Goal: Information Seeking & Learning: Learn about a topic

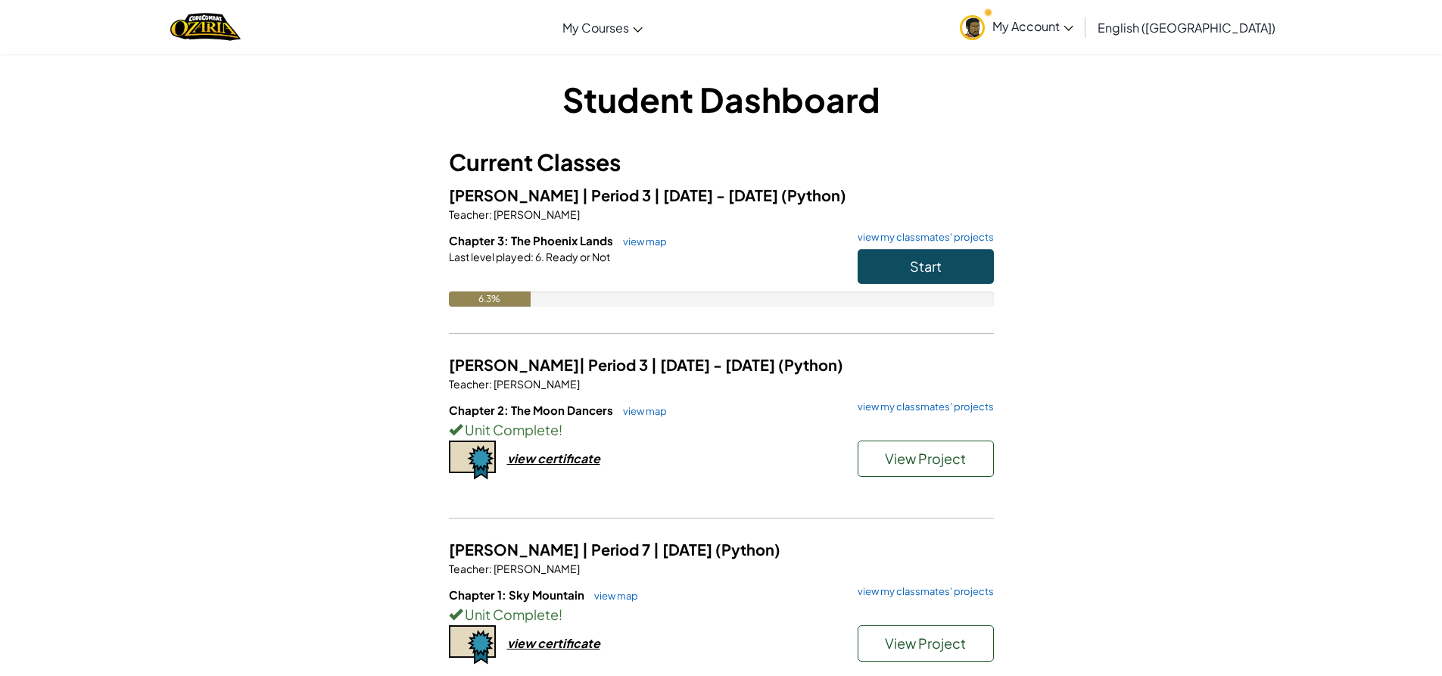
click at [930, 248] on h6 "Chapter 3: The Phoenix Lands view map view my classmates' projects" at bounding box center [721, 240] width 545 height 17
click at [925, 260] on span "Start" at bounding box center [926, 265] width 32 height 17
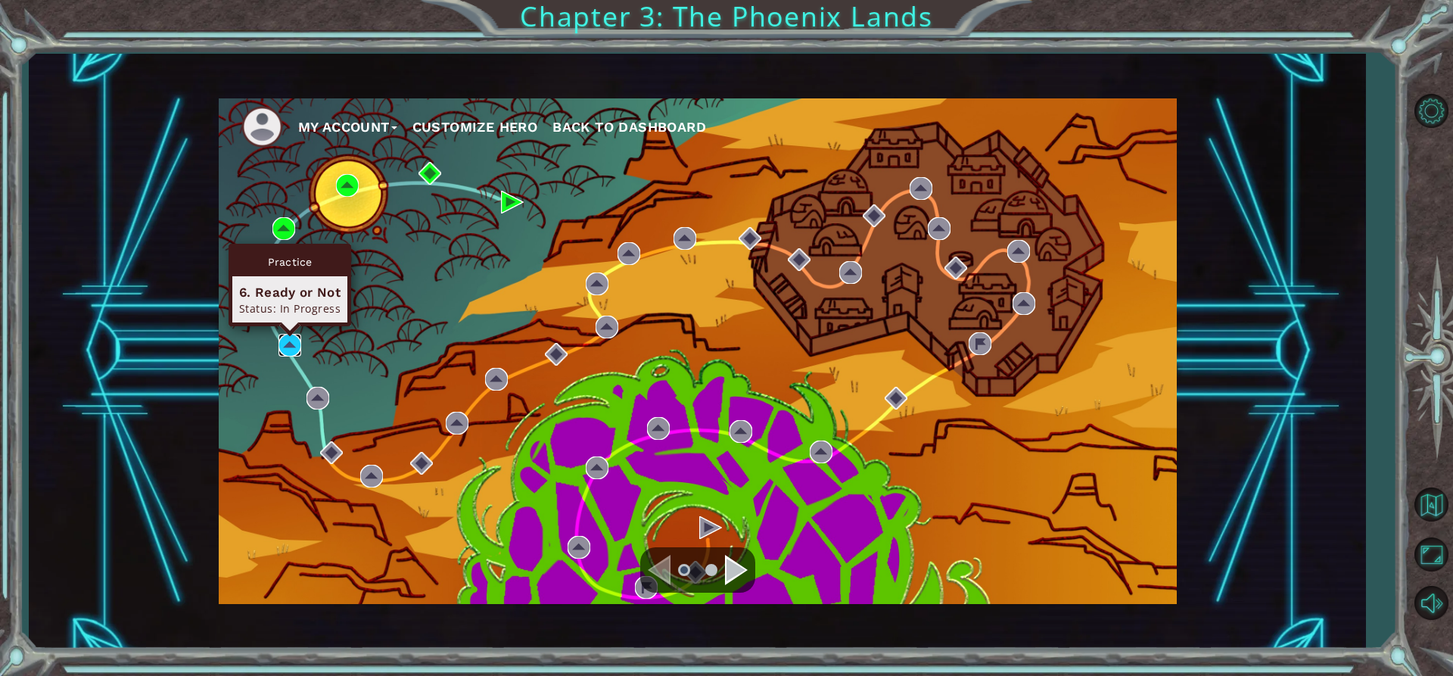
click at [298, 340] on img at bounding box center [290, 345] width 23 height 23
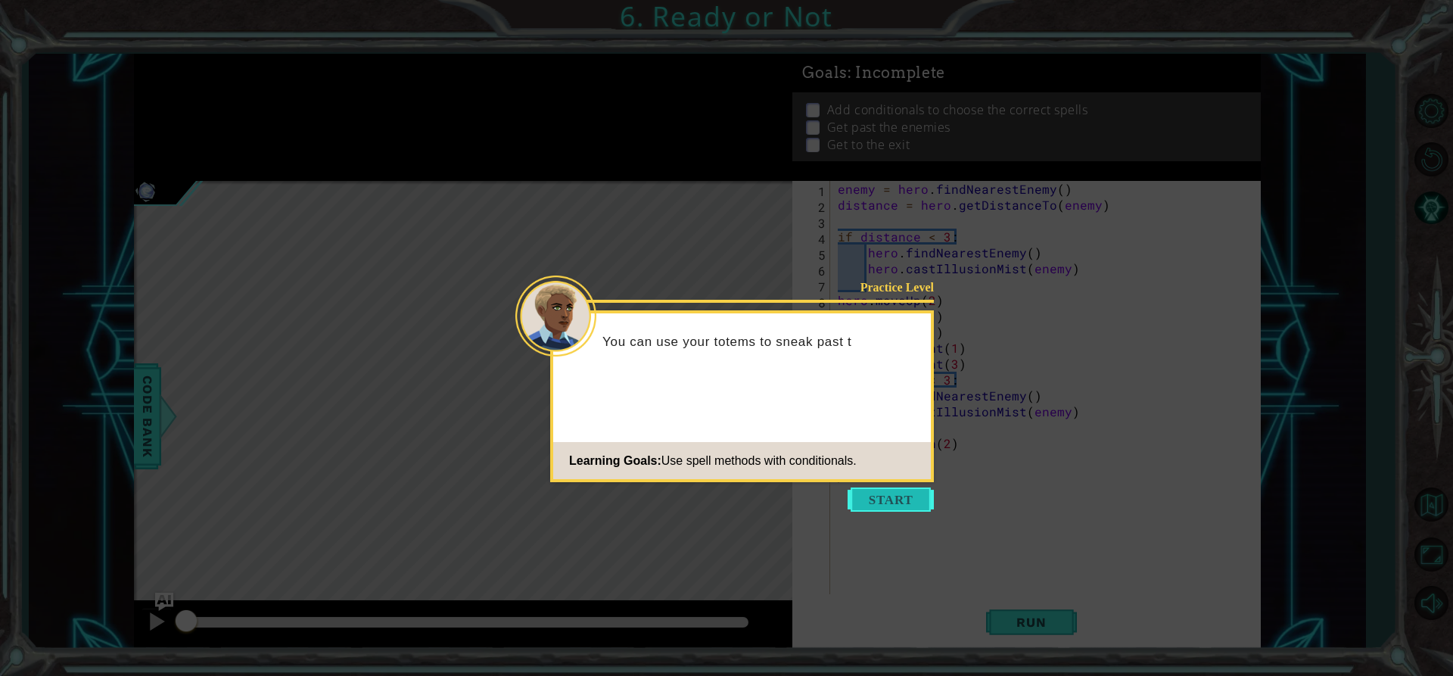
click at [878, 496] on button "Start" at bounding box center [891, 499] width 86 height 24
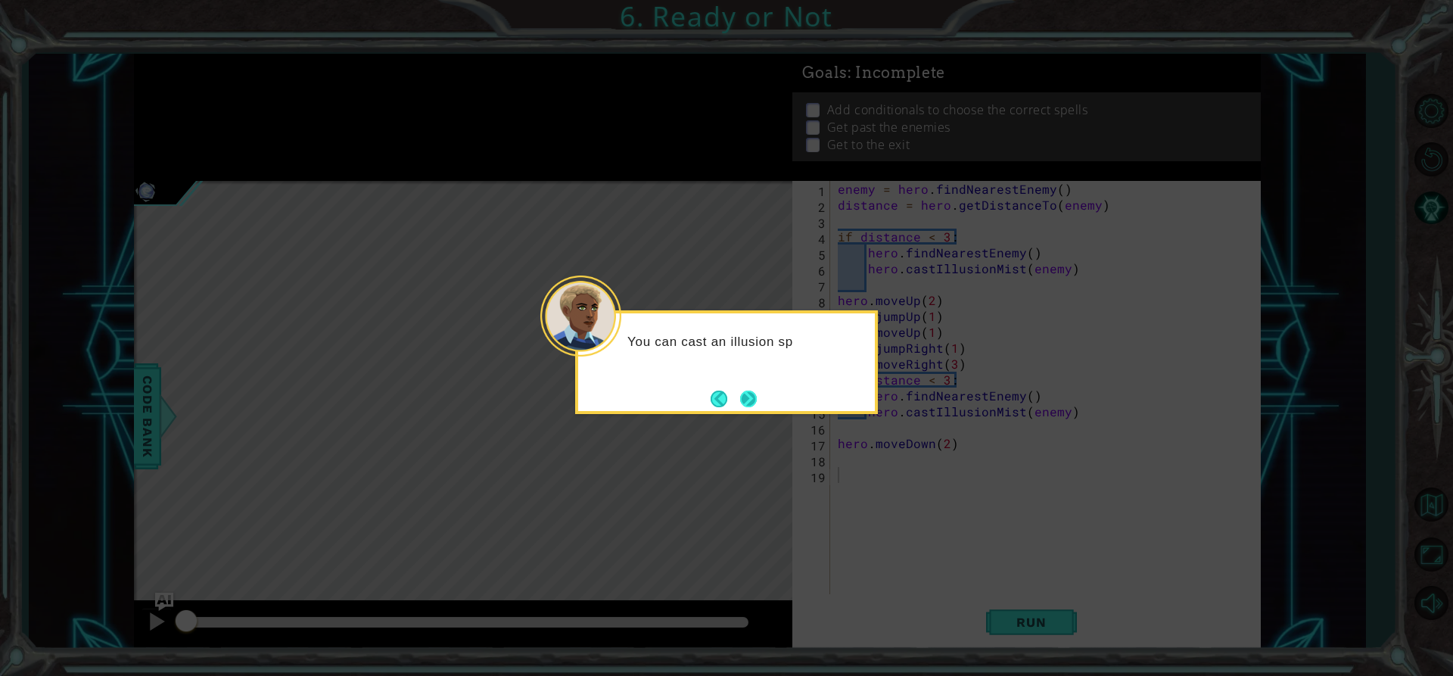
click at [752, 397] on button "Next" at bounding box center [748, 399] width 17 height 17
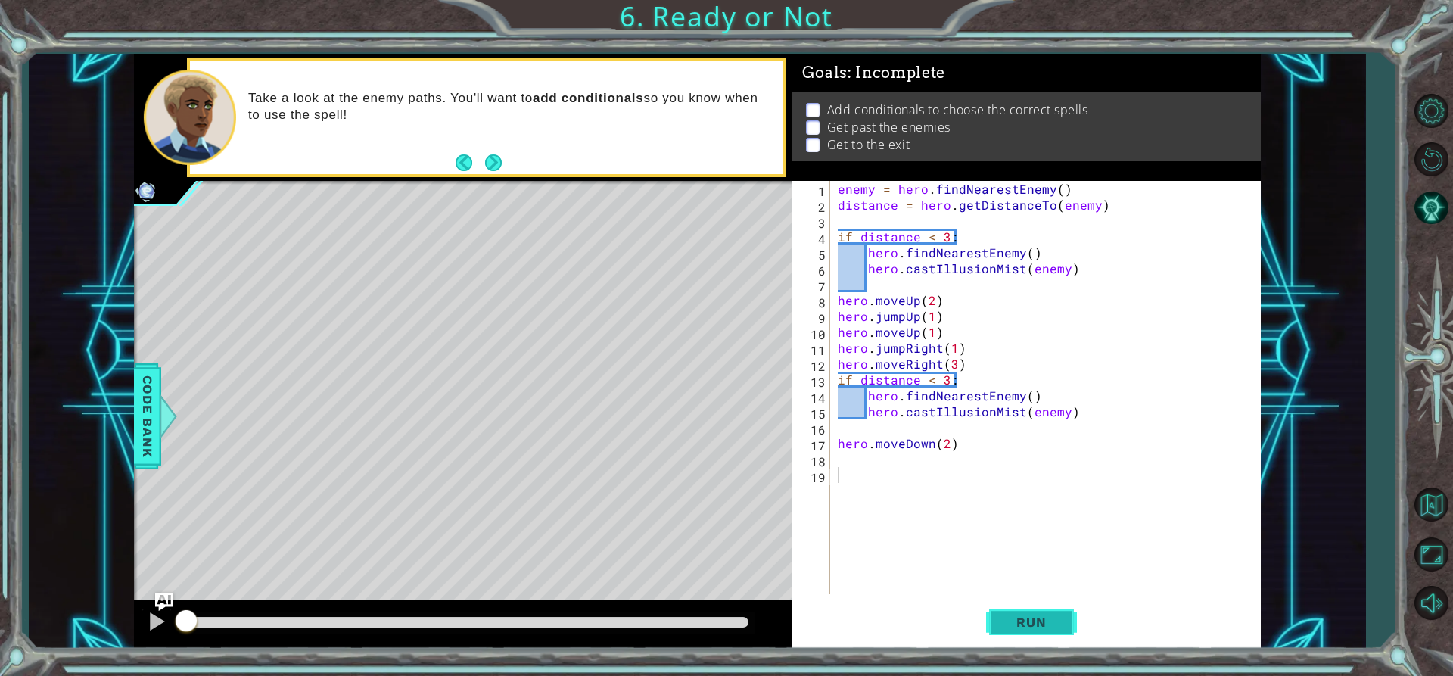
click at [1037, 609] on button "Run" at bounding box center [1031, 622] width 91 height 47
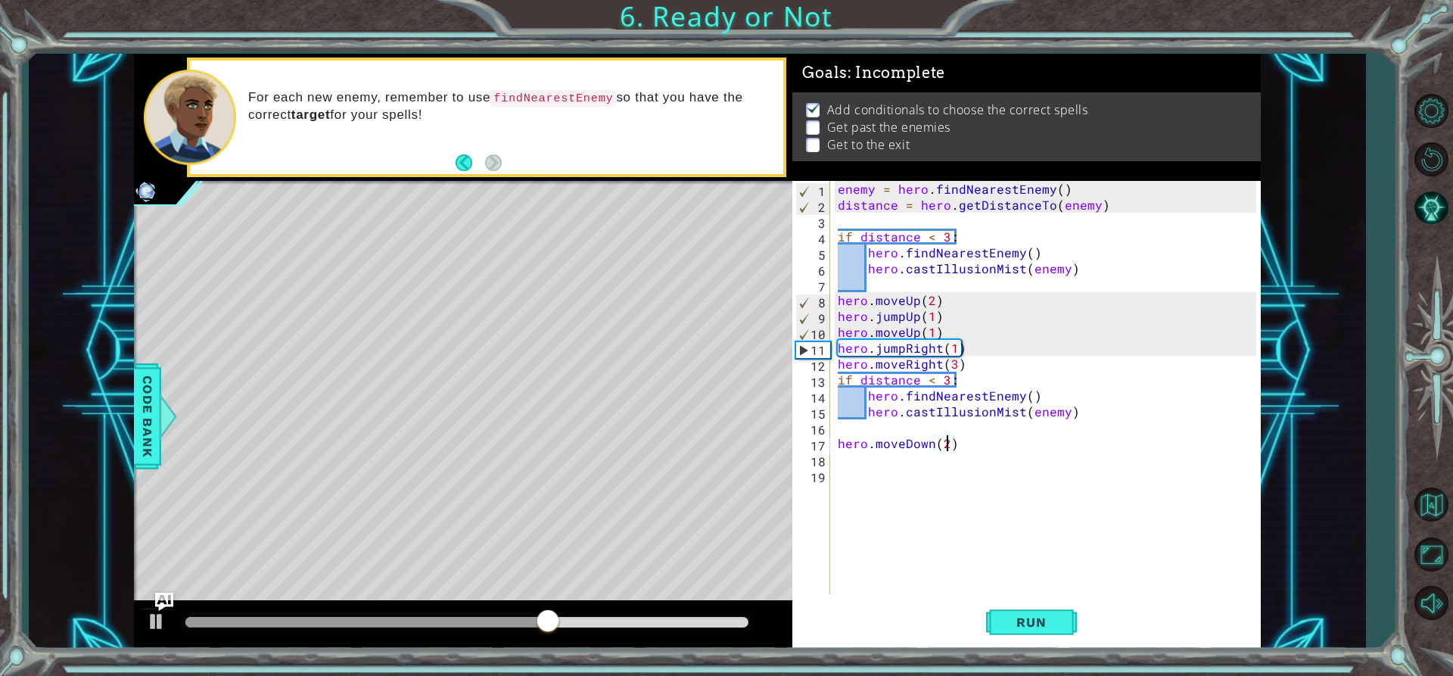
click at [946, 443] on div "enemy = hero . findNearestEnemy ( ) distance = hero . getDistanceTo ( enemy ) i…" at bounding box center [1049, 403] width 429 height 445
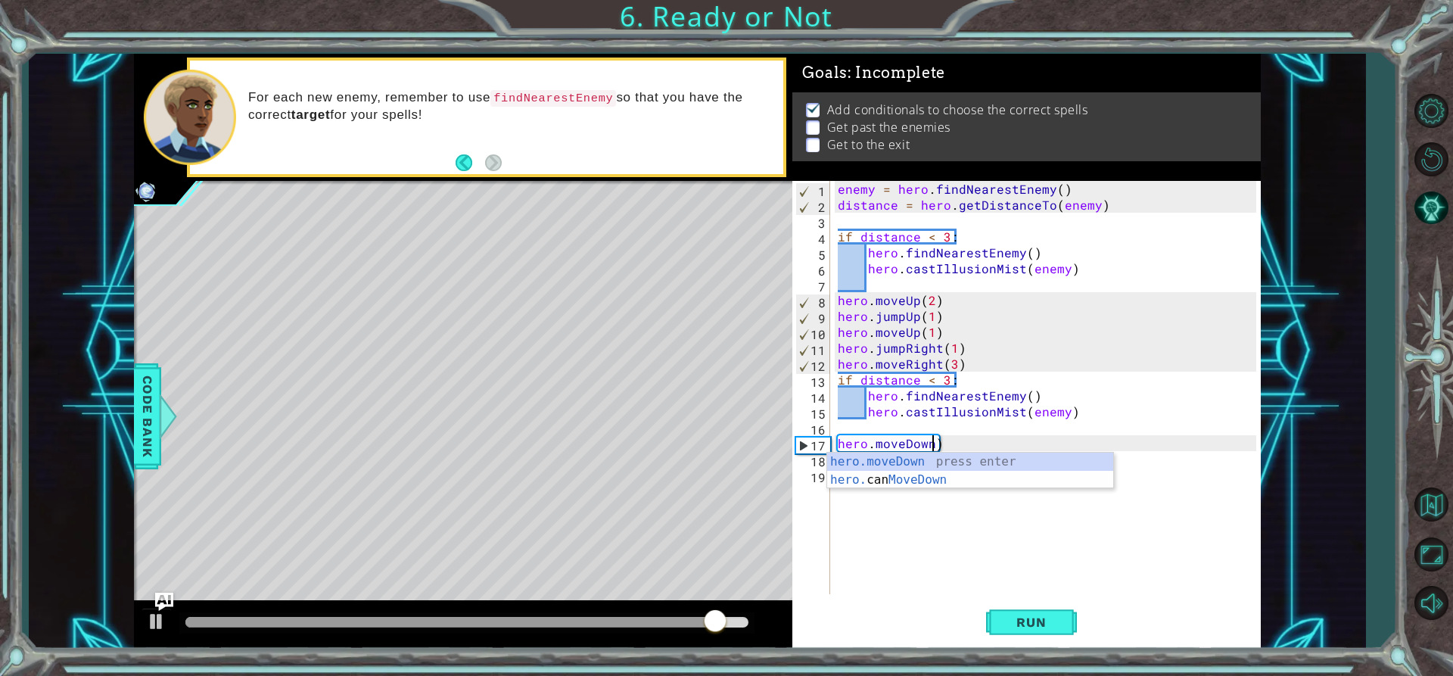
type textarea "hero.moveDown()"
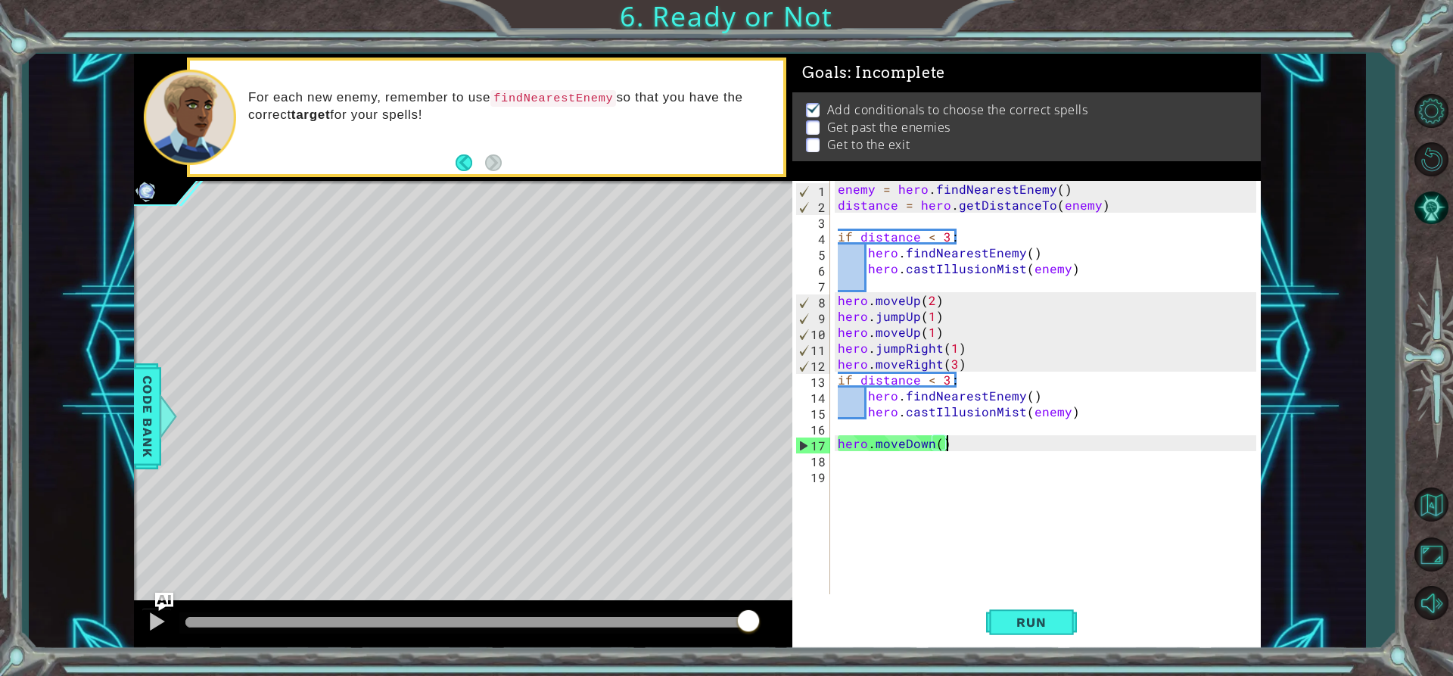
drag, startPoint x: 954, startPoint y: 436, endPoint x: 962, endPoint y: 521, distance: 85.2
click at [962, 521] on div "enemy = hero . findNearestEnemy ( ) distance = hero . getDistanceTo ( enemy ) i…" at bounding box center [1049, 403] width 429 height 445
click at [937, 447] on div "enemy = hero . findNearestEnemy ( ) distance = hero . getDistanceTo ( enemy ) i…" at bounding box center [1049, 403] width 429 height 445
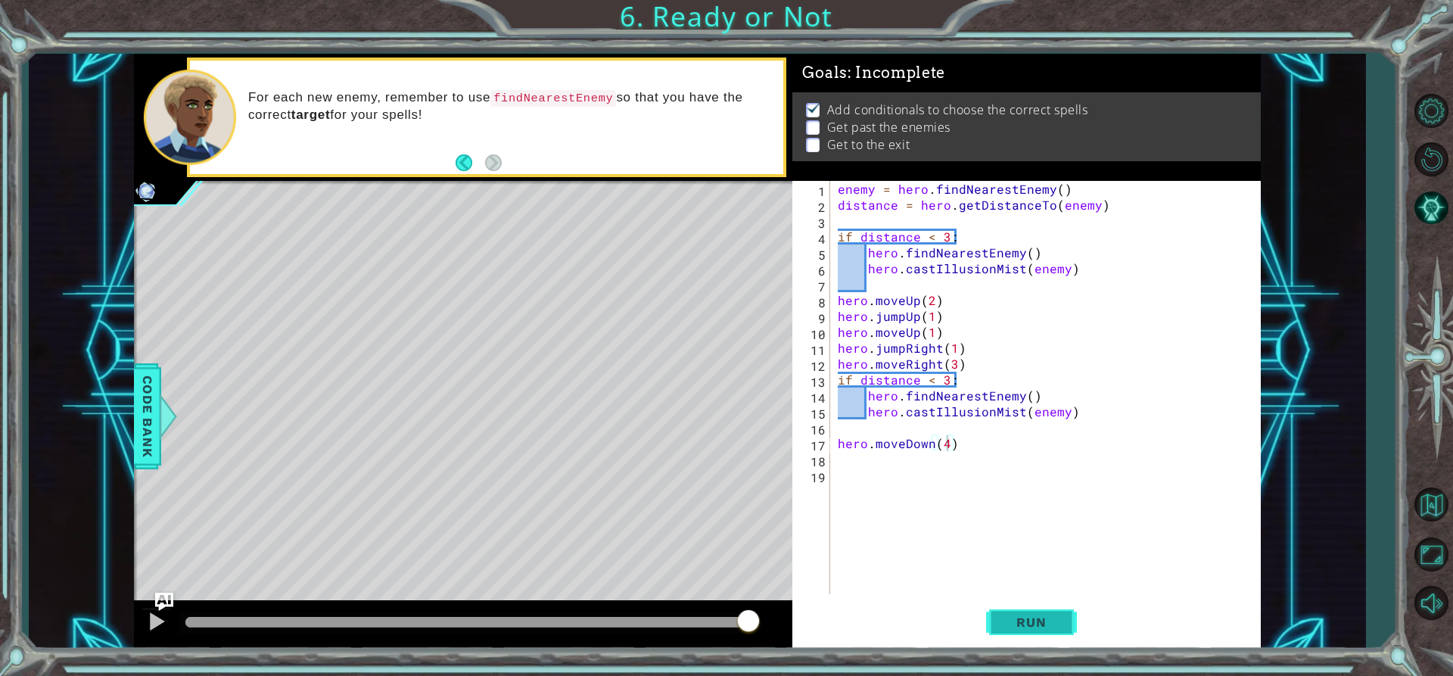
click at [1027, 633] on button "Run" at bounding box center [1031, 622] width 91 height 47
click at [1026, 624] on span "Run" at bounding box center [1031, 622] width 60 height 15
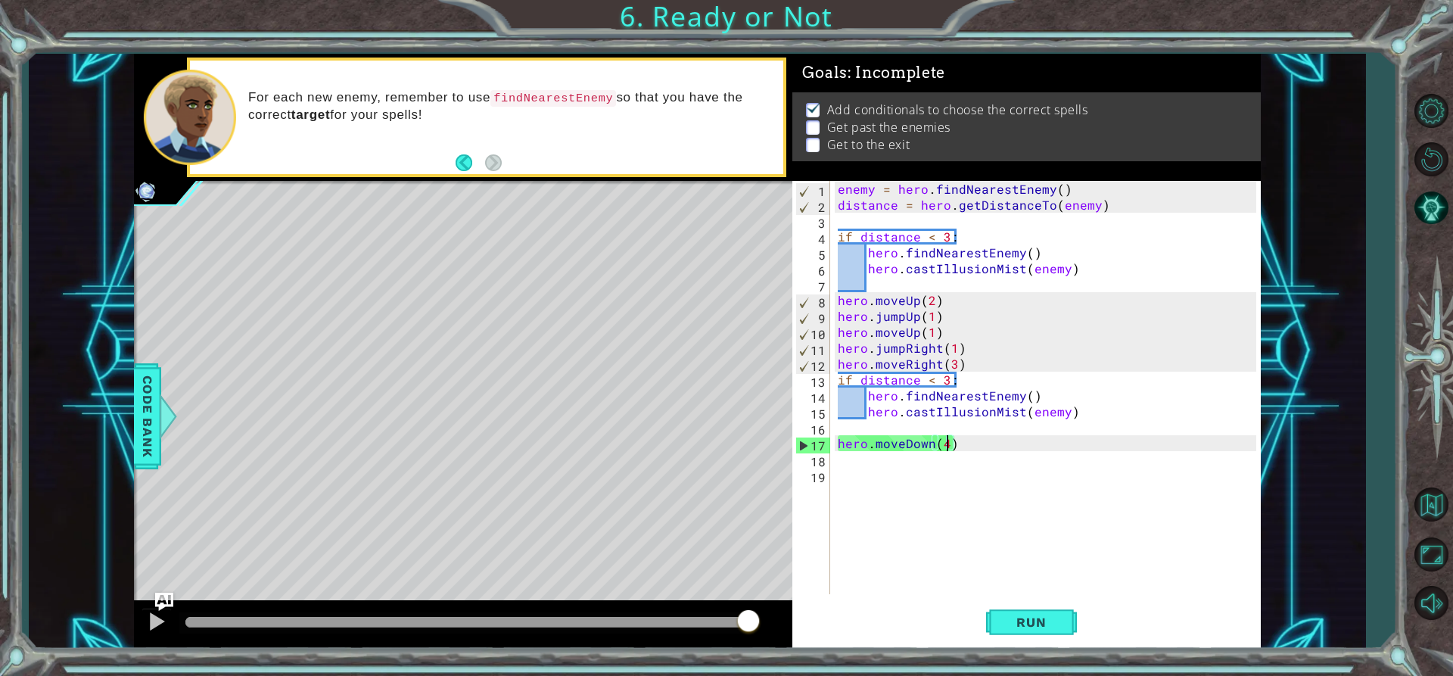
scroll to position [0, 6]
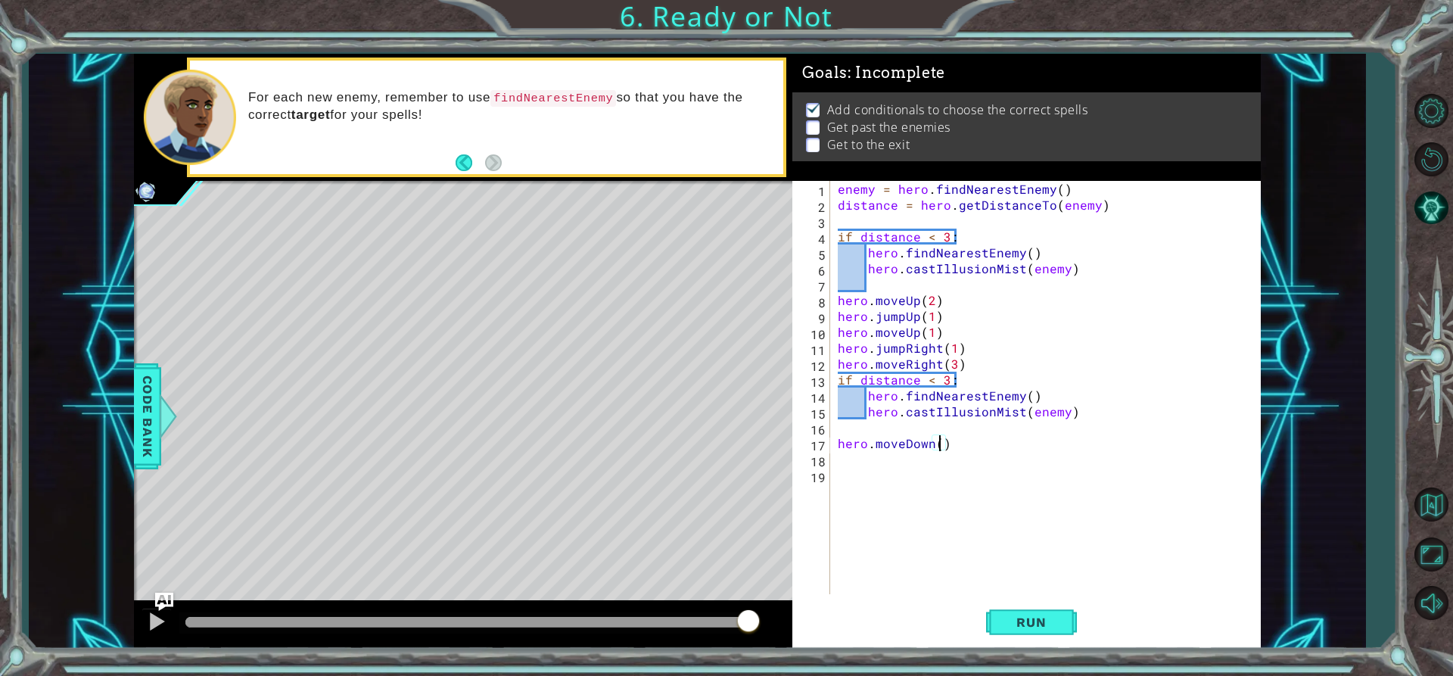
type textarea "hero.moveDown(2)"
click at [857, 463] on div "enemy = hero . findNearestEnemy ( ) distance = hero . getDistanceTo ( enemy ) i…" at bounding box center [1049, 403] width 429 height 445
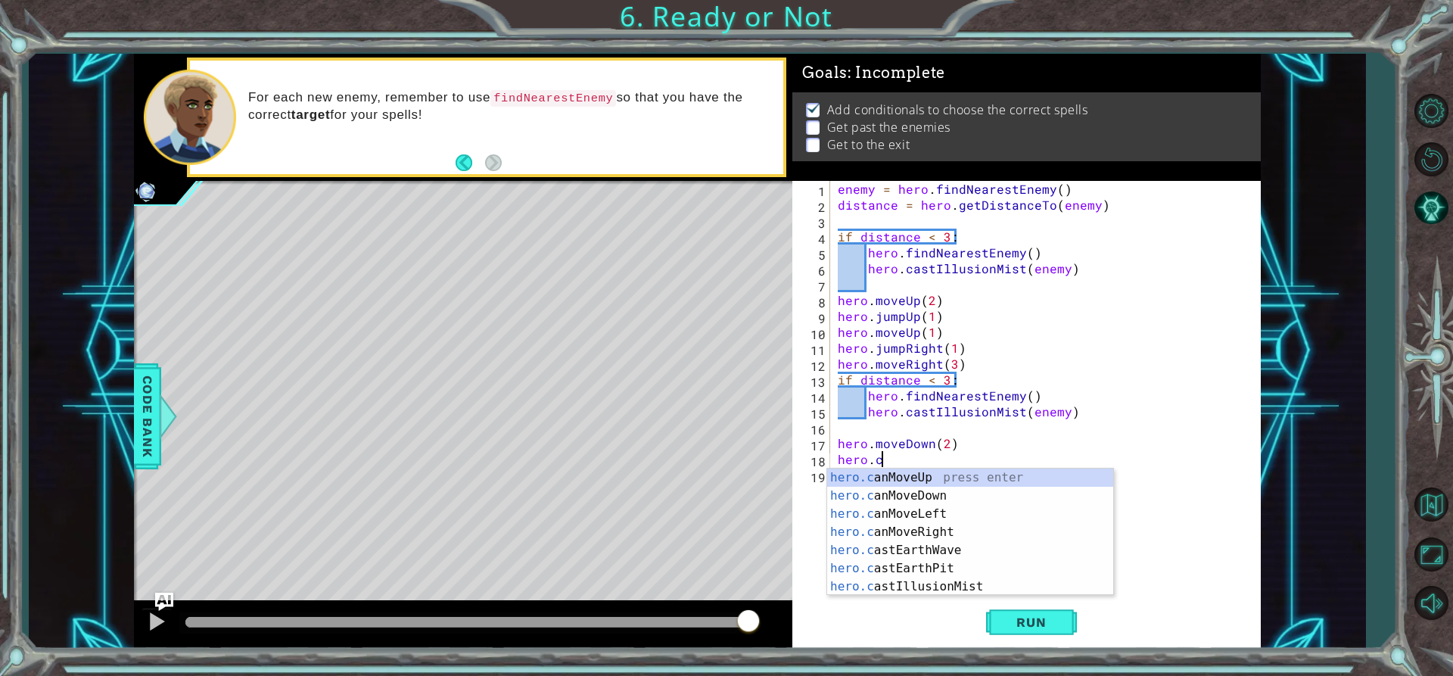
scroll to position [0, 3]
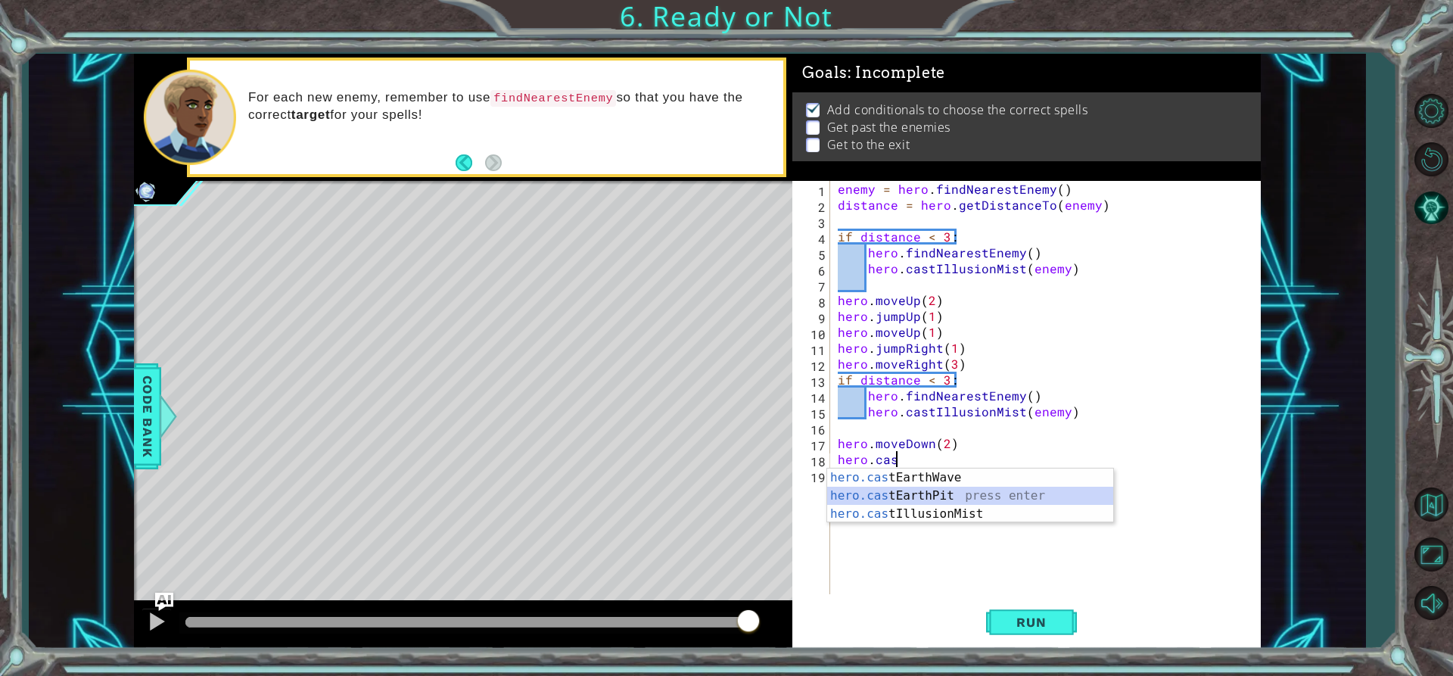
click at [968, 499] on div "hero.cas tEarthWave press enter hero.cas tEarthPit press enter hero.cas tIllusi…" at bounding box center [970, 514] width 286 height 91
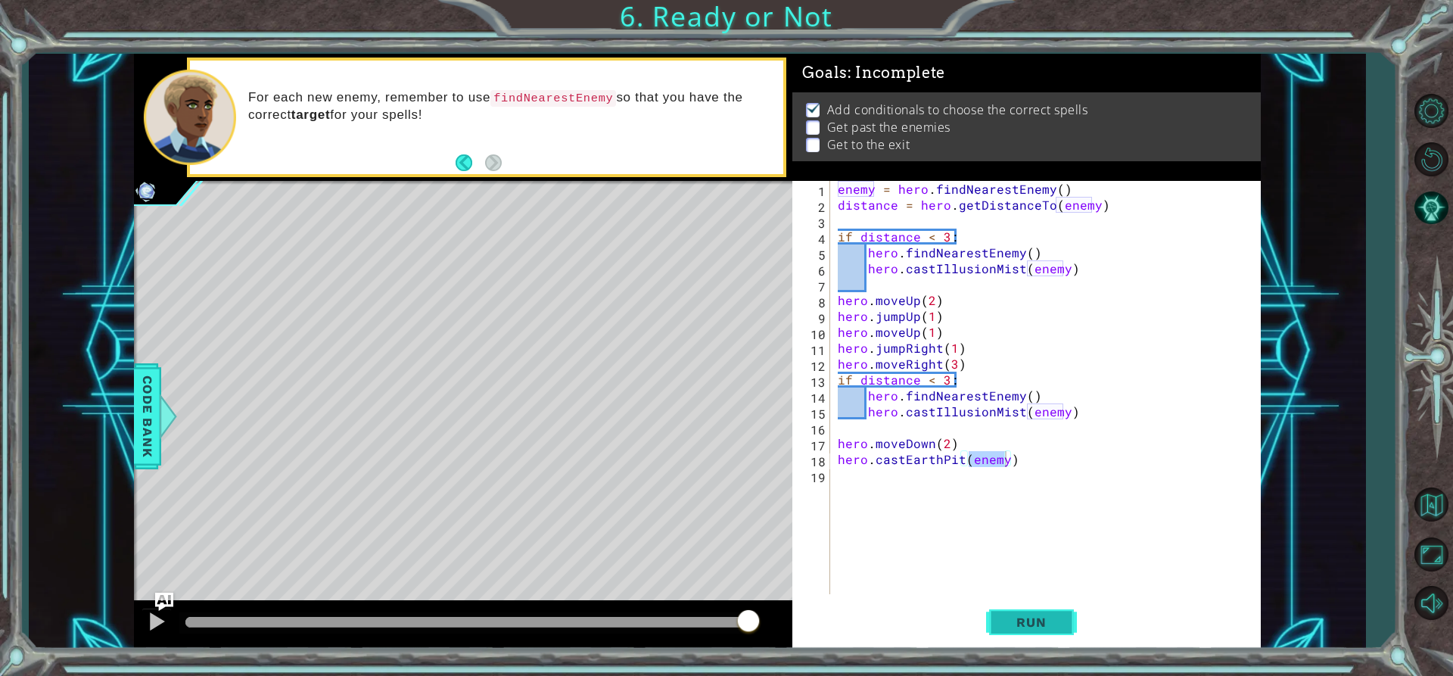
click at [1060, 639] on button "Run" at bounding box center [1031, 622] width 91 height 47
click at [1055, 636] on button "Run" at bounding box center [1031, 622] width 91 height 47
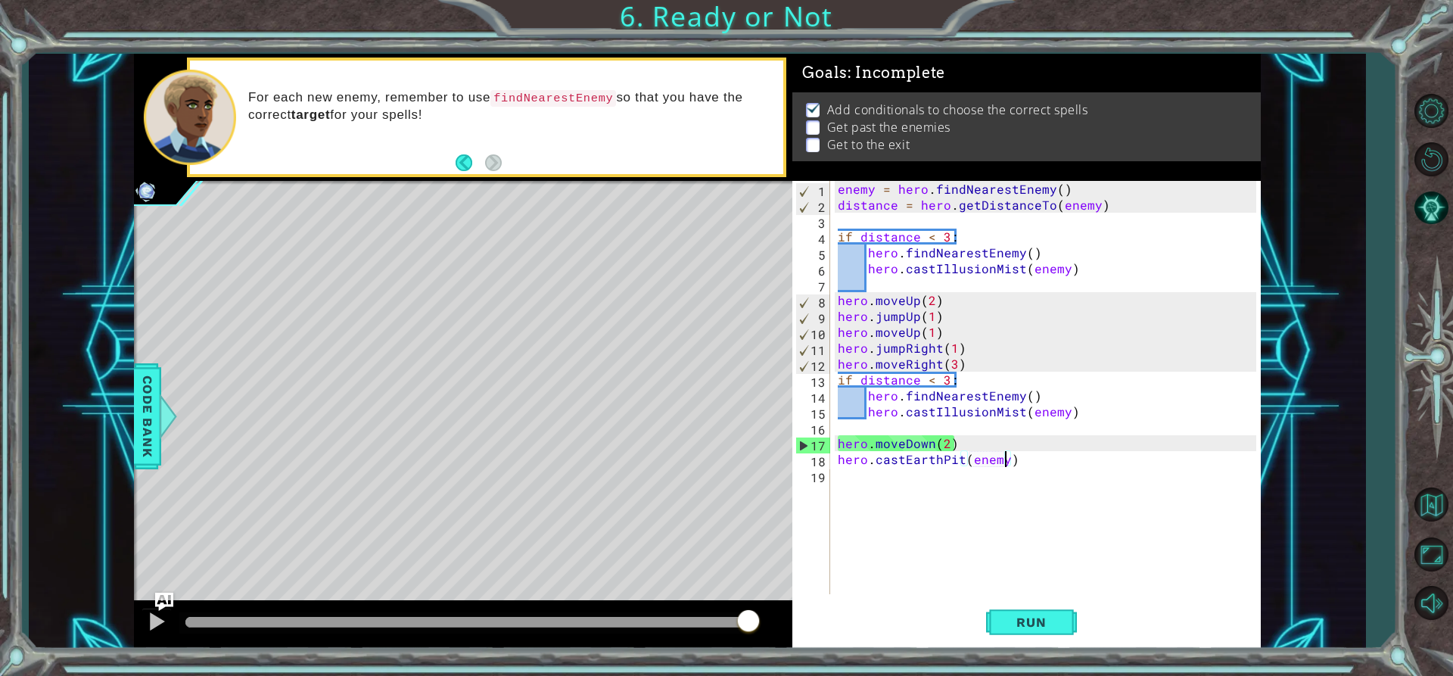
click at [944, 442] on div "enemy = hero . findNearestEnemy ( ) distance = hero . getDistanceTo ( enemy ) i…" at bounding box center [1049, 403] width 429 height 445
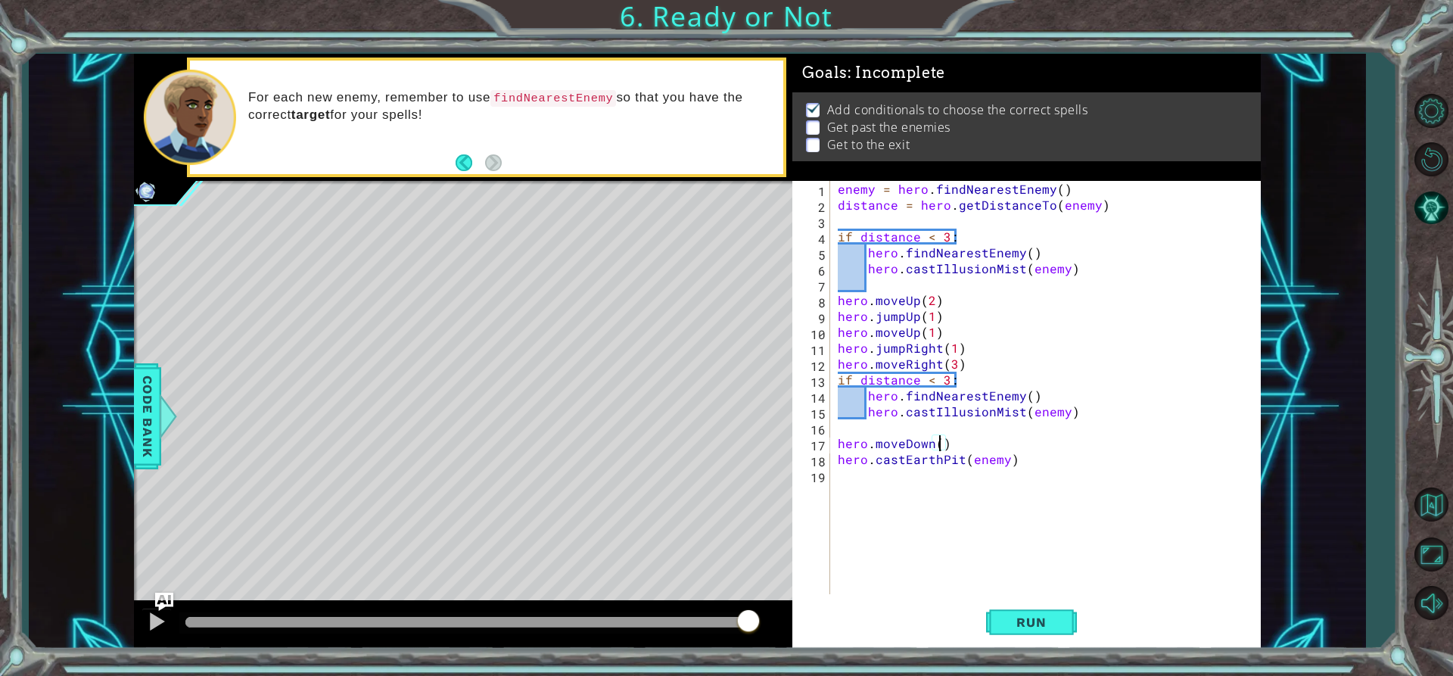
scroll to position [0, 7]
click at [1025, 611] on button "Run" at bounding box center [1031, 622] width 91 height 47
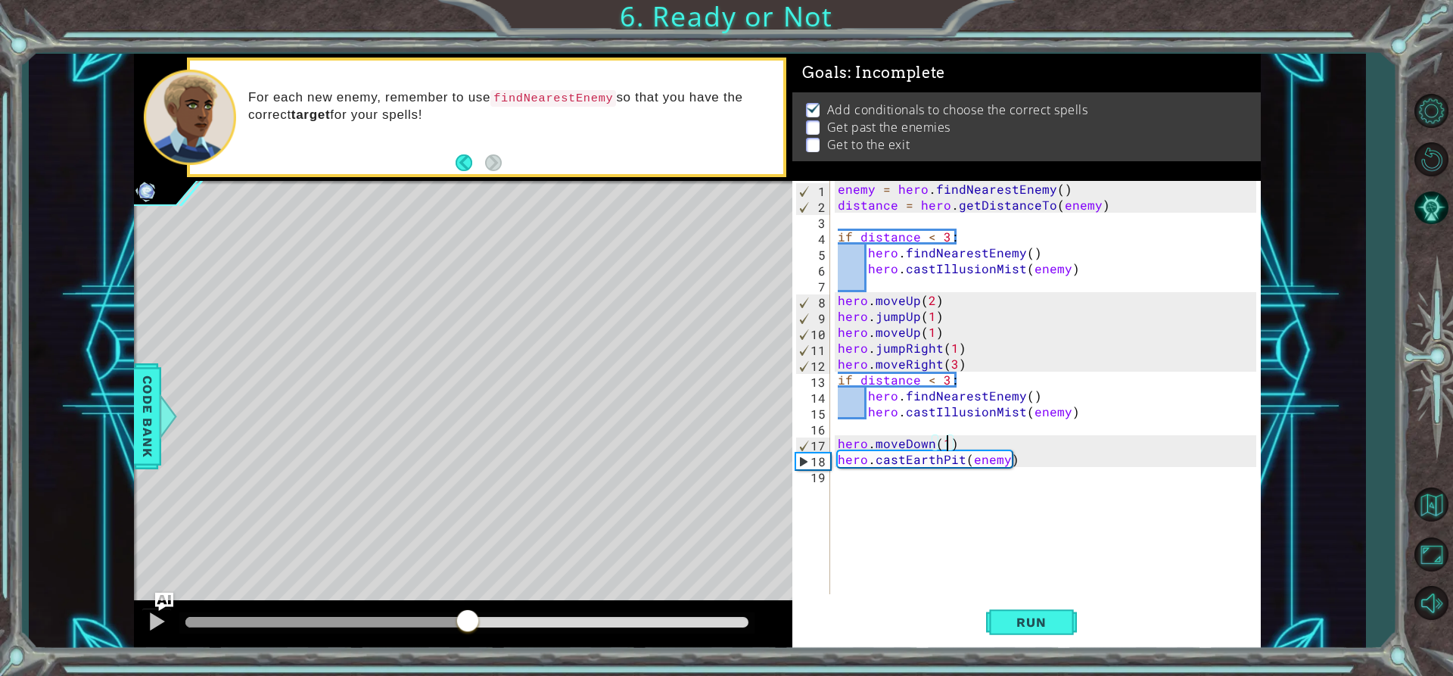
drag, startPoint x: 216, startPoint y: 624, endPoint x: 468, endPoint y: 598, distance: 253.4
click at [468, 598] on div "methods hero use(thing) moveUp(steps) moveDown(steps) moveLeft(steps) moveRight…" at bounding box center [697, 351] width 1127 height 595
drag, startPoint x: 468, startPoint y: 598, endPoint x: 765, endPoint y: 495, distance: 314.8
click at [765, 495] on div "Level Map" at bounding box center [483, 404] width 699 height 446
click at [1042, 456] on div "enemy = hero . findNearestEnemy ( ) distance = hero . getDistanceTo ( enemy ) i…" at bounding box center [1049, 403] width 429 height 445
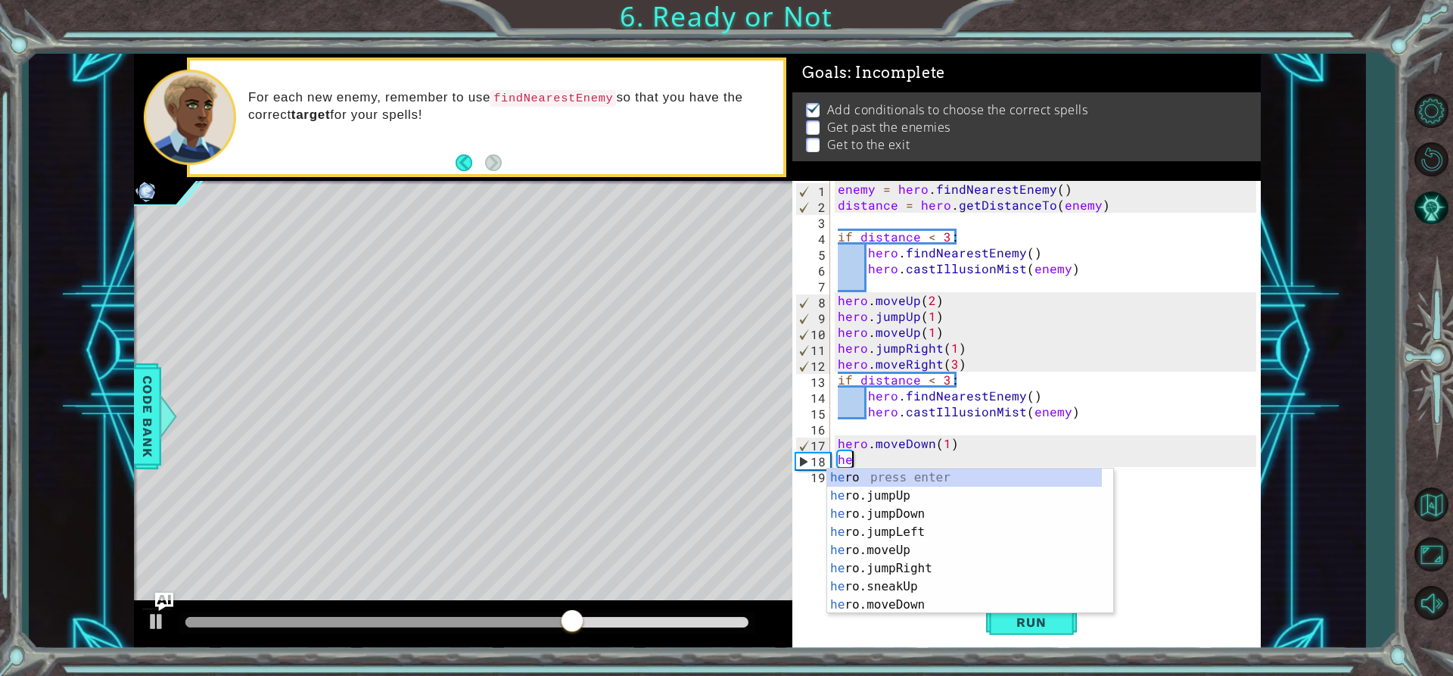
scroll to position [0, 0]
type textarea "h"
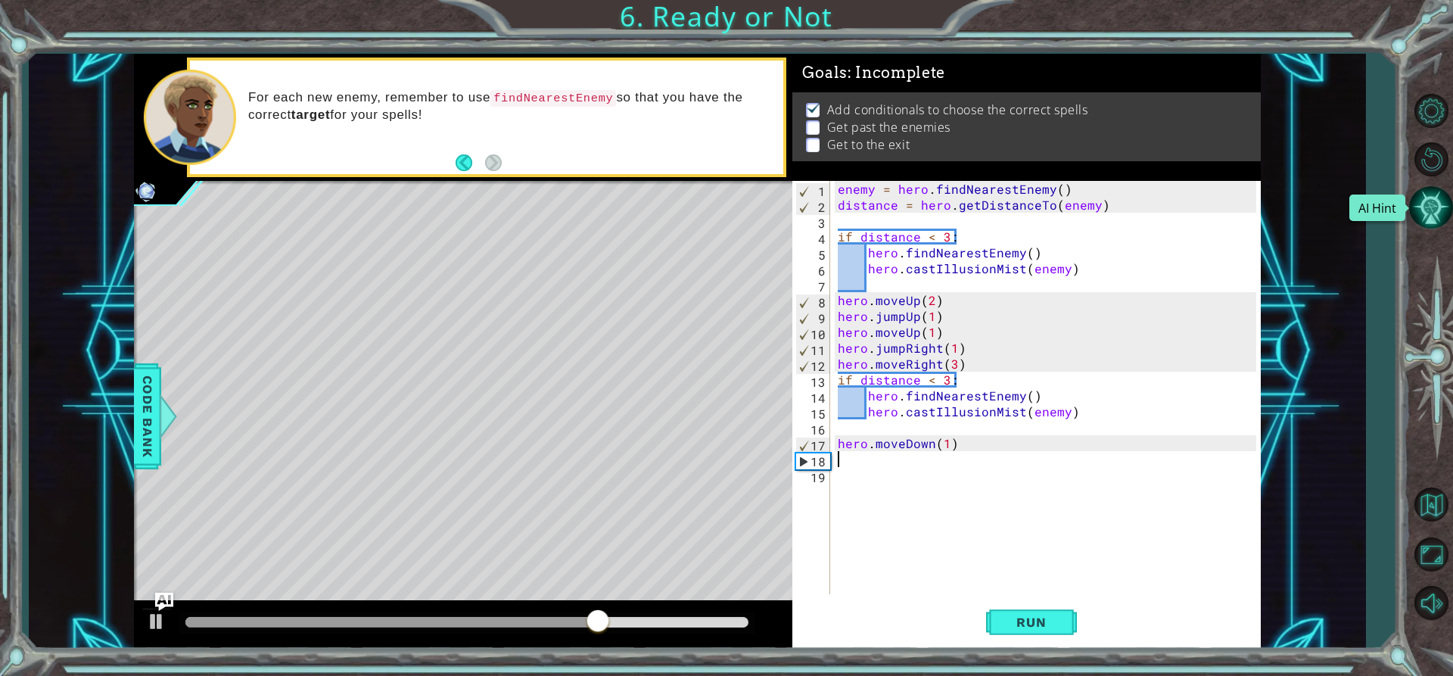
click at [1422, 204] on button "AI Hint" at bounding box center [1431, 207] width 44 height 44
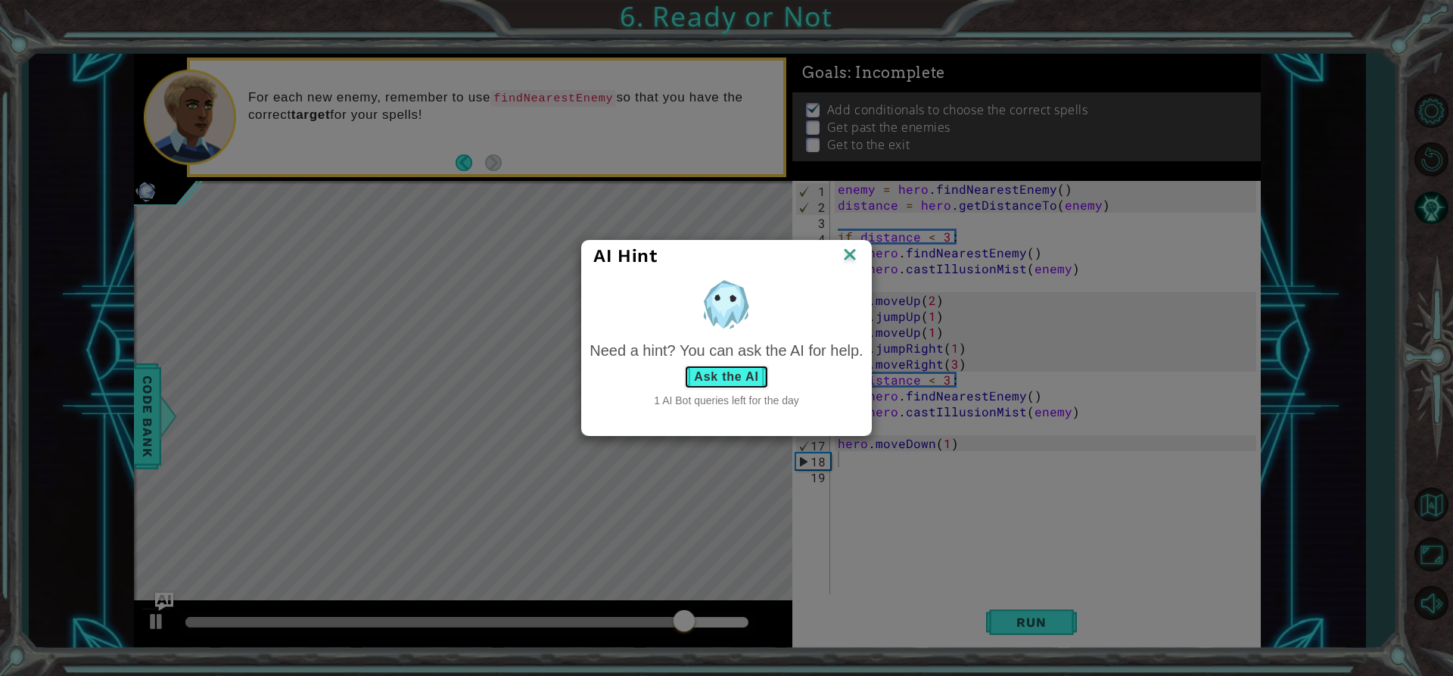
click at [709, 375] on button "Ask the AI" at bounding box center [726, 377] width 84 height 24
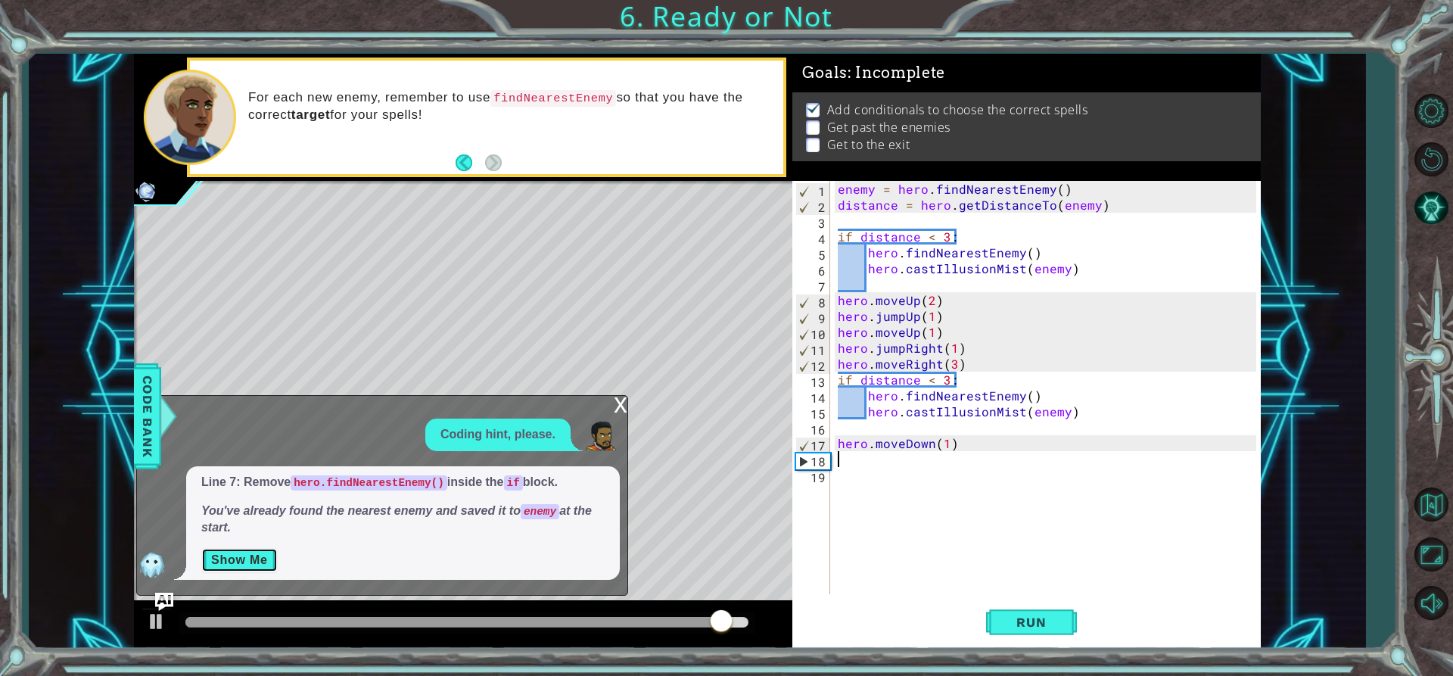
click at [204, 554] on button "Show Me" at bounding box center [239, 560] width 76 height 24
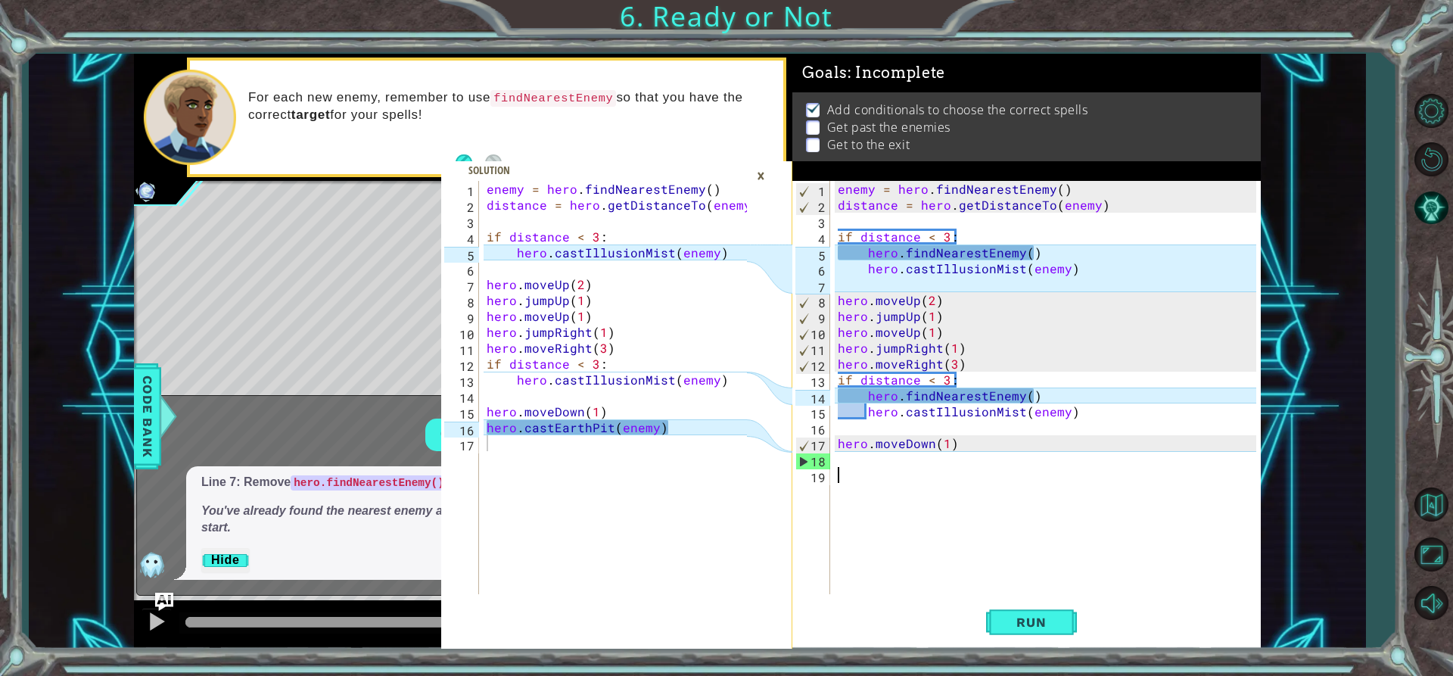
click at [848, 467] on div "enemy = hero . findNearestEnemy ( ) distance = hero . getDistanceTo ( enemy ) i…" at bounding box center [1049, 403] width 429 height 445
click at [827, 458] on div "18" at bounding box center [813, 461] width 34 height 16
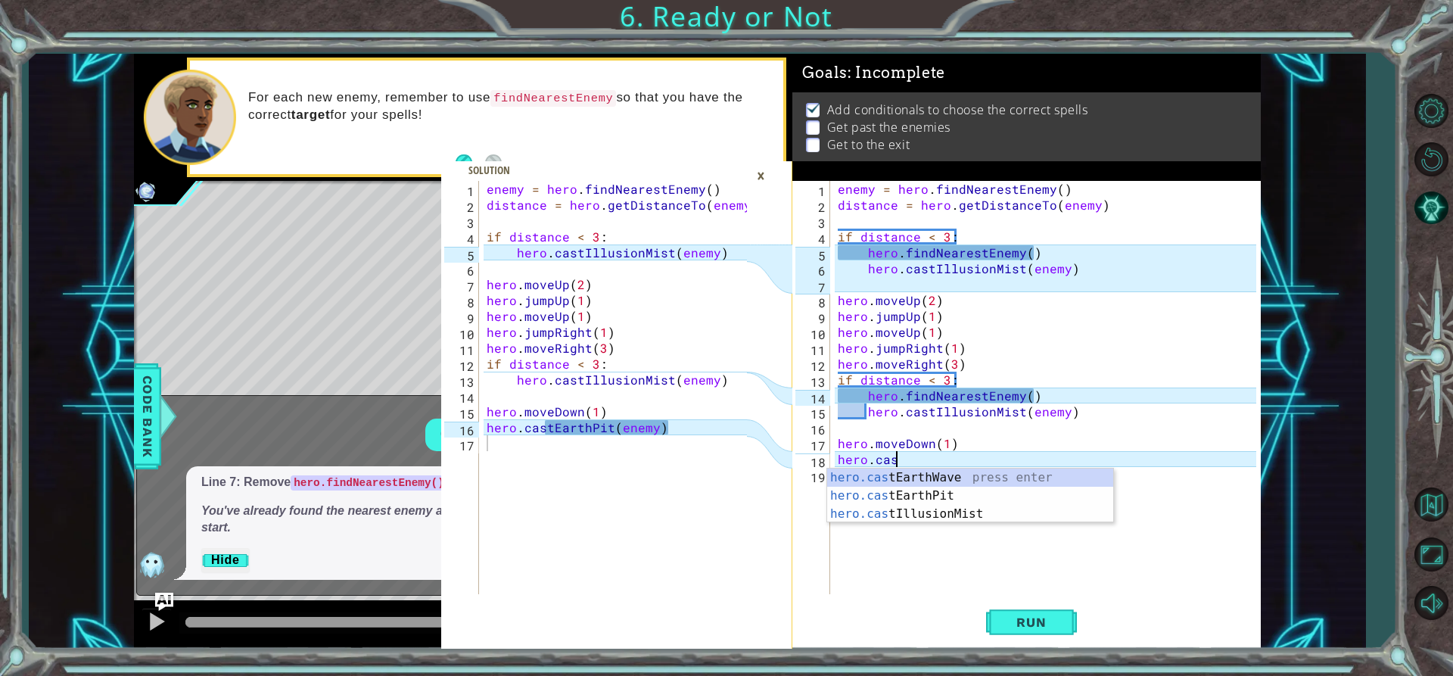
scroll to position [0, 3]
click at [930, 492] on div "hero.cast EarthWave press enter hero.cast EarthPit press enter hero.cast Illusi…" at bounding box center [970, 514] width 286 height 91
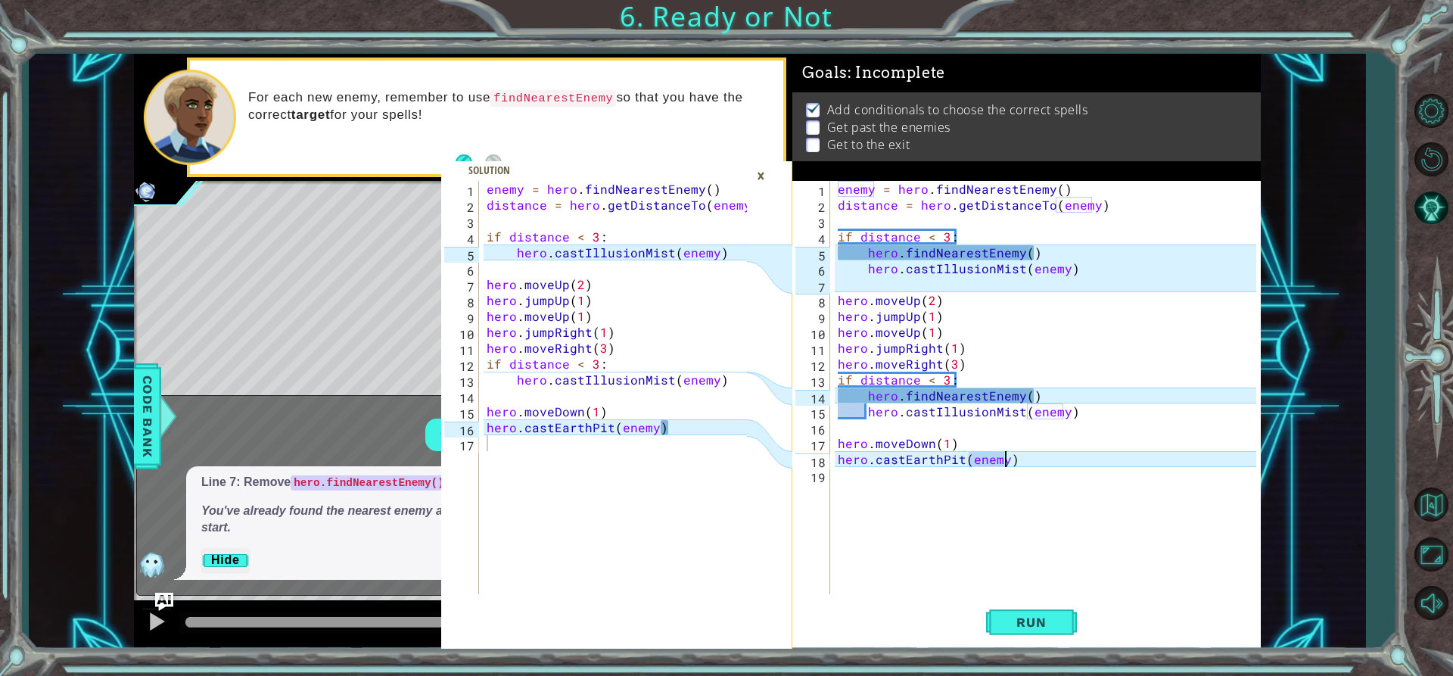
click at [1036, 462] on div "enemy = hero . findNearestEnemy ( ) distance = hero . getDistanceTo ( enemy ) i…" at bounding box center [1049, 403] width 429 height 445
click at [1009, 611] on button "Run" at bounding box center [1031, 622] width 91 height 47
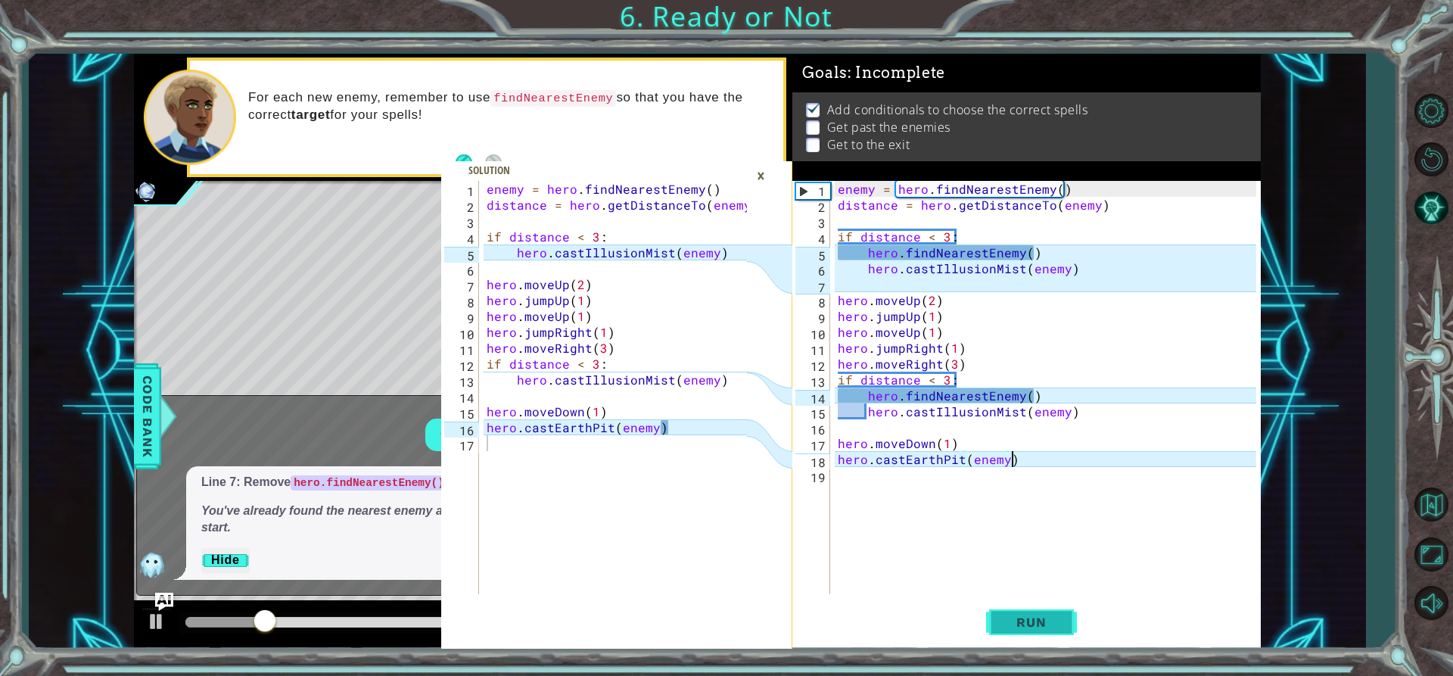
click at [1010, 627] on span "Run" at bounding box center [1031, 622] width 60 height 15
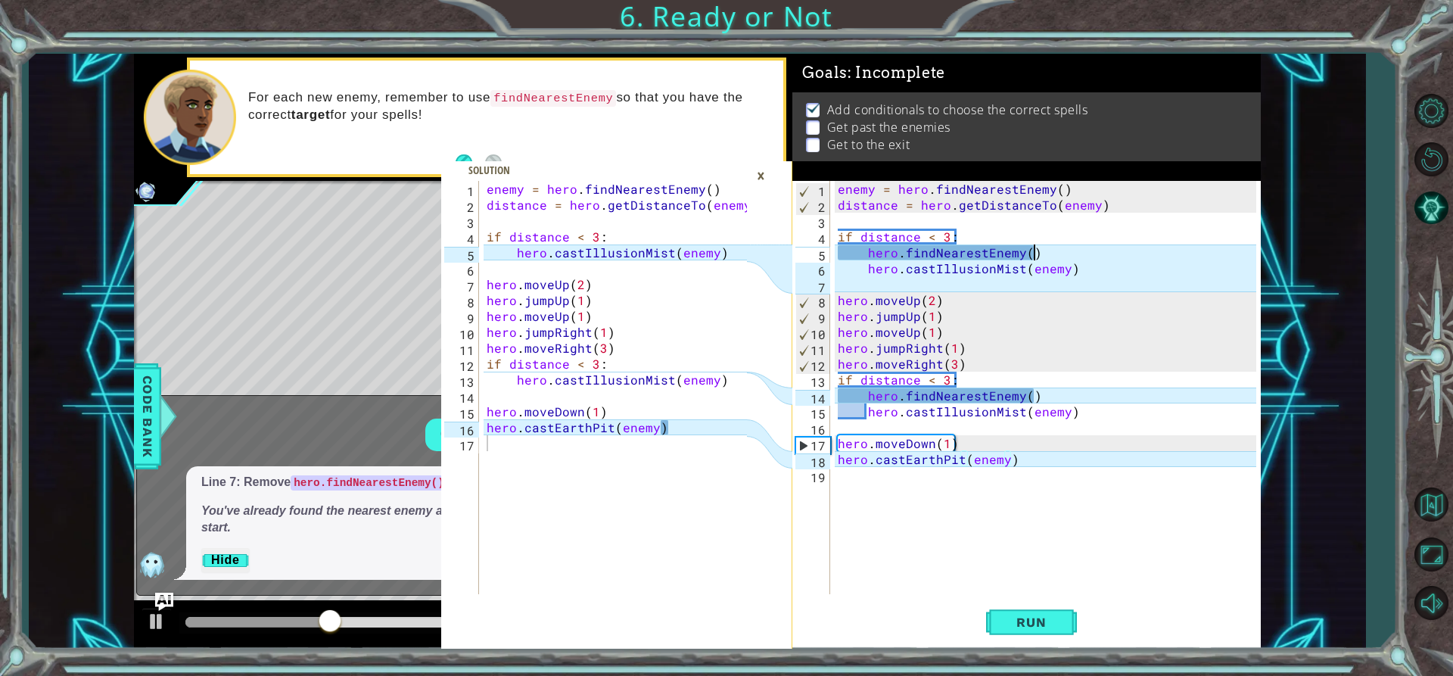
click at [1034, 253] on div "enemy = hero . findNearestEnemy ( ) distance = hero . getDistanceTo ( enemy ) i…" at bounding box center [1049, 403] width 429 height 445
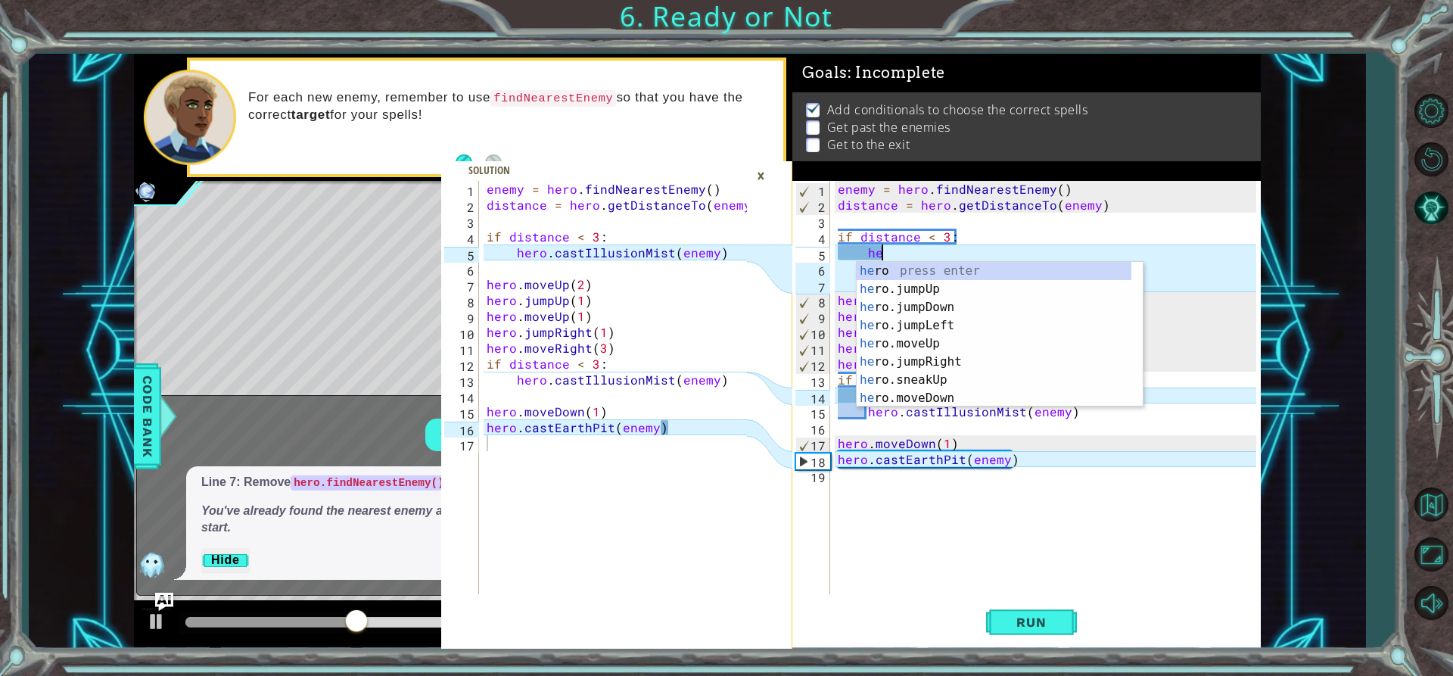
type textarea "h"
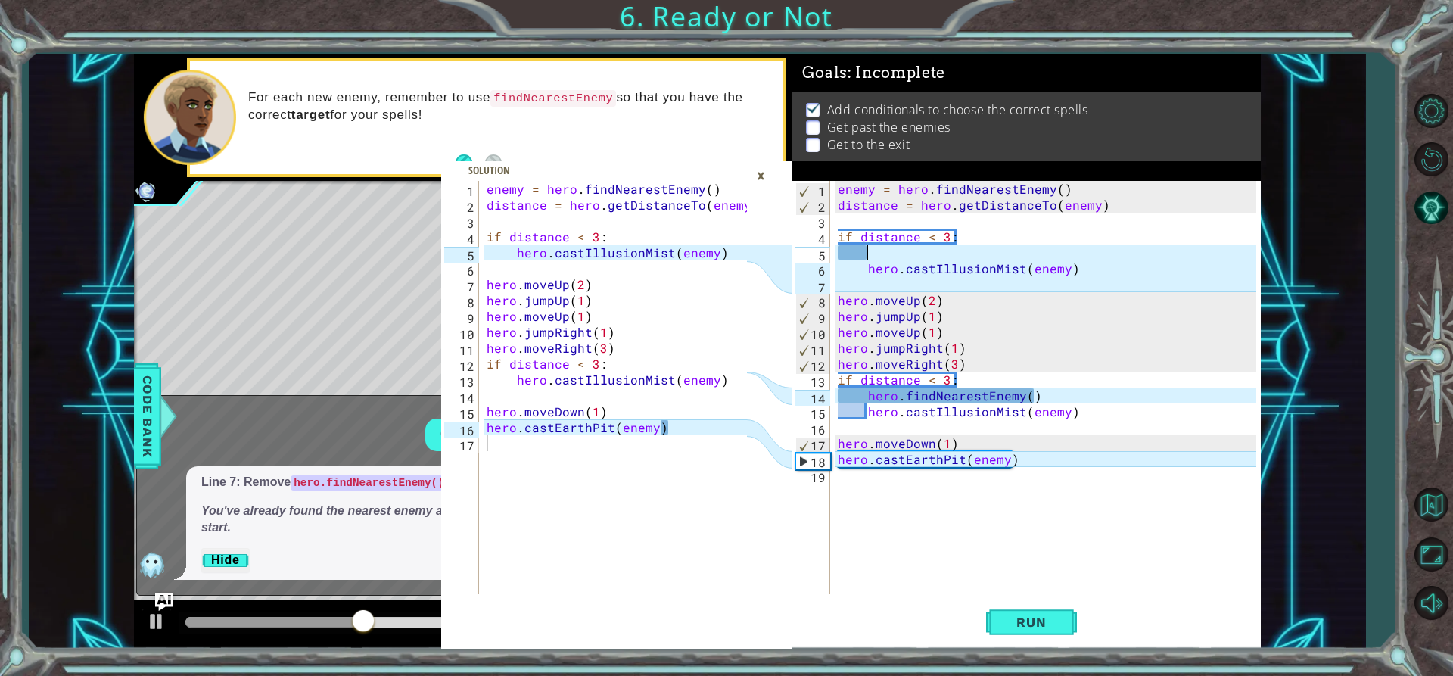
scroll to position [0, 0]
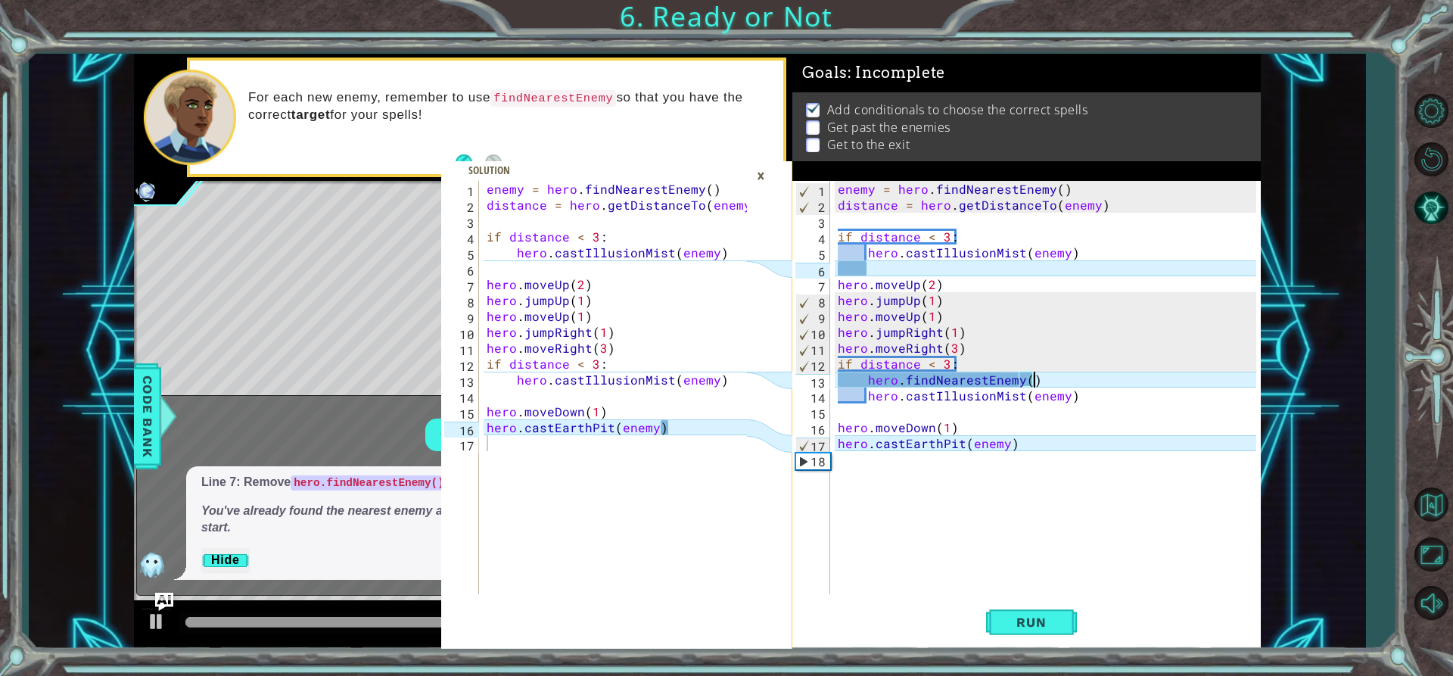
click at [1061, 377] on div "enemy = hero . findNearestEnemy ( ) distance = hero . getDistanceTo ( enemy ) i…" at bounding box center [1049, 403] width 429 height 445
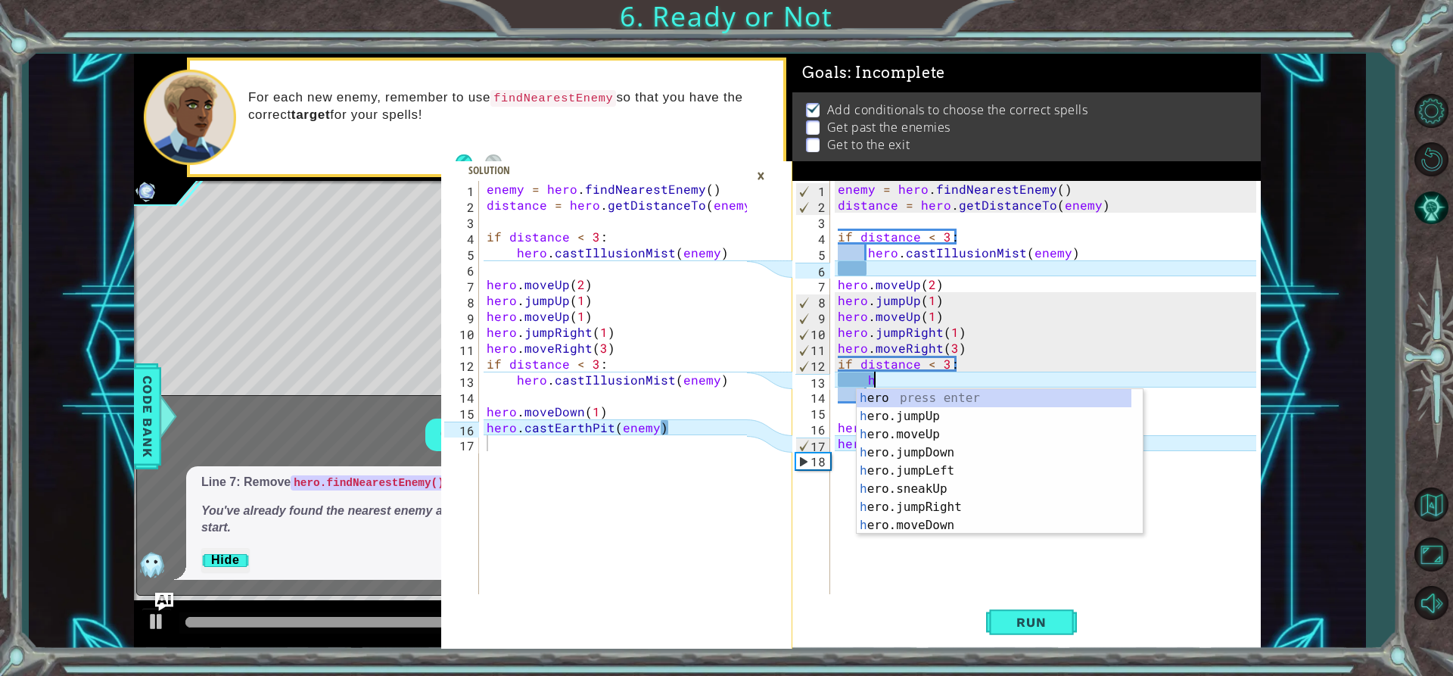
type textarea "h"
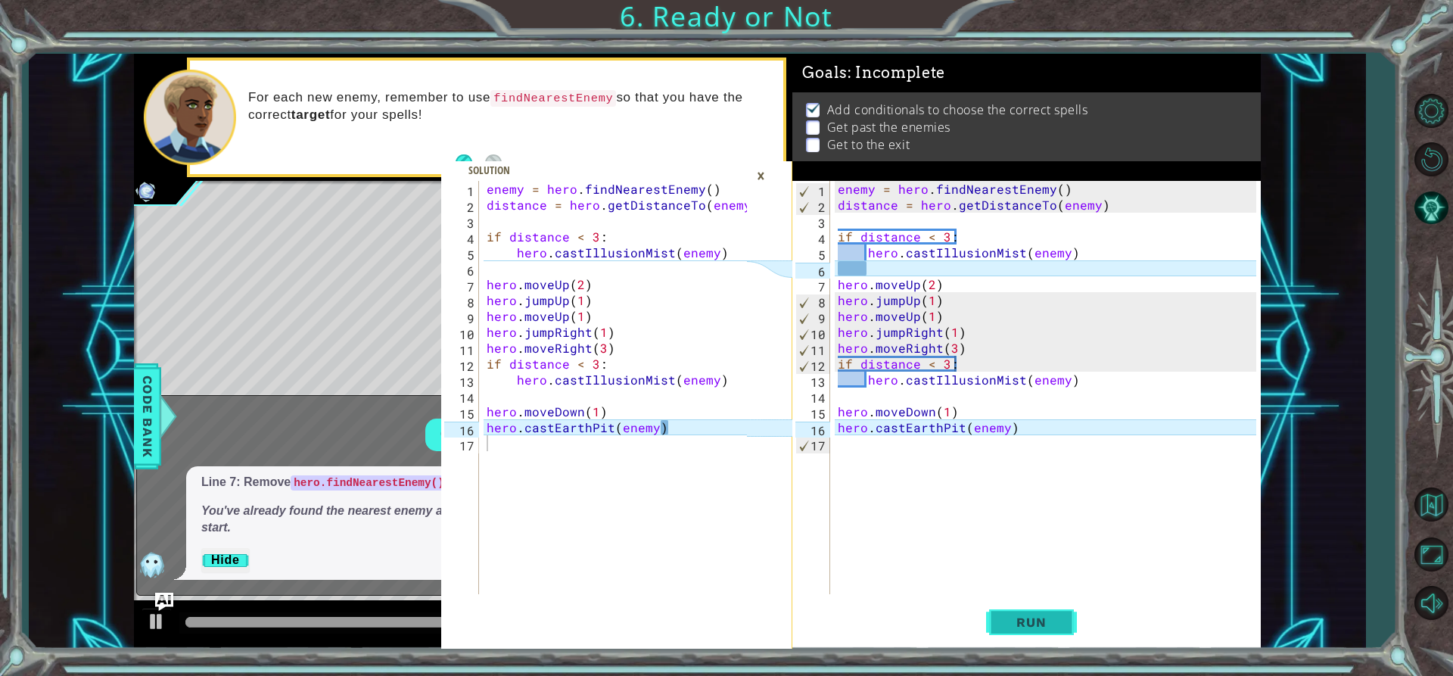
click at [1002, 615] on span "Run" at bounding box center [1031, 622] width 60 height 15
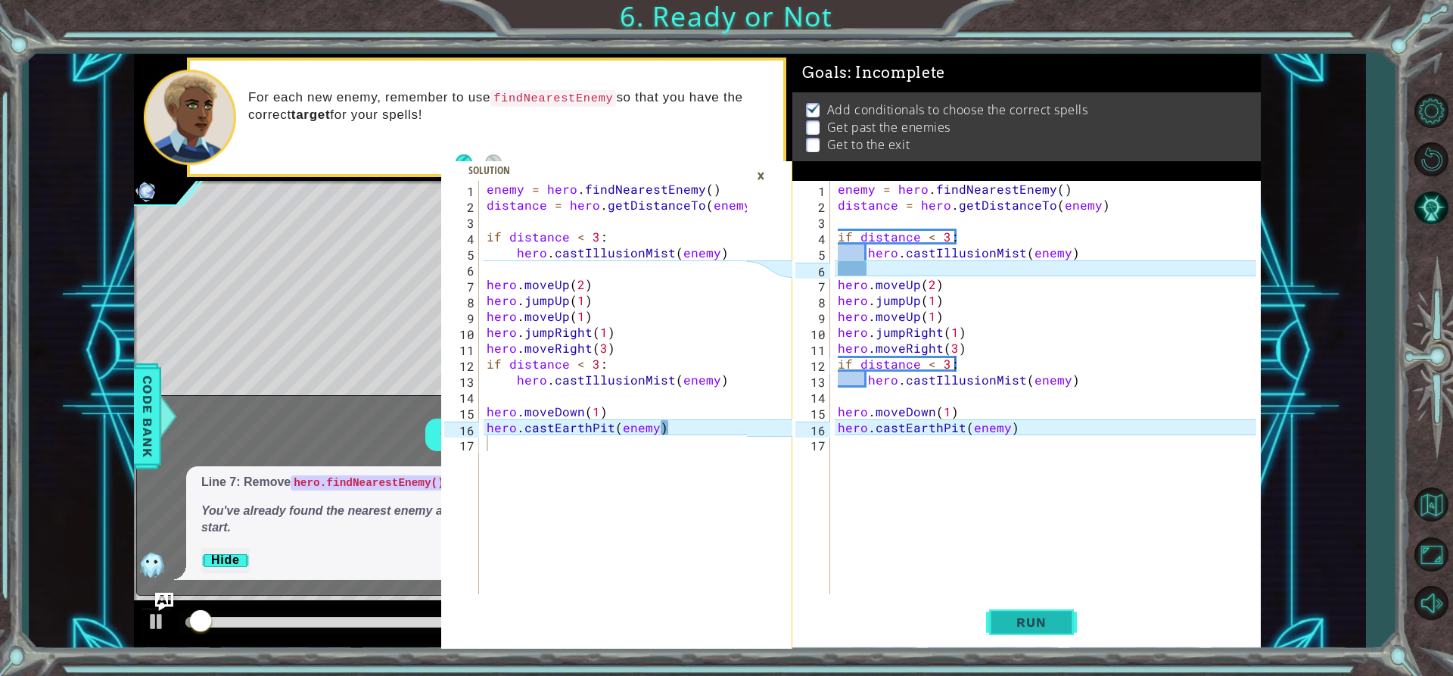
click at [995, 615] on button "Run" at bounding box center [1031, 622] width 91 height 47
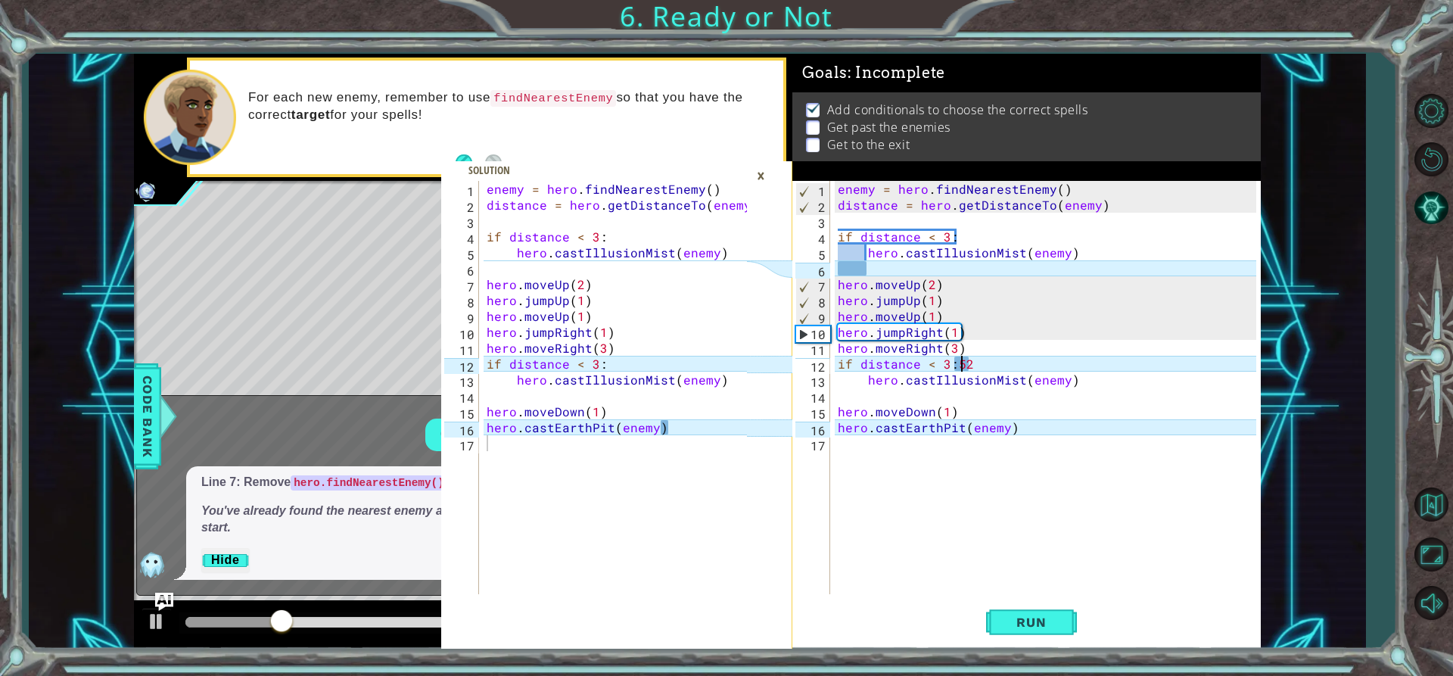
scroll to position [0, 8]
click at [1011, 363] on div "enemy = hero . findNearestEnemy ( ) distance = hero . getDistanceTo ( enemy ) i…" at bounding box center [1049, 403] width 429 height 445
type textarea "if distance < 3:"
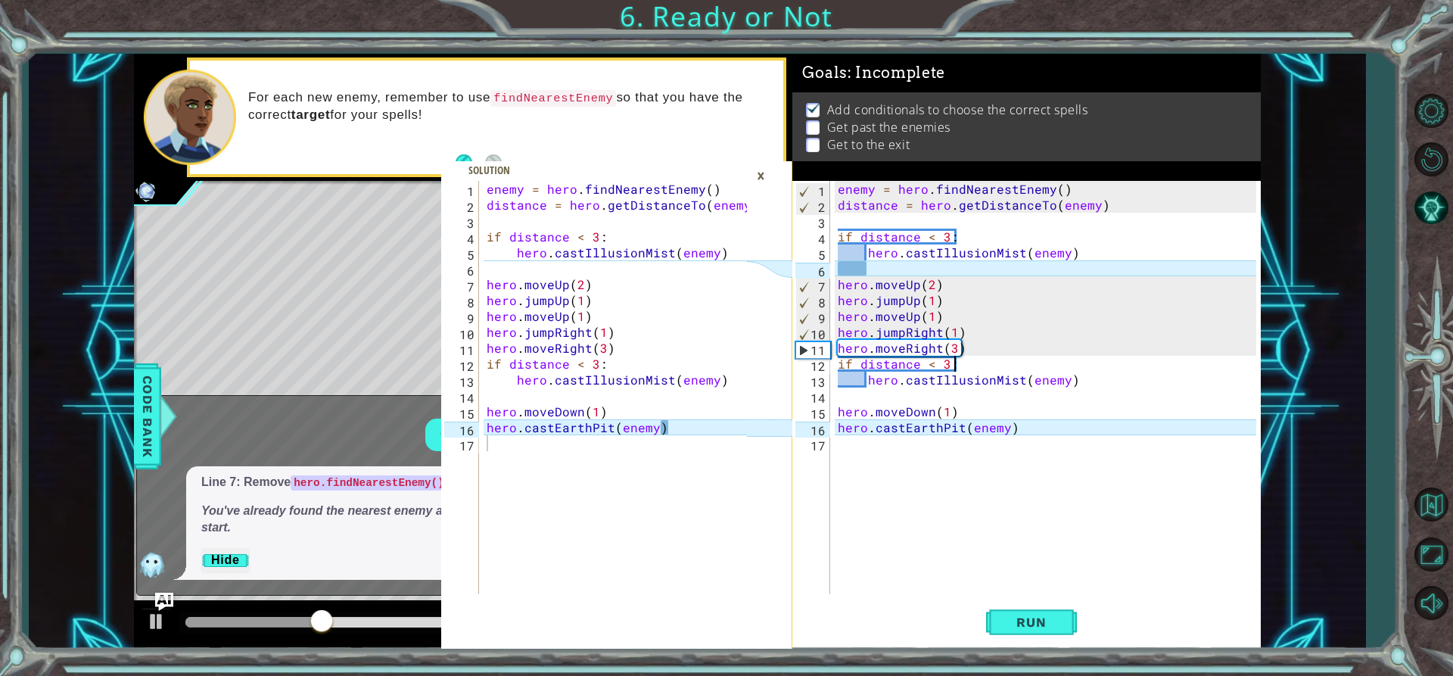
click at [872, 479] on div "enemy = hero . findNearestEnemy ( ) distance = hero . getDistanceTo ( enemy ) i…" at bounding box center [1049, 403] width 429 height 445
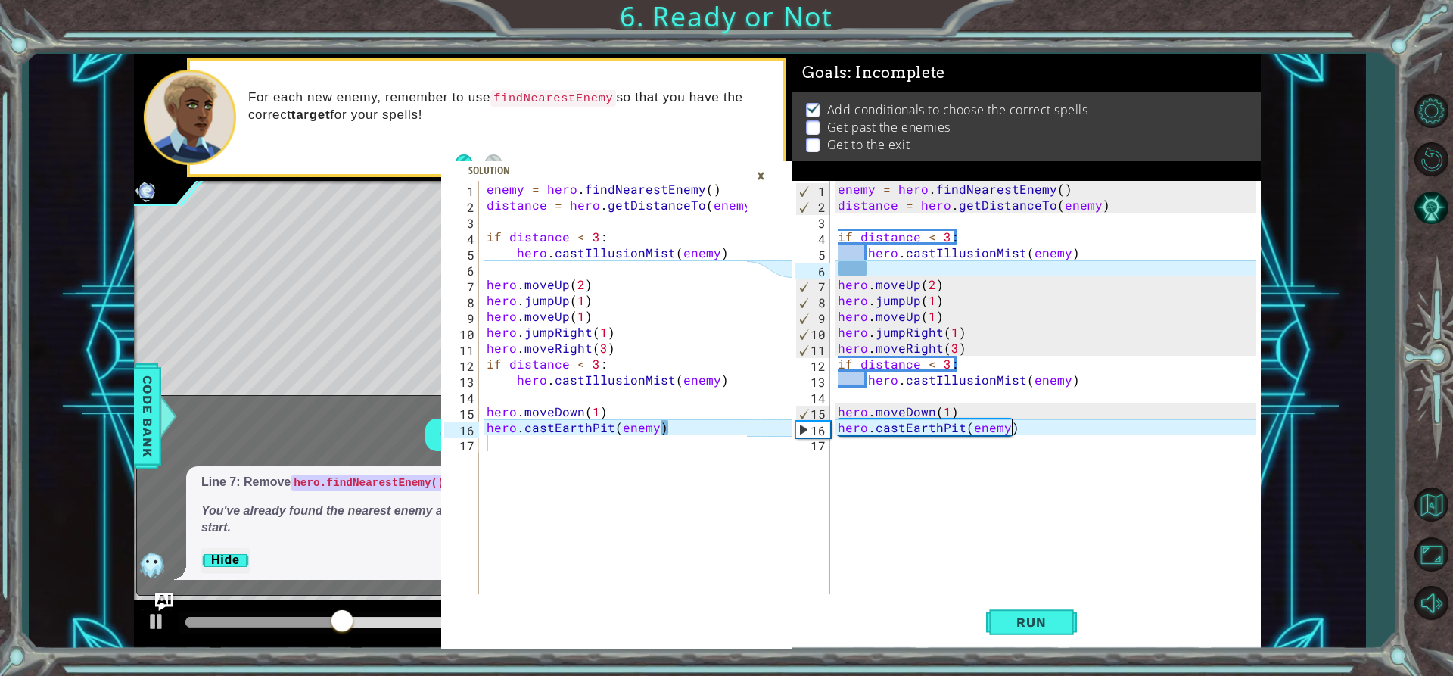
scroll to position [0, 10]
type textarea "hero.castEarthPit(enemy)98714"
click at [763, 172] on div "×" at bounding box center [760, 176] width 23 height 26
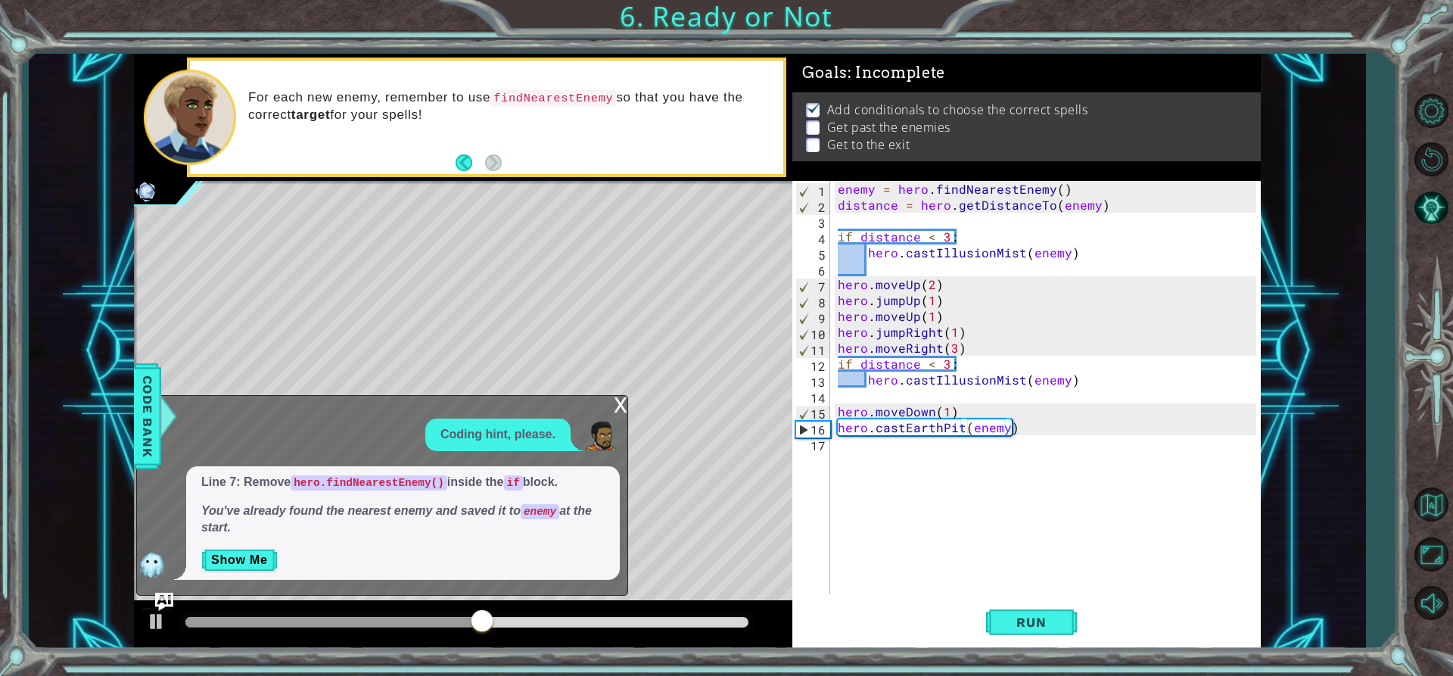
drag, startPoint x: 627, startPoint y: 406, endPoint x: 643, endPoint y: 413, distance: 17.3
click at [632, 408] on div "1 2 3 4 5 6 7 8 9 10 11 12 13 14 15 16 17 enemy = hero . findNearestEnemy ( ) d…" at bounding box center [697, 351] width 1127 height 595
click at [621, 406] on div "x" at bounding box center [621, 403] width 14 height 15
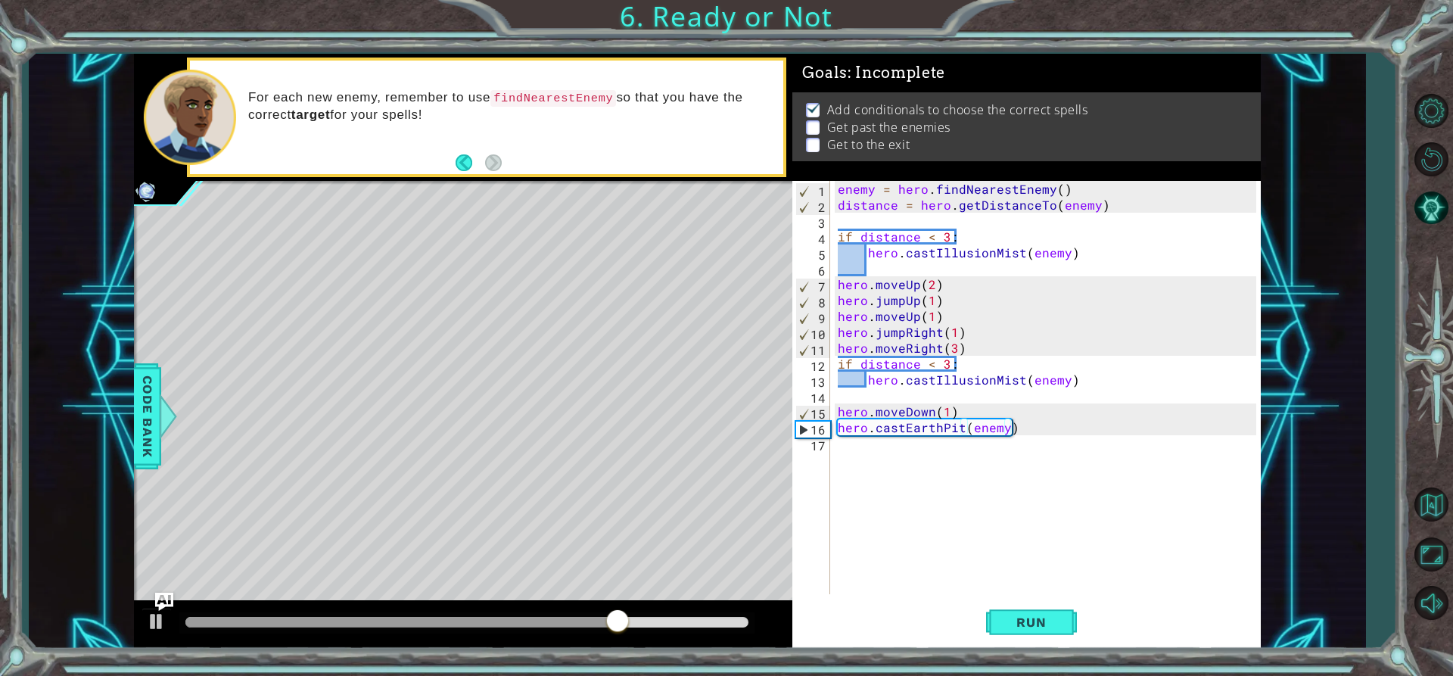
type textarea "hero.moveDown(1)"
click at [961, 411] on div "enemy = hero . findNearestEnemy ( ) distance = hero . getDistanceTo ( enemy ) i…" at bounding box center [1049, 403] width 429 height 445
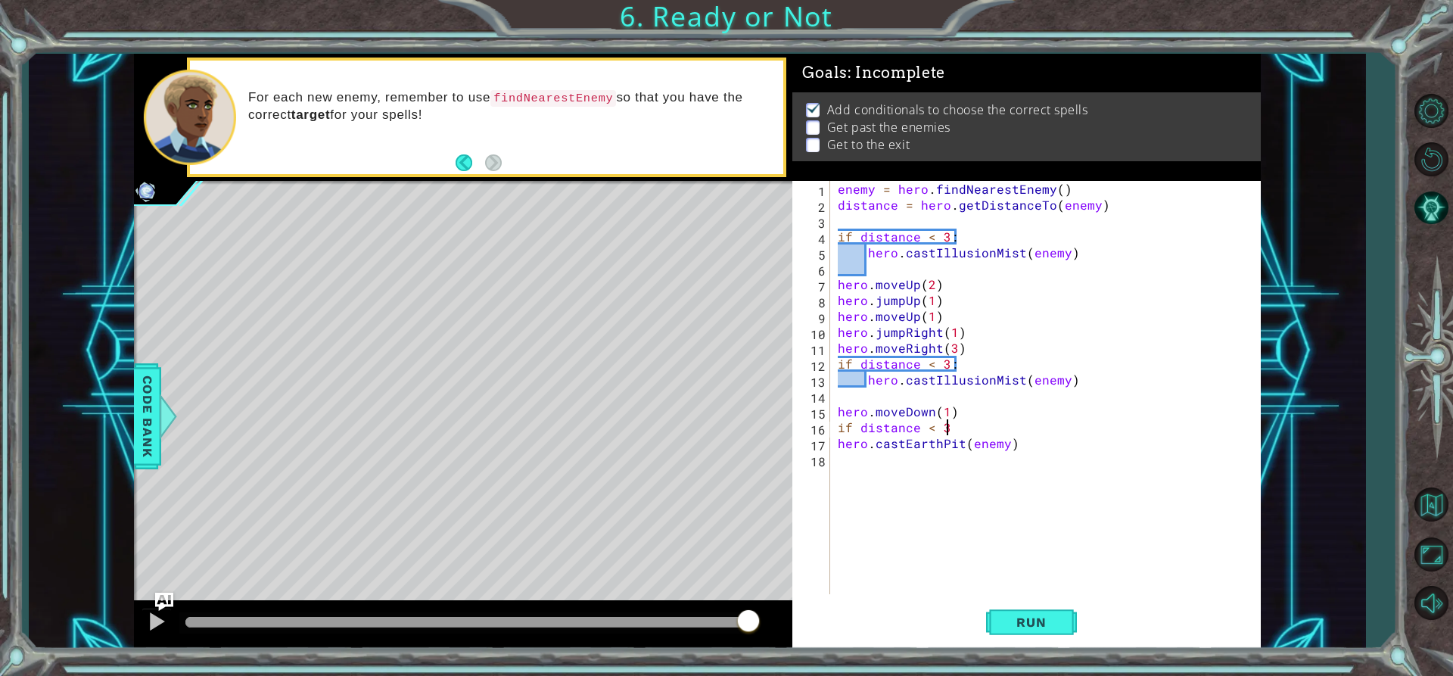
type textarea "if distance < 3:"
click at [836, 461] on div "enemy = hero . findNearestEnemy ( ) distance = hero . getDistanceTo ( enemy ) i…" at bounding box center [1049, 403] width 429 height 445
type textarea "hero.castEarthPit(enemy)"
click at [866, 438] on div "enemy = hero . findNearestEnemy ( ) distance = hero . getDistanceTo ( enemy ) i…" at bounding box center [1049, 403] width 429 height 445
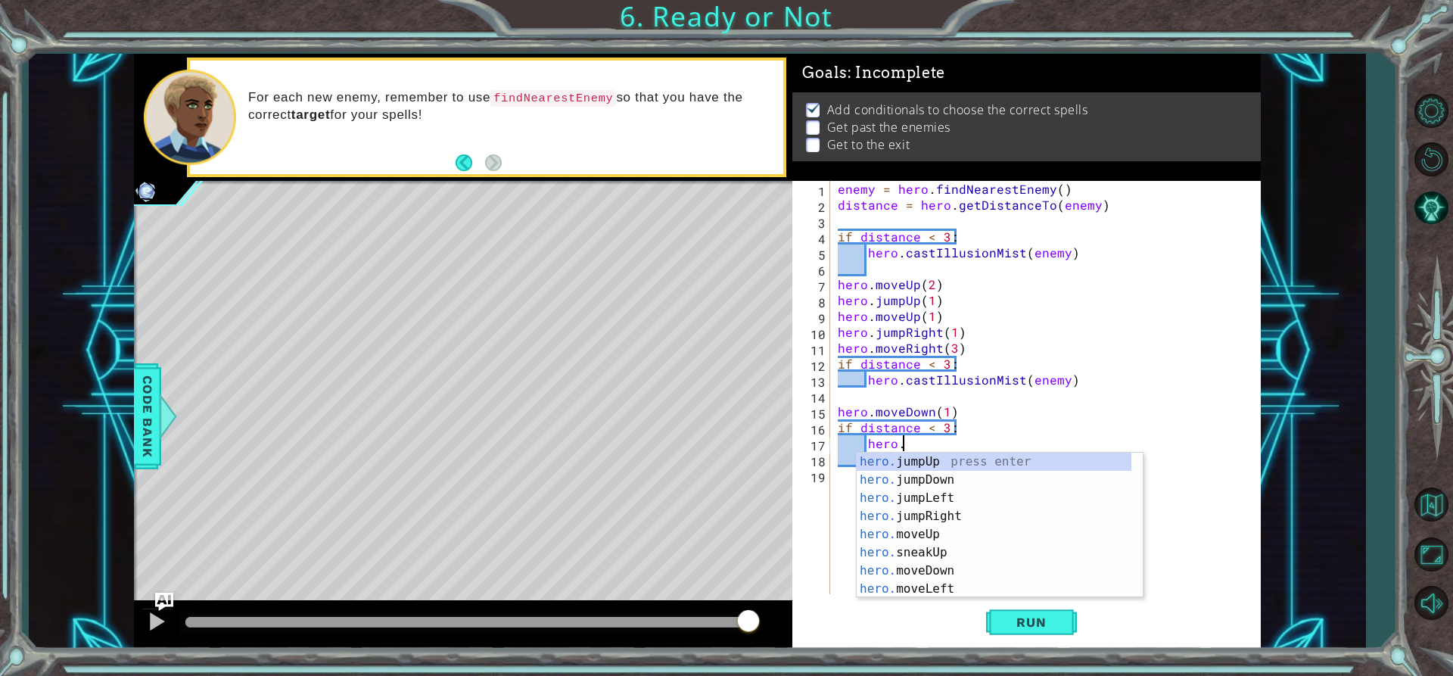
type textarea "hero.f"
click at [902, 454] on div "hero.f indNearestFriend press enter hero. jumpLe f t press enter hero. moveLe f…" at bounding box center [1000, 516] width 286 height 127
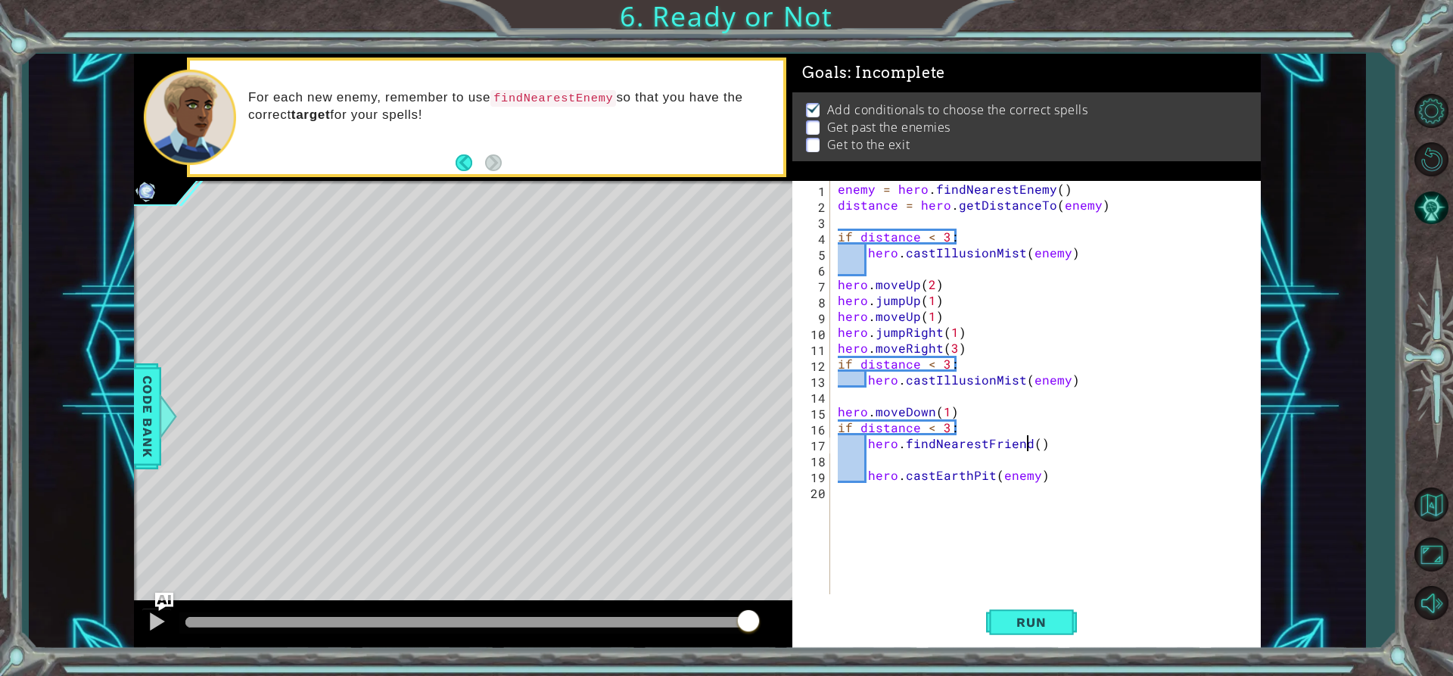
click at [1025, 441] on div "enemy = hero . findNearestEnemy ( ) distance = hero . getDistanceTo ( enemy ) i…" at bounding box center [1049, 403] width 429 height 445
click at [864, 478] on div "enemy = hero . findNearestEnemy ( ) distance = hero . getDistanceTo ( enemy ) i…" at bounding box center [1049, 403] width 429 height 445
click at [845, 460] on div "enemy = hero . findNearestEnemy ( ) distance = hero . getDistanceTo ( enemy ) i…" at bounding box center [1049, 403] width 429 height 445
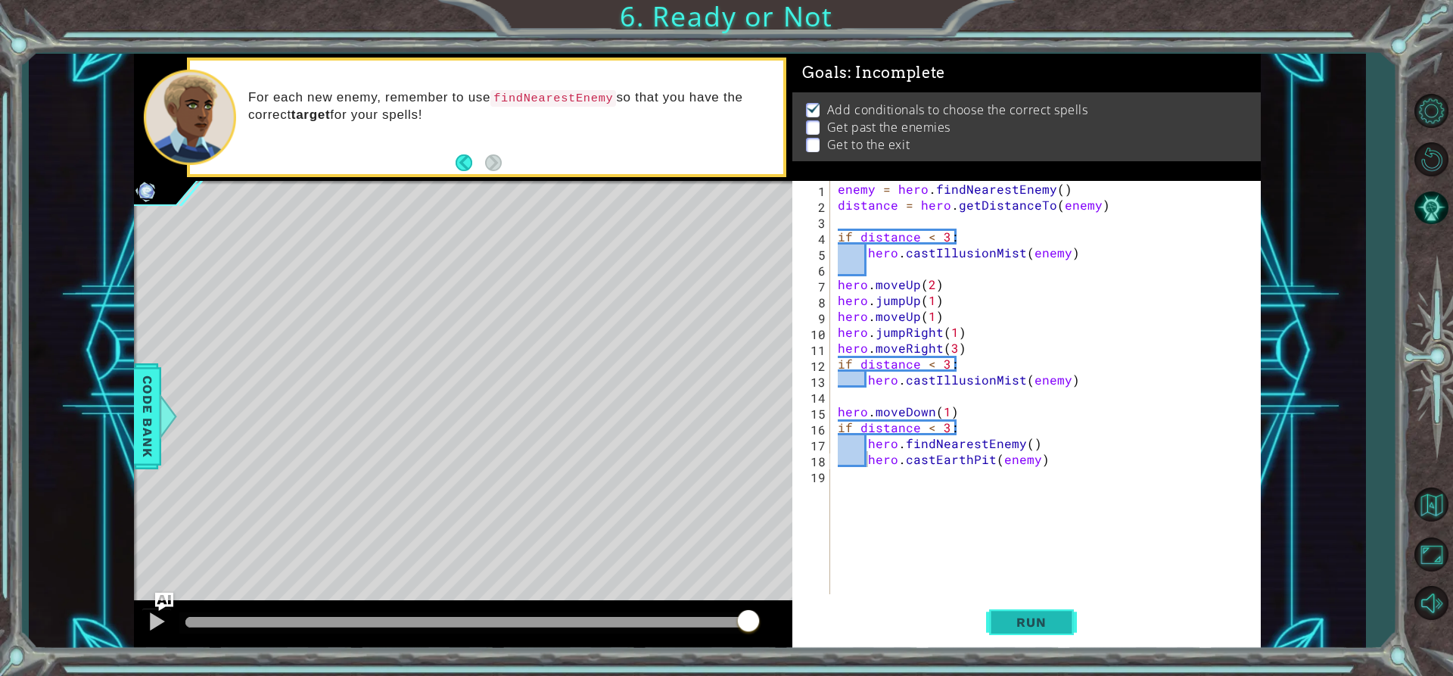
click at [1018, 617] on span "Run" at bounding box center [1031, 622] width 60 height 15
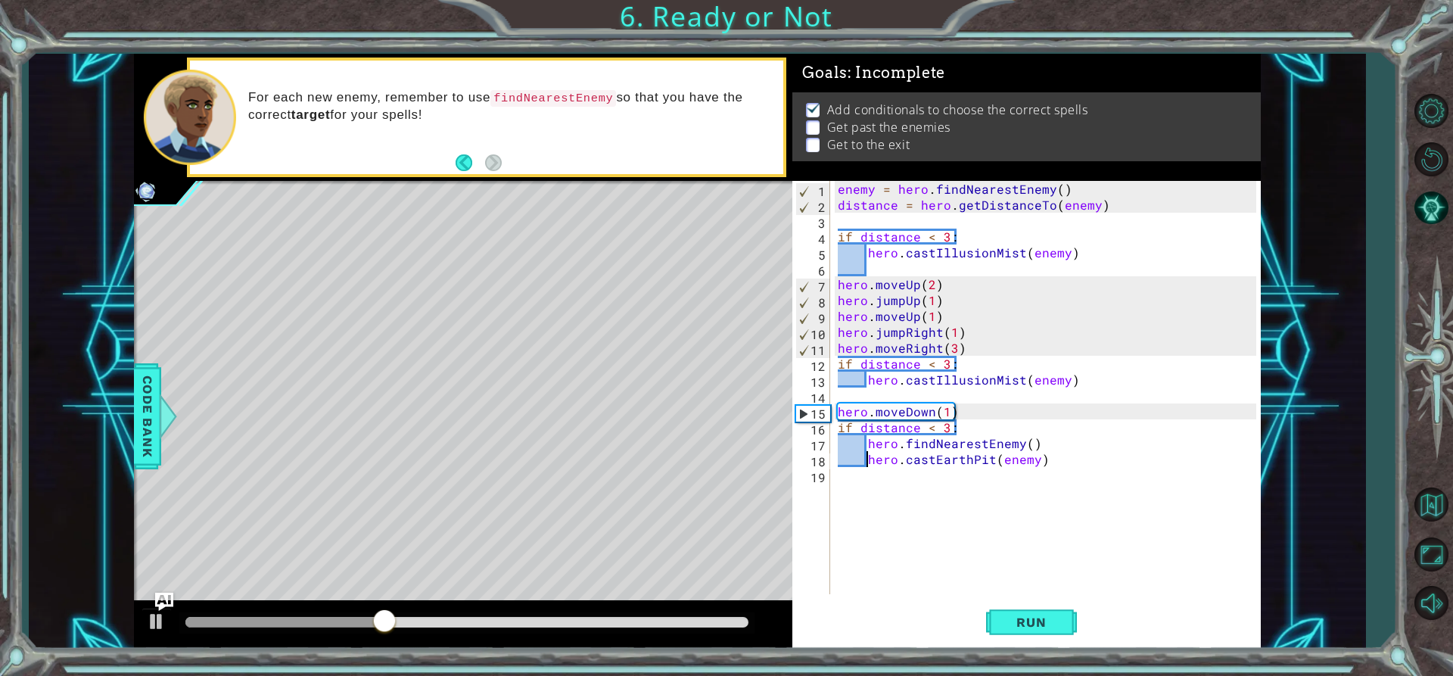
click at [865, 446] on div "enemy = hero . findNearestEnemy ( ) distance = hero . getDistanceTo ( enemy ) i…" at bounding box center [1049, 403] width 429 height 445
click at [1046, 599] on button "Run" at bounding box center [1031, 622] width 91 height 47
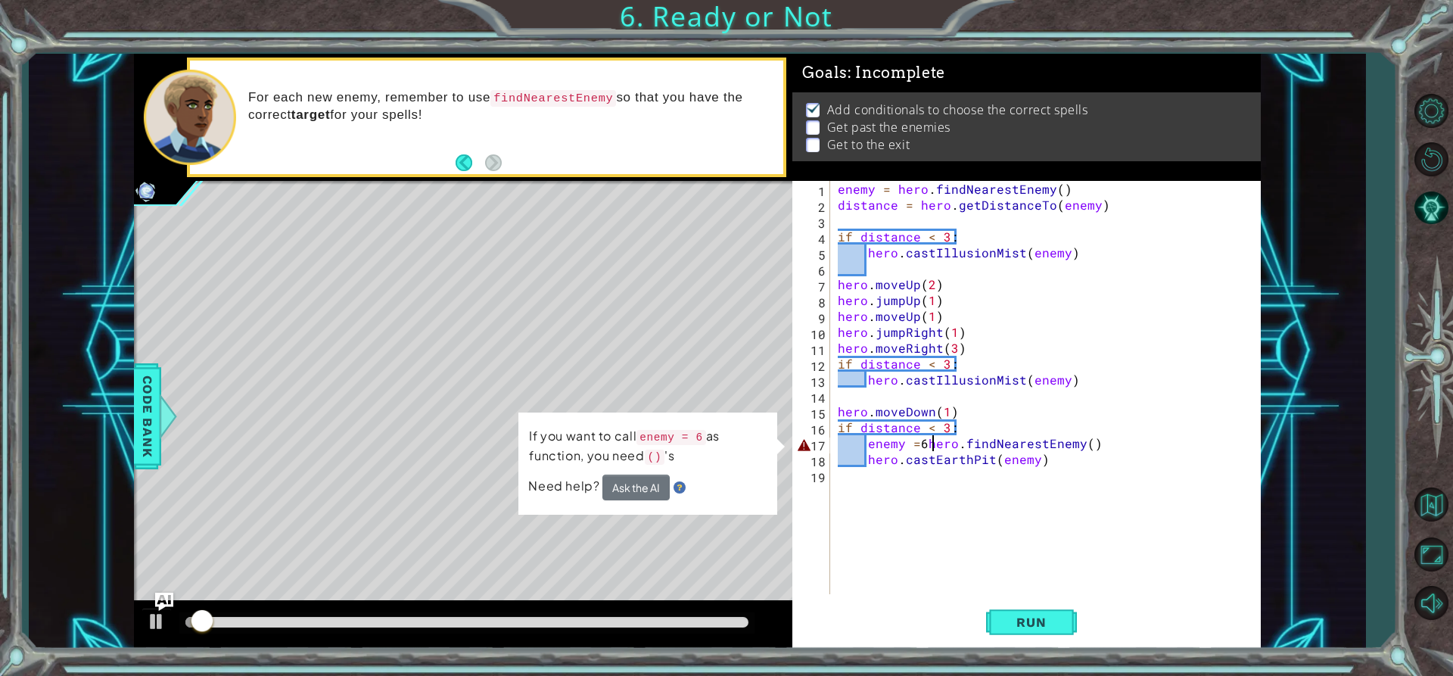
type textarea "enemy = hero.findNearestEnemy()"
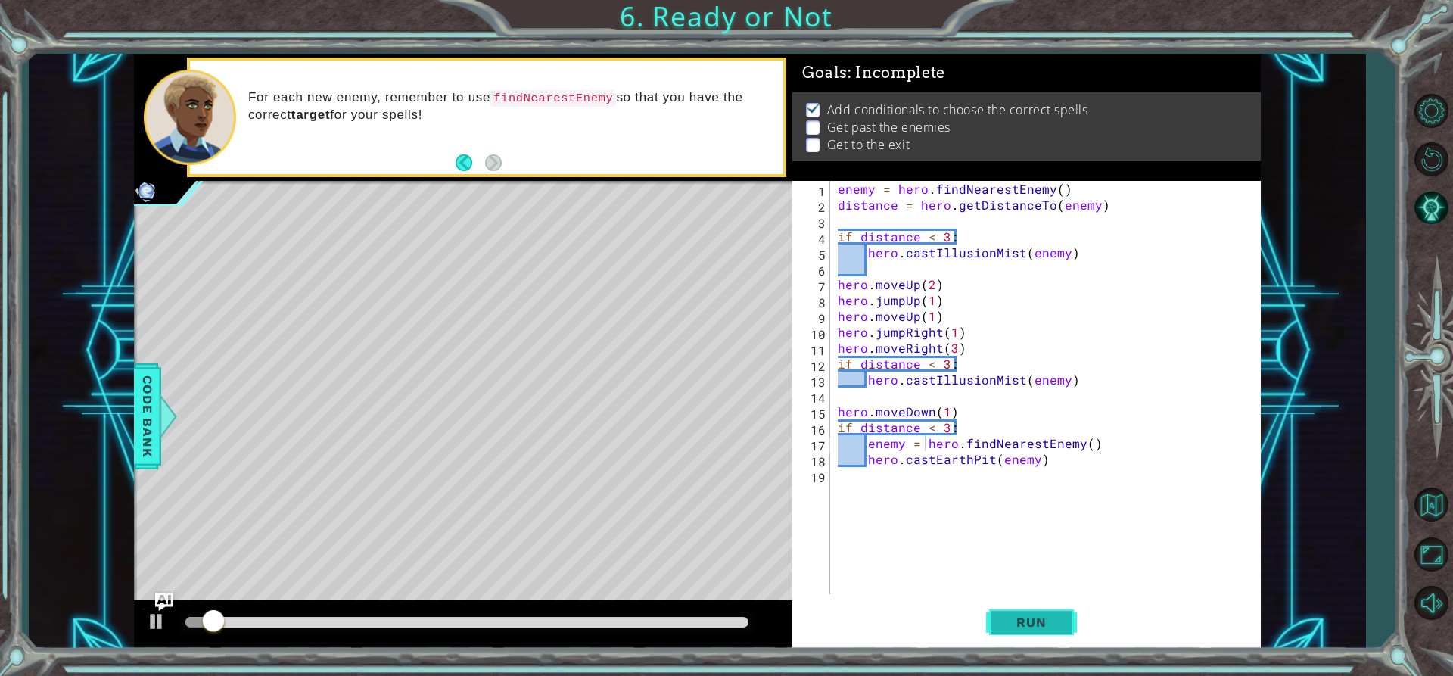
click at [1016, 612] on button "Run" at bounding box center [1031, 622] width 91 height 47
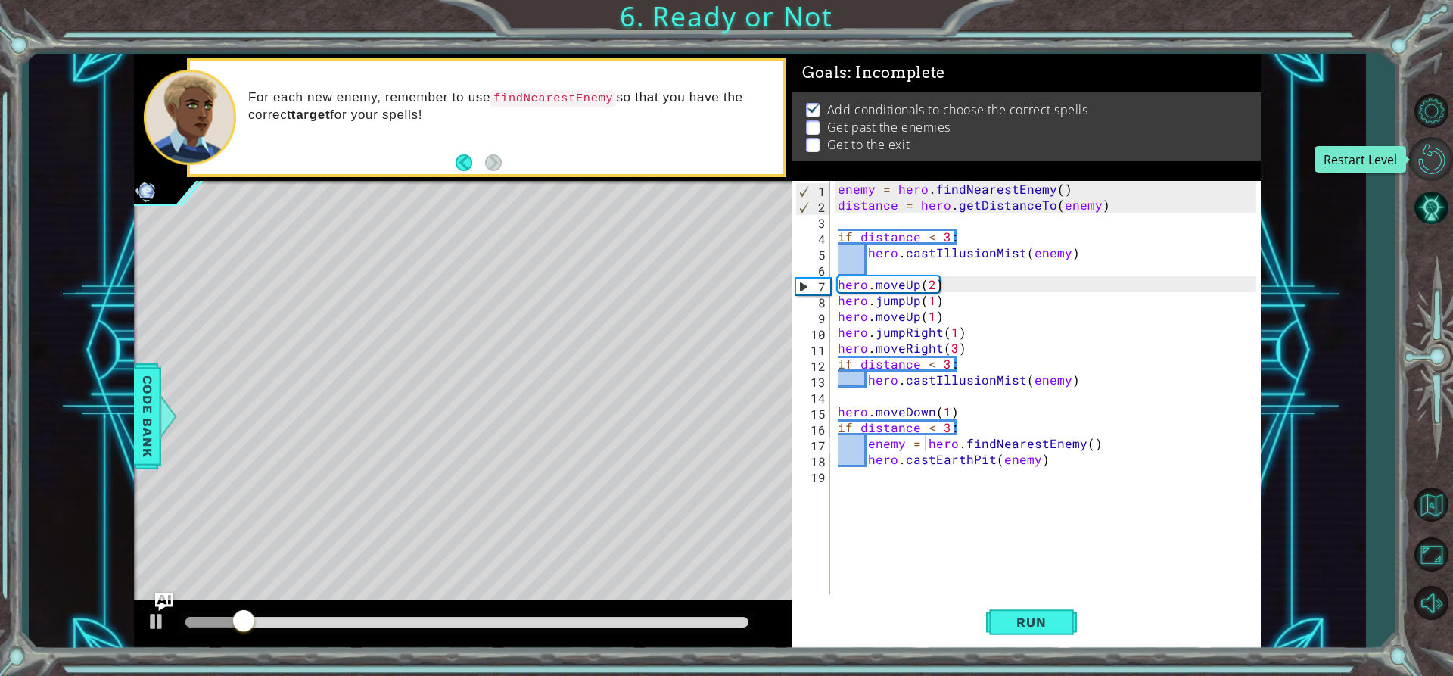
click at [1439, 168] on button "Restart Level" at bounding box center [1431, 159] width 44 height 44
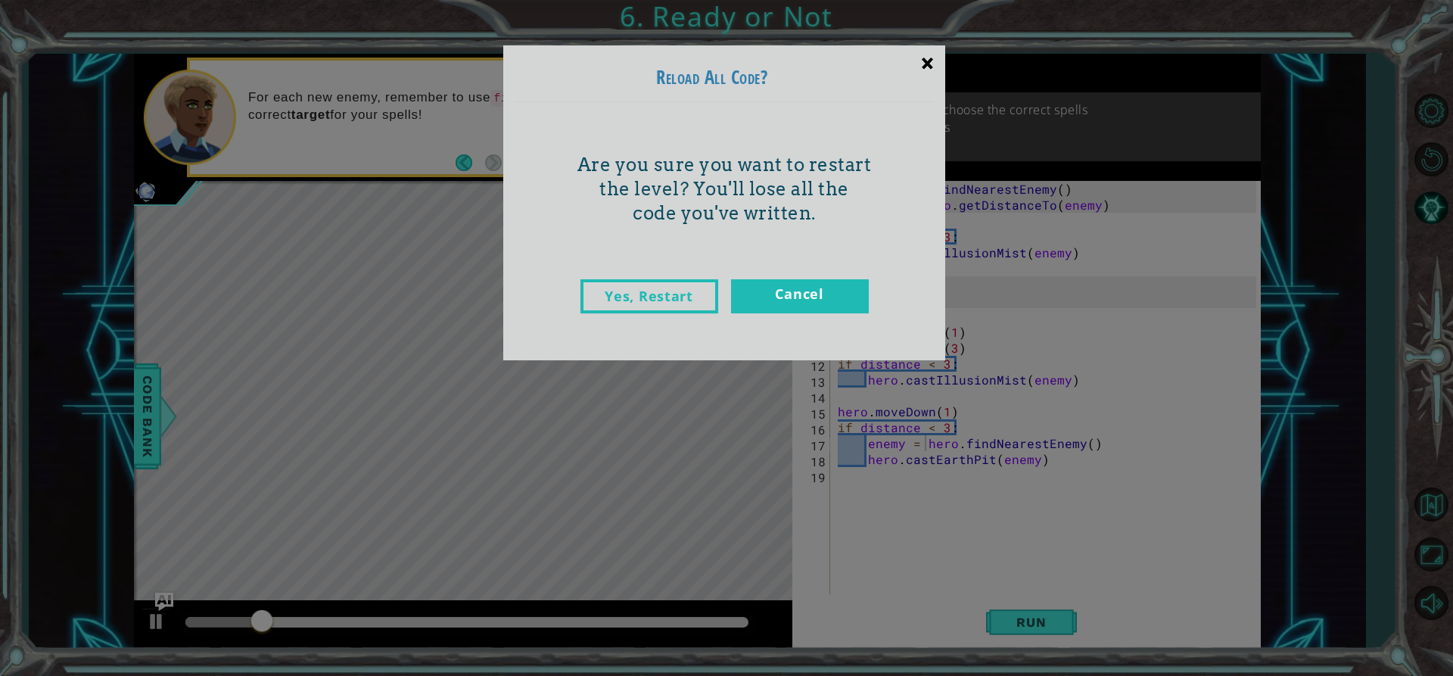
click at [935, 63] on div "×" at bounding box center [928, 63] width 36 height 44
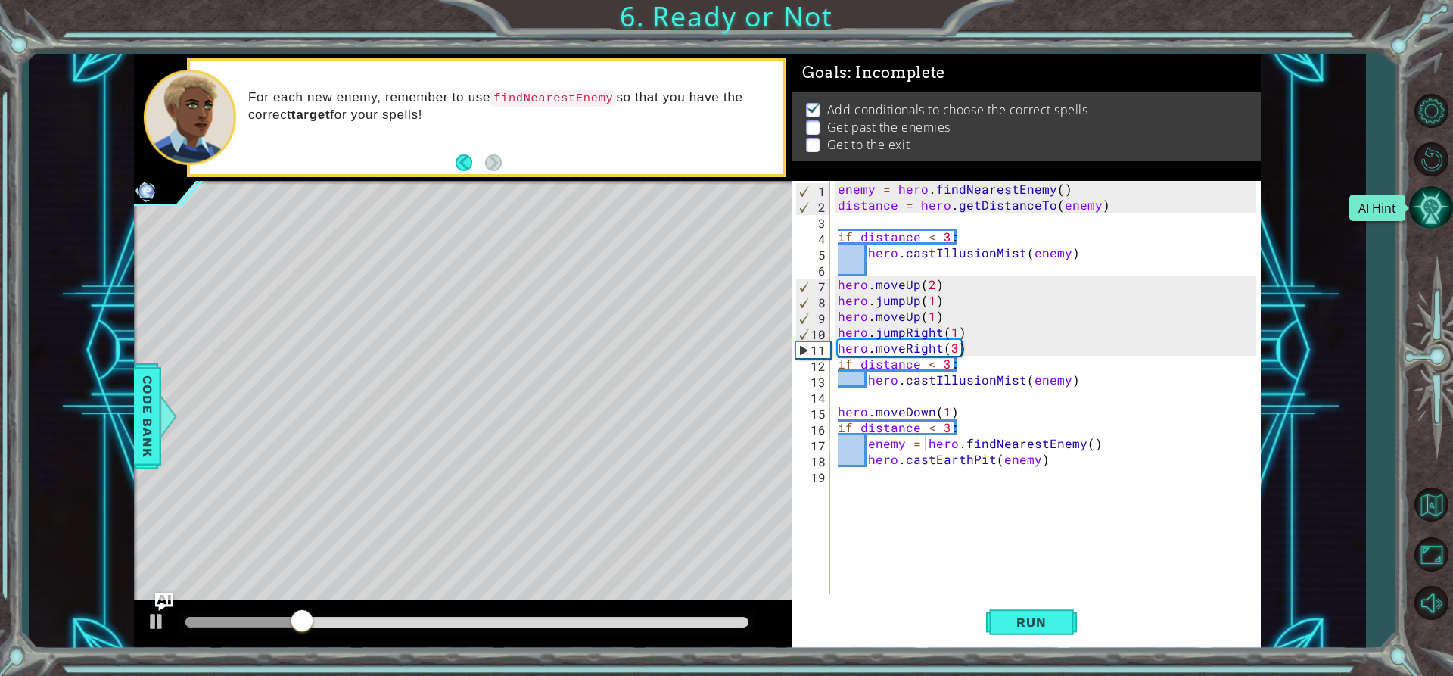
click at [1441, 211] on button "AI Hint" at bounding box center [1431, 207] width 44 height 44
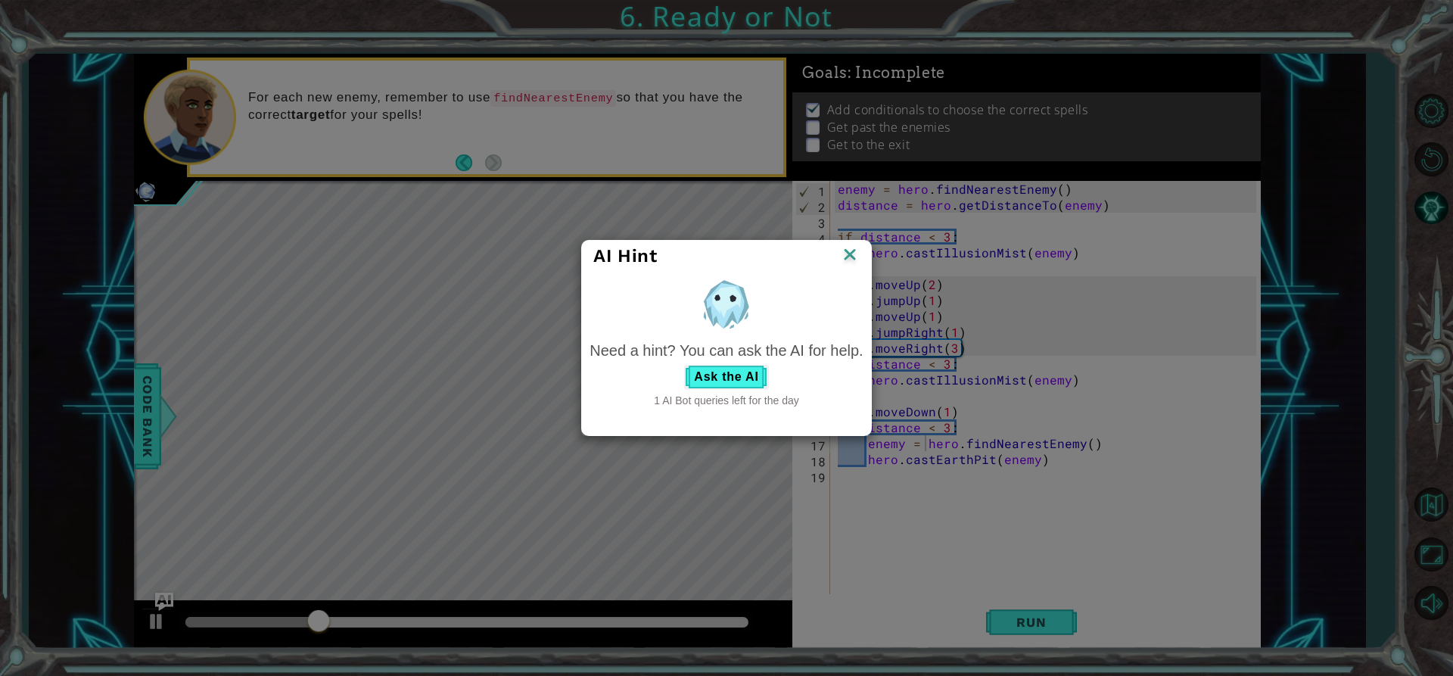
click at [849, 249] on img at bounding box center [850, 255] width 20 height 23
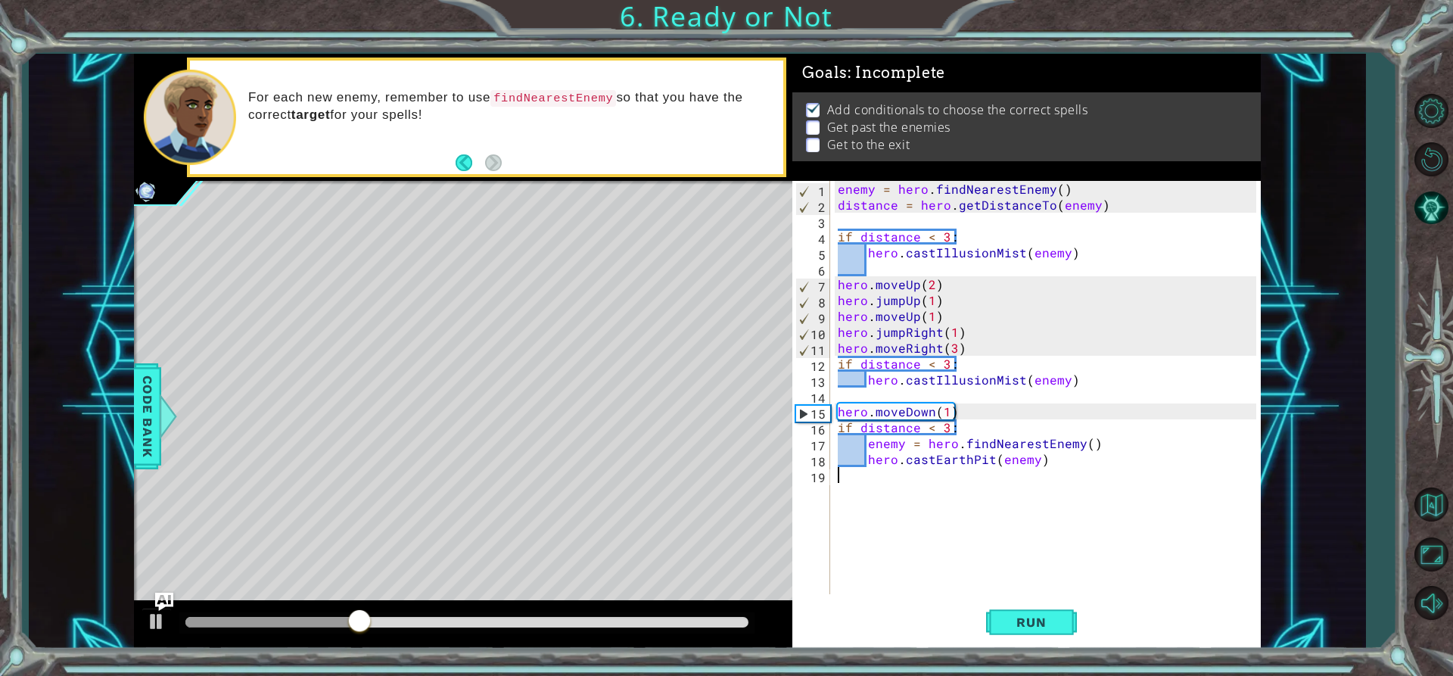
click at [1063, 475] on div "enemy = hero . findNearestEnemy ( ) distance = hero . getDistanceTo ( enemy ) i…" at bounding box center [1049, 403] width 429 height 445
click at [1439, 201] on button "AI Hint" at bounding box center [1431, 207] width 44 height 44
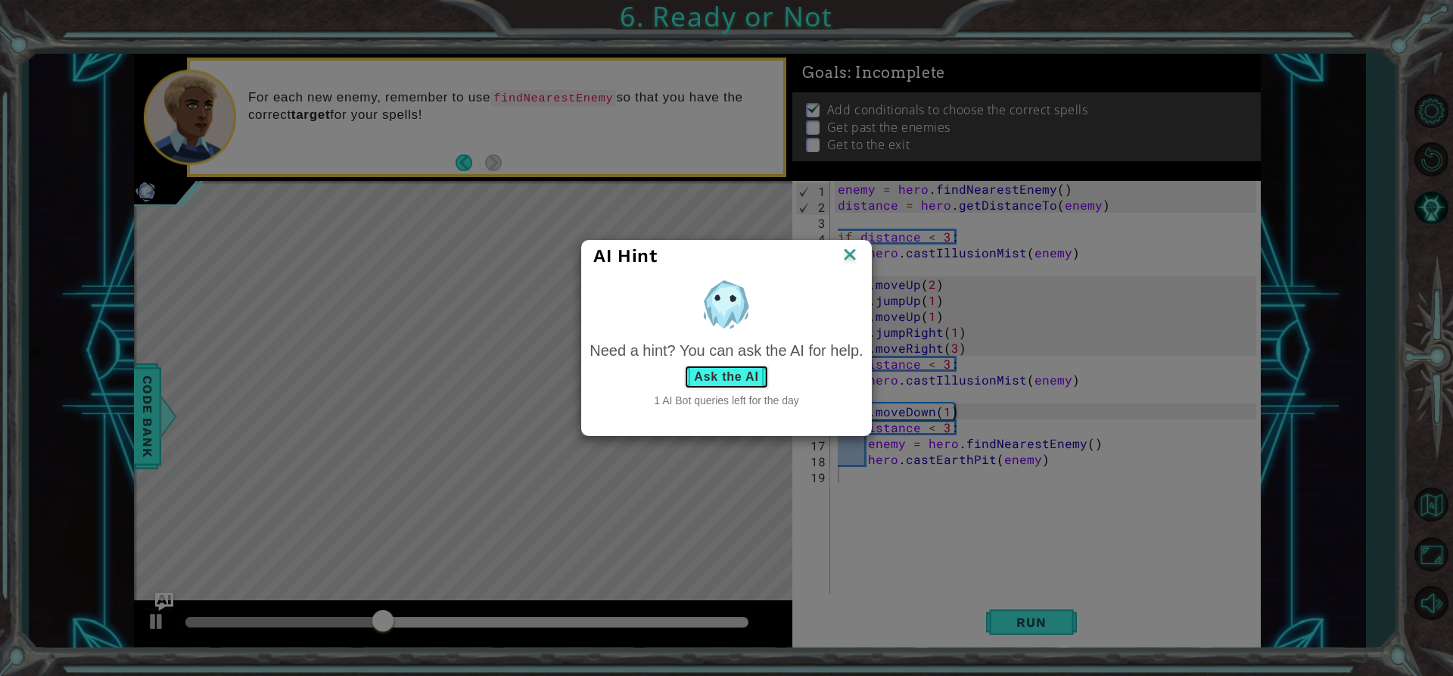
click at [749, 367] on button "Ask the AI" at bounding box center [726, 377] width 84 height 24
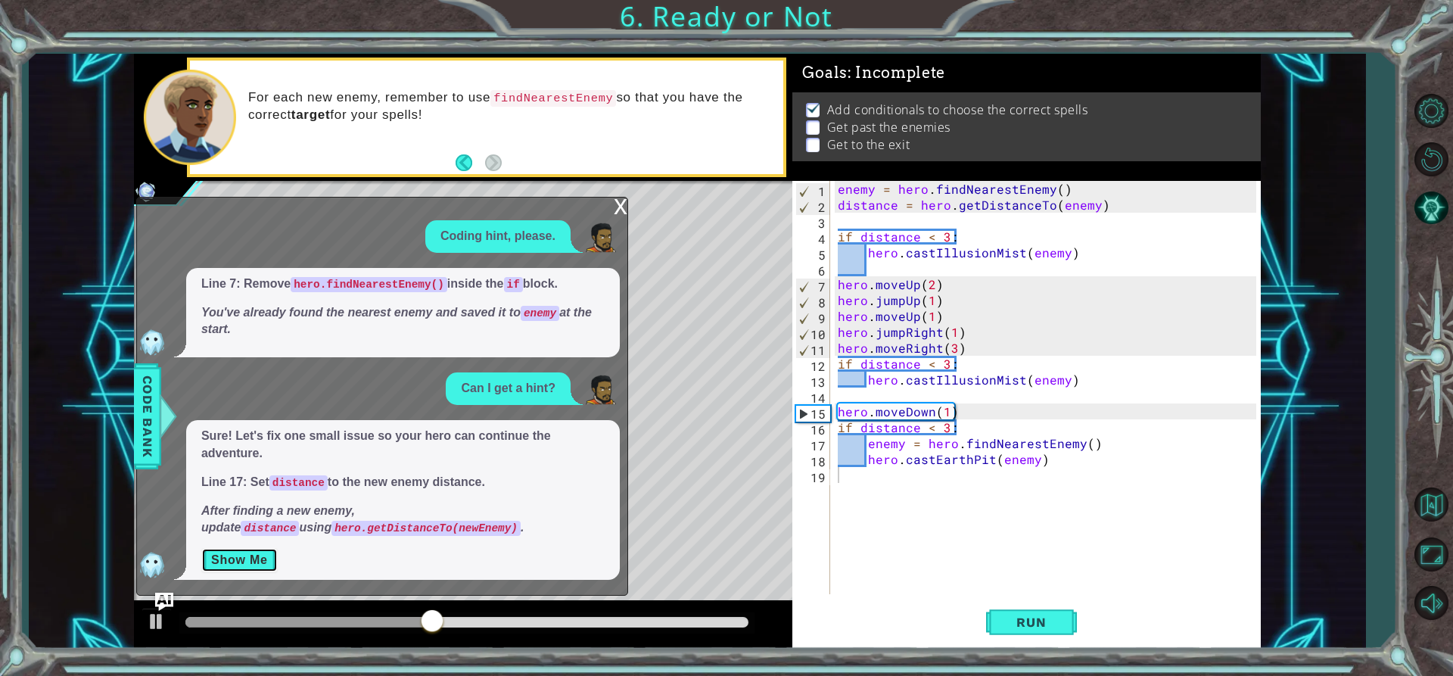
click at [237, 571] on button "Show Me" at bounding box center [239, 560] width 76 height 24
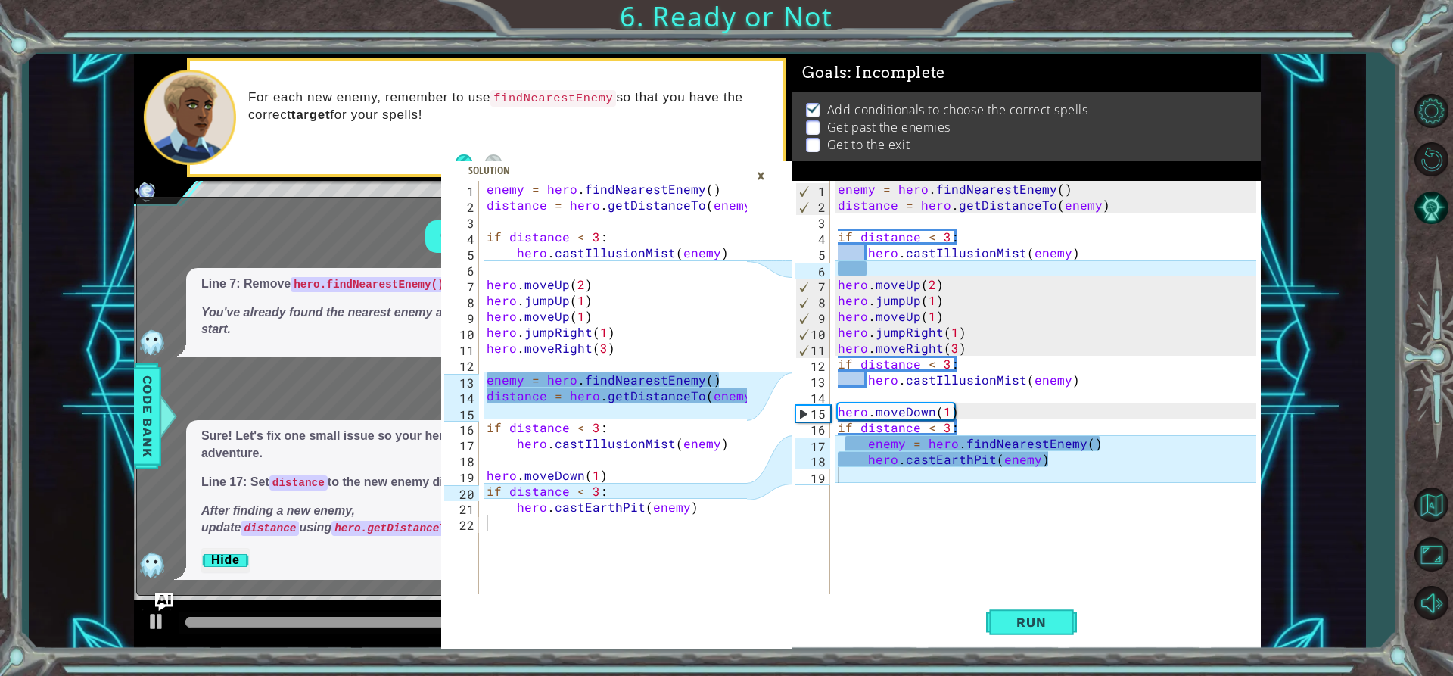
type textarea "if distance < 3:"
click at [961, 366] on div "enemy = hero . findNearestEnemy ( ) distance = hero . getDistanceTo ( enemy ) i…" at bounding box center [1049, 403] width 429 height 445
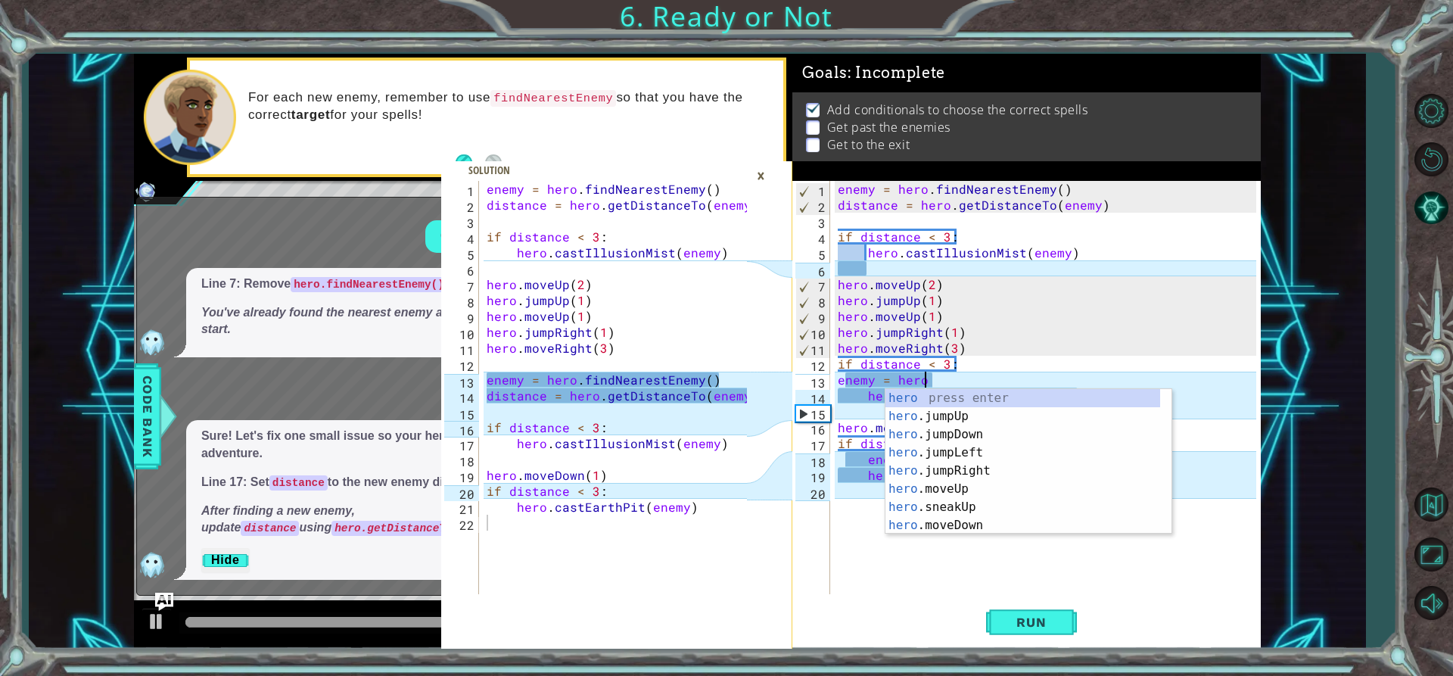
scroll to position [0, 5]
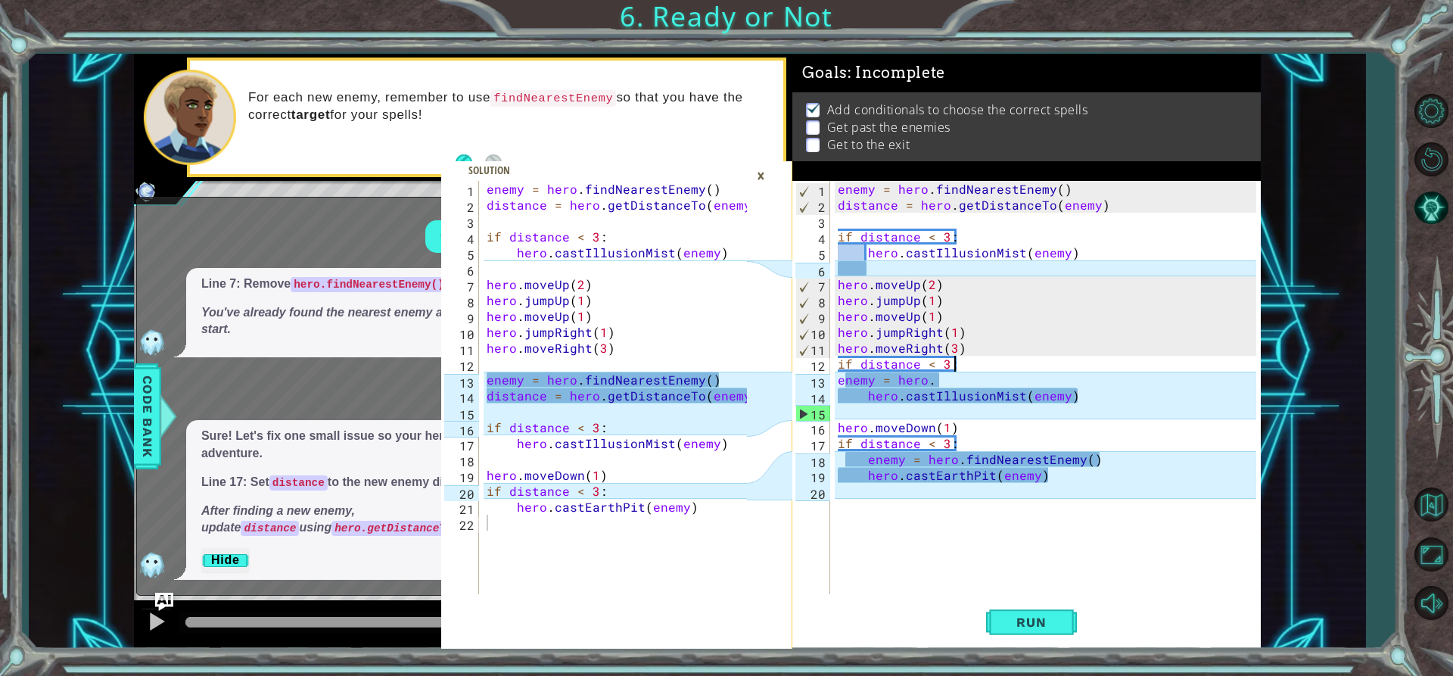
click at [967, 365] on div "enemy = hero . findNearestEnemy ( ) distance = hero . getDistanceTo ( enemy ) i…" at bounding box center [1049, 403] width 429 height 445
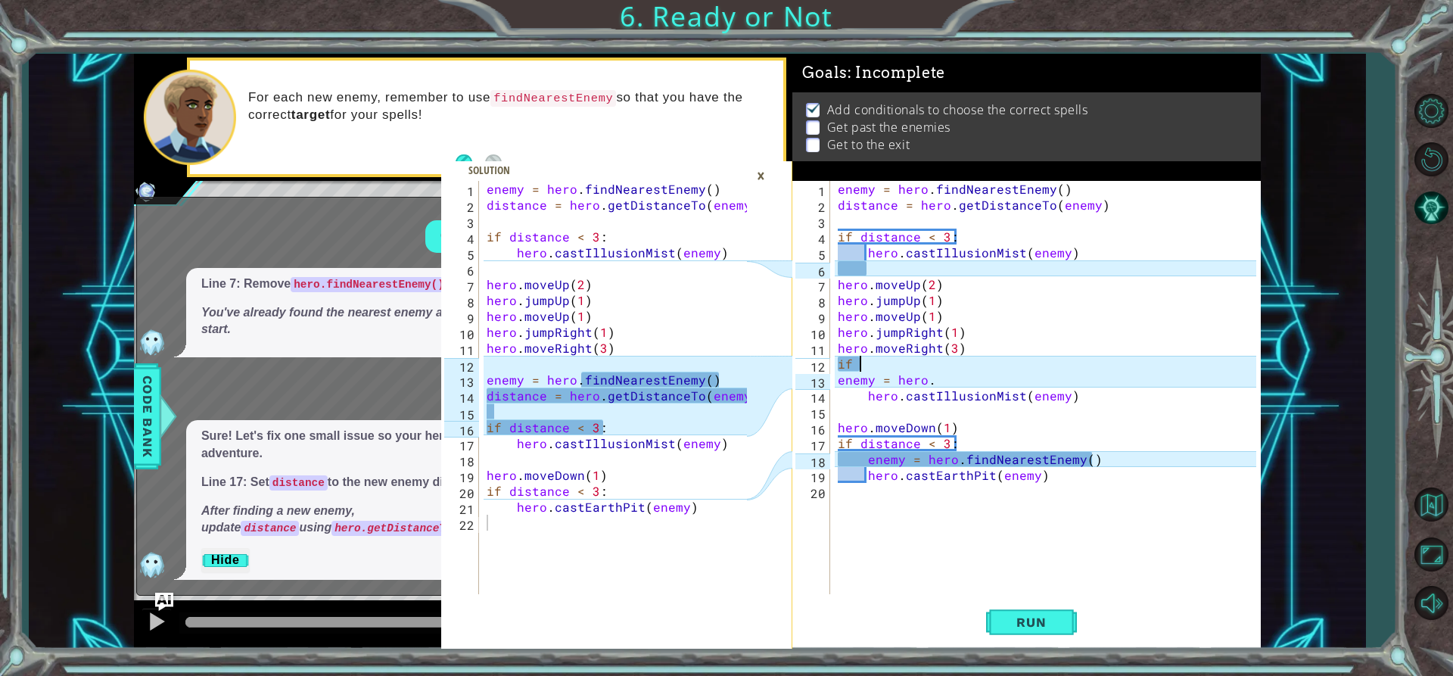
scroll to position [0, 0]
type textarea "i"
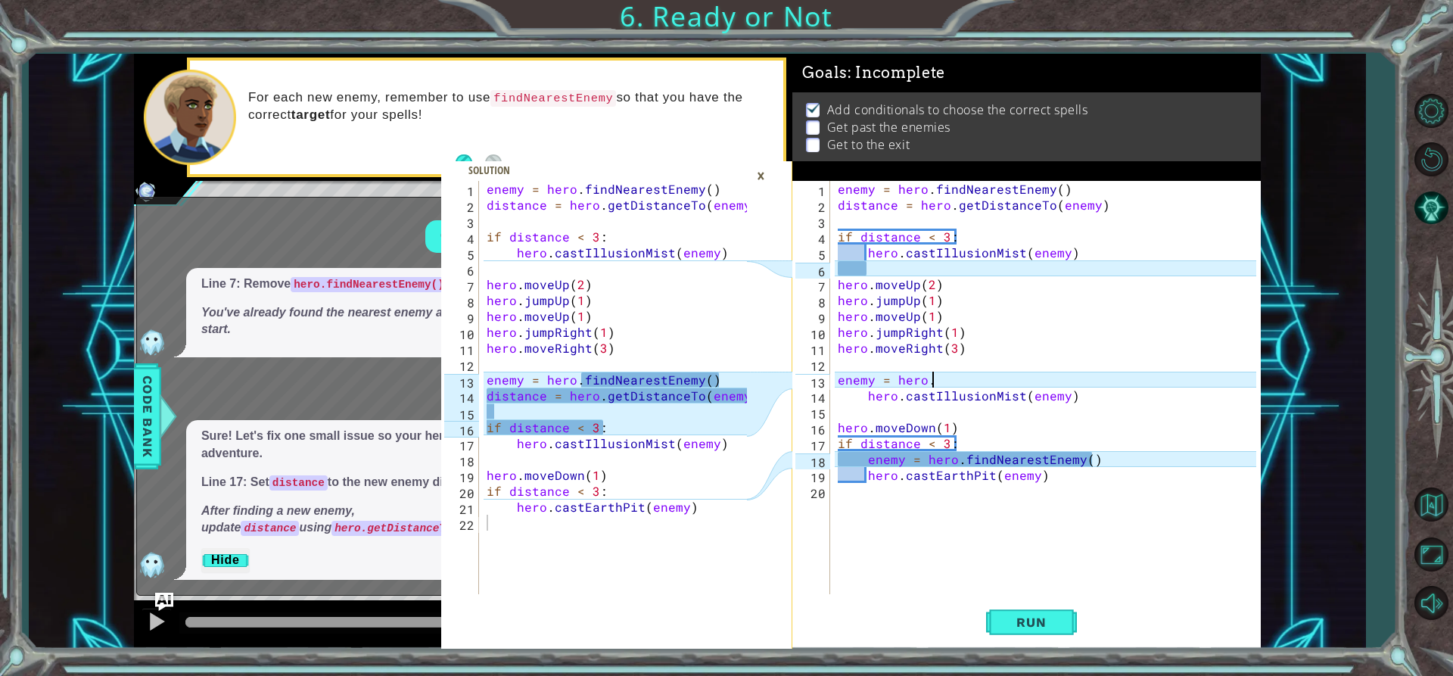
click at [934, 378] on div "enemy = hero . findNearestEnemy ( ) distance = hero . getDistanceTo ( enemy ) i…" at bounding box center [1049, 403] width 429 height 445
type textarea "enemy = hero.f"
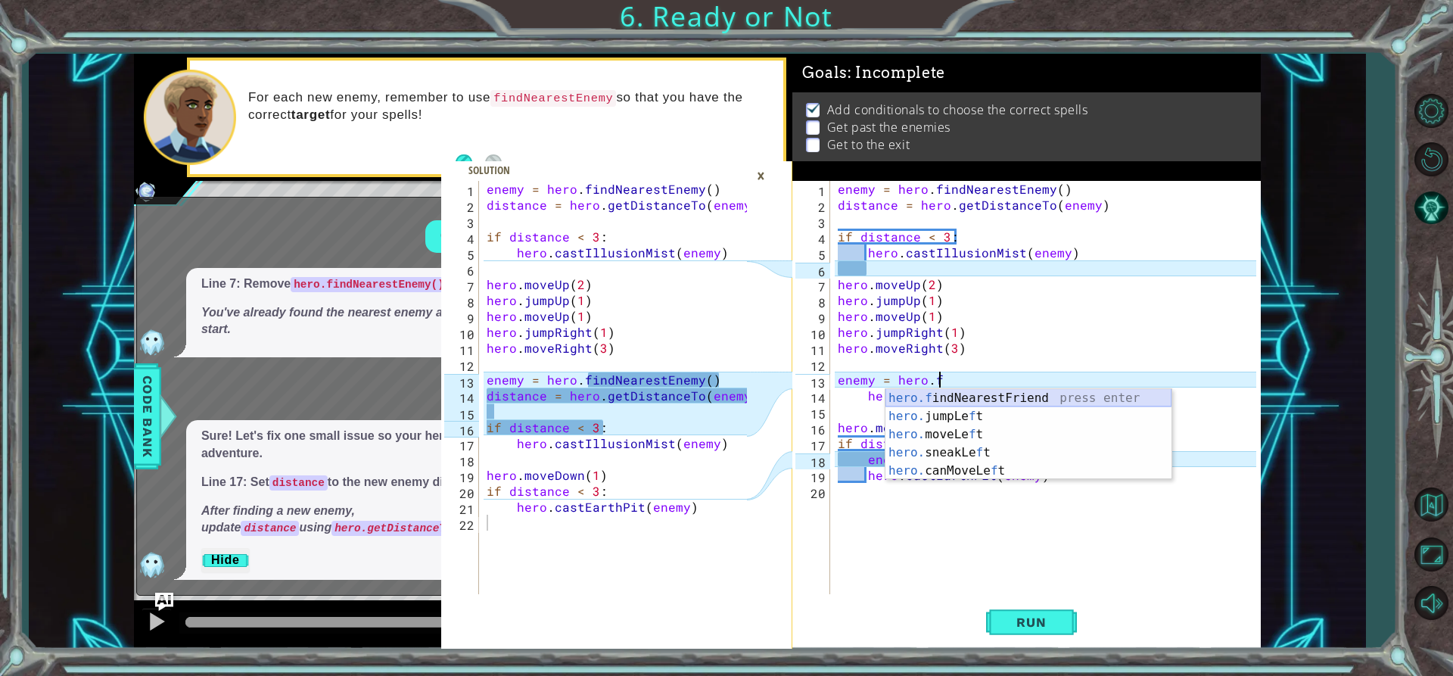
click at [1024, 395] on div "hero.f indNearestFriend press enter hero. jumpLe f t press enter hero. moveLe f…" at bounding box center [1029, 452] width 286 height 127
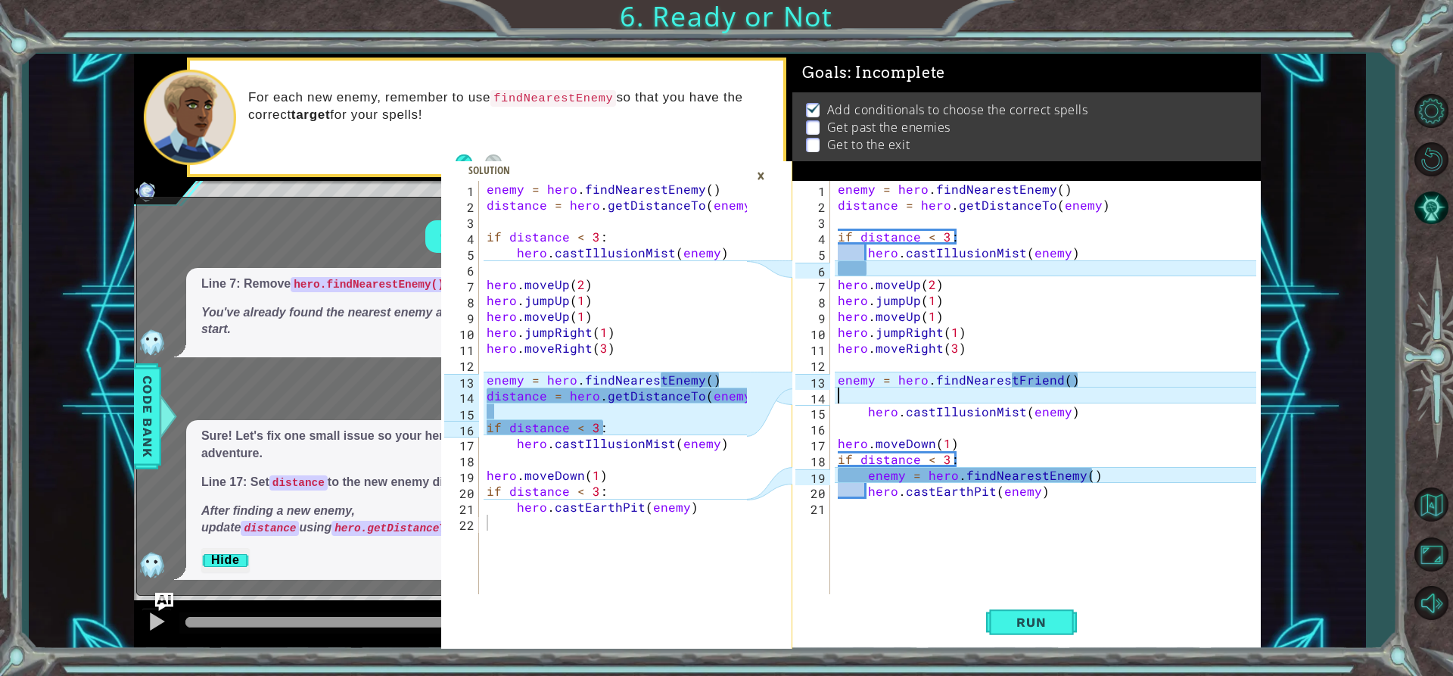
scroll to position [0, 0]
click at [1054, 378] on div "enemy = hero . findNearestEnemy ( ) distance = hero . getDistanceTo ( enemy ) i…" at bounding box center [1049, 403] width 429 height 445
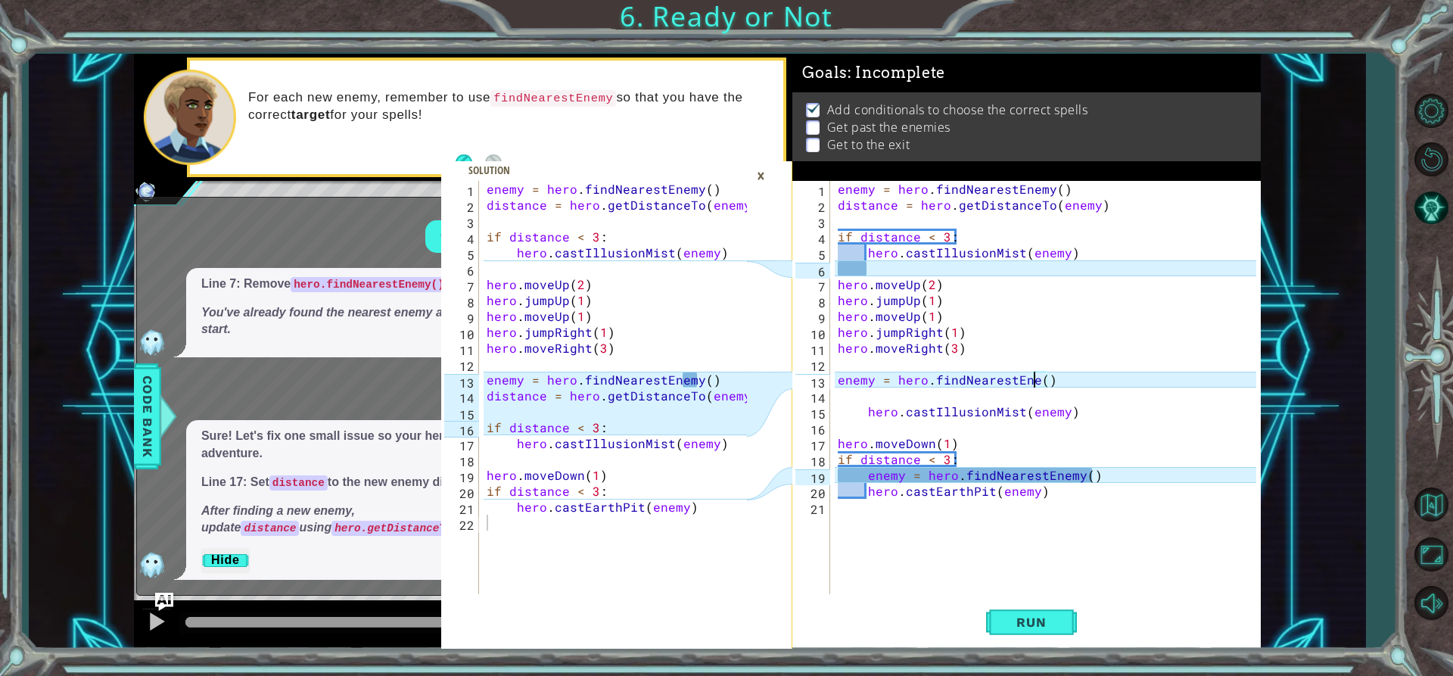
type textarea "enemy = hero.findNearestEnemy()"
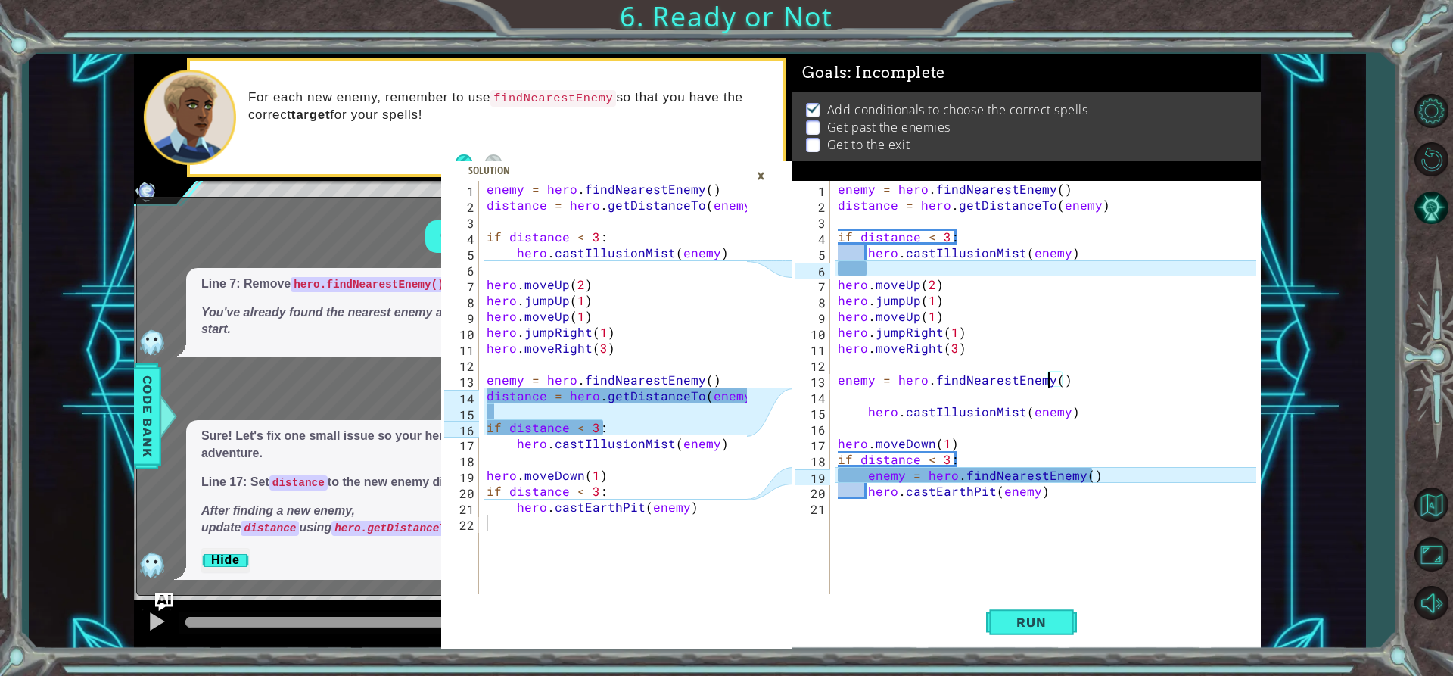
click at [842, 395] on div "enemy = hero . findNearestEnemy ( ) distance = hero . getDistanceTo ( enemy ) i…" at bounding box center [1049, 403] width 429 height 445
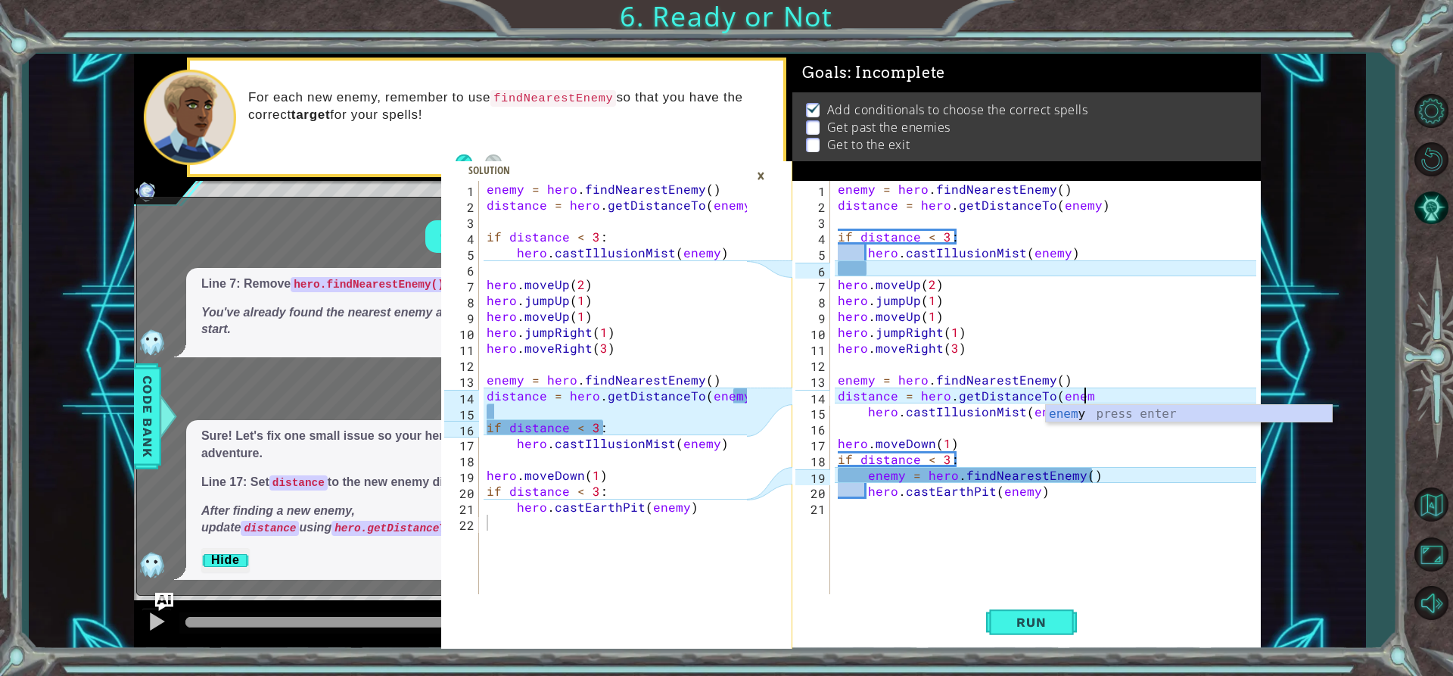
scroll to position [0, 15]
type textarea "distance = hero.getDistanceTo(enemy)"
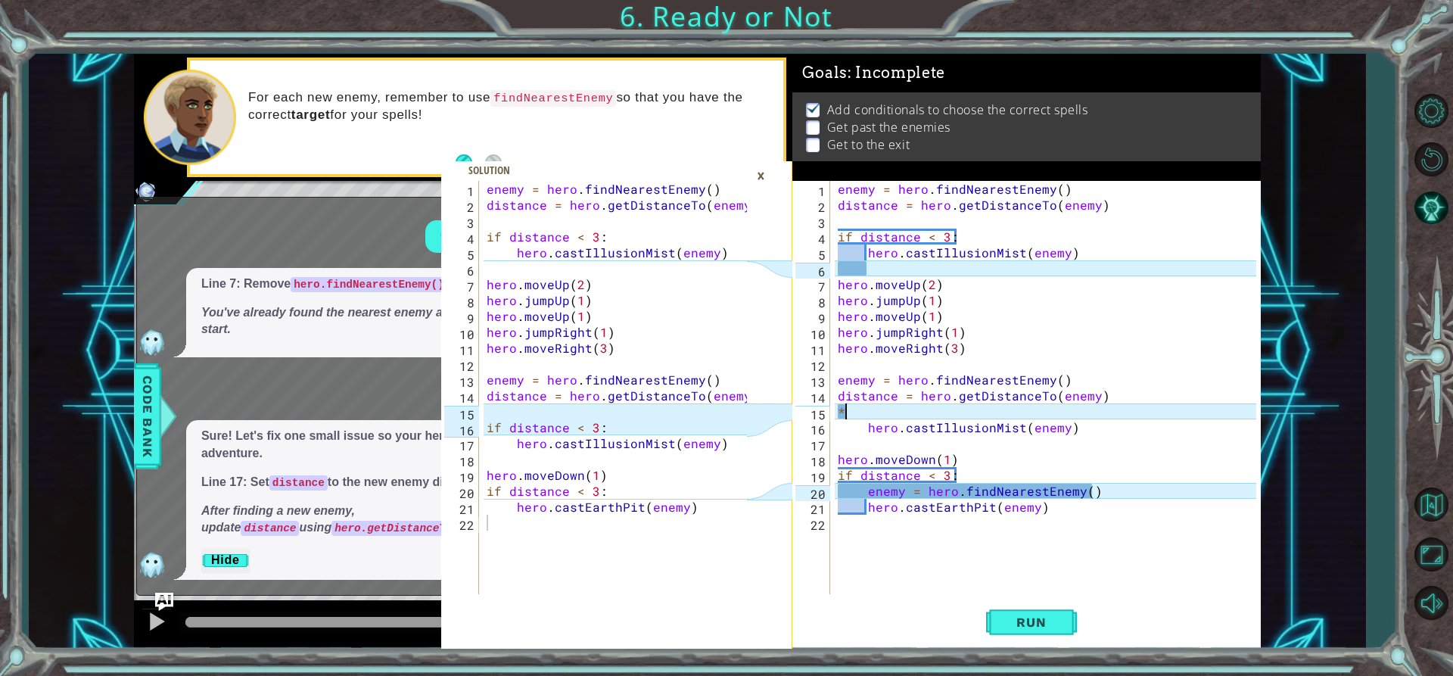
type textarea "*6+3"
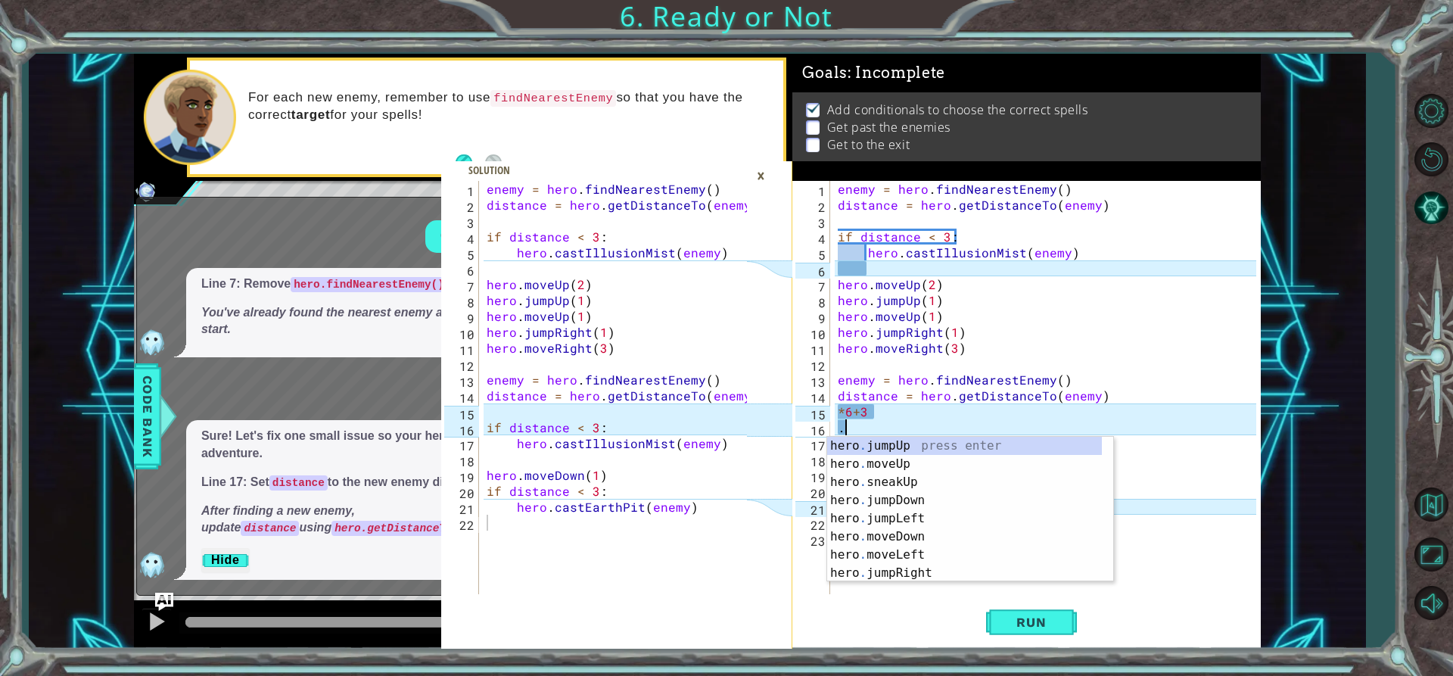
click at [879, 406] on div "enemy = hero . findNearestEnemy ( ) distance = hero . getDistanceTo ( enemy ) i…" at bounding box center [1049, 403] width 429 height 445
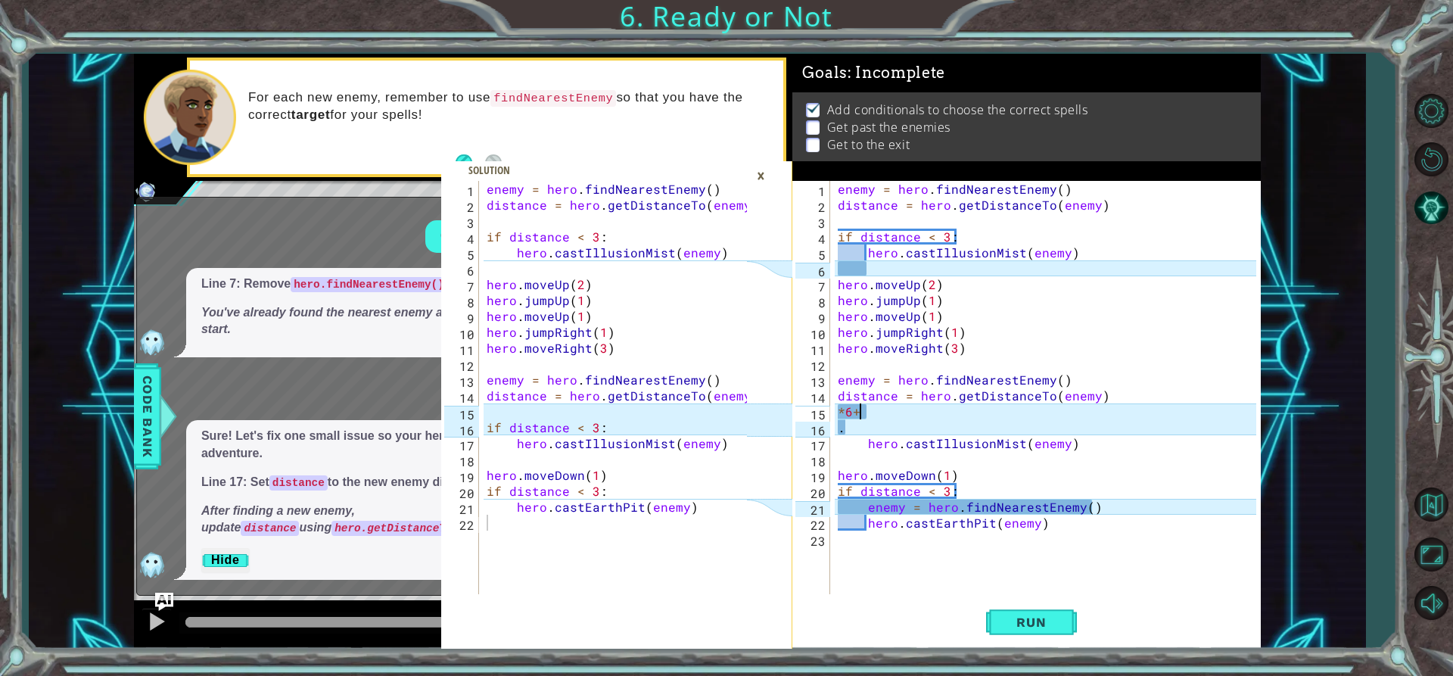
type textarea "*"
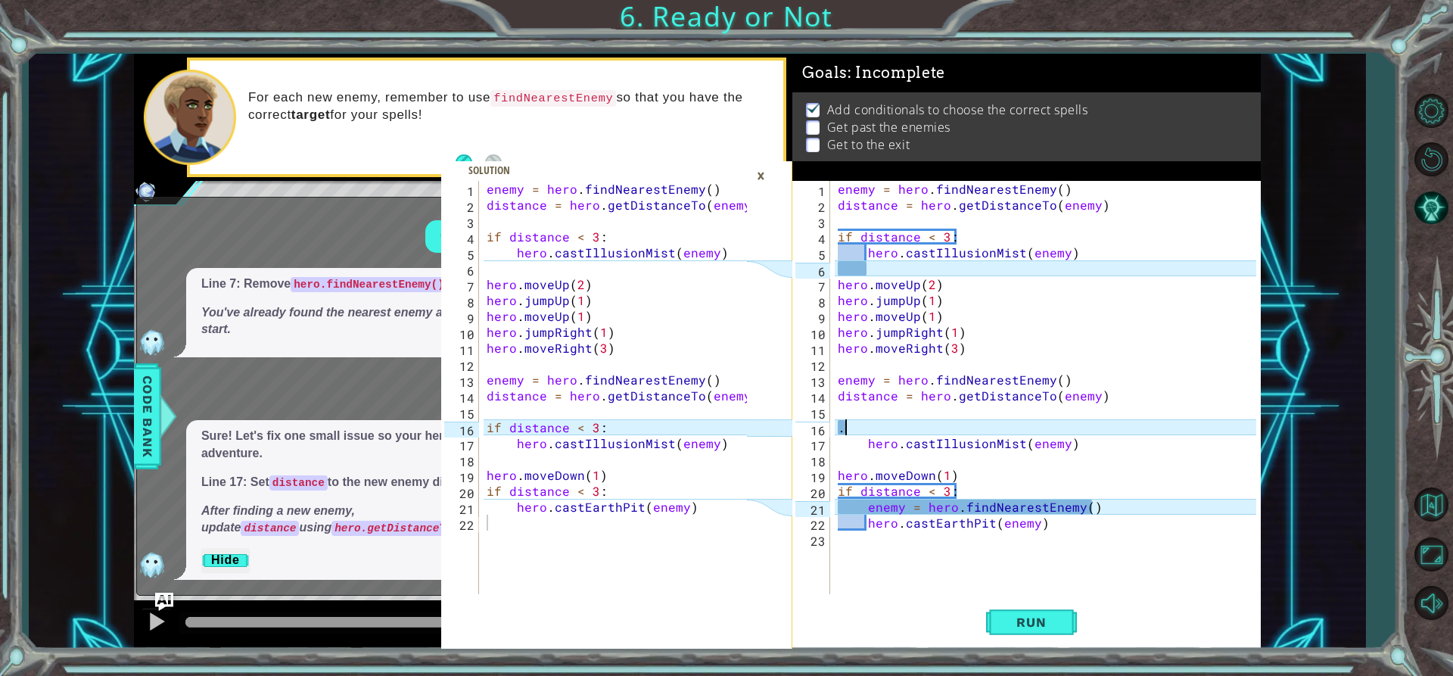
click at [864, 426] on div "enemy = hero . findNearestEnemy ( ) distance = hero . getDistanceTo ( enemy ) i…" at bounding box center [1049, 403] width 429 height 445
type textarea "."
click at [1082, 447] on div "enemy = hero . findNearestEnemy ( ) distance = hero . getDistanceTo ( enemy ) i…" at bounding box center [1049, 403] width 429 height 445
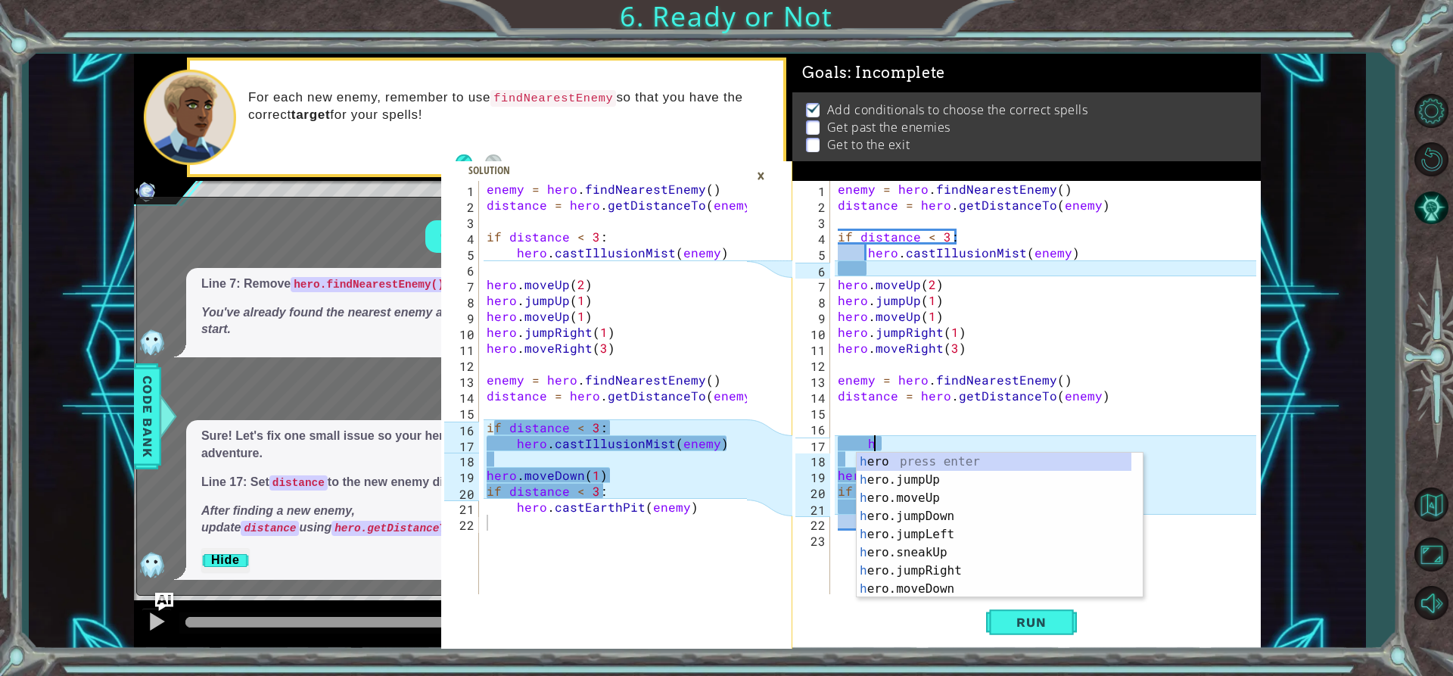
type textarea "h"
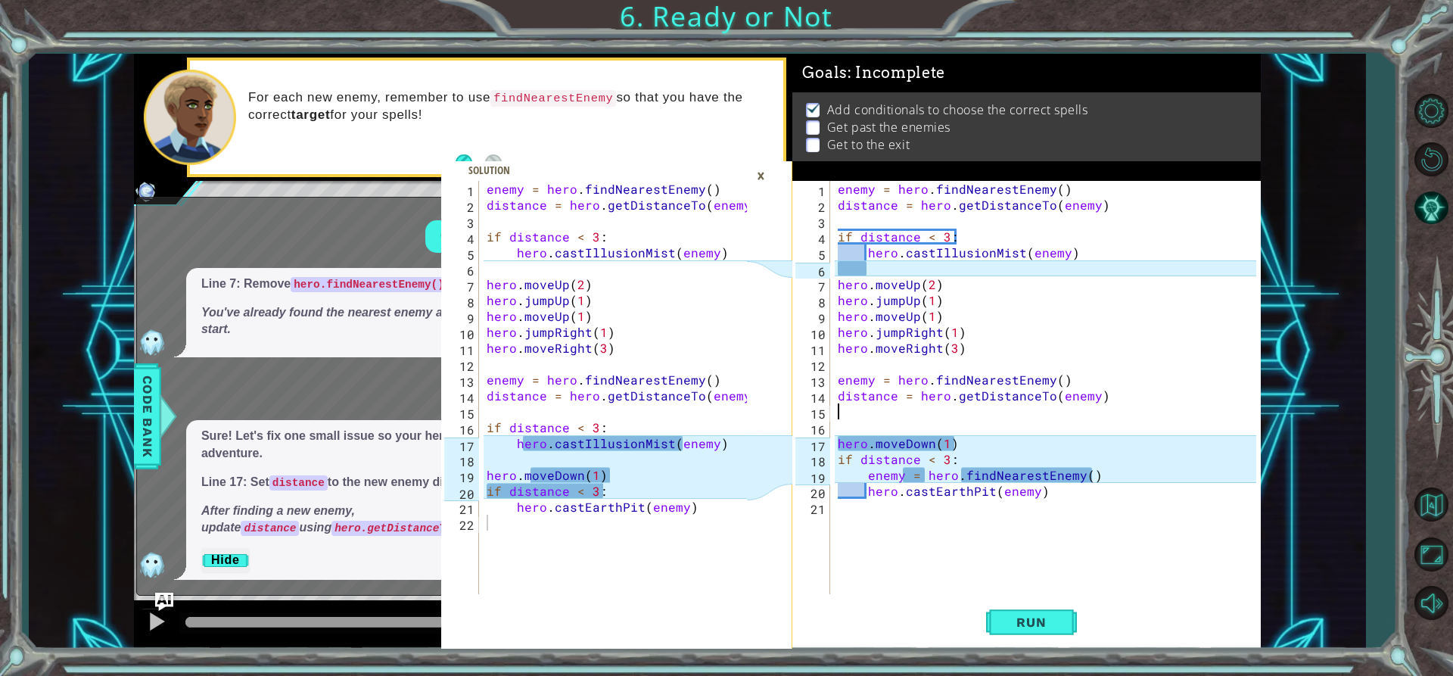
click at [961, 444] on div "enemy = hero . findNearestEnemy ( ) distance = hero . getDistanceTo ( enemy ) i…" at bounding box center [1049, 403] width 429 height 445
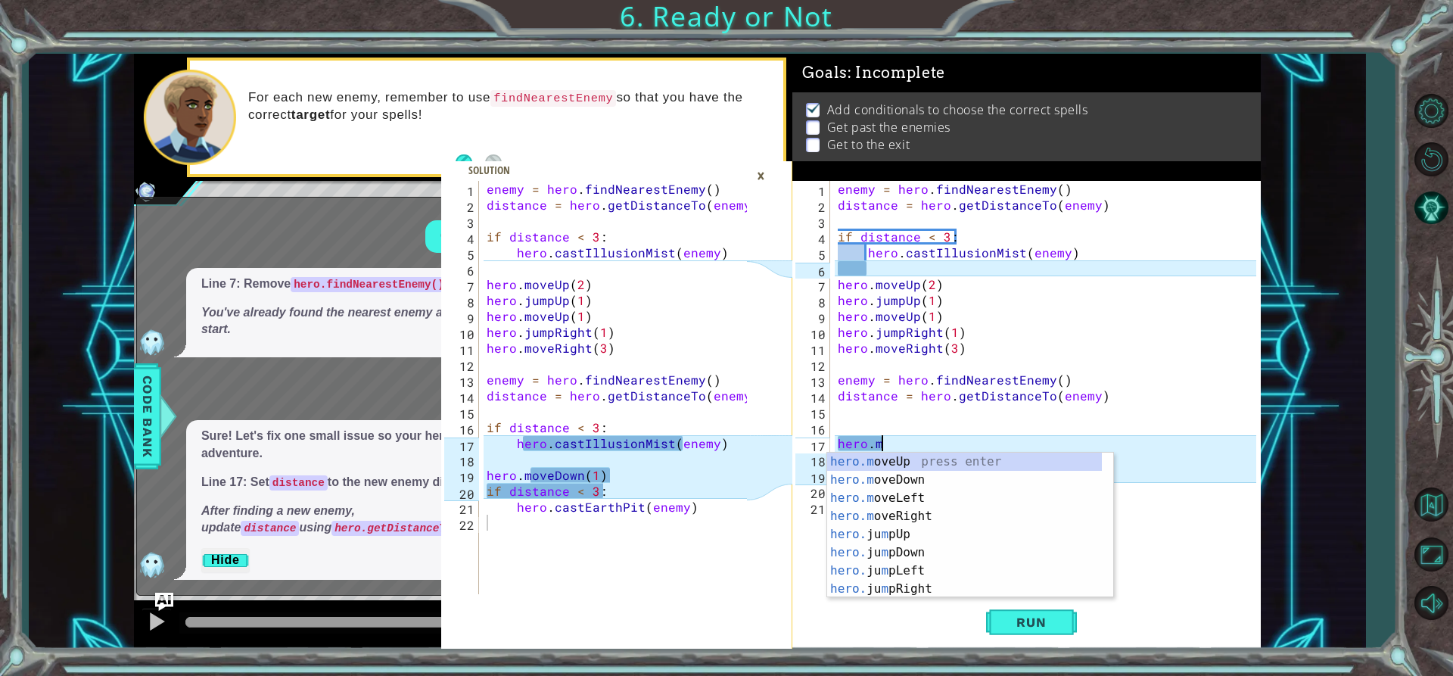
type textarea "h"
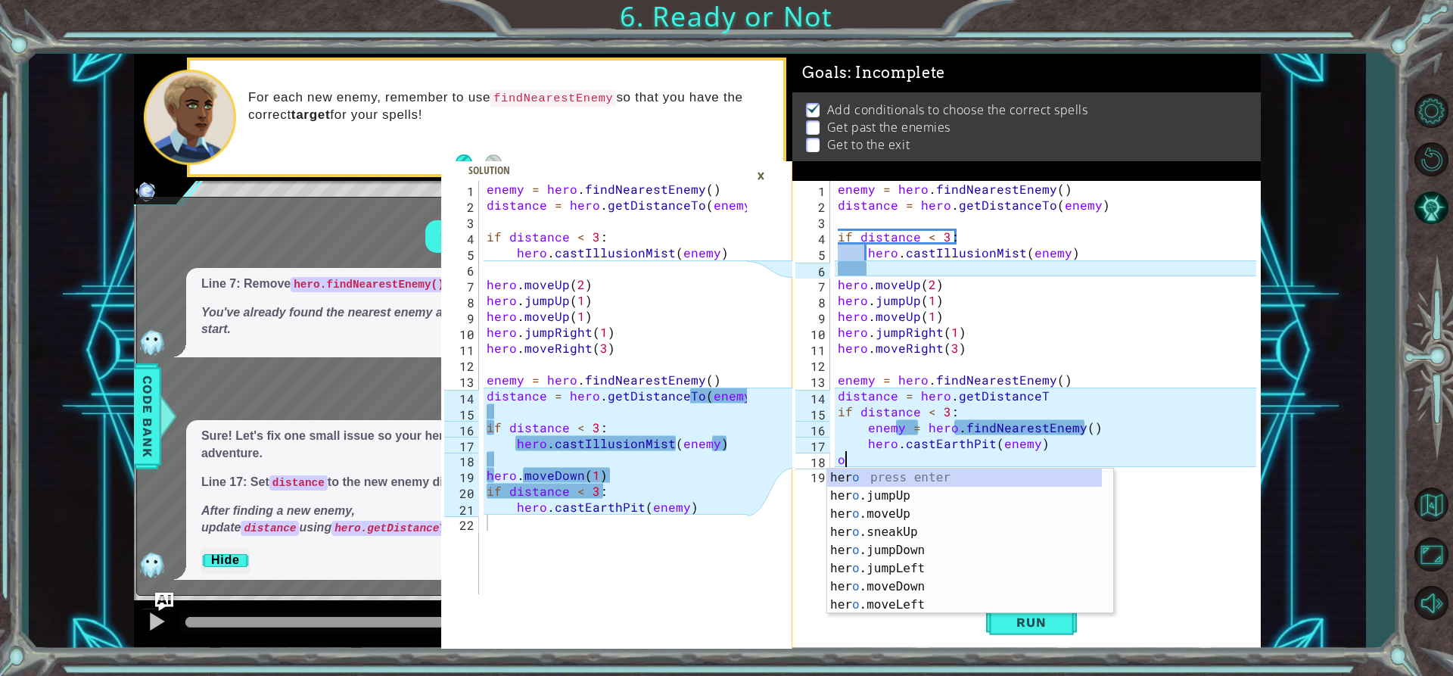
click at [1010, 468] on body "1 2 3 4 5 6 7 8 9 10 11 12 13 14 15 16 17 18 19 20 21 22 enemy = hero . findNea…" at bounding box center [726, 338] width 1453 height 676
type textarea "o"
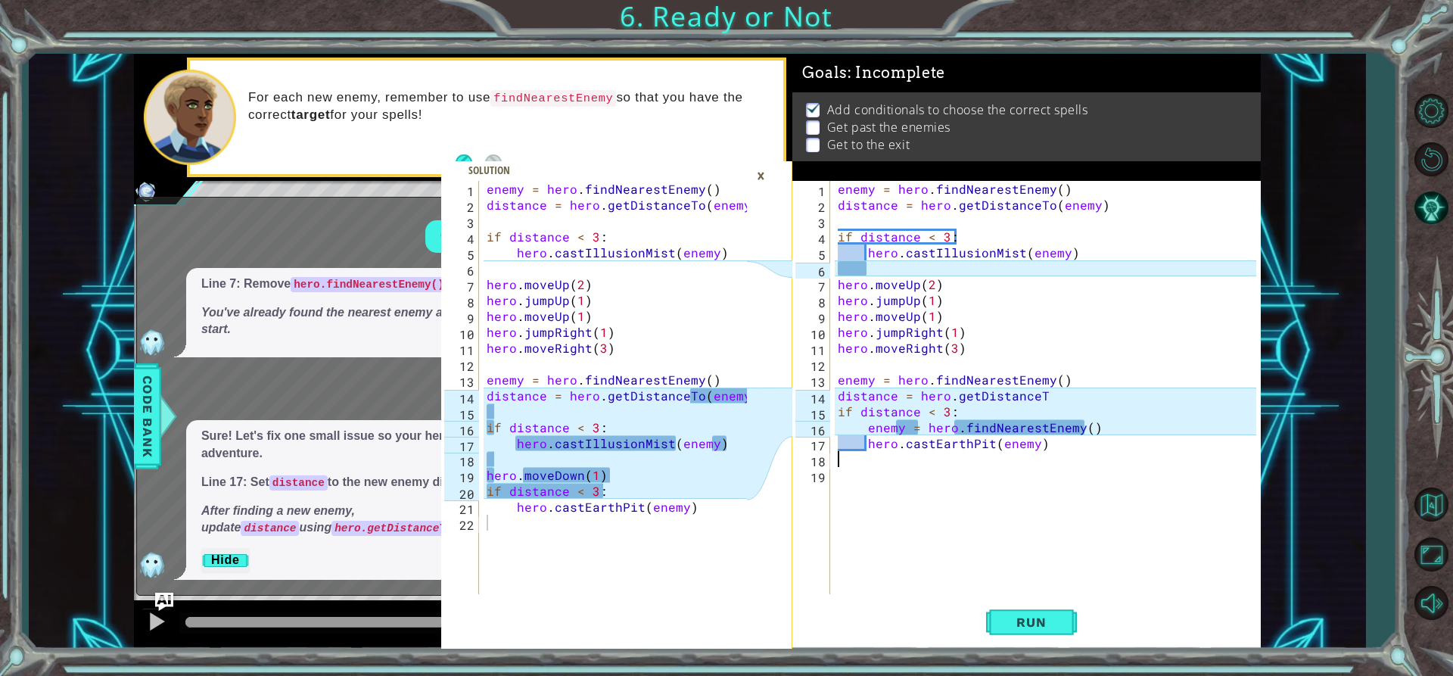
click at [1044, 394] on div "enemy = hero . findNearestEnemy ( ) distance = hero . getDistanceTo ( enemy ) i…" at bounding box center [1049, 403] width 429 height 445
type textarea "distance = hero.getDistanceTo(enemy)"
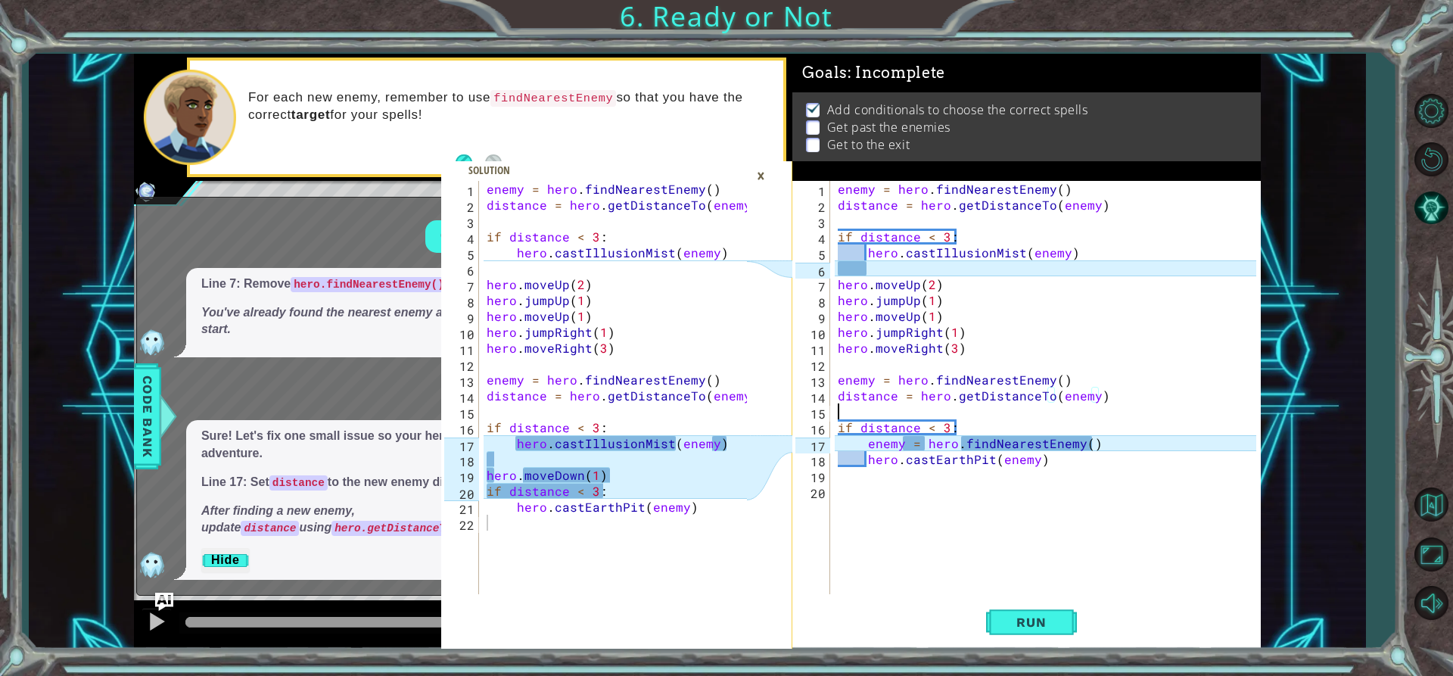
scroll to position [0, 0]
click at [1104, 439] on div "enemy = hero . findNearestEnemy ( ) distance = hero . getDistanceTo ( enemy ) i…" at bounding box center [1049, 403] width 429 height 445
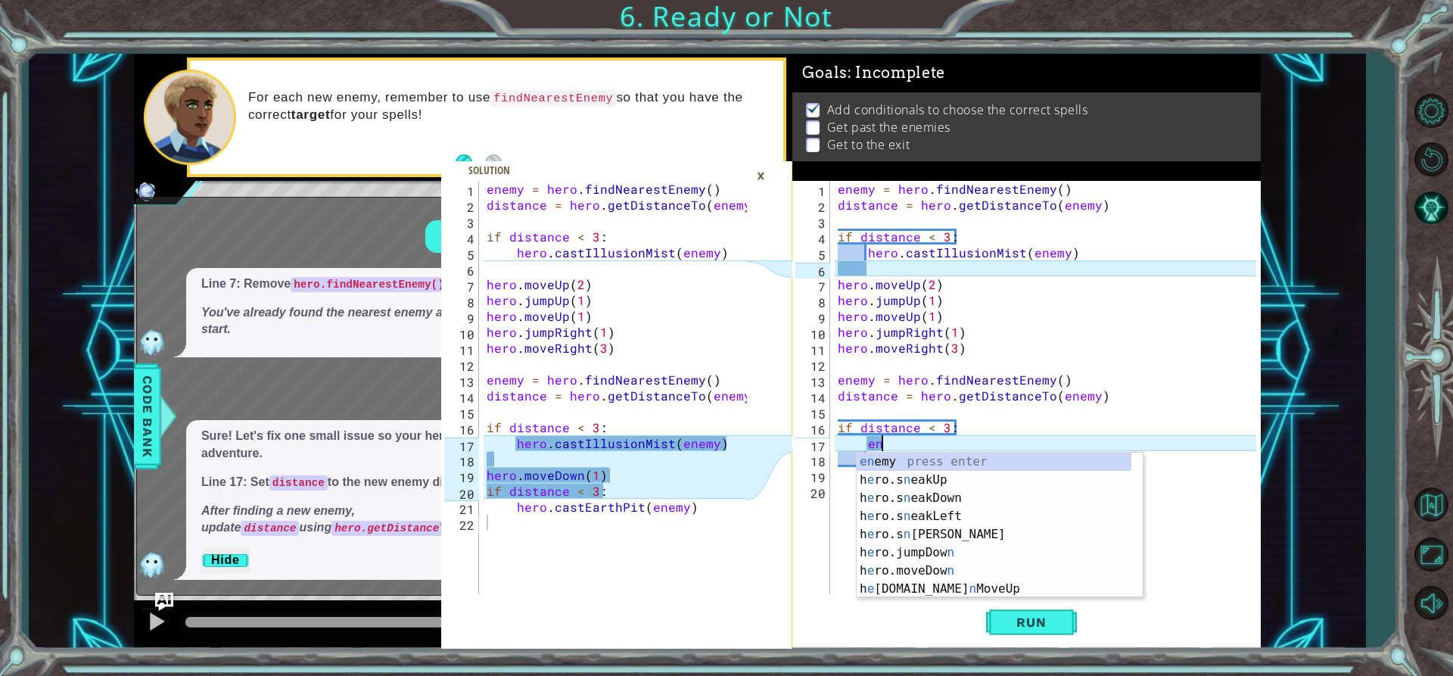
type textarea "e"
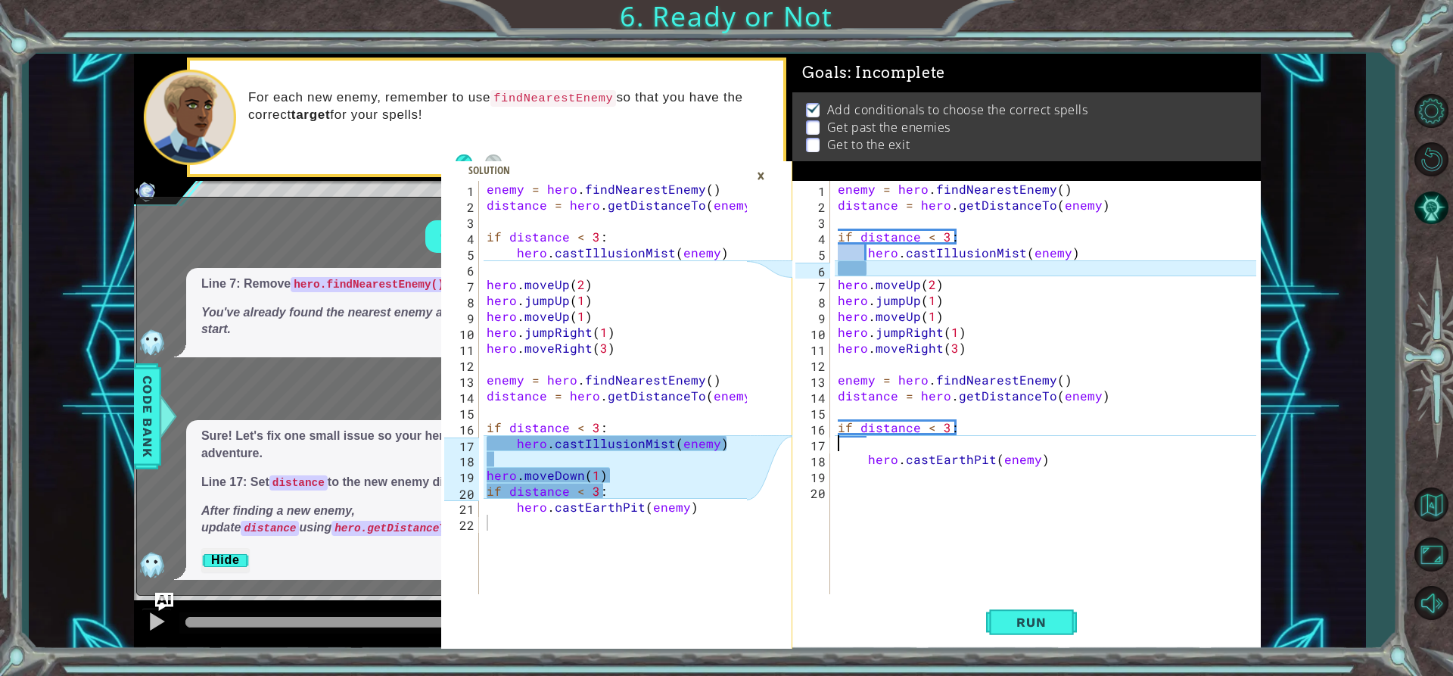
click at [1049, 460] on div "enemy = hero . findNearestEnemy ( ) distance = hero . getDistanceTo ( enemy ) i…" at bounding box center [1049, 403] width 429 height 445
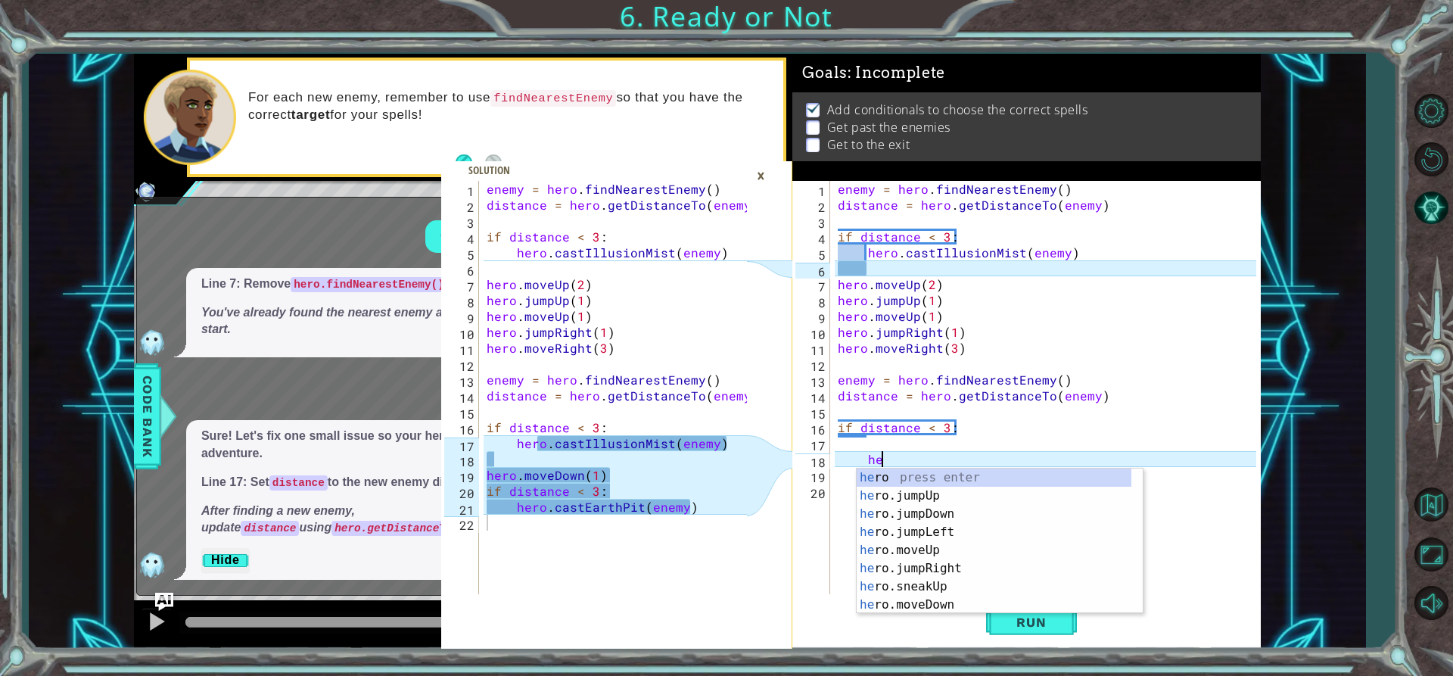
type textarea "h"
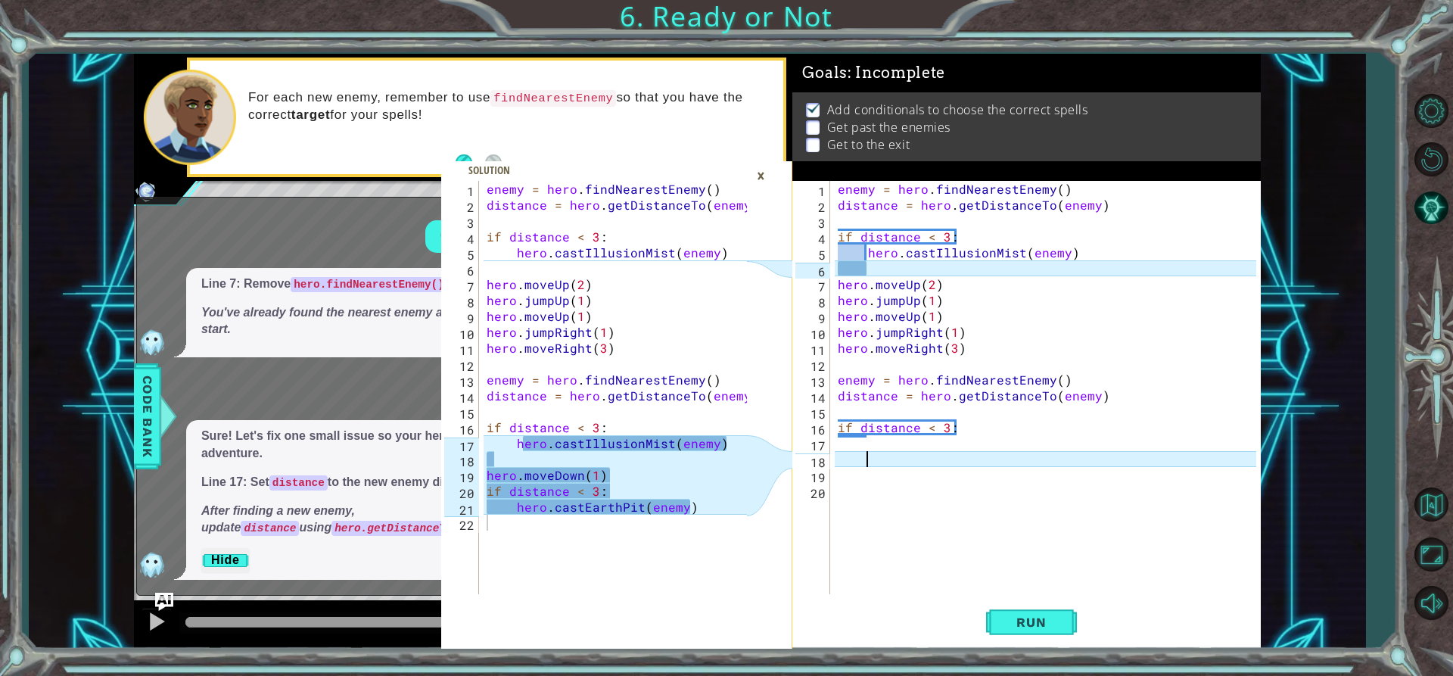
click at [876, 435] on div "enemy = hero . findNearestEnemy ( ) distance = hero . getDistanceTo ( enemy ) i…" at bounding box center [1049, 403] width 429 height 445
click at [879, 440] on div "enemy = hero . findNearestEnemy ( ) distance = hero . getDistanceTo ( enemy ) i…" at bounding box center [1049, 403] width 429 height 445
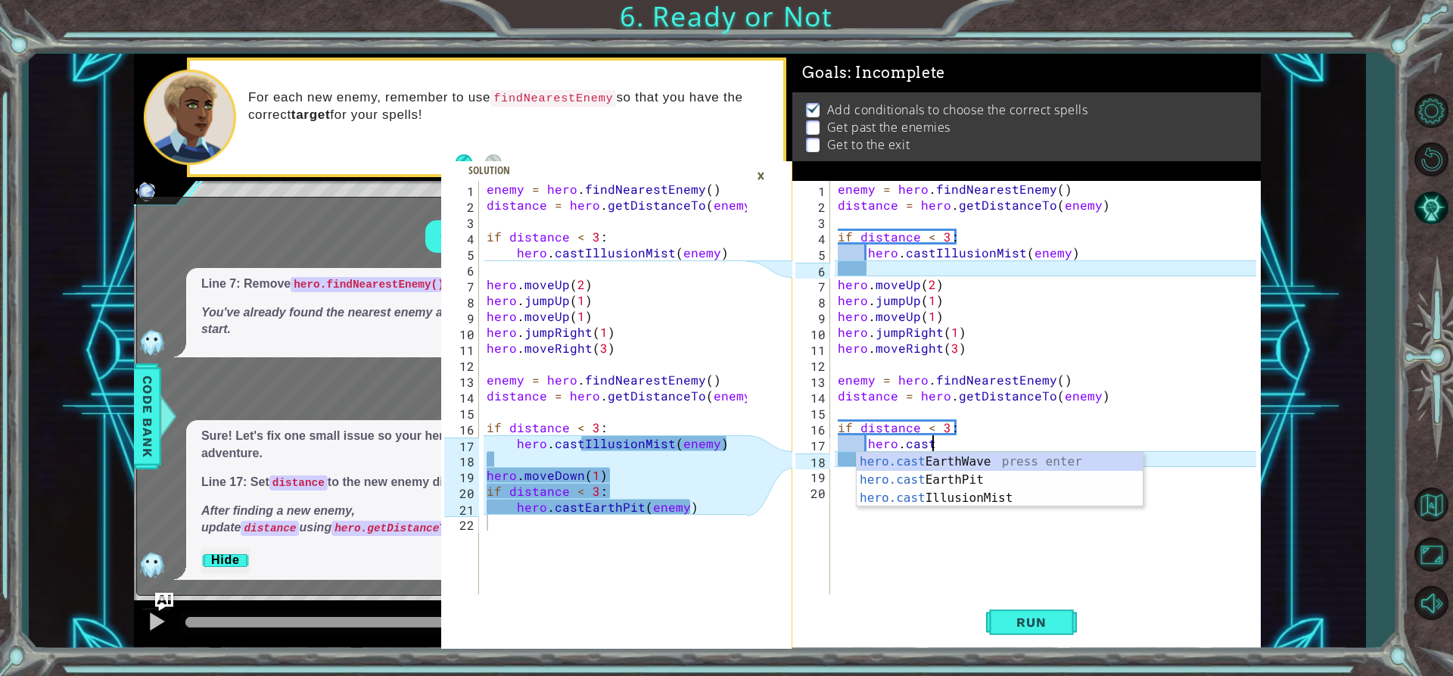
scroll to position [0, 5]
click at [934, 499] on div "hero.cast EarthWave press enter hero.cast EarthPit press enter hero.cast Illusi…" at bounding box center [1000, 498] width 286 height 91
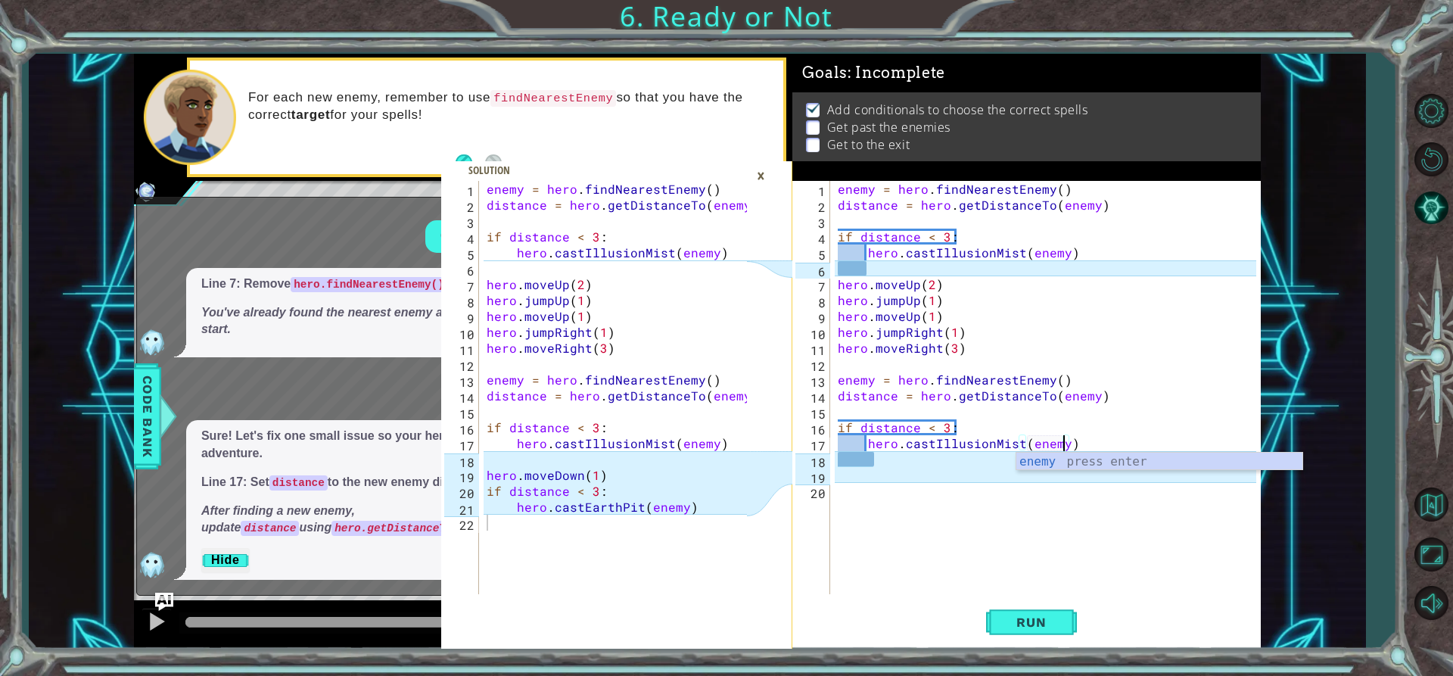
scroll to position [0, 14]
type textarea "hero.castIllusionMist(enemy)"
click at [833, 478] on div "hero.castIllusionMist(enemy) 1 2 3 4 5 6 7 8 9 10 11 12 13 14 15 16 17 18 19 20…" at bounding box center [1025, 387] width 464 height 413
click at [838, 475] on div "enemy = hero . findNearestEnemy ( ) distance = hero . getDistanceTo ( enemy ) i…" at bounding box center [1049, 403] width 429 height 445
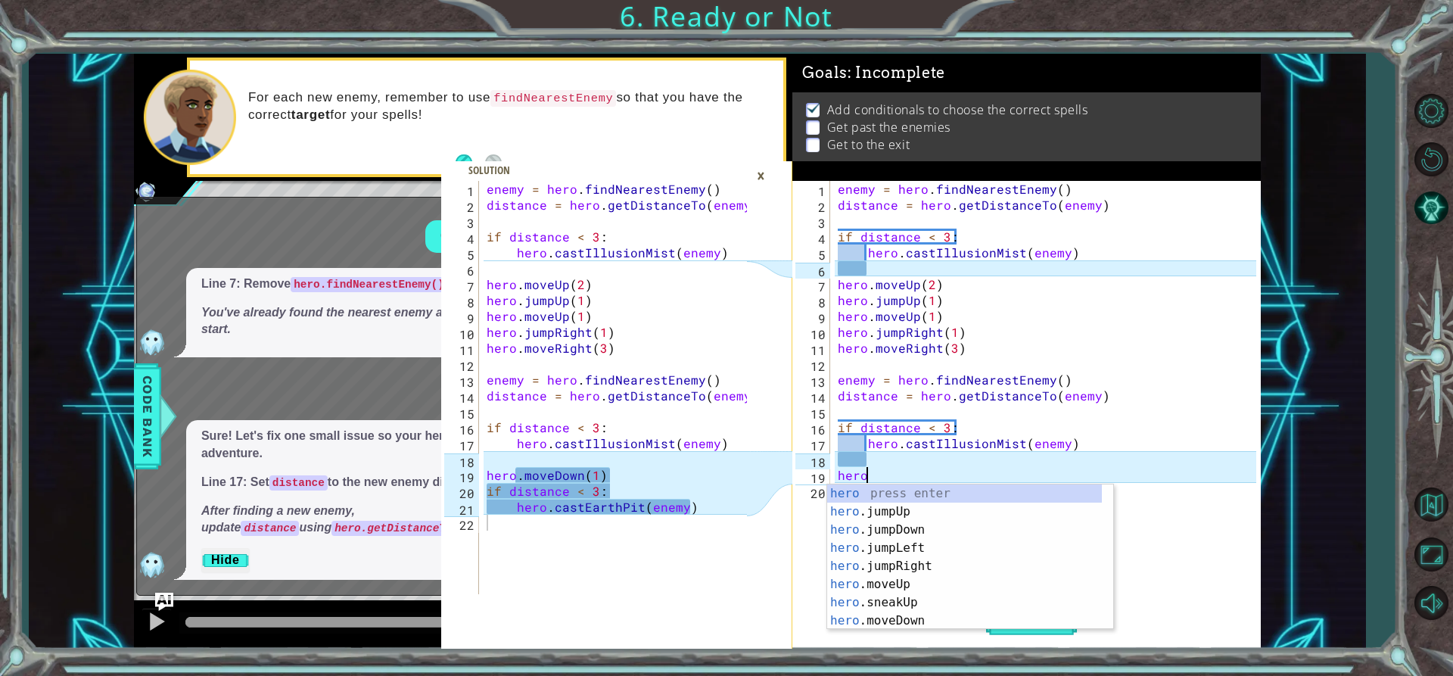
scroll to position [0, 2]
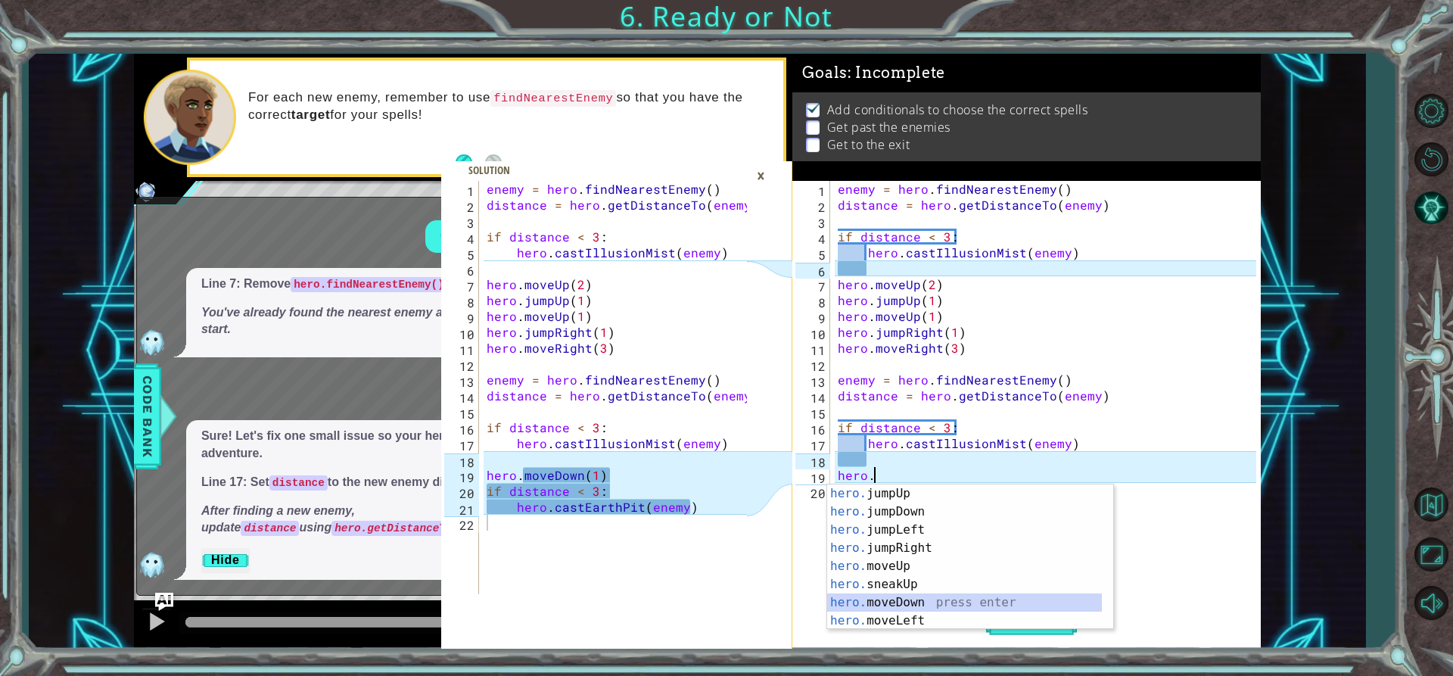
click at [901, 605] on div "hero. jumpUp press enter hero. jumpDown press enter hero. jumpLeft press enter …" at bounding box center [964, 575] width 275 height 182
type textarea "hero.moveDown(1)"
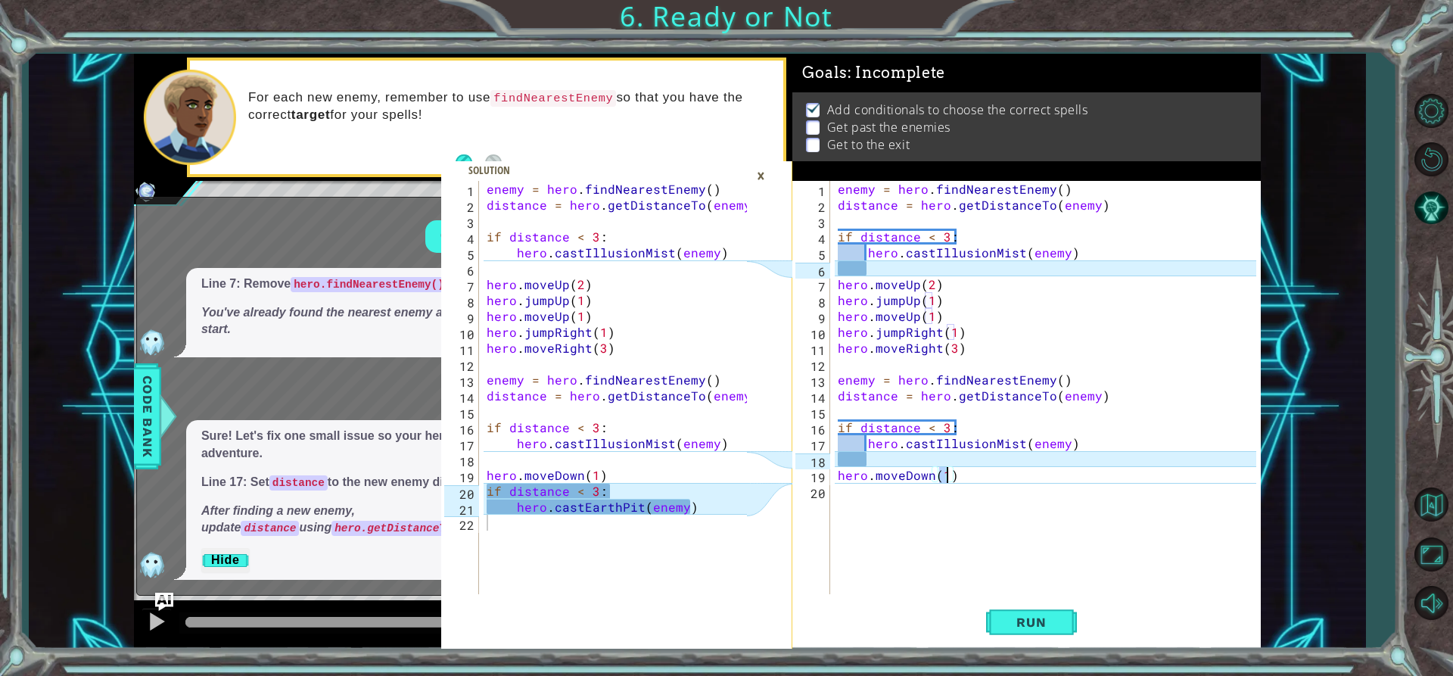
click at [845, 496] on div "enemy = hero . findNearestEnemy ( ) distance = hero . getDistanceTo ( enemy ) i…" at bounding box center [1049, 403] width 429 height 445
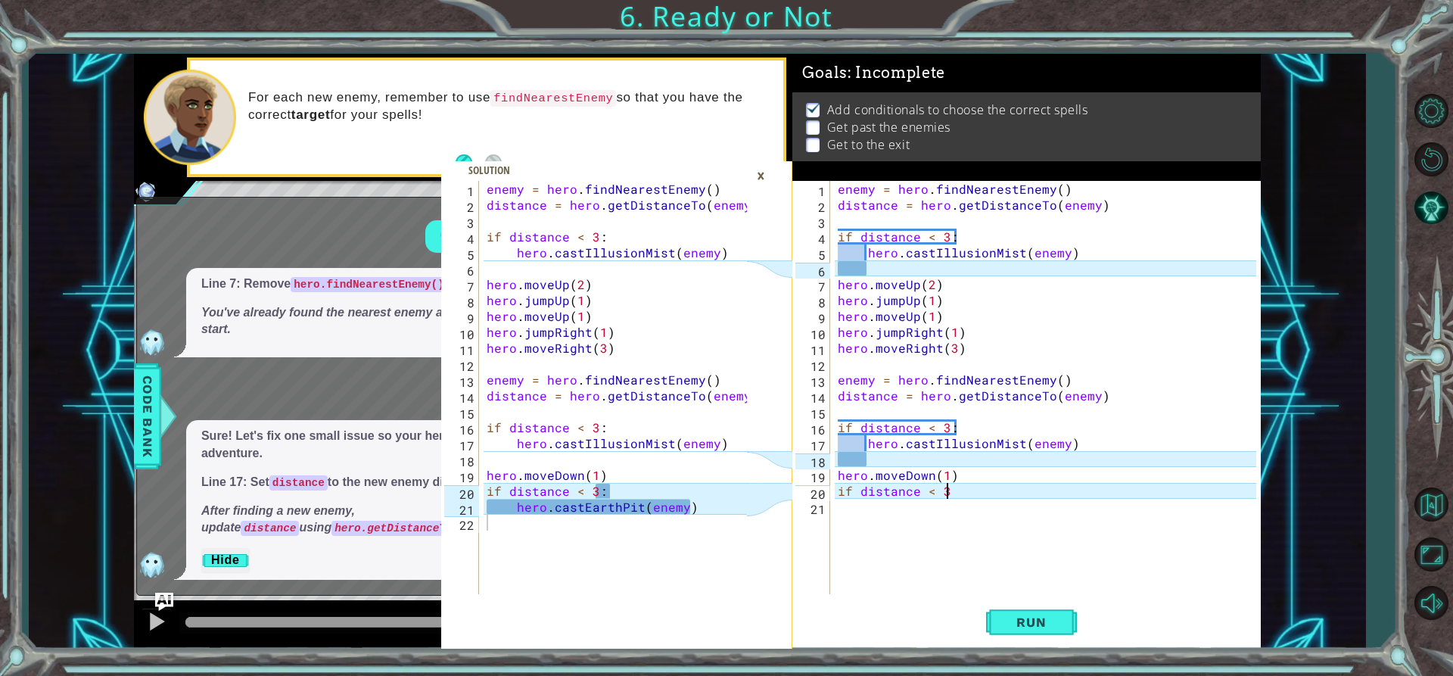
scroll to position [0, 6]
type textarea "if distance < 3:"
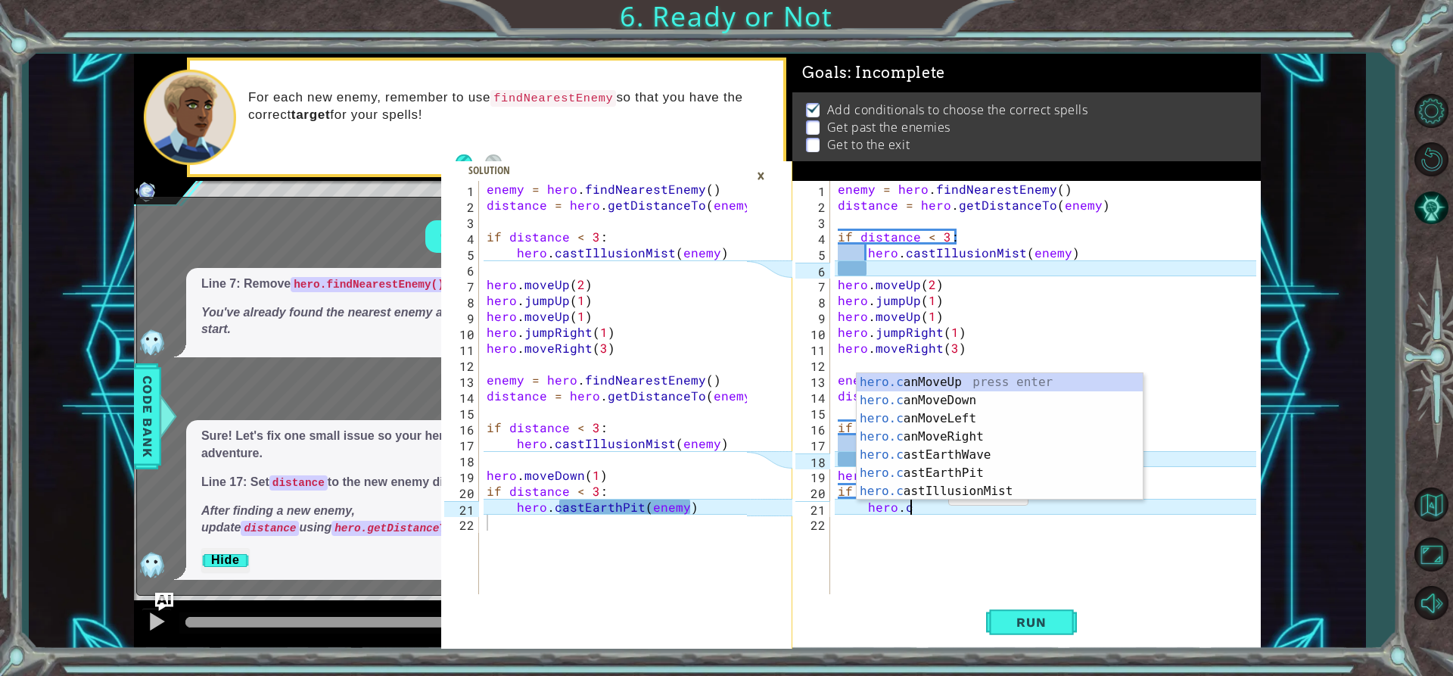
scroll to position [0, 5]
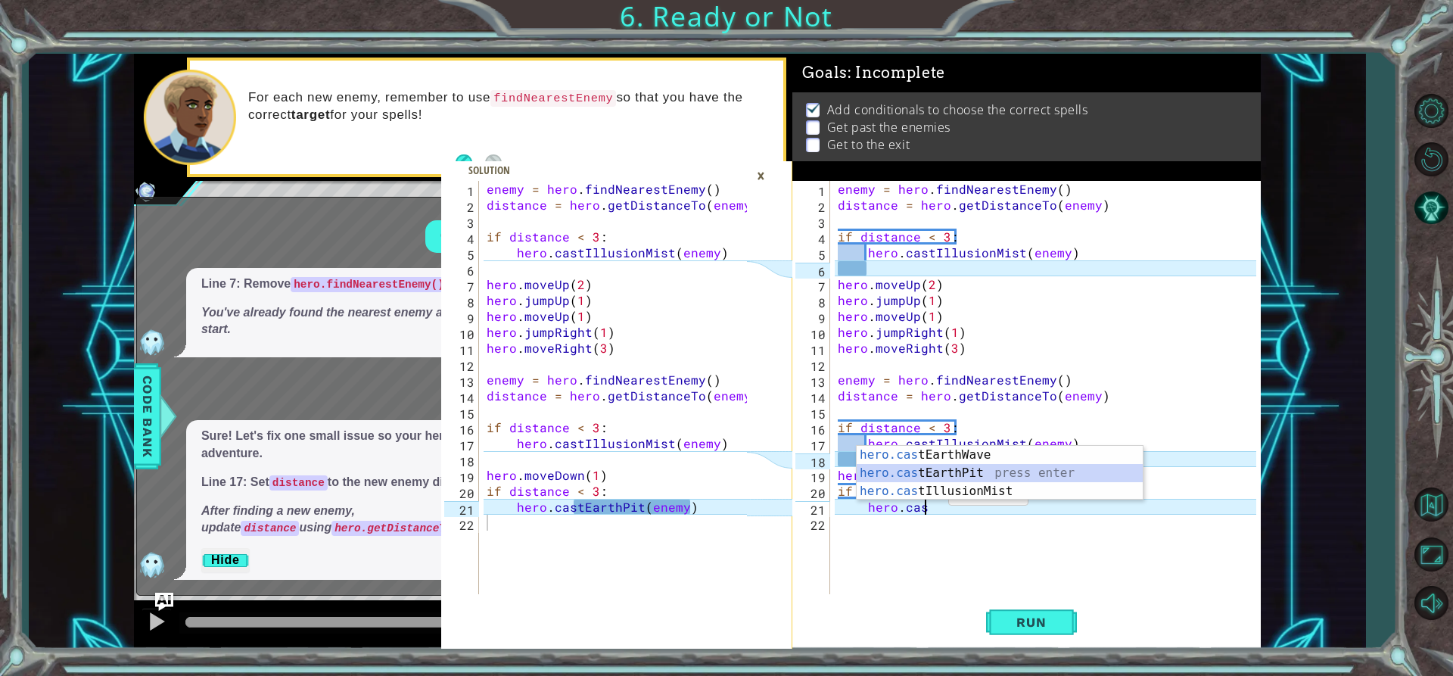
click at [947, 466] on div "hero.cas tEarthWave press enter hero.cas tEarthPit press enter hero.cas tIllusi…" at bounding box center [1000, 491] width 286 height 91
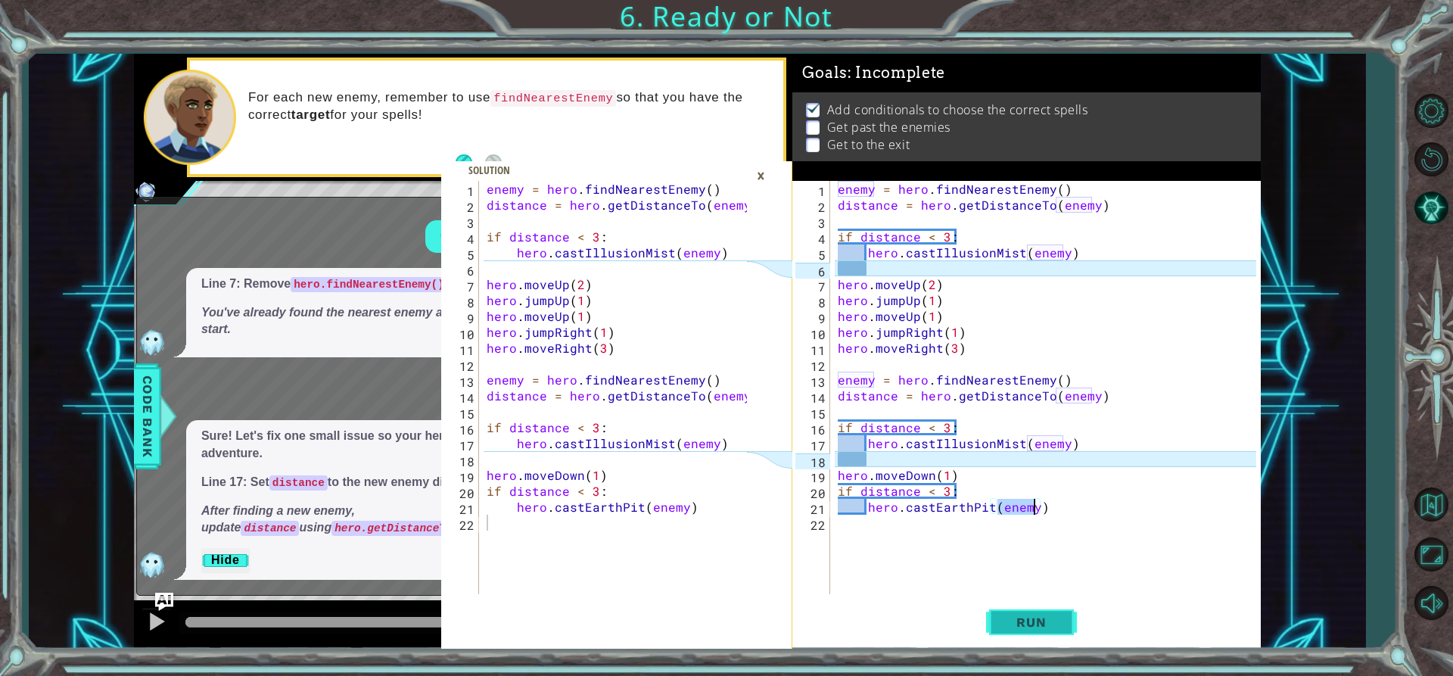
type textarea "hero.castEarthPit(enemy)"
click at [1014, 618] on span "Run" at bounding box center [1031, 622] width 60 height 15
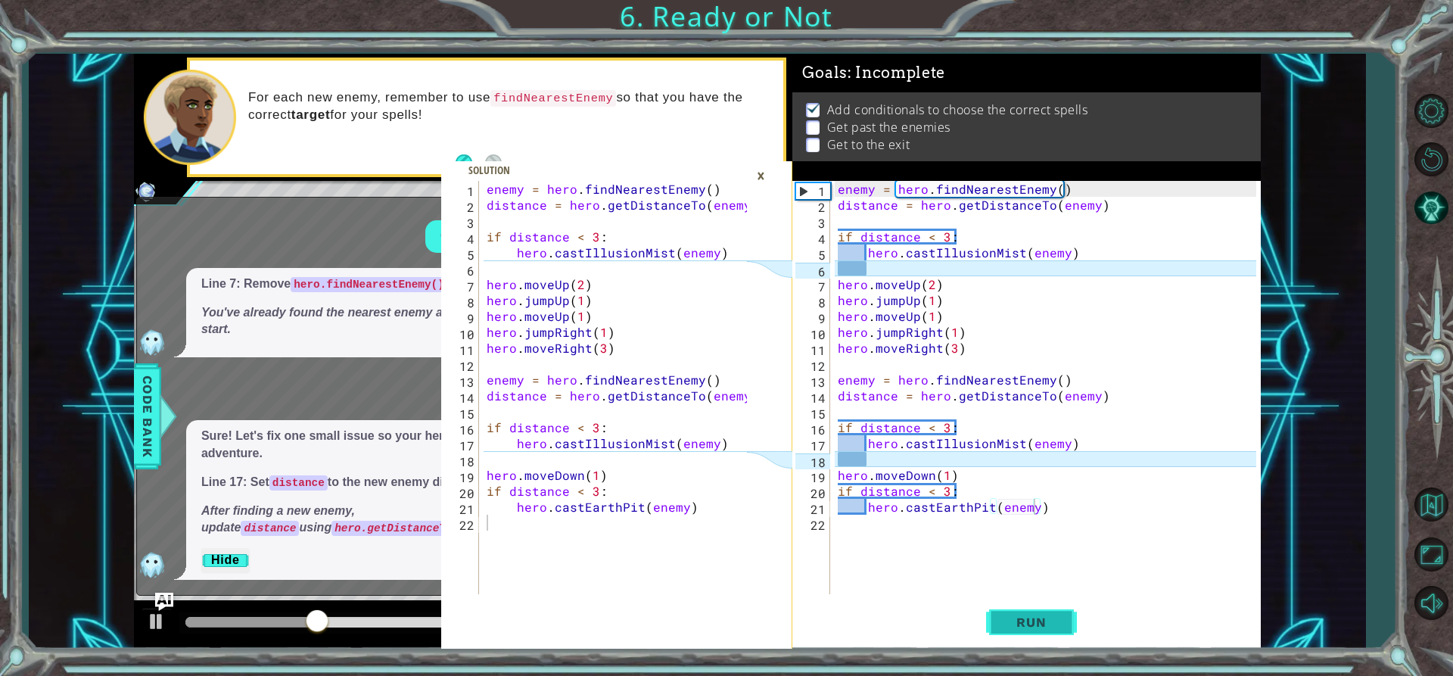
click at [1014, 618] on span "Run" at bounding box center [1031, 622] width 60 height 15
click at [761, 174] on div "×" at bounding box center [760, 176] width 23 height 26
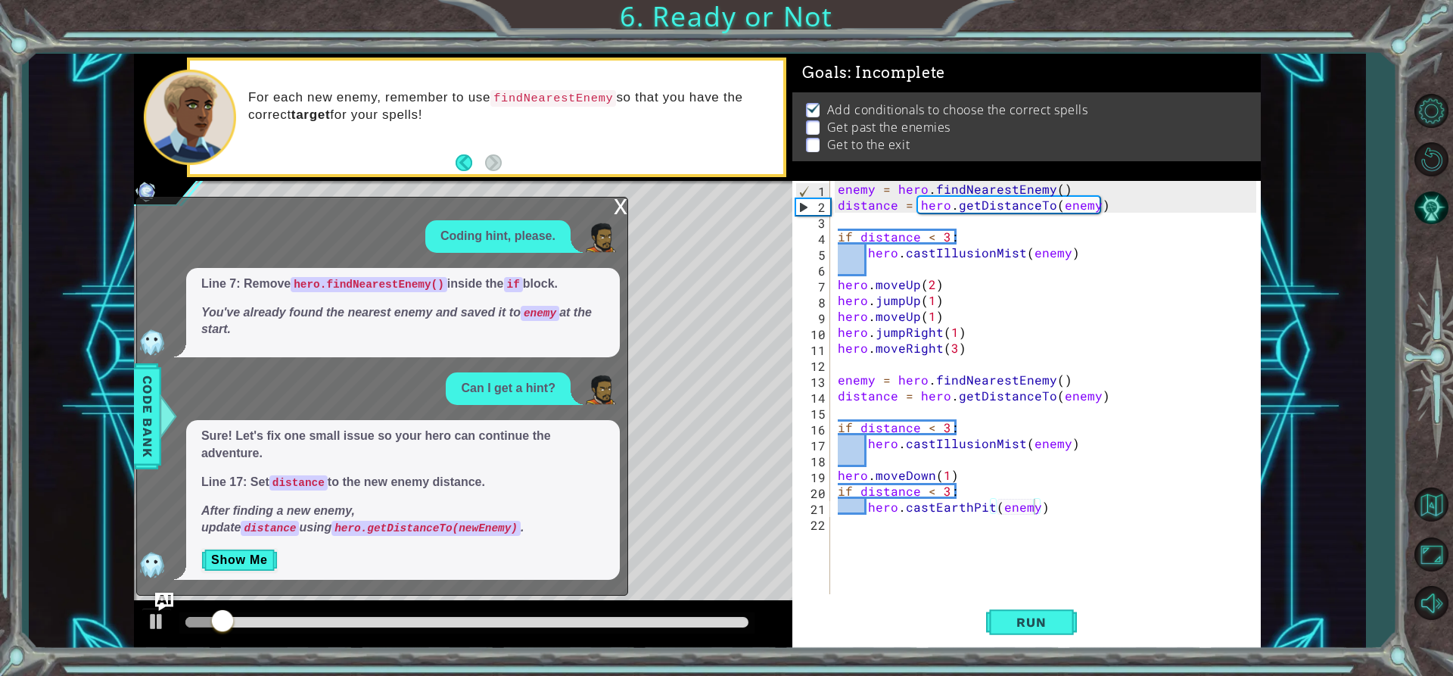
click at [610, 197] on div "x Coding hint, please. Line 7: Remove hero.findNearestEnemy() inside the if blo…" at bounding box center [382, 396] width 492 height 399
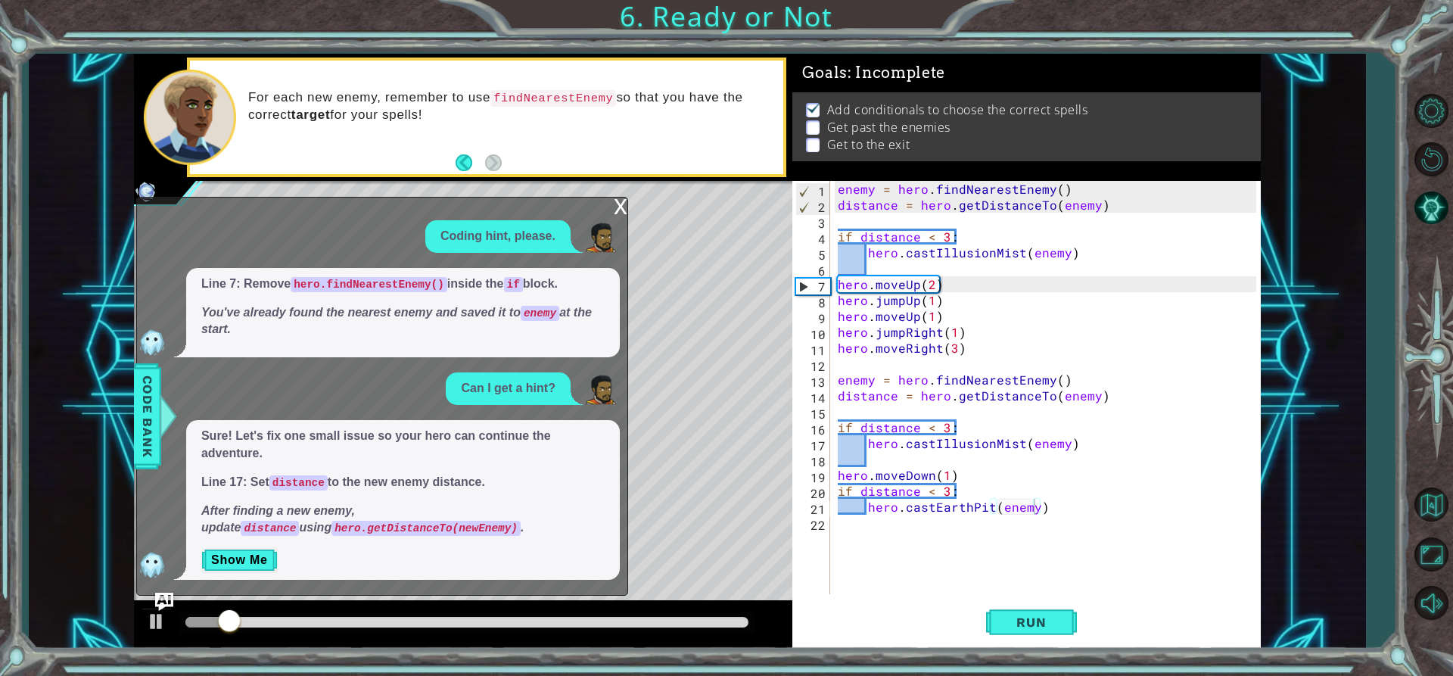
click at [610, 197] on div "x Coding hint, please. Line 7: Remove hero.findNearestEnemy() inside the if blo…" at bounding box center [382, 396] width 492 height 399
click at [616, 202] on div "x" at bounding box center [621, 205] width 14 height 15
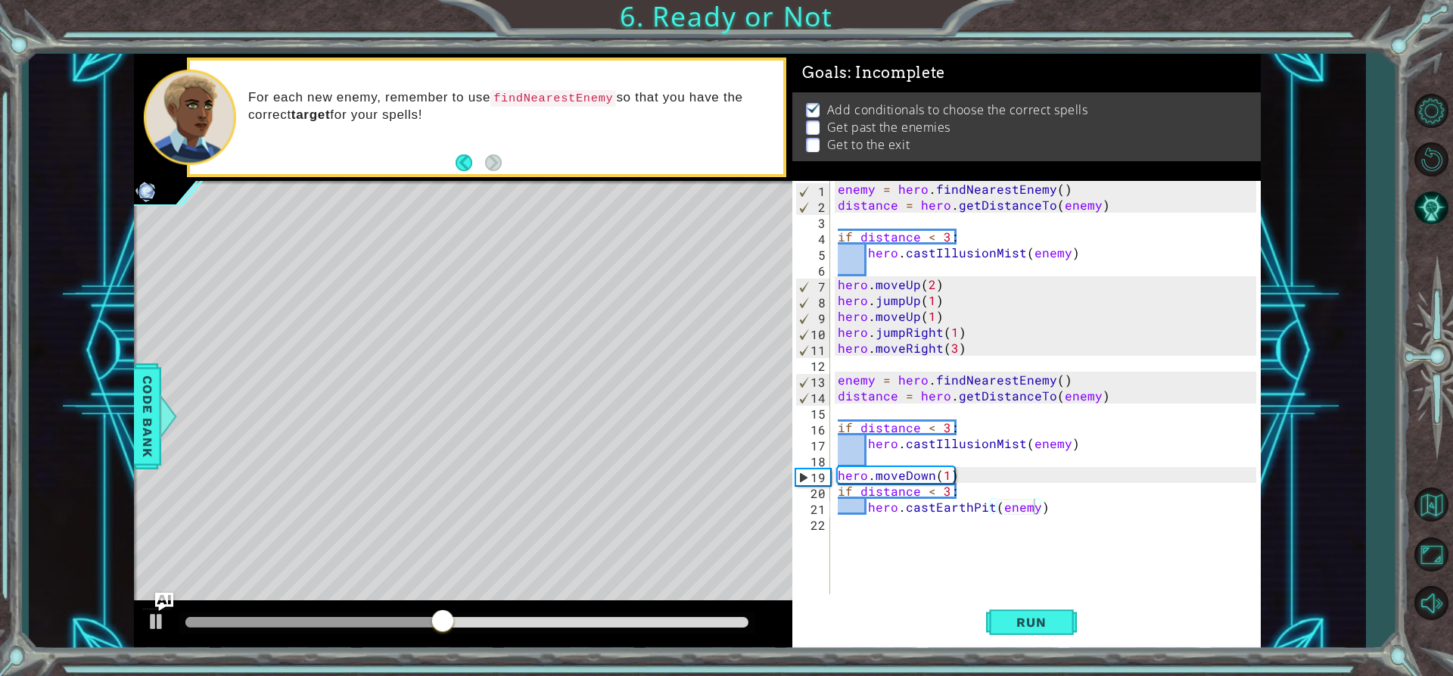
click at [1057, 506] on div "enemy = hero . findNearestEnemy ( ) distance = hero . getDistanceTo ( enemy ) i…" at bounding box center [1049, 403] width 429 height 445
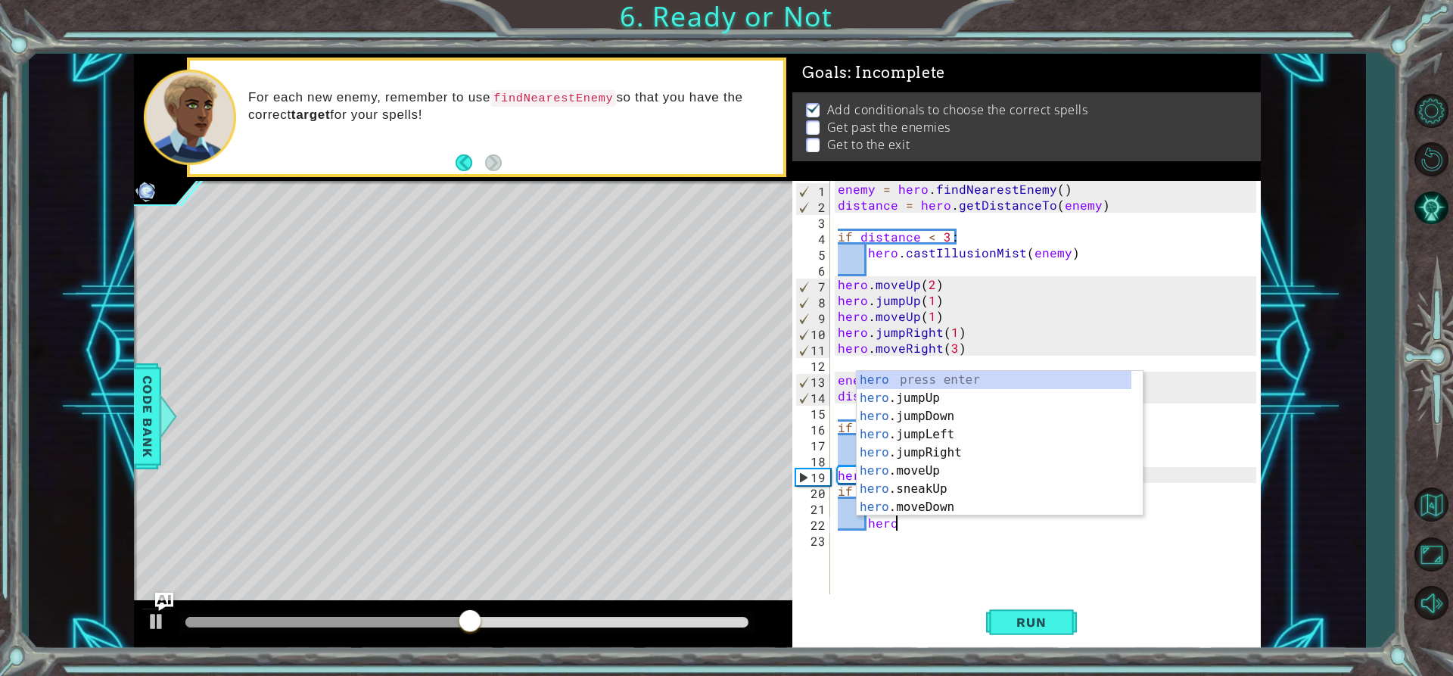
scroll to position [0, 3]
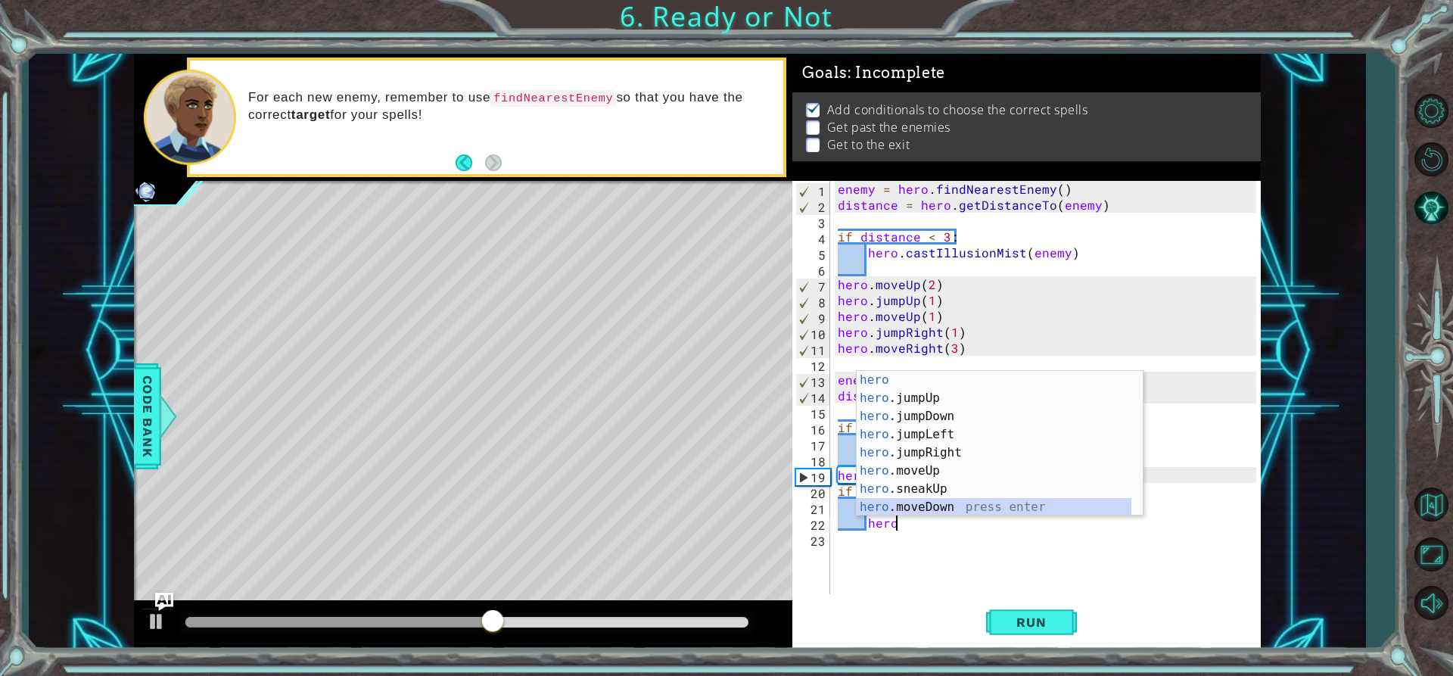
click at [933, 510] on div "hero press enter hero .jumpUp press enter hero .jumpDown press enter hero .jump…" at bounding box center [994, 462] width 275 height 182
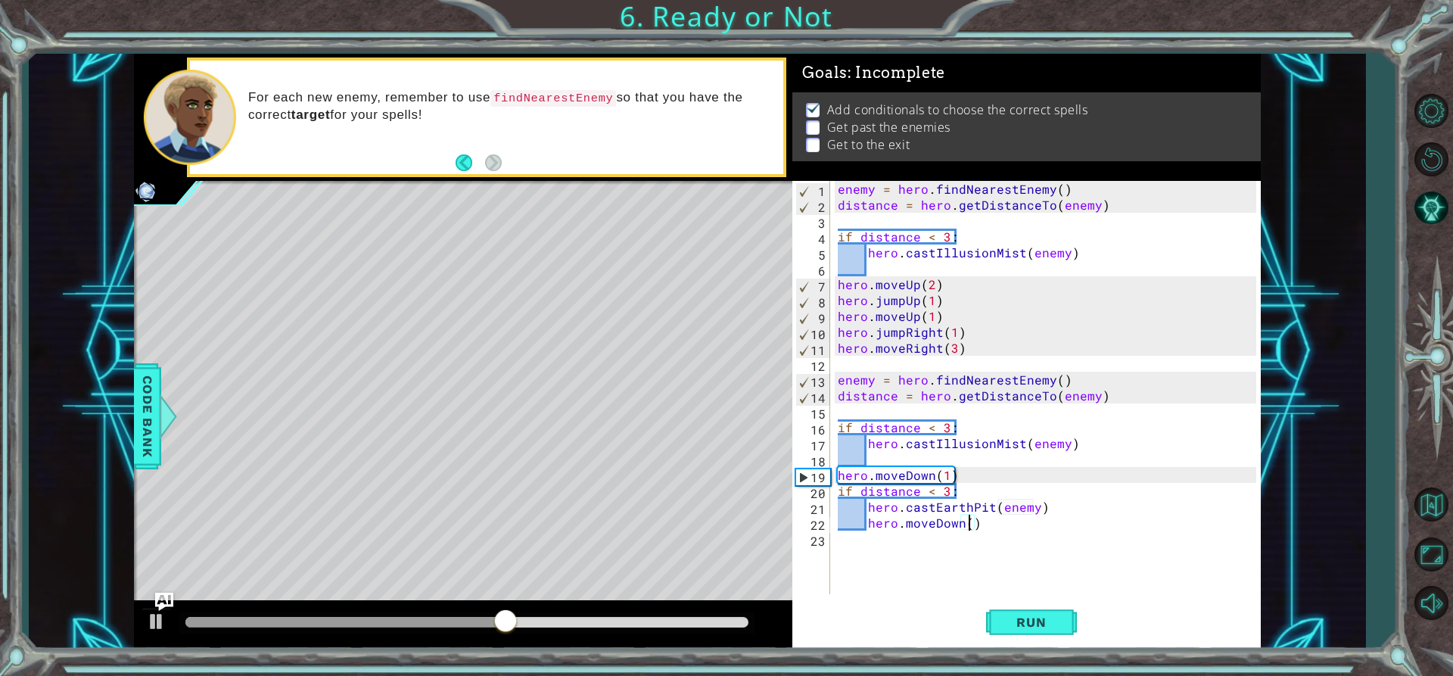
scroll to position [0, 8]
type textarea "hero.moveDown(2)"
click at [1030, 631] on button "Run" at bounding box center [1031, 622] width 91 height 47
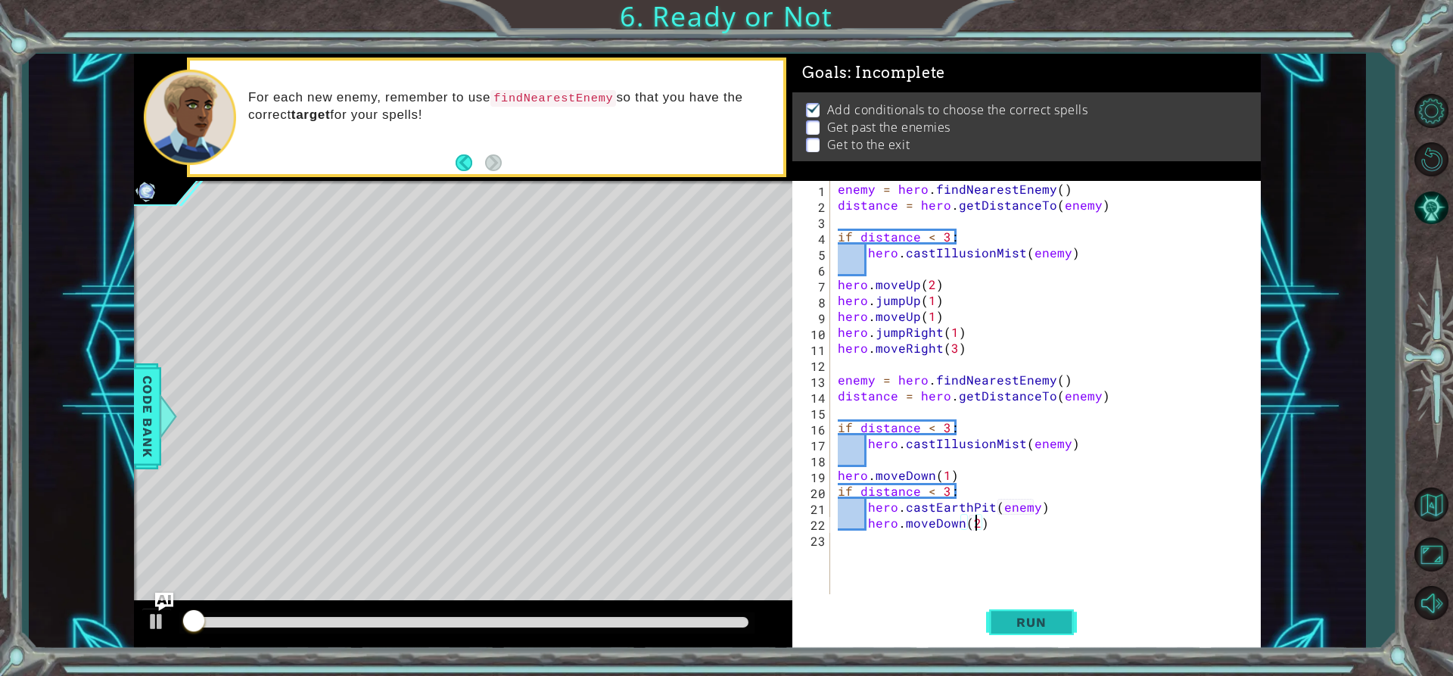
click at [1030, 631] on button "Run" at bounding box center [1031, 622] width 91 height 47
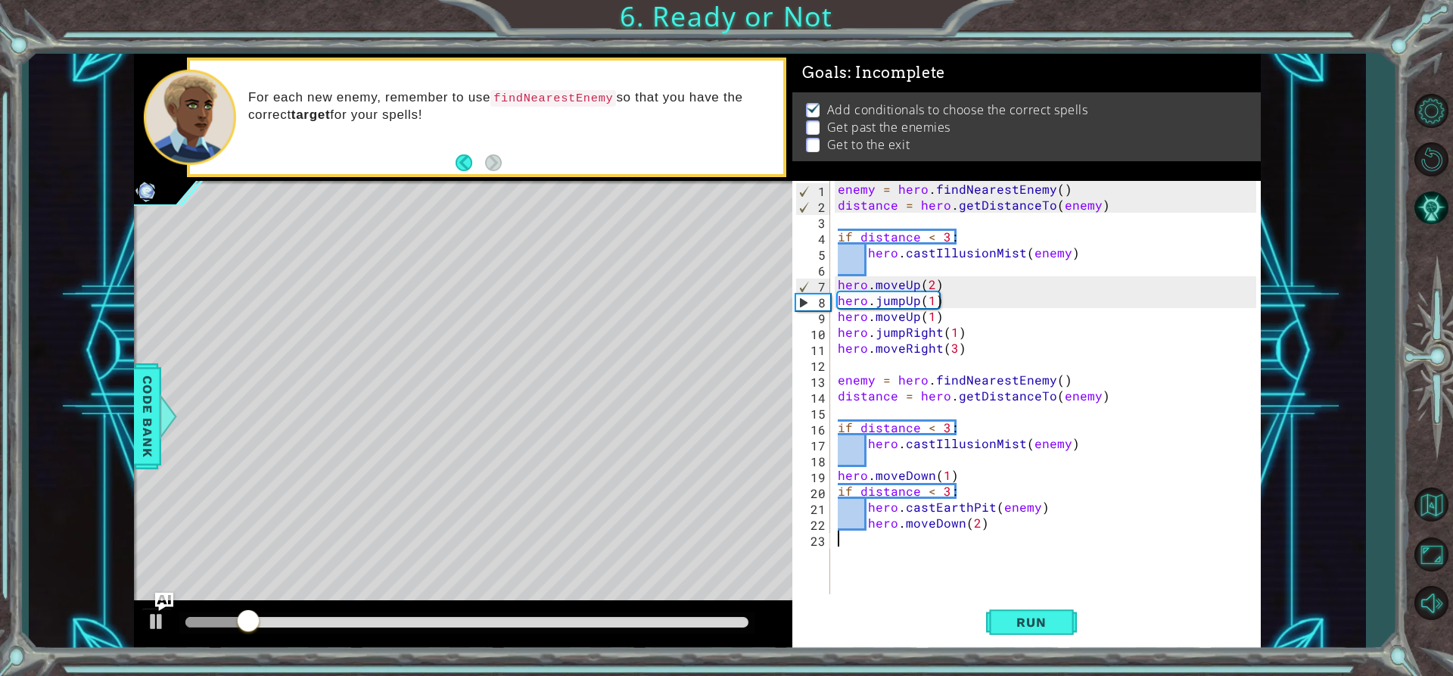
click at [1016, 540] on div "enemy = hero . findNearestEnemy ( ) distance = hero . getDistanceTo ( enemy ) i…" at bounding box center [1049, 403] width 429 height 445
click at [999, 529] on div "enemy = hero . findNearestEnemy ( ) distance = hero . getDistanceTo ( enemy ) i…" at bounding box center [1049, 403] width 429 height 445
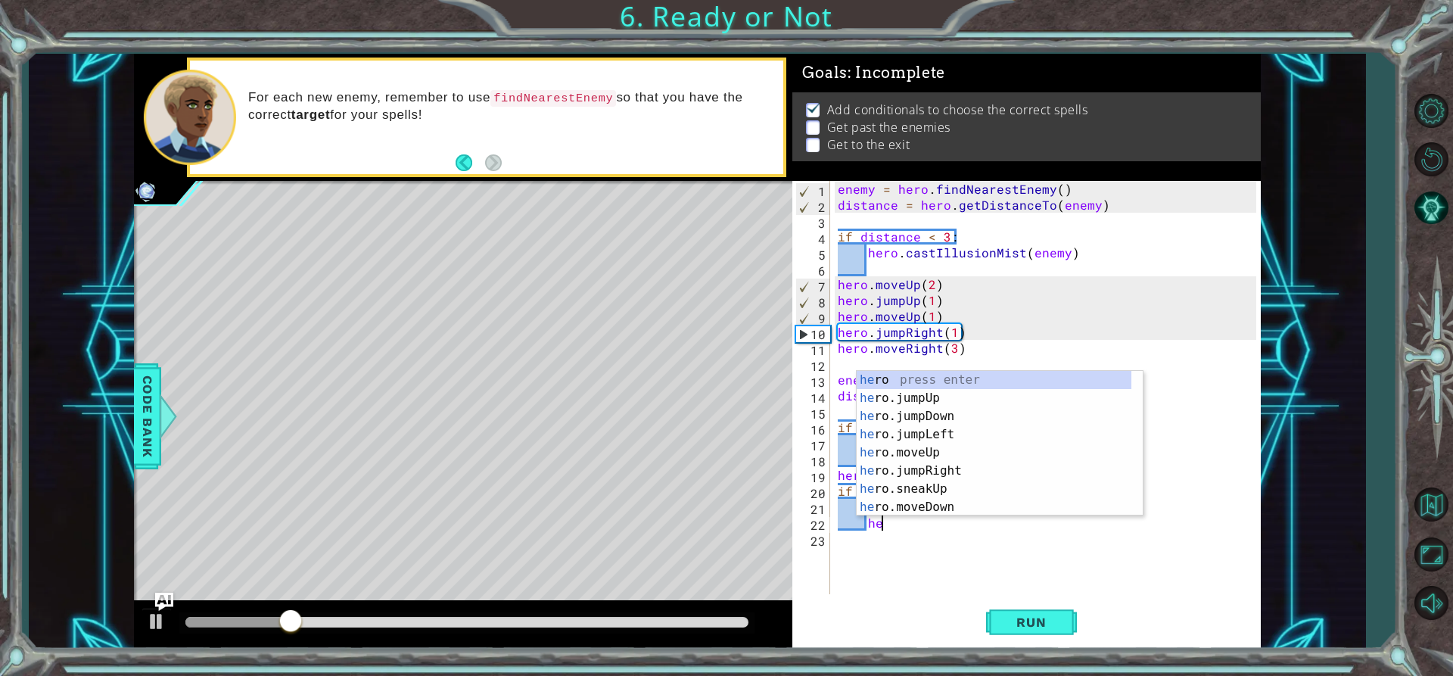
type textarea "h"
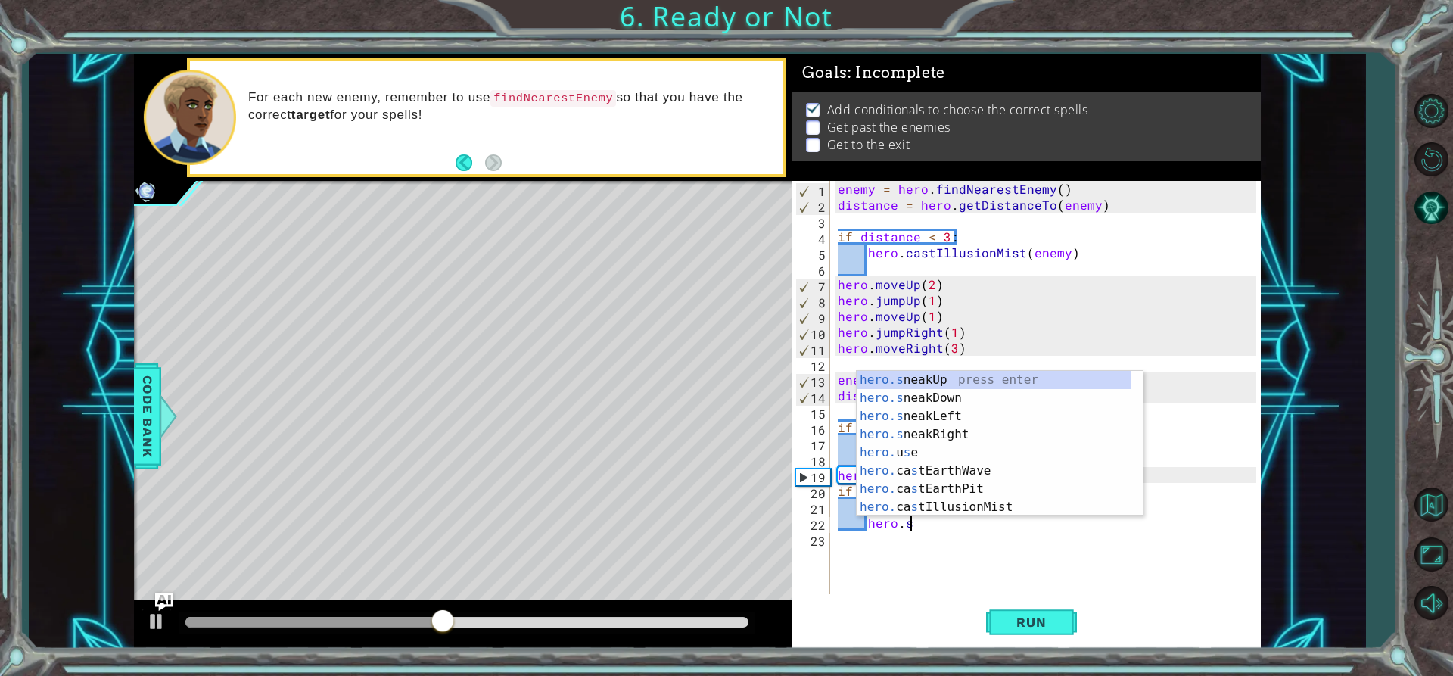
scroll to position [0, 5]
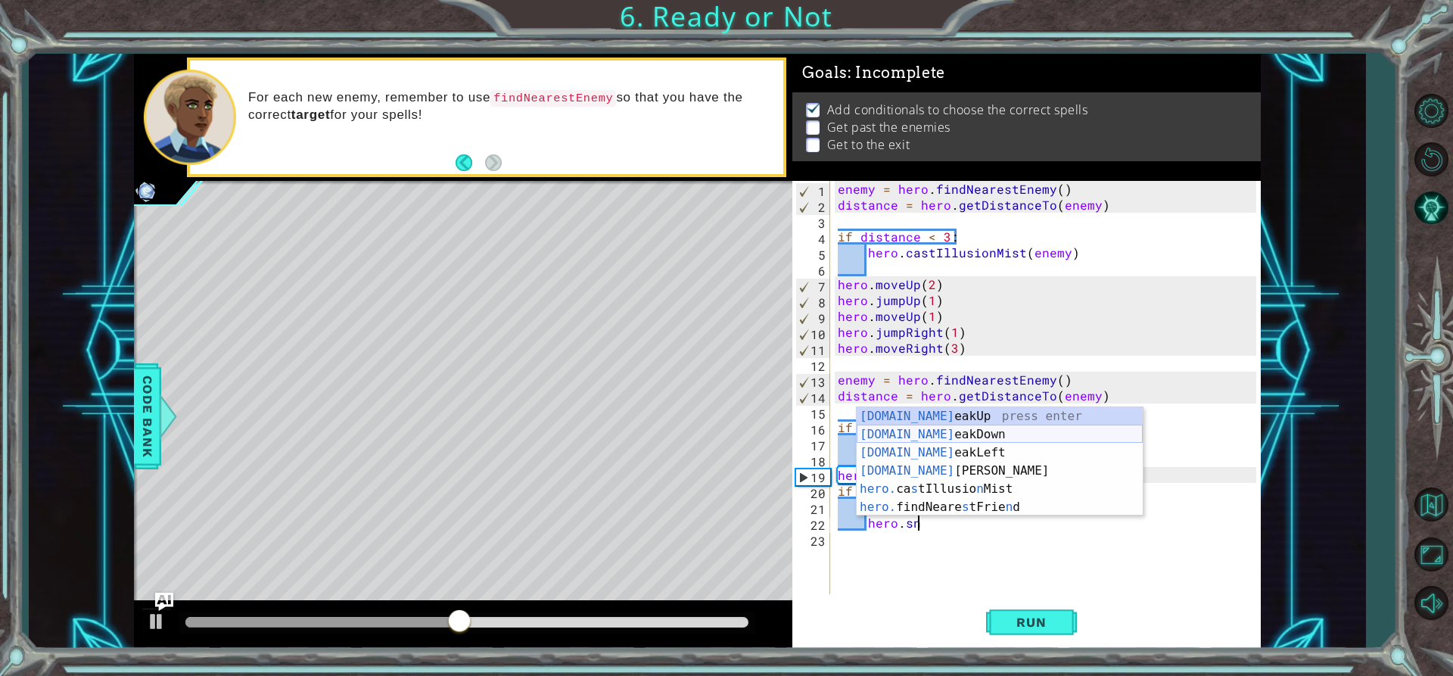
click at [914, 431] on div "[DOMAIN_NAME] eakUp press enter [DOMAIN_NAME] eakDown press enter [DOMAIN_NAME]…" at bounding box center [1000, 479] width 286 height 145
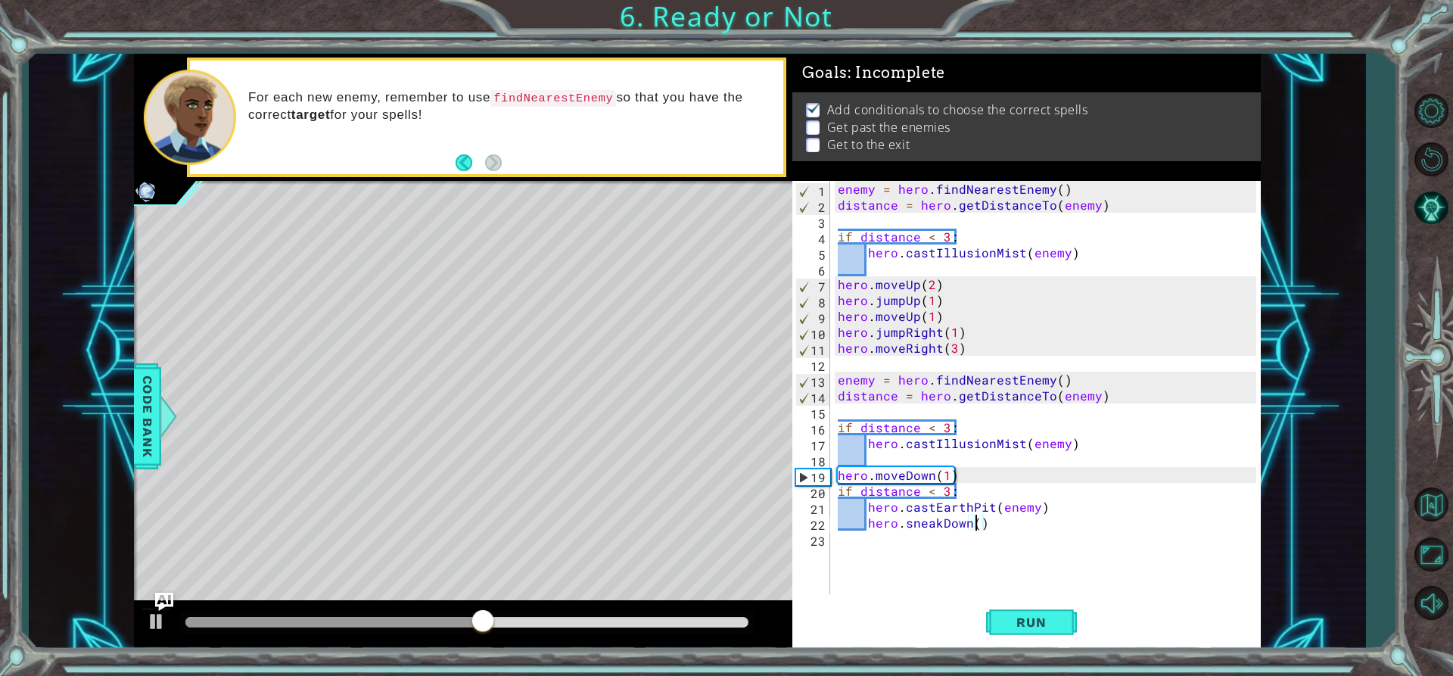
scroll to position [0, 9]
click at [1048, 656] on div "1 2 3 4 5 6 7 8 9 10 11 12 13 14 15 16 17 18 19 20 21 22 enemy = hero . findNea…" at bounding box center [726, 338] width 1453 height 676
click at [1051, 626] on span "Run" at bounding box center [1031, 622] width 60 height 15
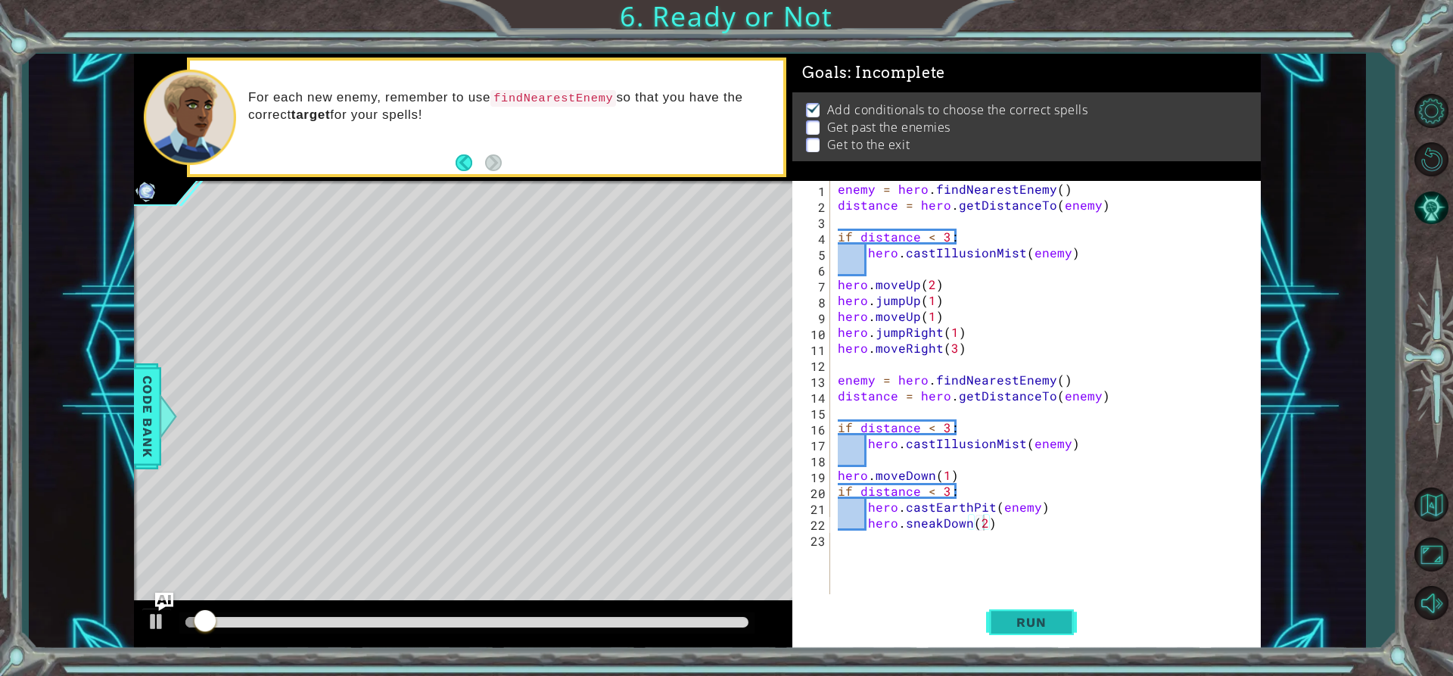
click at [1051, 626] on span "Run" at bounding box center [1031, 622] width 60 height 15
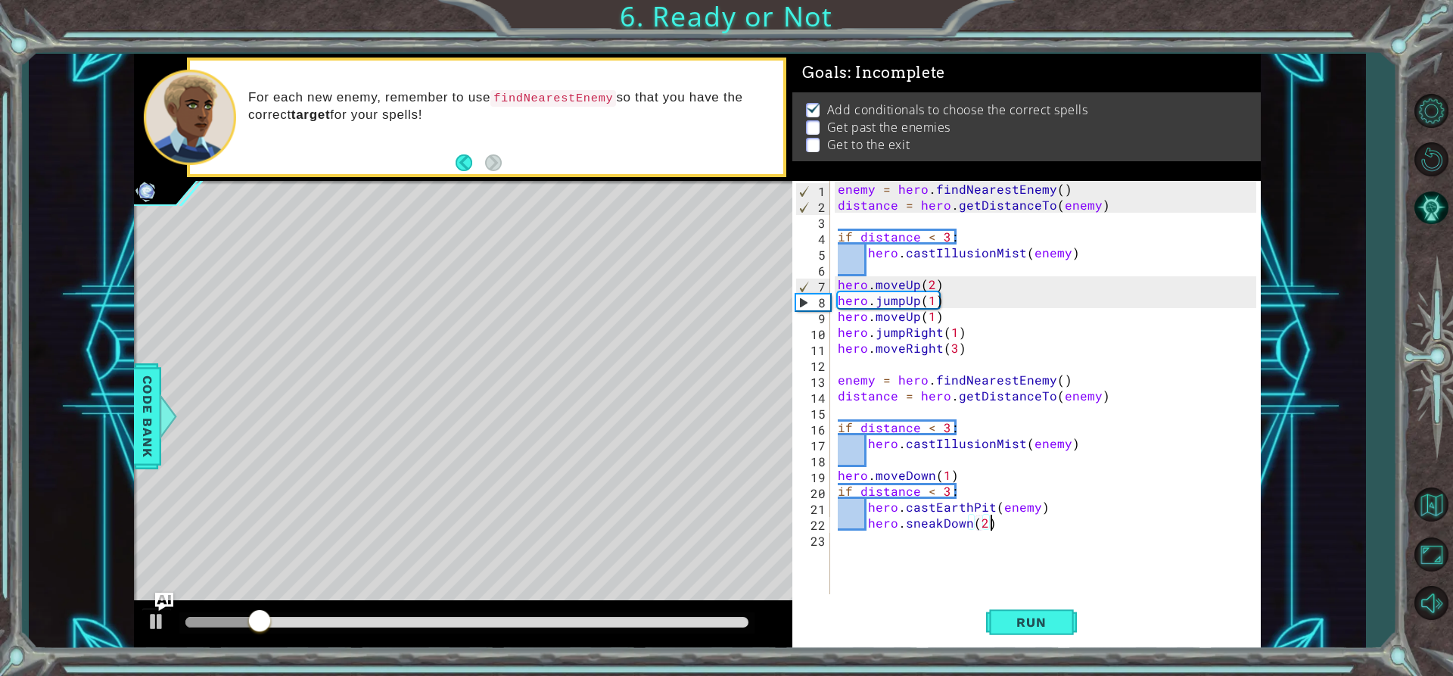
click at [1001, 519] on div "enemy = hero . findNearestEnemy ( ) distance = hero . getDistanceTo ( enemy ) i…" at bounding box center [1049, 403] width 429 height 445
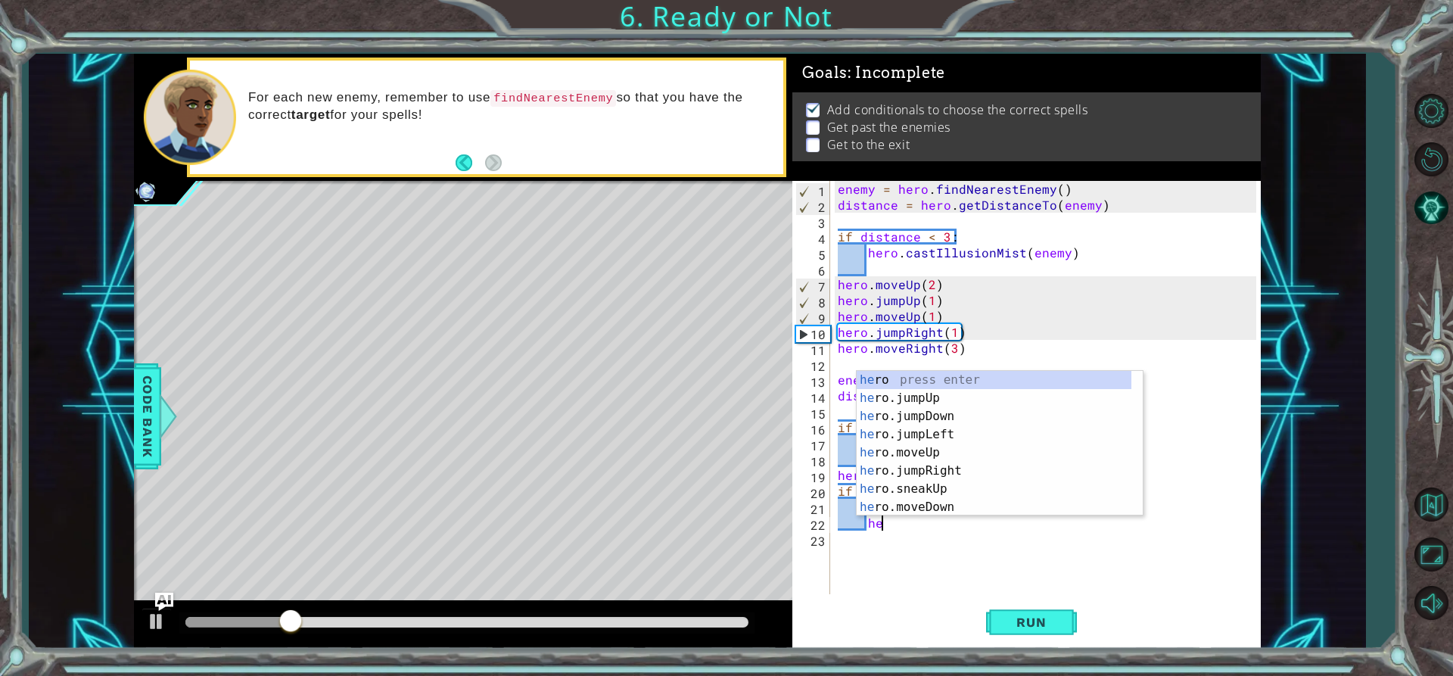
type textarea "h"
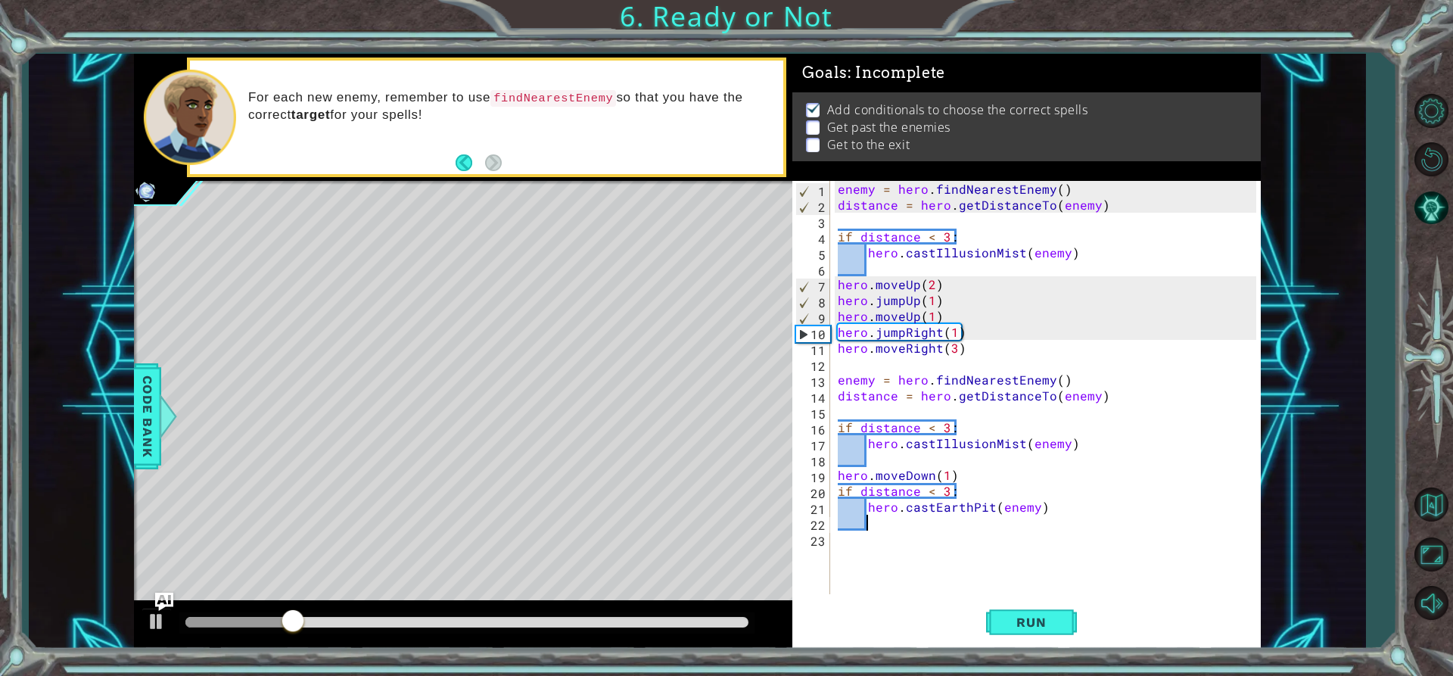
scroll to position [0, 1]
click at [838, 545] on div "enemy = hero . findNearestEnemy ( ) distance = hero . getDistanceTo ( enemy ) i…" at bounding box center [1049, 403] width 429 height 445
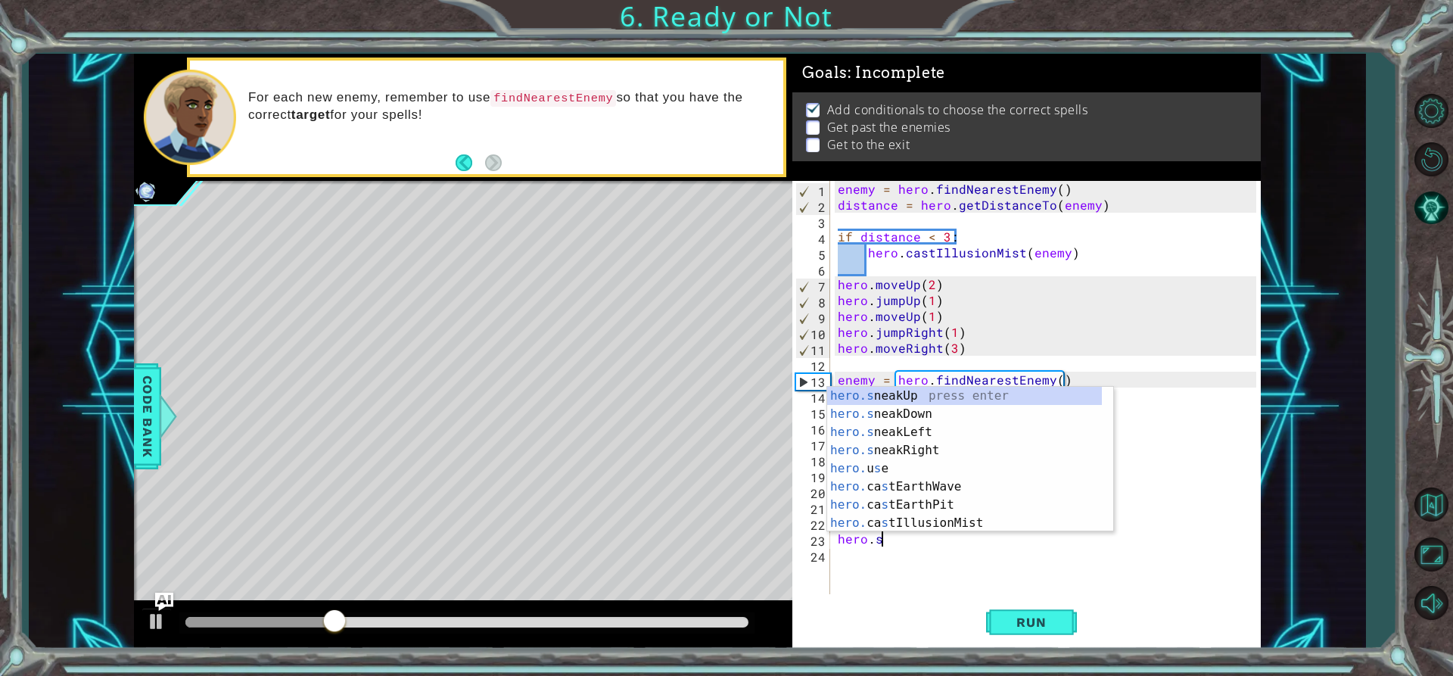
scroll to position [0, 2]
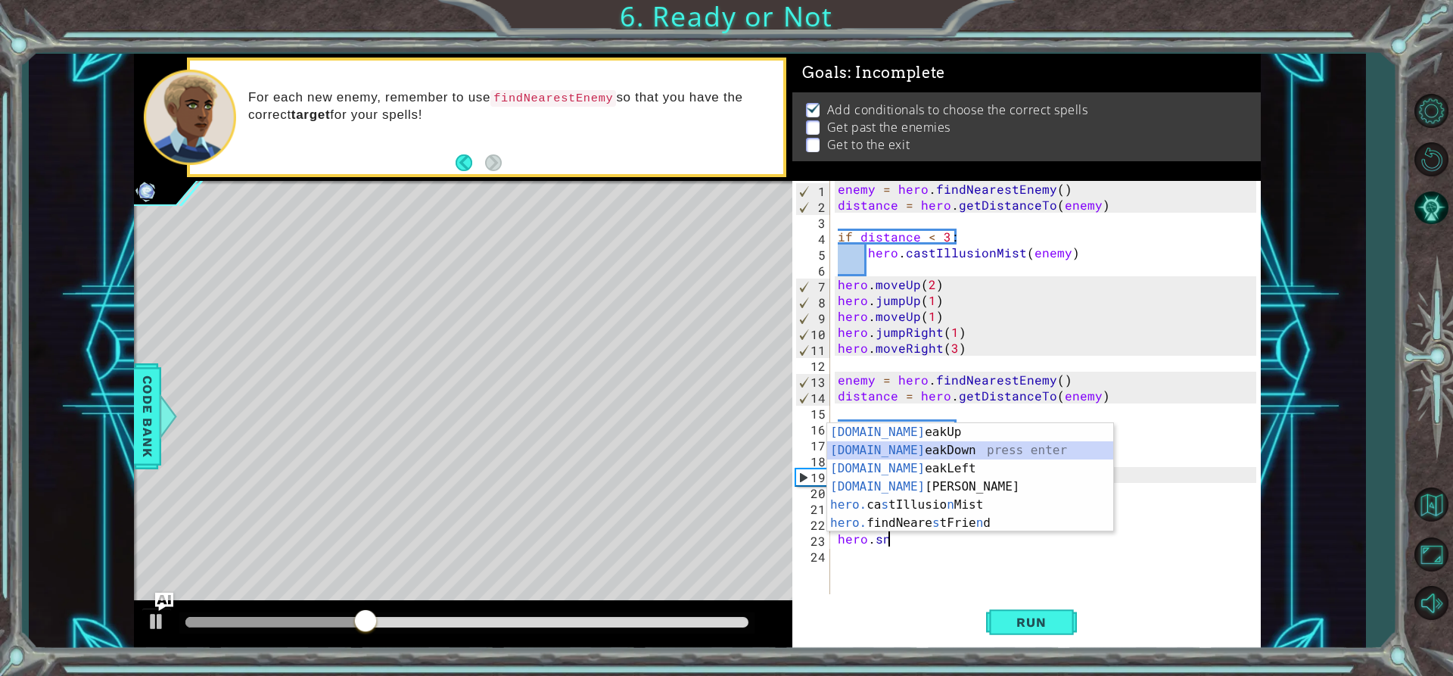
click at [894, 447] on div "[DOMAIN_NAME] eakUp press enter [DOMAIN_NAME] eakDown press enter [DOMAIN_NAME]…" at bounding box center [970, 495] width 286 height 145
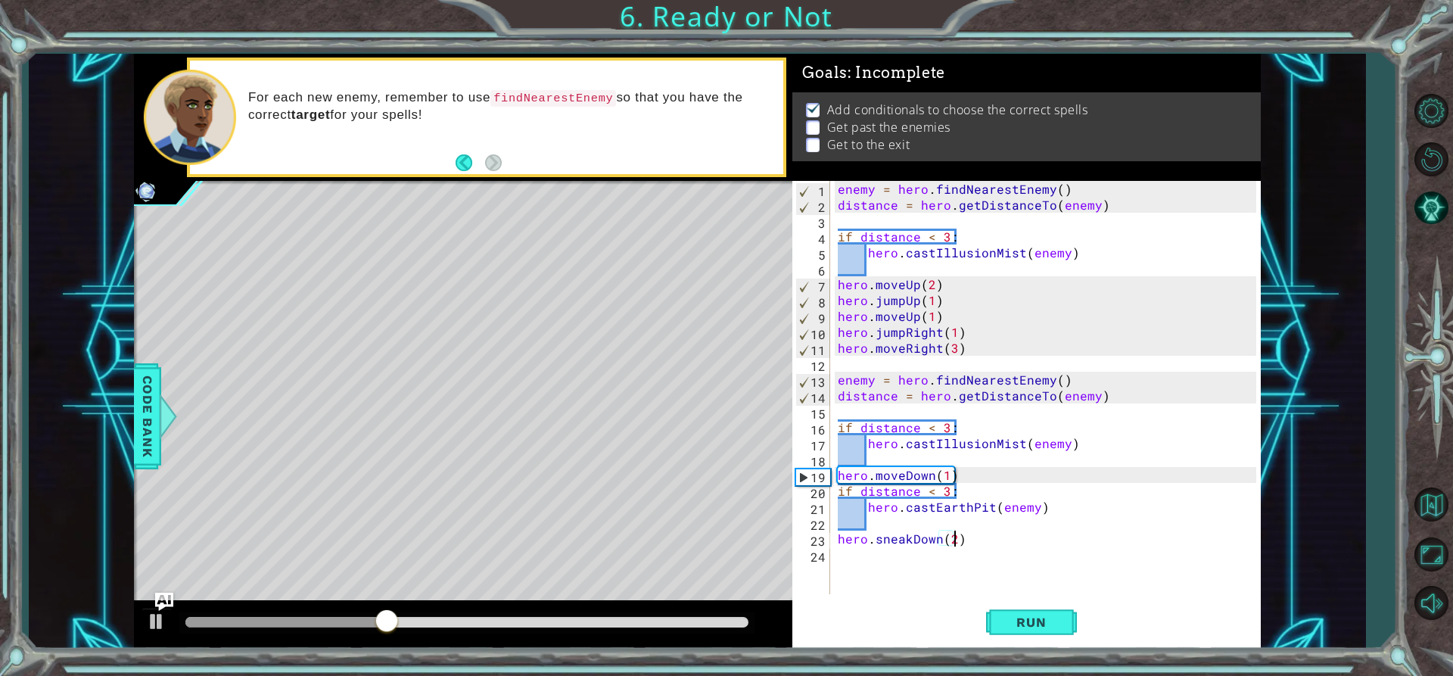
scroll to position [0, 7]
click at [1042, 618] on span "Run" at bounding box center [1031, 622] width 60 height 15
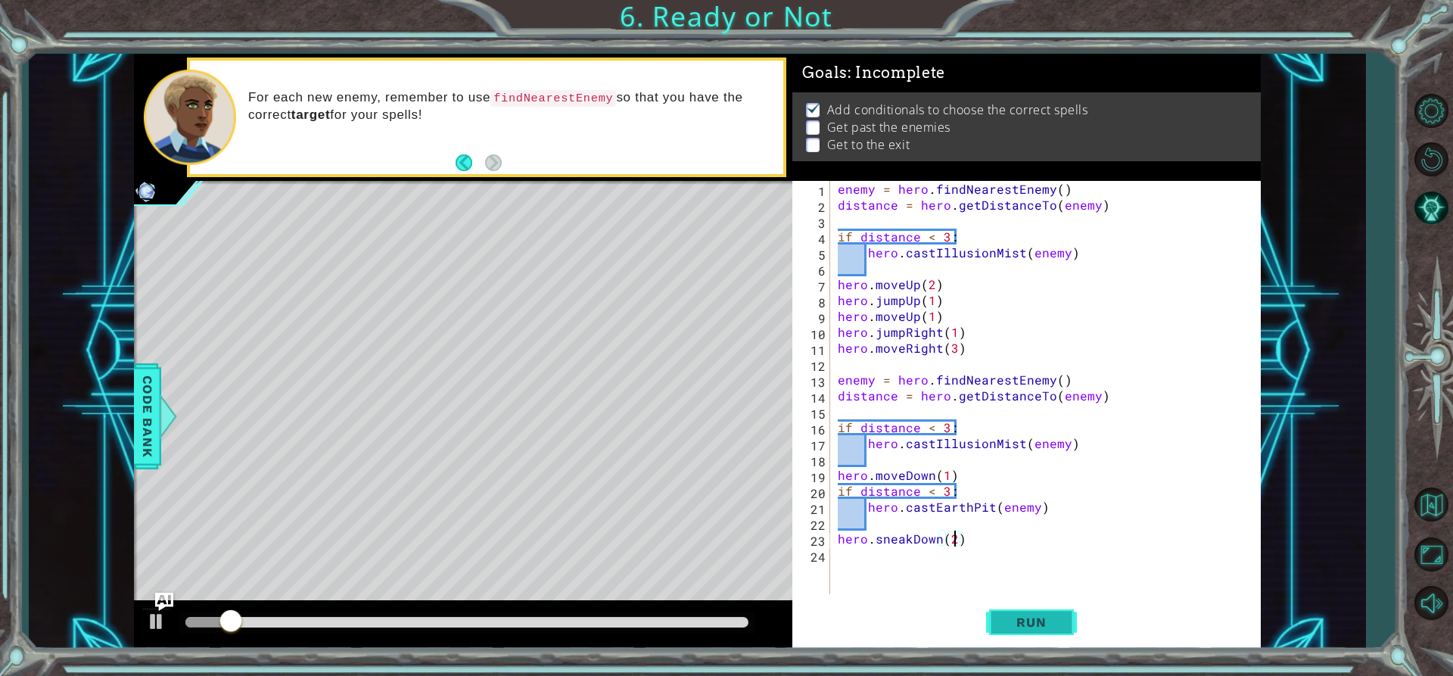
click at [1042, 618] on span "Run" at bounding box center [1031, 622] width 60 height 15
click at [1017, 621] on span "Run" at bounding box center [1031, 622] width 60 height 15
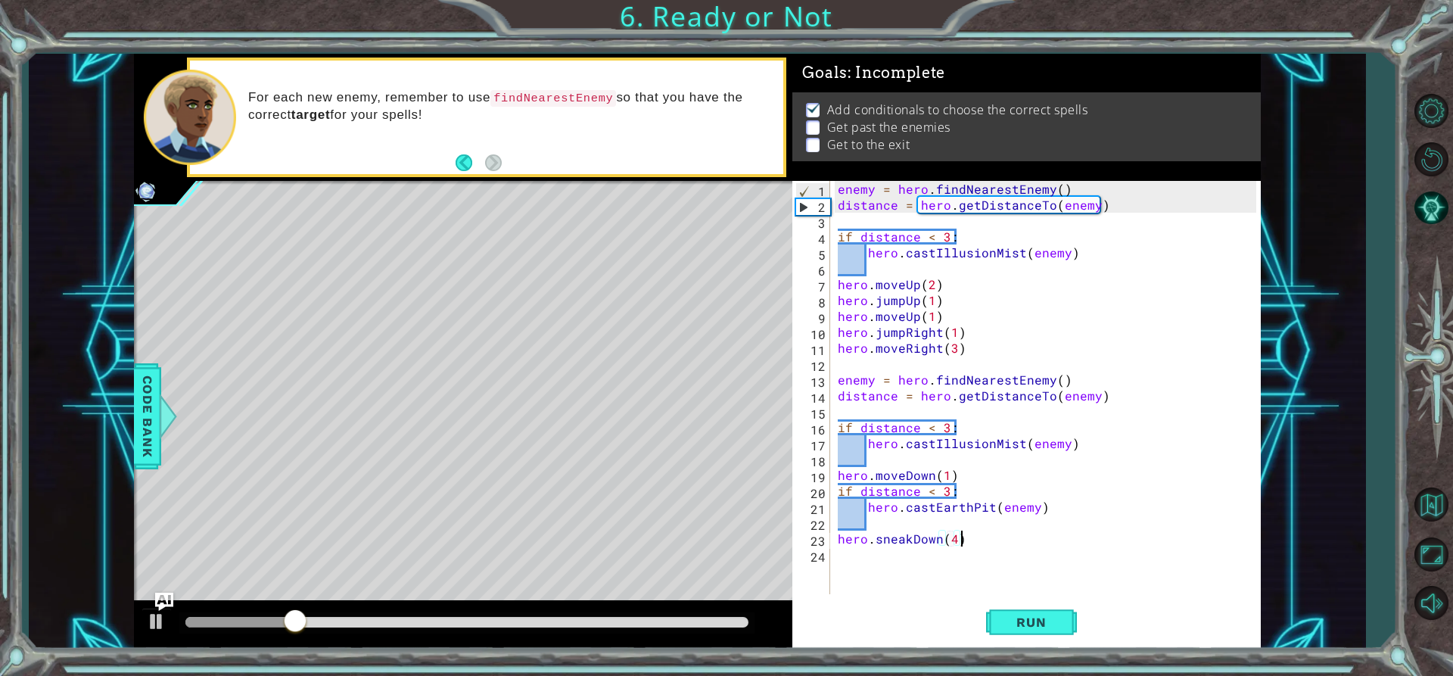
click at [967, 543] on div "enemy = hero . findNearestEnemy ( ) distance = hero . getDistanceTo ( enemy ) i…" at bounding box center [1049, 403] width 429 height 445
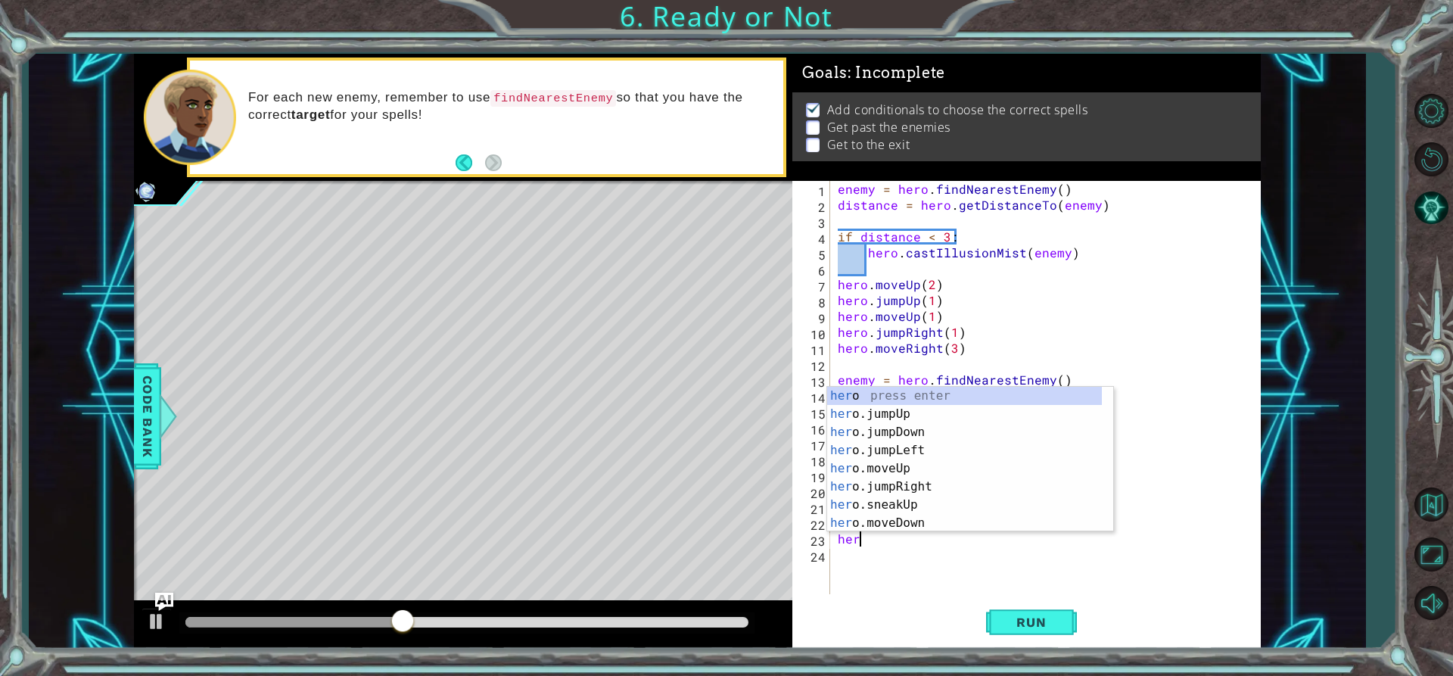
scroll to position [0, 0]
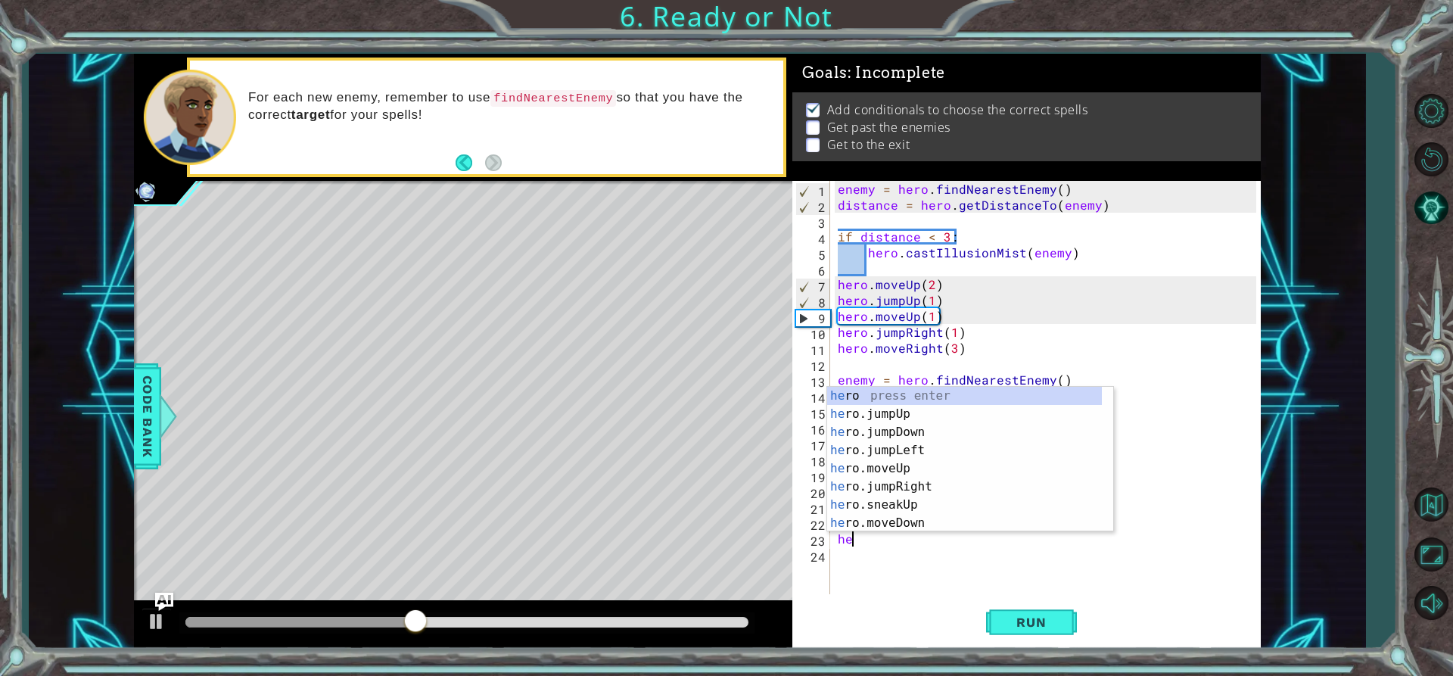
type textarea "h"
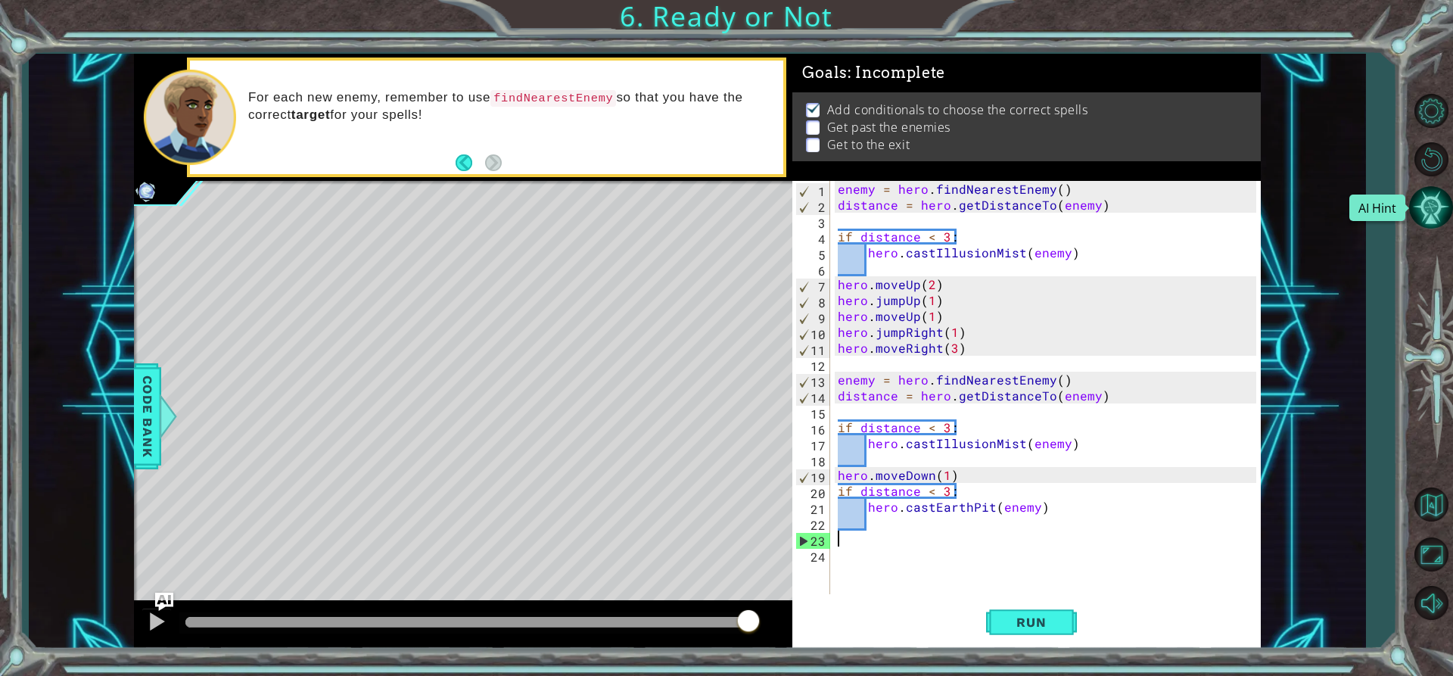
click at [1440, 192] on button "AI Hint" at bounding box center [1431, 207] width 44 height 44
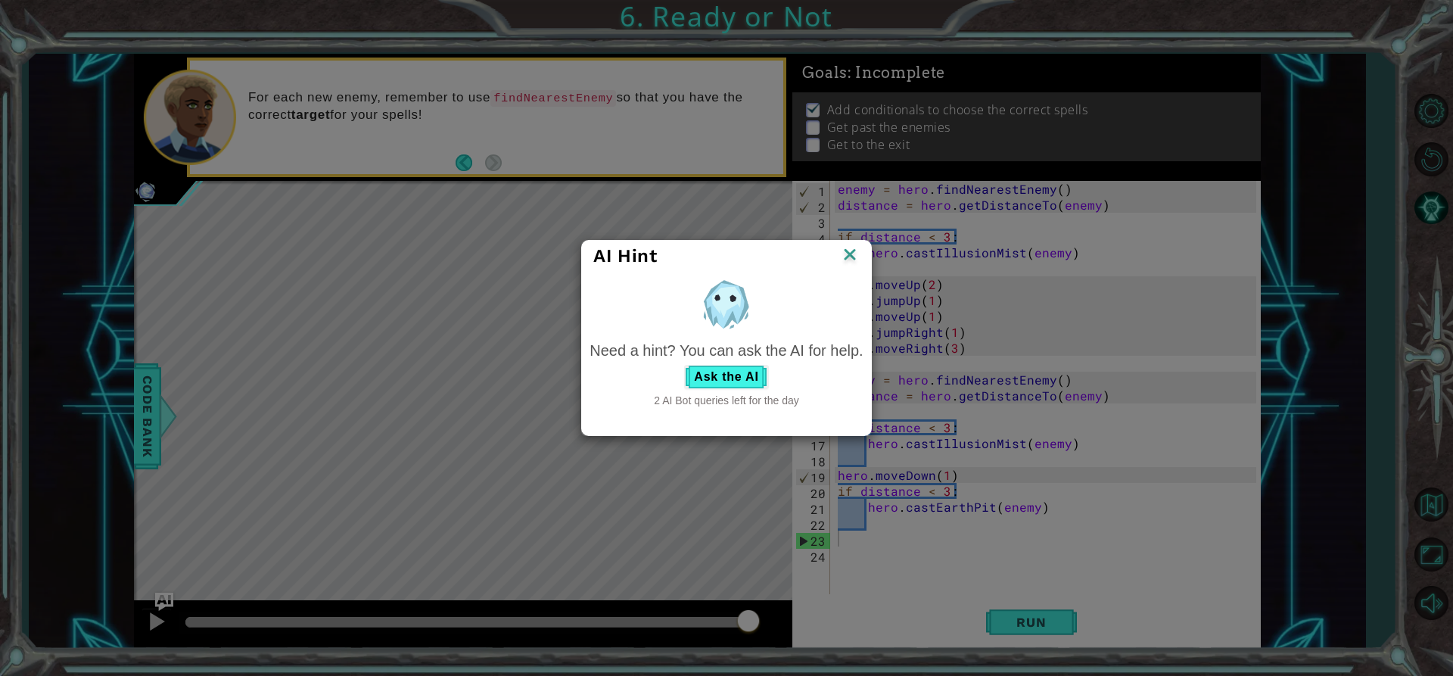
click at [849, 252] on img at bounding box center [850, 255] width 20 height 23
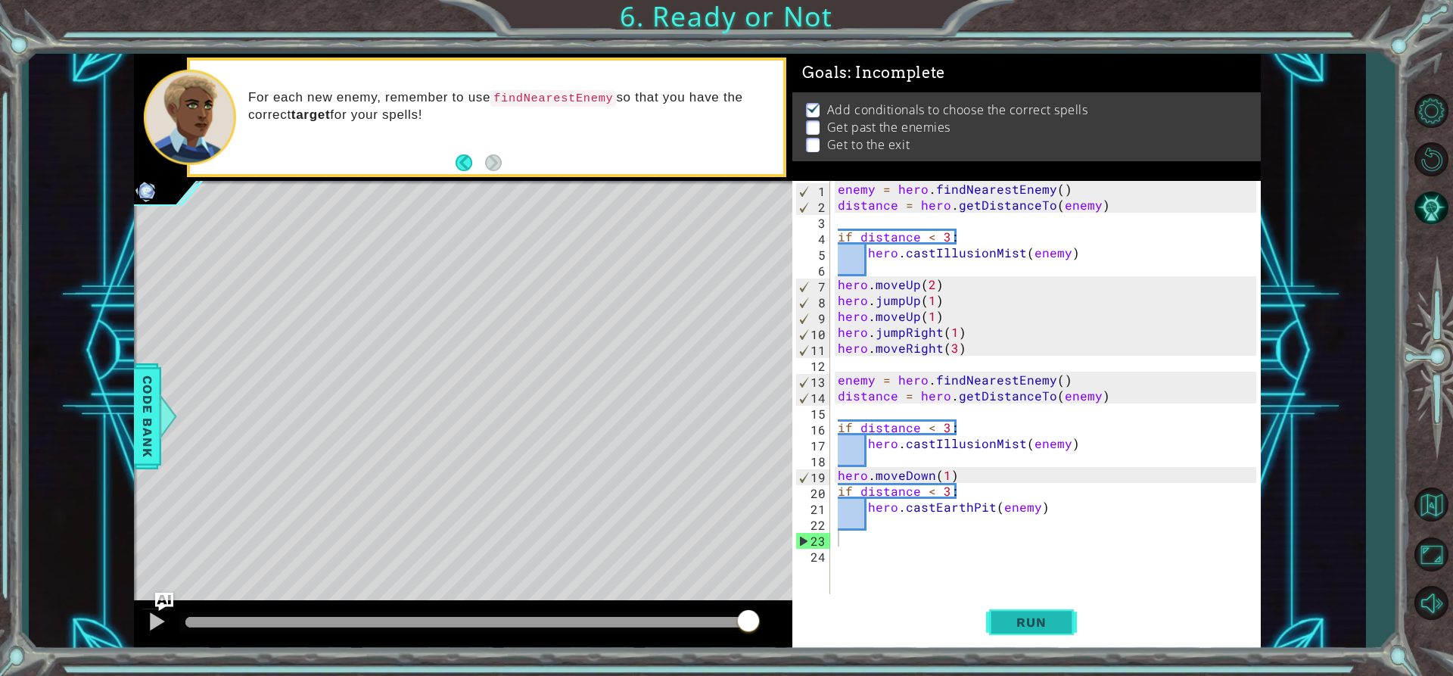
click at [1046, 630] on span "Run" at bounding box center [1031, 622] width 60 height 15
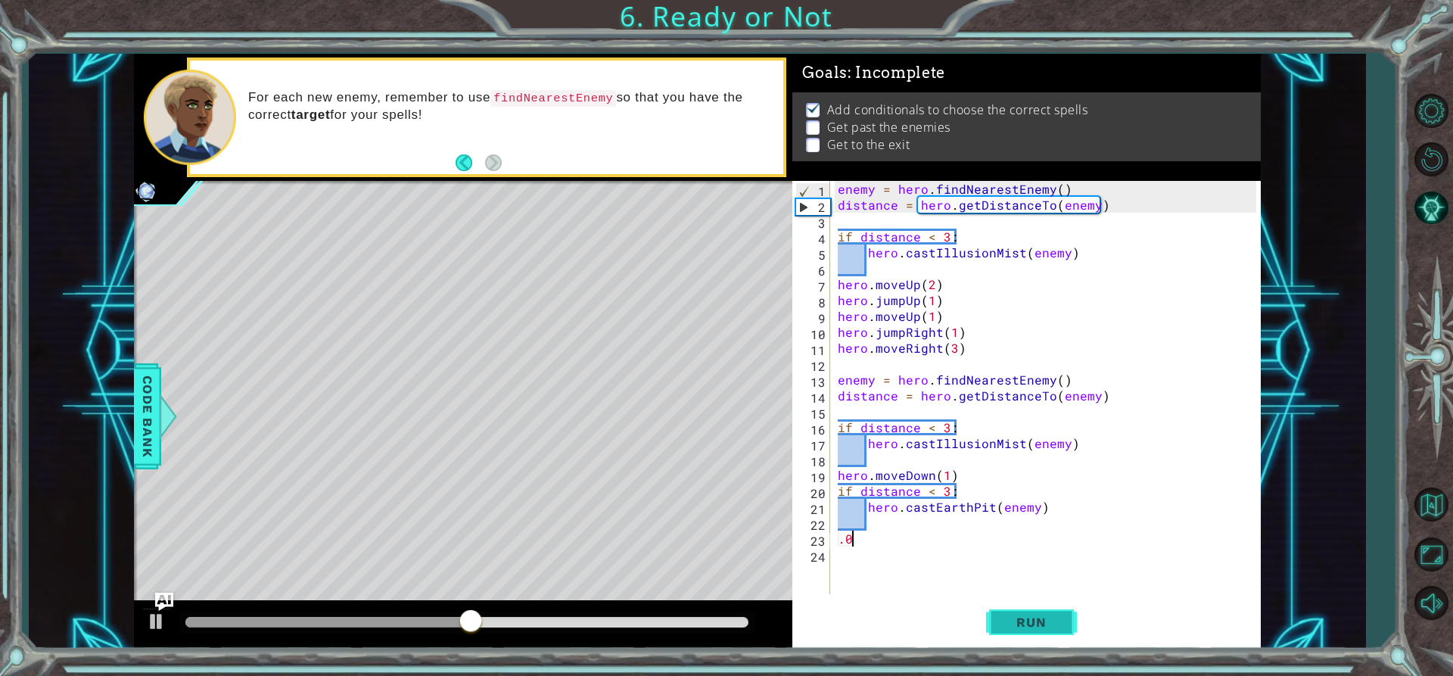
type textarea "."
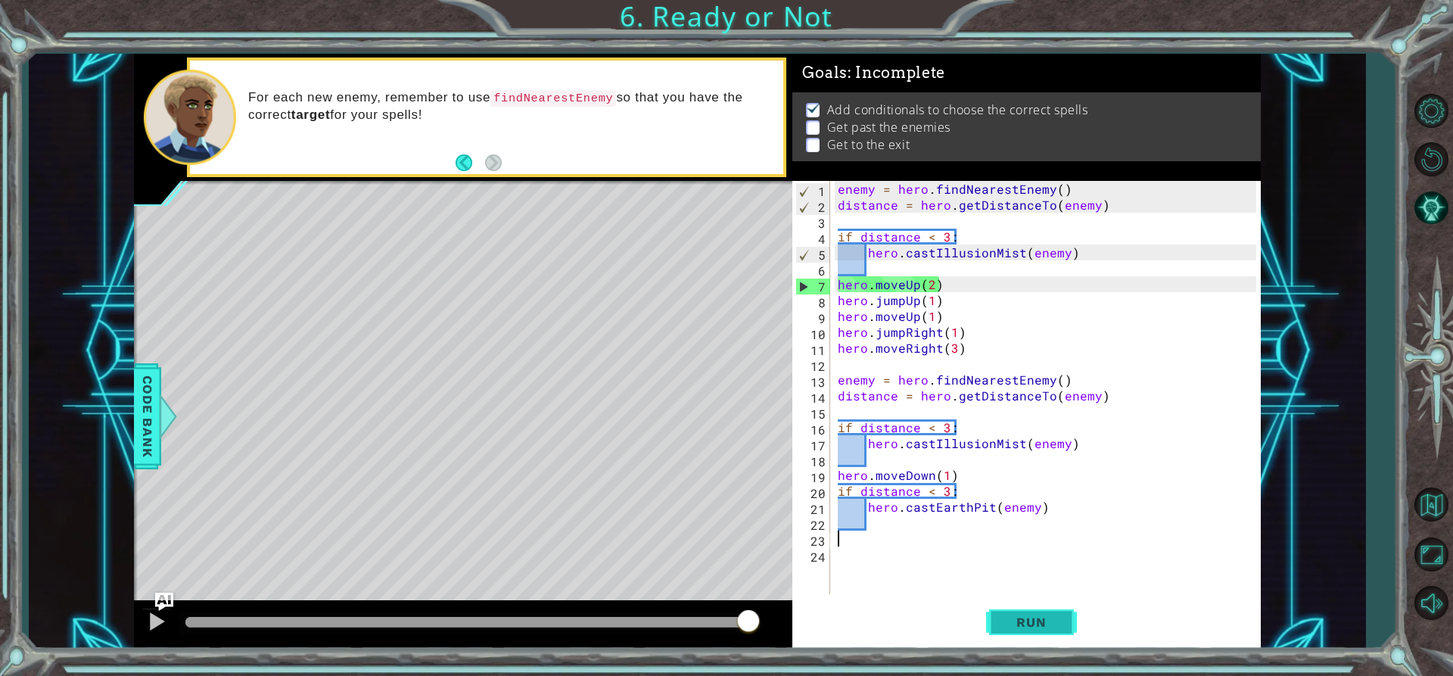
click at [1022, 615] on span "Run" at bounding box center [1031, 622] width 60 height 15
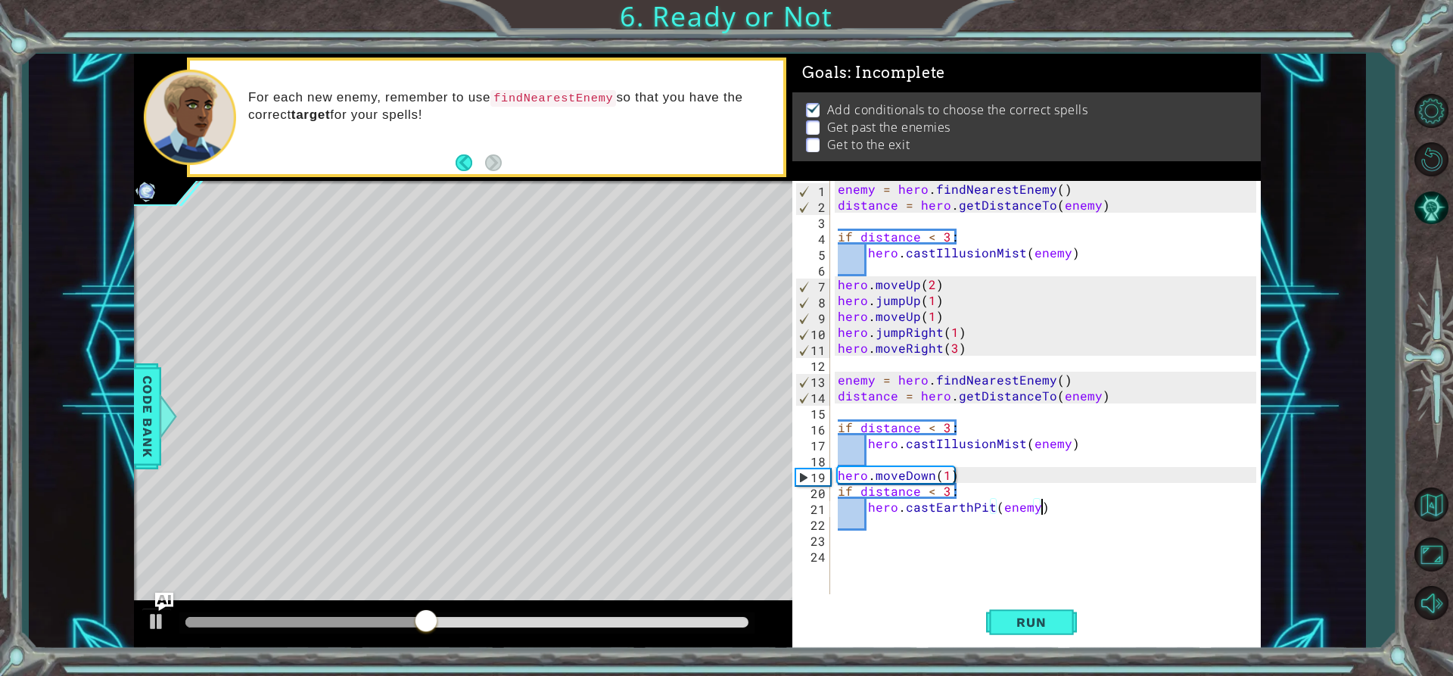
click at [1060, 505] on div "enemy = hero . findNearestEnemy ( ) distance = hero . getDistanceTo ( enemy ) i…" at bounding box center [1049, 403] width 429 height 445
type textarea "hero.castEarthPit(enemy)"
click at [1040, 611] on button "Run" at bounding box center [1031, 622] width 91 height 47
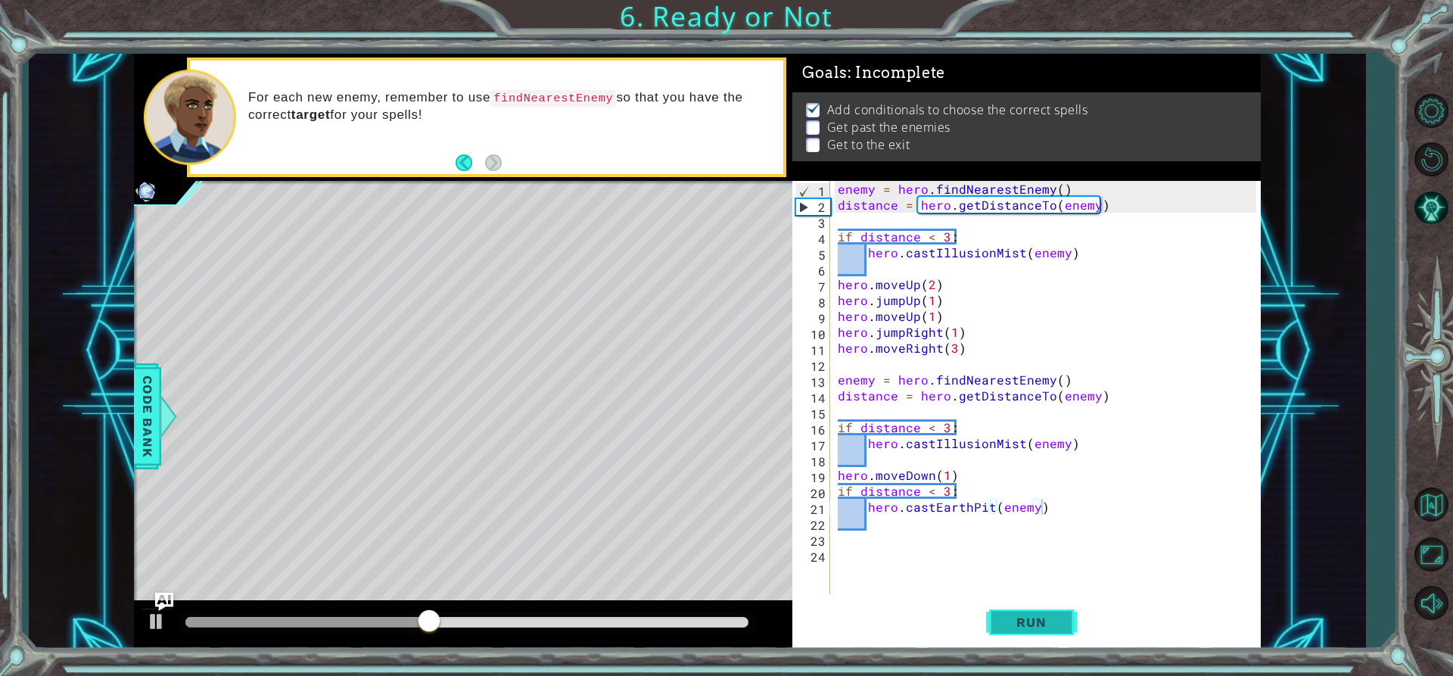
click at [1044, 628] on span "Run" at bounding box center [1031, 622] width 60 height 15
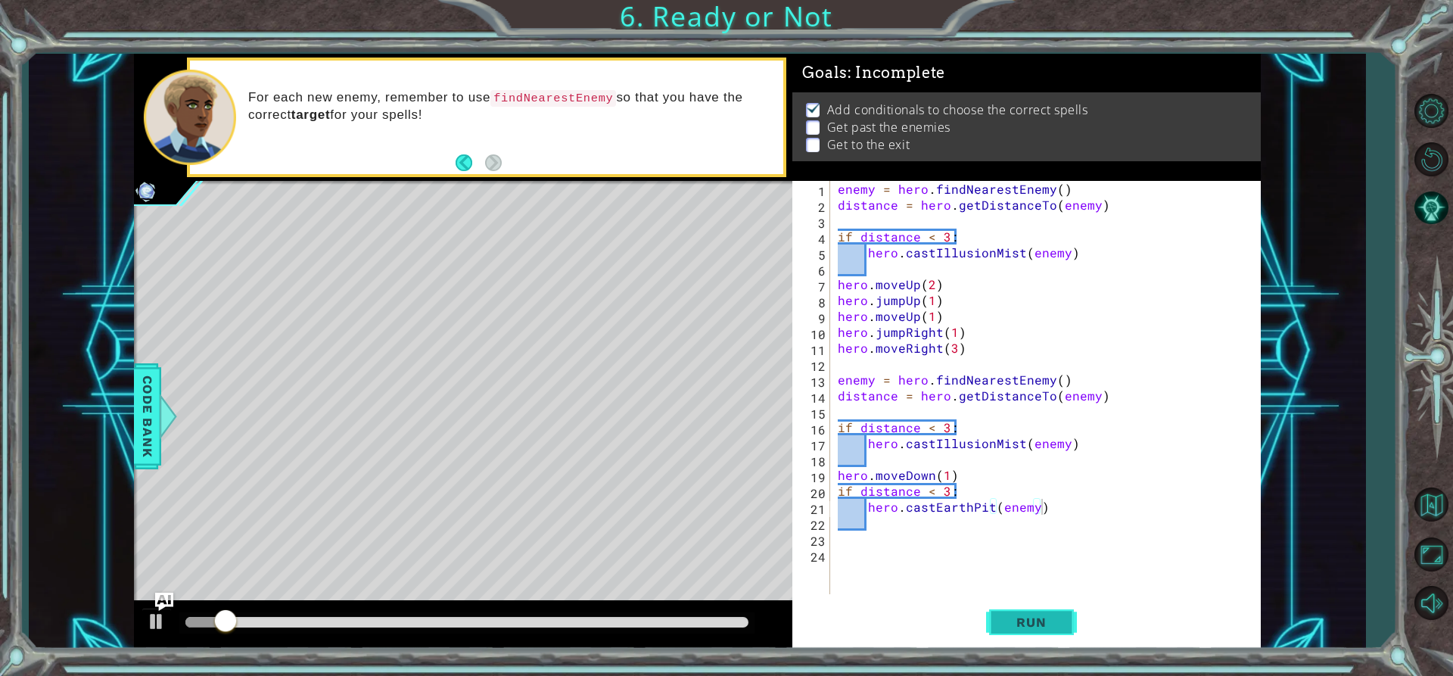
click at [1044, 628] on span "Run" at bounding box center [1031, 622] width 60 height 15
click at [1044, 627] on span "Run" at bounding box center [1031, 622] width 60 height 15
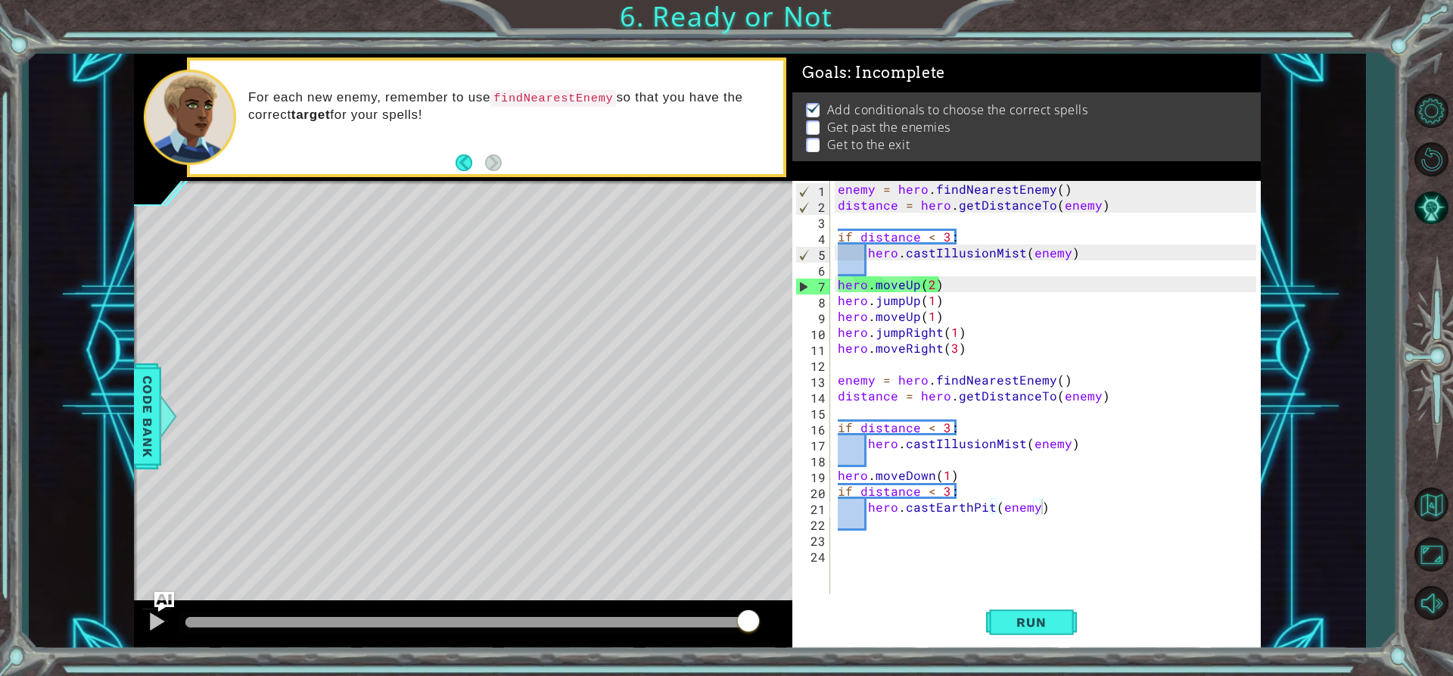
click at [155, 597] on img "Ask AI" at bounding box center [164, 602] width 20 height 20
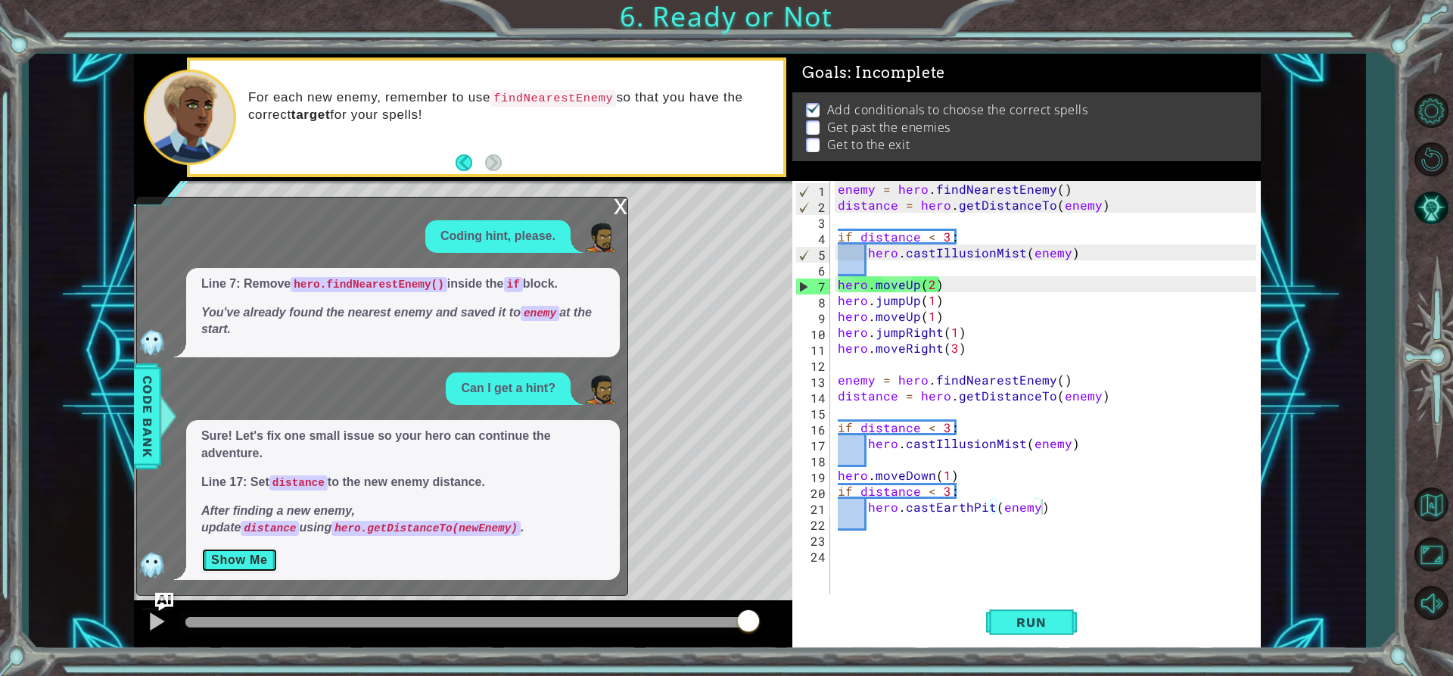
click at [237, 567] on button "Show Me" at bounding box center [239, 560] width 76 height 24
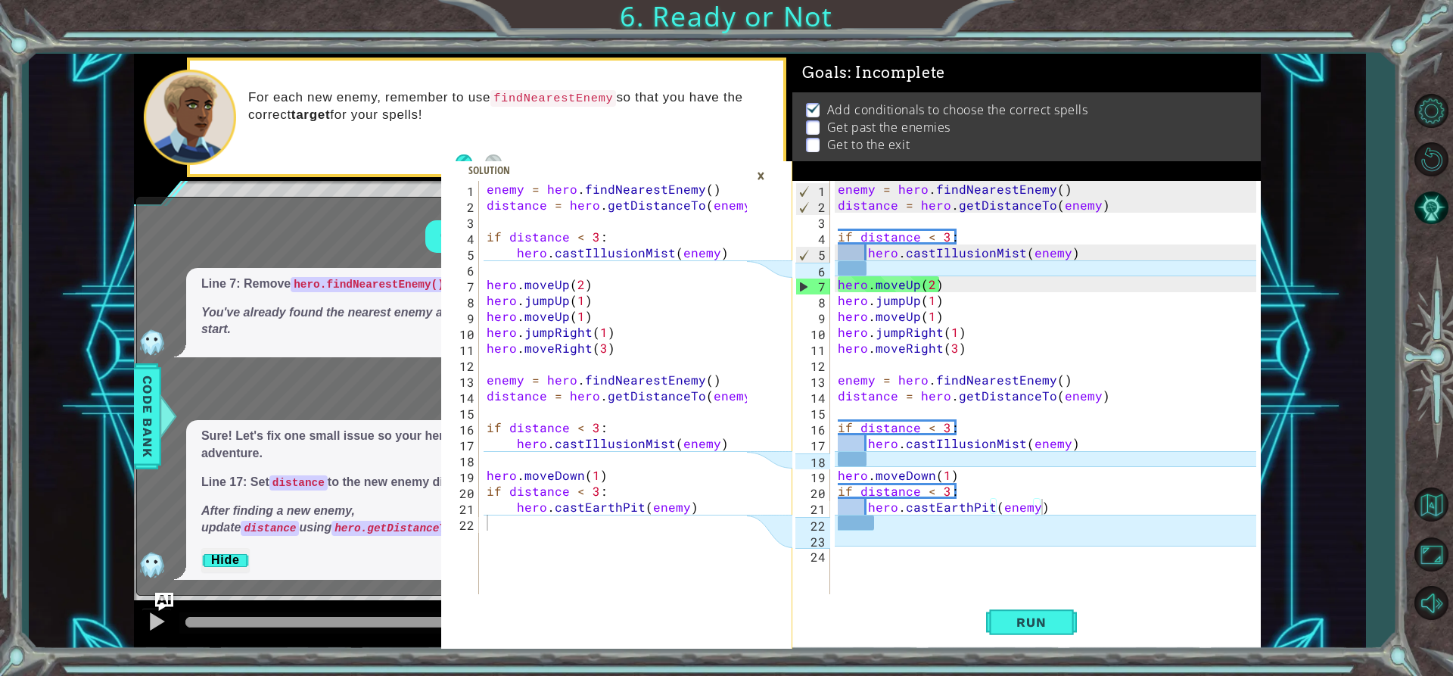
drag, startPoint x: 269, startPoint y: 515, endPoint x: 266, endPoint y: 532, distance: 16.8
click at [271, 529] on em "After finding a new enemy, update distance using hero.getDistanceTo(newEnemy) ." at bounding box center [362, 519] width 322 height 30
click at [767, 179] on div "×" at bounding box center [760, 176] width 23 height 26
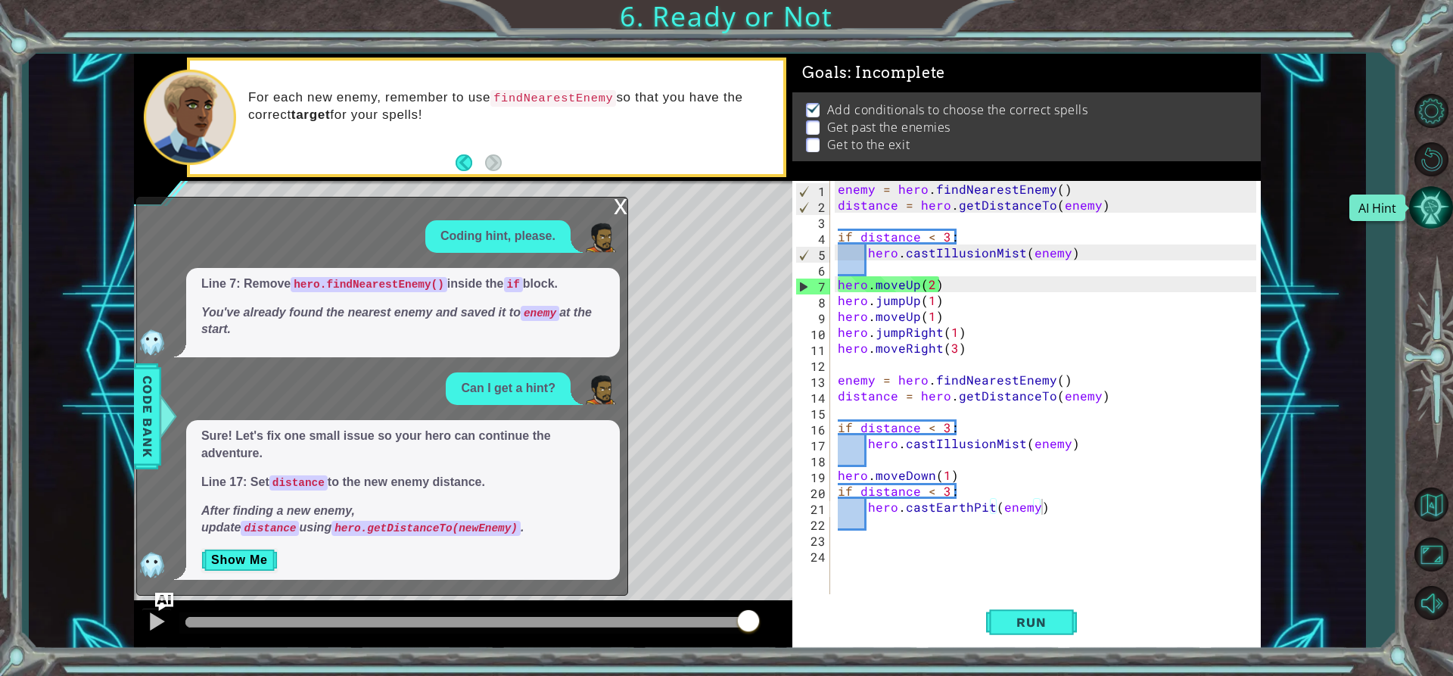
click at [1434, 201] on button "AI Hint" at bounding box center [1431, 207] width 44 height 44
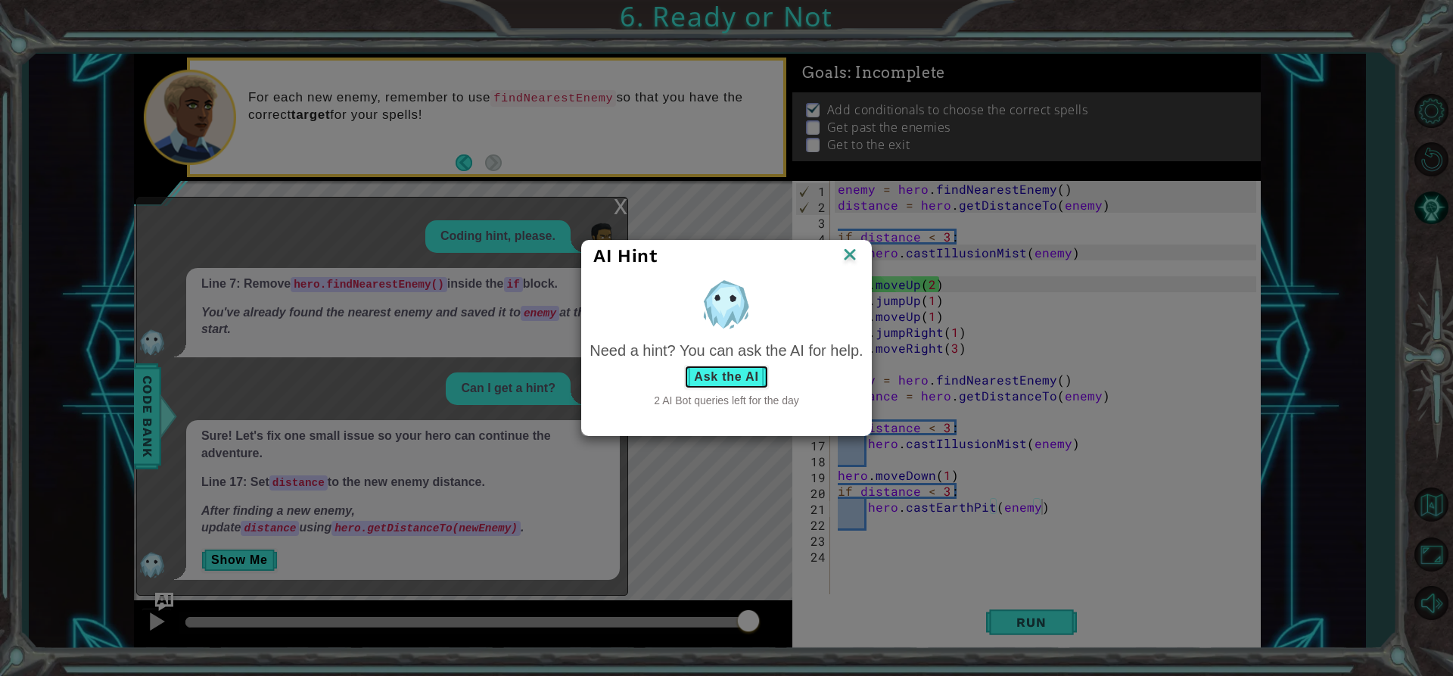
click at [729, 375] on button "Ask the AI" at bounding box center [726, 377] width 84 height 24
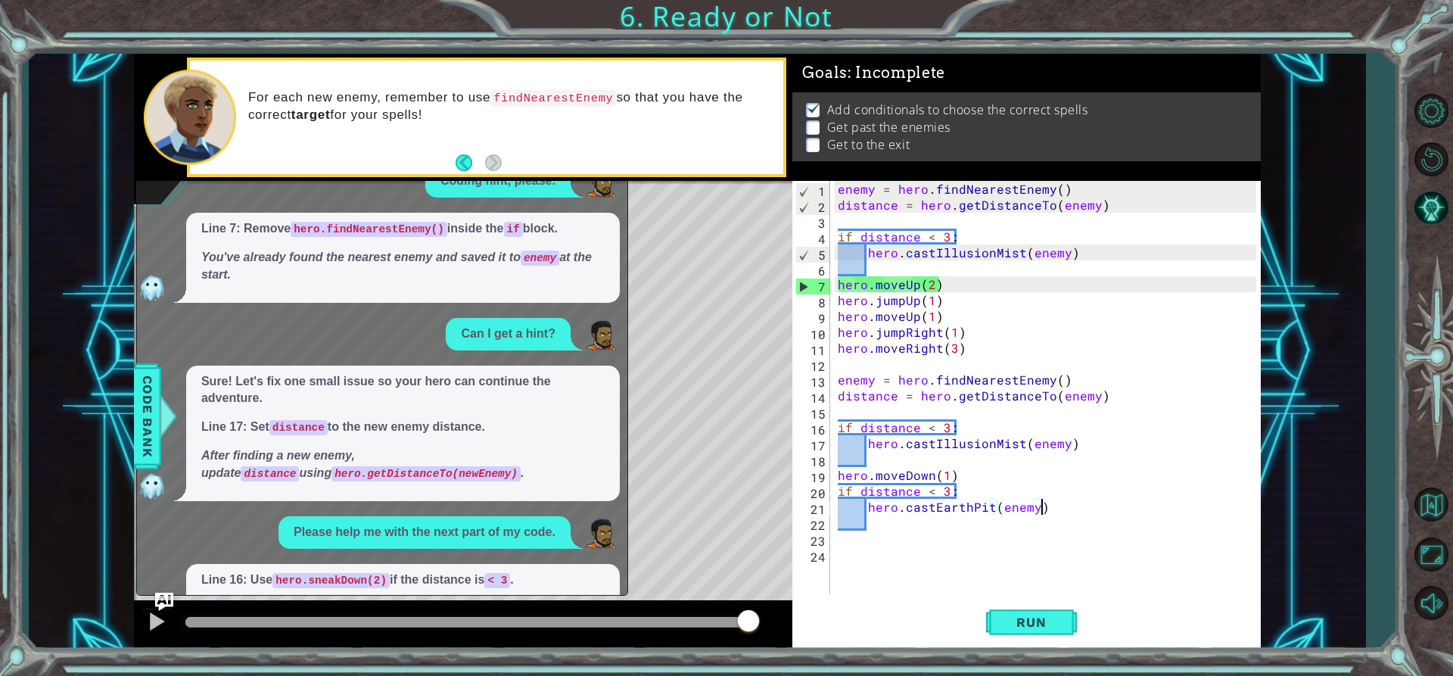
scroll to position [98, 0]
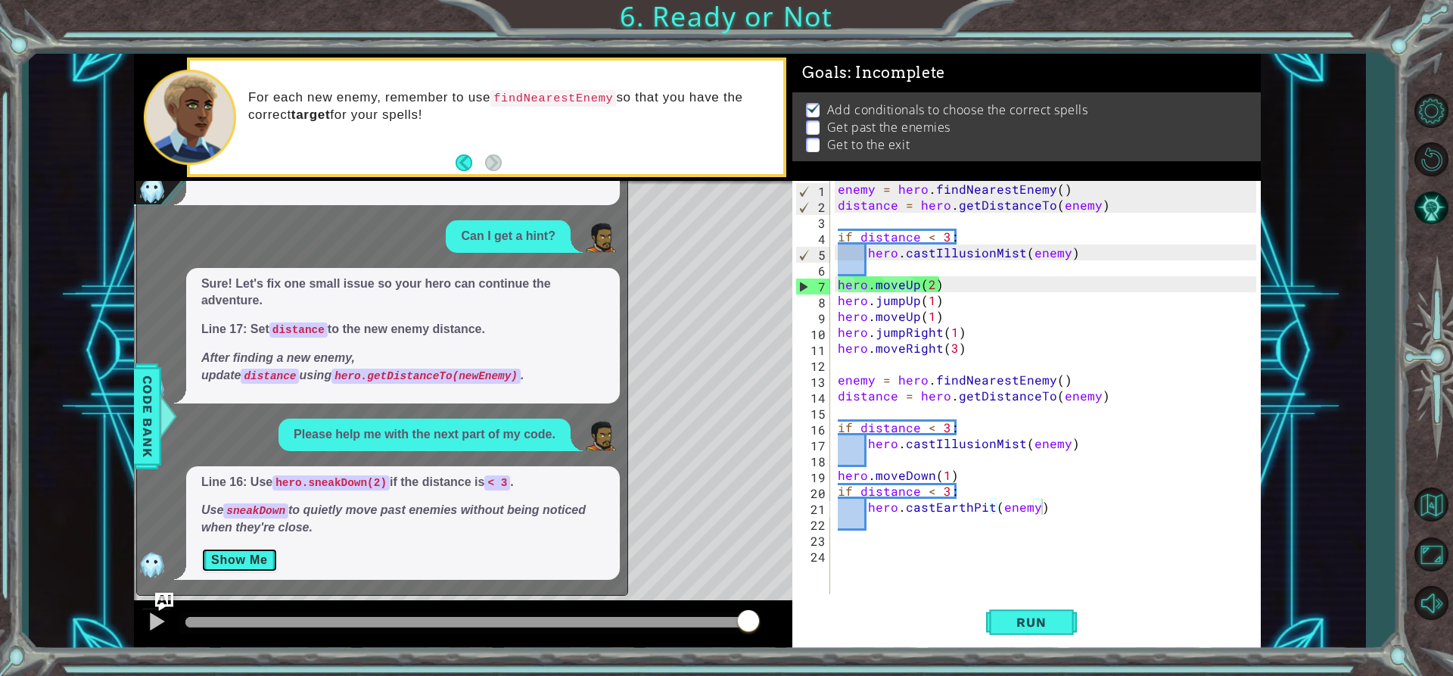
click at [239, 568] on button "Show Me" at bounding box center [239, 560] width 76 height 24
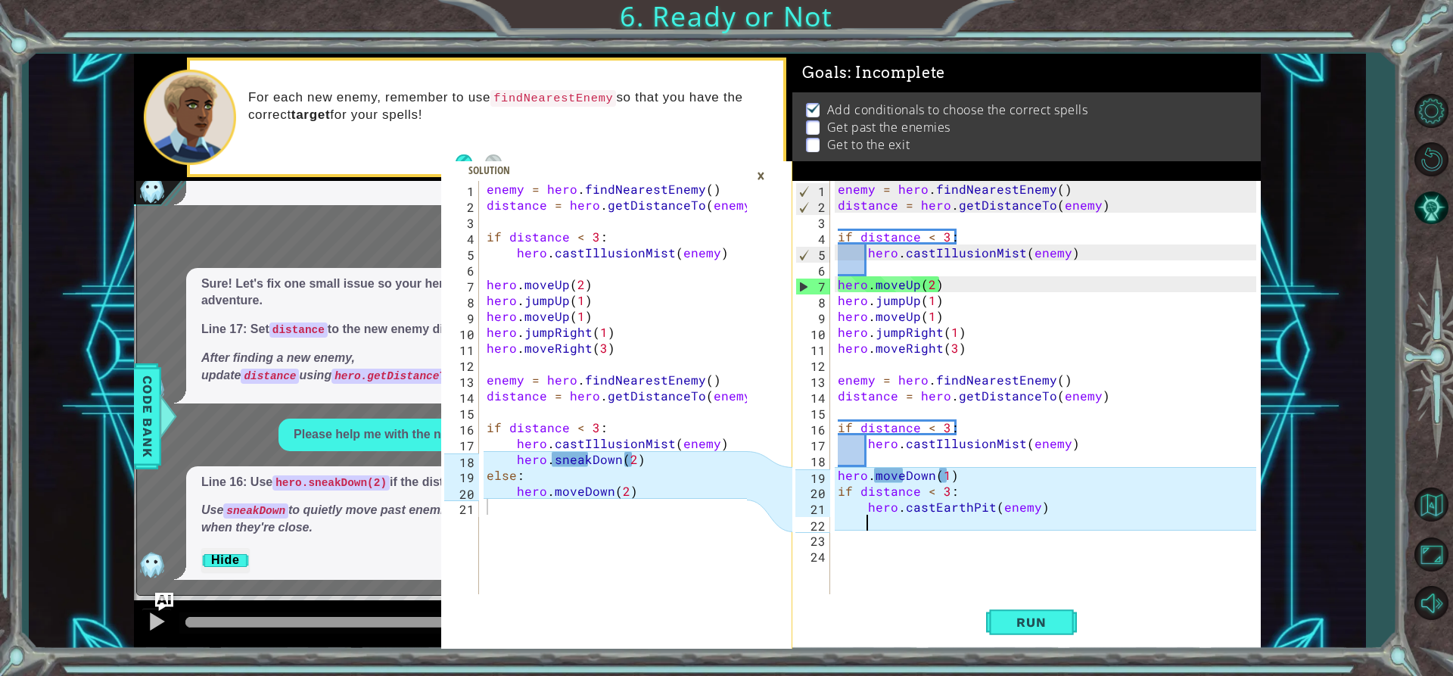
click at [879, 522] on div "enemy = hero . findNearestEnemy ( ) distance = hero . getDistanceTo ( enemy ) i…" at bounding box center [1049, 403] width 429 height 445
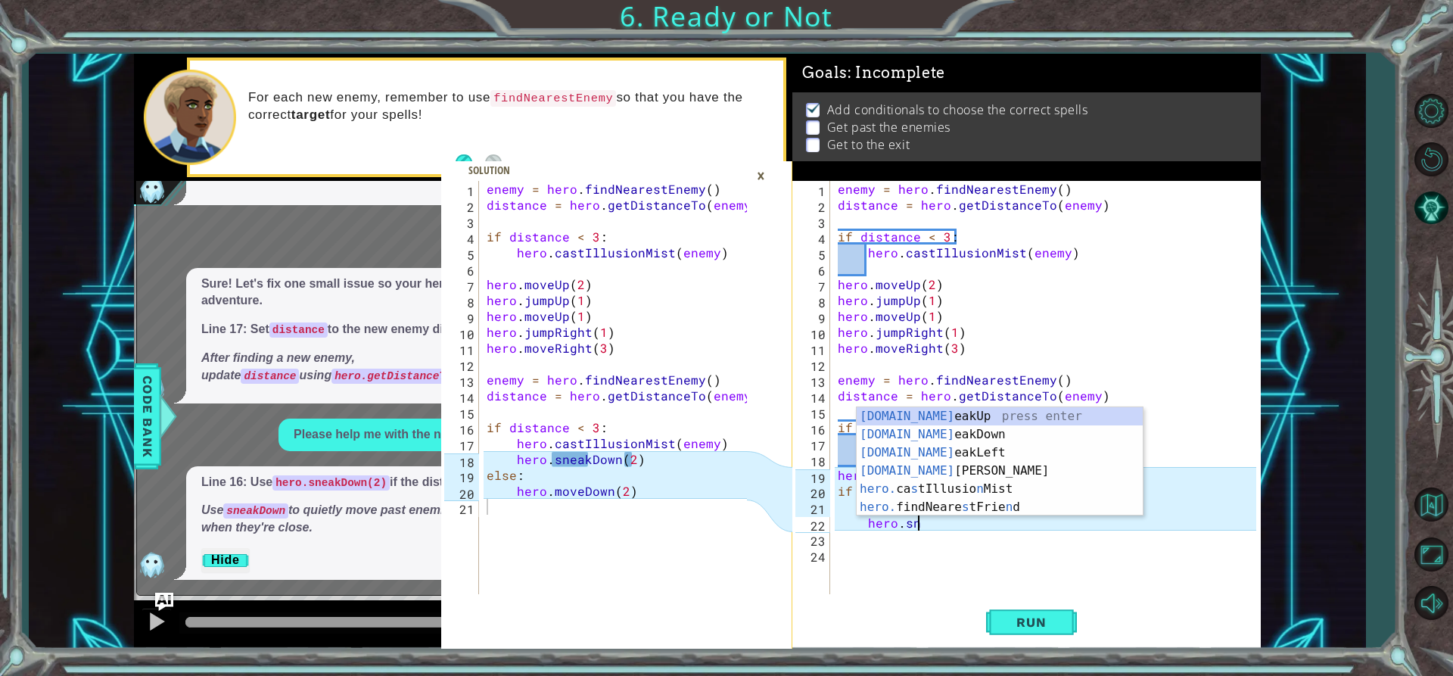
scroll to position [0, 5]
click at [920, 434] on div "[DOMAIN_NAME] eakUp press enter [DOMAIN_NAME] eakDown press enter [DOMAIN_NAME]…" at bounding box center [1000, 479] width 286 height 145
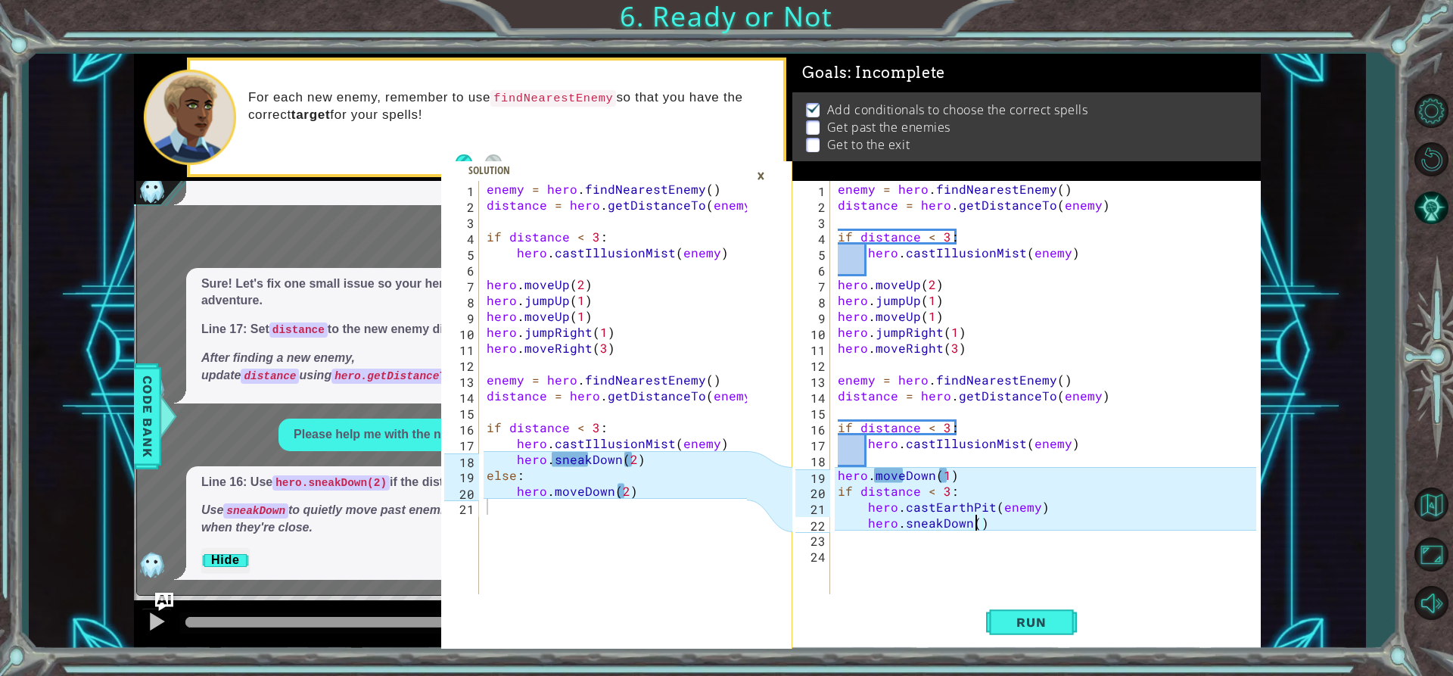
type textarea "hero.sneakDown(2)"
click at [881, 561] on div "enemy = hero . findNearestEnemy ( ) distance = hero . getDistanceTo ( enemy ) i…" at bounding box center [1049, 403] width 429 height 445
click at [854, 540] on div "enemy = hero . findNearestEnemy ( ) distance = hero . getDistanceTo ( enemy ) i…" at bounding box center [1049, 403] width 429 height 445
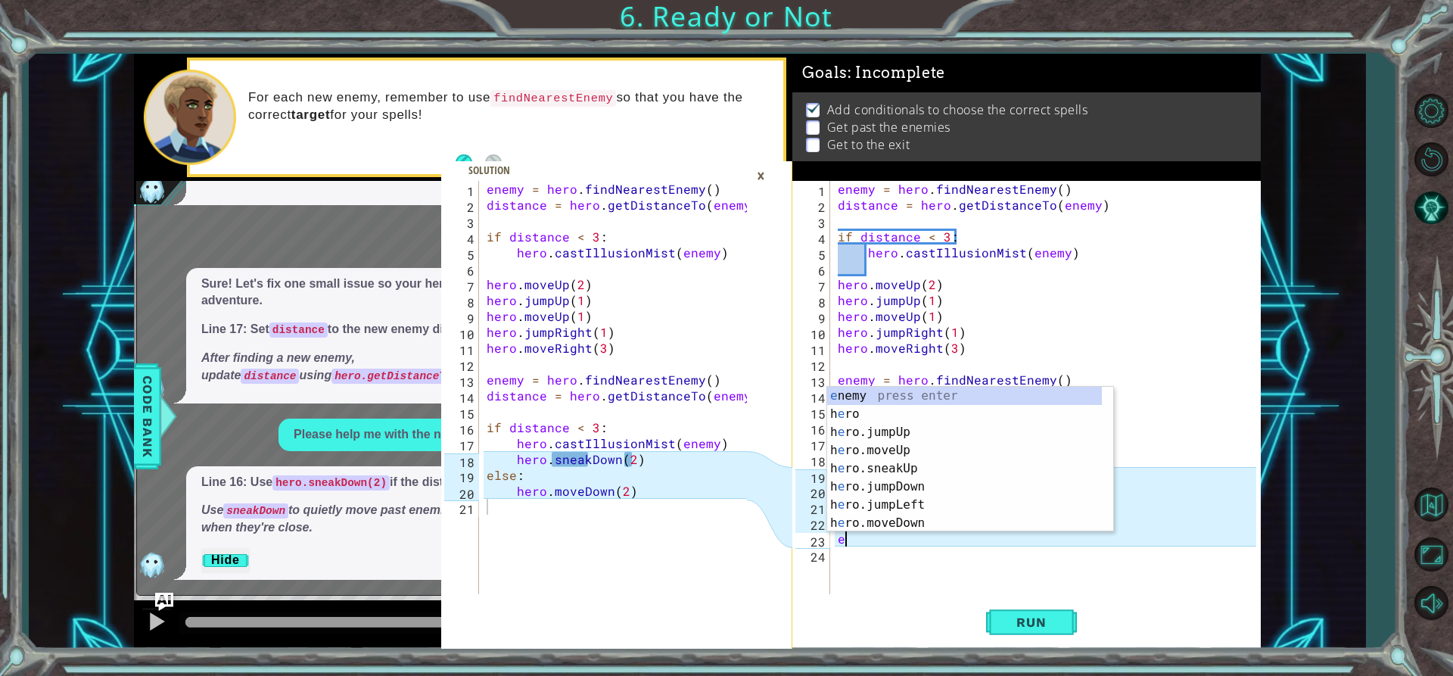
scroll to position [0, 1]
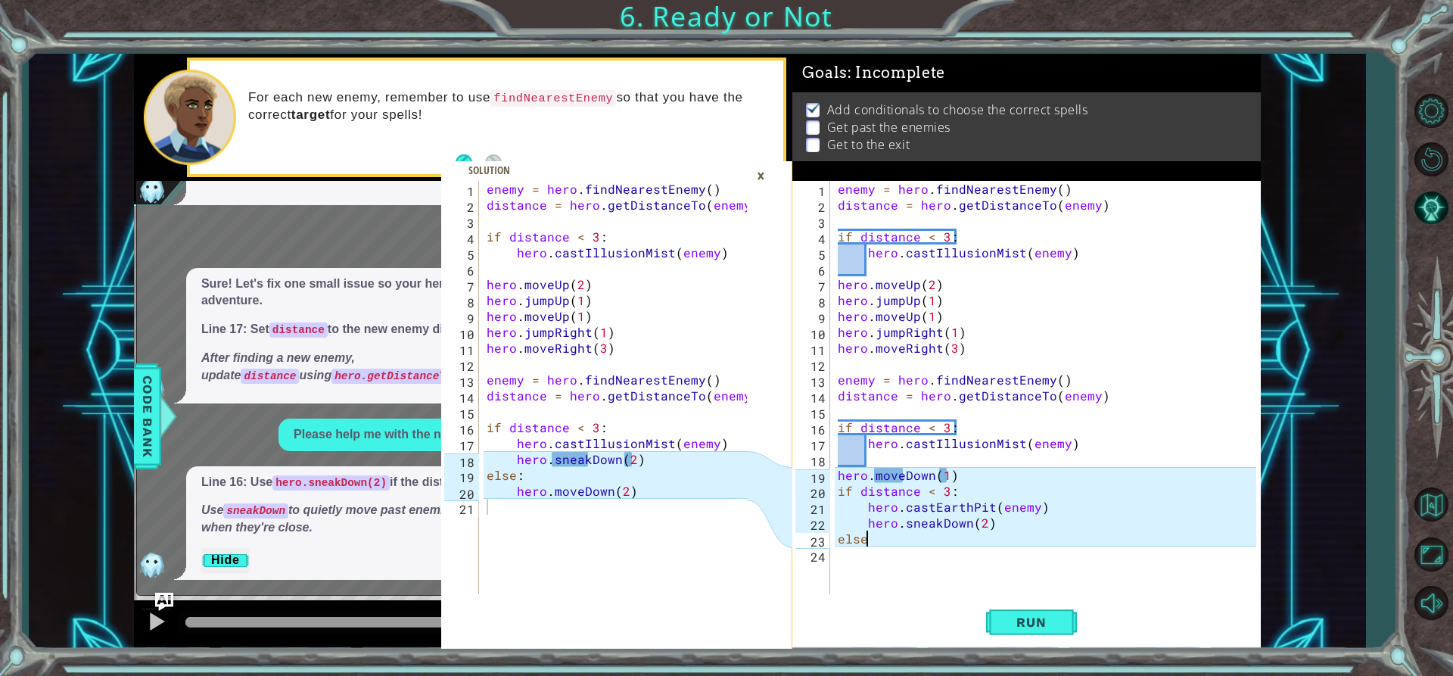
type textarea "else:"
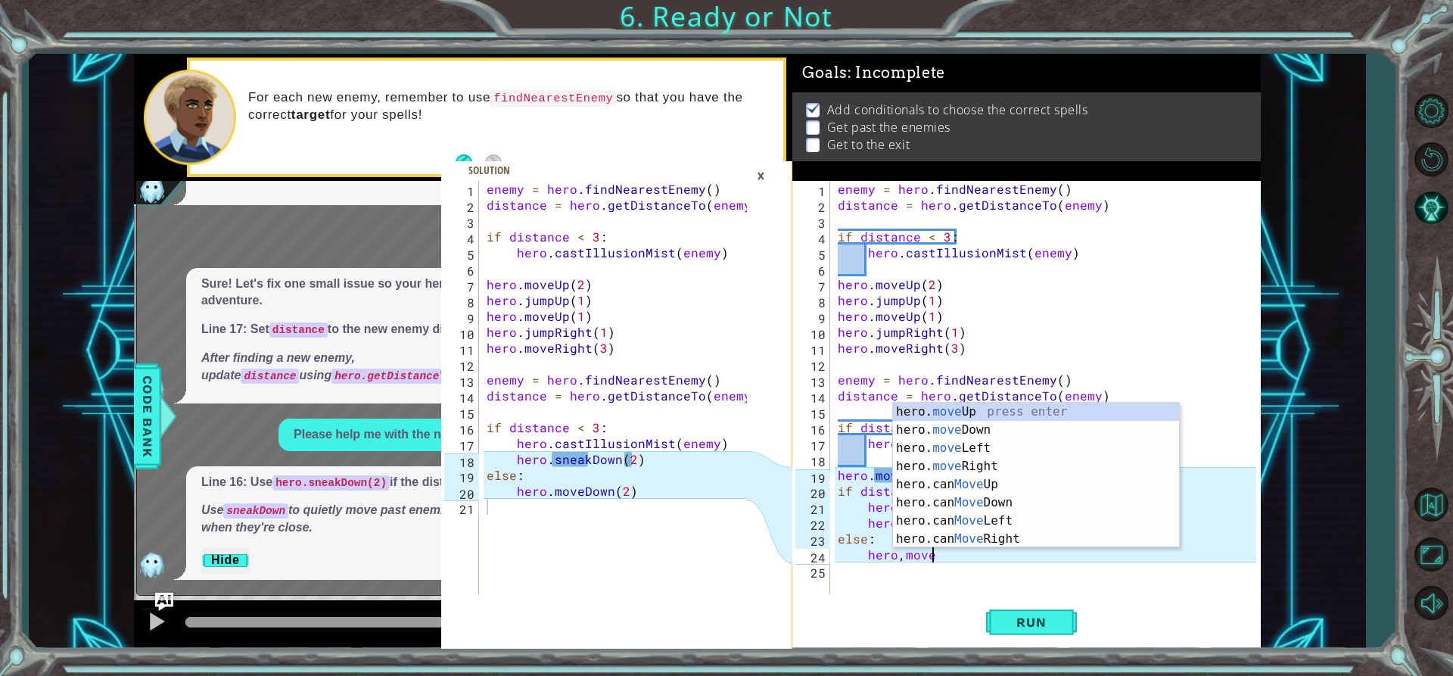
scroll to position [0, 5]
click at [948, 422] on div "hero. move Up press enter hero. move Down press enter hero. move Left press ent…" at bounding box center [1036, 494] width 286 height 182
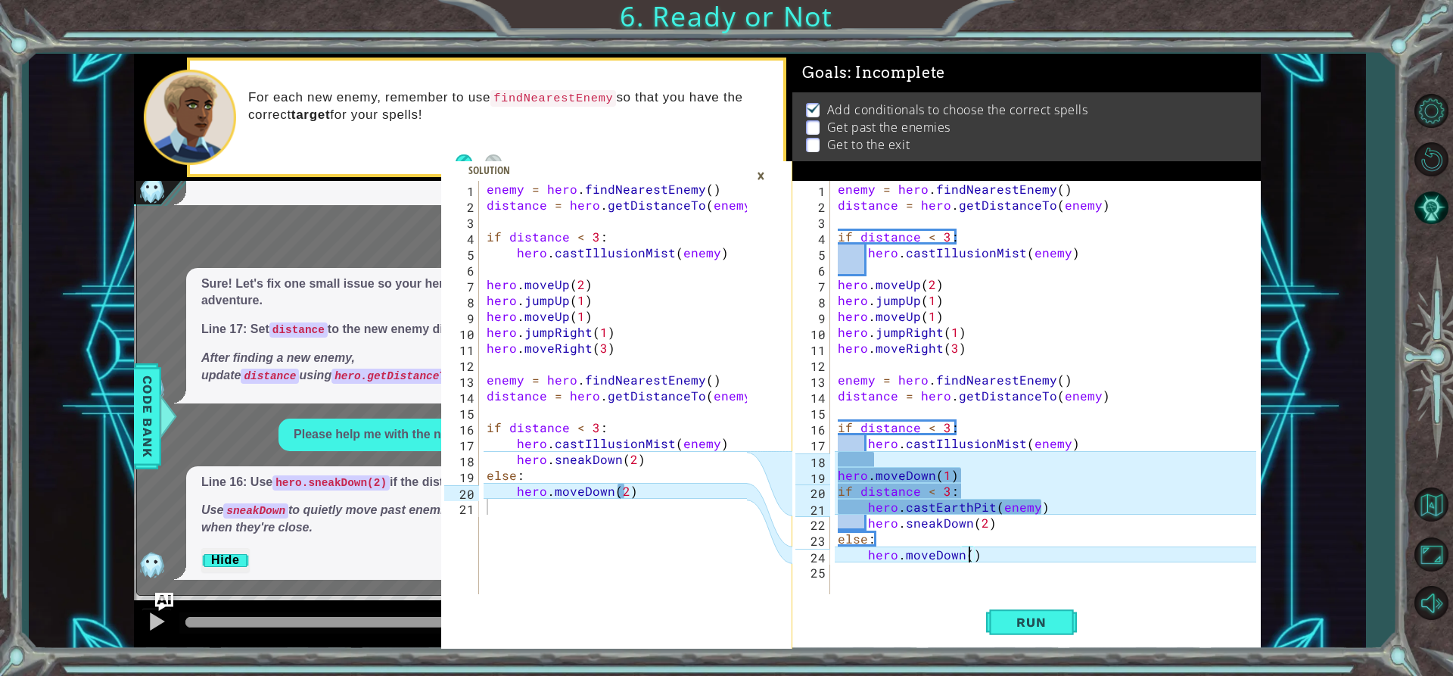
scroll to position [0, 8]
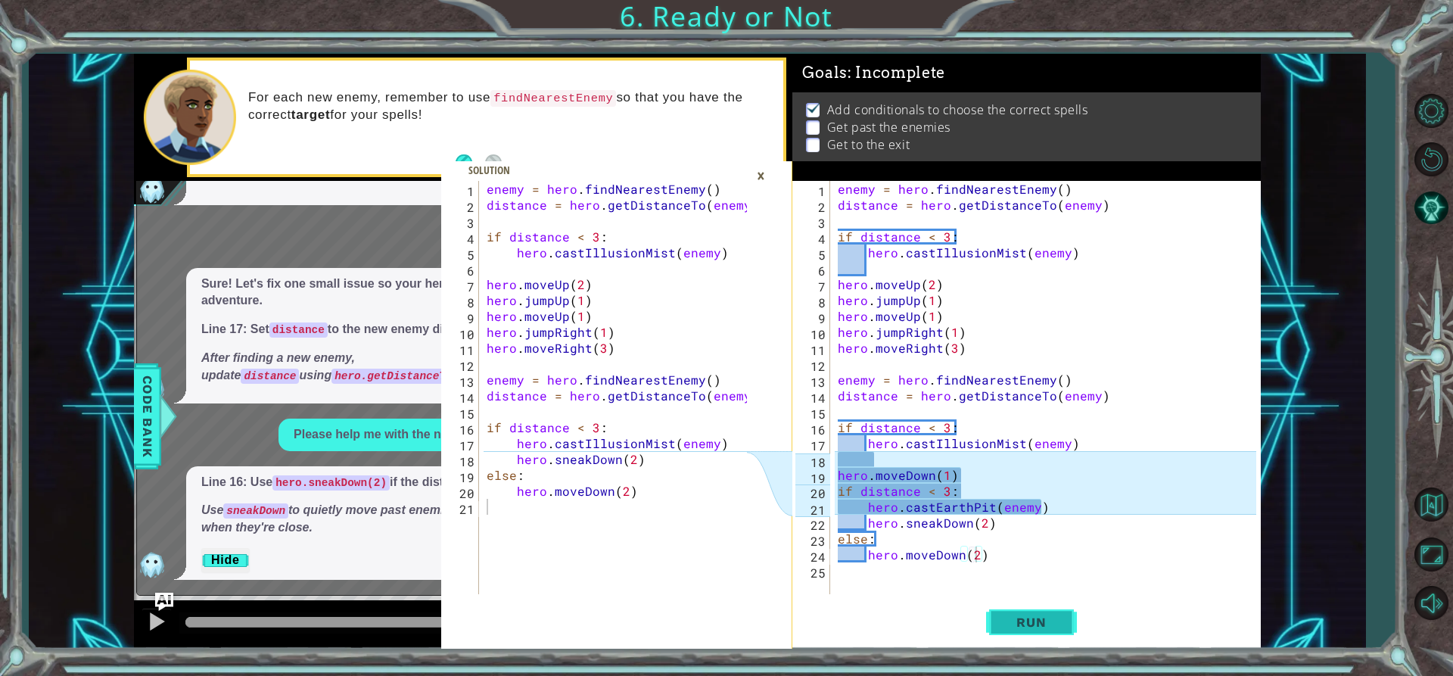
click at [1018, 638] on button "Run" at bounding box center [1031, 622] width 91 height 47
click at [1030, 624] on span "Run" at bounding box center [1031, 622] width 60 height 15
click at [1013, 614] on button "Run" at bounding box center [1031, 622] width 91 height 47
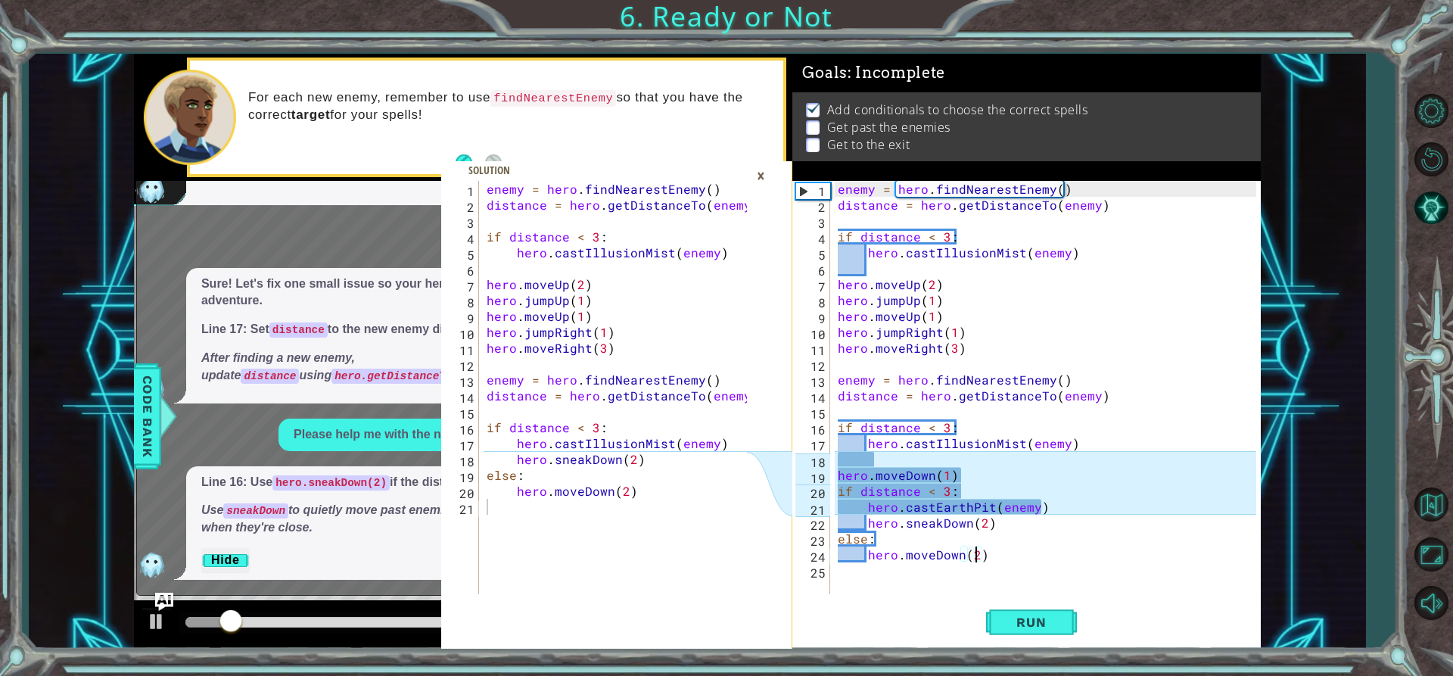
click at [768, 176] on div "×" at bounding box center [760, 176] width 23 height 26
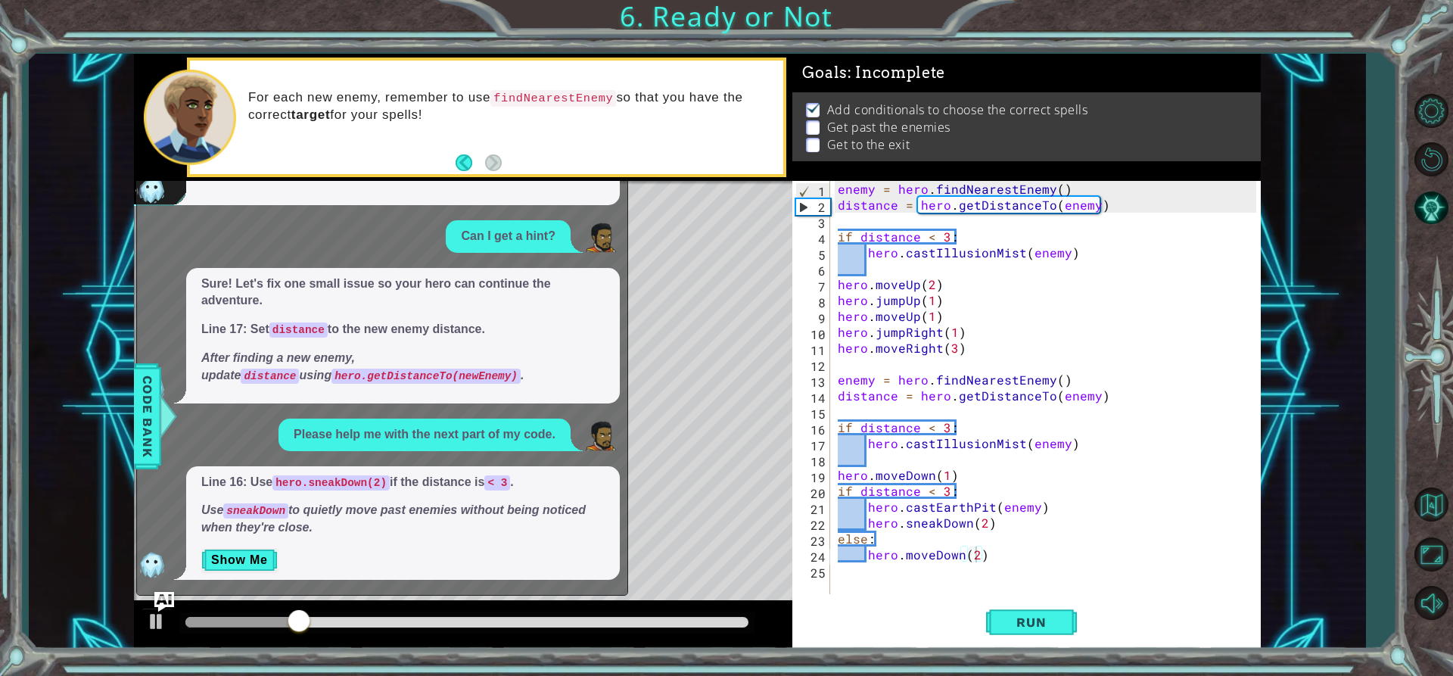
click at [160, 603] on img "Ask AI" at bounding box center [164, 602] width 20 height 20
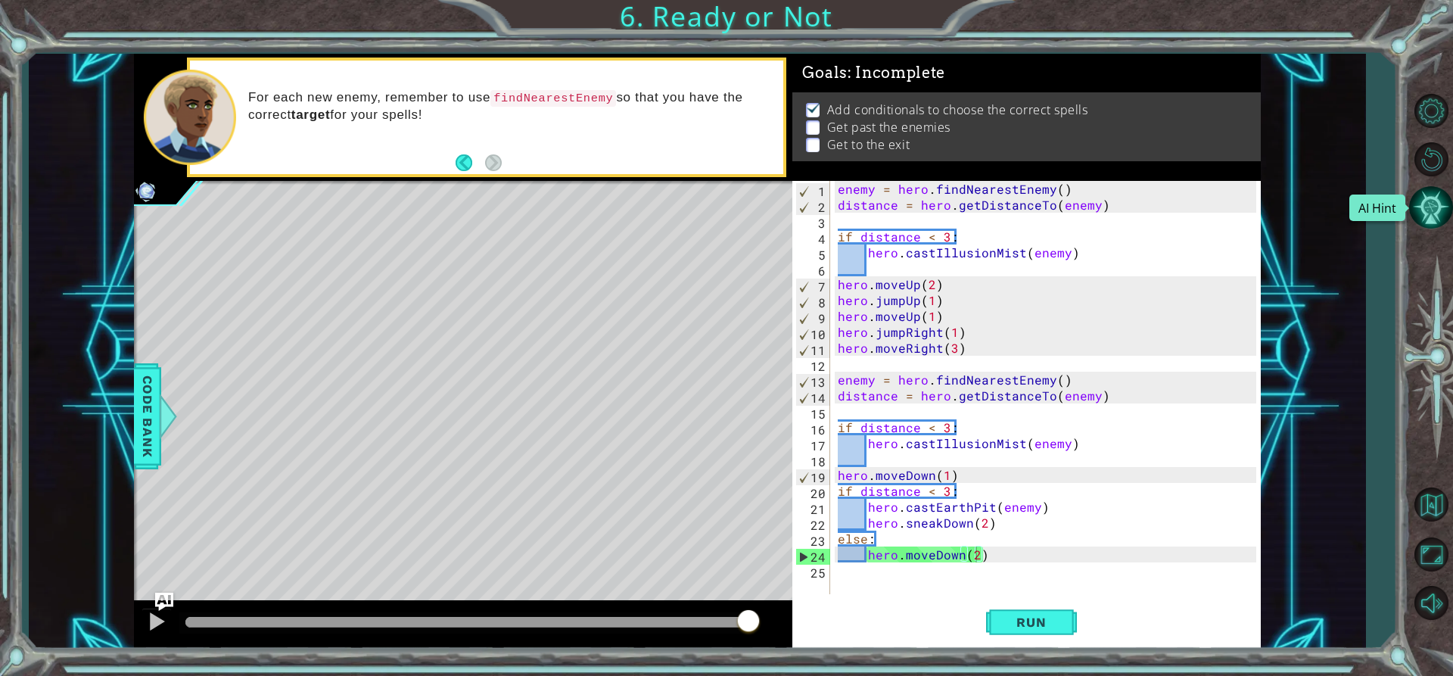
click at [1428, 209] on button "AI Hint" at bounding box center [1431, 207] width 44 height 44
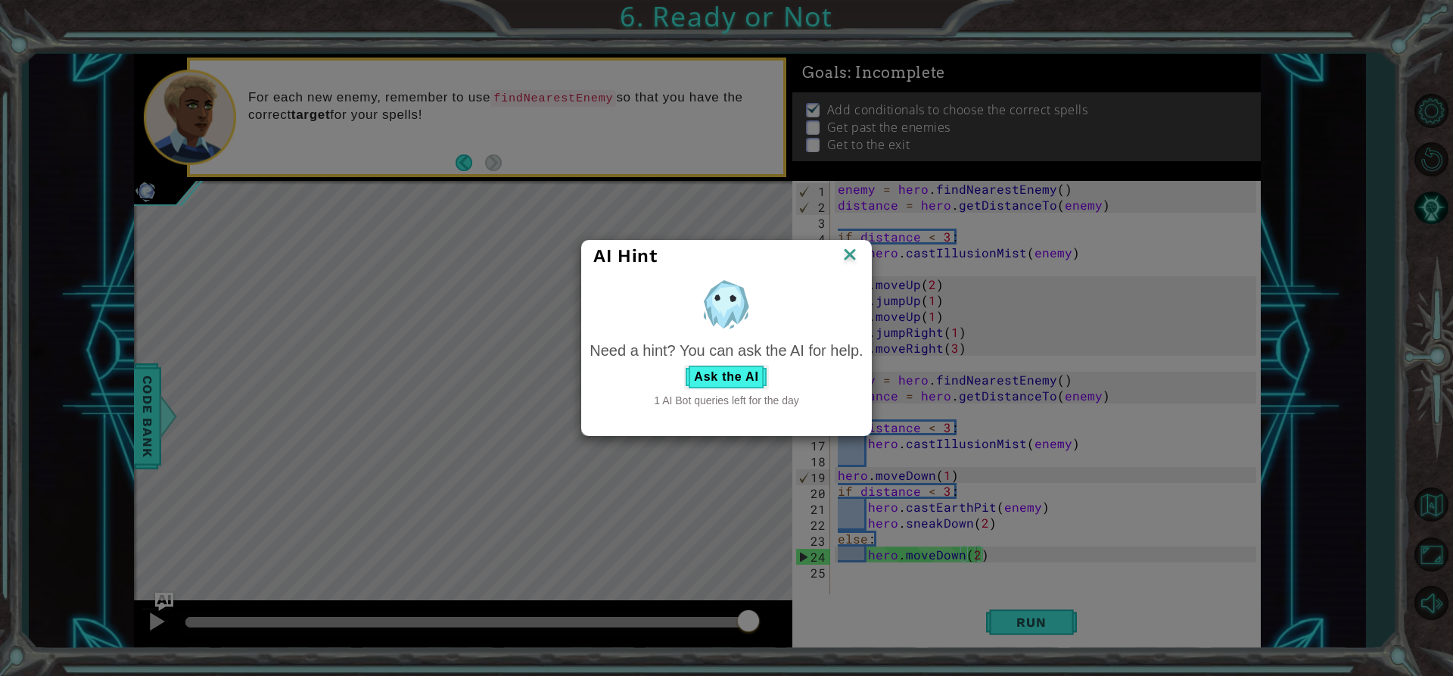
click at [849, 253] on img at bounding box center [850, 255] width 20 height 23
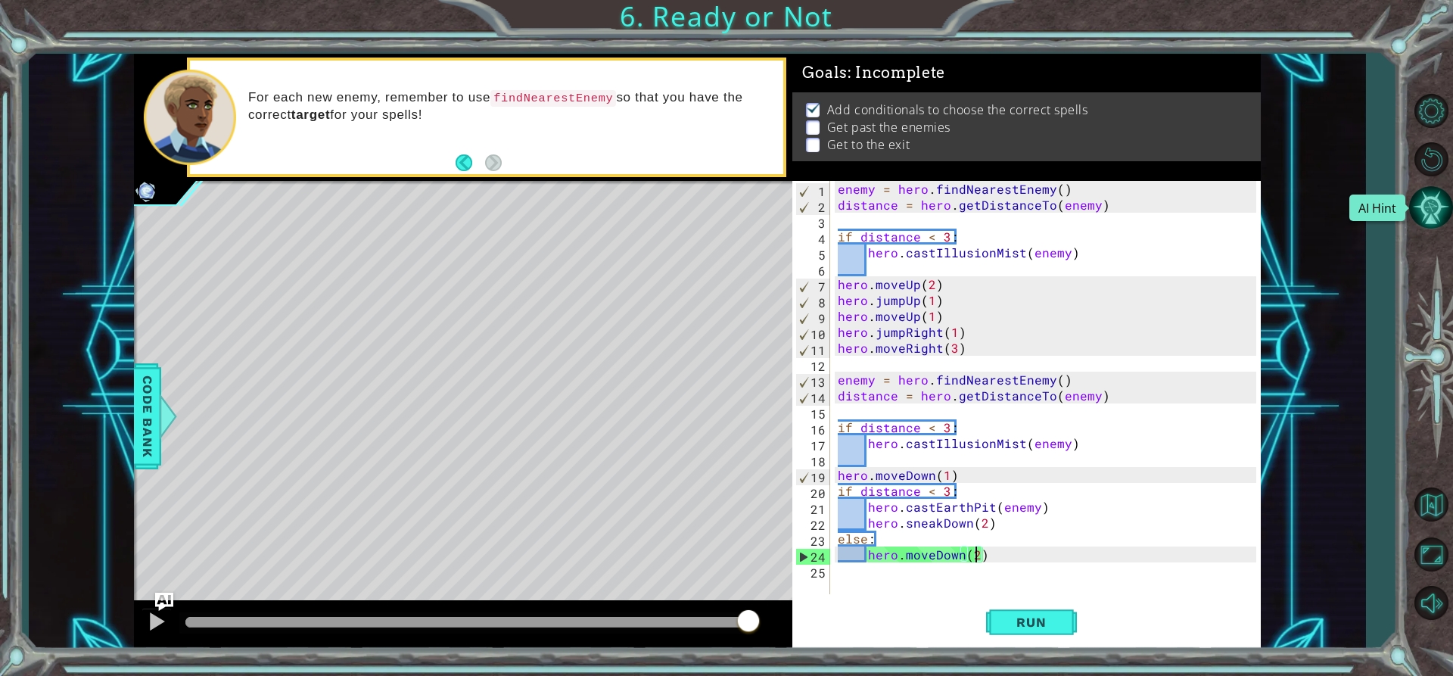
click at [1431, 218] on button "AI Hint" at bounding box center [1431, 207] width 44 height 44
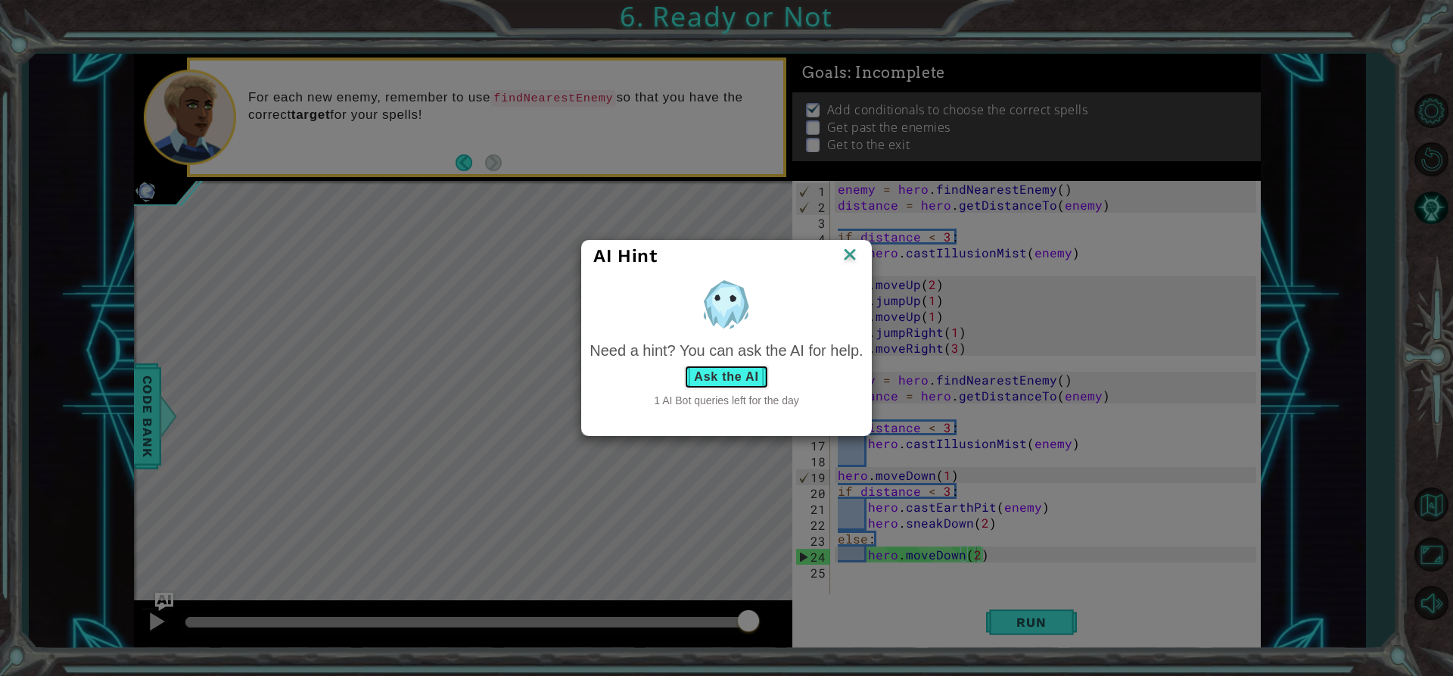
click at [742, 381] on button "Ask the AI" at bounding box center [726, 377] width 84 height 24
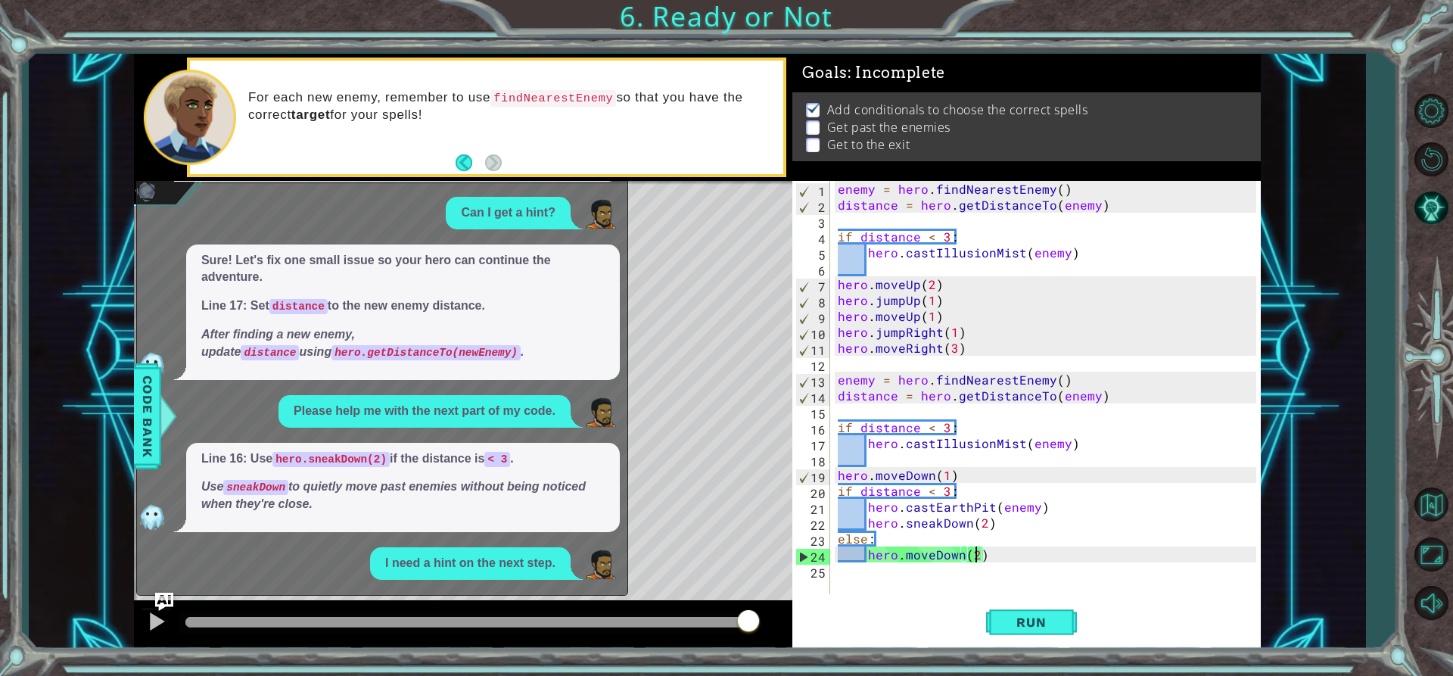
scroll to position [250, 0]
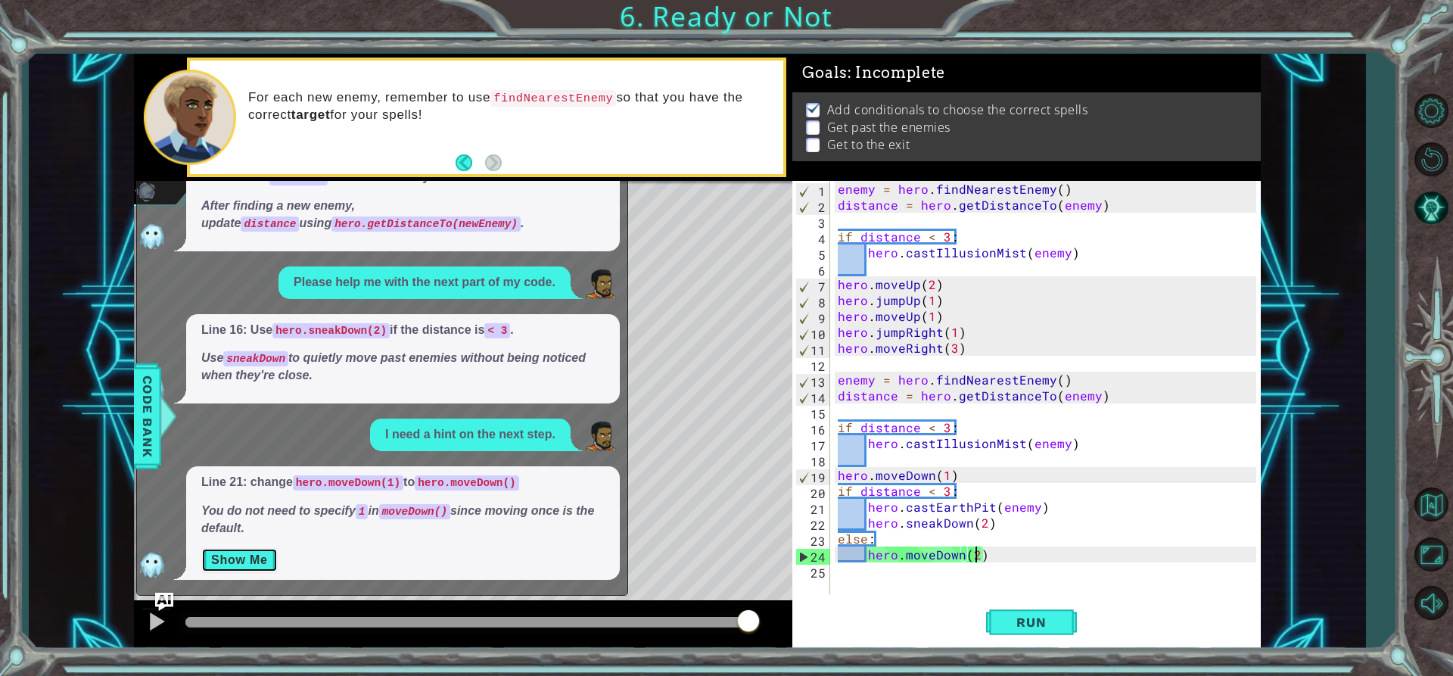
click at [254, 562] on button "Show Me" at bounding box center [239, 560] width 76 height 24
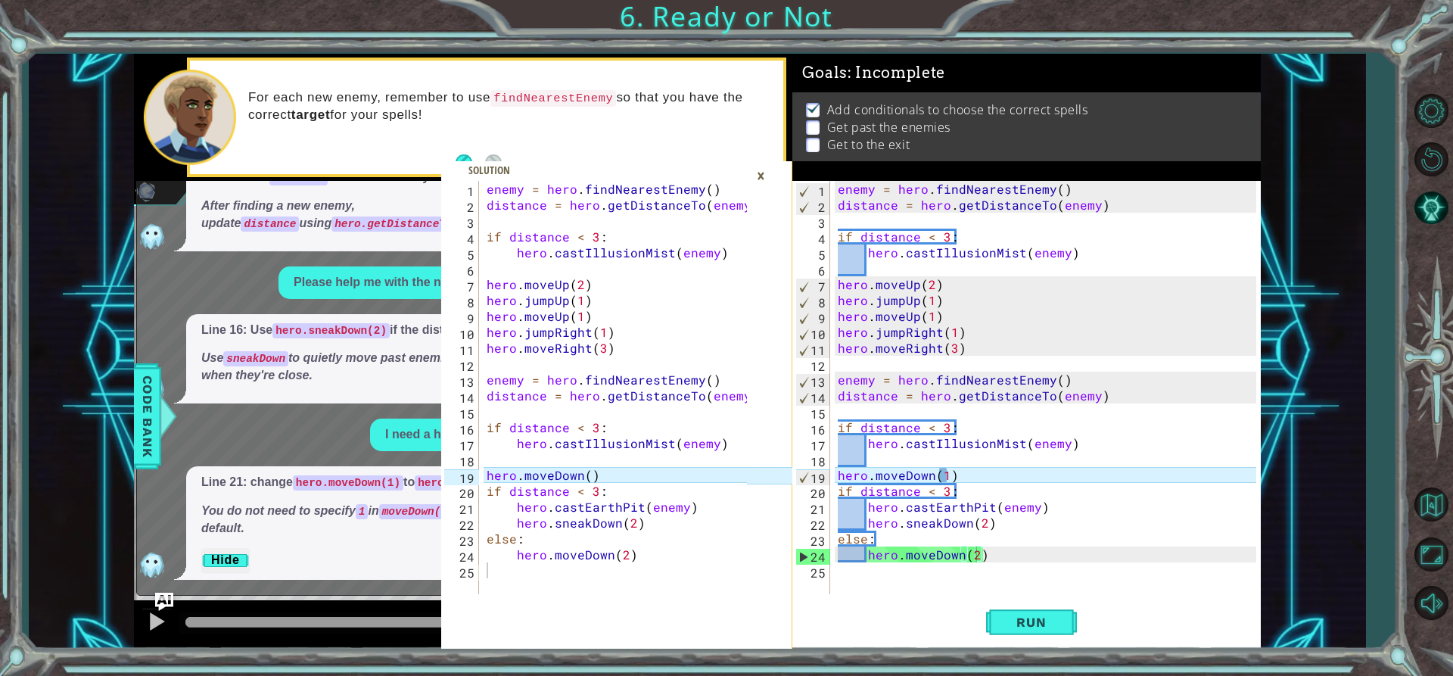
click at [756, 181] on div "×" at bounding box center [760, 176] width 23 height 26
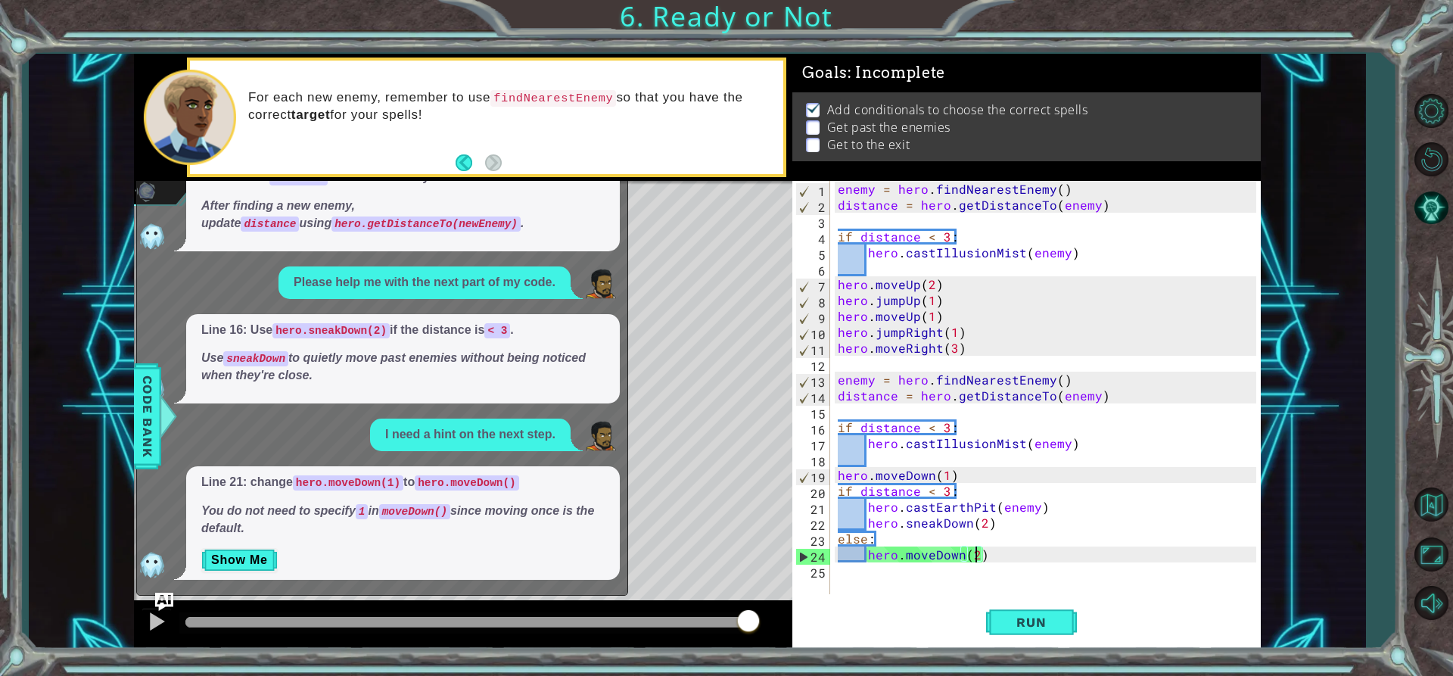
click at [974, 555] on div "enemy = hero . findNearestEnemy ( ) distance = hero . getDistanceTo ( enemy ) i…" at bounding box center [1049, 403] width 429 height 445
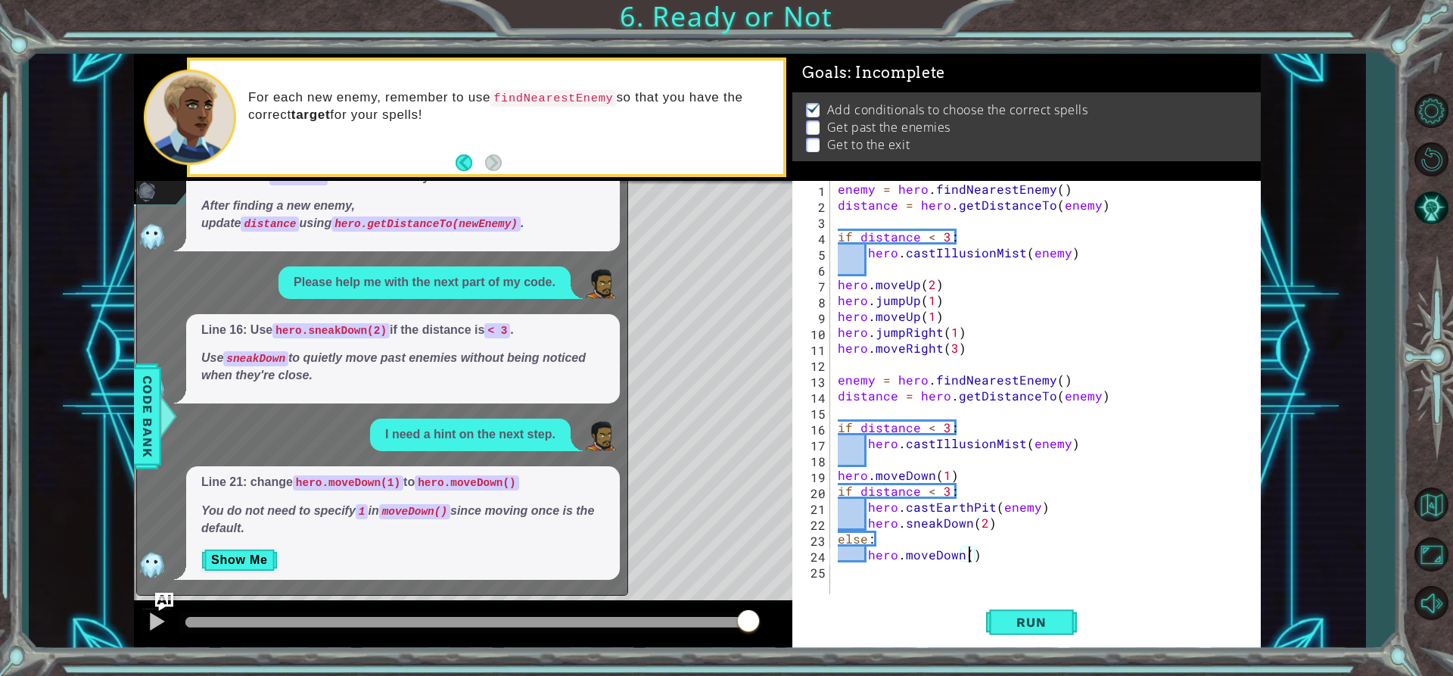
type textarea "hero.moveDown(1)"
click at [991, 556] on div "enemy = hero . findNearestEnemy ( ) distance = hero . getDistanceTo ( enemy ) i…" at bounding box center [1049, 403] width 429 height 445
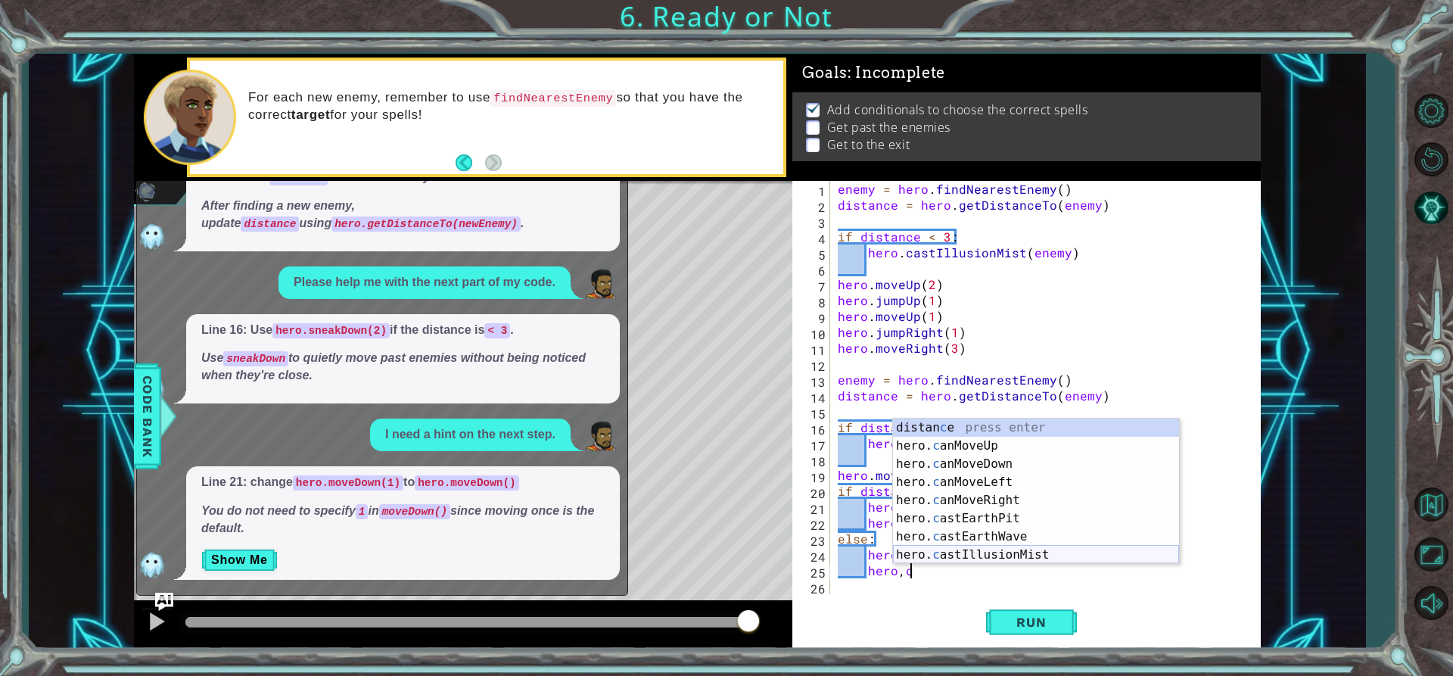
click at [995, 556] on div "distan c e press enter hero. c anMoveUp press enter hero. c anMoveDown press en…" at bounding box center [1036, 510] width 286 height 182
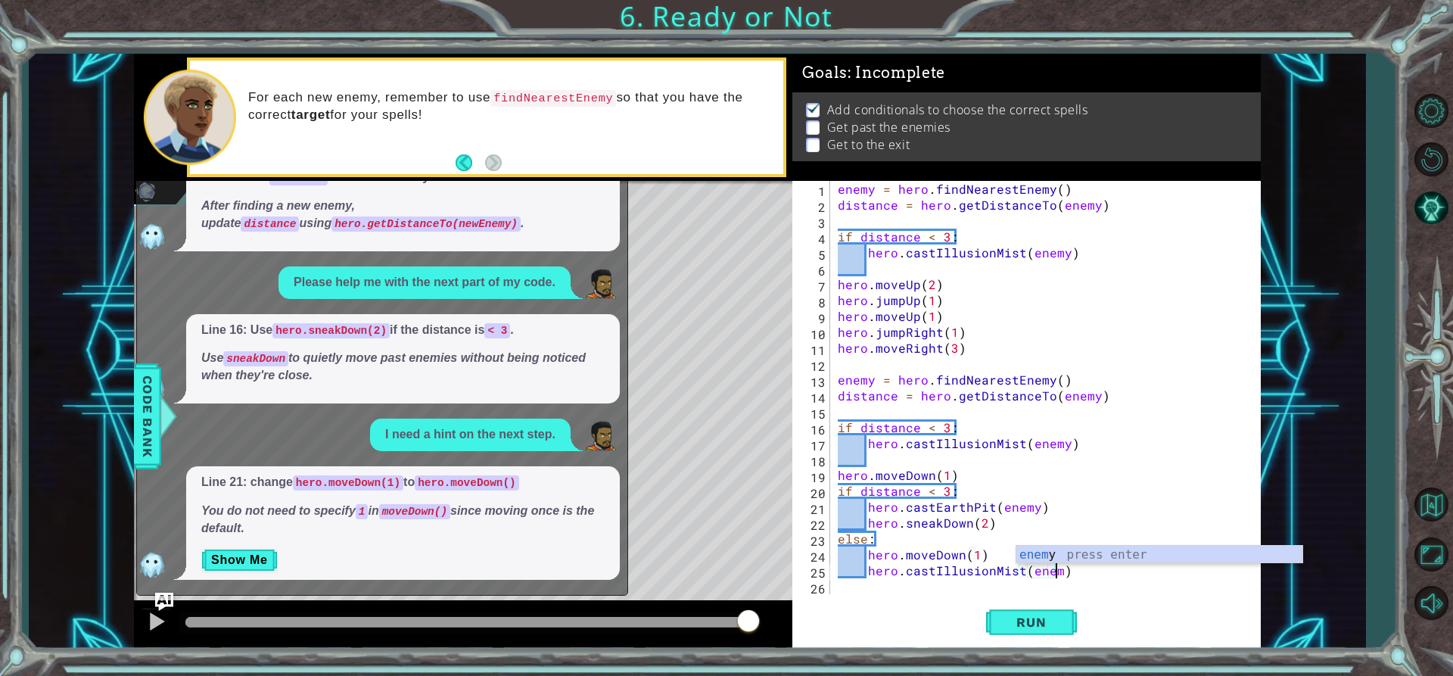
scroll to position [0, 14]
click at [1054, 614] on button "Run" at bounding box center [1031, 622] width 91 height 47
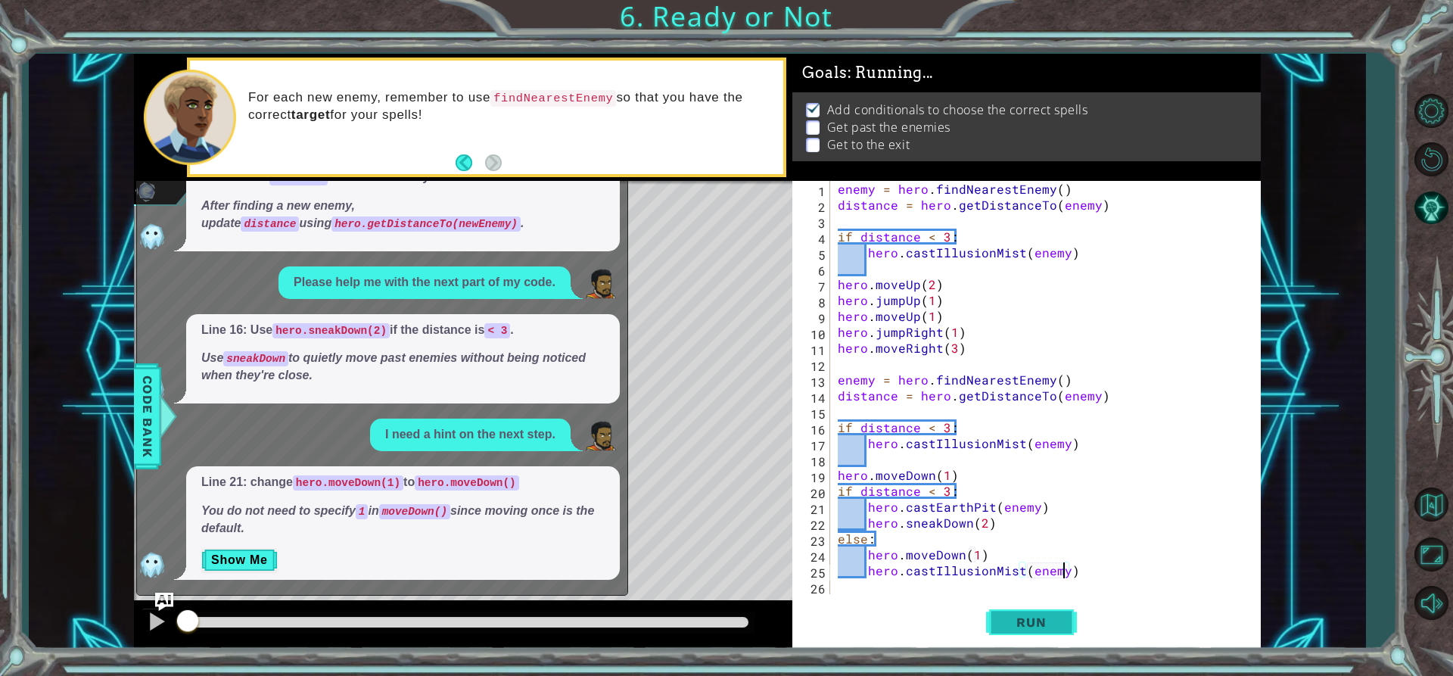
click at [1054, 614] on button "Run" at bounding box center [1031, 622] width 91 height 47
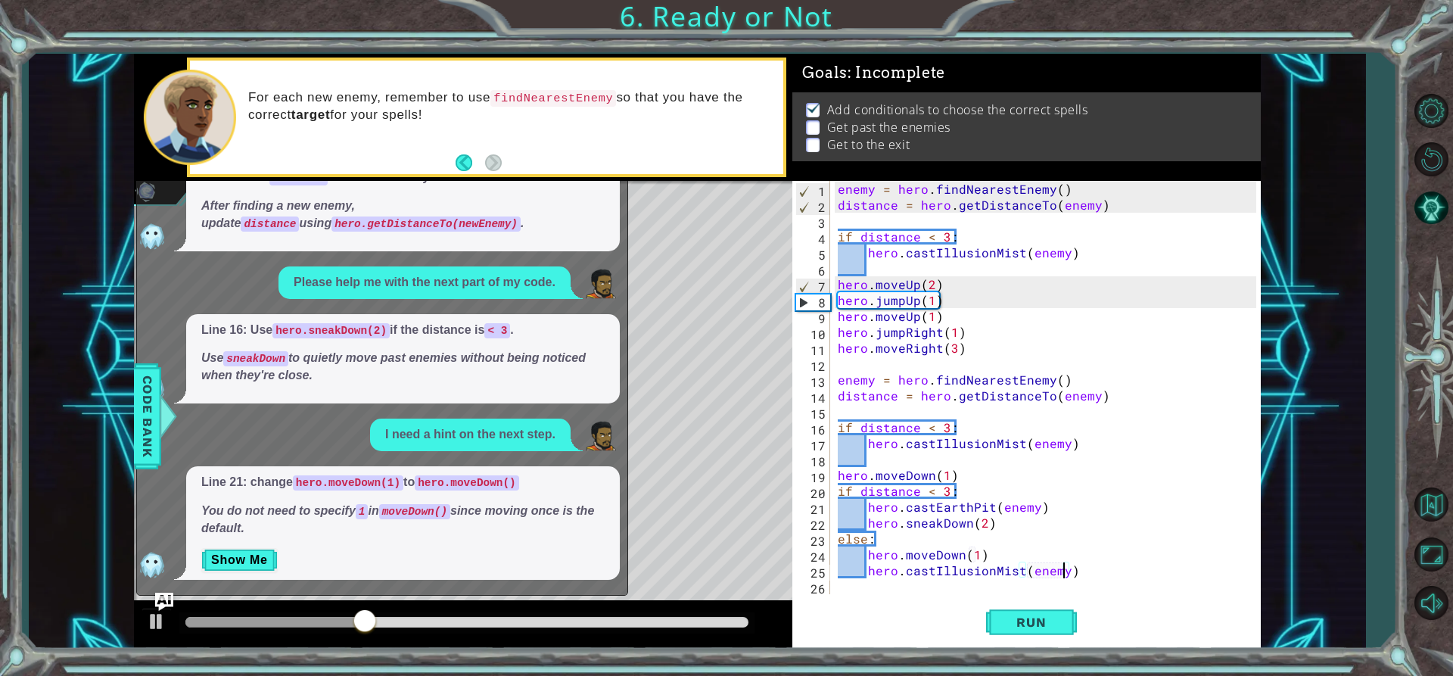
click at [148, 595] on div "x Coding hint, please. Line 7: Remove hero.findNearestEnemy() inside the if blo…" at bounding box center [382, 369] width 492 height 454
click at [170, 590] on div "x Coding hint, please. Line 7: Remove hero.findNearestEnemy() inside the if blo…" at bounding box center [382, 369] width 492 height 454
click at [167, 592] on div "x Coding hint, please. Line 7: Remove hero.findNearestEnemy() inside the if blo…" at bounding box center [382, 369] width 492 height 454
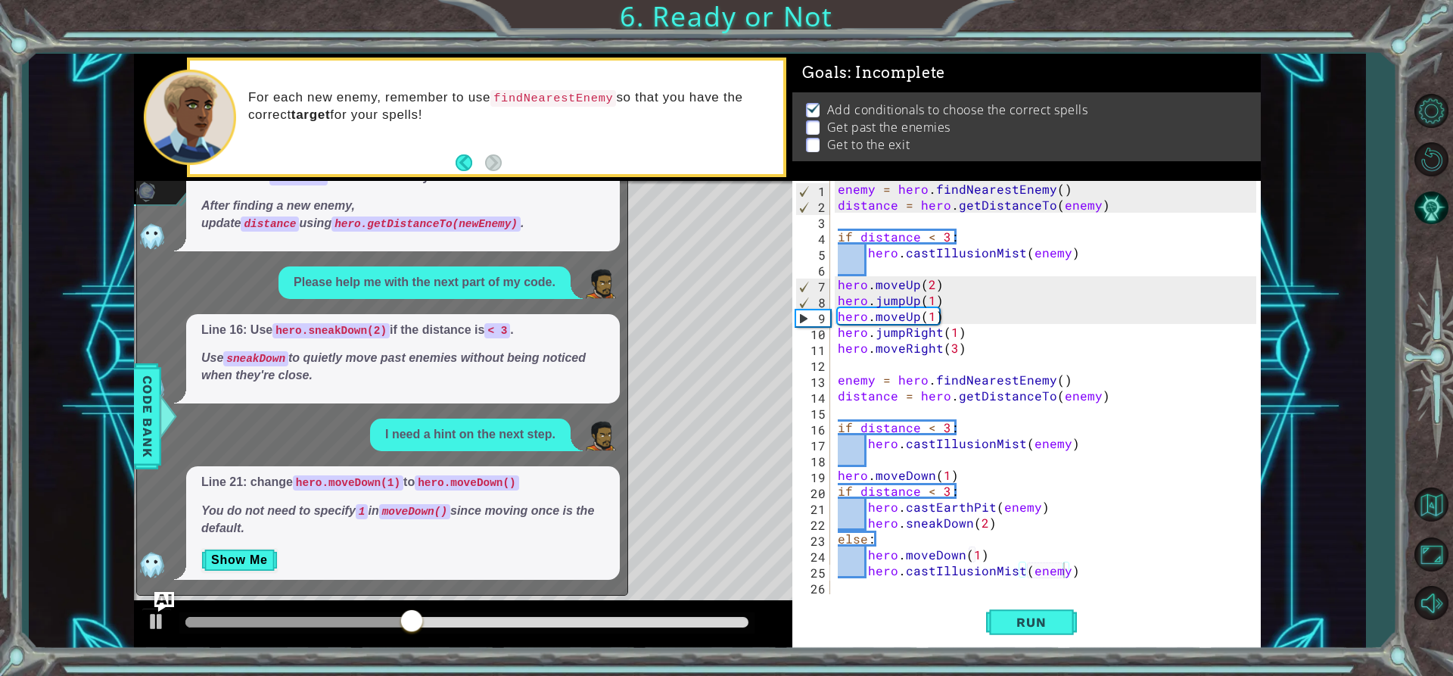
click at [162, 596] on img "Ask AI" at bounding box center [164, 602] width 20 height 20
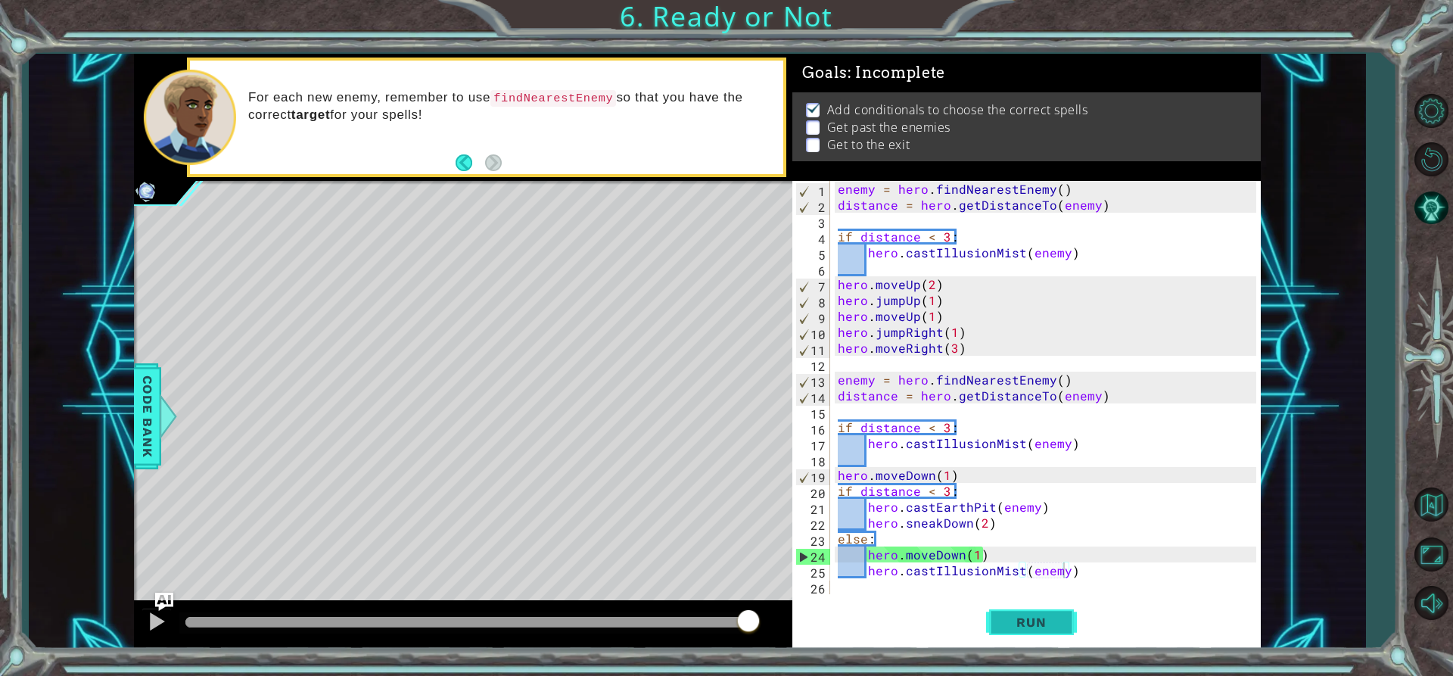
click at [1004, 612] on button "Run" at bounding box center [1031, 622] width 91 height 47
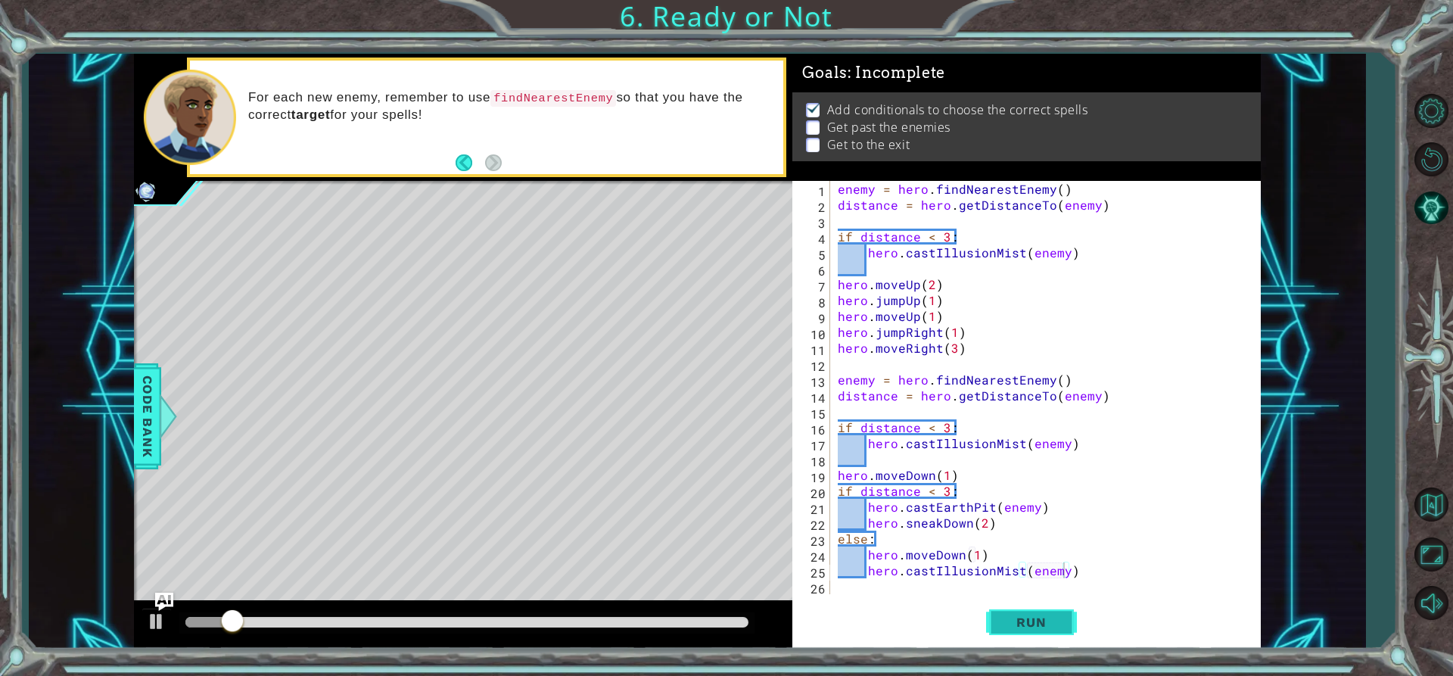
click at [1004, 612] on button "Run" at bounding box center [1031, 622] width 91 height 47
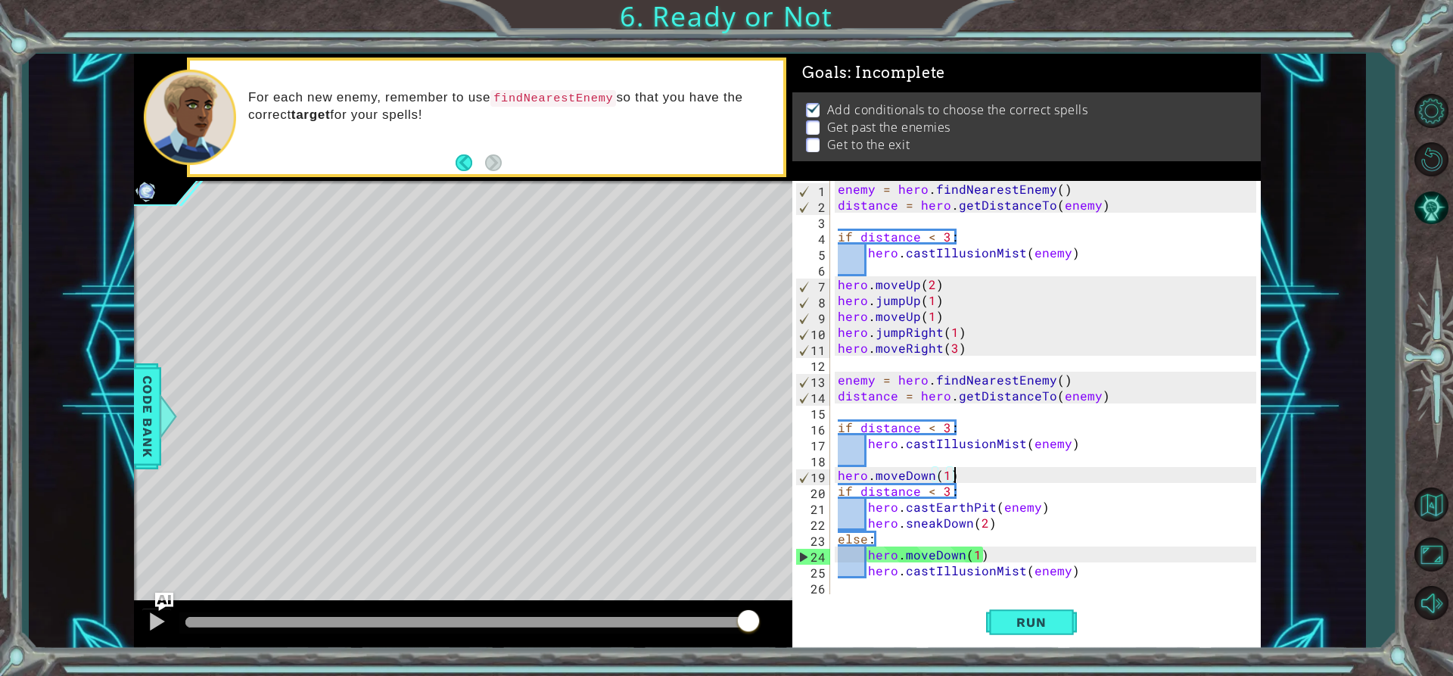
click at [955, 475] on div "enemy = hero . findNearestEnemy ( ) distance = hero . getDistanceTo ( enemy ) i…" at bounding box center [1049, 403] width 429 height 445
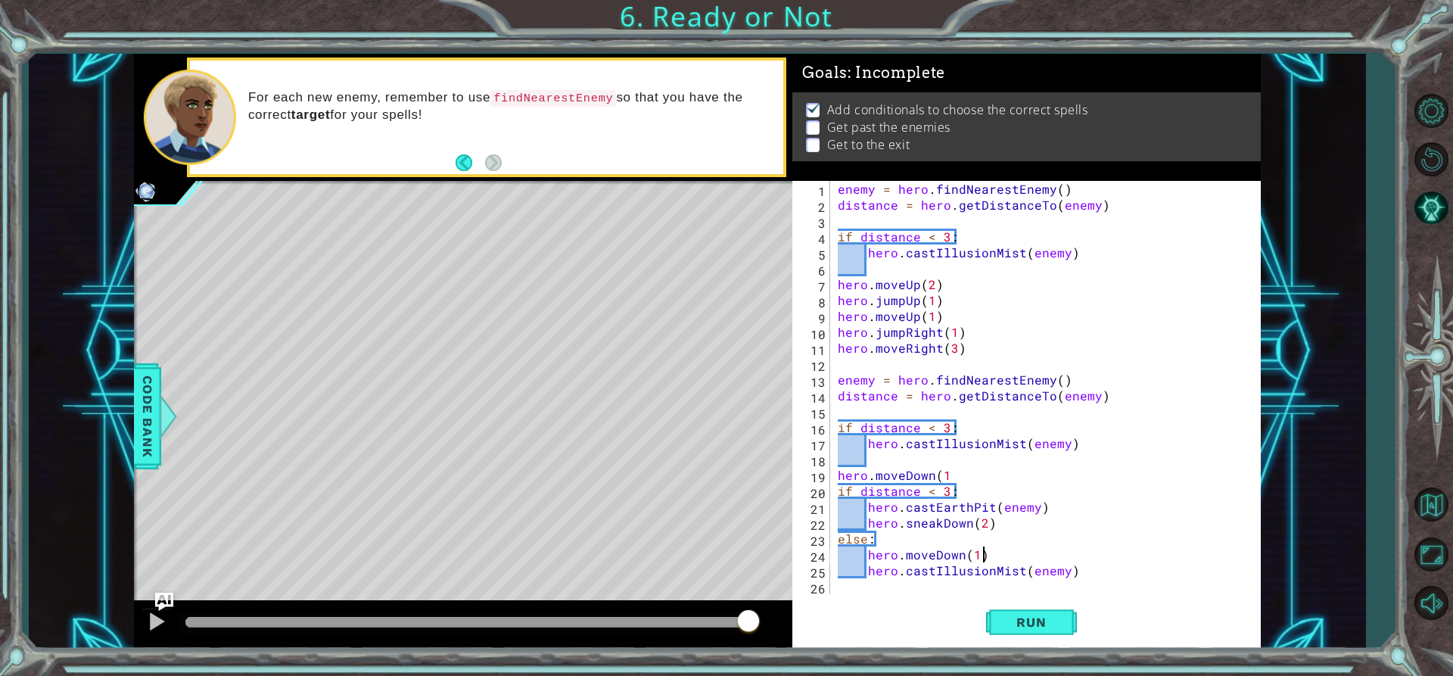
click at [987, 559] on div "enemy = hero . findNearestEnemy ( ) distance = hero . getDistanceTo ( enemy ) i…" at bounding box center [1049, 403] width 429 height 445
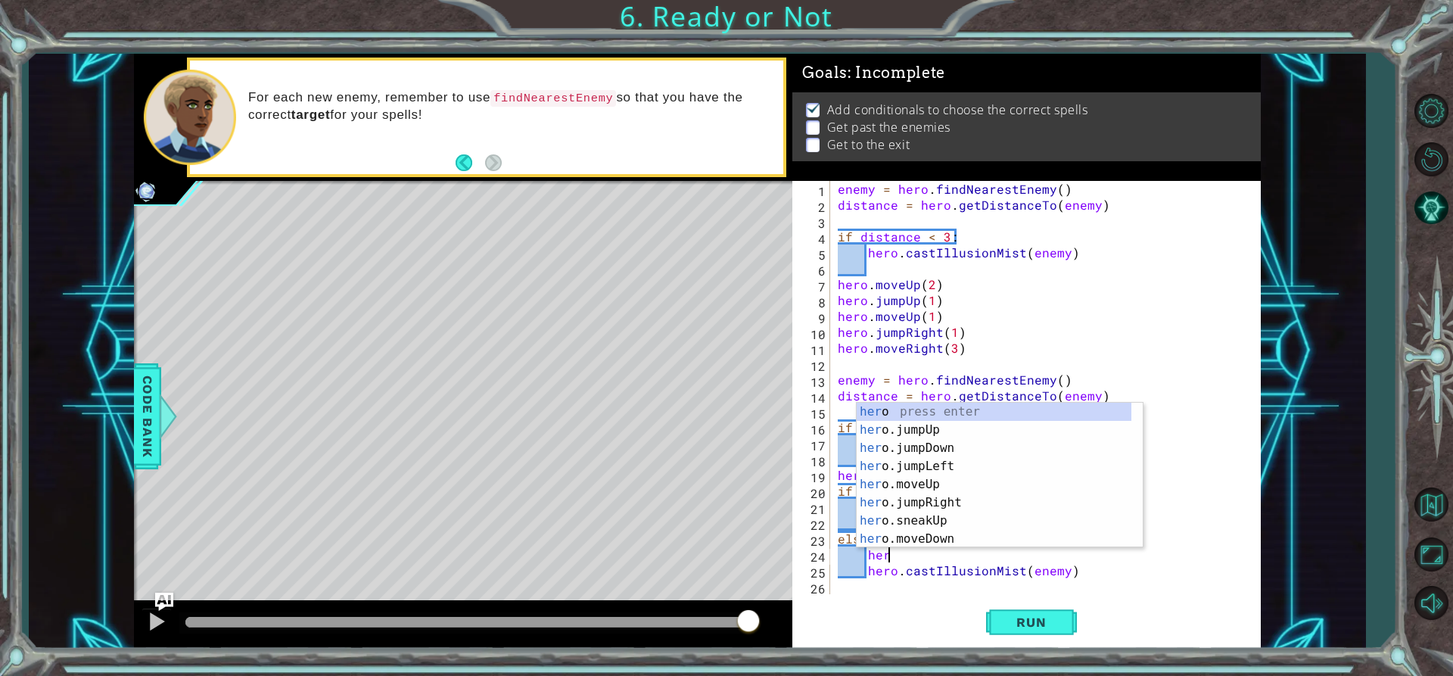
type textarea "h"
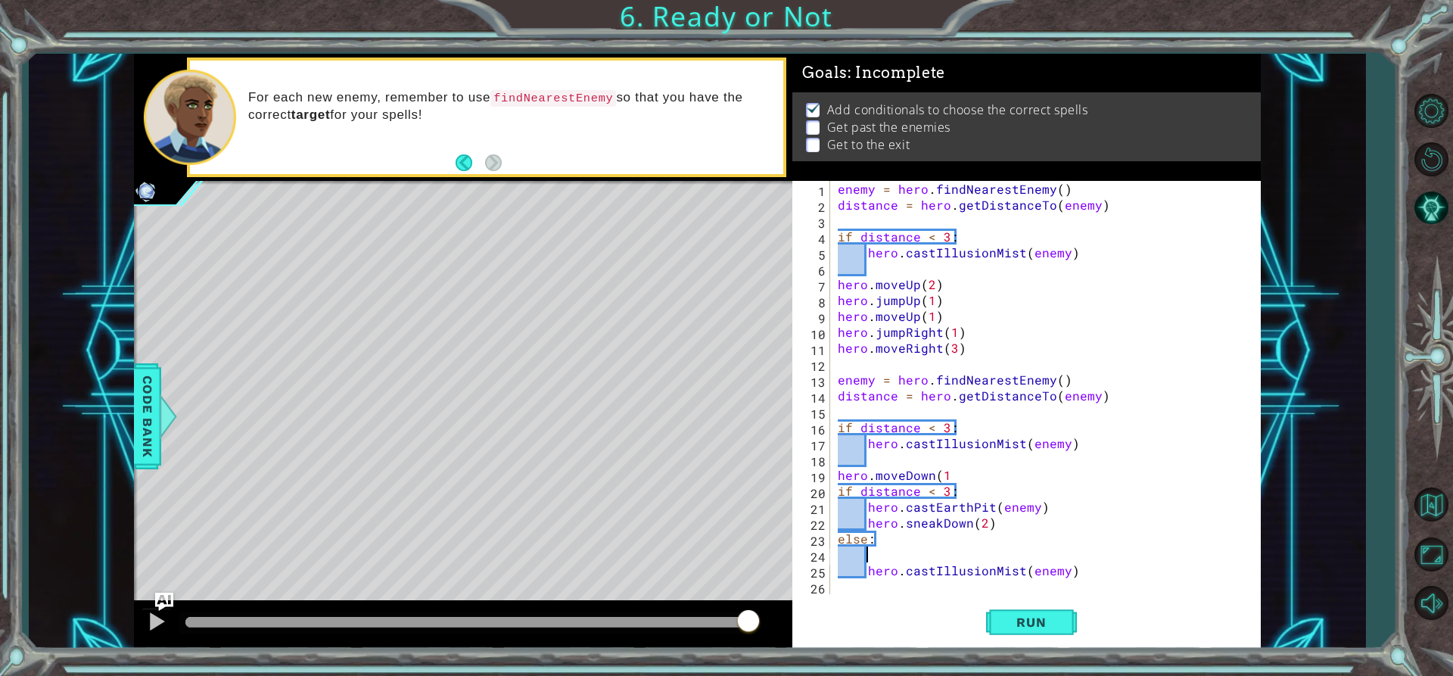
scroll to position [0, 1]
click at [951, 475] on div "enemy = hero . findNearestEnemy ( ) distance = hero . getDistanceTo ( enemy ) i…" at bounding box center [1049, 403] width 429 height 445
type textarea "hero.moveDown(1)"
click at [1039, 621] on span "Run" at bounding box center [1031, 622] width 60 height 15
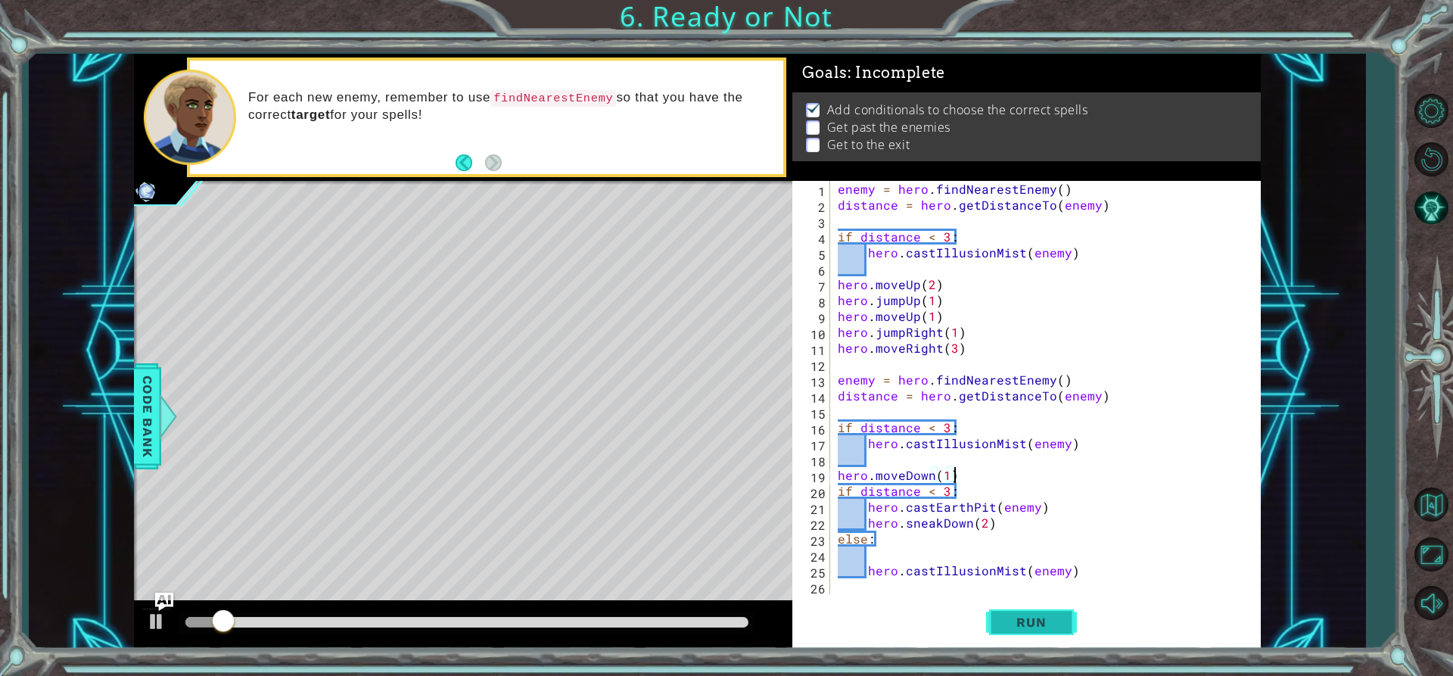
click at [1023, 609] on button "Run" at bounding box center [1031, 622] width 91 height 47
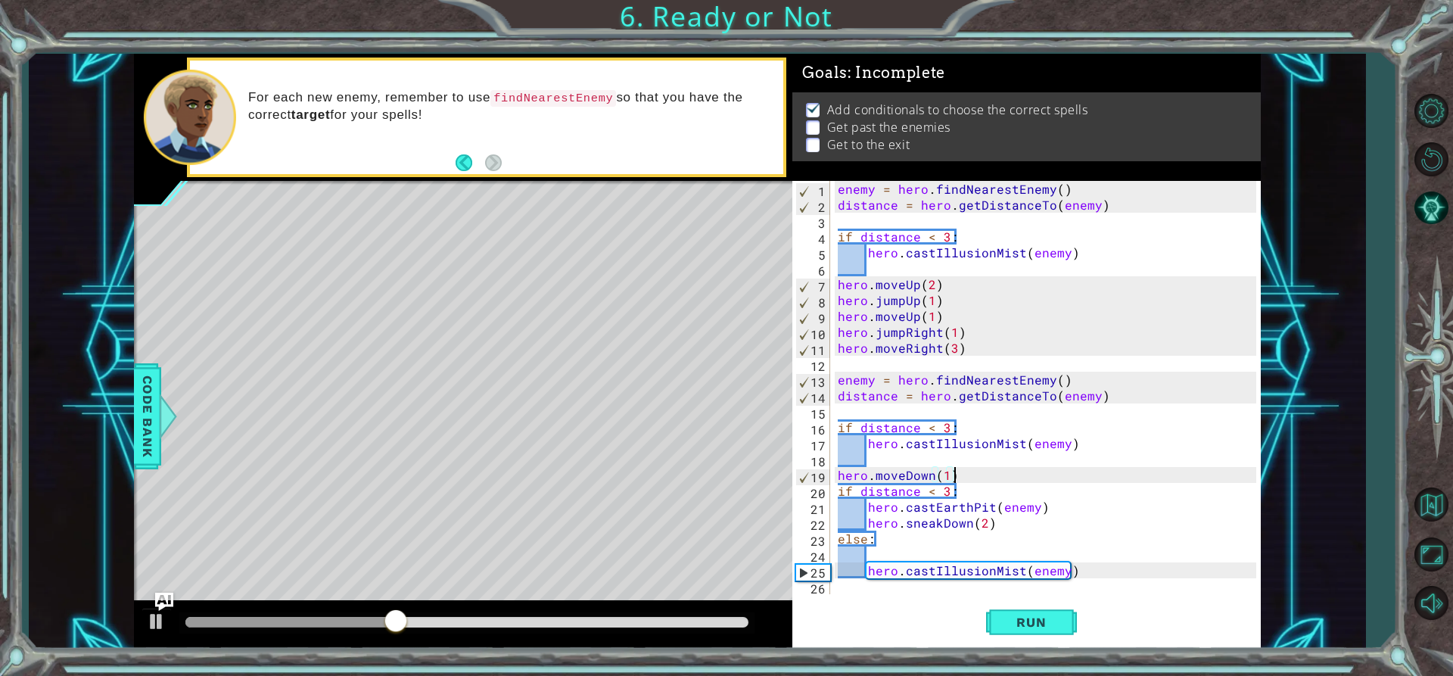
click at [877, 591] on div "enemy = hero . findNearestEnemy ( ) distance = hero . getDistanceTo ( enemy ) i…" at bounding box center [1049, 403] width 429 height 445
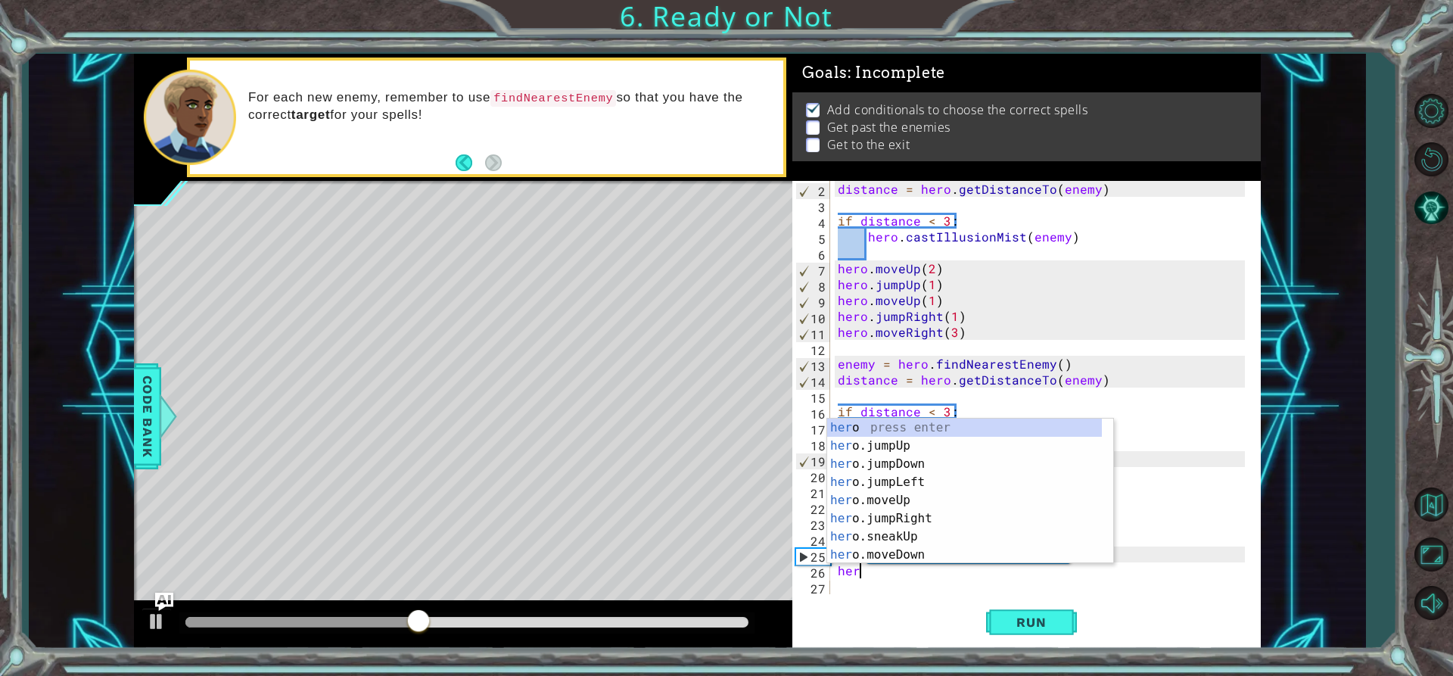
scroll to position [0, 1]
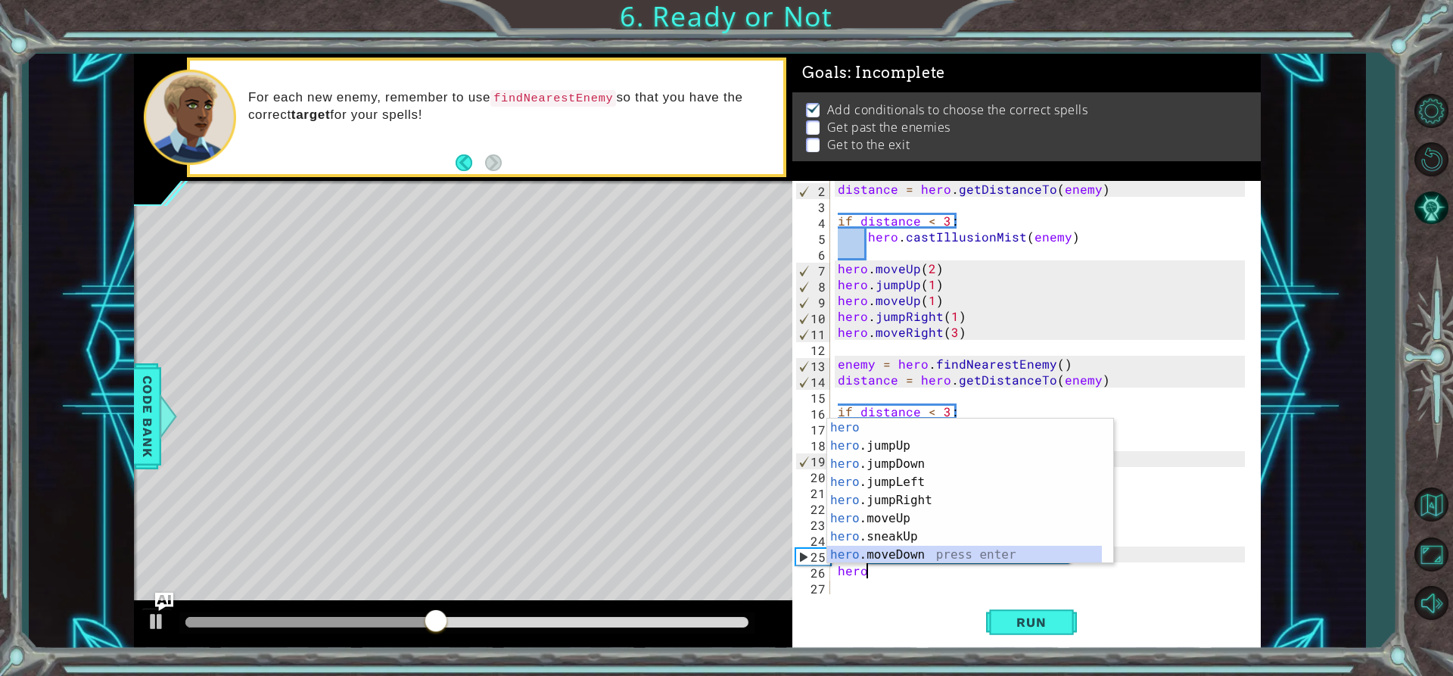
click at [903, 550] on div "hero press enter hero .jumpUp press enter hero .jumpDown press enter hero .jump…" at bounding box center [964, 510] width 275 height 182
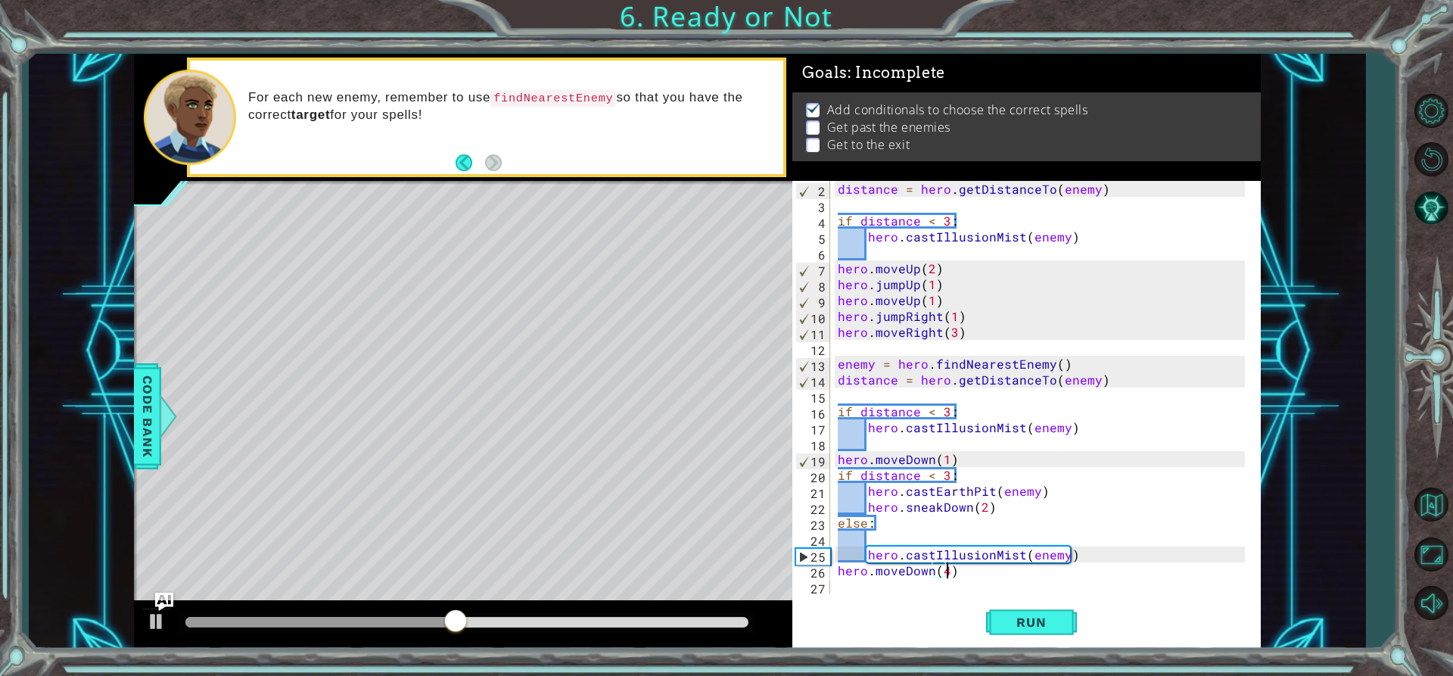
scroll to position [0, 7]
click at [1066, 637] on button "Run" at bounding box center [1031, 622] width 91 height 47
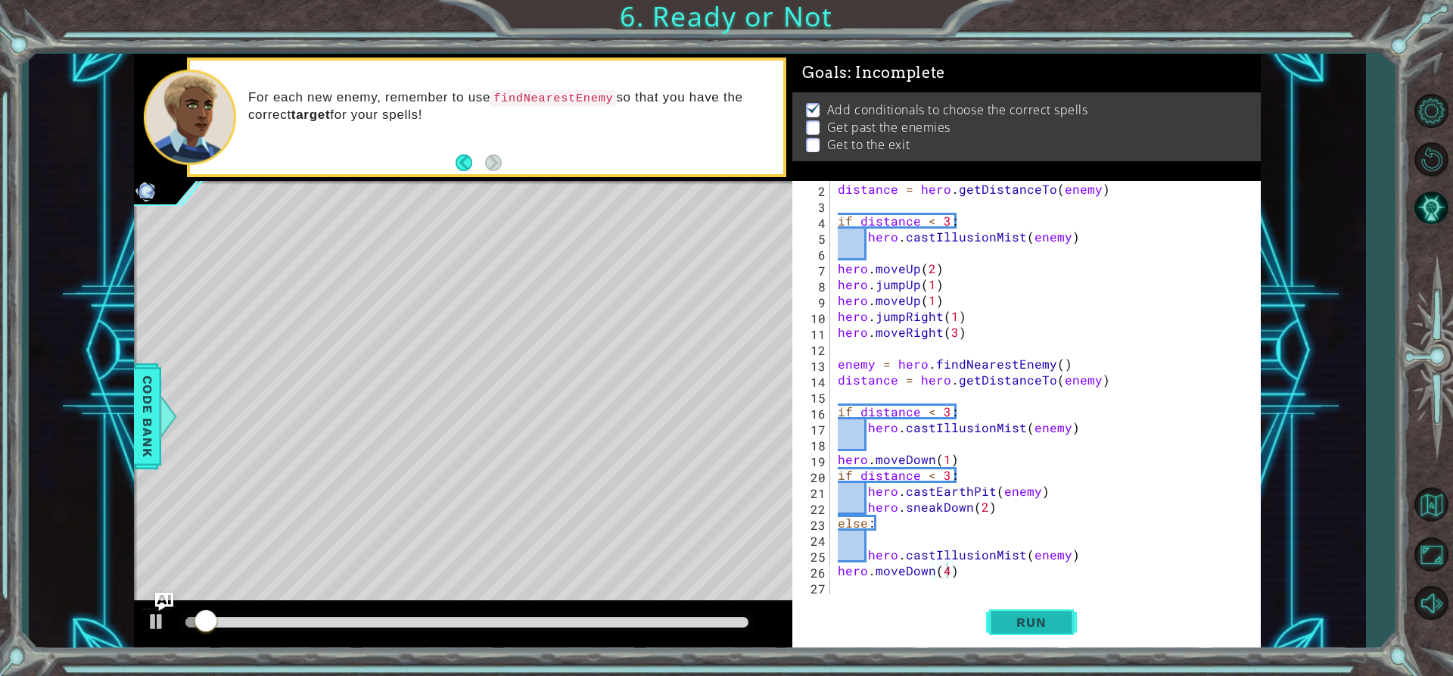
click at [1065, 635] on button "Run" at bounding box center [1031, 622] width 91 height 47
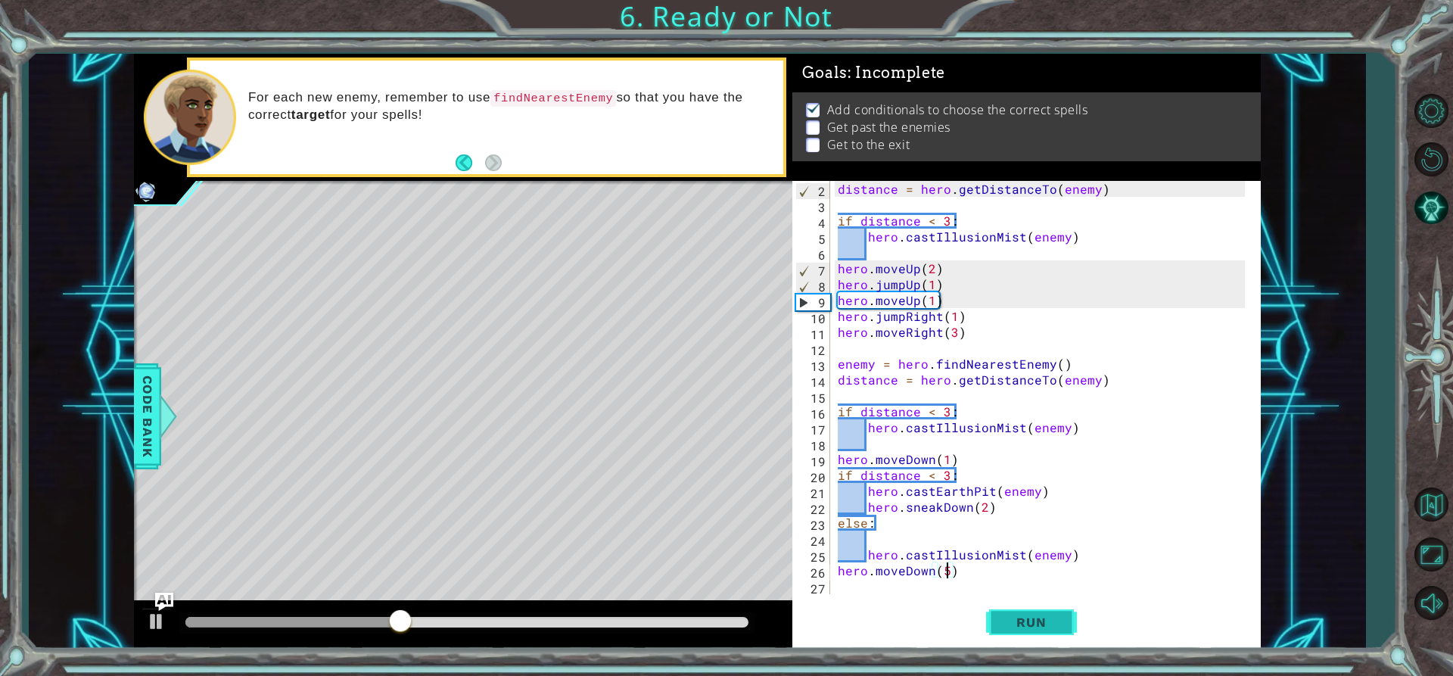
click at [1036, 620] on span "Run" at bounding box center [1031, 622] width 60 height 15
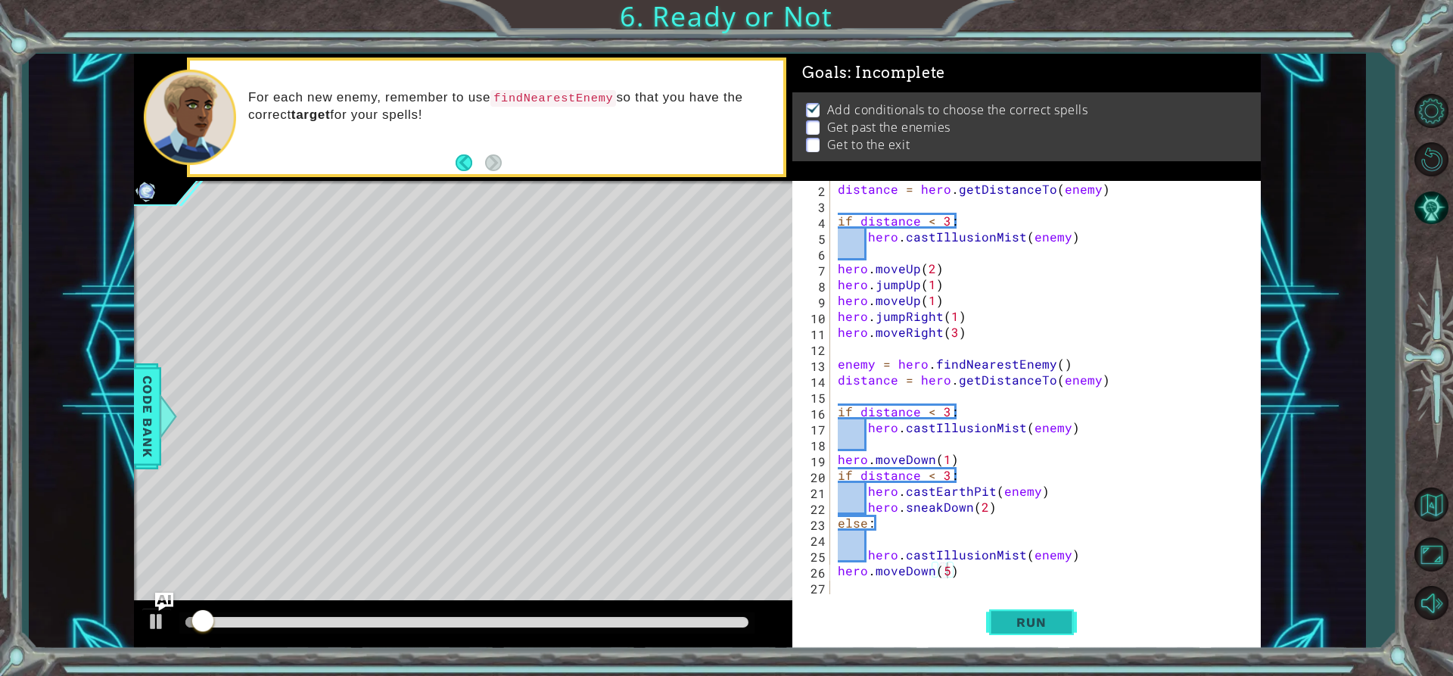
click at [1037, 620] on span "Run" at bounding box center [1031, 622] width 60 height 15
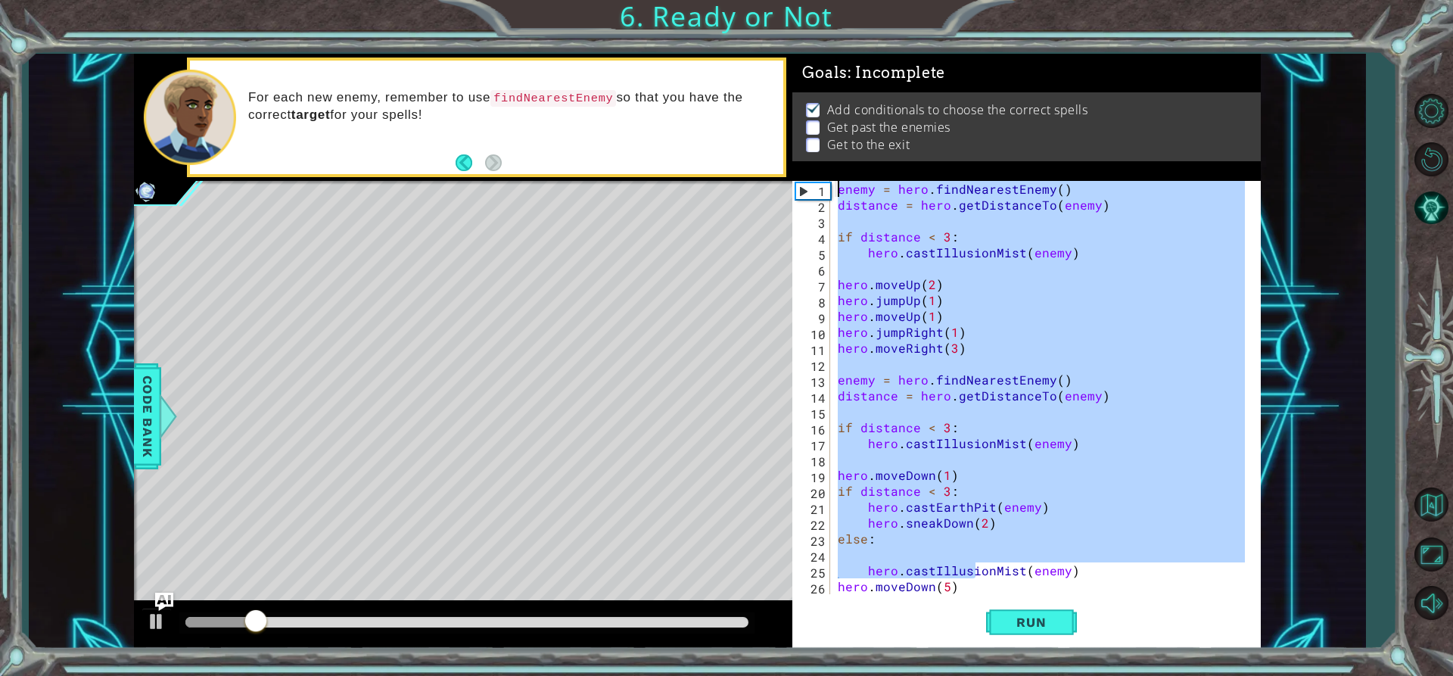
drag, startPoint x: 1002, startPoint y: -34, endPoint x: 807, endPoint y: -105, distance: 207.8
click at [648, 299] on div "Level Map" at bounding box center [483, 404] width 699 height 446
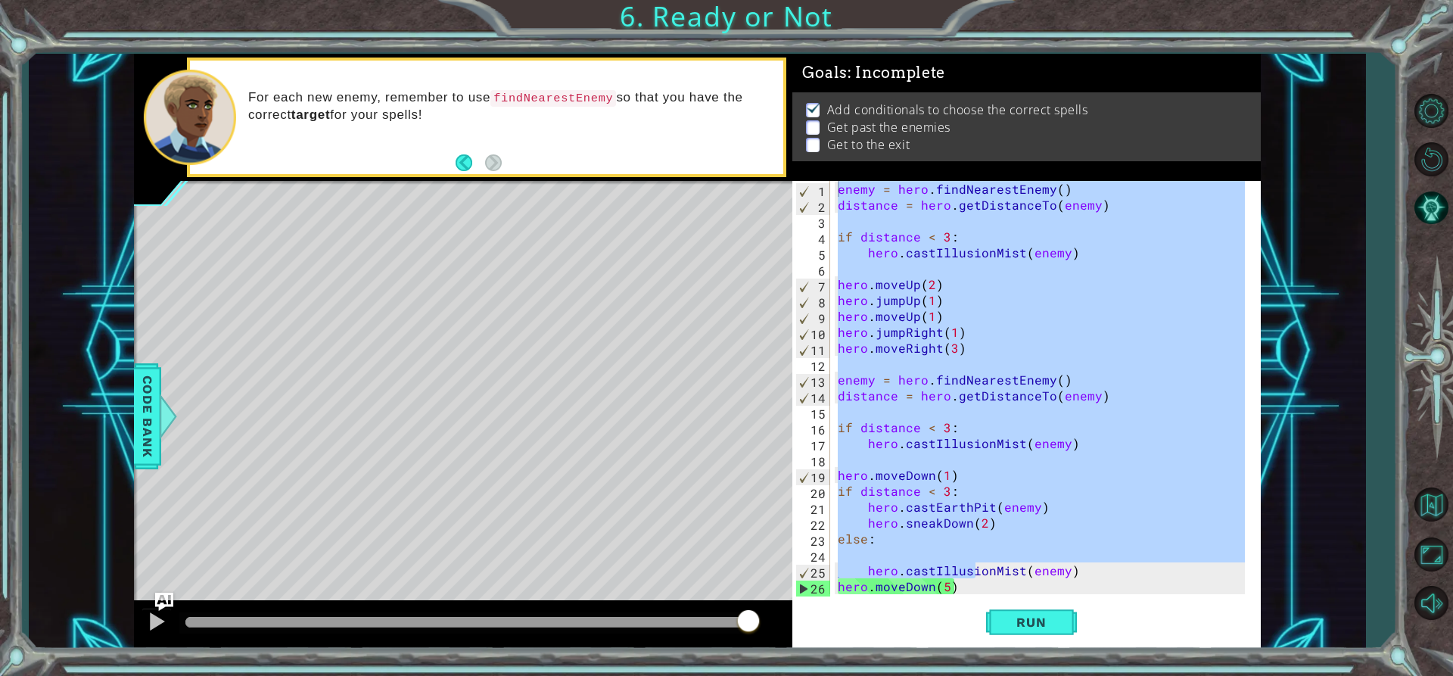
click at [960, 595] on div "enemy = hero.findNearestEnemy() distance = hero.getDistanceTo(enemy) 1 2 3 4 5 …" at bounding box center [1027, 415] width 469 height 468
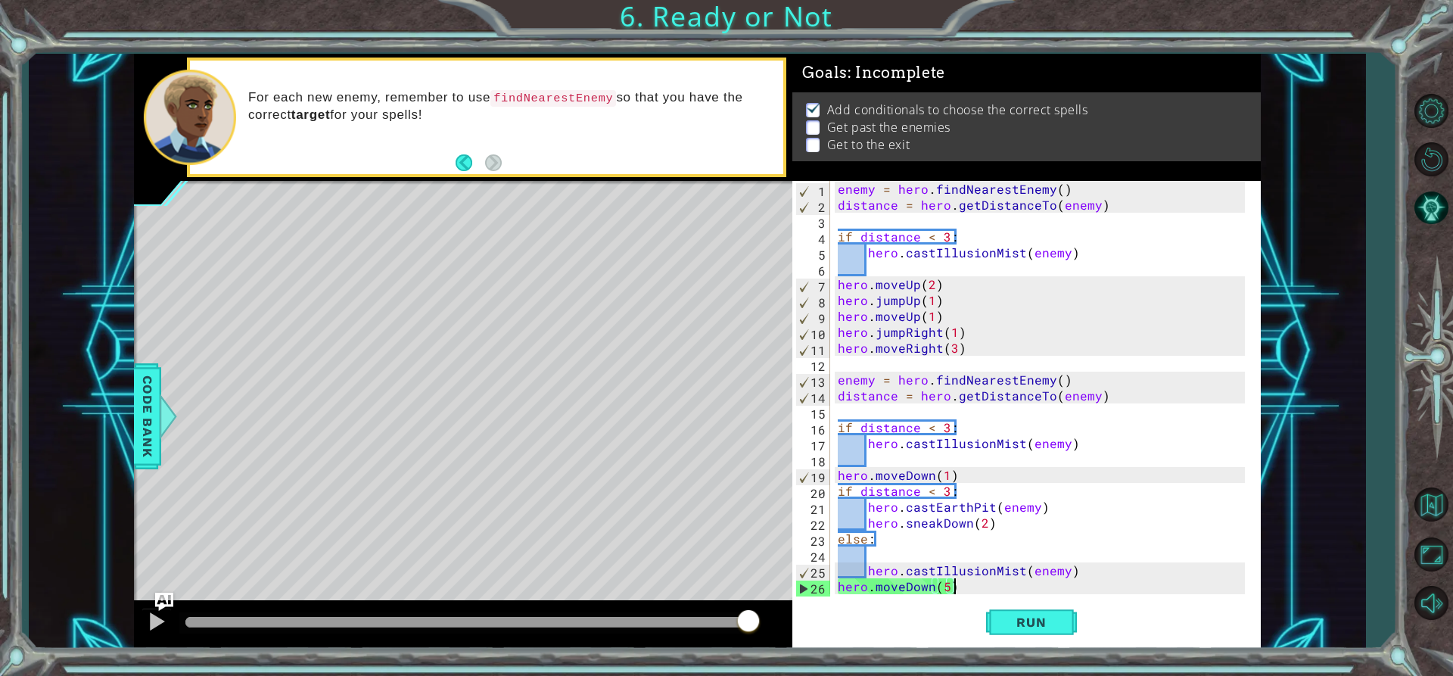
click at [957, 590] on div "enemy = hero . findNearestEnemy ( ) distance = hero . getDistanceTo ( enemy ) i…" at bounding box center [1044, 403] width 418 height 445
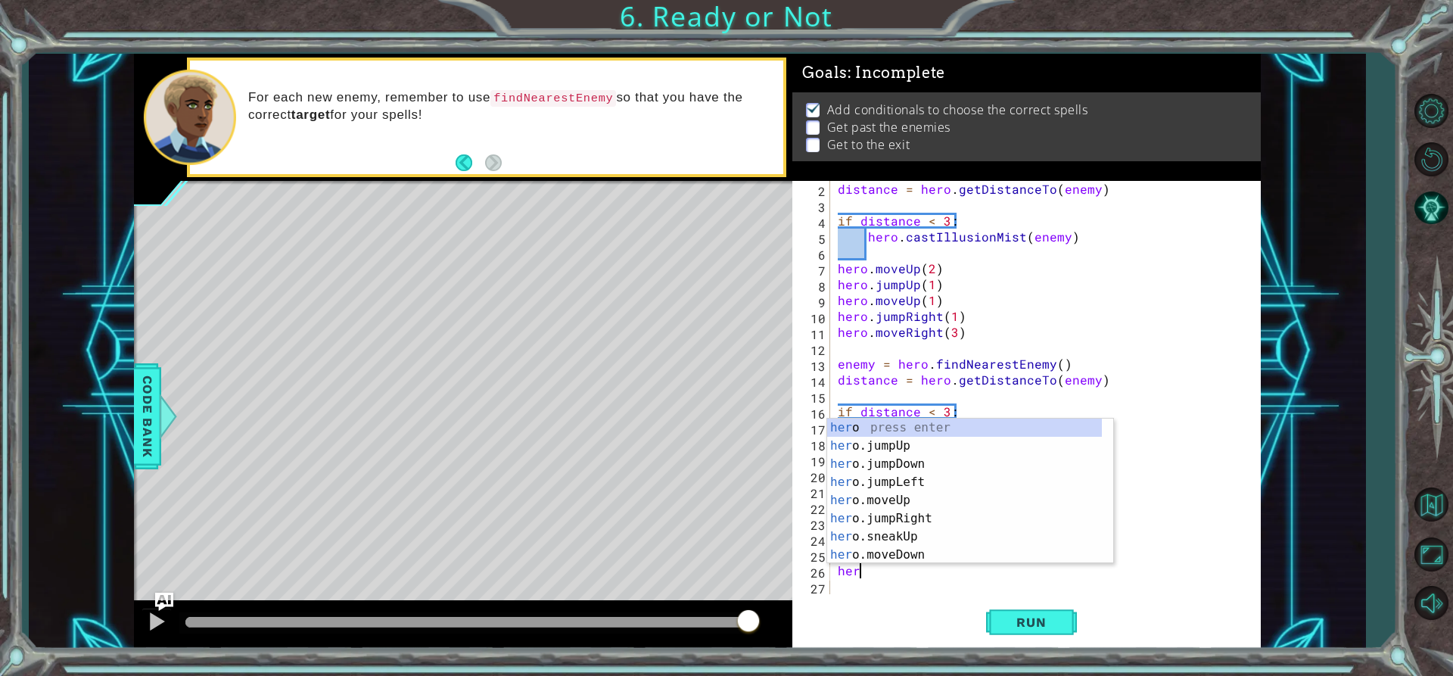
type textarea "h"
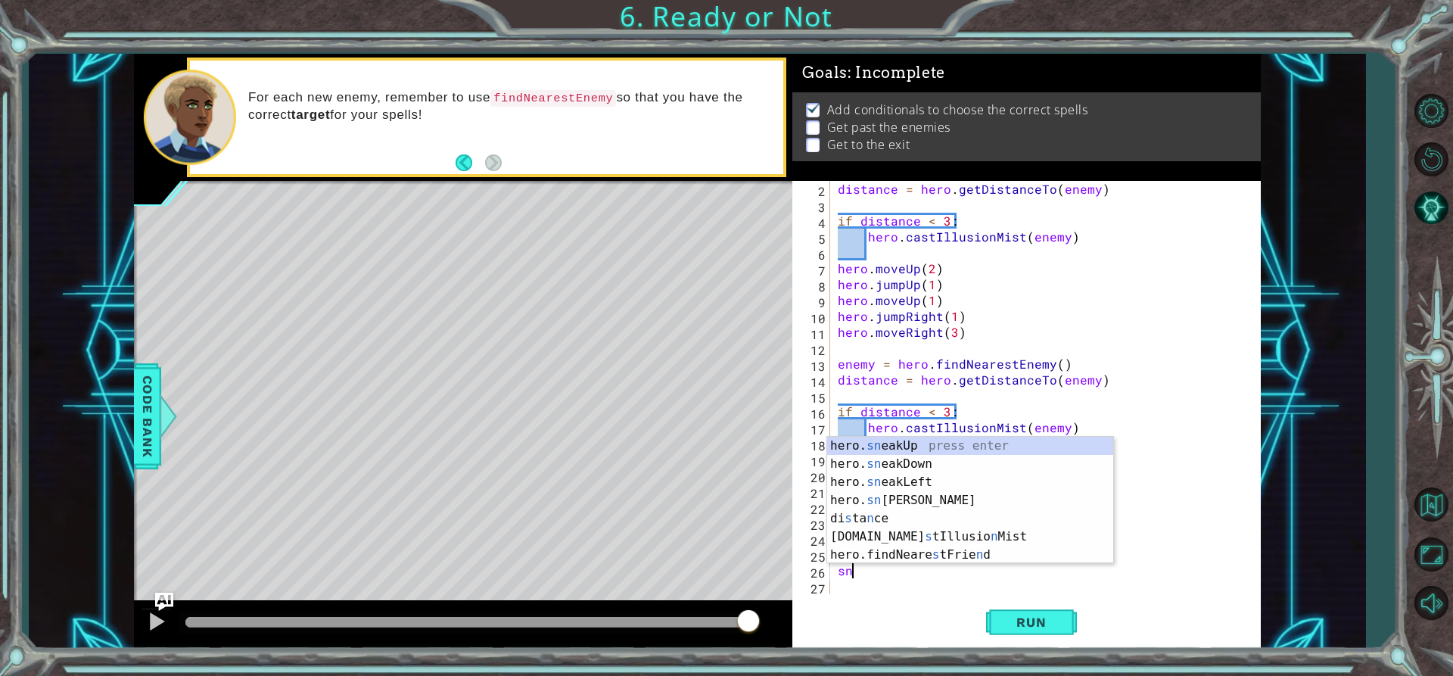
scroll to position [0, 1]
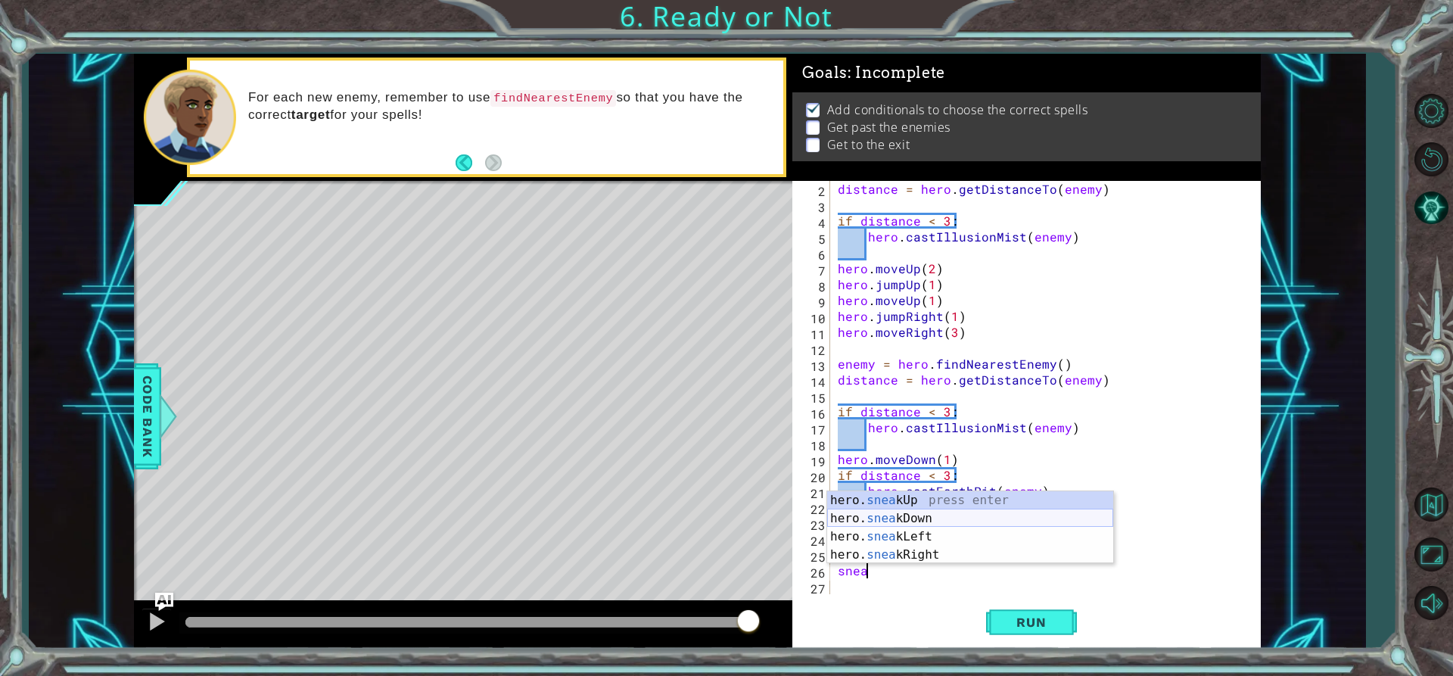
click at [904, 519] on div "hero. snea kUp press enter hero. snea kDown press enter hero. snea kLeft press …" at bounding box center [970, 545] width 286 height 109
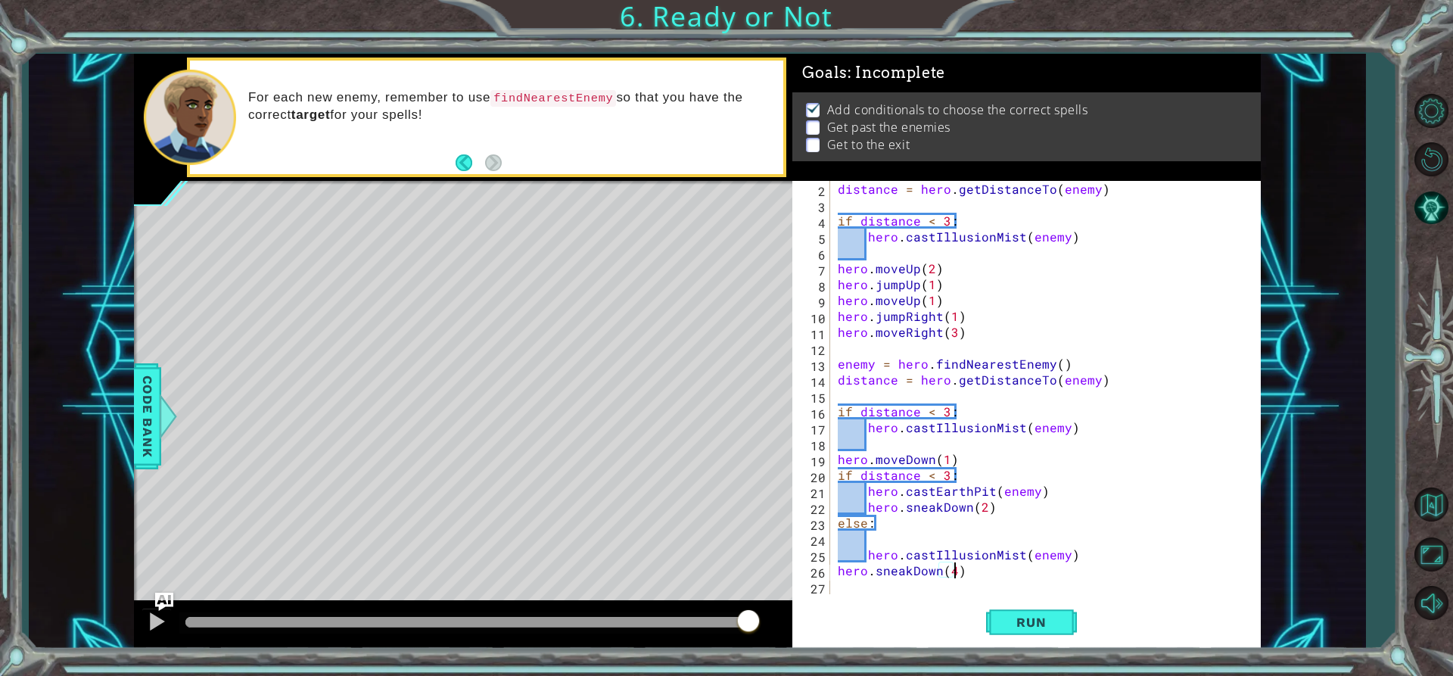
scroll to position [0, 7]
click at [1061, 622] on span "Run" at bounding box center [1031, 622] width 60 height 15
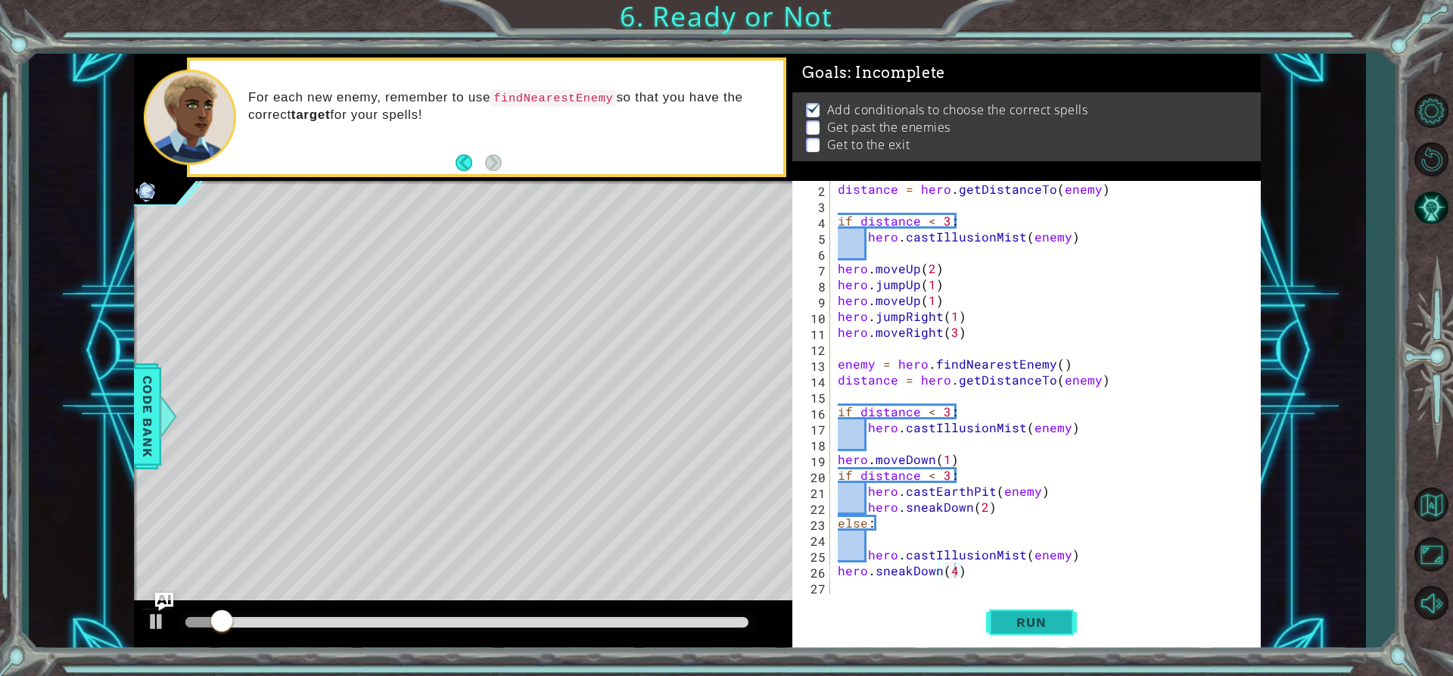
click at [1060, 636] on button "Run" at bounding box center [1031, 622] width 91 height 47
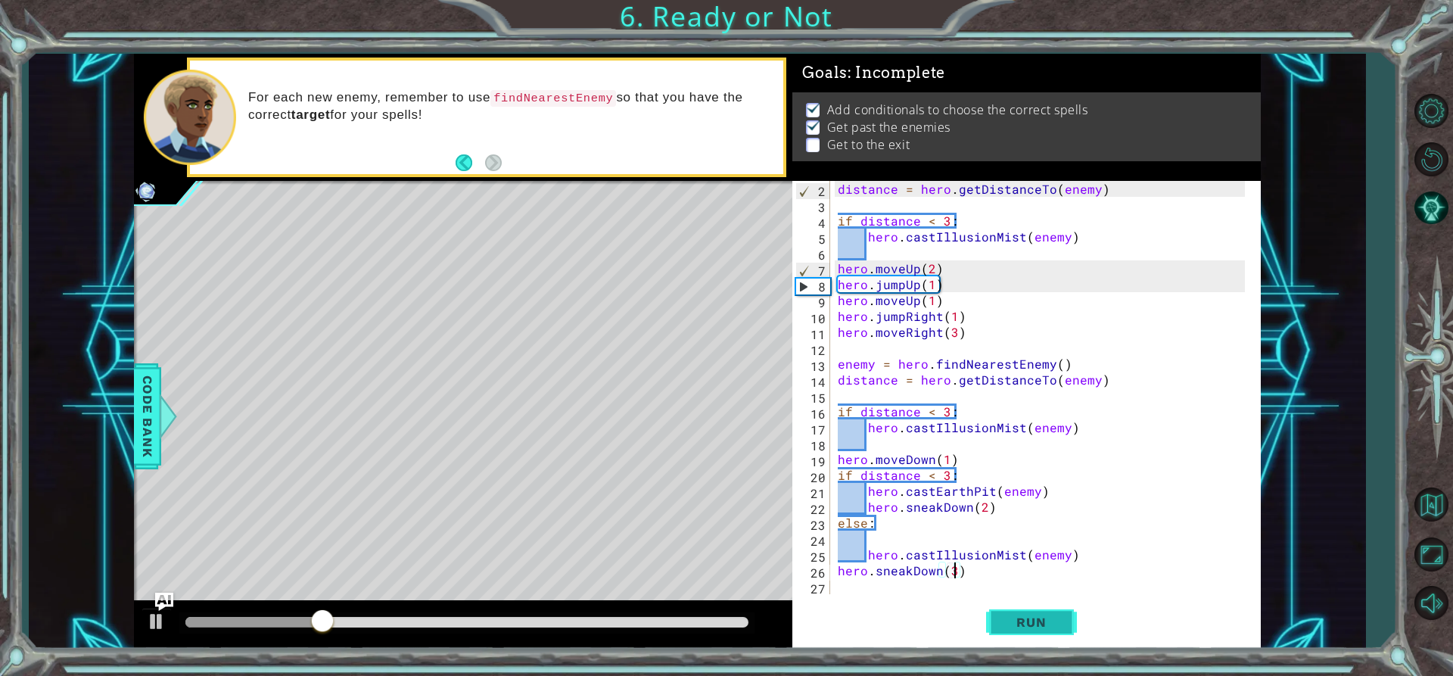
type textarea "hero.sneakDown(3)"
click at [1019, 602] on button "Run" at bounding box center [1031, 622] width 91 height 47
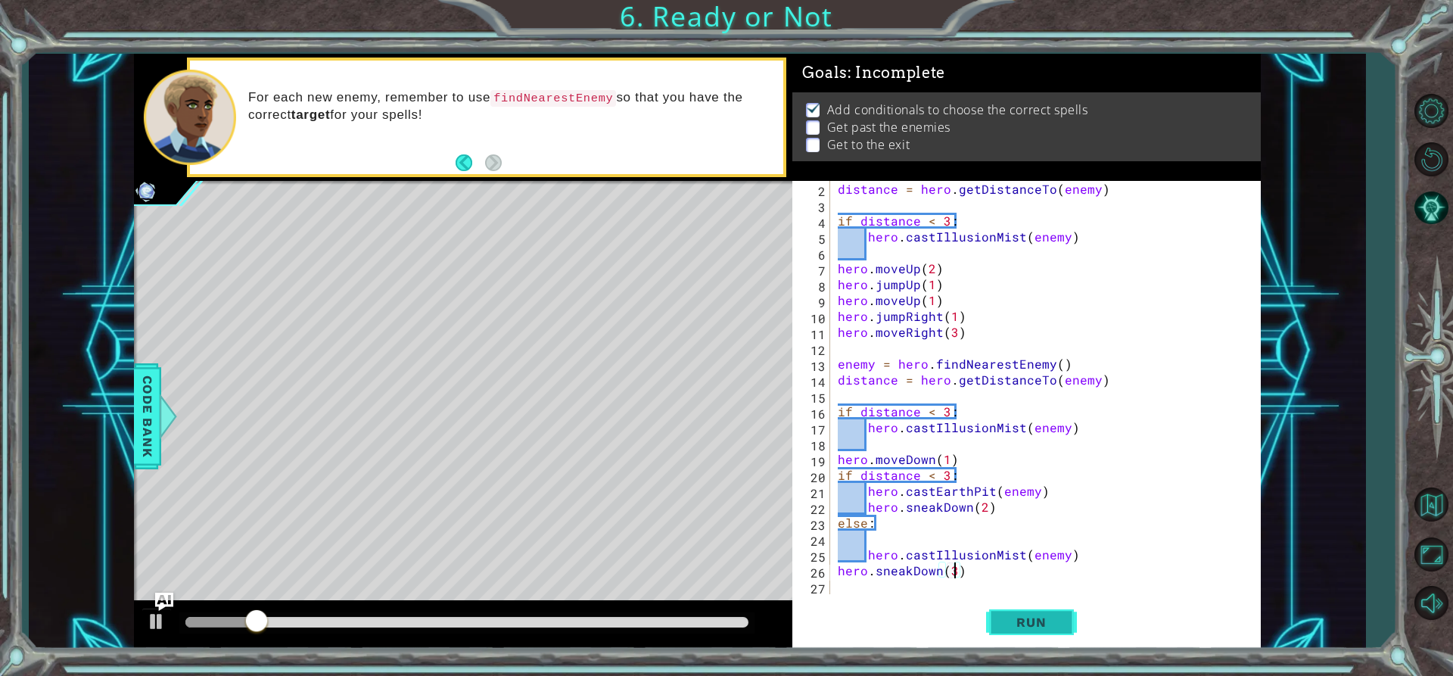
click at [1050, 628] on span "Run" at bounding box center [1031, 622] width 60 height 15
click at [849, 589] on div "distance = hero . getDistanceTo ( enemy ) if distance < 3 : hero . castIllusion…" at bounding box center [1044, 403] width 418 height 445
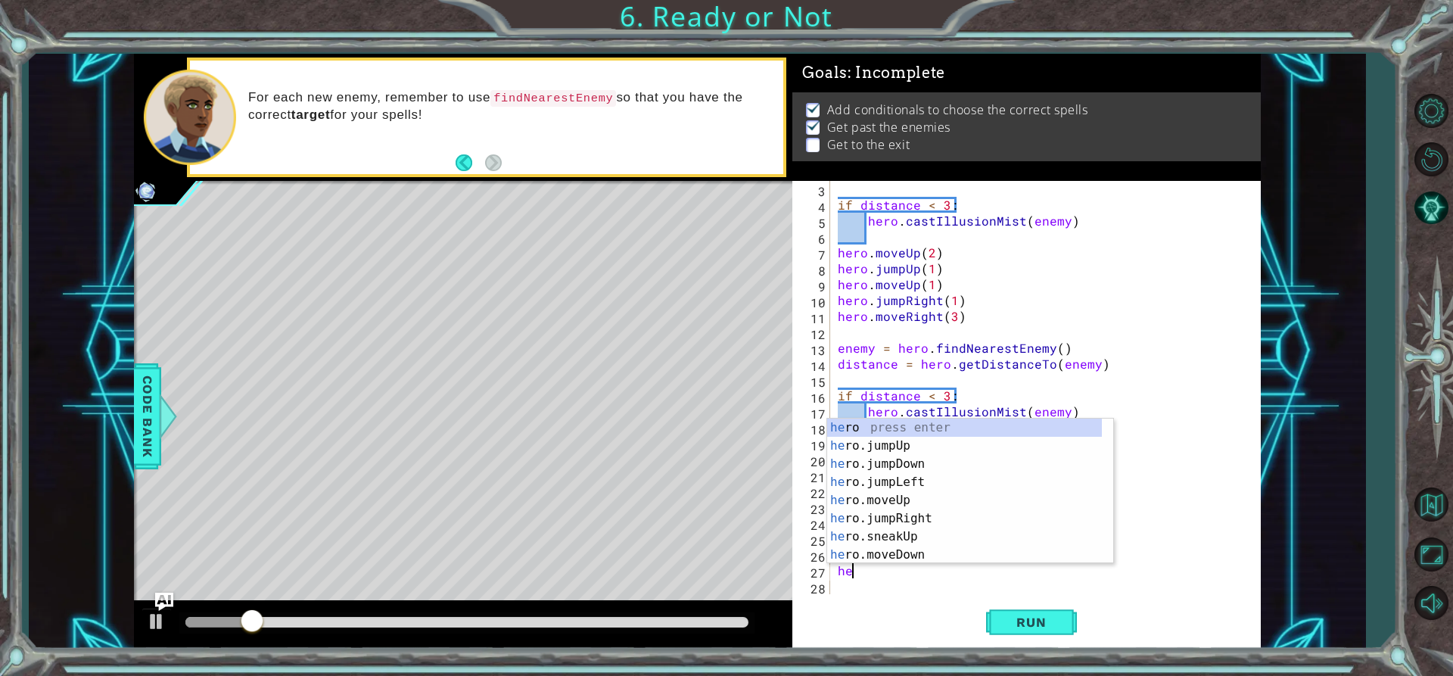
scroll to position [0, 1]
type textarea "hero"
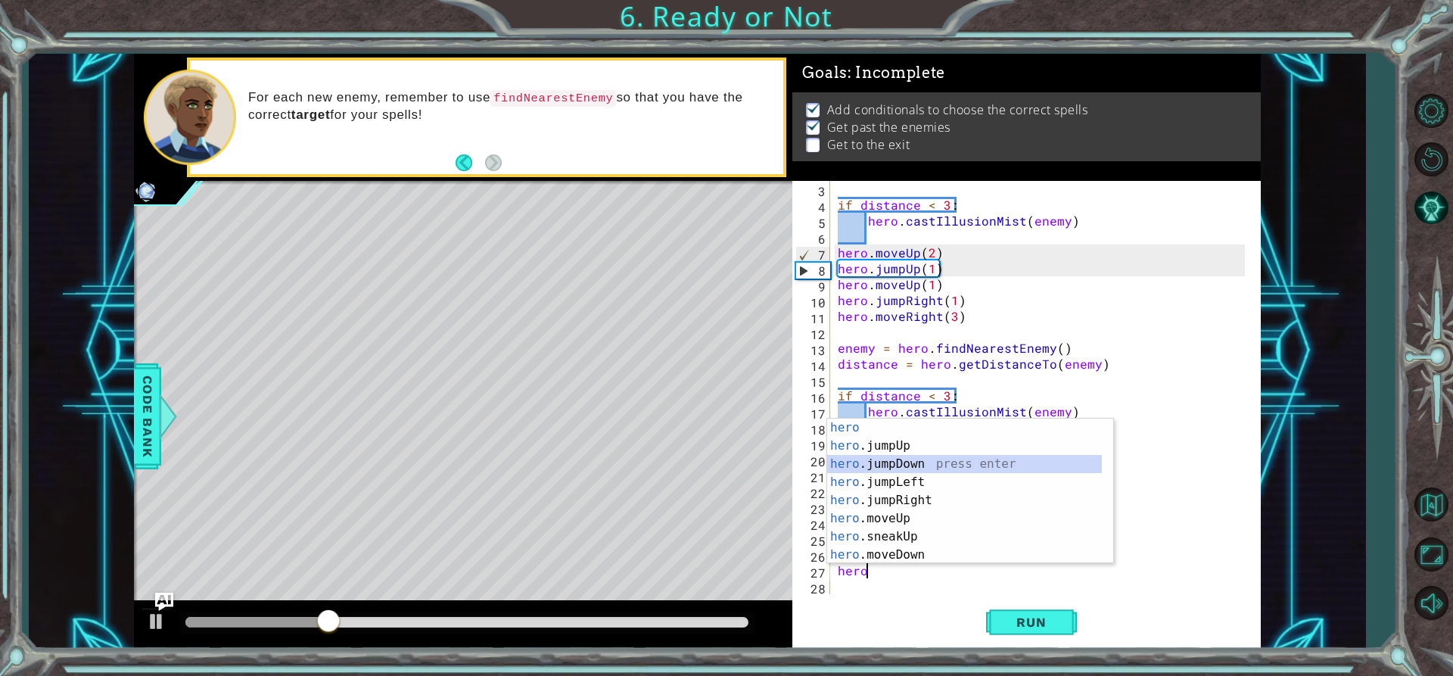
click at [895, 465] on div "hero press enter hero .jumpUp press enter hero .jumpDown press enter hero .jump…" at bounding box center [964, 510] width 275 height 182
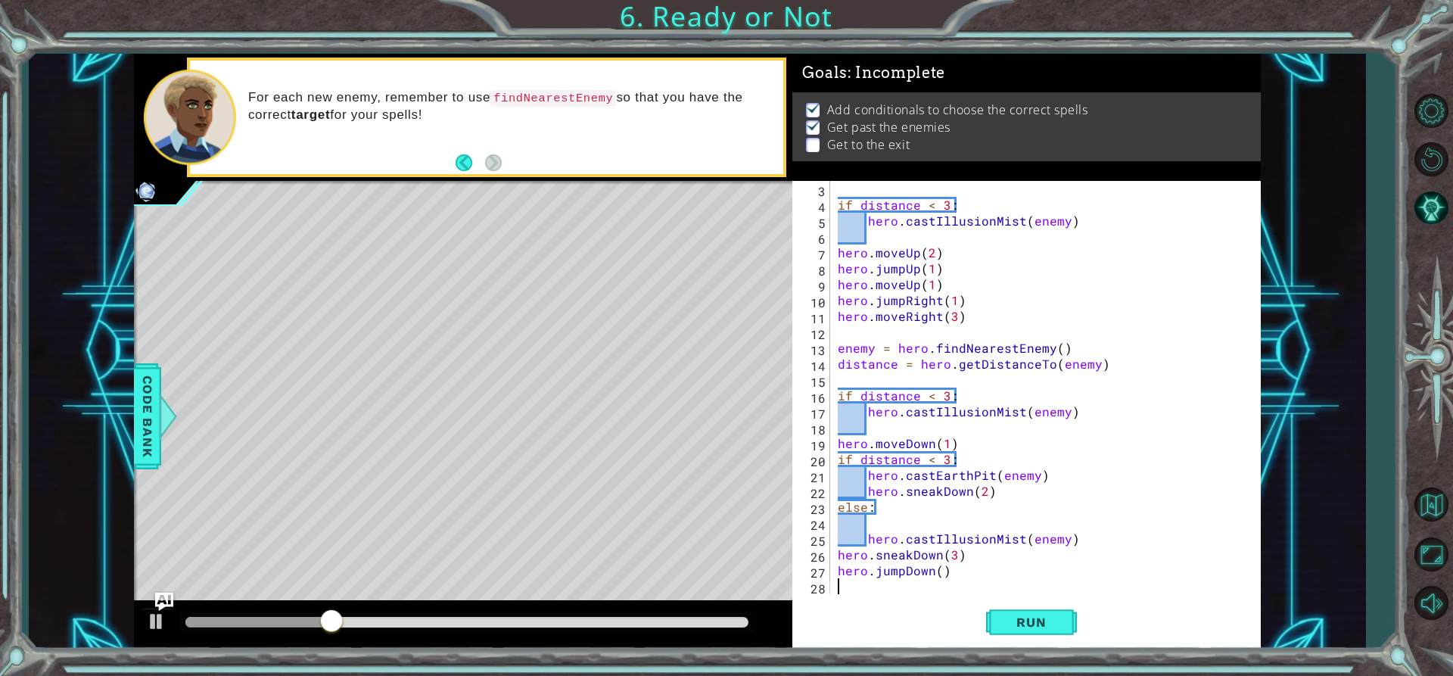
scroll to position [48, 0]
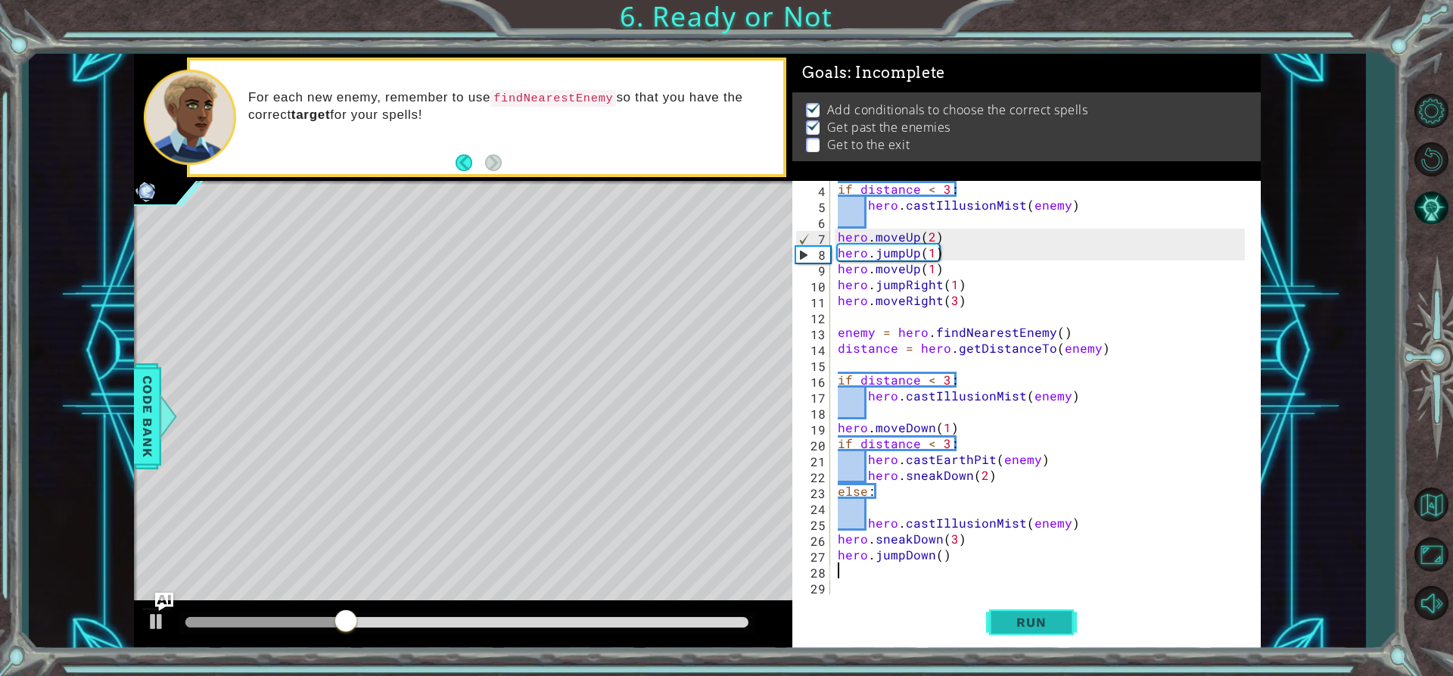
click at [1024, 617] on span "Run" at bounding box center [1031, 622] width 60 height 15
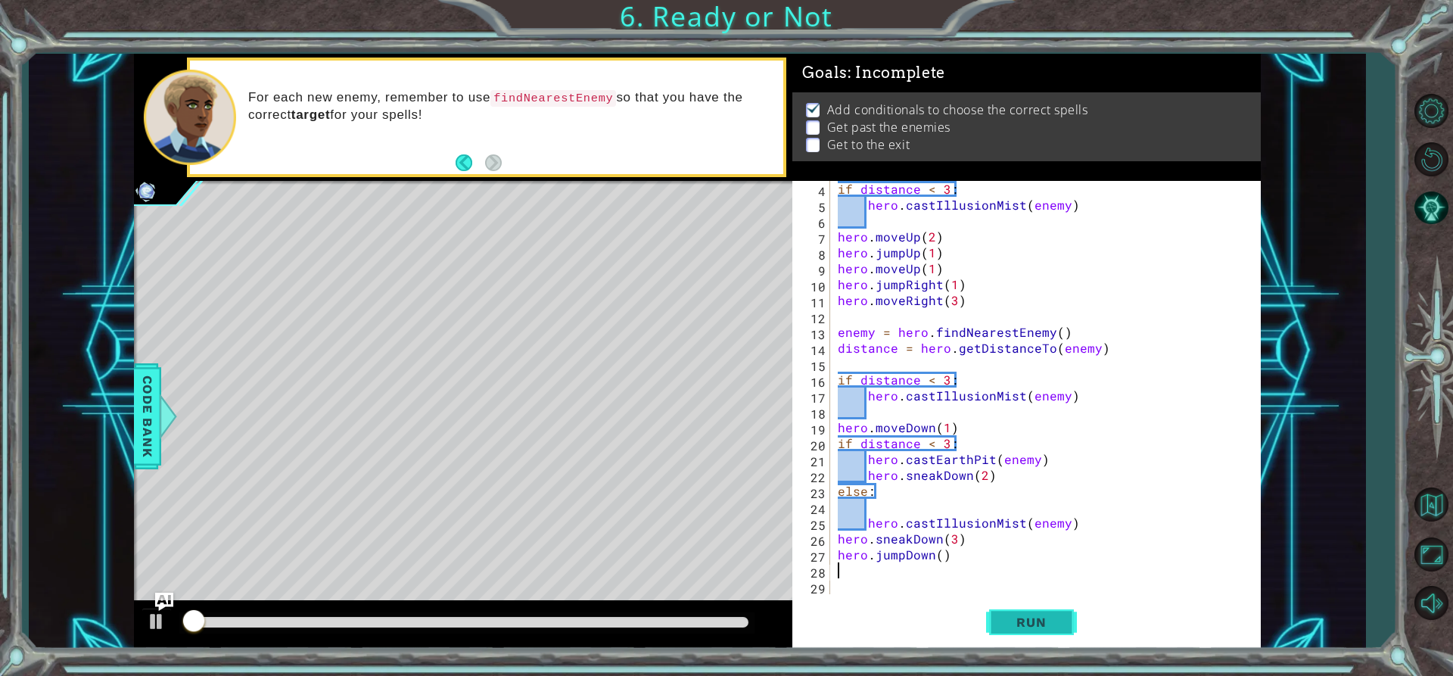
click at [1024, 617] on span "Run" at bounding box center [1031, 622] width 60 height 15
click at [952, 538] on div "if distance < 3 : hero . castIllusionMist ( enemy ) hero . moveUp ( 2 ) hero . …" at bounding box center [1044, 403] width 418 height 445
click at [954, 539] on div "if distance < 3 : hero . castIllusionMist ( enemy ) hero . moveUp ( 2 ) hero . …" at bounding box center [1040, 387] width 410 height 413
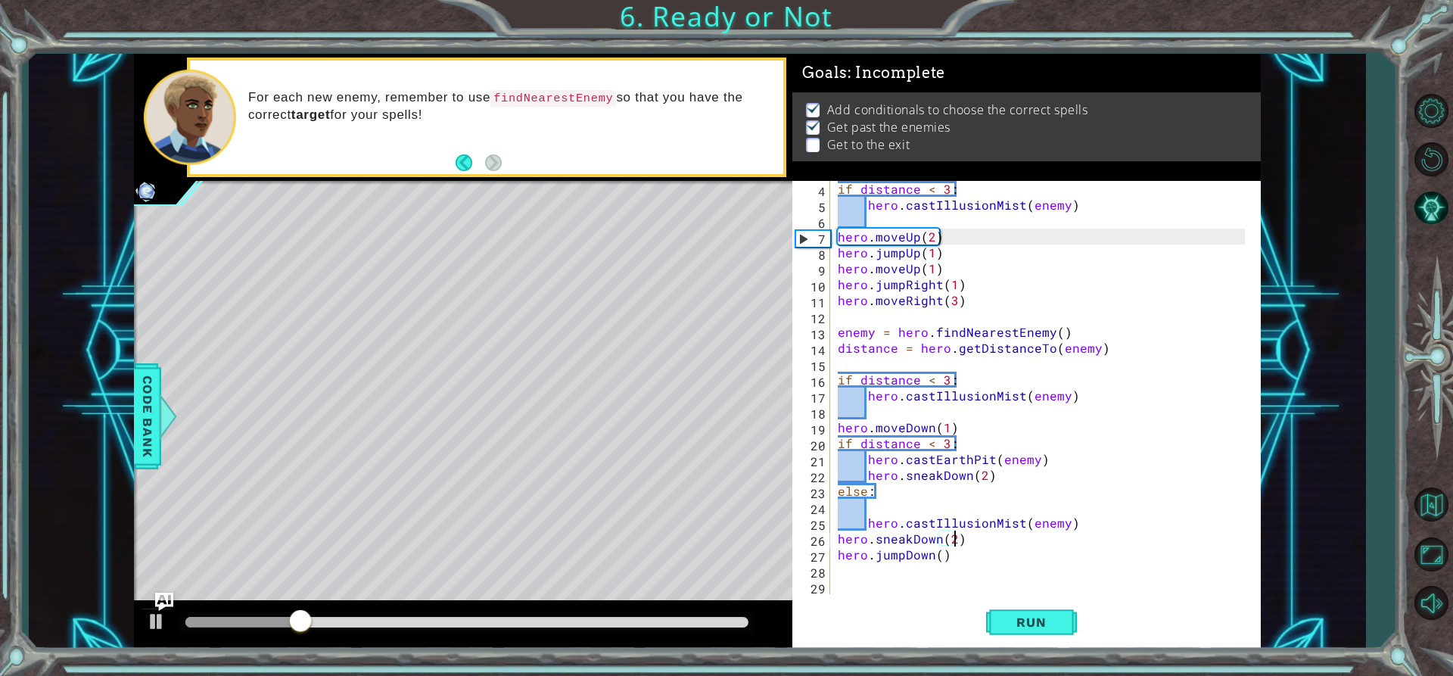
scroll to position [0, 7]
type textarea "hero.sneakDown(2)"
click at [1015, 618] on span "Run" at bounding box center [1031, 622] width 60 height 15
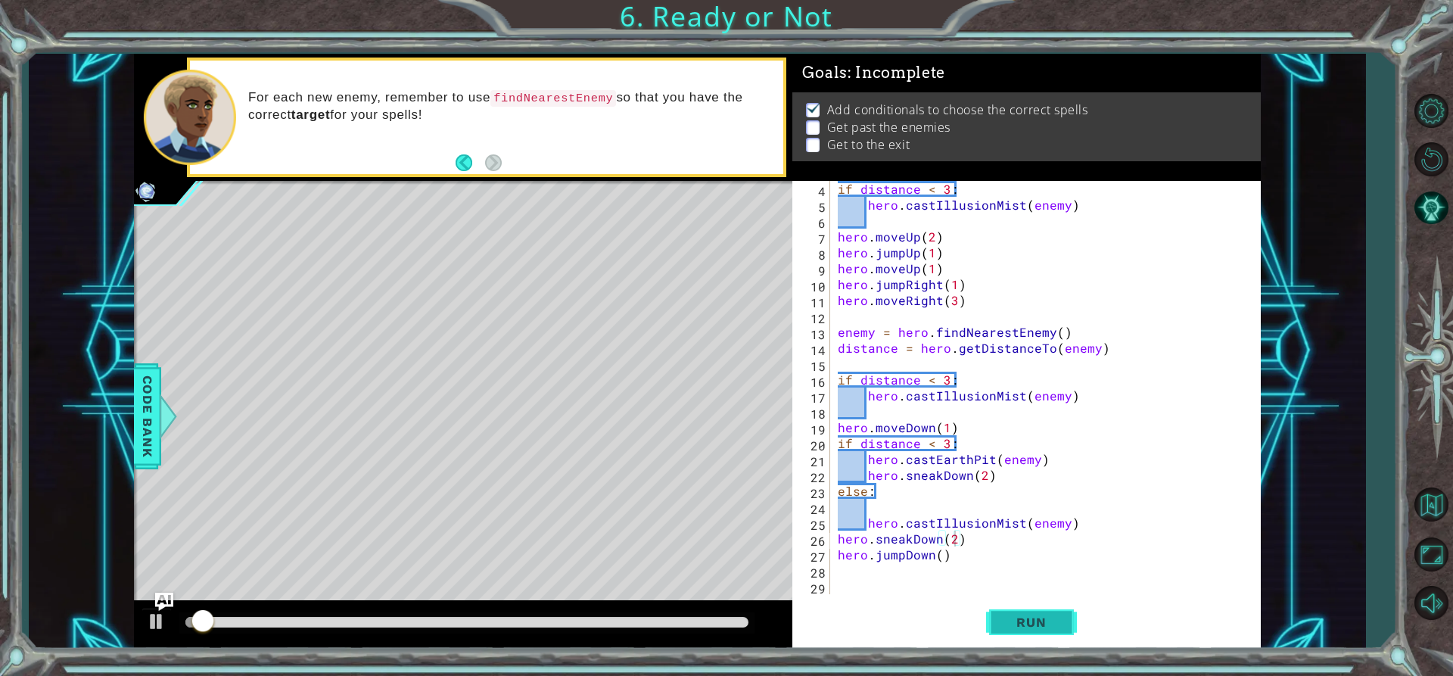
click at [1015, 618] on span "Run" at bounding box center [1031, 622] width 60 height 15
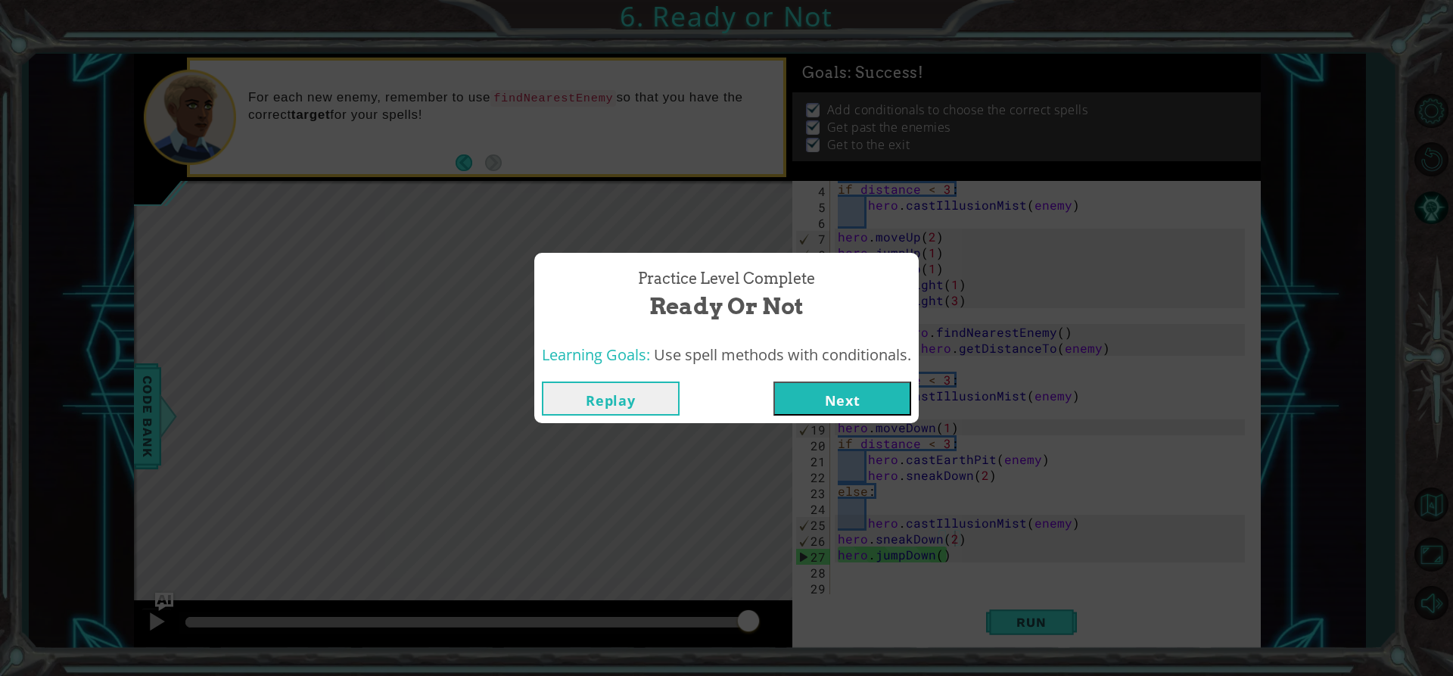
drag, startPoint x: 352, startPoint y: 631, endPoint x: 1110, endPoint y: 535, distance: 764.4
click at [1110, 535] on body "1 2 3 4 5 6 7 8 9 10 11 12 13 14 15 16 17 18 19 20 21 22 23 24 25 enemy = hero …" at bounding box center [726, 338] width 1453 height 676
click at [811, 390] on button "Next" at bounding box center [843, 398] width 138 height 34
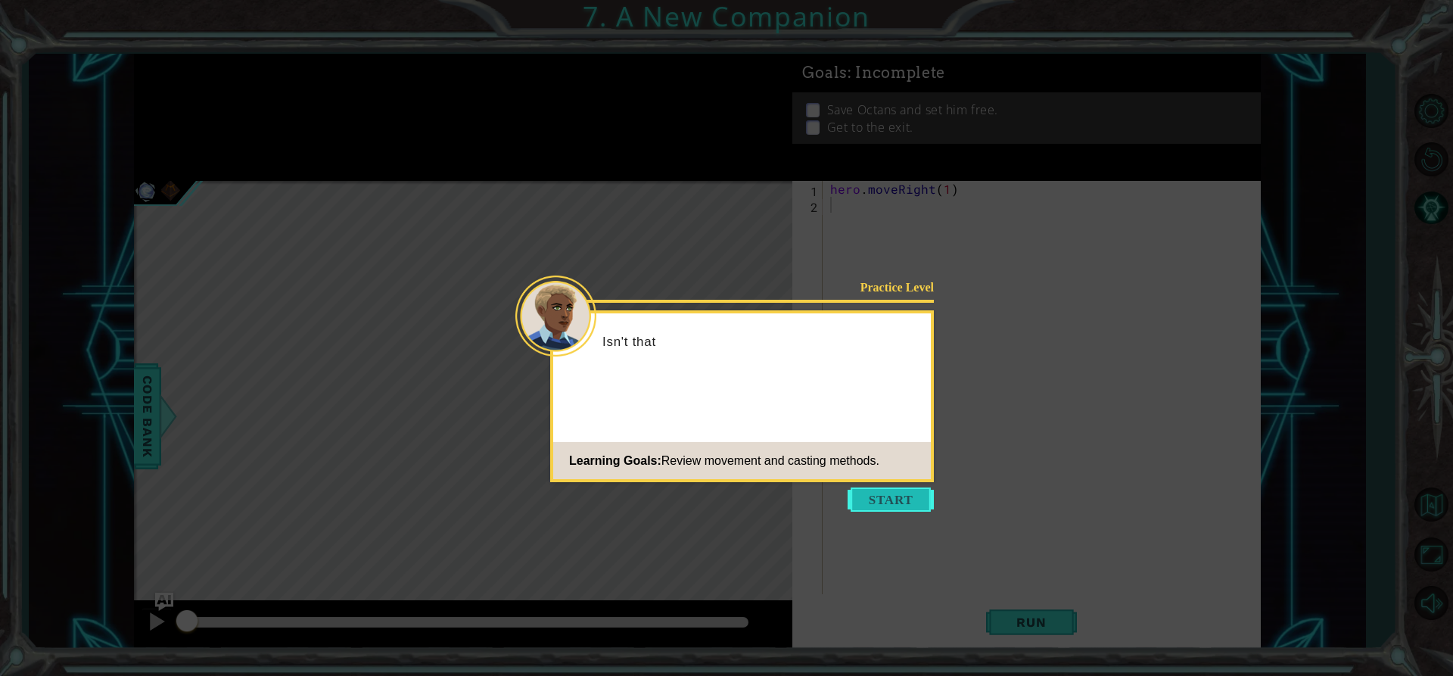
click at [867, 487] on button "Start" at bounding box center [891, 499] width 86 height 24
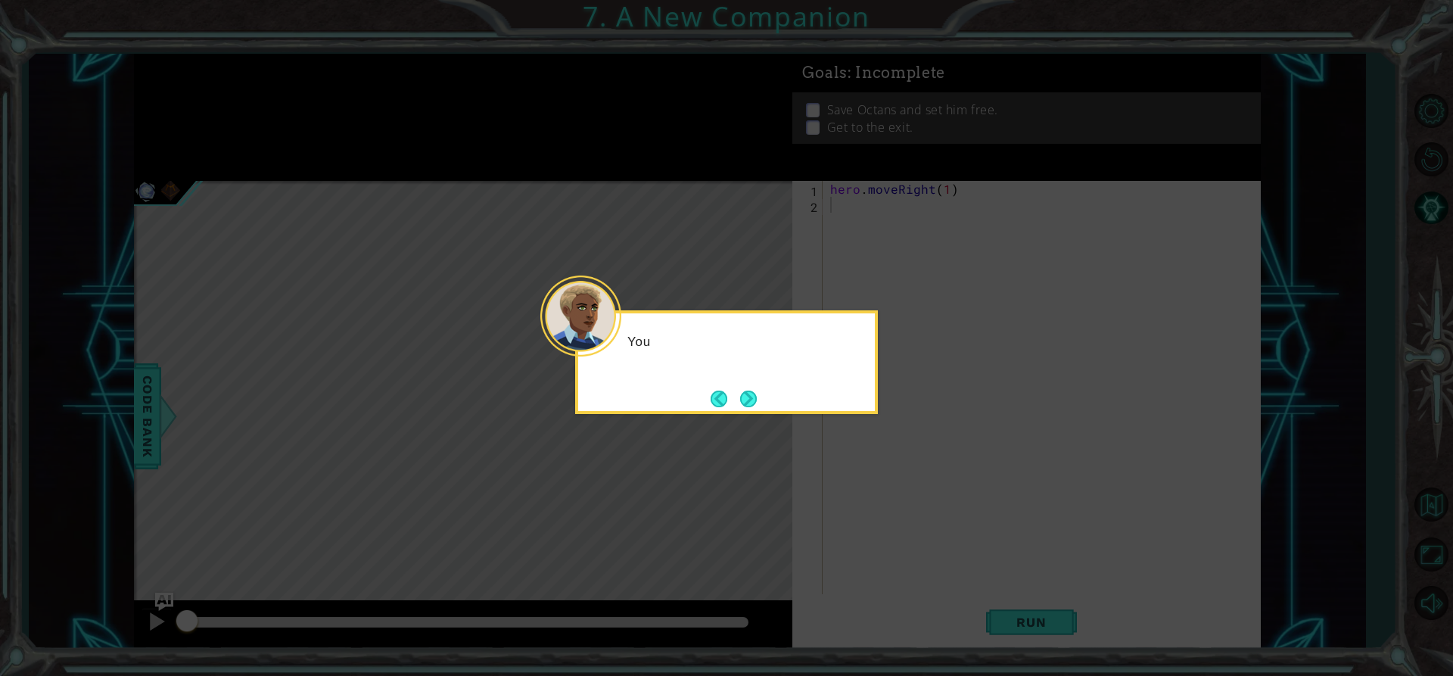
click at [870, 496] on icon at bounding box center [726, 338] width 1453 height 676
drag, startPoint x: 731, startPoint y: 393, endPoint x: 741, endPoint y: 397, distance: 10.5
click at [741, 397] on footer at bounding box center [734, 399] width 46 height 23
click at [745, 397] on button "Next" at bounding box center [748, 399] width 17 height 17
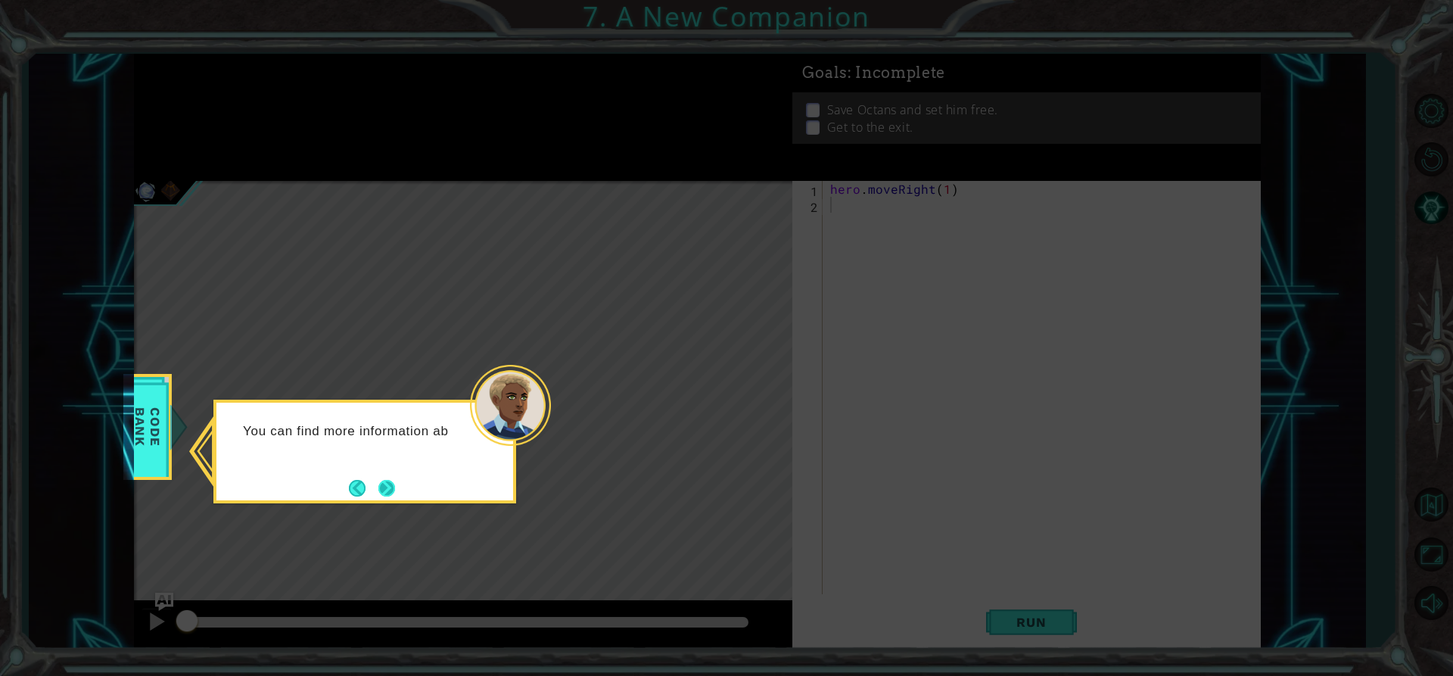
click at [386, 484] on button "Next" at bounding box center [386, 488] width 17 height 17
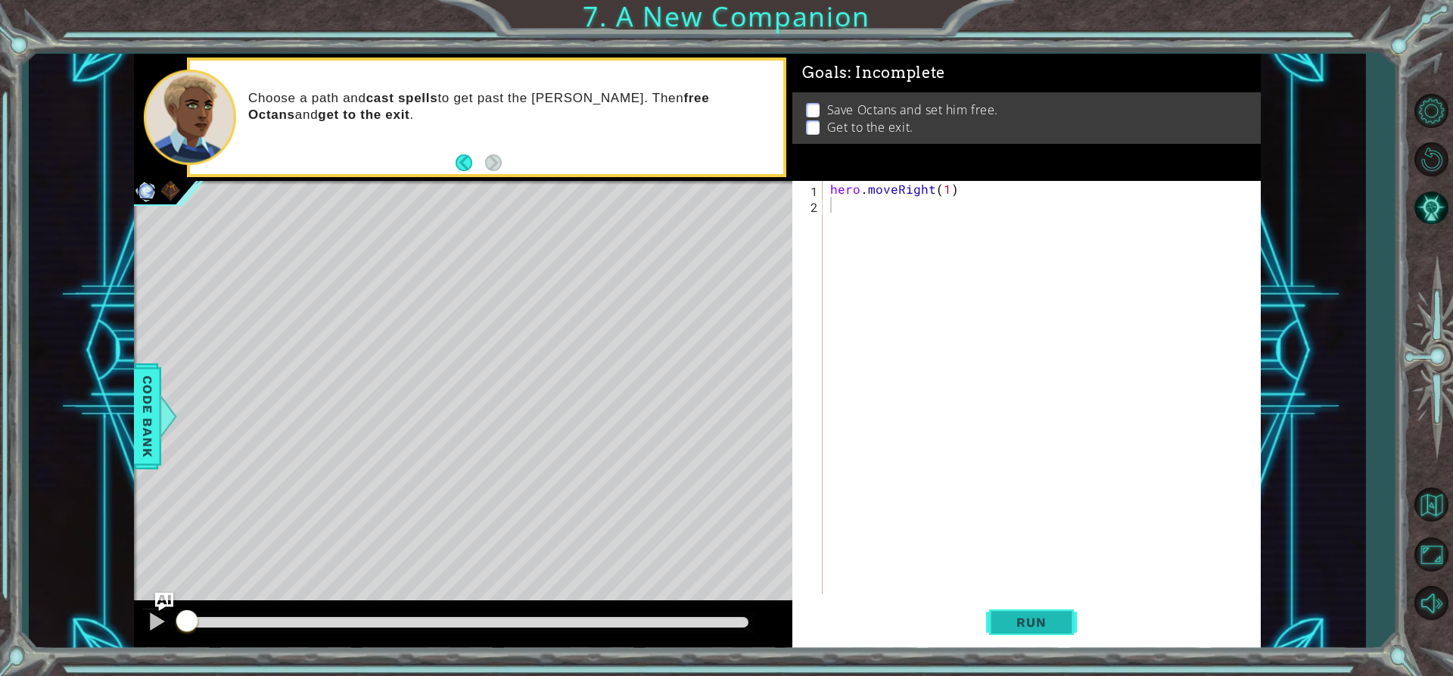
click at [1073, 621] on button "Run" at bounding box center [1031, 622] width 91 height 47
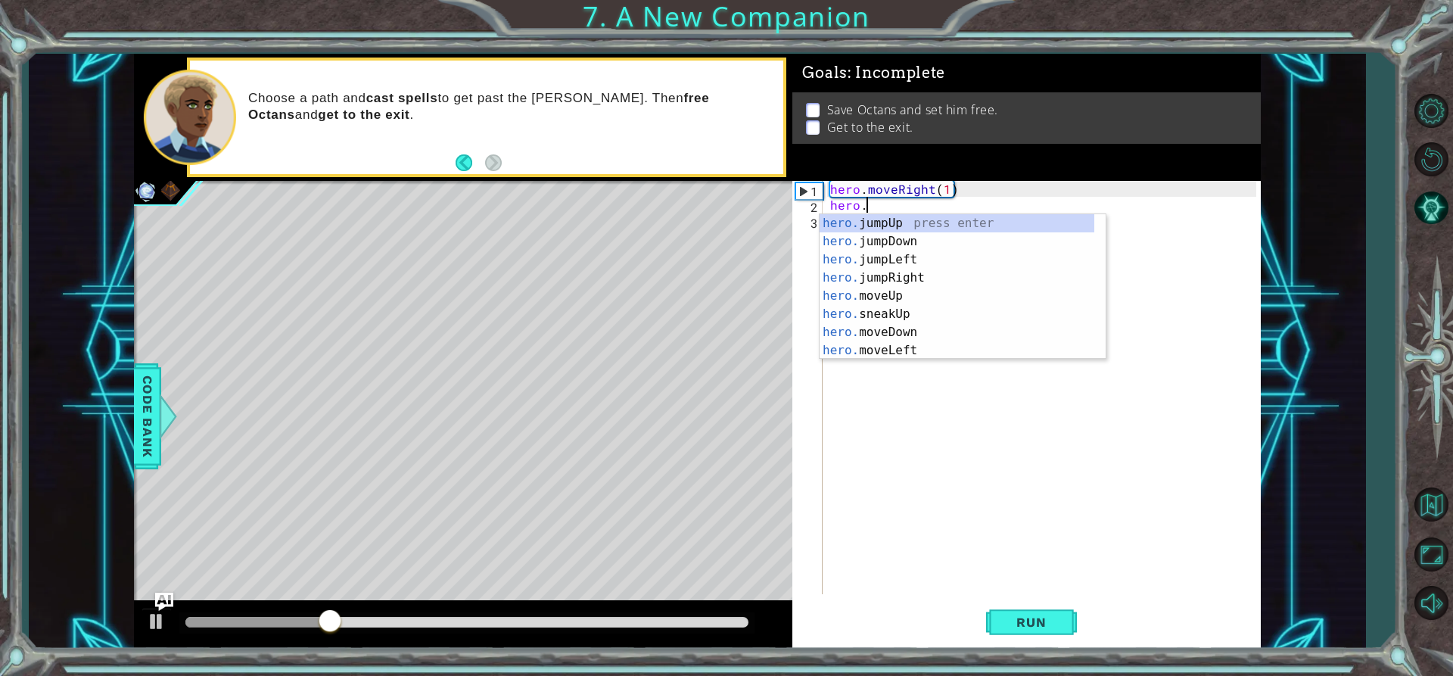
scroll to position [0, 2]
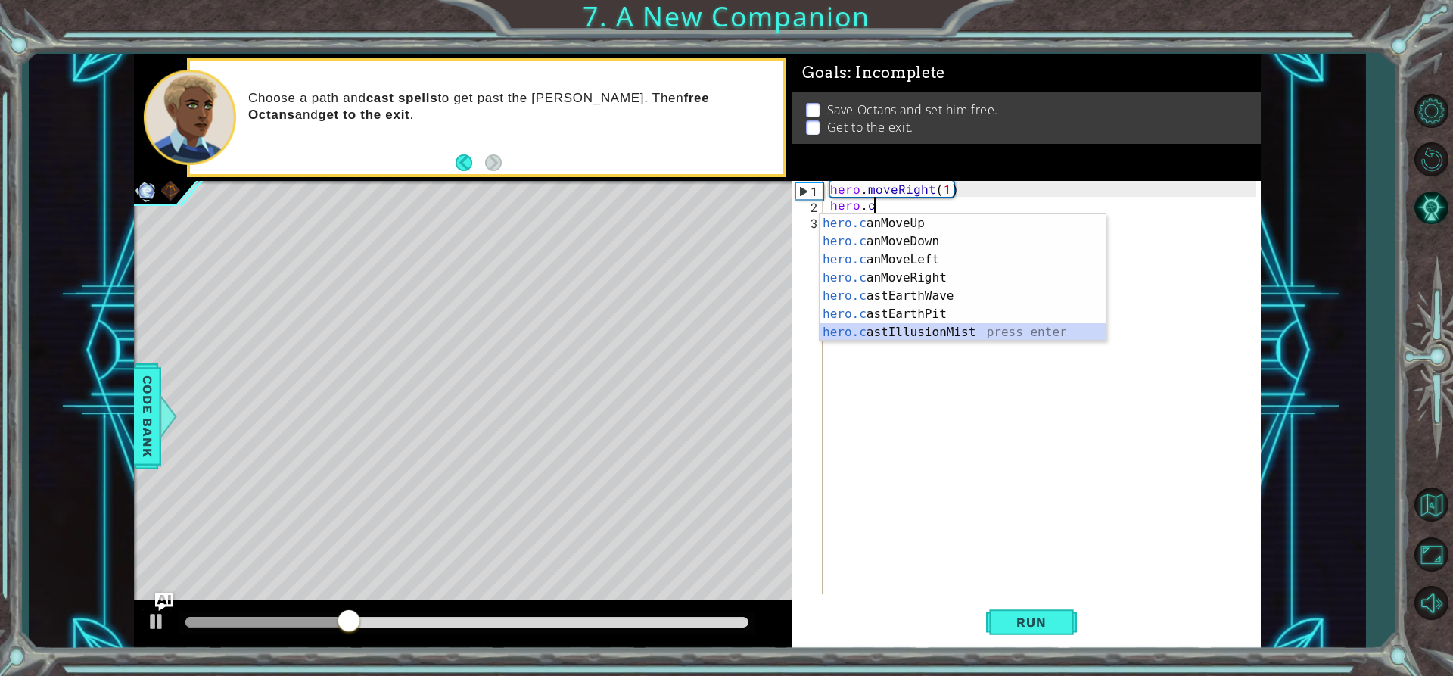
click at [897, 338] on div "hero.c anMoveUp press enter hero.c anMoveDown press enter hero.c anMoveLeft pre…" at bounding box center [963, 295] width 286 height 163
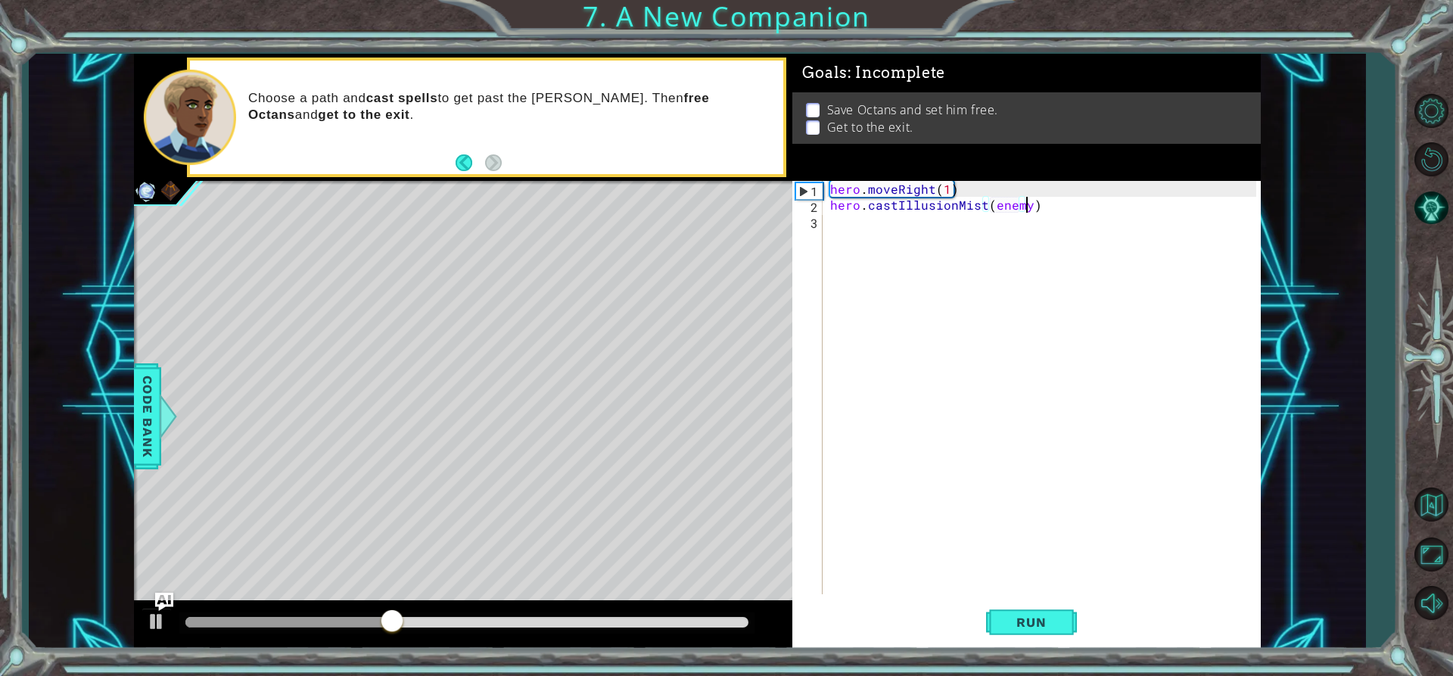
scroll to position [0, 12]
click at [1036, 609] on button "Run" at bounding box center [1031, 622] width 91 height 47
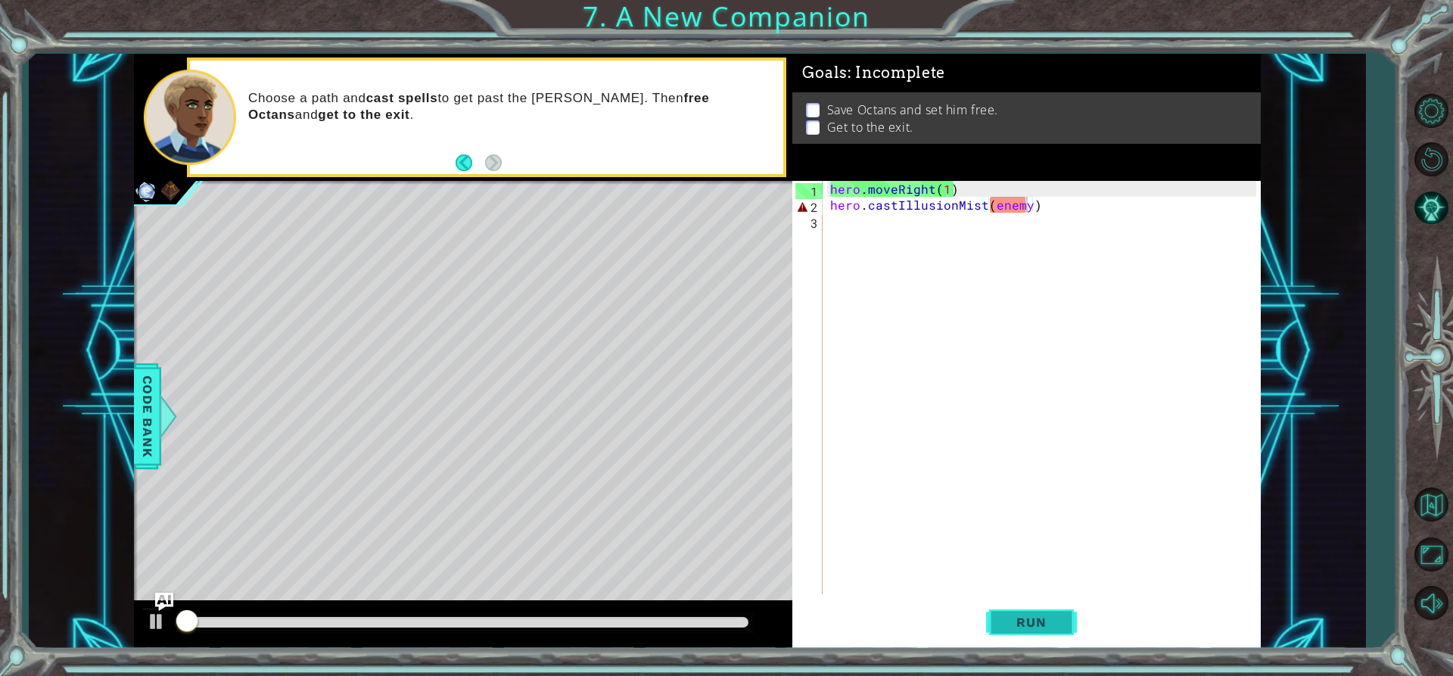
click at [1036, 609] on button "Run" at bounding box center [1031, 622] width 91 height 47
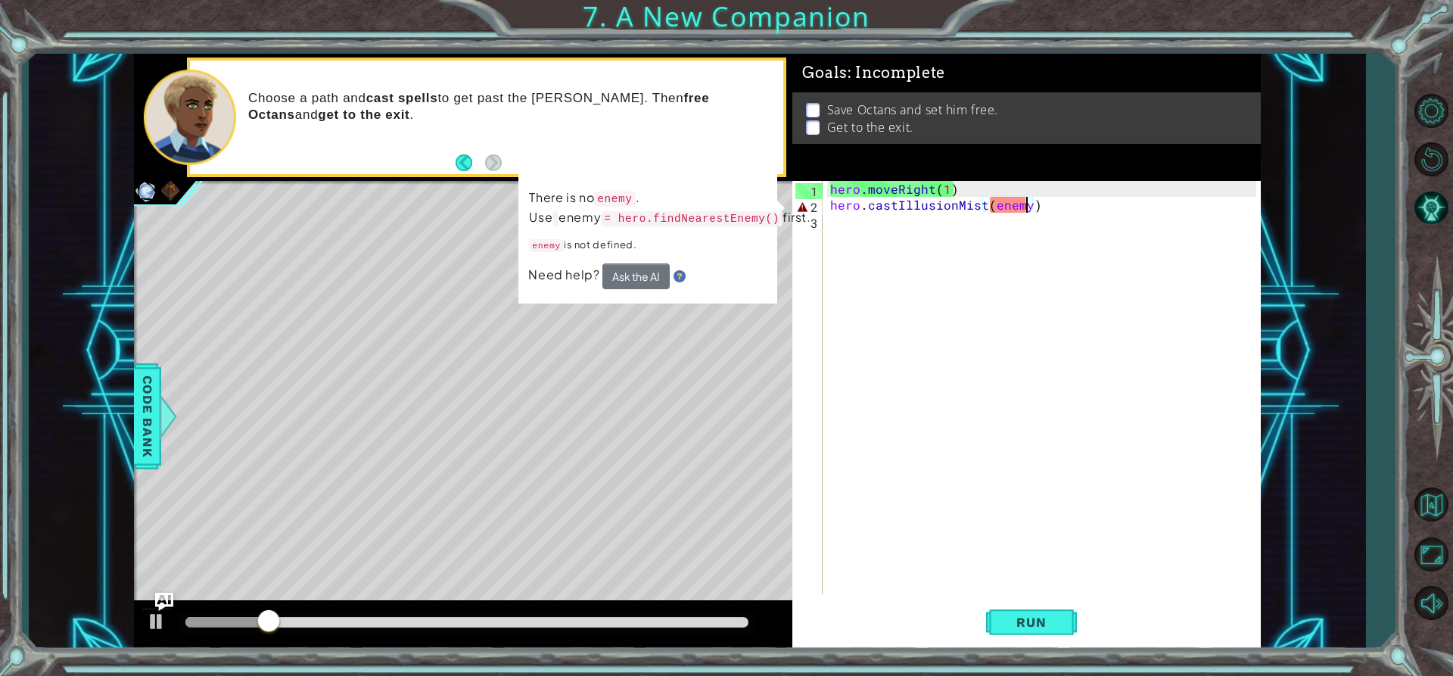
click at [1048, 201] on div "hero . moveRight ( 1 ) hero . castIllusionMist ( enemy )" at bounding box center [1045, 403] width 437 height 445
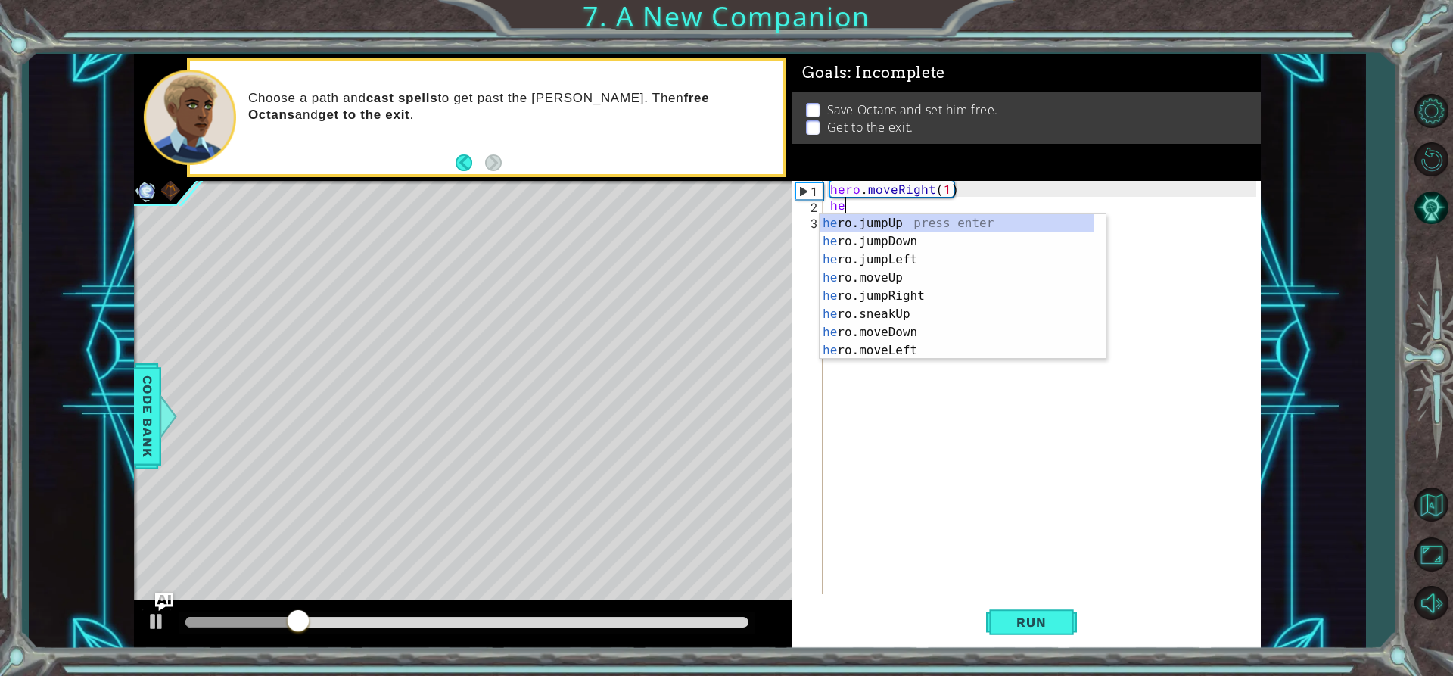
scroll to position [0, 0]
type textarea "h"
type textarea "hero.f"
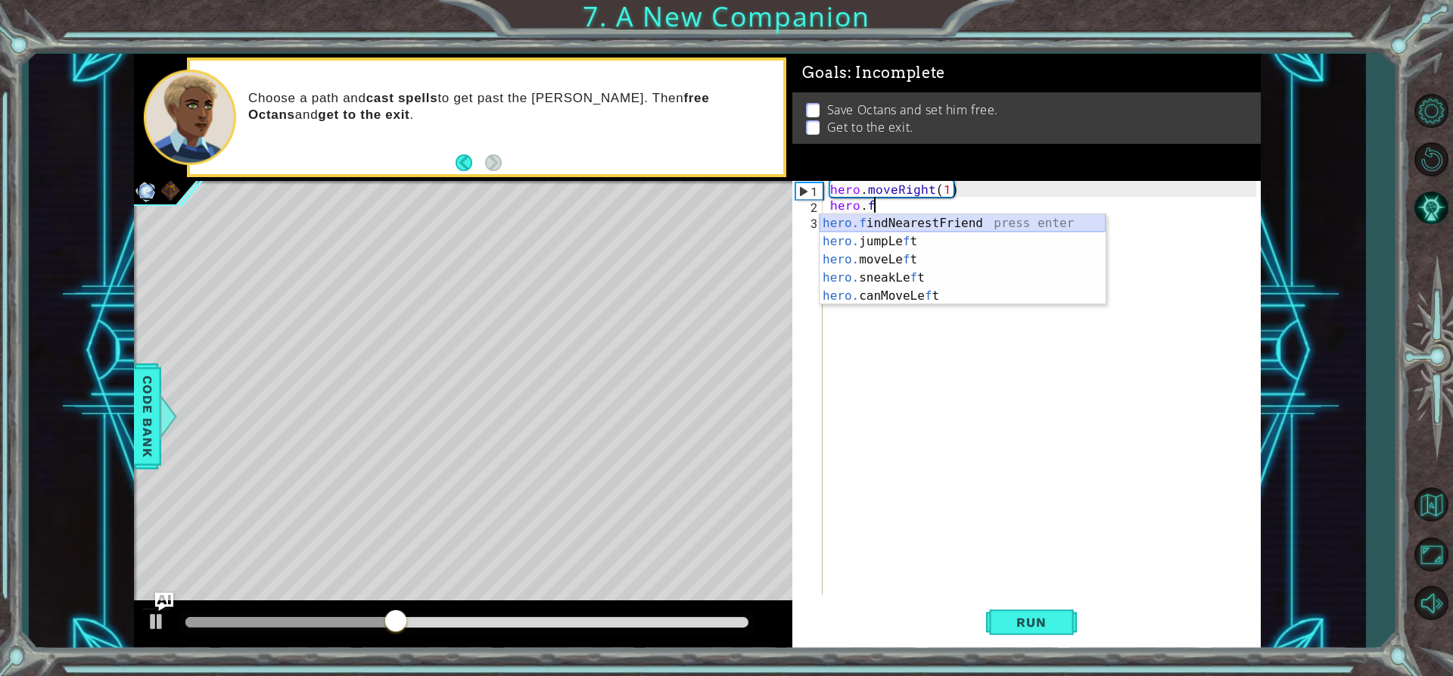
click at [953, 222] on div "hero.f indNearestFriend press enter hero. jumpLe f t press enter hero. moveLe f…" at bounding box center [963, 277] width 286 height 127
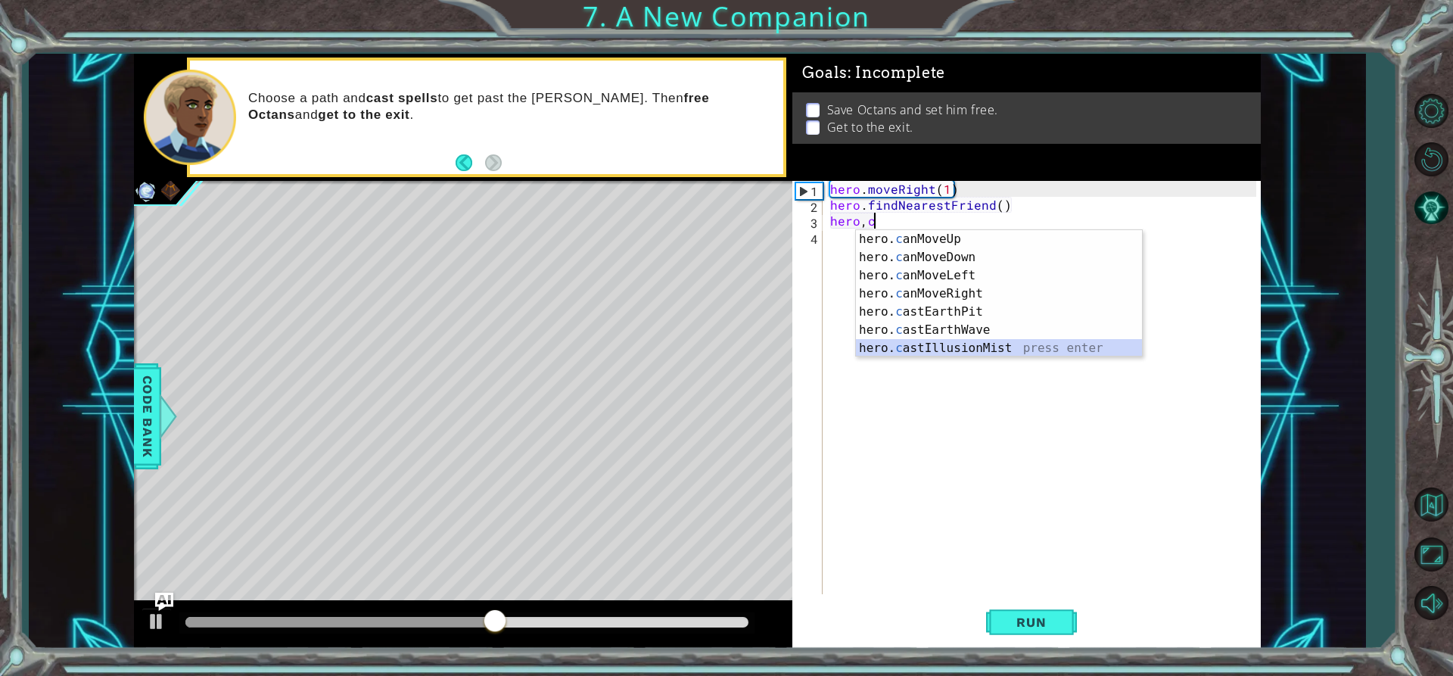
click at [996, 353] on div "hero. c anMoveUp press enter hero. c anMoveDown press enter hero. c anMoveLeft …" at bounding box center [999, 311] width 286 height 163
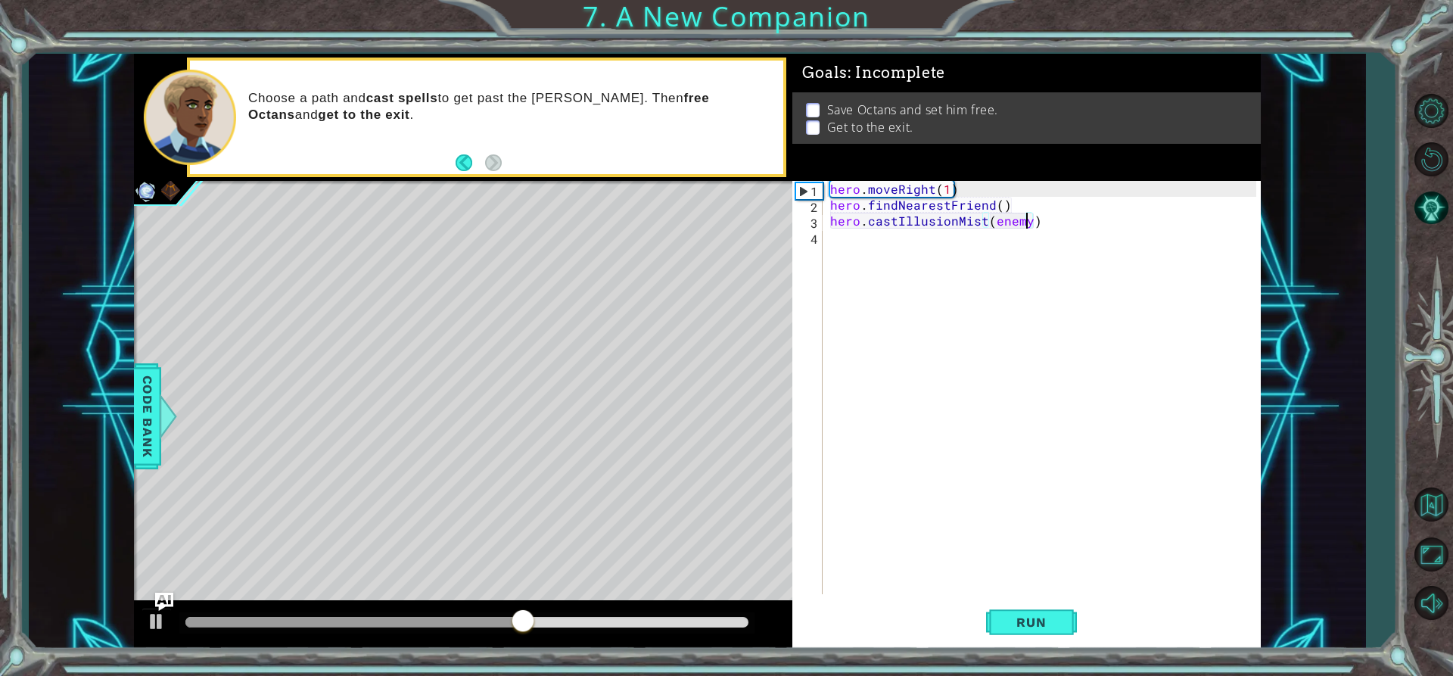
scroll to position [0, 12]
click at [989, 207] on div "hero . moveRight ( 1 ) hero . findNearestFriend ( ) hero . castIllusionMist ( e…" at bounding box center [1045, 403] width 437 height 445
click at [1039, 617] on span "Run" at bounding box center [1031, 622] width 60 height 15
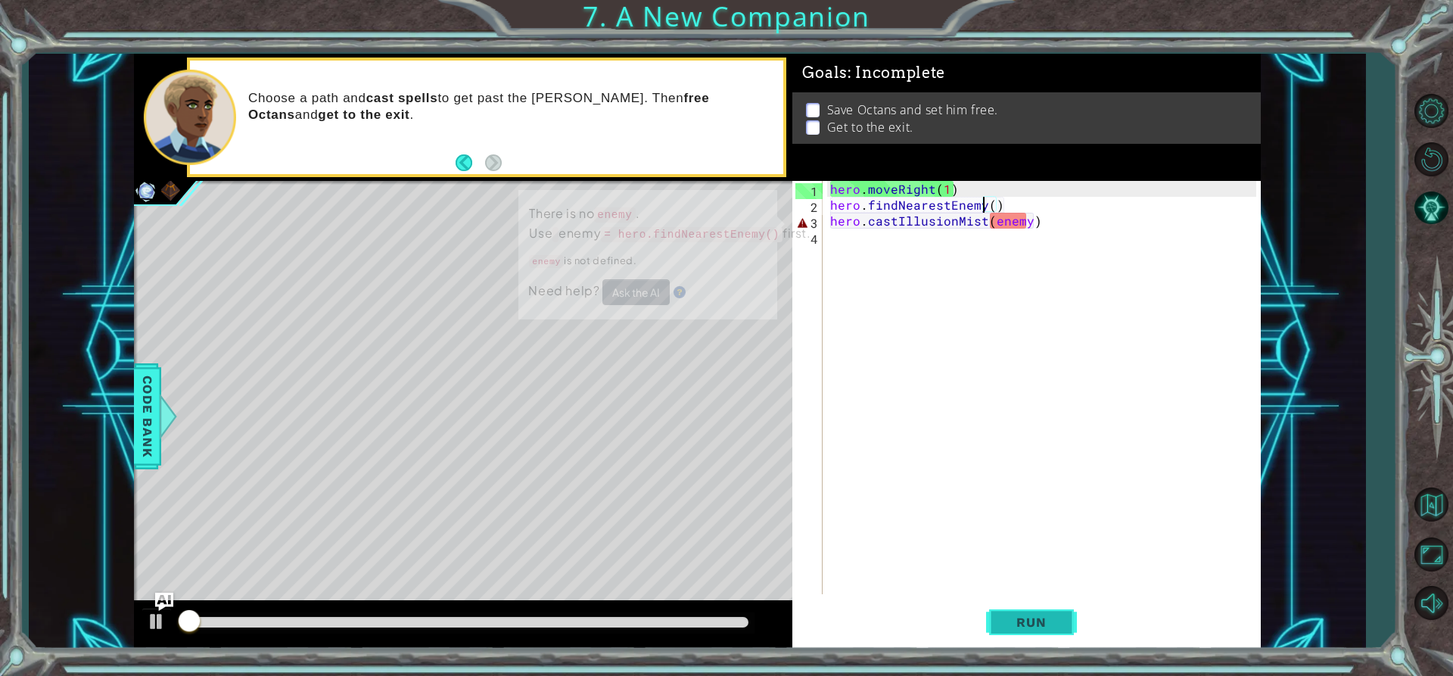
click at [1040, 627] on span "Run" at bounding box center [1031, 622] width 60 height 15
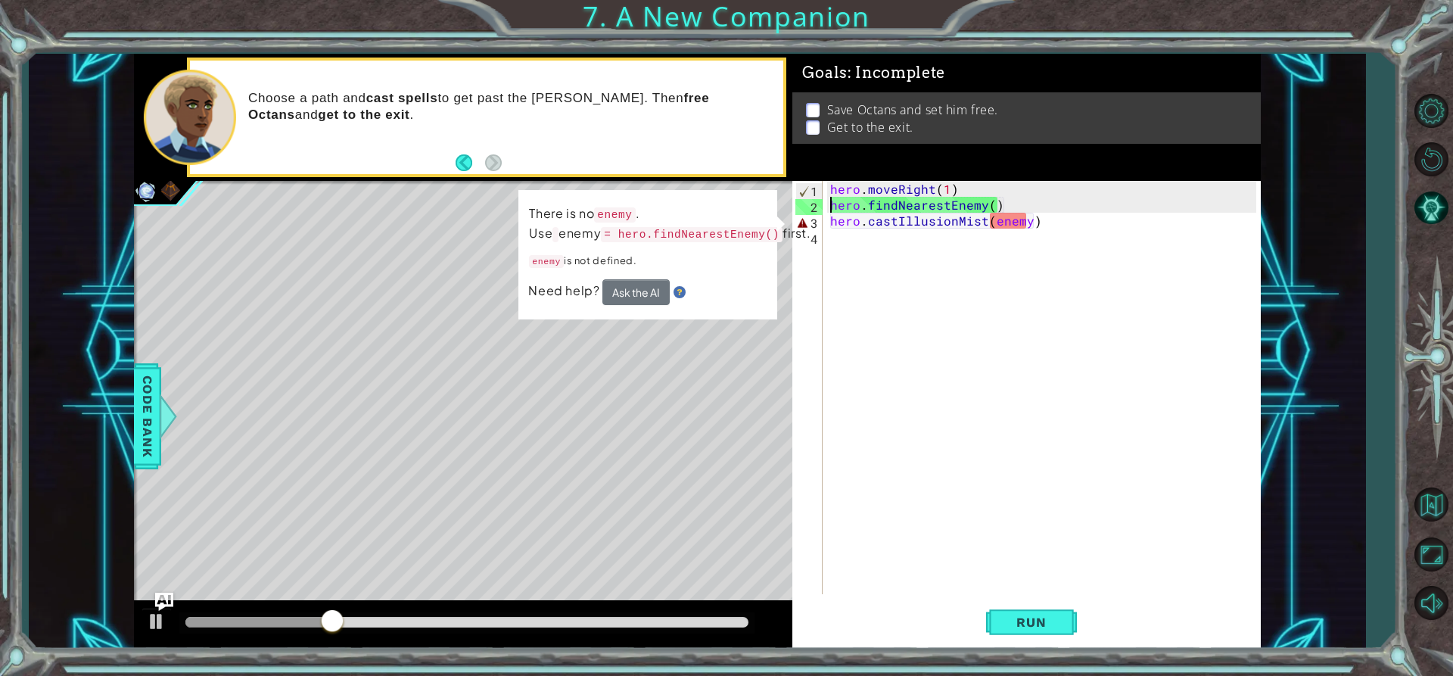
click at [830, 204] on div "hero . moveRight ( 1 ) hero . findNearestEnemy ( ) hero . castIllusionMist ( en…" at bounding box center [1045, 403] width 437 height 445
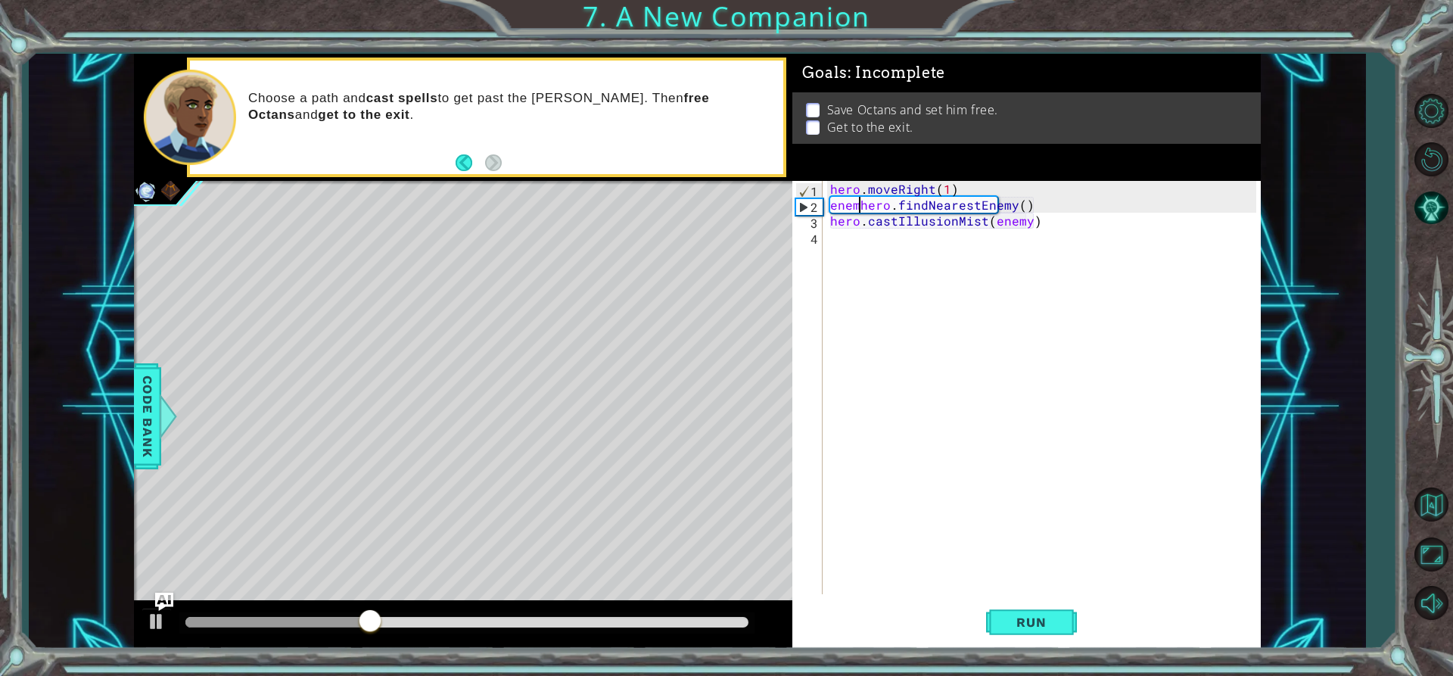
scroll to position [0, 3]
type textarea "enemy= hero.findNearestEnemy()"
click at [1072, 621] on button "Run" at bounding box center [1031, 622] width 91 height 47
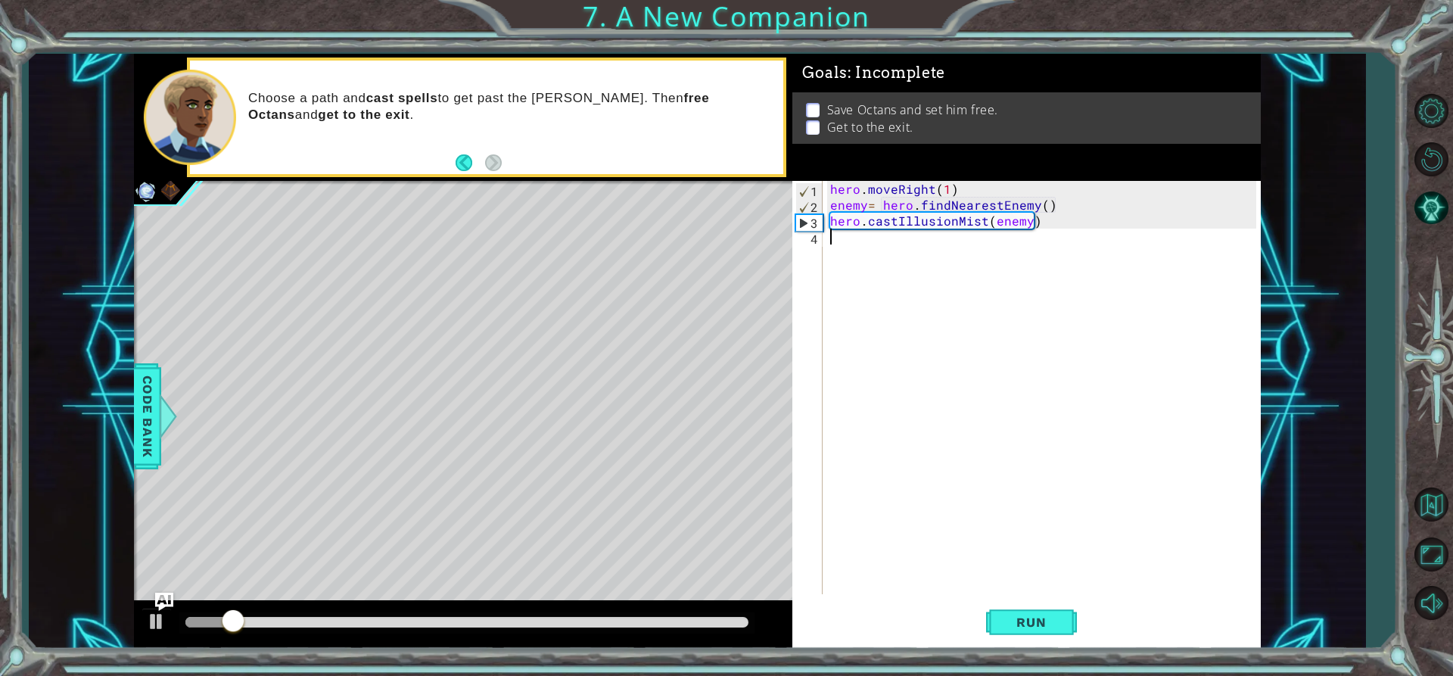
click at [833, 242] on div "hero . moveRight ( 1 ) enemy = hero . findNearestEnemy ( ) hero . castIllusionM…" at bounding box center [1045, 403] width 437 height 445
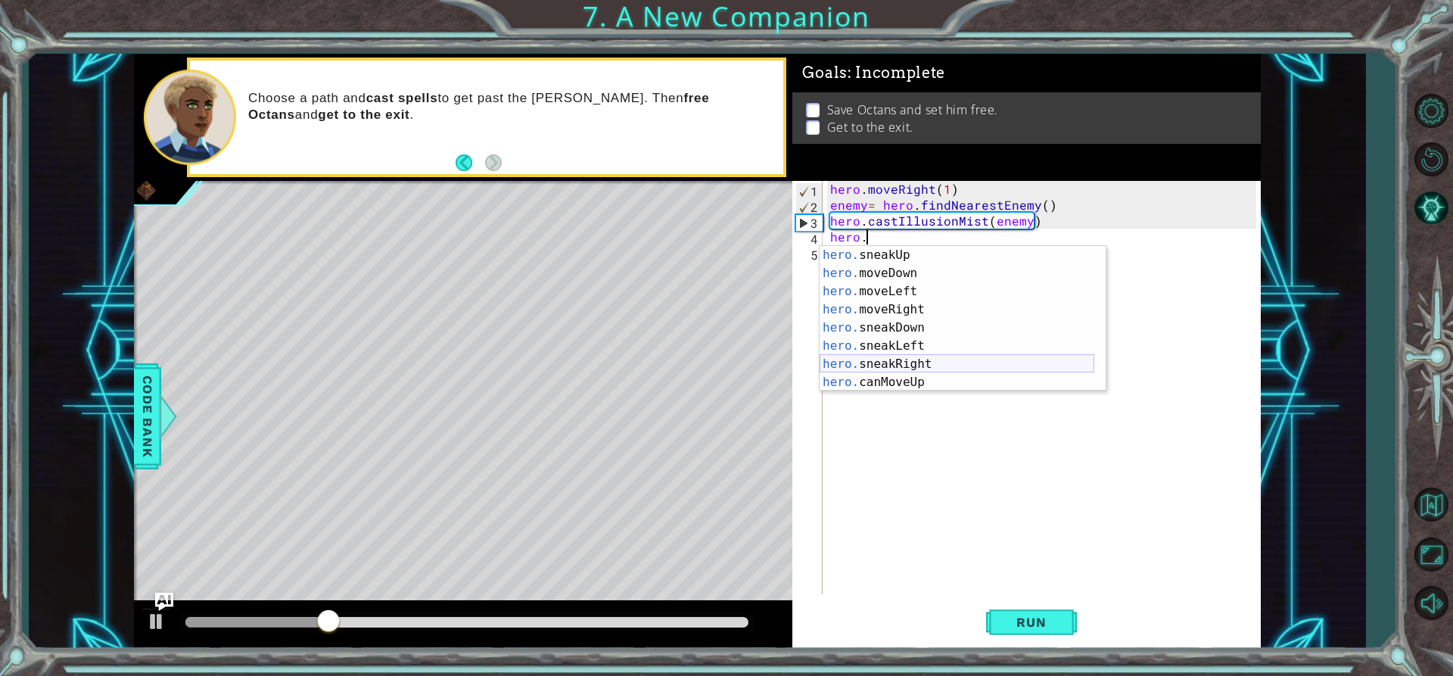
scroll to position [91, 0]
click at [907, 358] on div "hero. sneakUp press enter hero. moveDown press enter hero. moveLeft press enter…" at bounding box center [957, 337] width 275 height 182
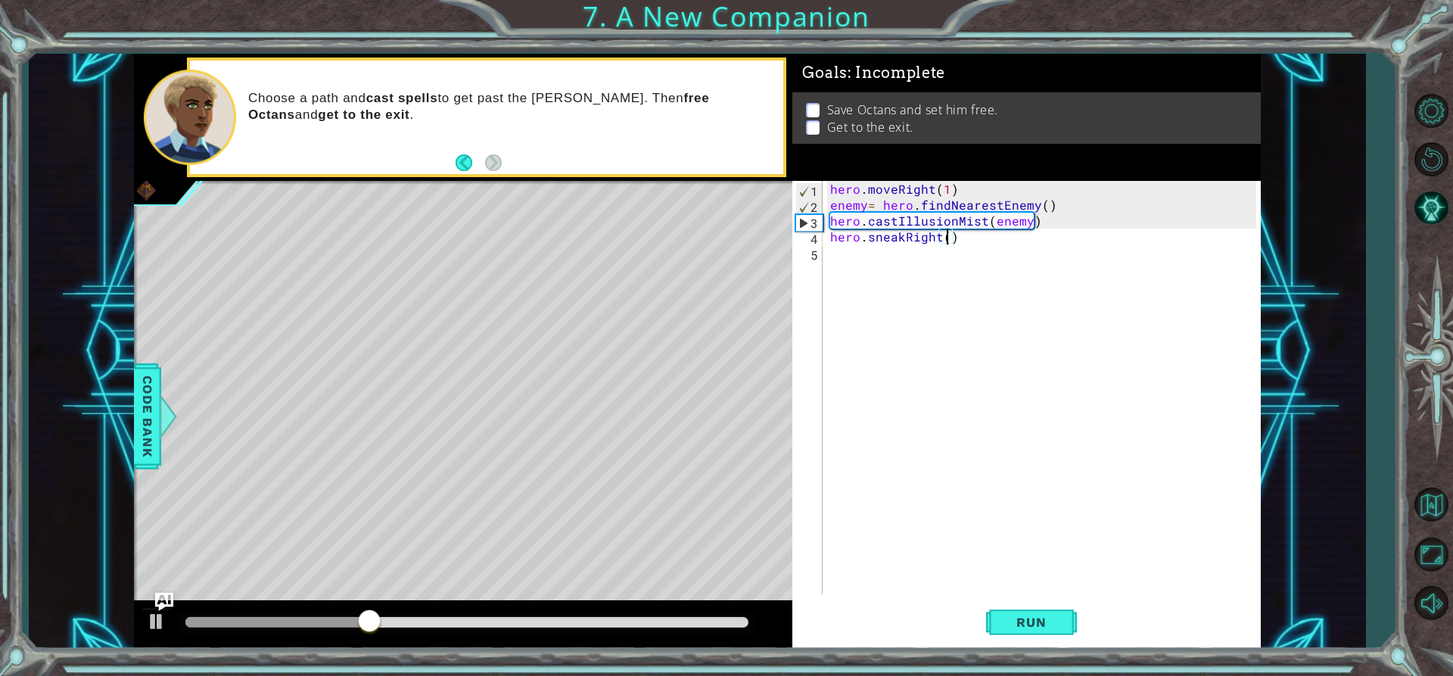
scroll to position [0, 8]
type textarea "hero.sneakRight(2)"
click at [1023, 615] on span "Run" at bounding box center [1031, 622] width 60 height 15
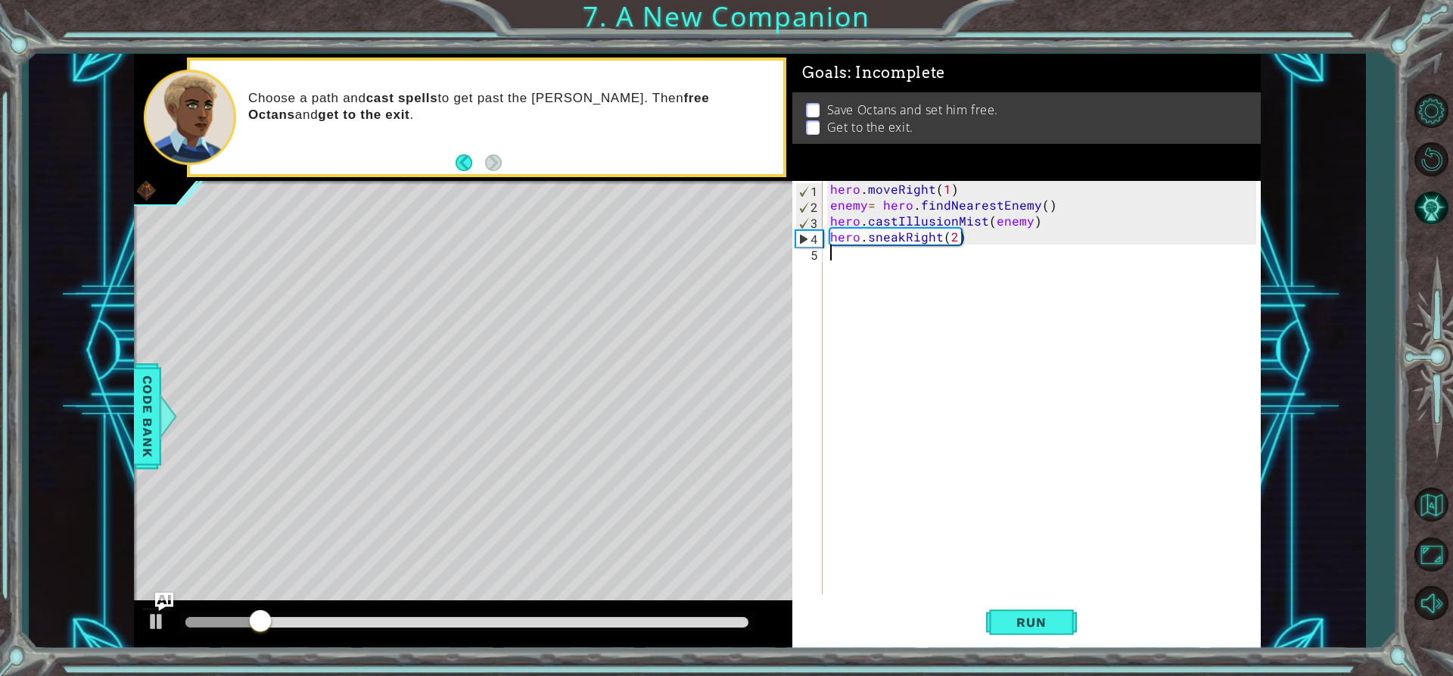
click at [840, 252] on div "hero . moveRight ( 1 ) enemy = hero . findNearestEnemy ( ) hero . castIllusionM…" at bounding box center [1045, 403] width 437 height 445
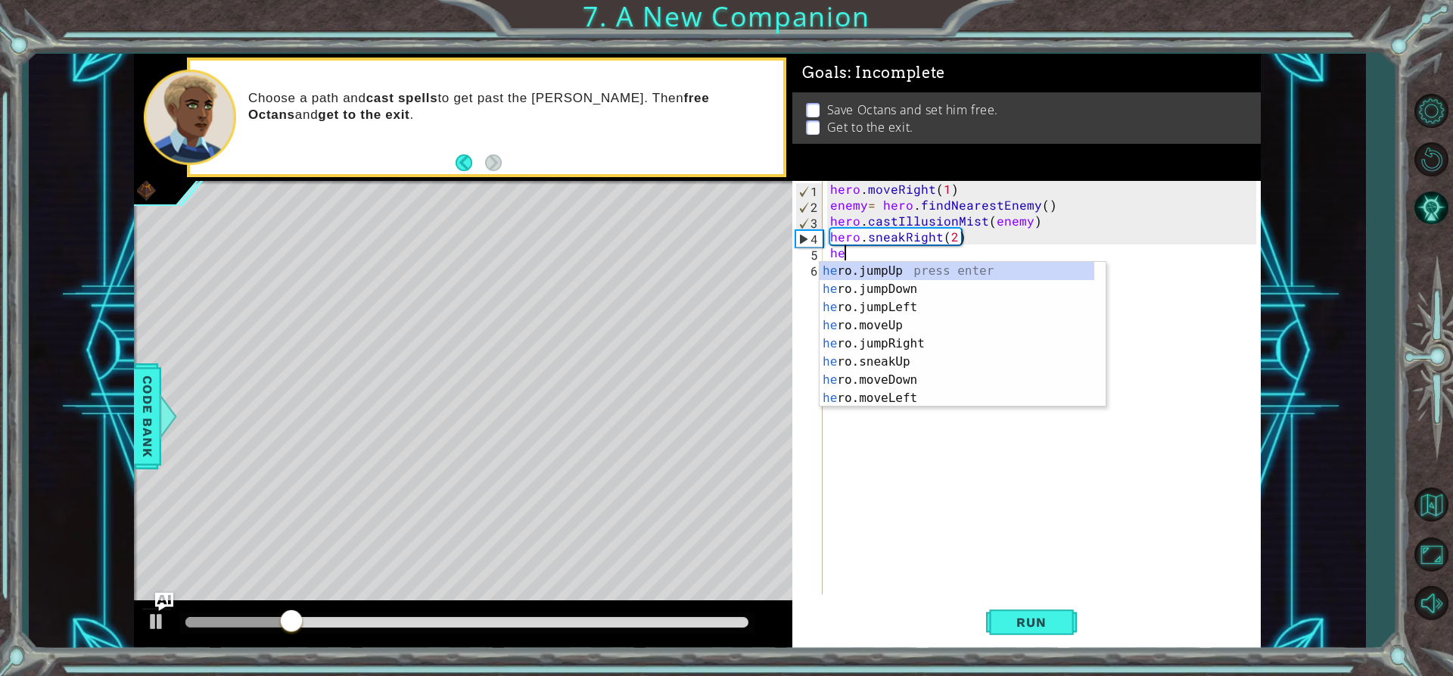
scroll to position [0, 1]
type textarea "hero"
click at [901, 322] on div "hero .jumpUp press enter hero .jumpDown press enter hero .jumpLeft press enter …" at bounding box center [957, 353] width 275 height 182
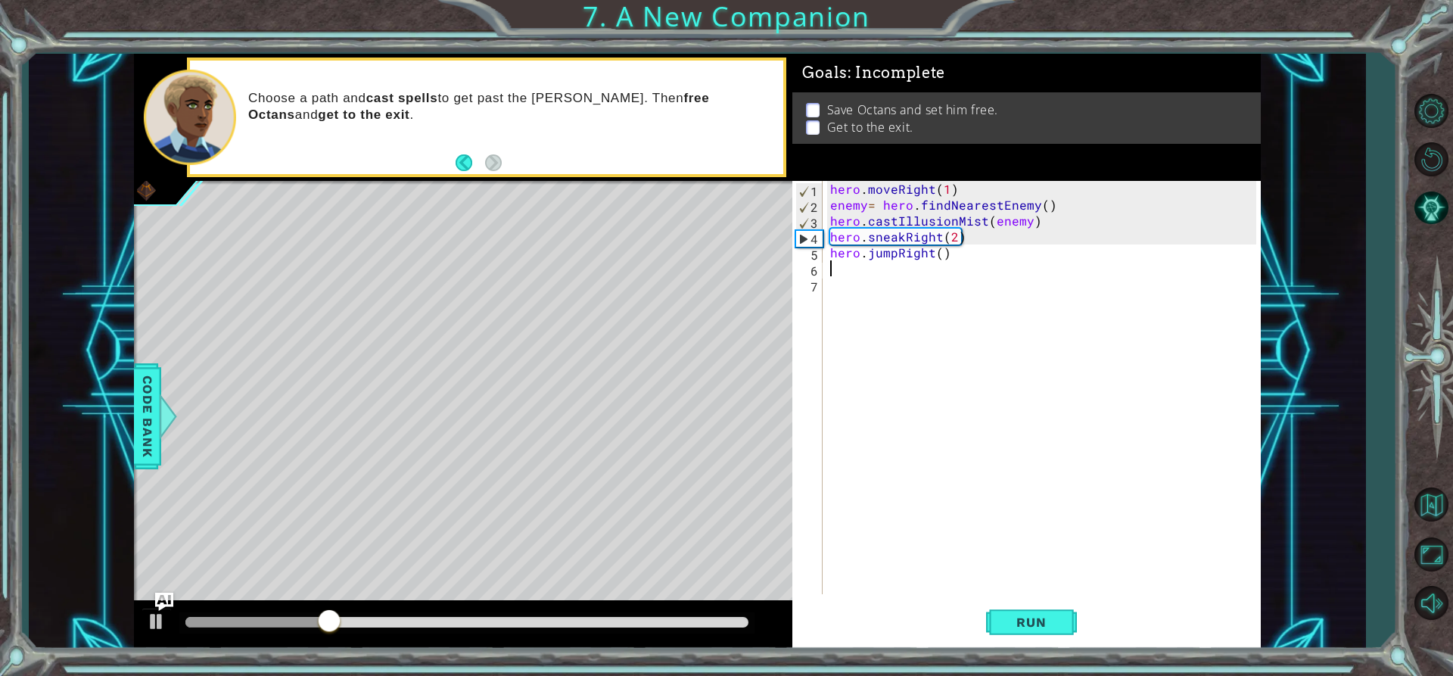
scroll to position [0, 0]
click at [1038, 630] on span "Run" at bounding box center [1031, 622] width 60 height 15
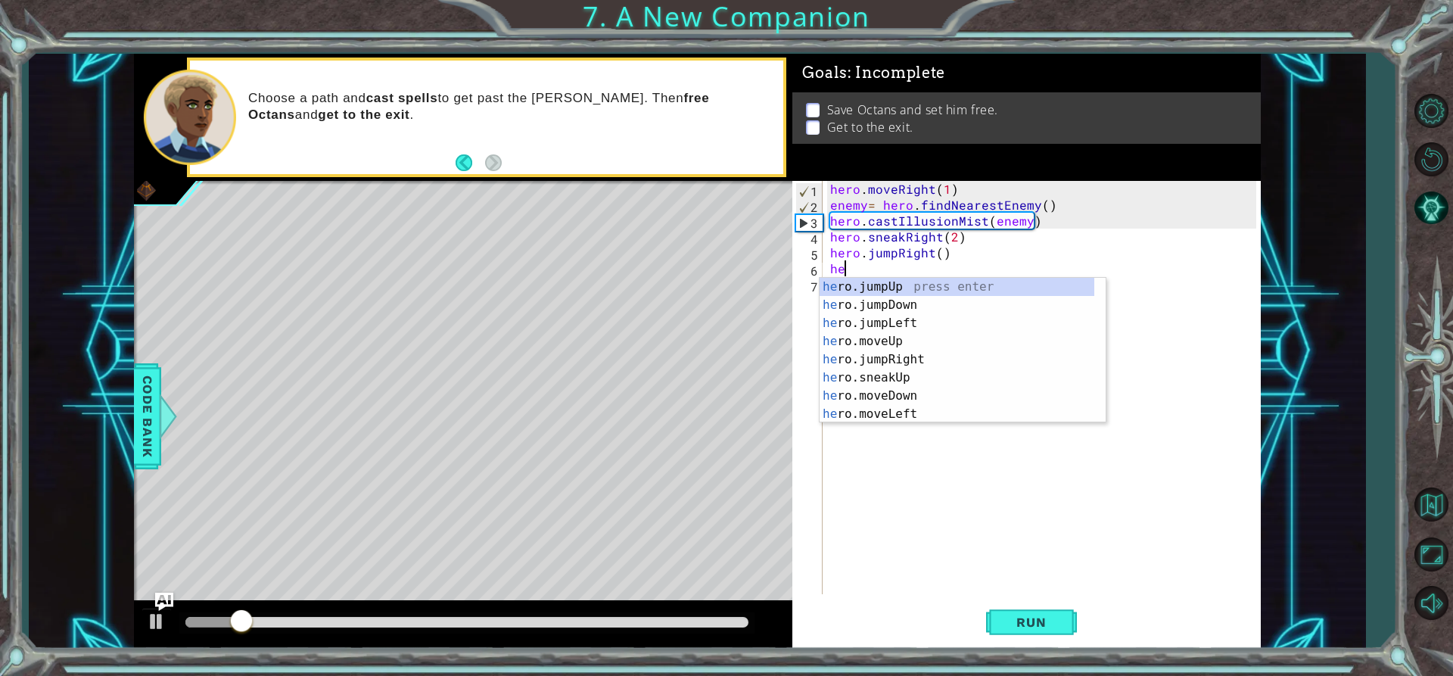
scroll to position [0, 1]
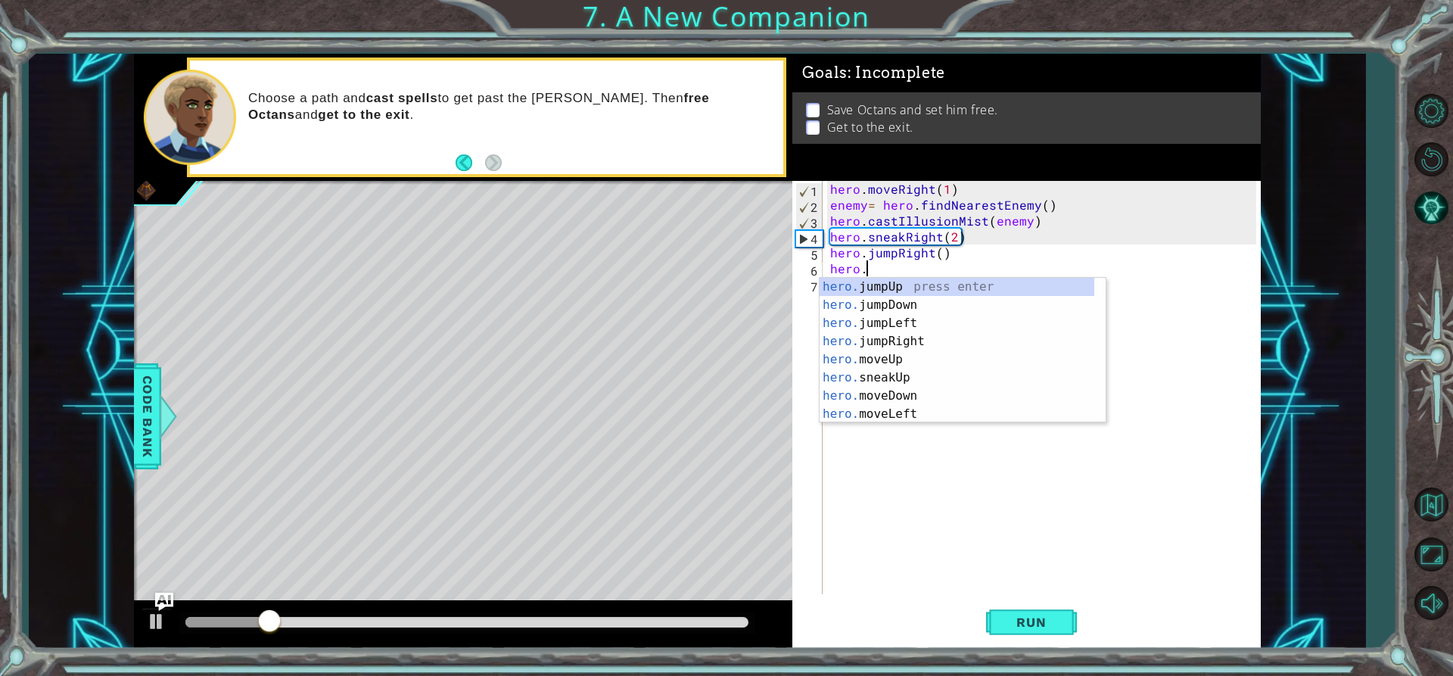
type textarea "hero.c"
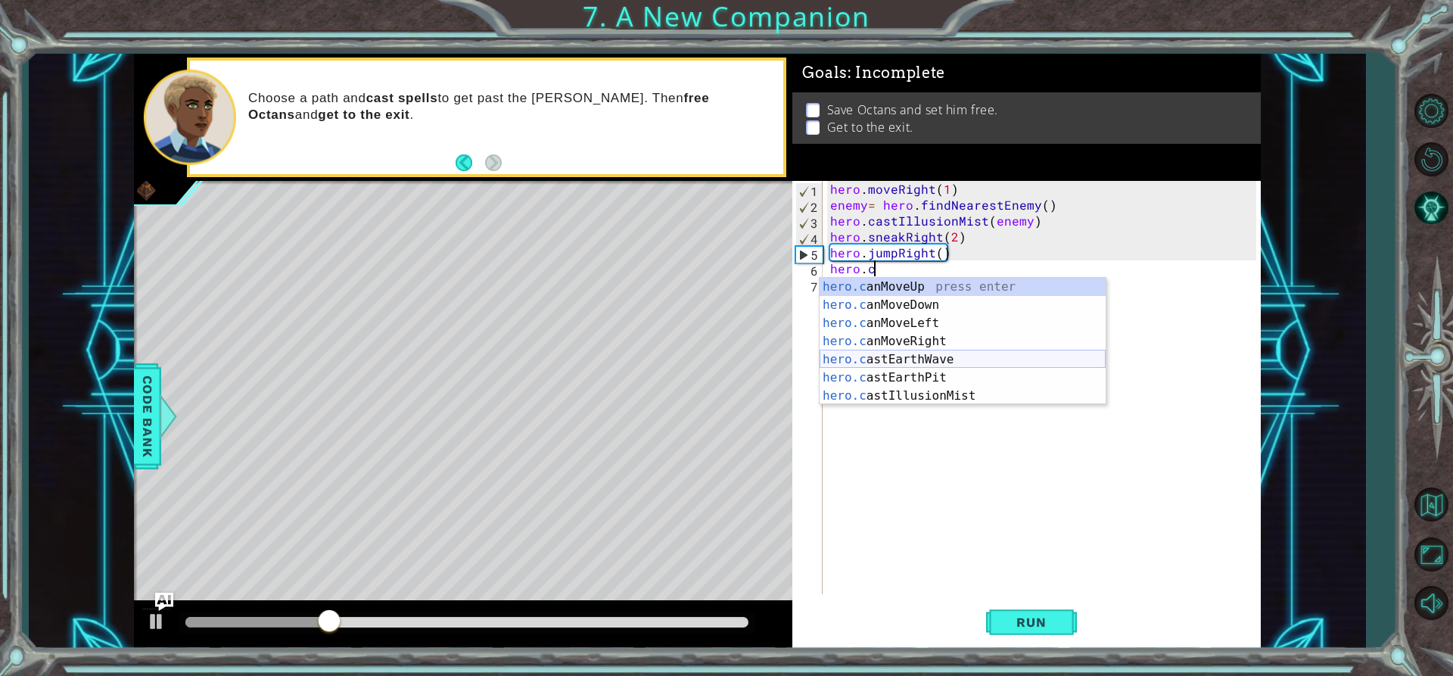
click at [919, 362] on div "hero.c anMoveUp press enter hero.c anMoveDown press enter hero.c anMoveLeft pre…" at bounding box center [963, 359] width 286 height 163
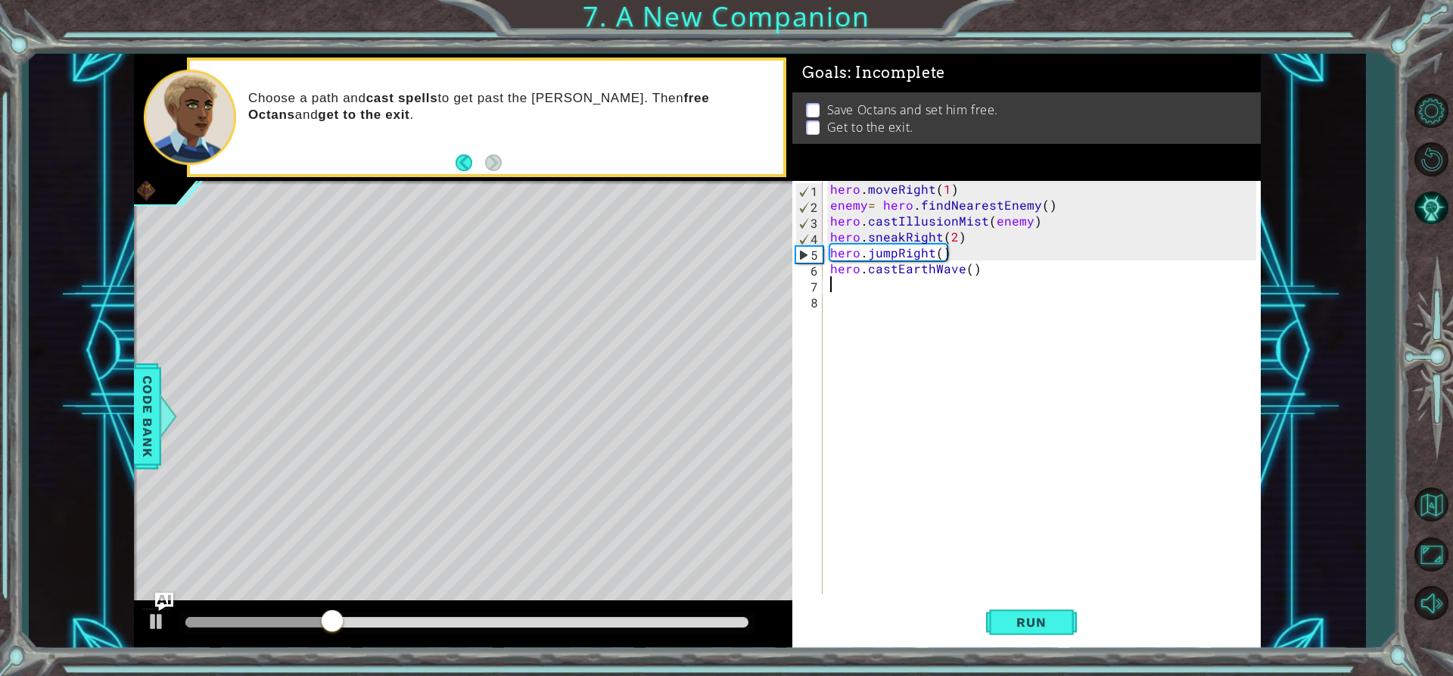
scroll to position [0, 0]
click at [1026, 613] on button "Run" at bounding box center [1031, 622] width 91 height 47
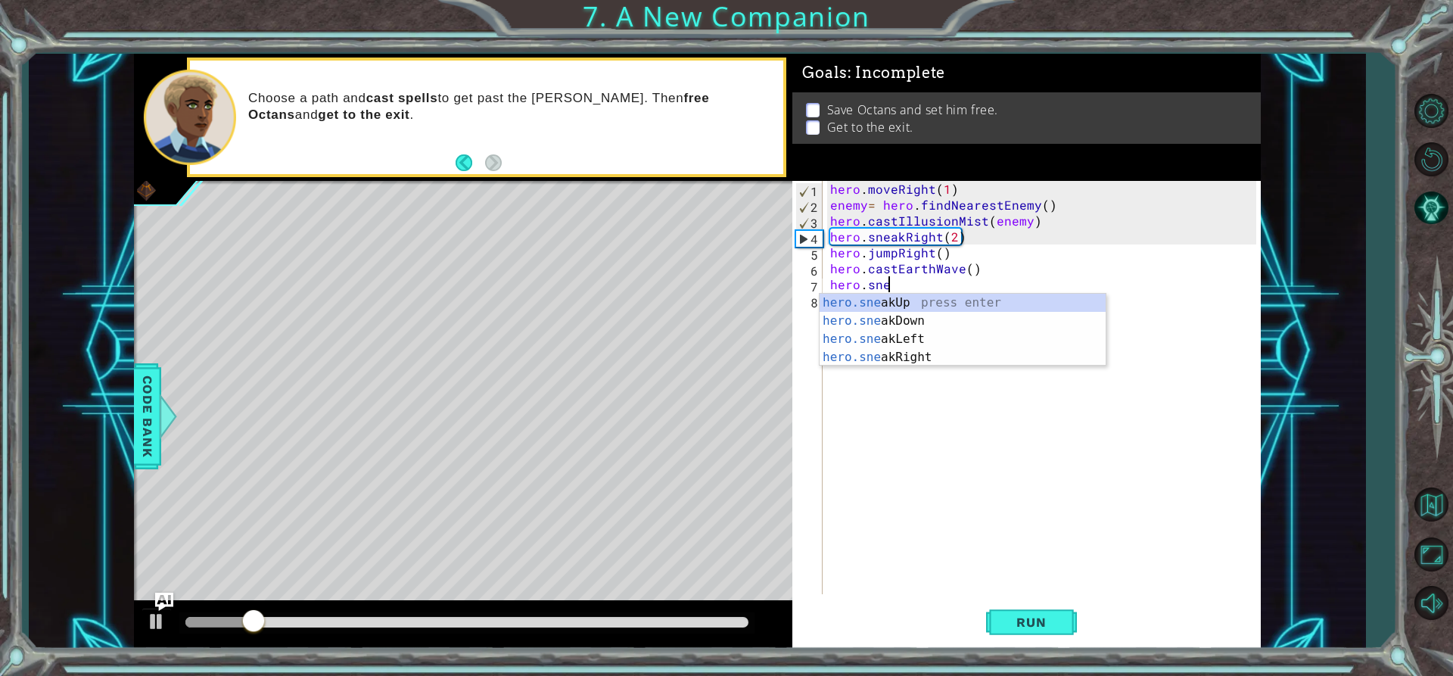
scroll to position [0, 3]
click at [883, 307] on div "hero.snea kUp press enter hero.snea kDown press enter hero.snea kLeft press ent…" at bounding box center [963, 348] width 286 height 109
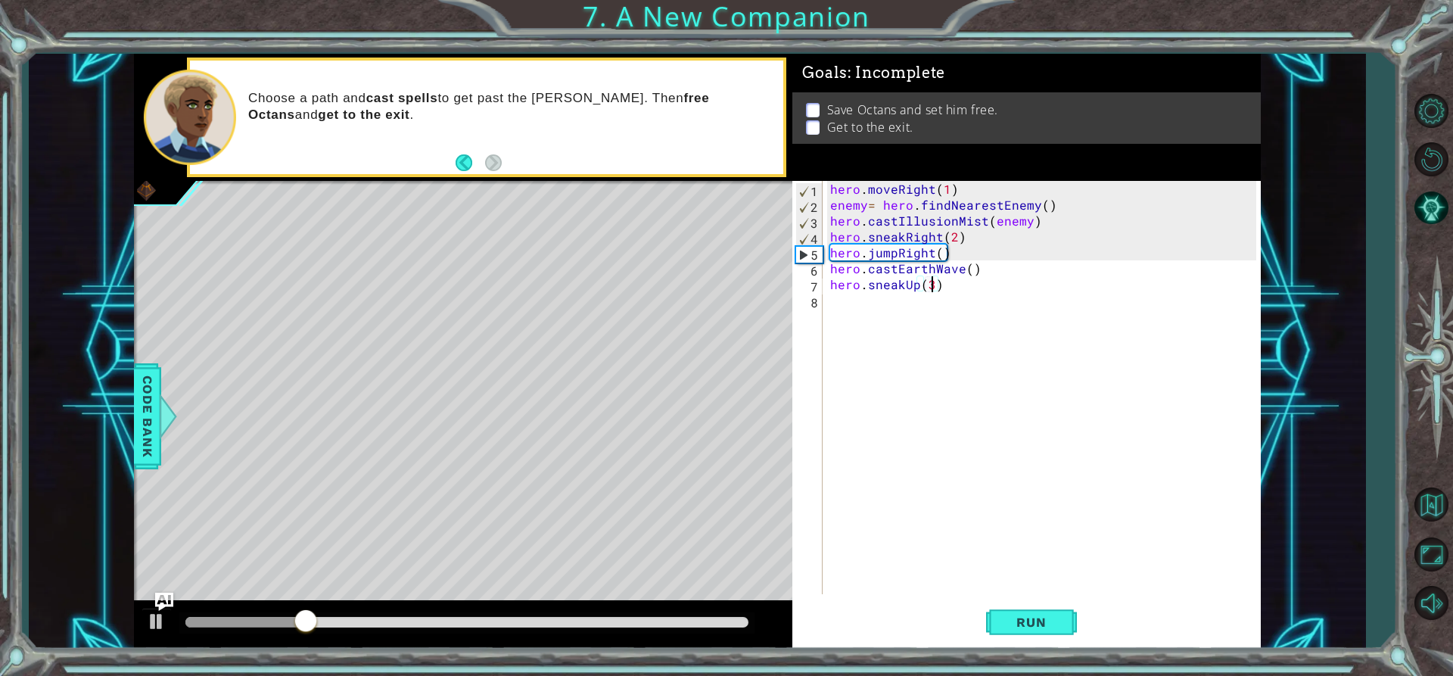
scroll to position [0, 6]
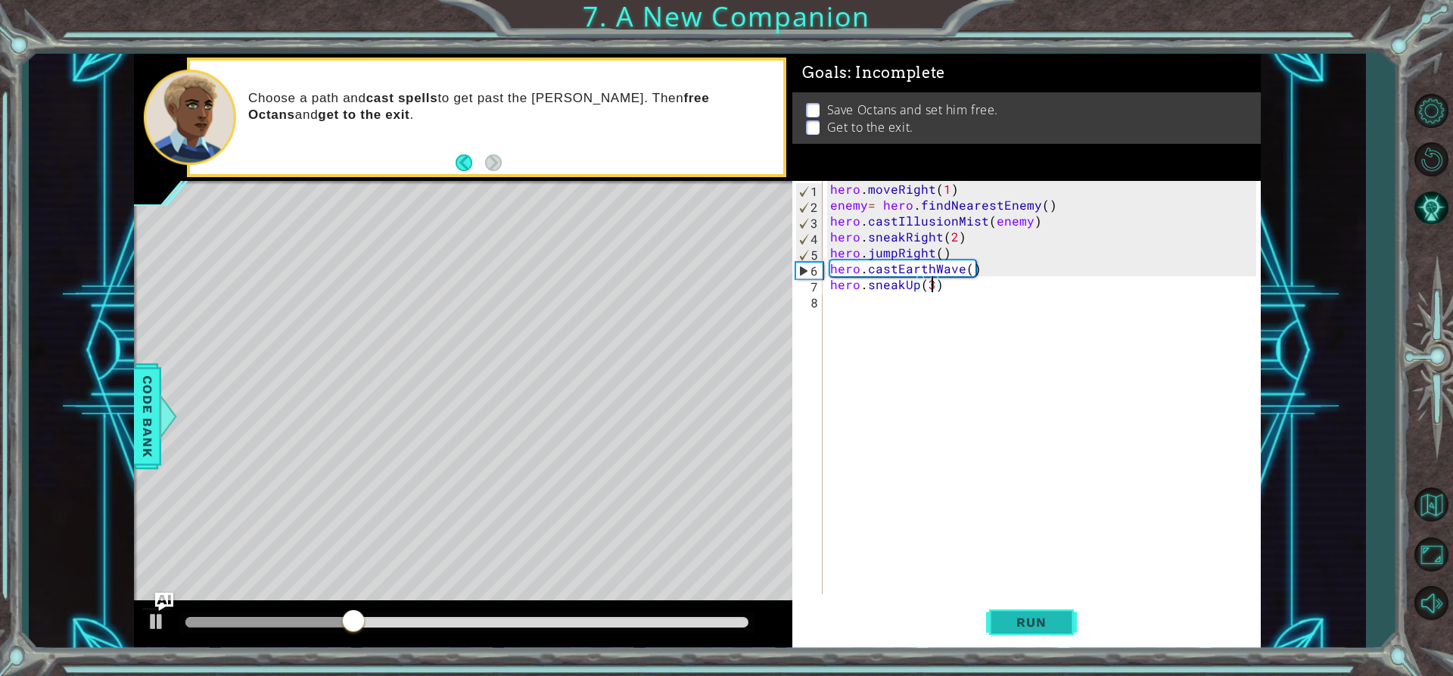
type textarea "hero.sneakUp(3)"
click at [1027, 618] on span "Run" at bounding box center [1031, 622] width 60 height 15
click at [839, 304] on div "hero . moveRight ( 1 ) enemy = hero . findNearestEnemy ( ) hero . castIllusionM…" at bounding box center [1045, 403] width 437 height 445
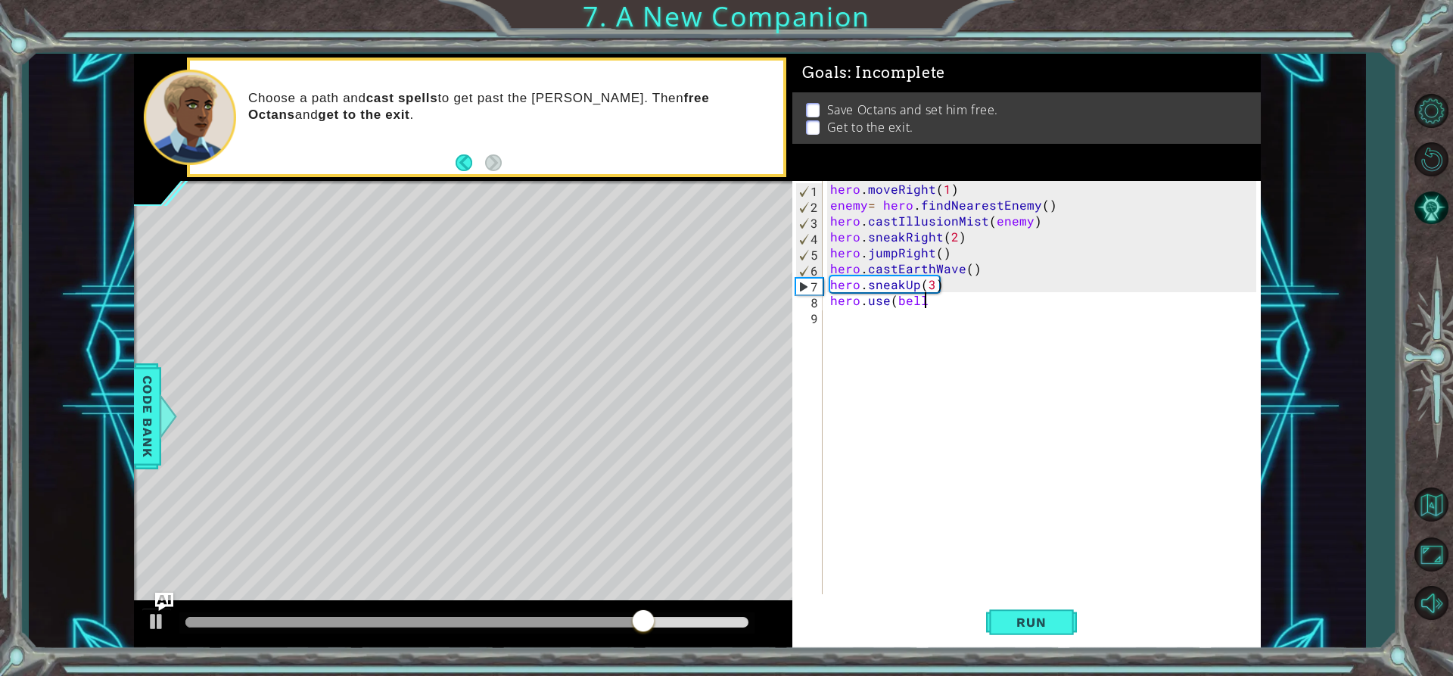
scroll to position [0, 5]
type textarea "hero.use(bell)"
click at [1050, 617] on span "Run" at bounding box center [1031, 622] width 60 height 15
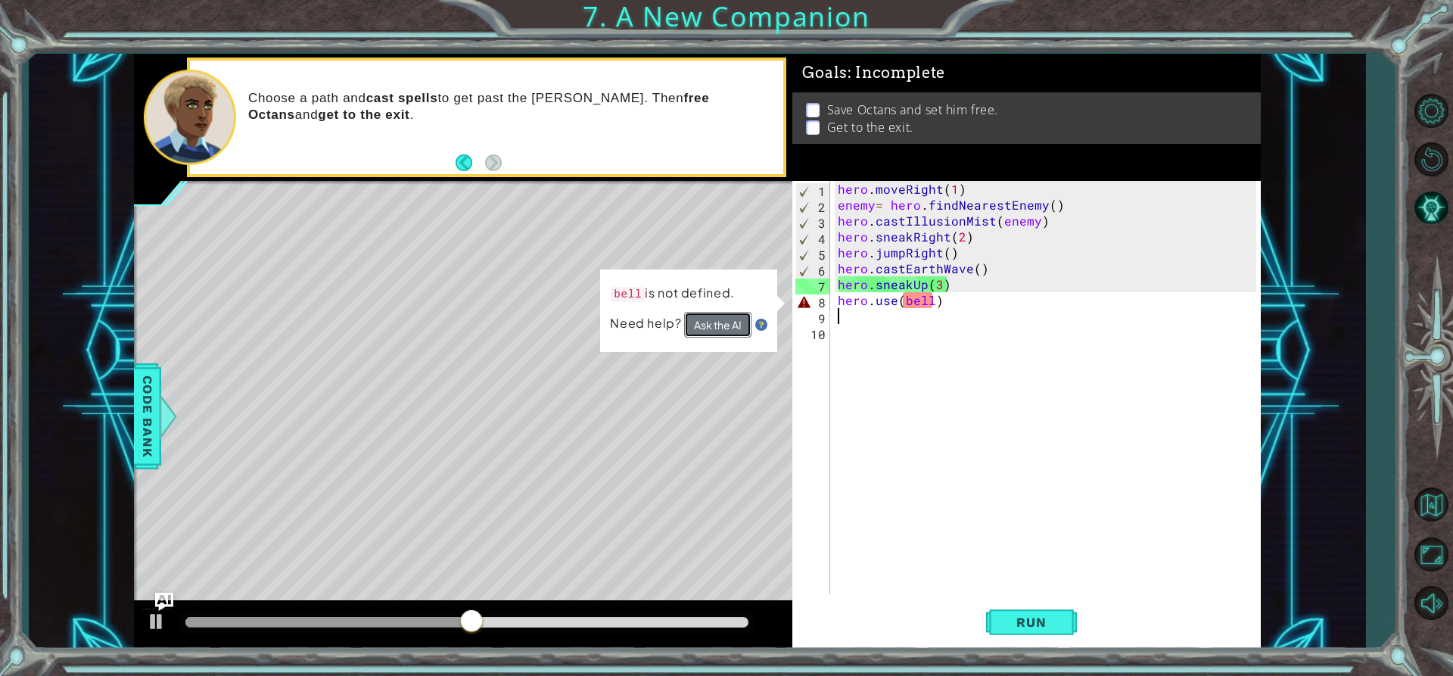
click at [721, 326] on button "Ask the AI" at bounding box center [717, 325] width 67 height 26
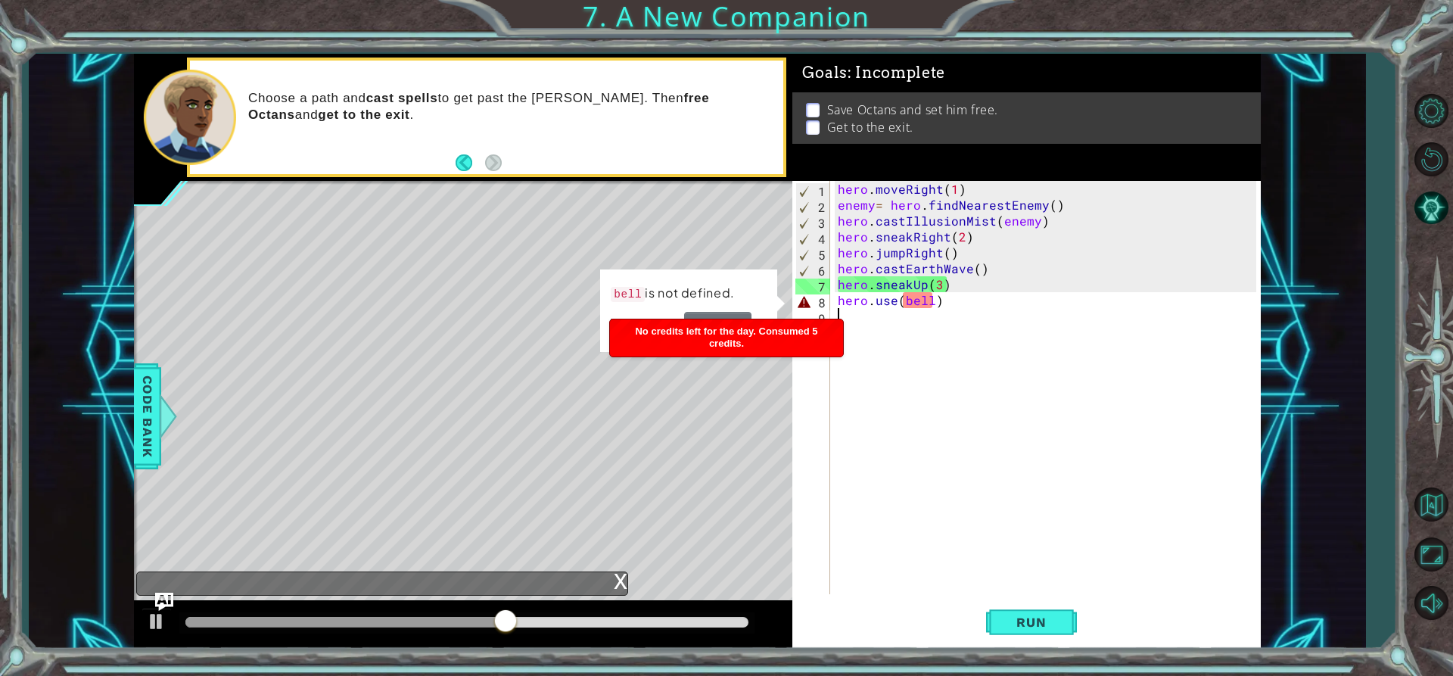
click at [912, 302] on div "hero . moveRight ( 1 ) enemy = hero . findNearestEnemy ( ) hero . castIllusionM…" at bounding box center [1050, 403] width 430 height 445
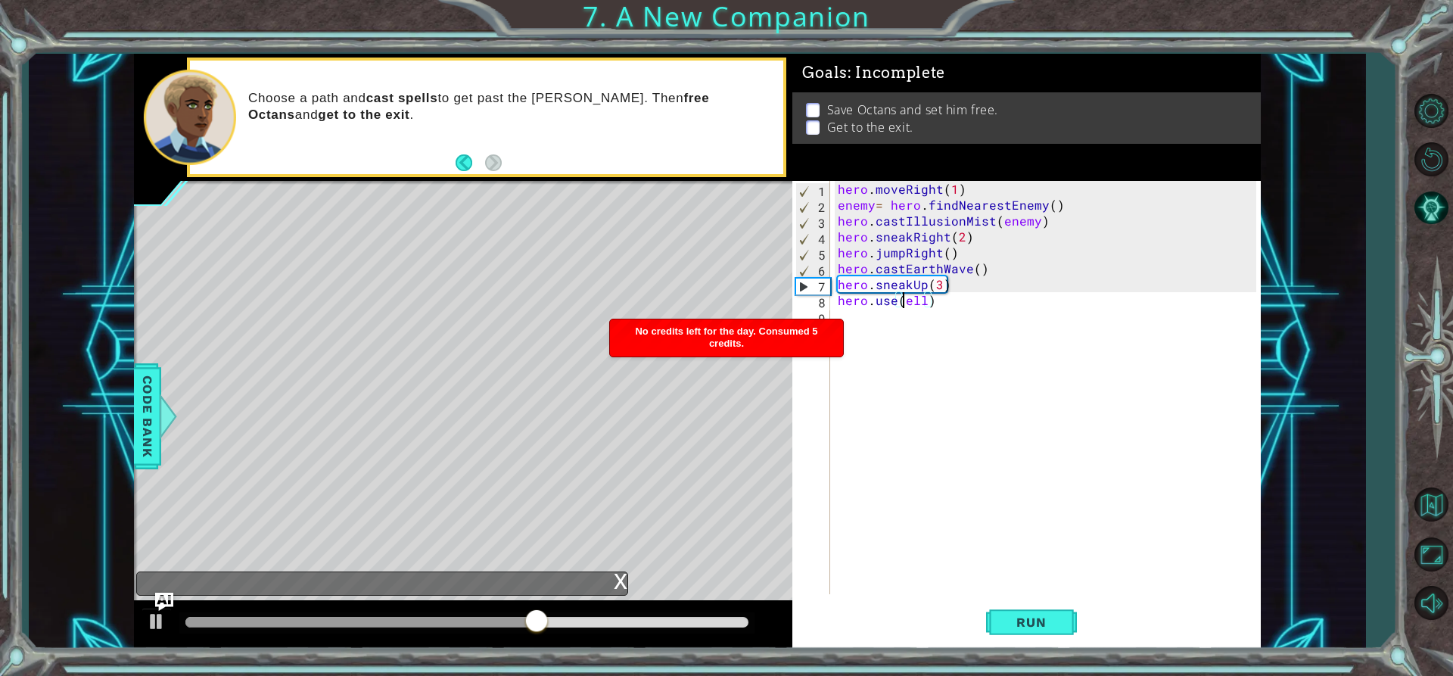
scroll to position [0, 5]
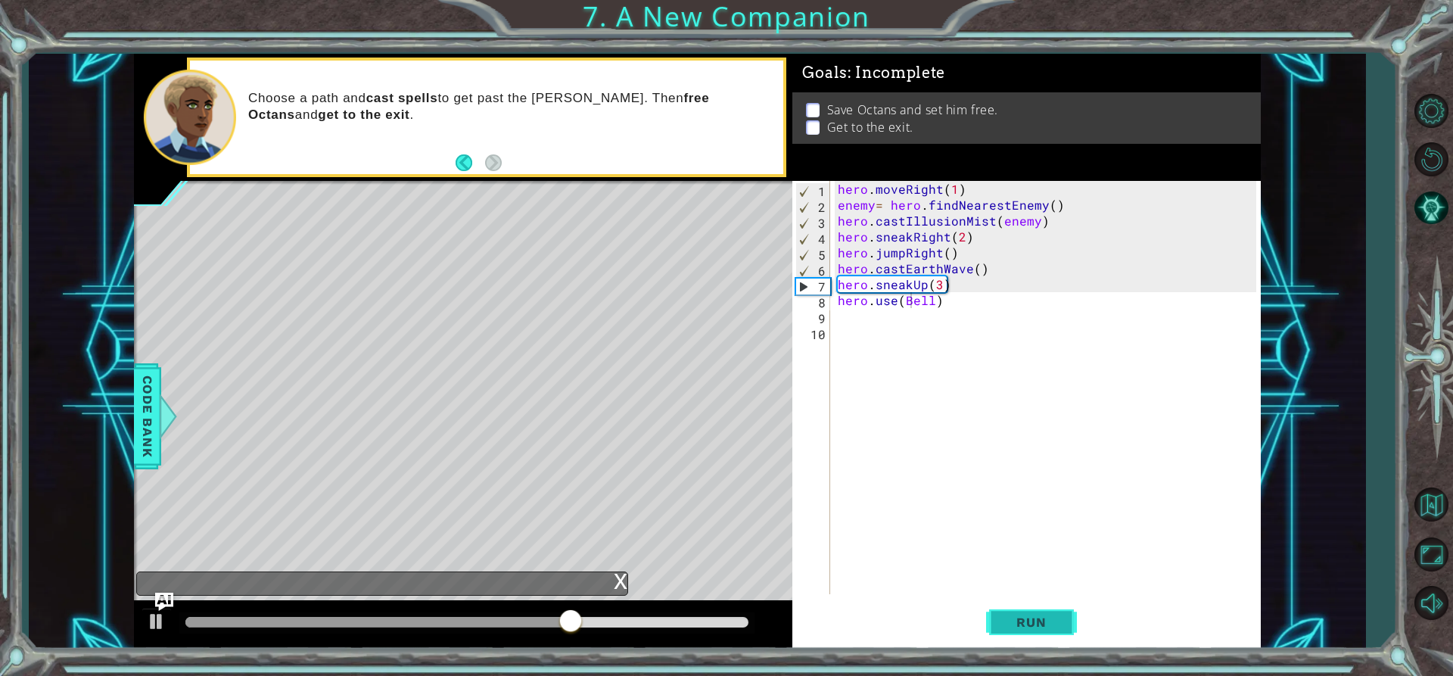
click at [999, 627] on button "Run" at bounding box center [1031, 622] width 91 height 47
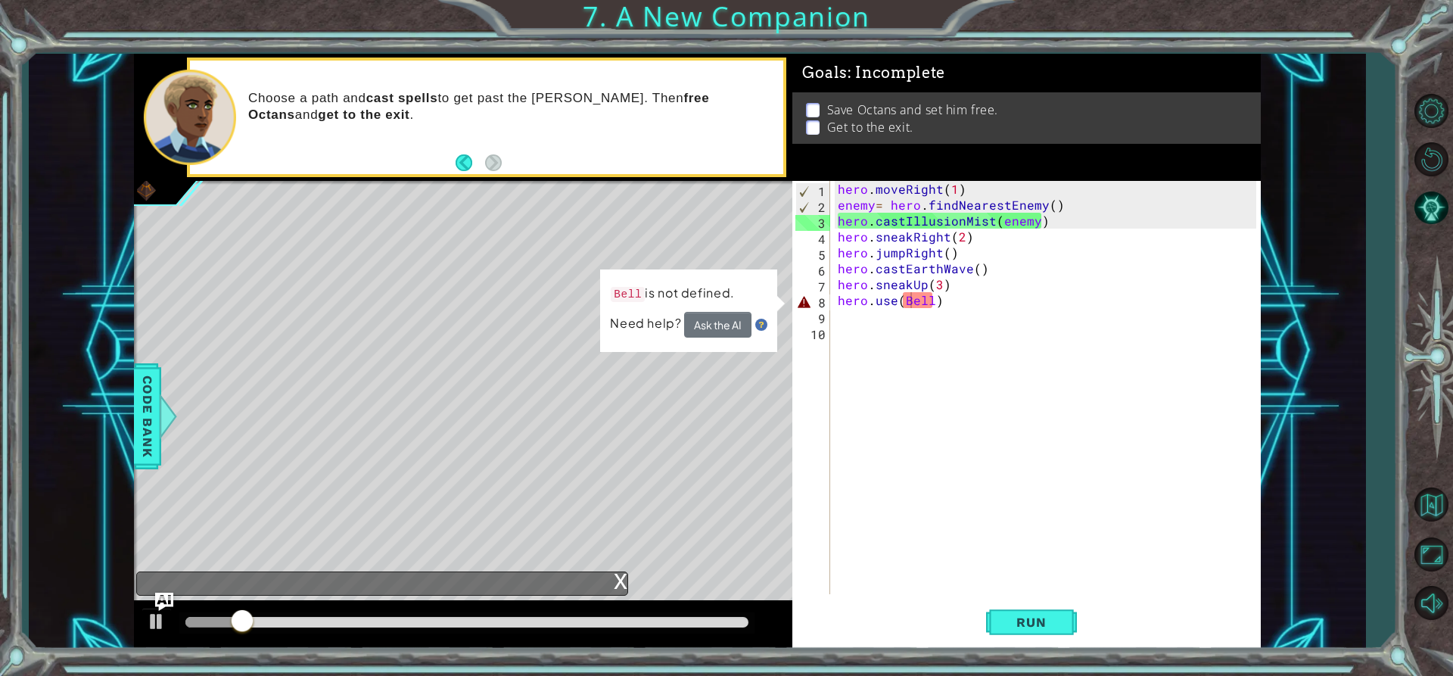
click at [765, 325] on img at bounding box center [761, 325] width 12 height 12
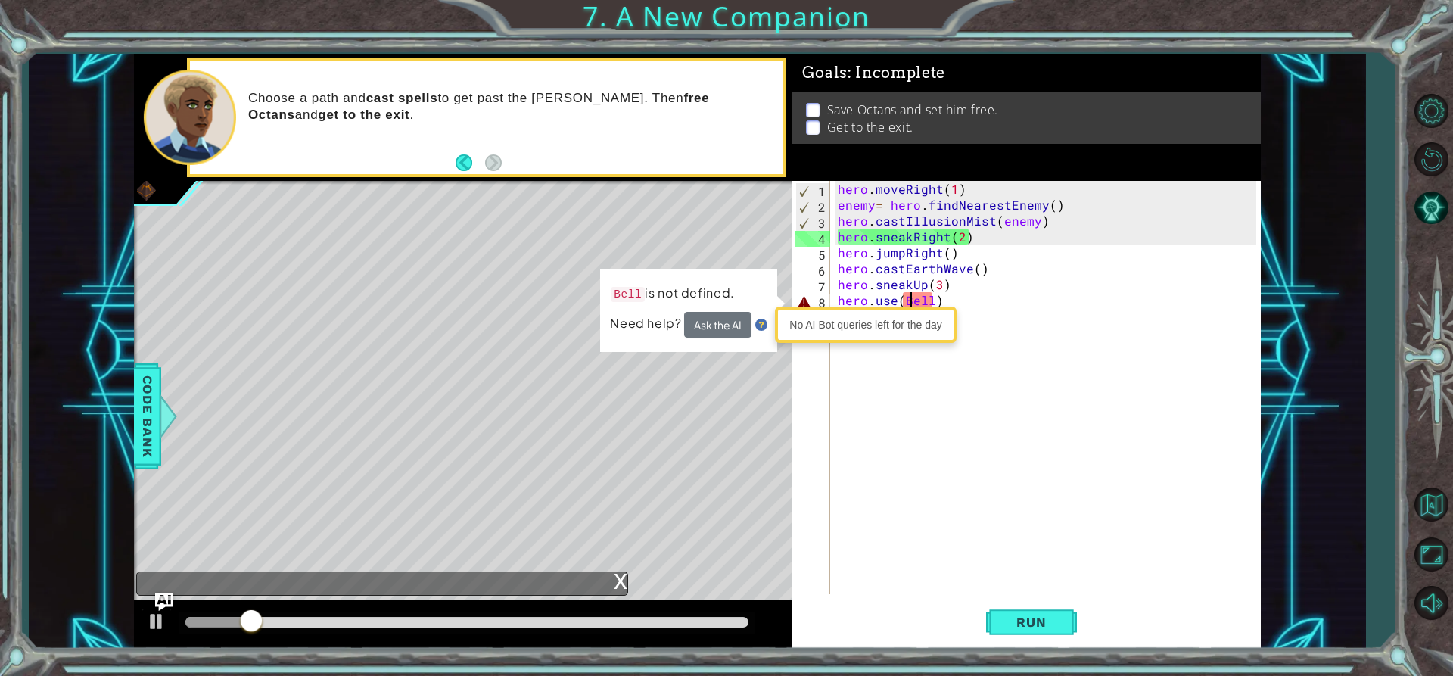
click at [763, 325] on img at bounding box center [761, 325] width 12 height 12
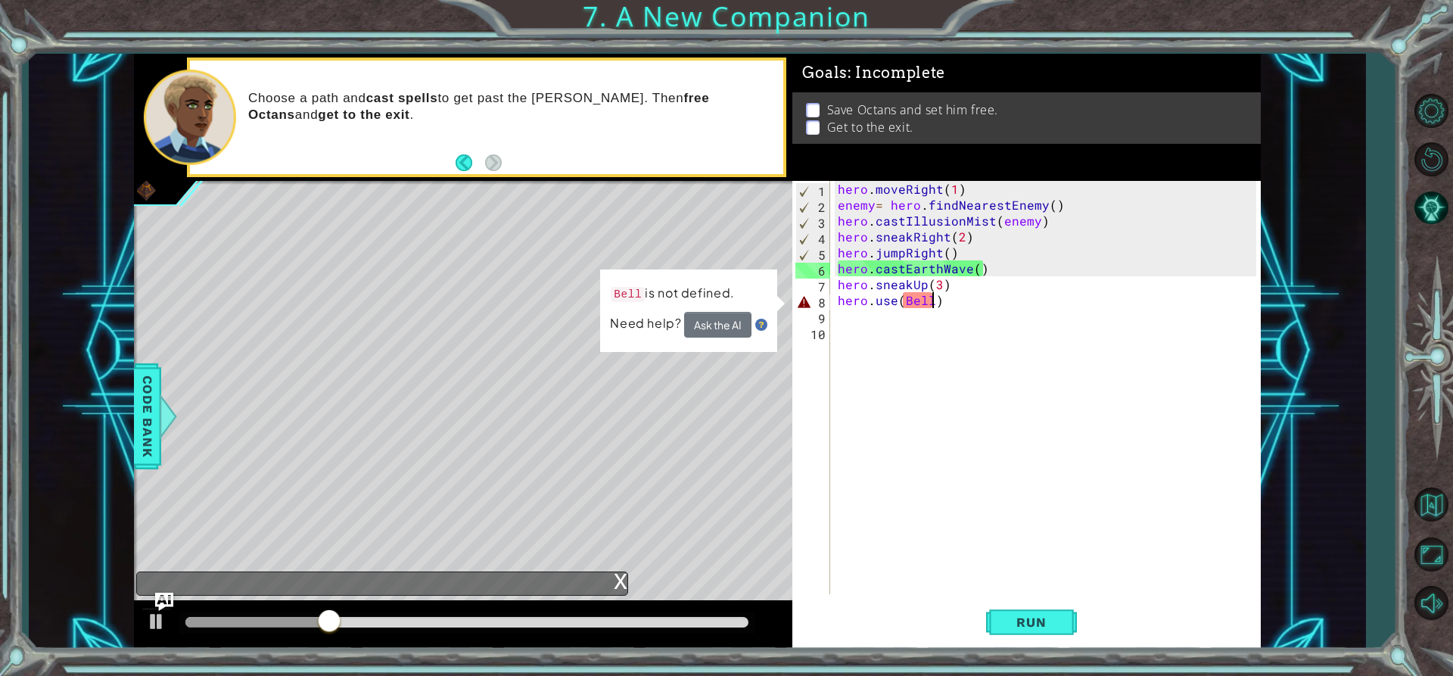
click at [930, 298] on div "hero . moveRight ( 1 ) enemy = hero . findNearestEnemy ( ) hero . castIllusionM…" at bounding box center [1050, 403] width 430 height 445
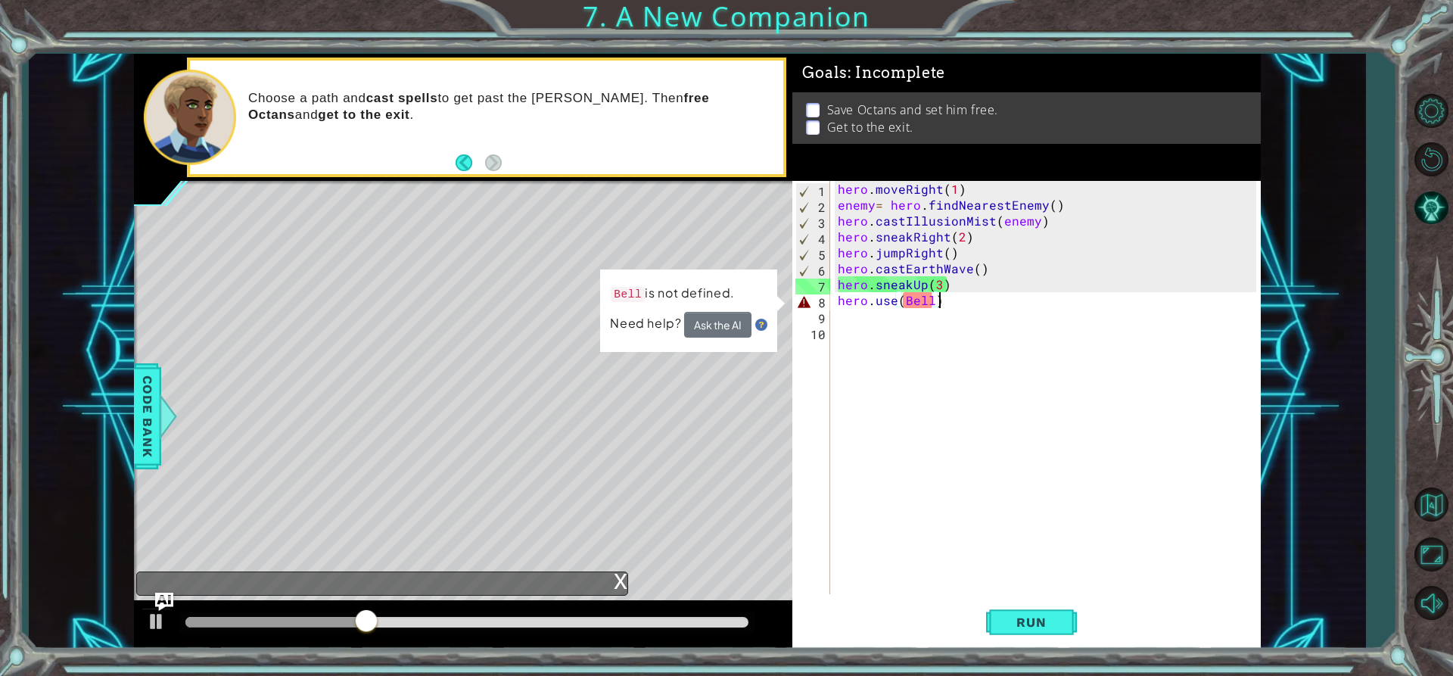
click at [945, 304] on div "hero . moveRight ( 1 ) enemy = hero . findNearestEnemy ( ) hero . castIllusionM…" at bounding box center [1050, 403] width 430 height 445
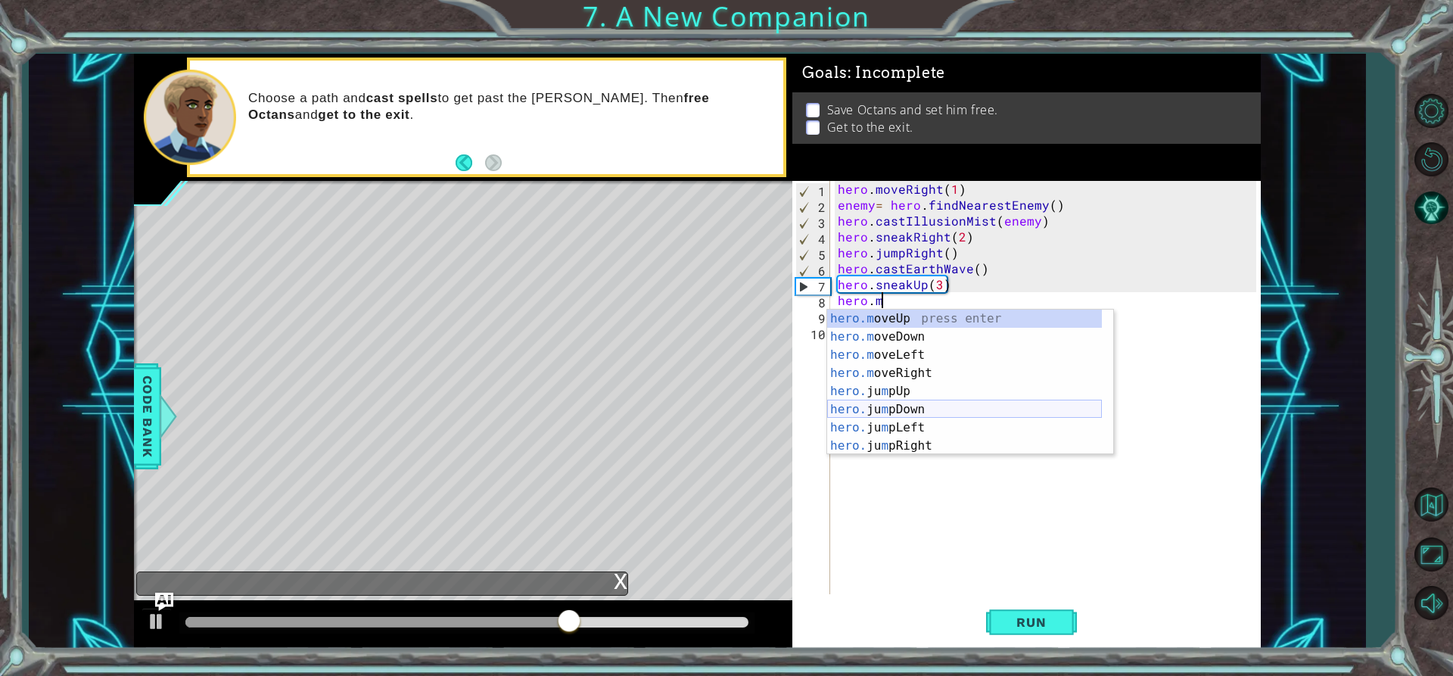
scroll to position [0, 0]
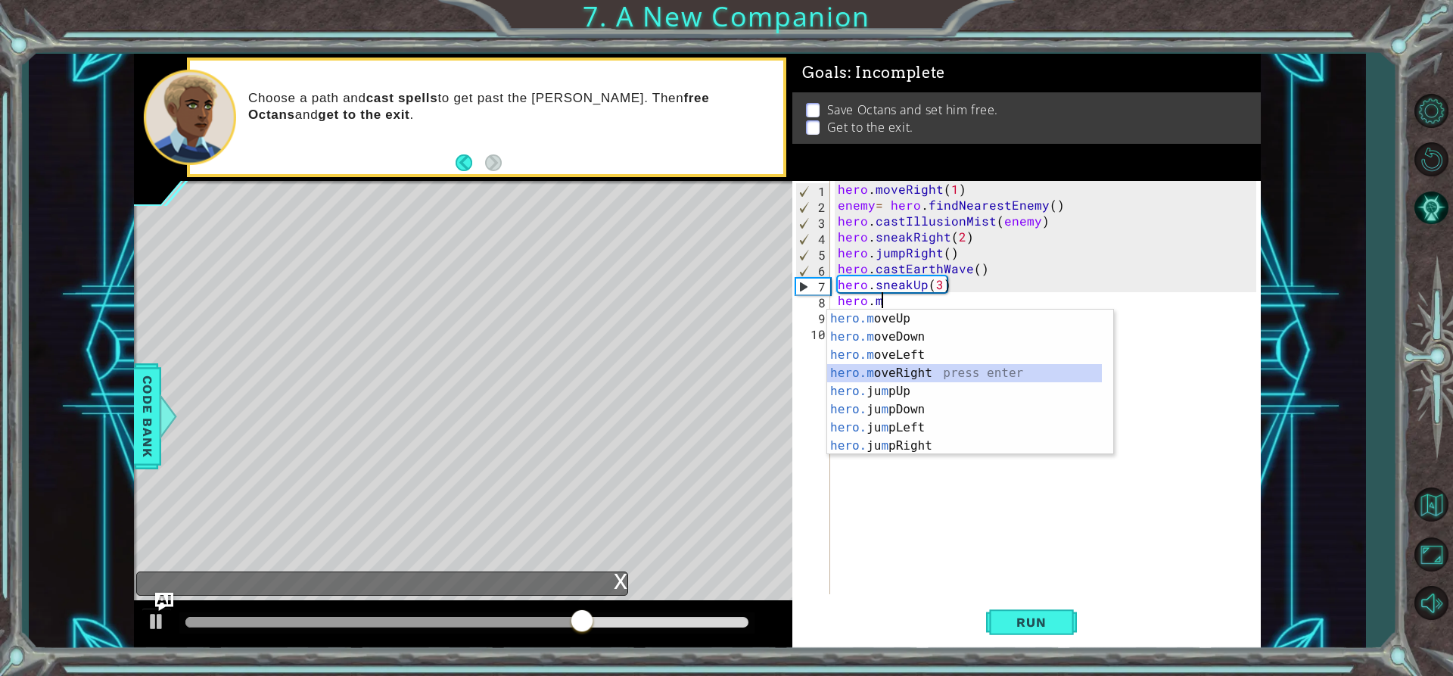
click at [920, 372] on div "hero.m oveUp press enter hero.m oveDown press enter hero.m oveLeft press enter …" at bounding box center [964, 401] width 275 height 182
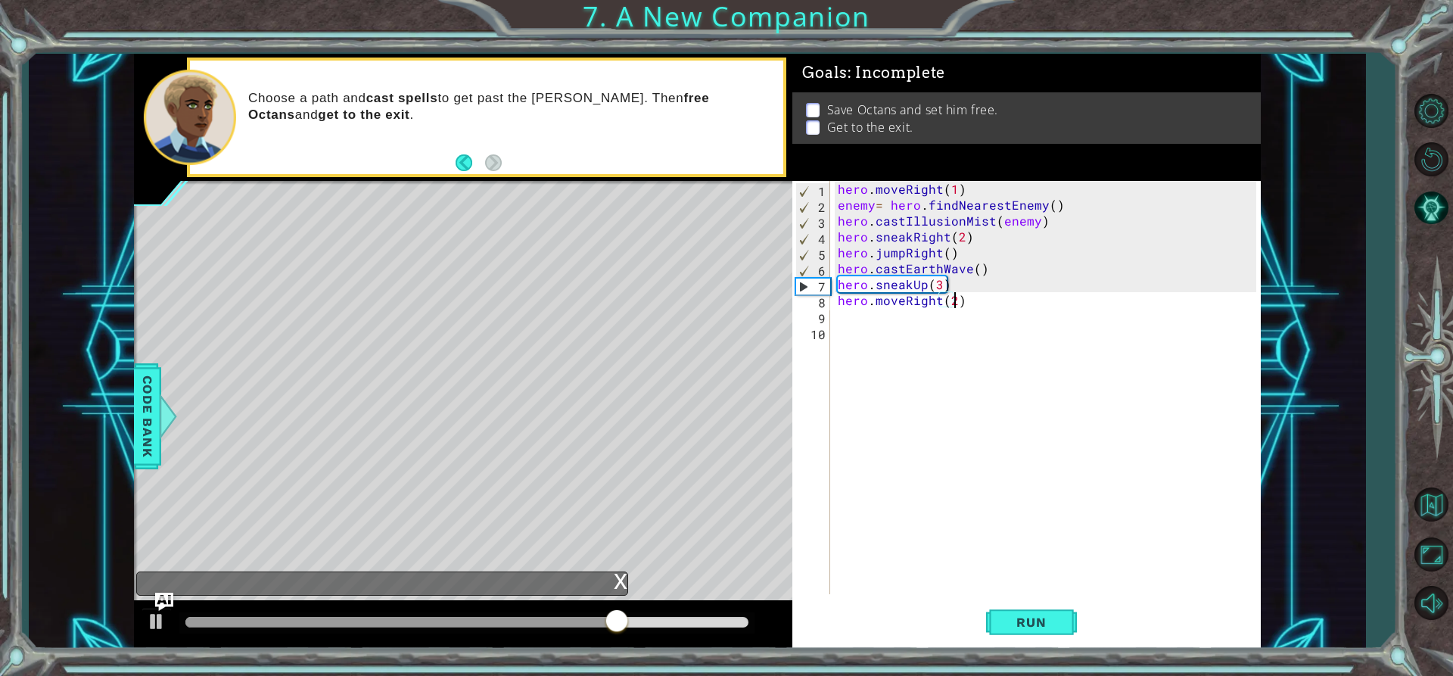
scroll to position [0, 7]
click at [1002, 623] on span "Run" at bounding box center [1031, 622] width 60 height 15
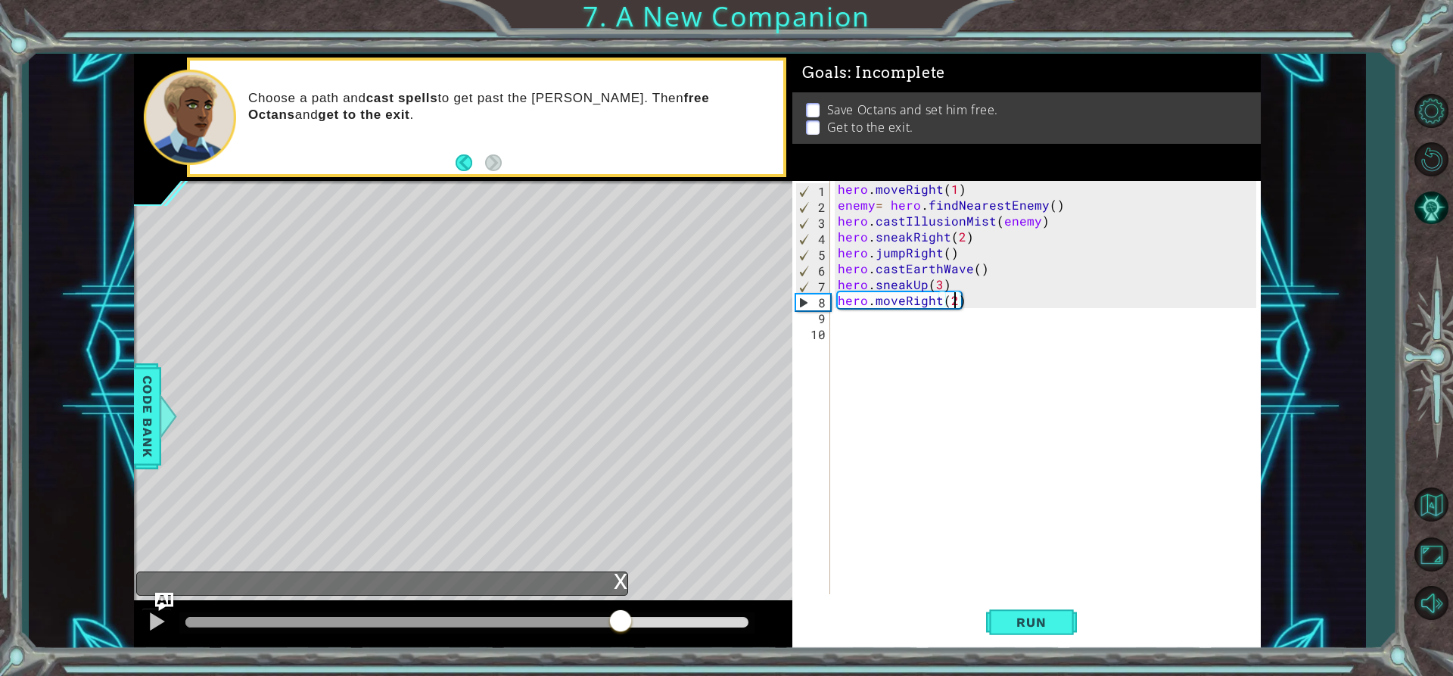
drag, startPoint x: 291, startPoint y: 624, endPoint x: 621, endPoint y: 647, distance: 330.1
click at [621, 647] on div at bounding box center [463, 624] width 659 height 48
click at [976, 297] on div "hero . moveRight ( 1 ) enemy = hero . findNearestEnemy ( ) hero . castIllusionM…" at bounding box center [1050, 403] width 430 height 445
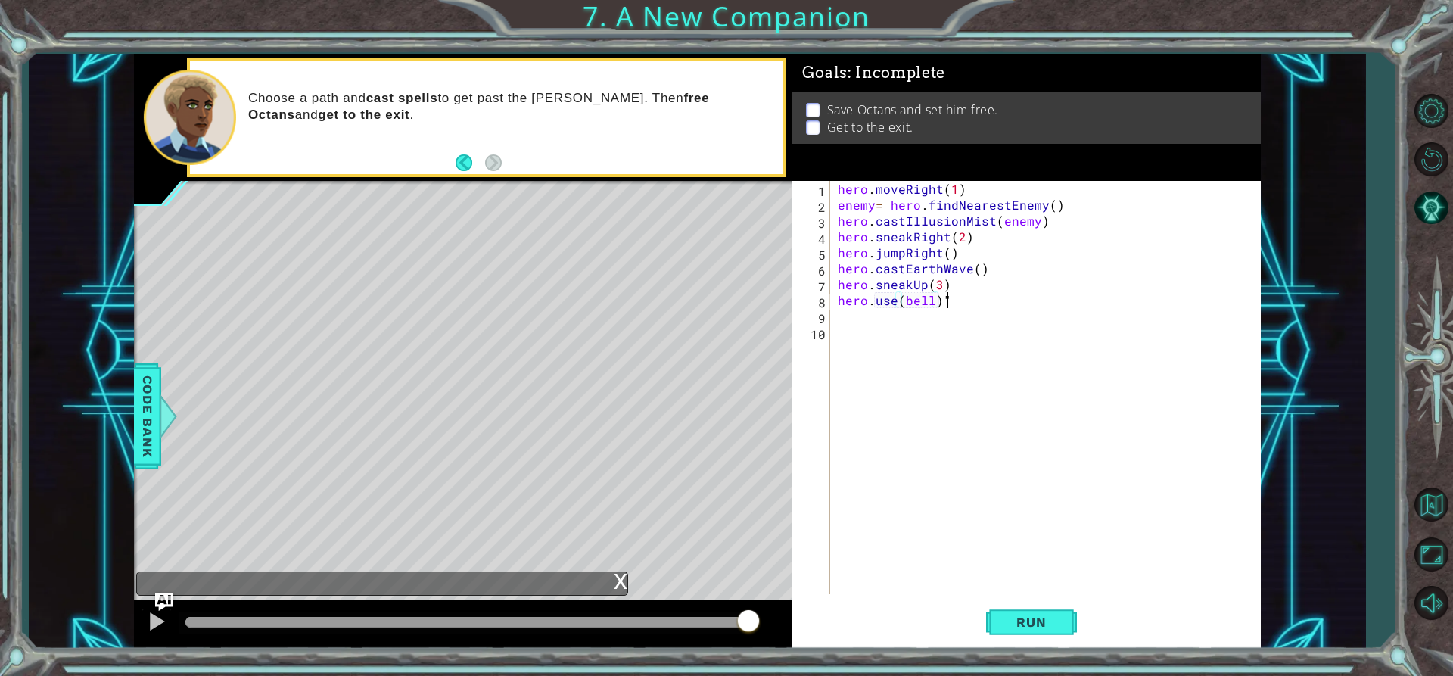
scroll to position [0, 6]
click at [905, 300] on div "hero . moveRight ( 1 ) enemy = hero . findNearestEnemy ( ) hero . castIllusionM…" at bounding box center [1050, 403] width 430 height 445
click at [941, 303] on div "hero . moveRight ( 1 ) enemy = hero . findNearestEnemy ( ) hero . castIllusionM…" at bounding box center [1050, 403] width 430 height 445
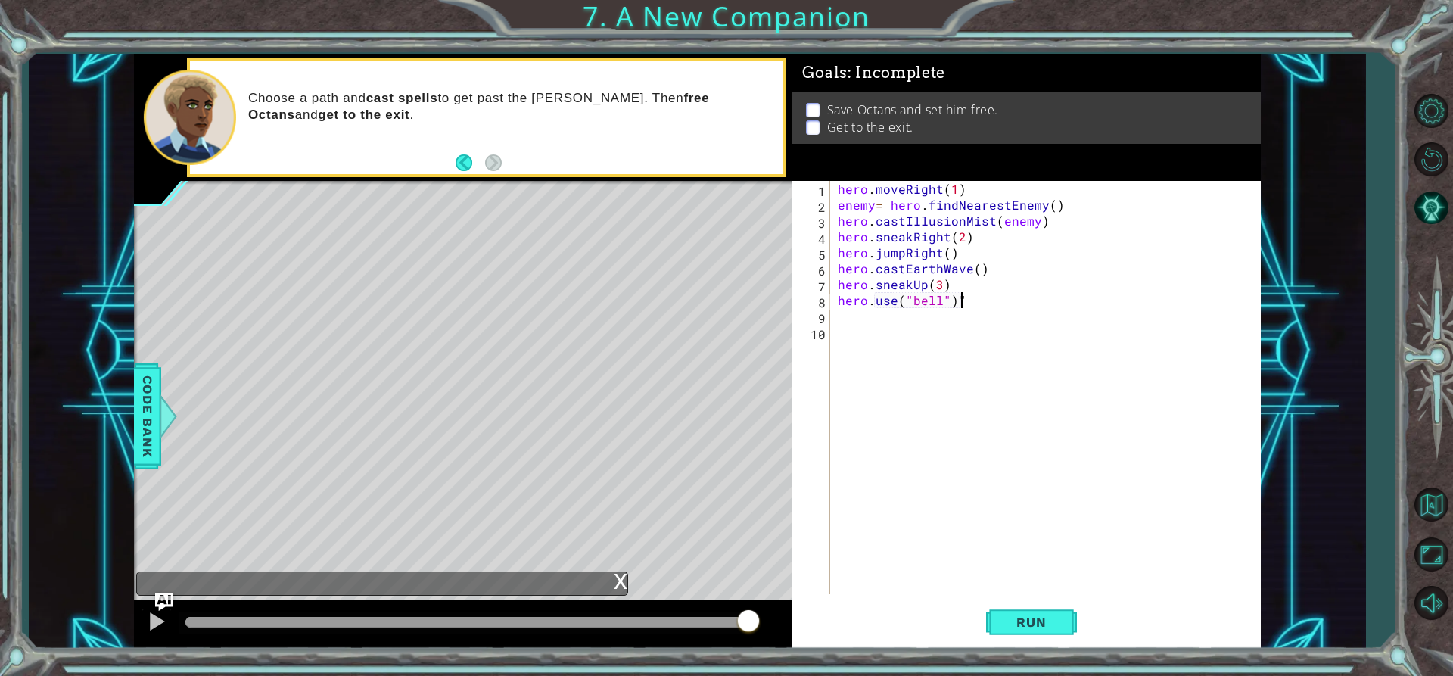
click at [973, 301] on div "hero . moveRight ( 1 ) enemy = hero . findNearestEnemy ( ) hero . castIllusionM…" at bounding box center [1050, 403] width 430 height 445
type textarea "hero.use("bell")"
click at [849, 319] on div "hero . moveRight ( 1 ) enemy = hero . findNearestEnemy ( ) hero . castIllusionM…" at bounding box center [1050, 403] width 430 height 445
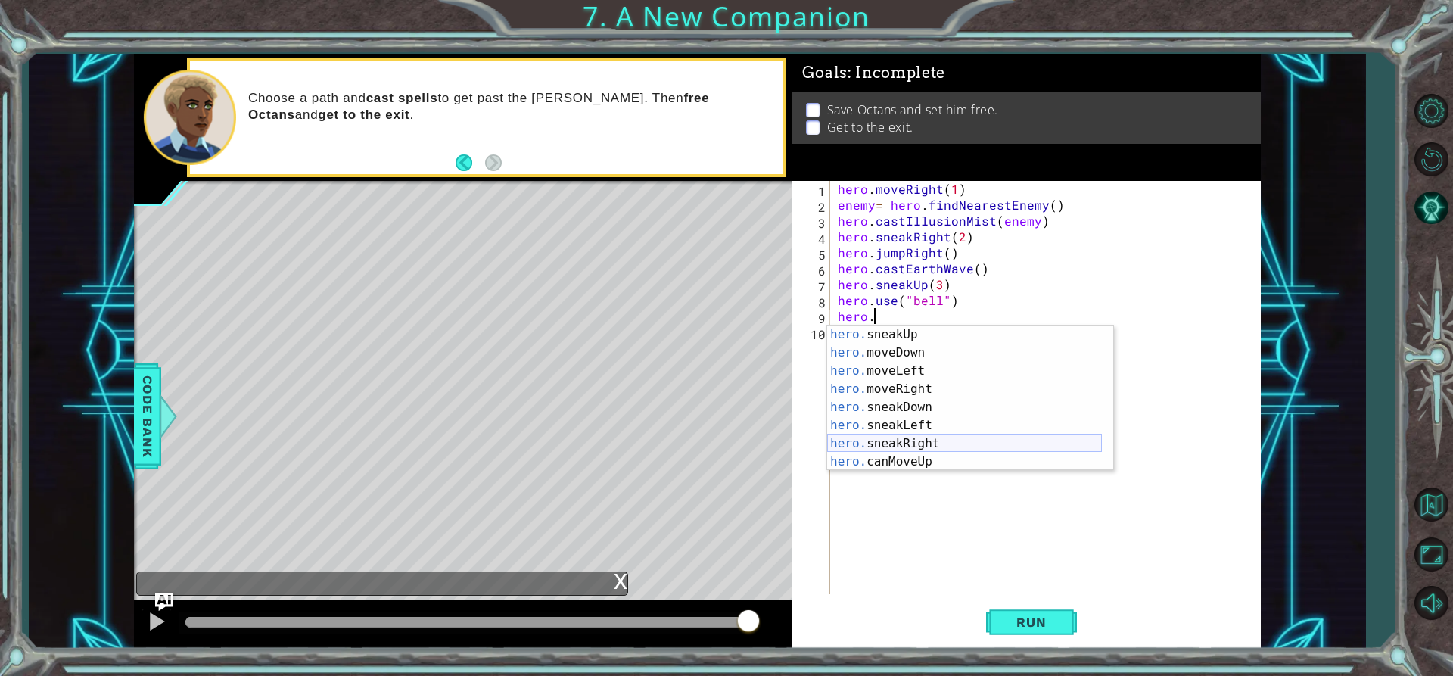
scroll to position [0, 0]
click at [900, 388] on div "hero.m oveUp press enter hero.m oveDown press enter hero.m oveLeft press enter …" at bounding box center [964, 416] width 275 height 182
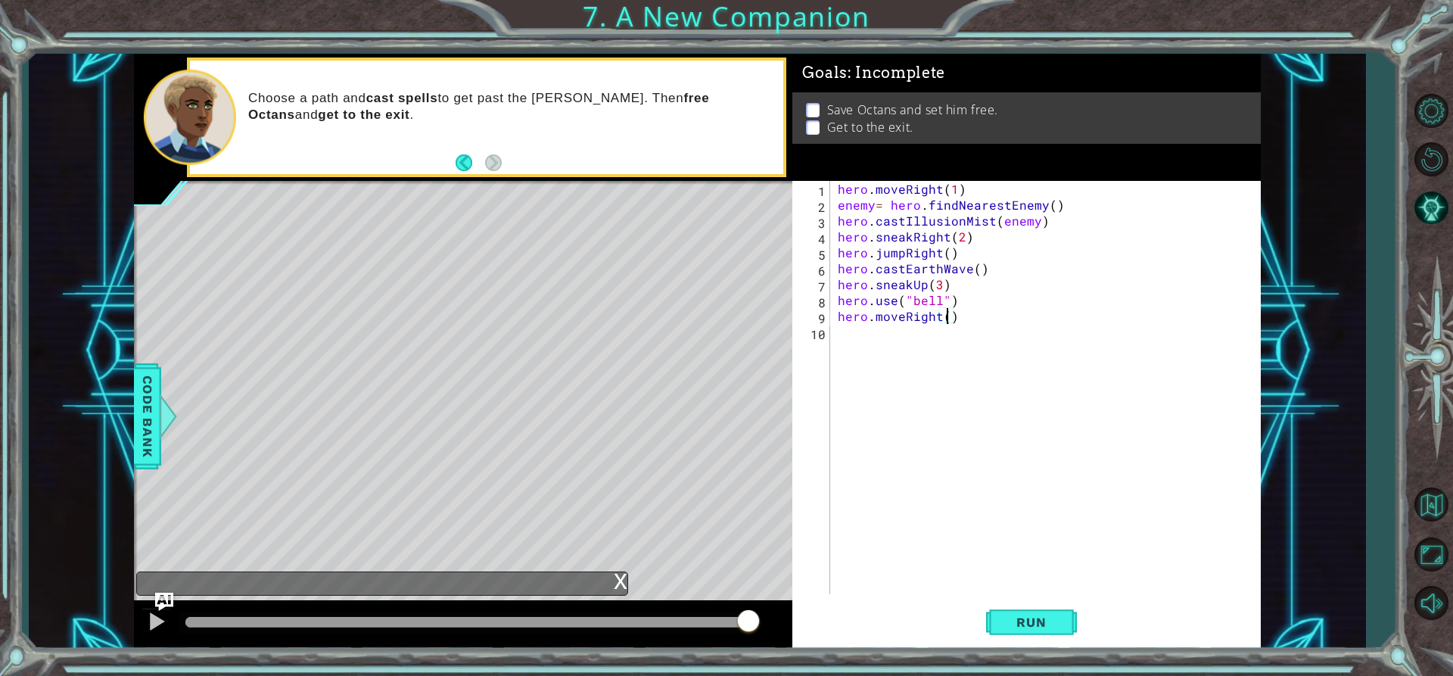
scroll to position [0, 7]
type textarea "hero.moveRight(2)"
click at [1017, 621] on span "Run" at bounding box center [1031, 622] width 60 height 15
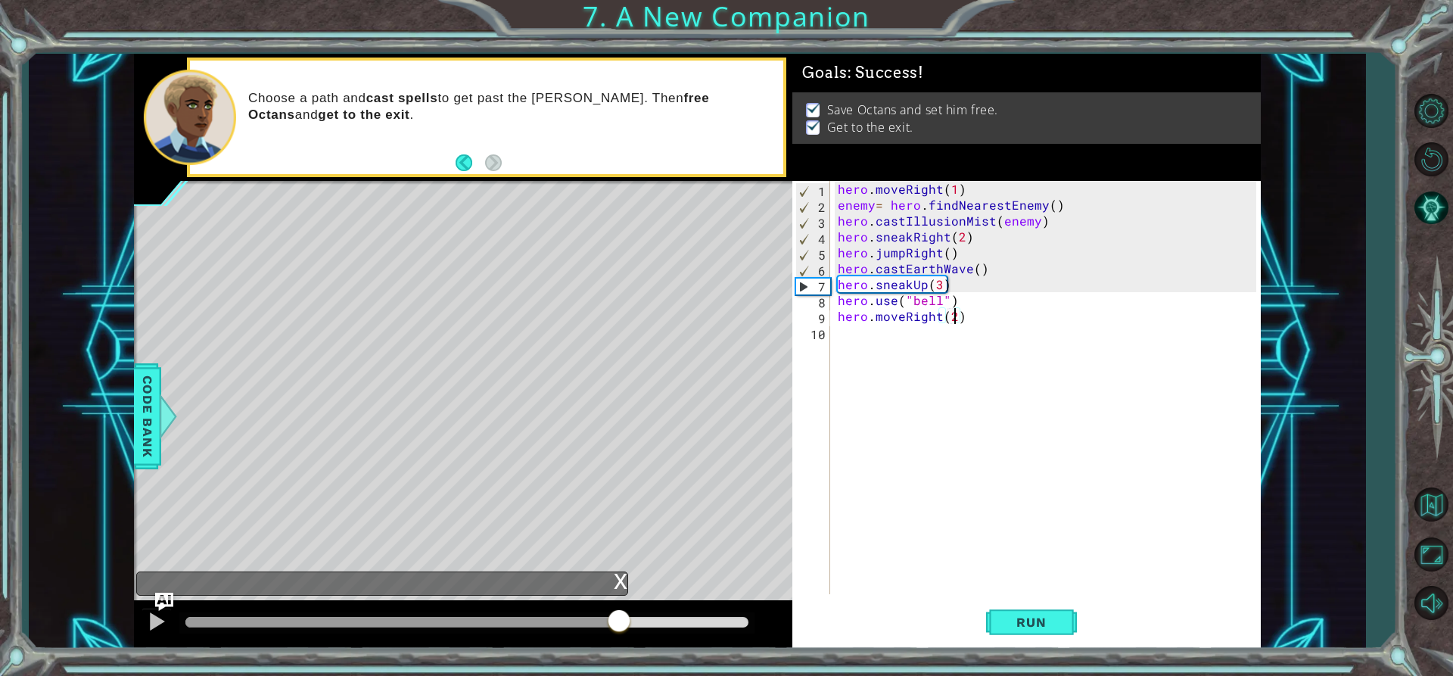
drag, startPoint x: 249, startPoint y: 612, endPoint x: 659, endPoint y: 647, distance: 411.8
click at [659, 647] on div at bounding box center [463, 624] width 659 height 48
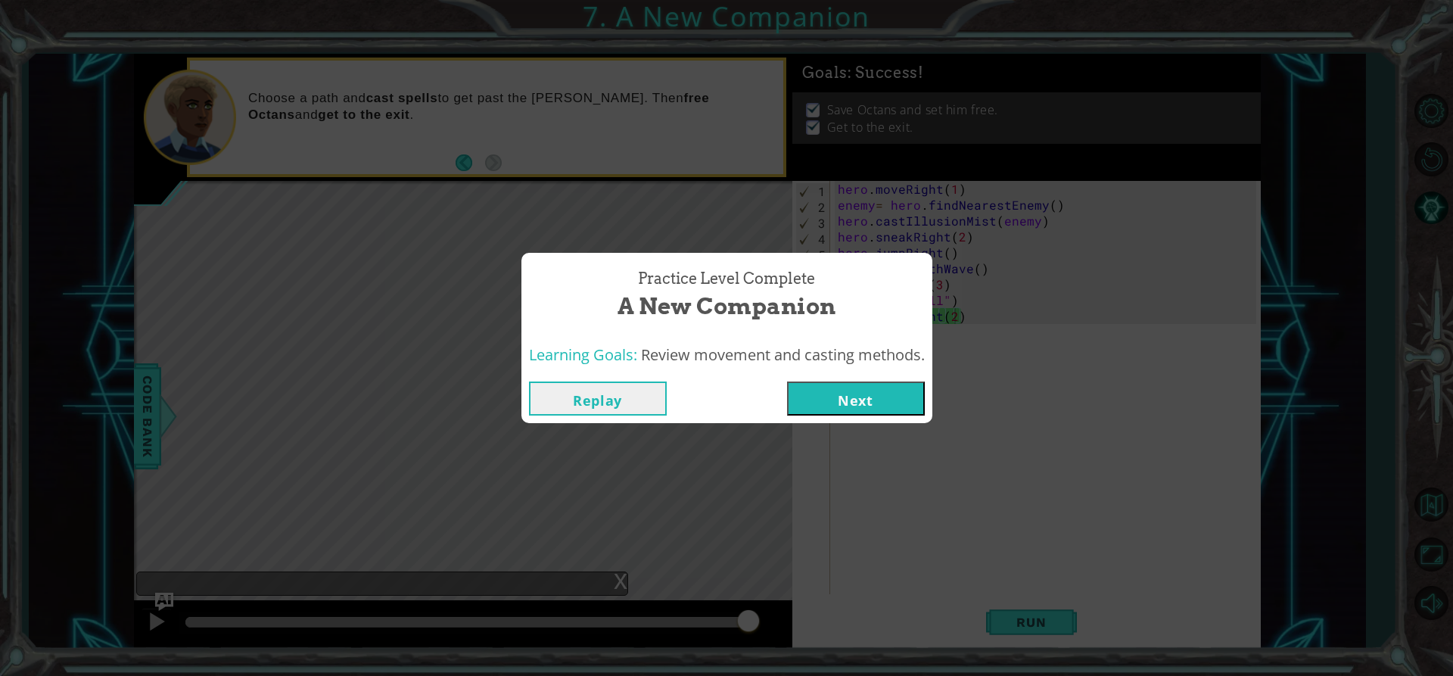
click at [842, 398] on button "Next" at bounding box center [856, 398] width 138 height 34
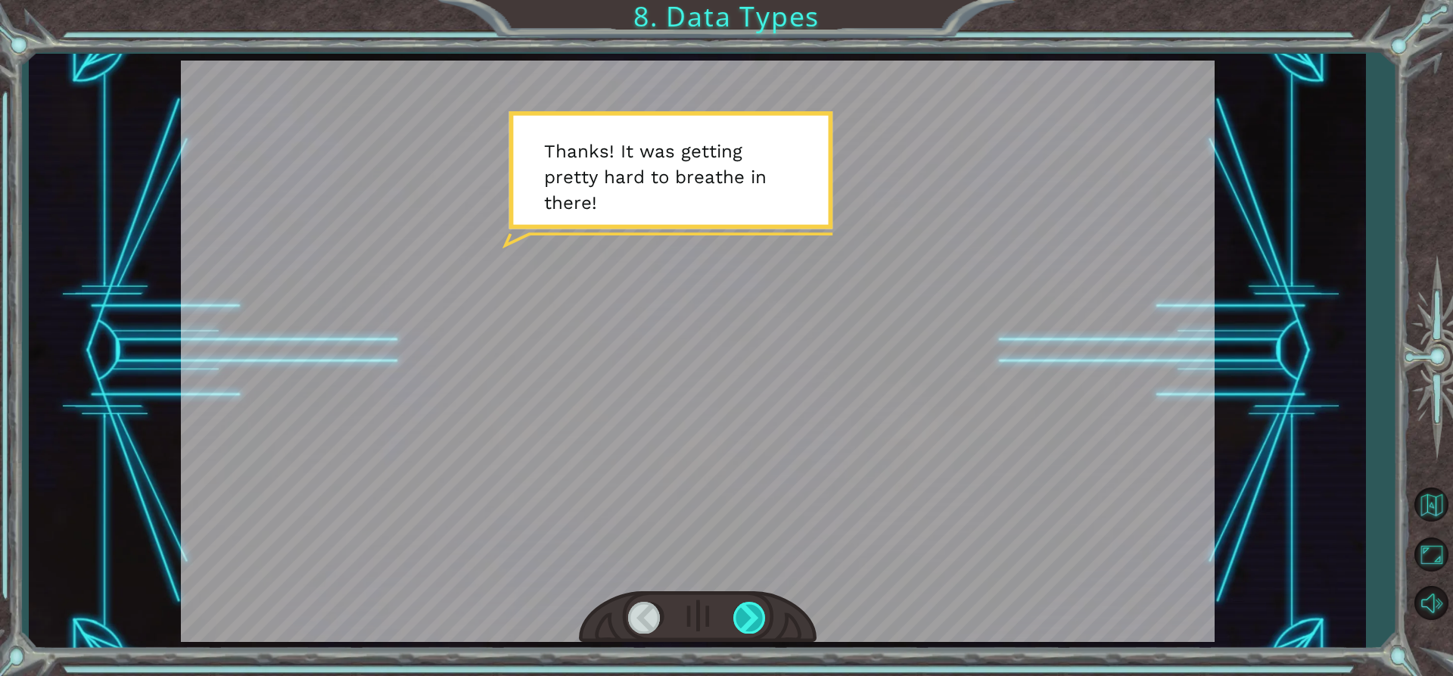
click at [761, 606] on div at bounding box center [750, 617] width 34 height 31
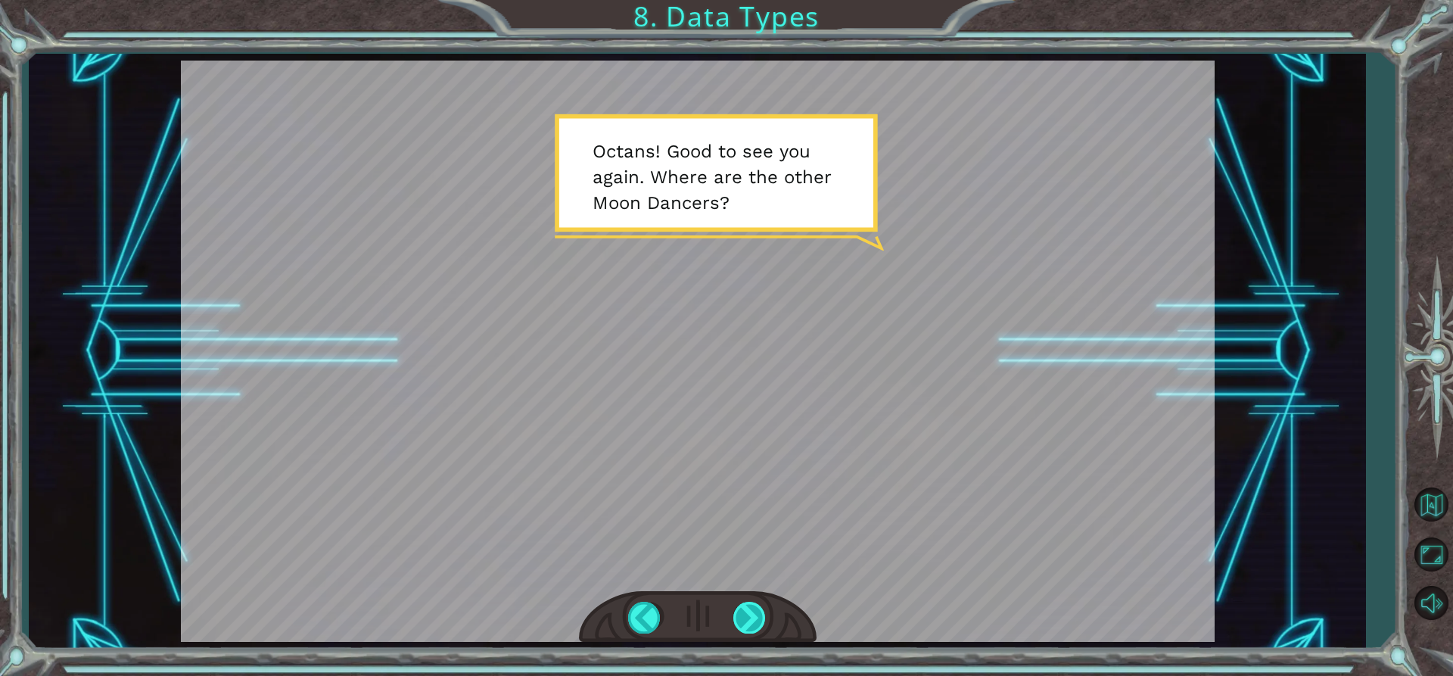
click at [736, 618] on div at bounding box center [750, 617] width 34 height 31
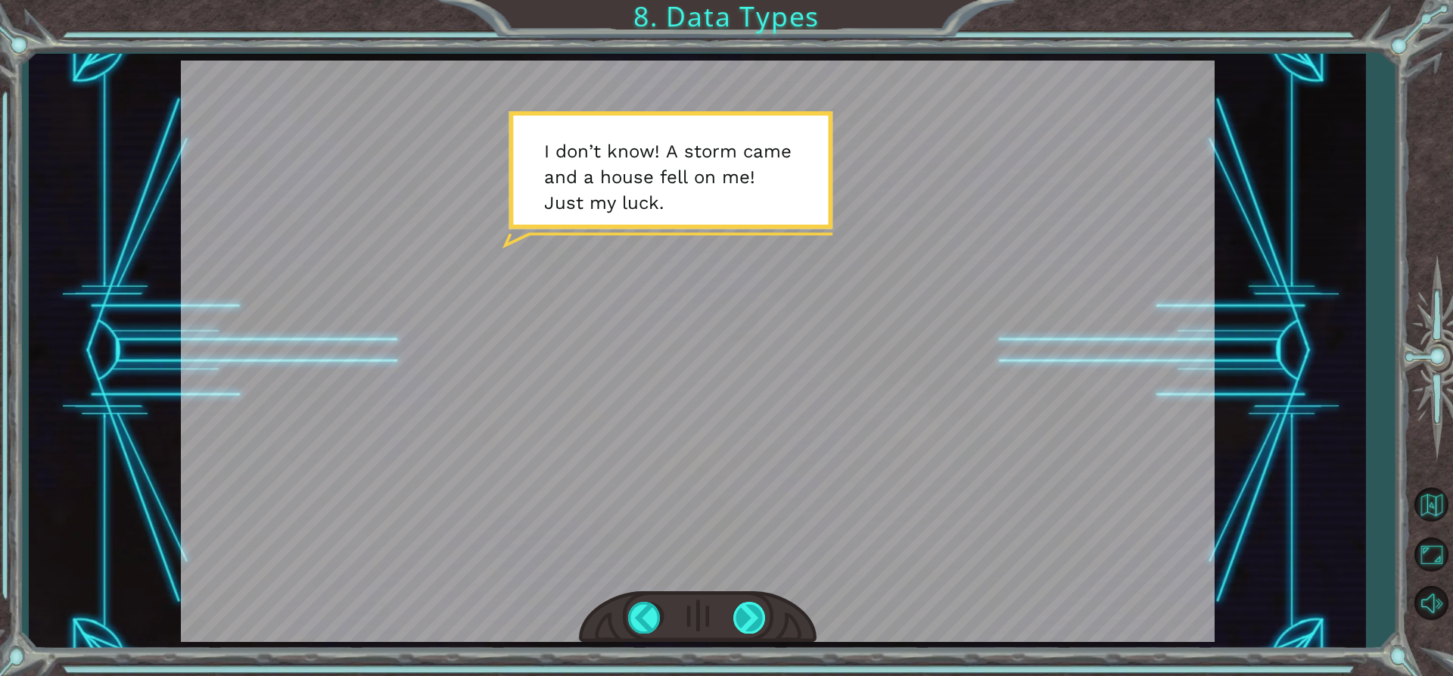
click at [752, 618] on div at bounding box center [750, 617] width 34 height 31
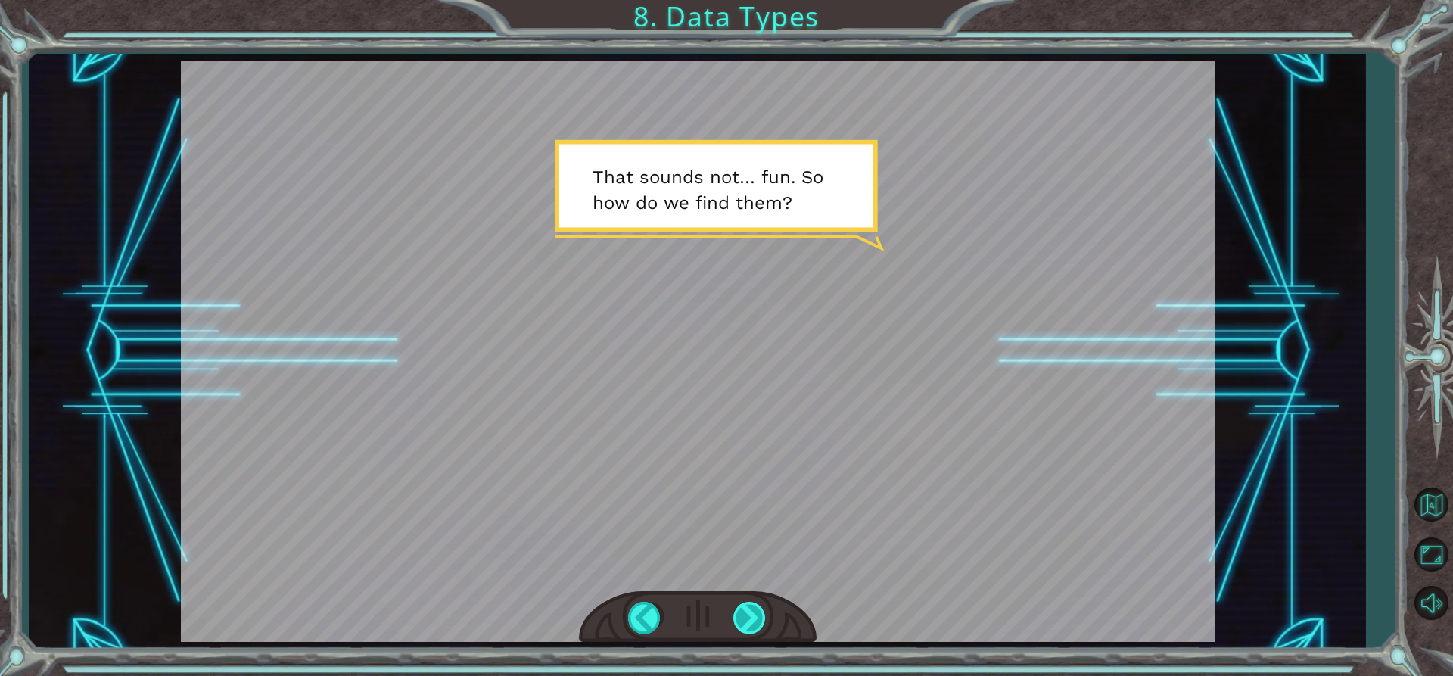
click at [752, 618] on div at bounding box center [750, 617] width 34 height 31
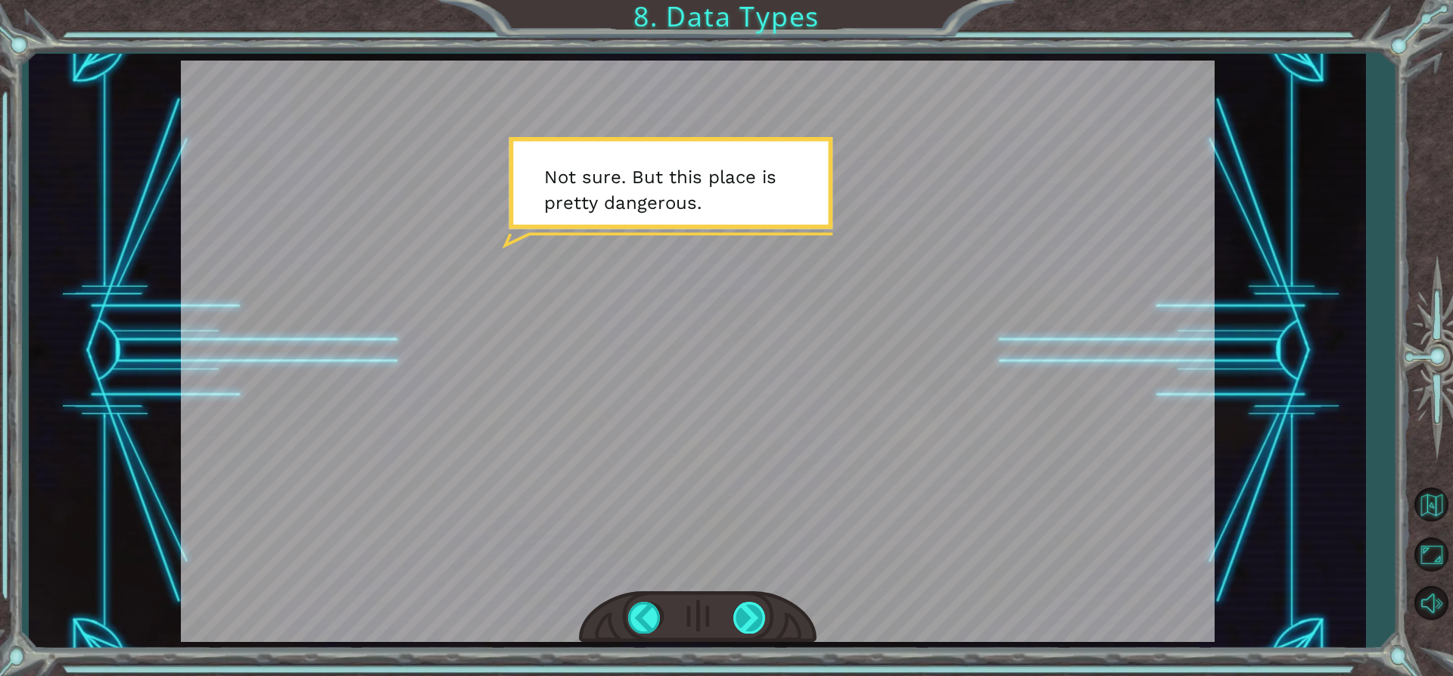
click at [752, 618] on div at bounding box center [750, 617] width 34 height 31
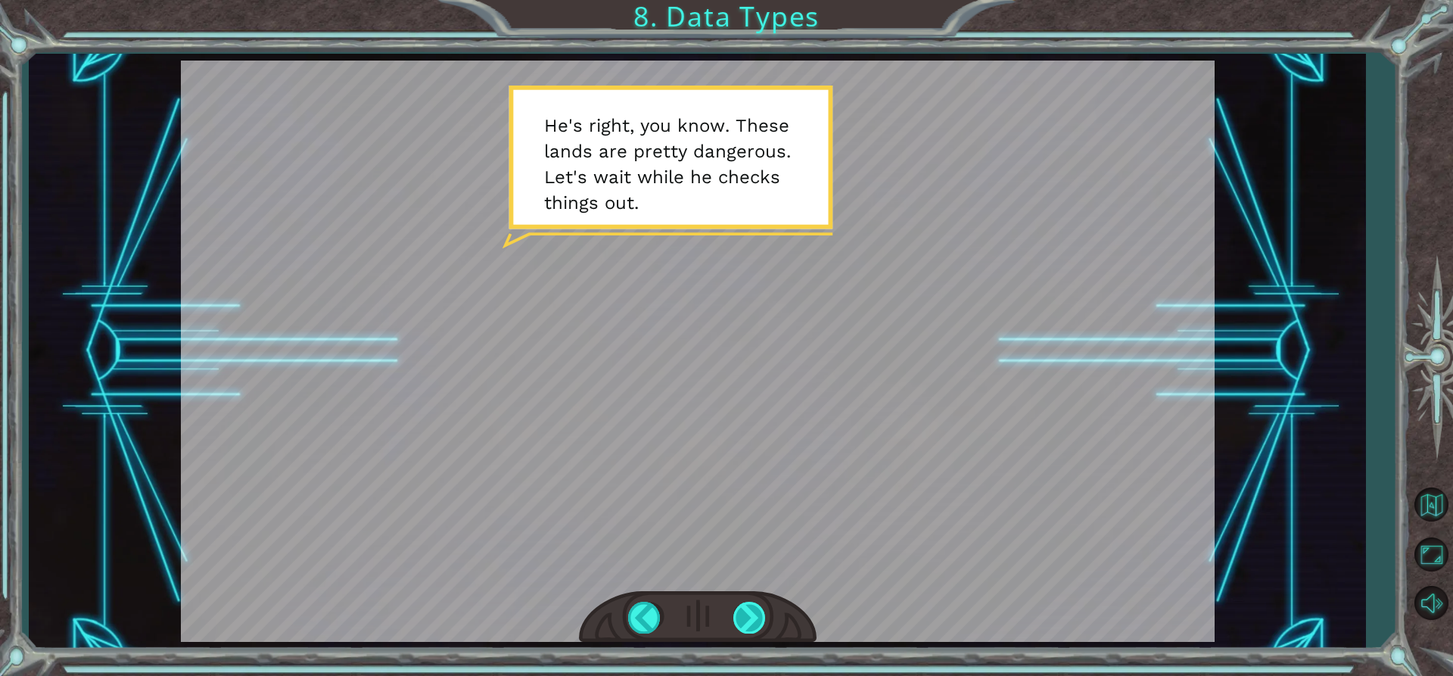
click at [752, 618] on div at bounding box center [750, 617] width 34 height 31
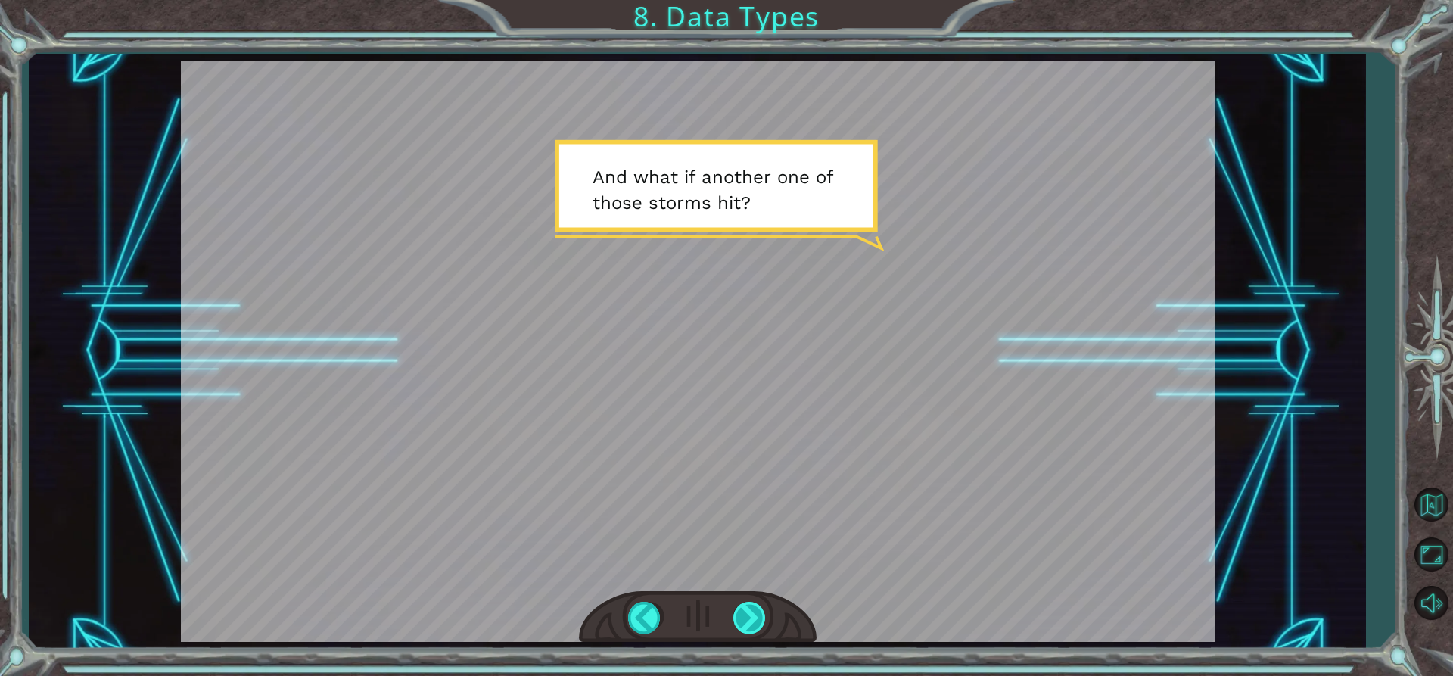
click at [752, 618] on div at bounding box center [750, 617] width 34 height 31
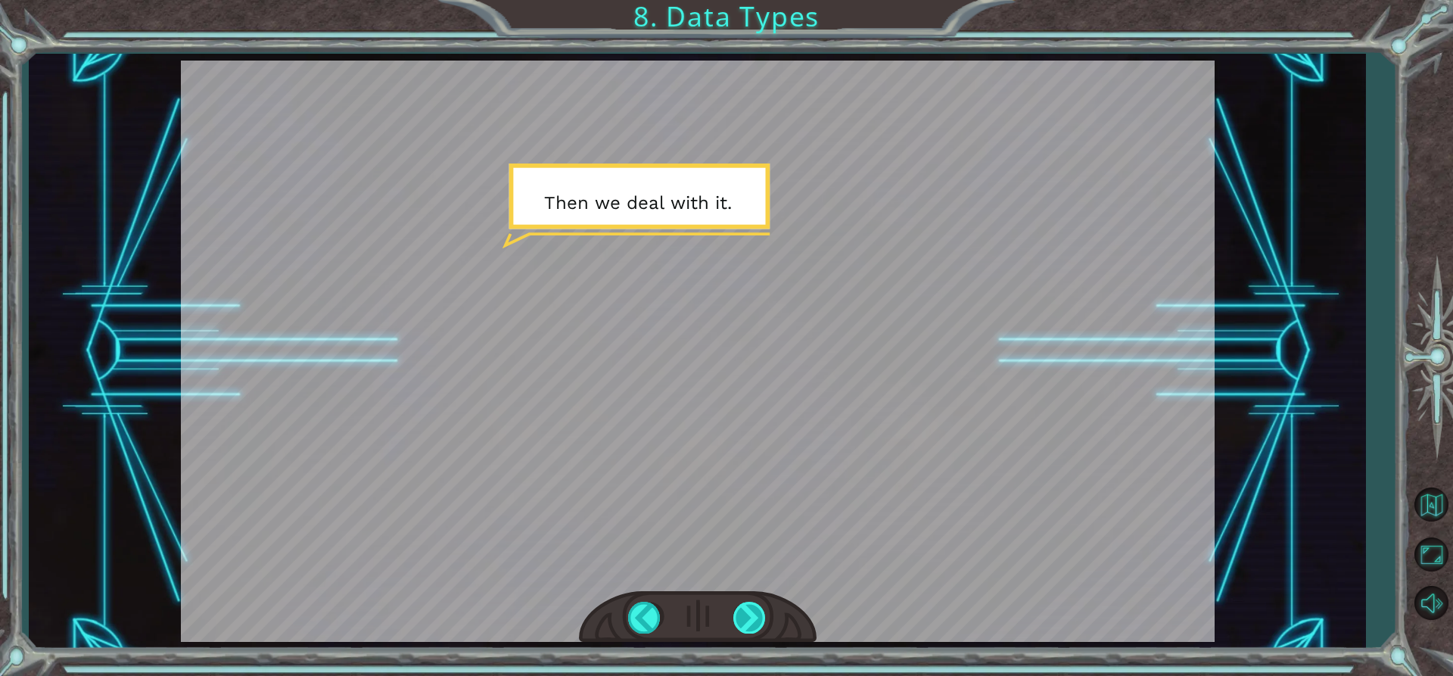
click at [752, 618] on div at bounding box center [750, 617] width 34 height 31
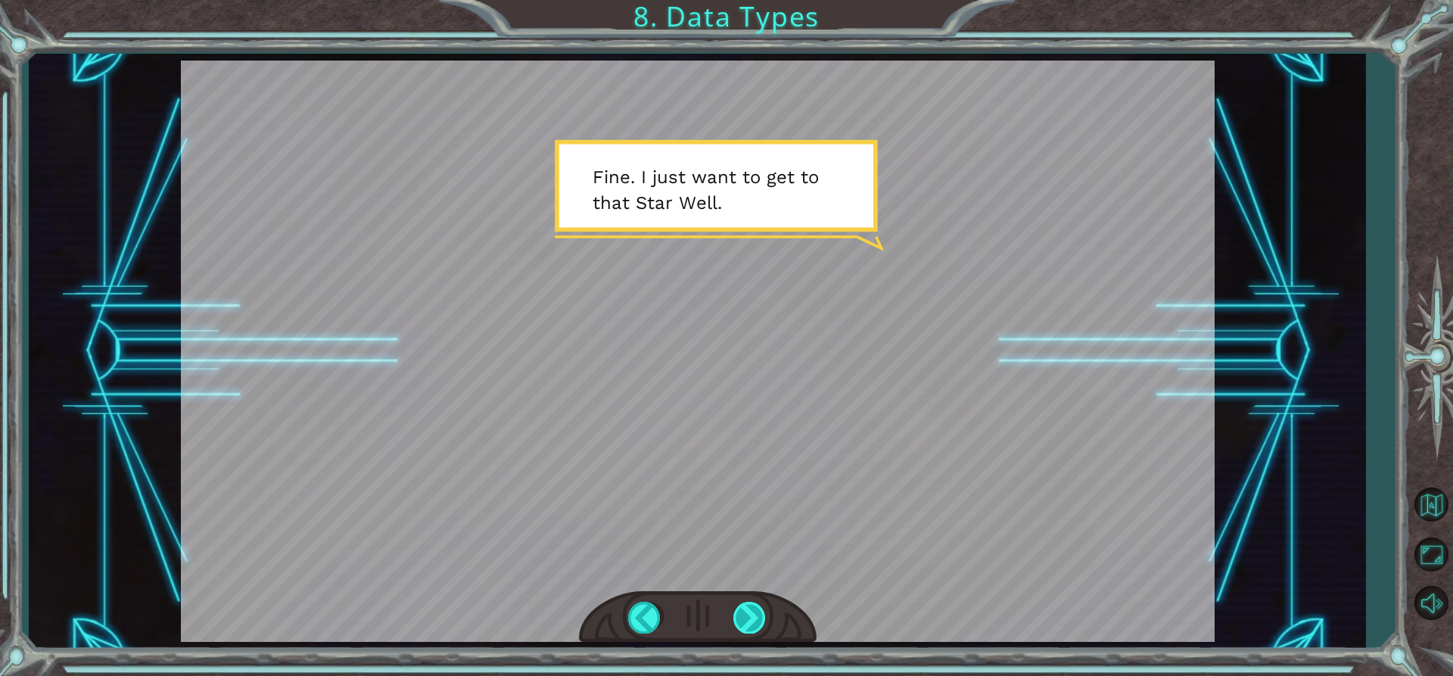
click at [752, 618] on div at bounding box center [750, 617] width 34 height 31
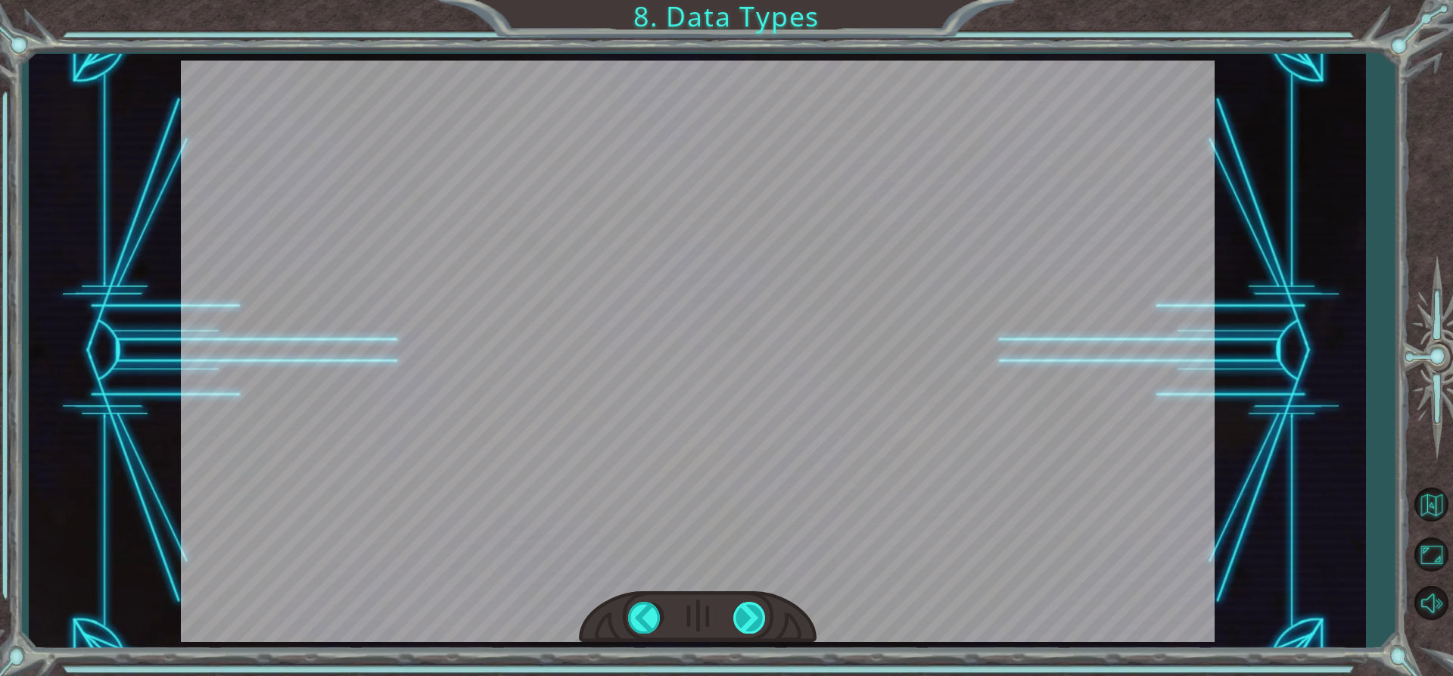
click at [752, 618] on div at bounding box center [750, 617] width 34 height 31
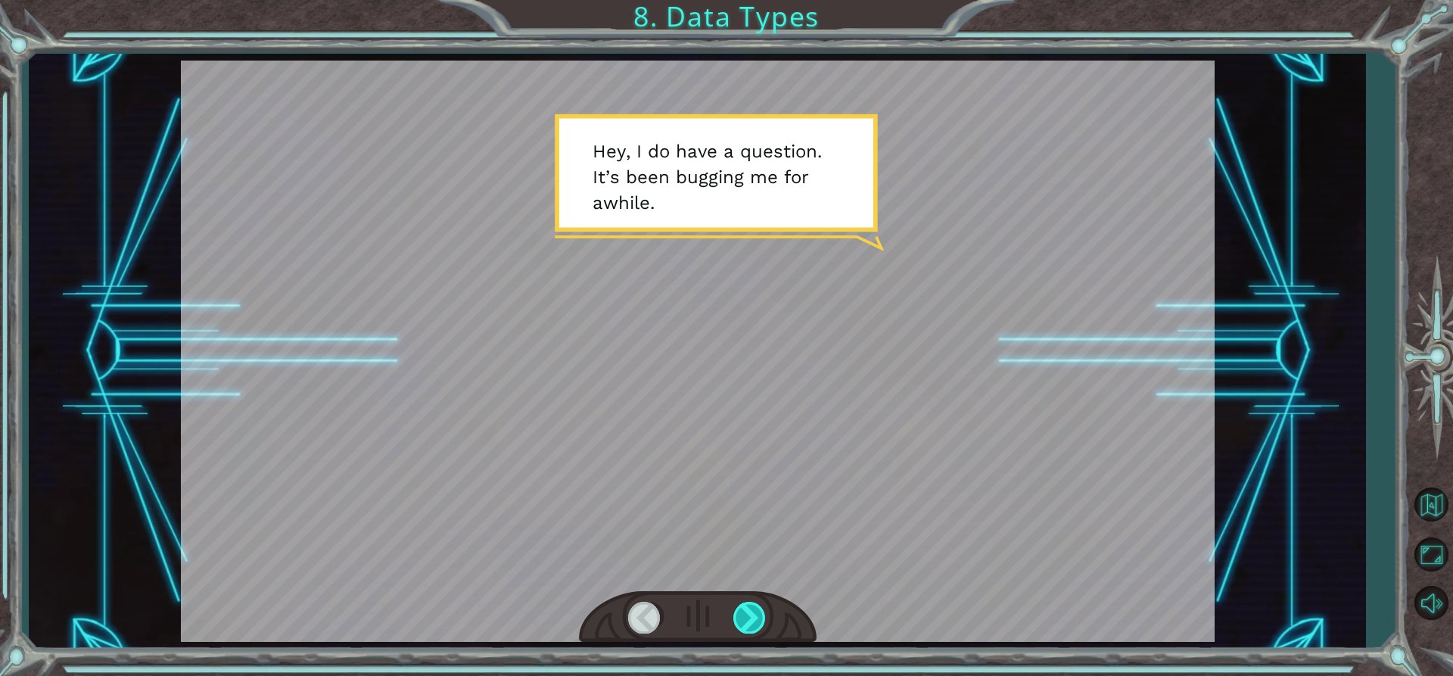
click at [752, 618] on div at bounding box center [750, 617] width 34 height 31
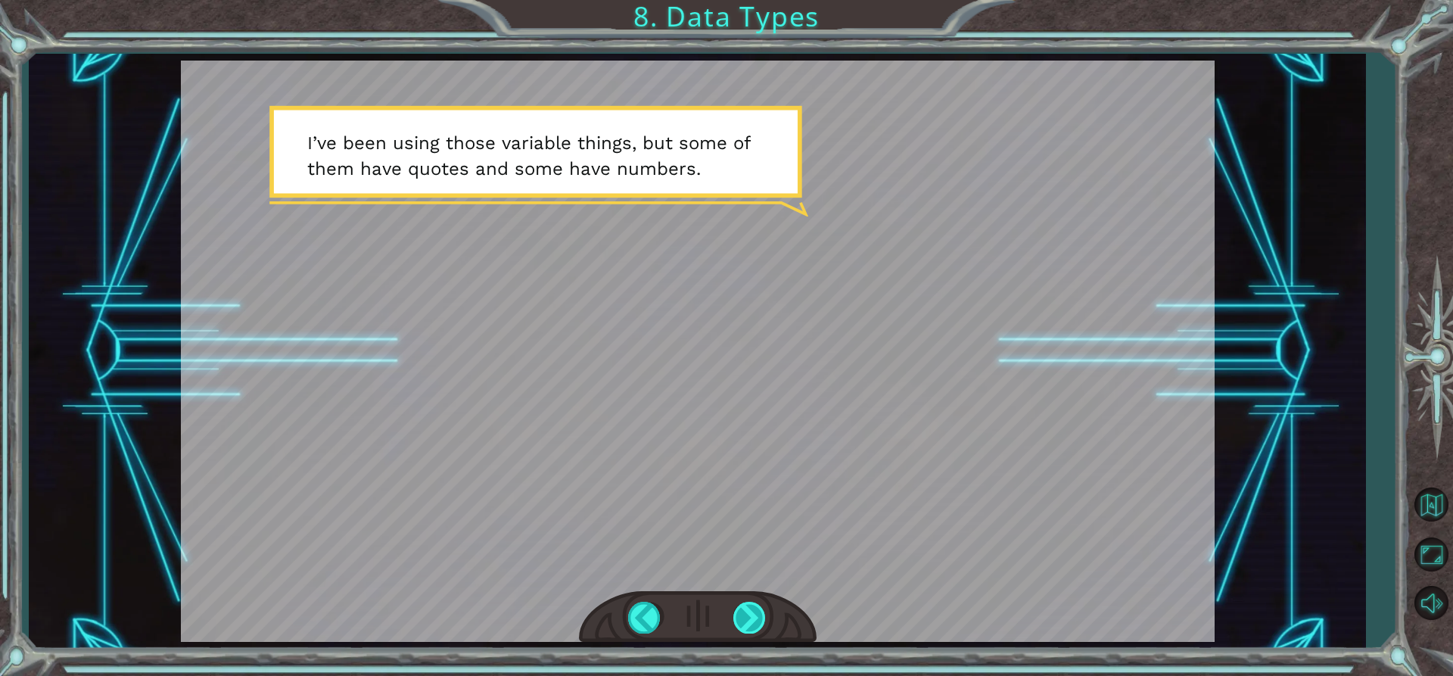
click at [752, 618] on div at bounding box center [750, 617] width 34 height 31
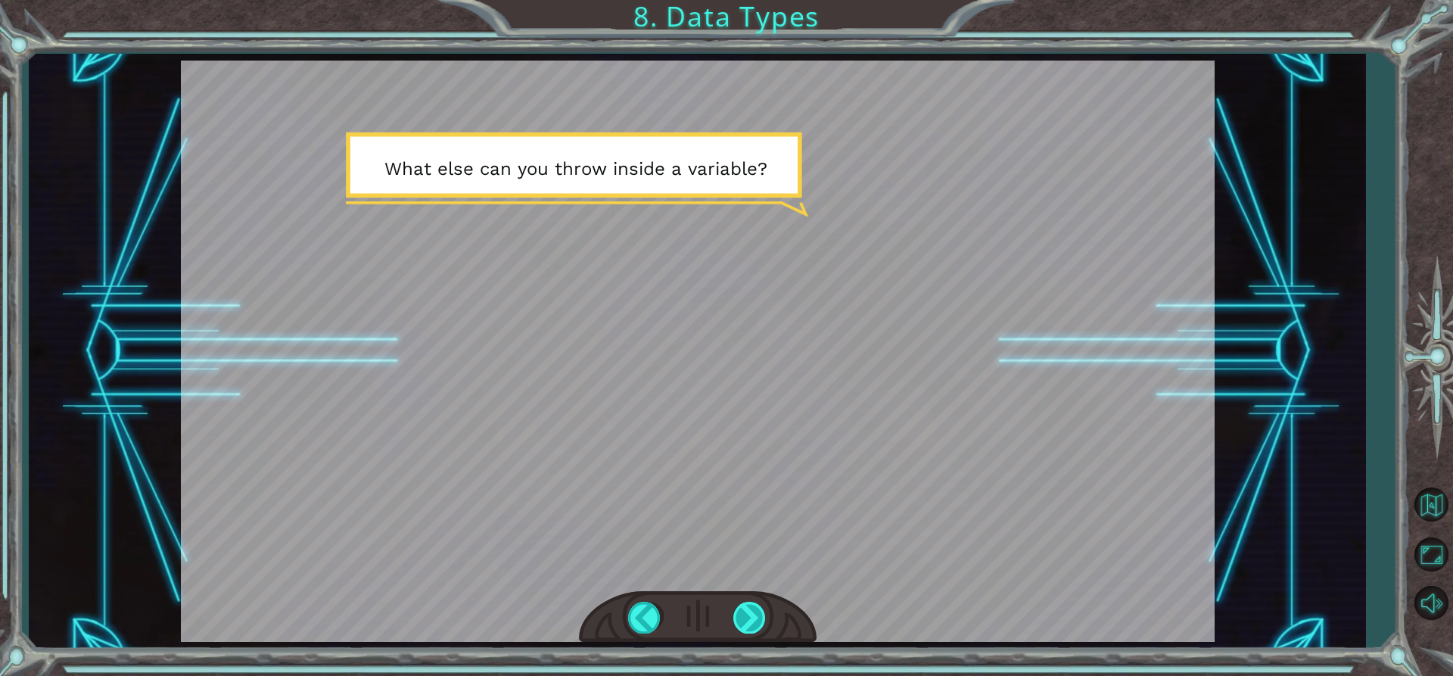
click at [752, 618] on div at bounding box center [750, 617] width 34 height 31
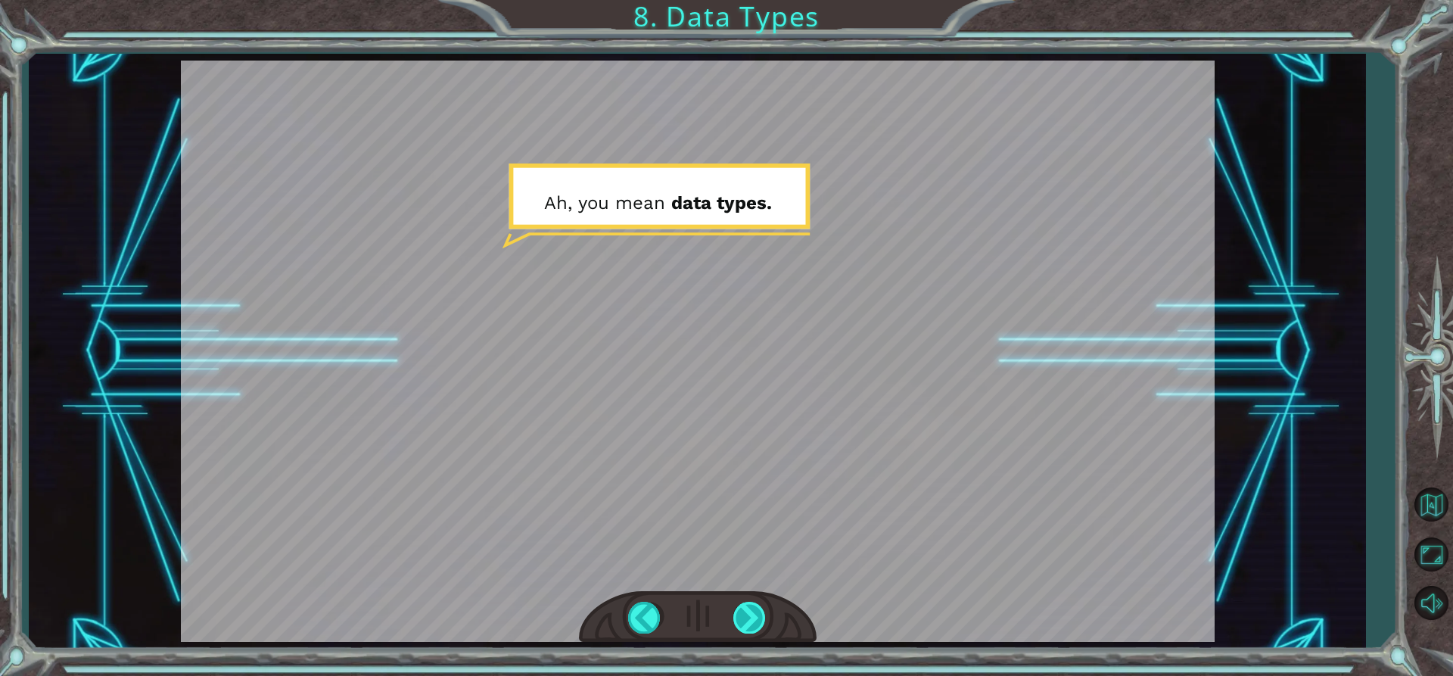
click at [750, 619] on div at bounding box center [750, 617] width 34 height 31
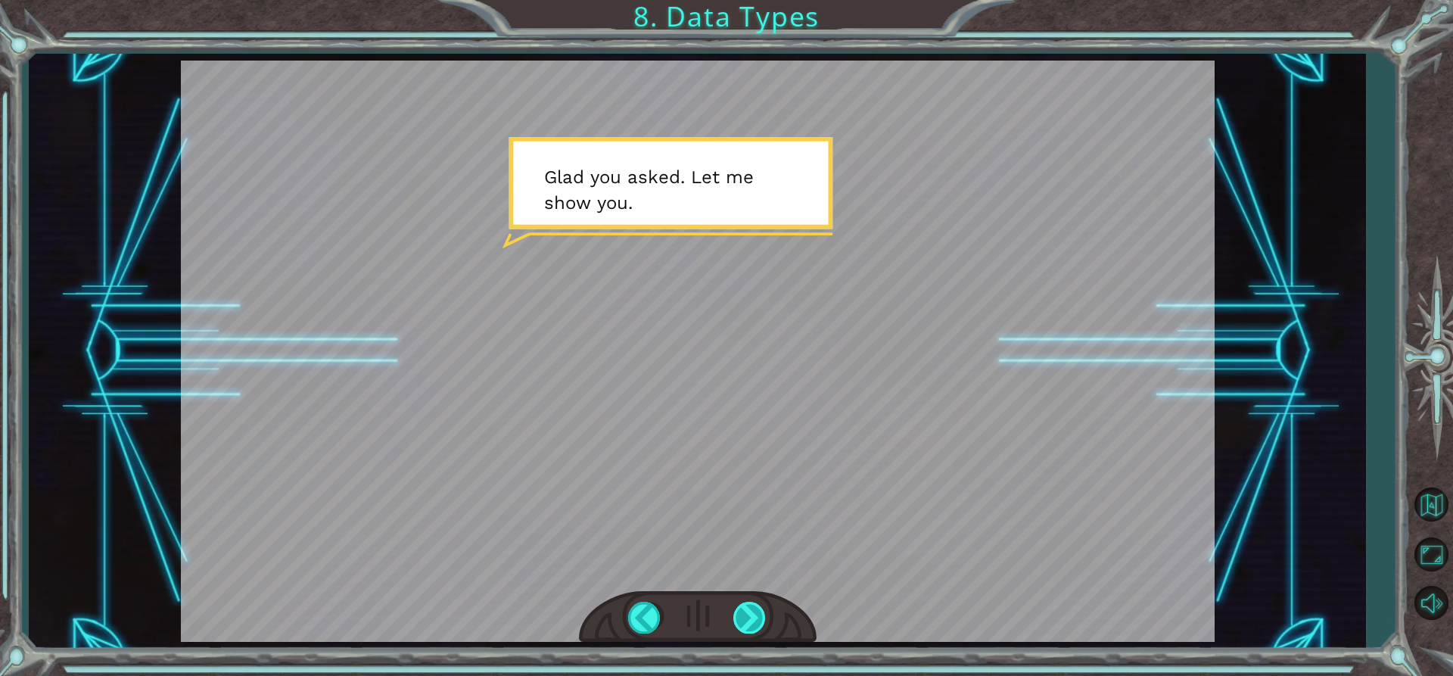
click at [750, 619] on div at bounding box center [750, 617] width 34 height 31
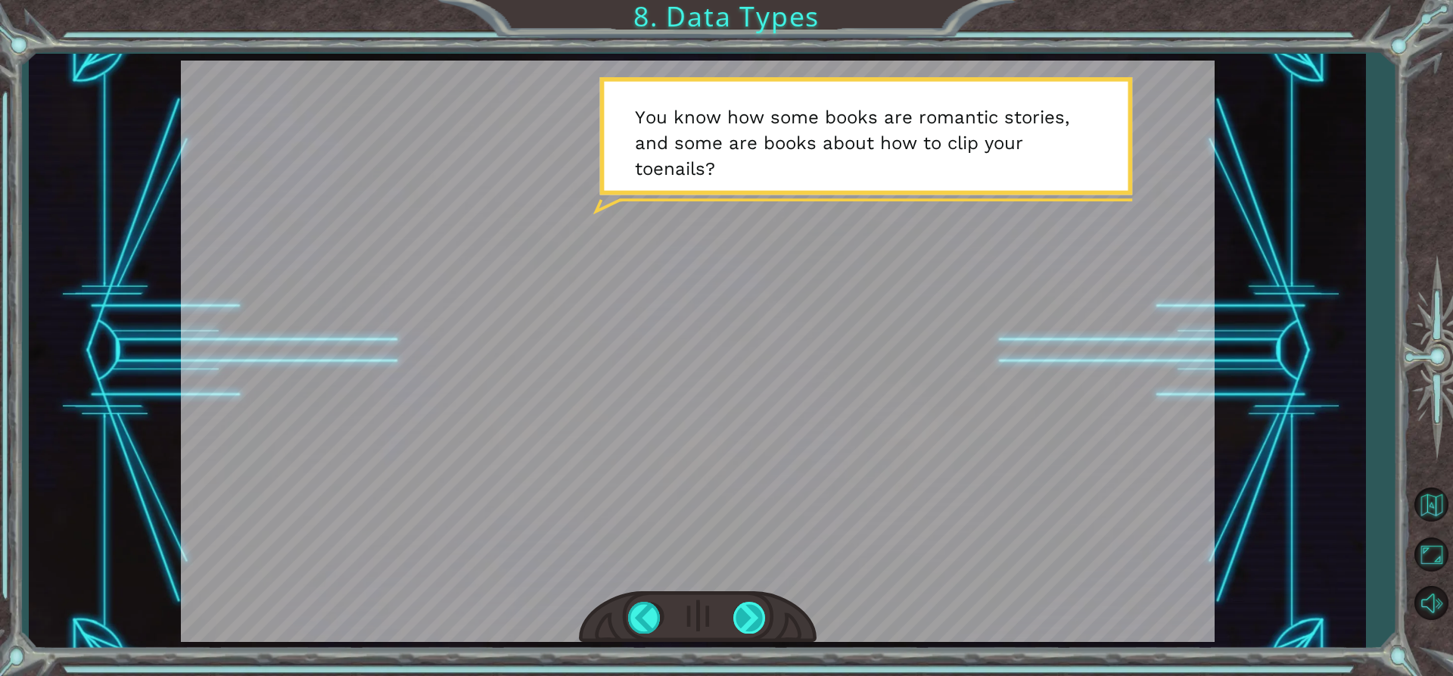
click at [750, 619] on div at bounding box center [750, 617] width 34 height 31
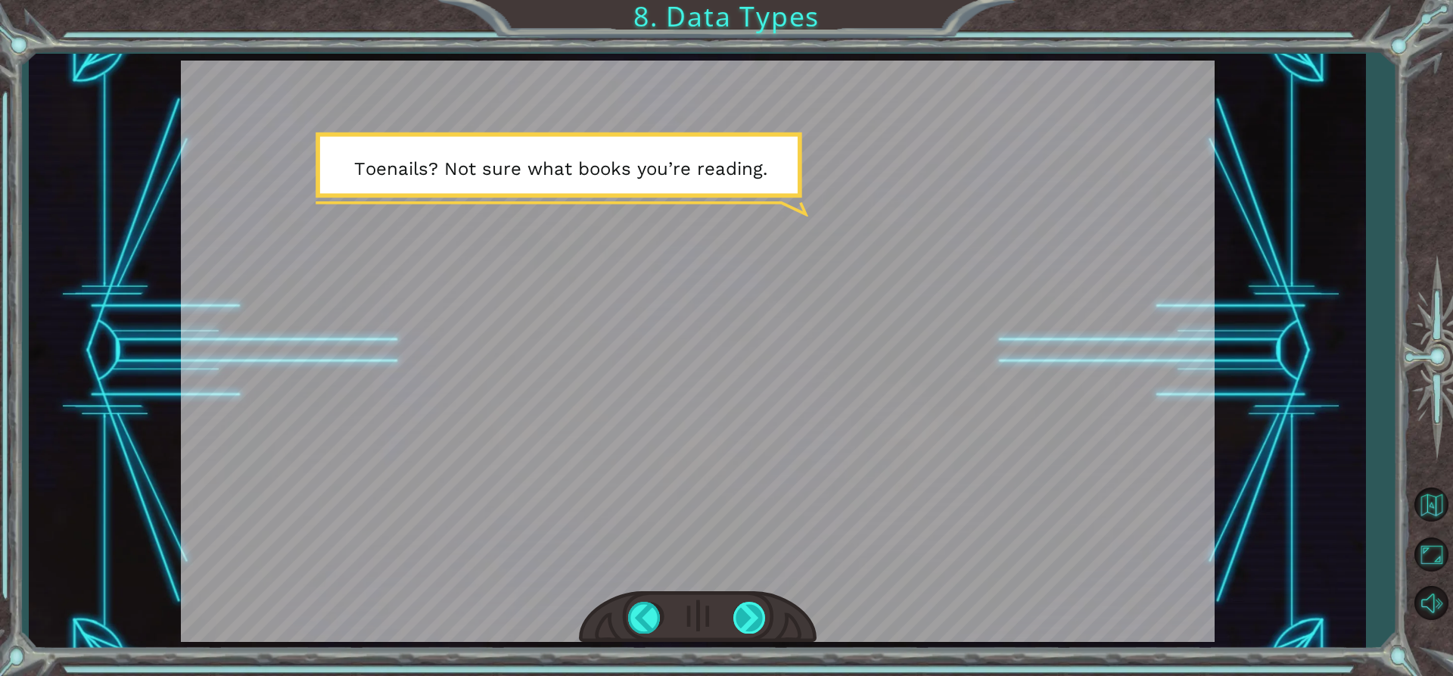
click at [750, 619] on div at bounding box center [750, 617] width 34 height 31
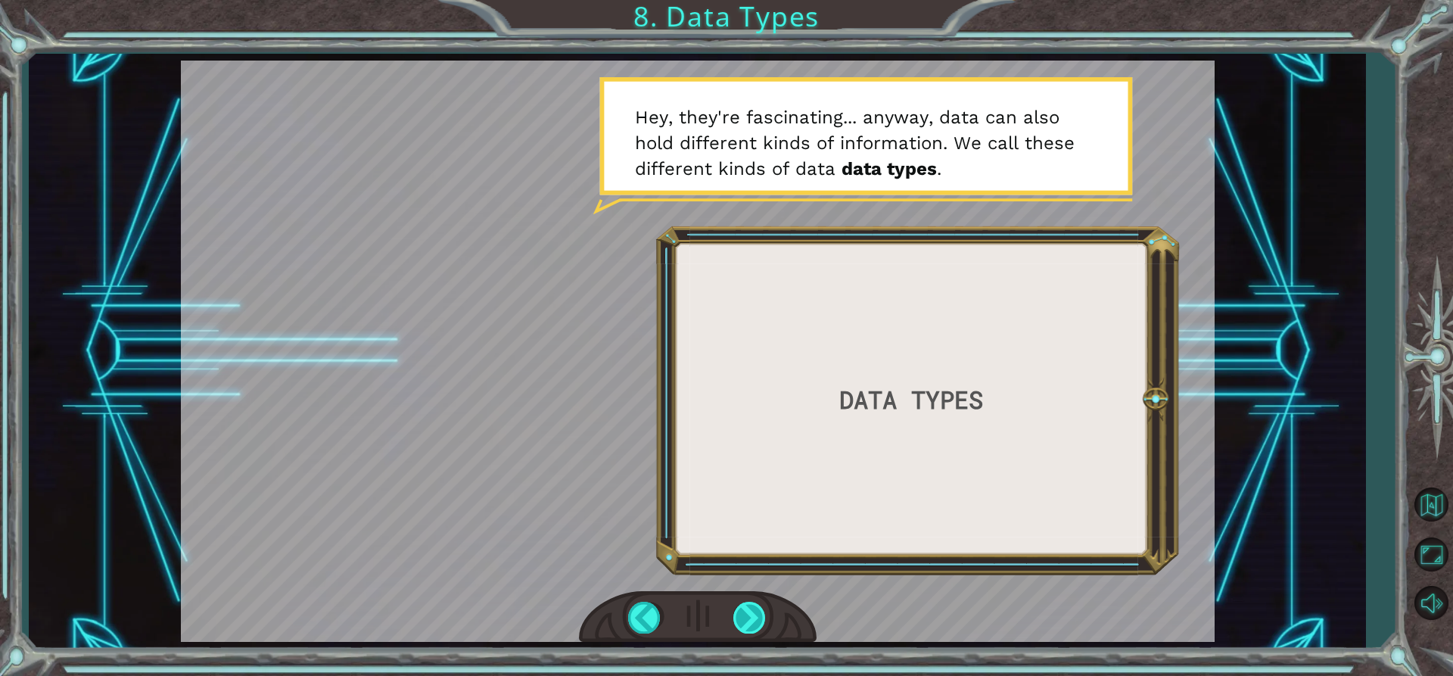
click at [750, 619] on div at bounding box center [750, 617] width 34 height 31
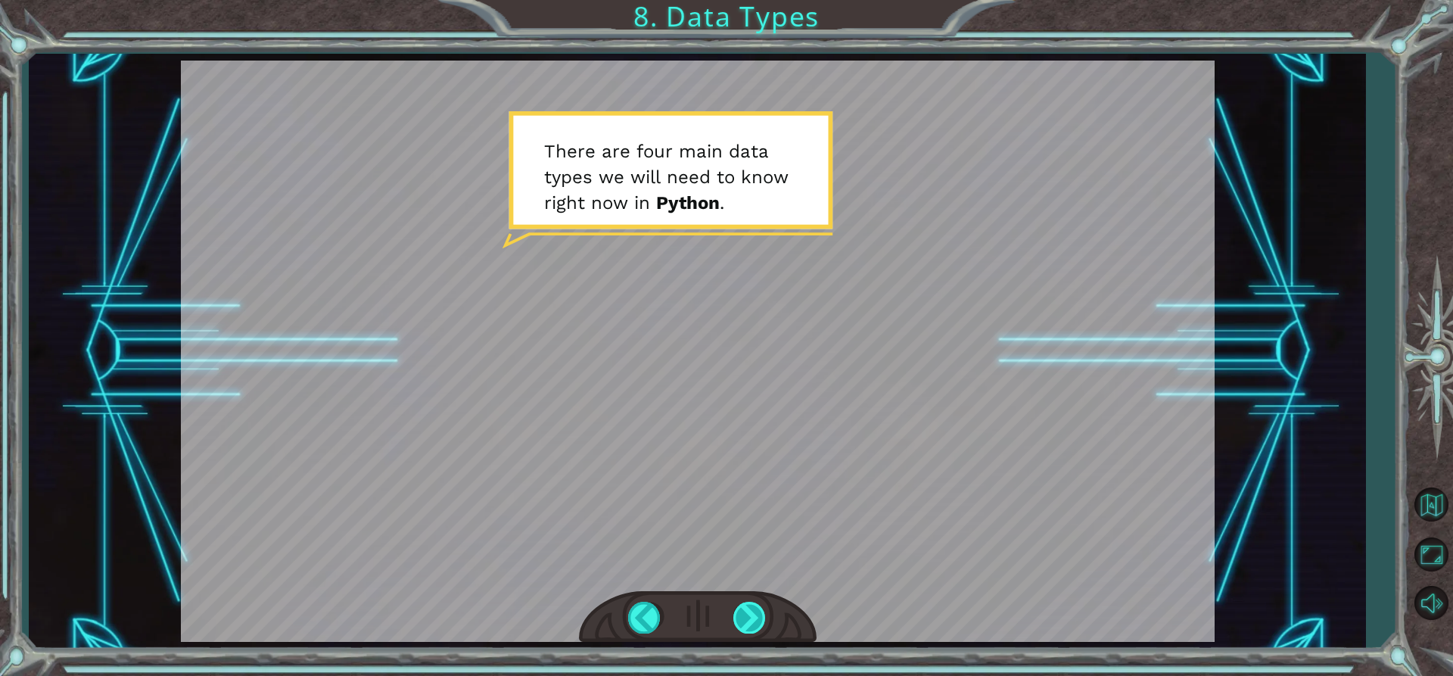
click at [750, 619] on div at bounding box center [750, 617] width 34 height 31
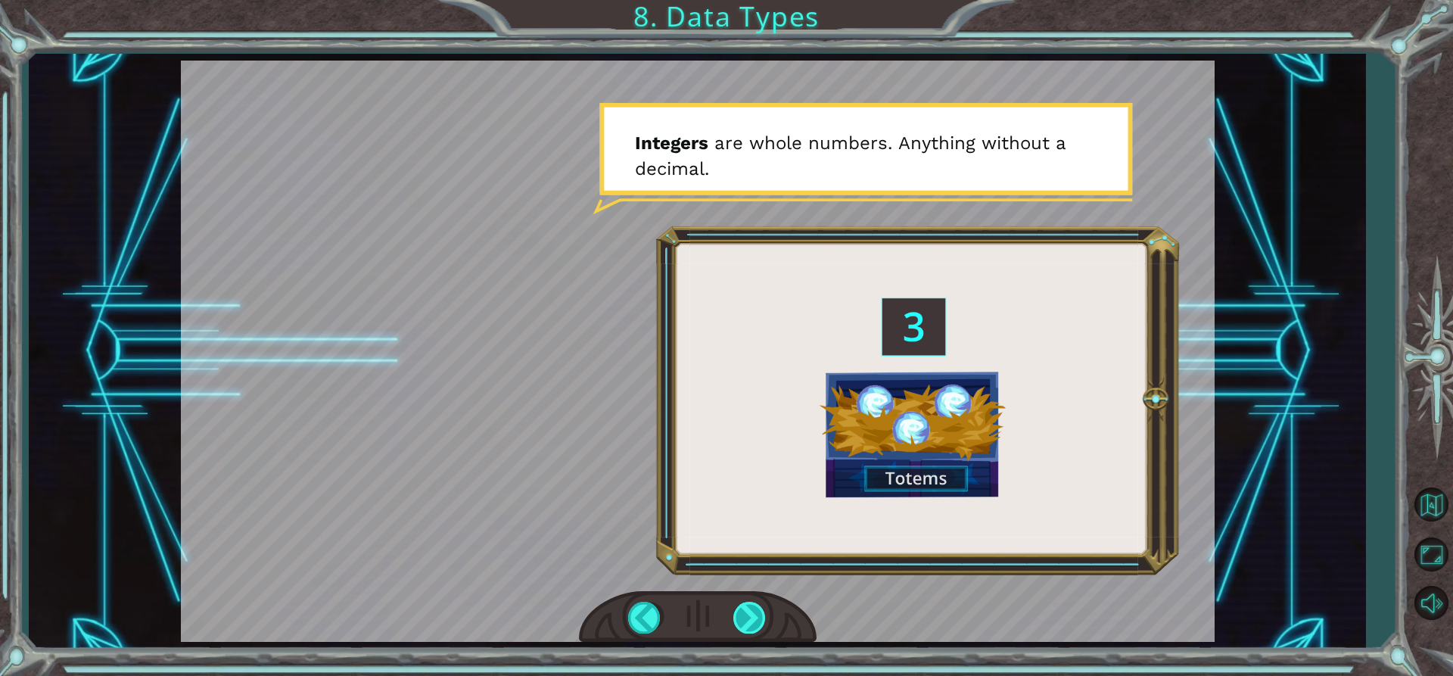
click at [750, 619] on div at bounding box center [750, 617] width 34 height 31
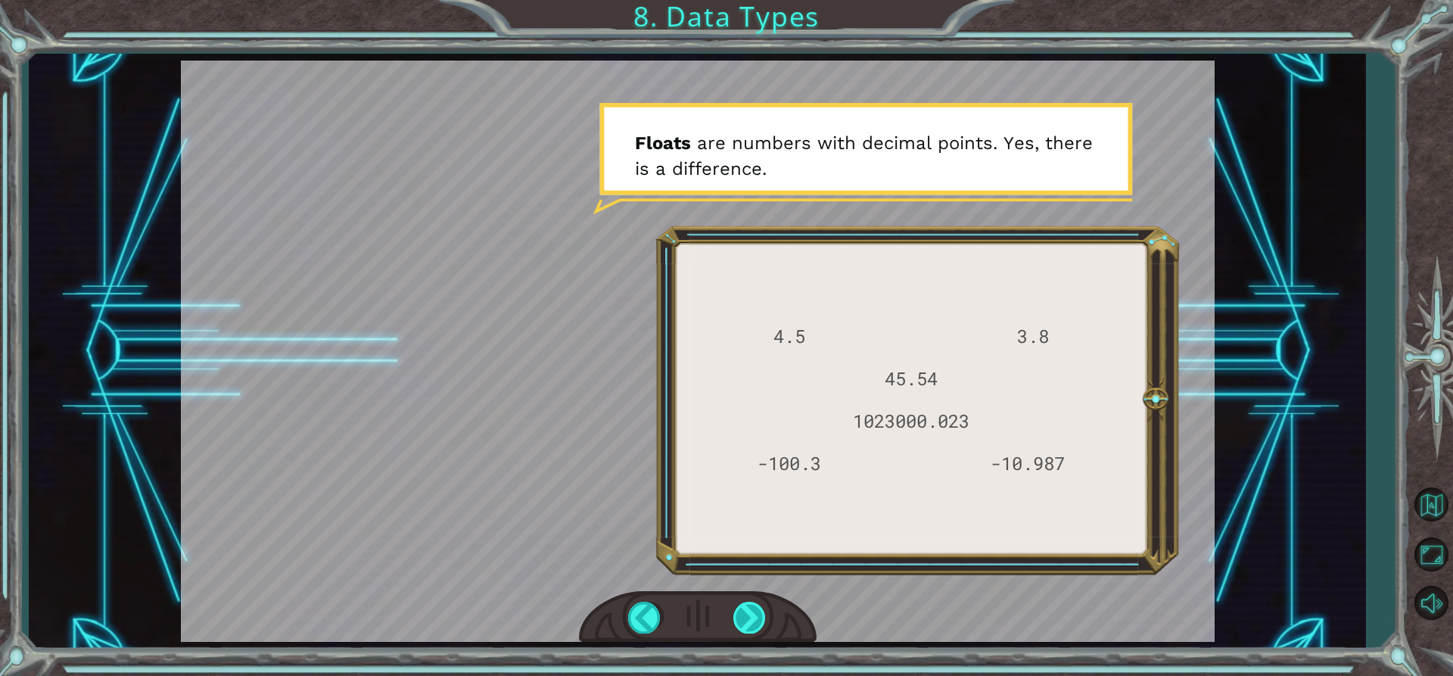
click at [750, 619] on div at bounding box center [750, 617] width 34 height 31
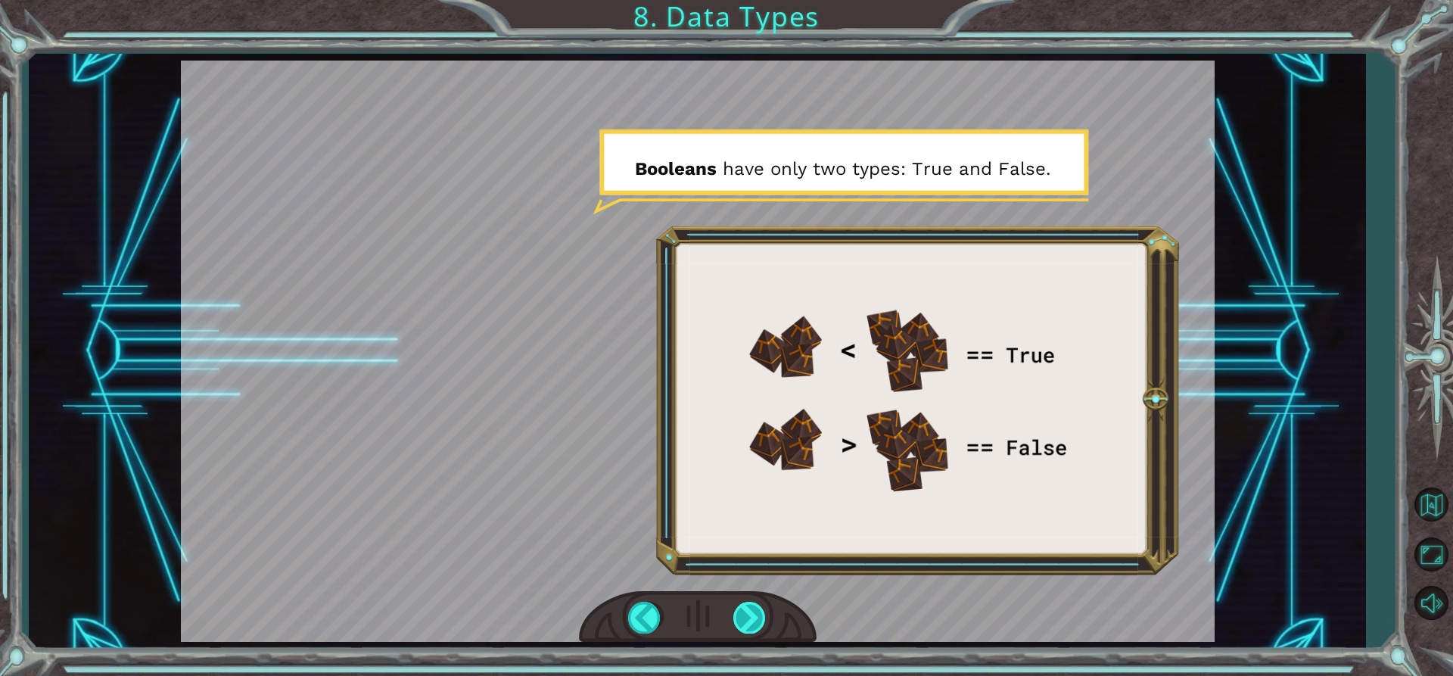
click at [750, 619] on div at bounding box center [750, 617] width 34 height 31
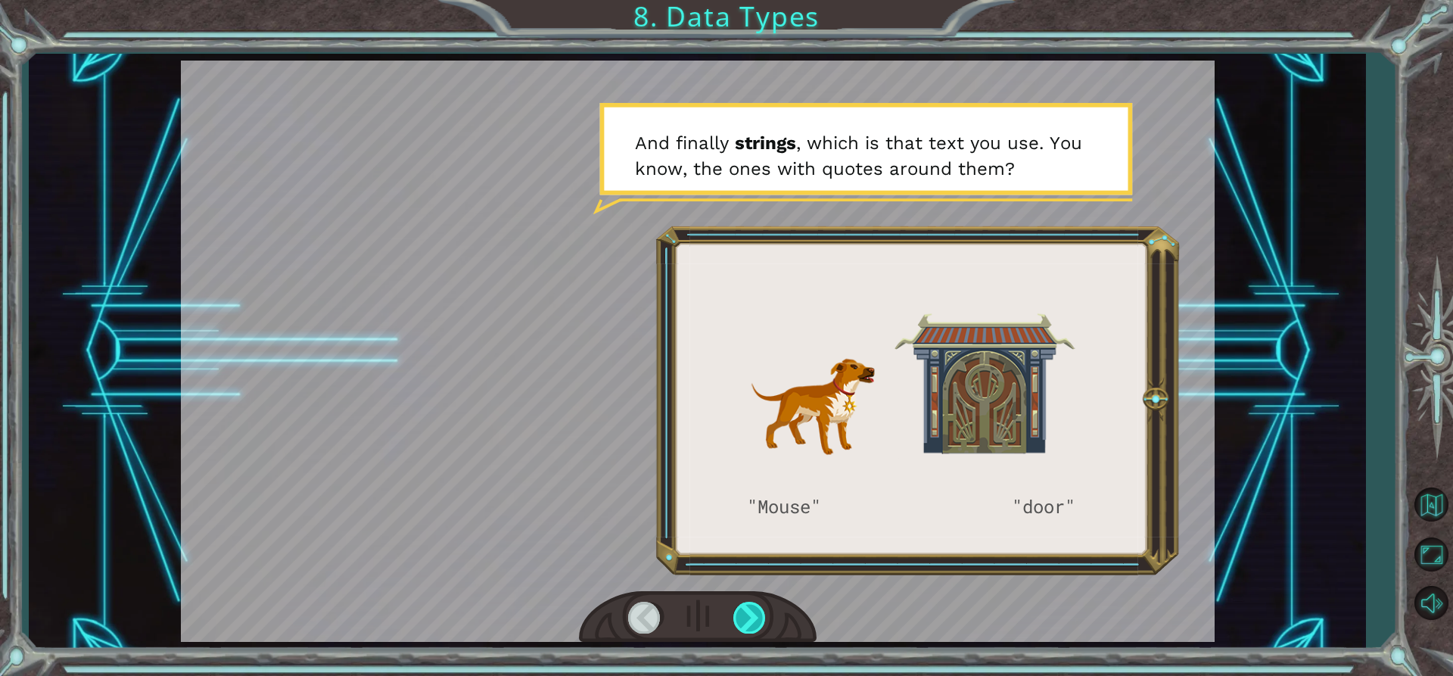
click at [757, 621] on div at bounding box center [750, 617] width 34 height 31
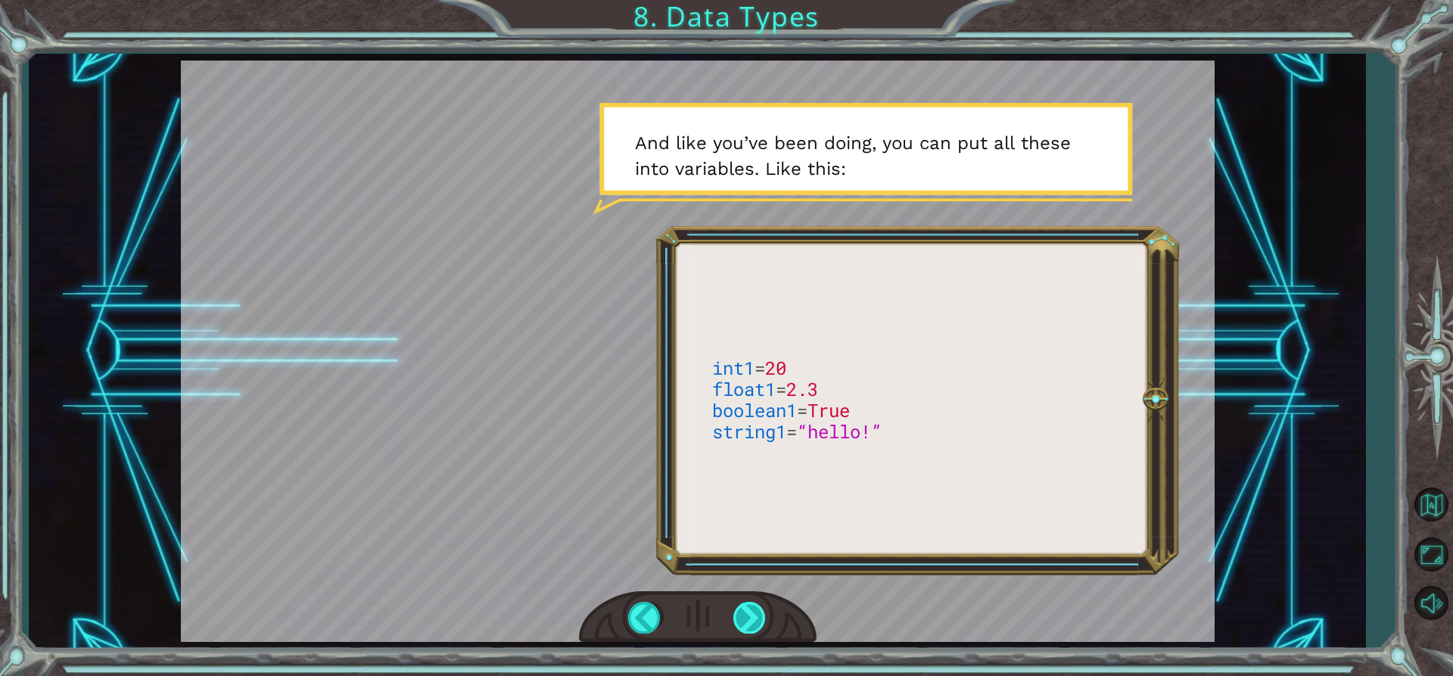
click at [757, 621] on div at bounding box center [750, 617] width 34 height 31
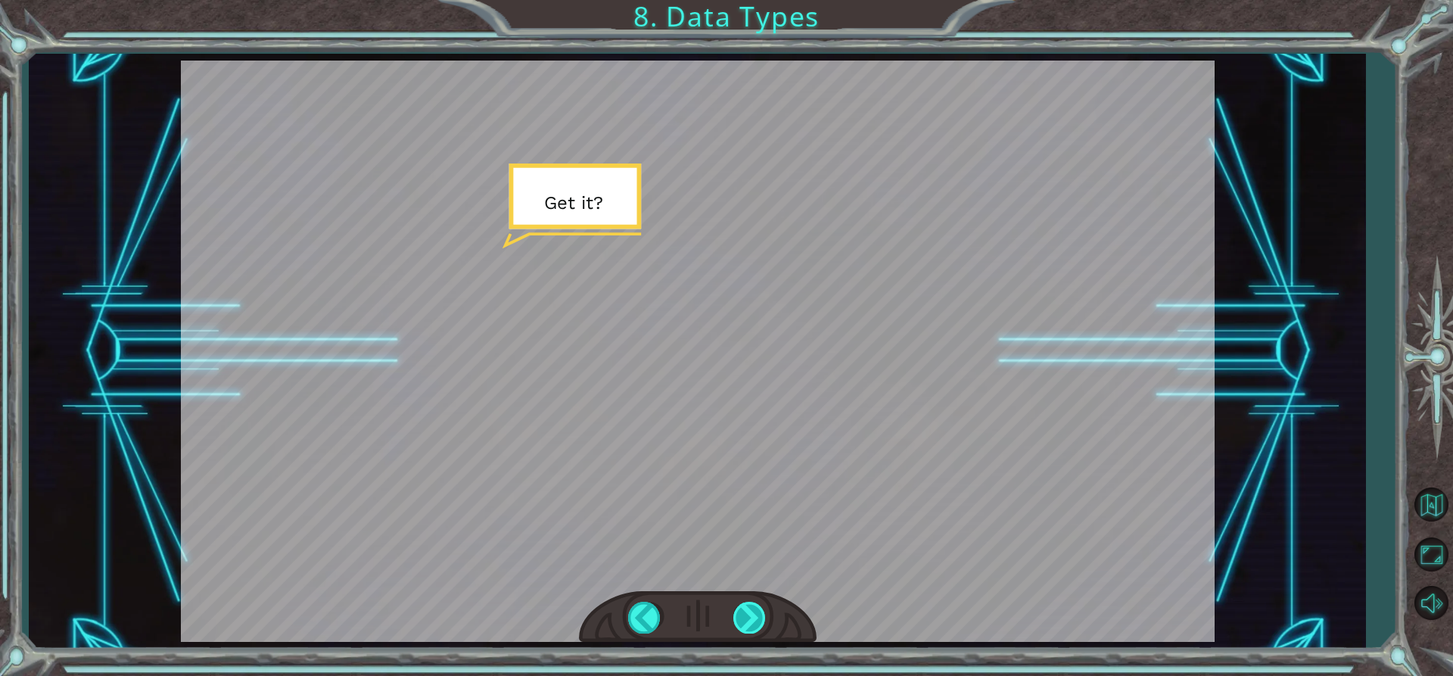
click at [757, 621] on div at bounding box center [750, 617] width 34 height 31
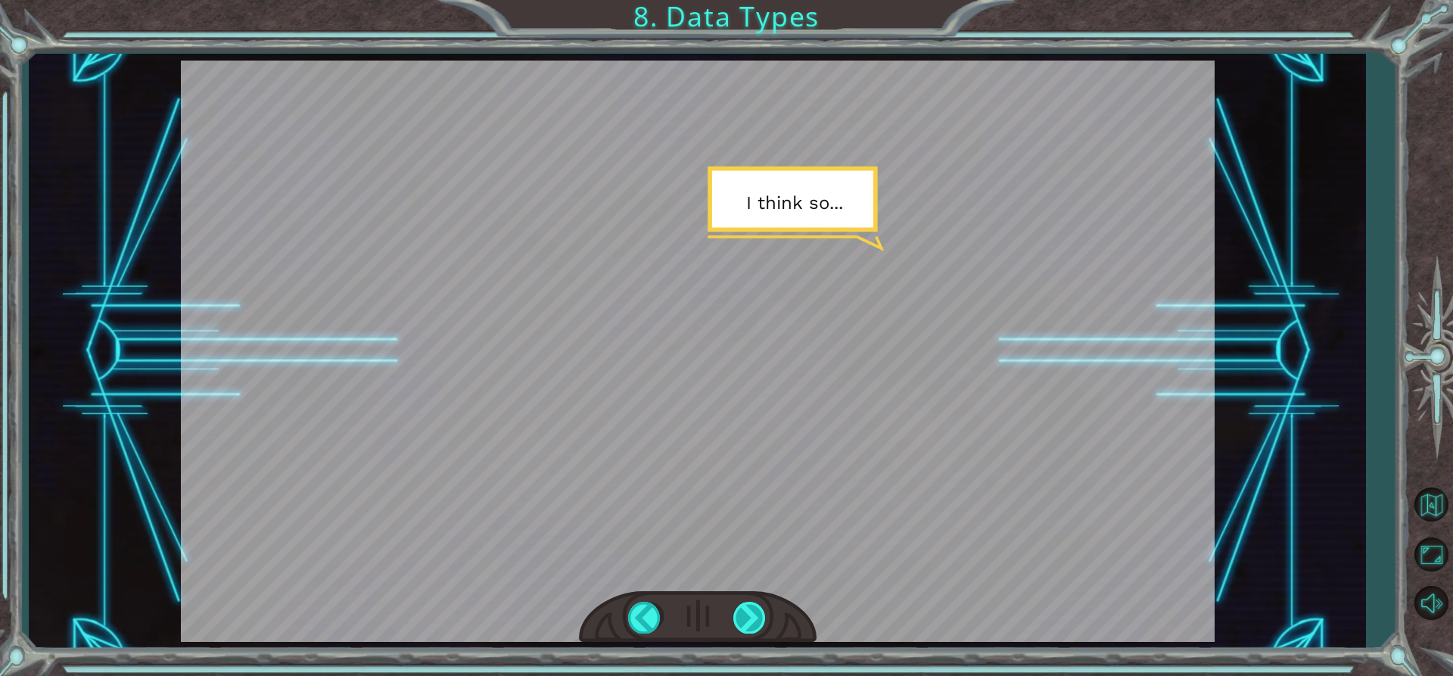
click at [757, 0] on div "int1 = 20 float1 = 2.3 boolean1 = True string1 = “hello!” T [PERSON_NAME] ! I t…" at bounding box center [726, 0] width 1453 height 0
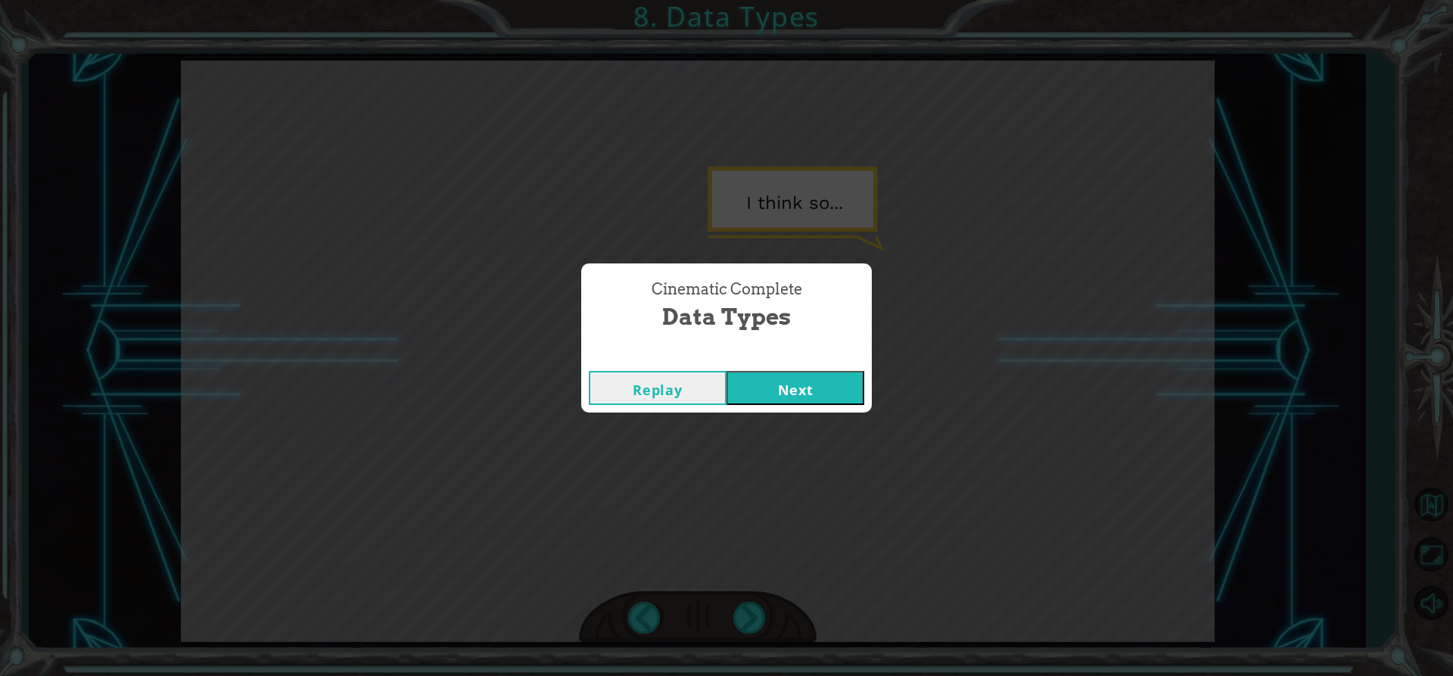
click at [808, 387] on button "Next" at bounding box center [796, 388] width 138 height 34
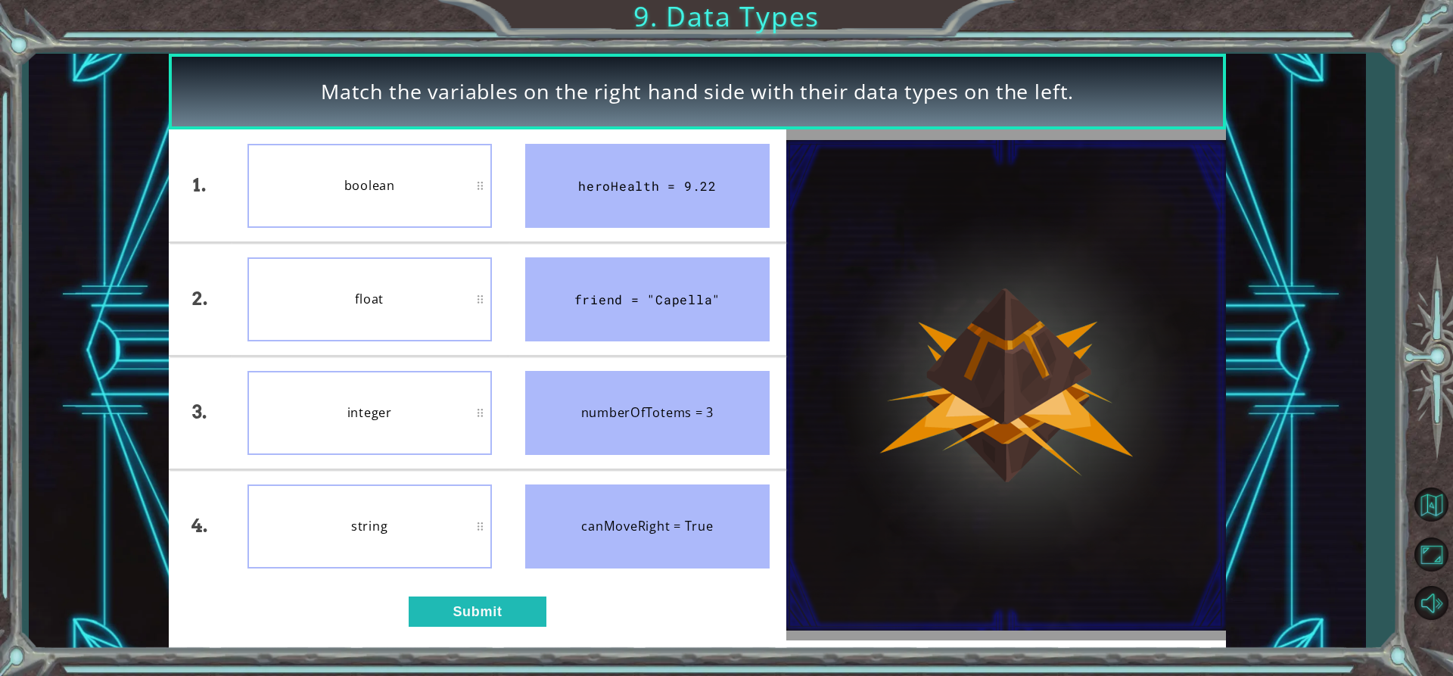
click at [428, 181] on div "boolean" at bounding box center [370, 186] width 244 height 84
drag, startPoint x: 428, startPoint y: 181, endPoint x: 369, endPoint y: 156, distance: 63.4
click at [369, 156] on div "boolean" at bounding box center [370, 186] width 244 height 84
click at [478, 601] on button "Submit" at bounding box center [478, 611] width 138 height 30
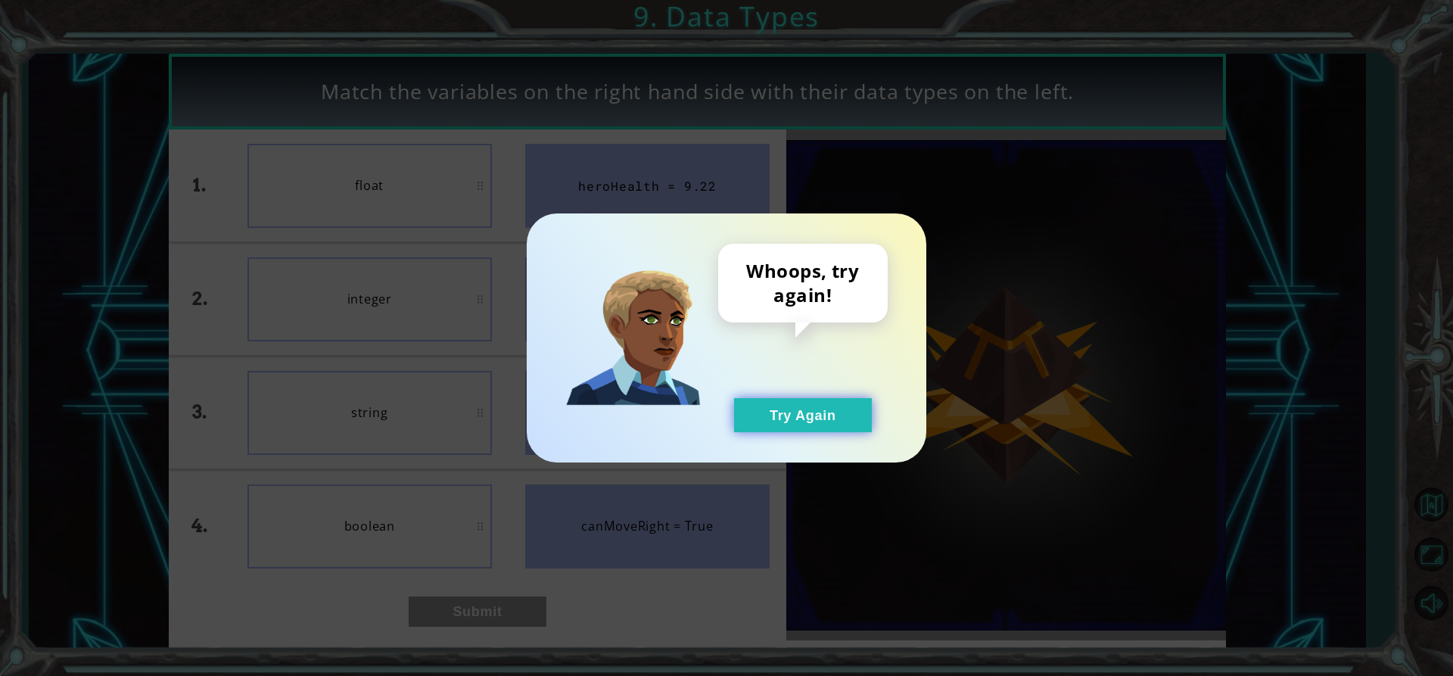
click at [783, 411] on button "Try Again" at bounding box center [803, 415] width 138 height 34
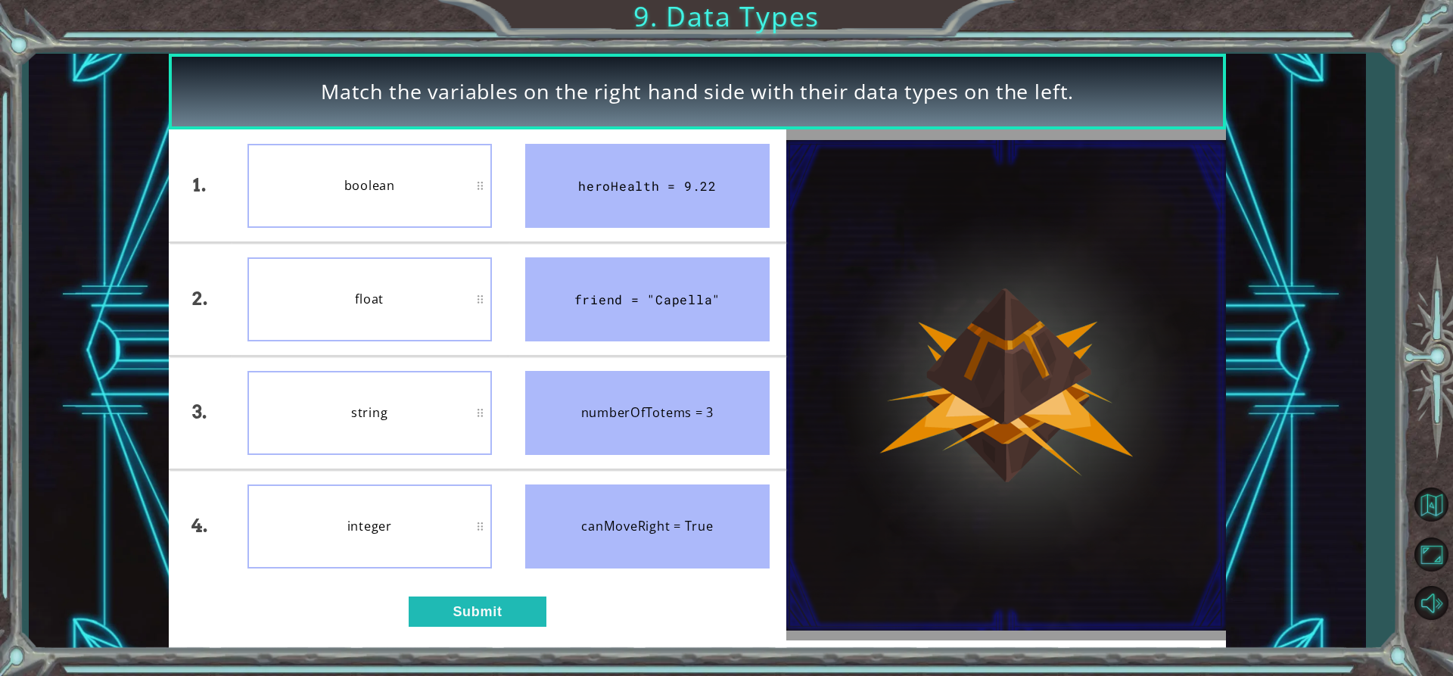
drag, startPoint x: 339, startPoint y: 304, endPoint x: 363, endPoint y: 220, distance: 86.5
click at [340, 303] on div "float" at bounding box center [370, 299] width 244 height 84
click at [469, 597] on button "Submit" at bounding box center [478, 611] width 138 height 30
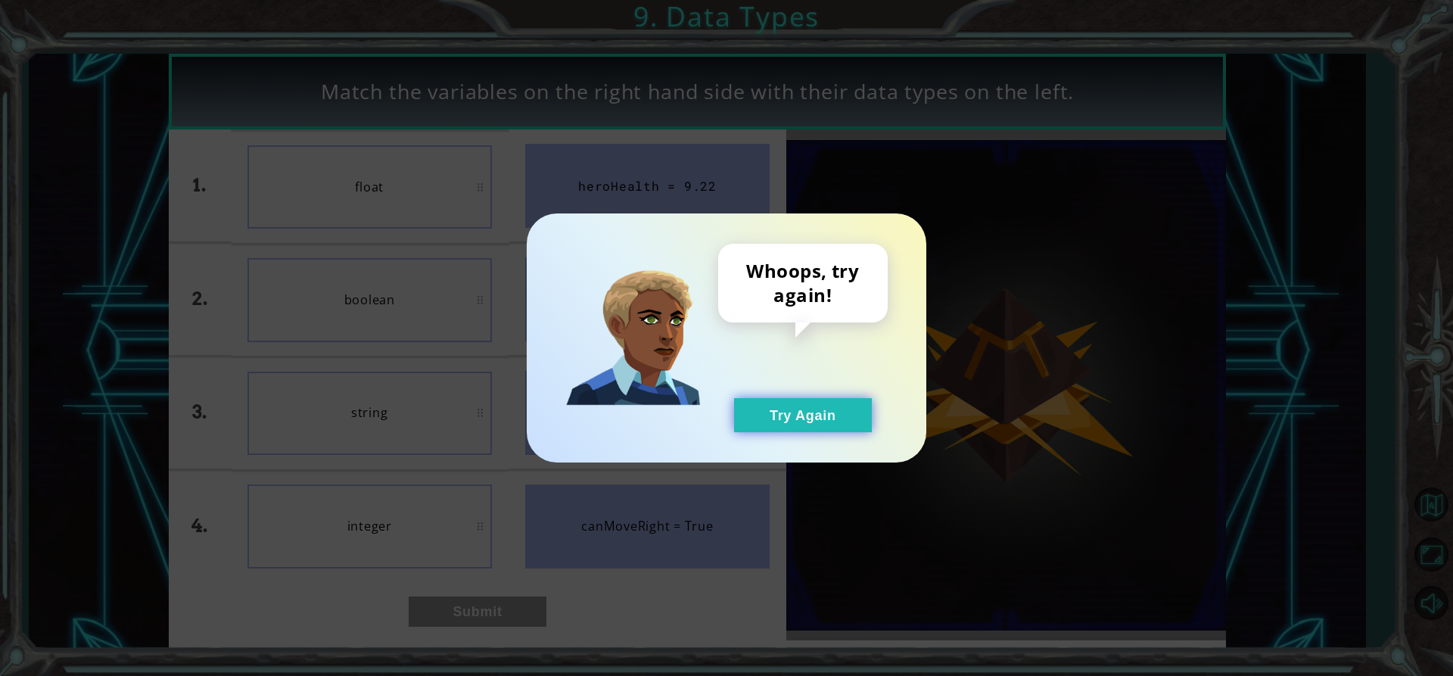
click at [785, 427] on button "Try Again" at bounding box center [803, 415] width 138 height 34
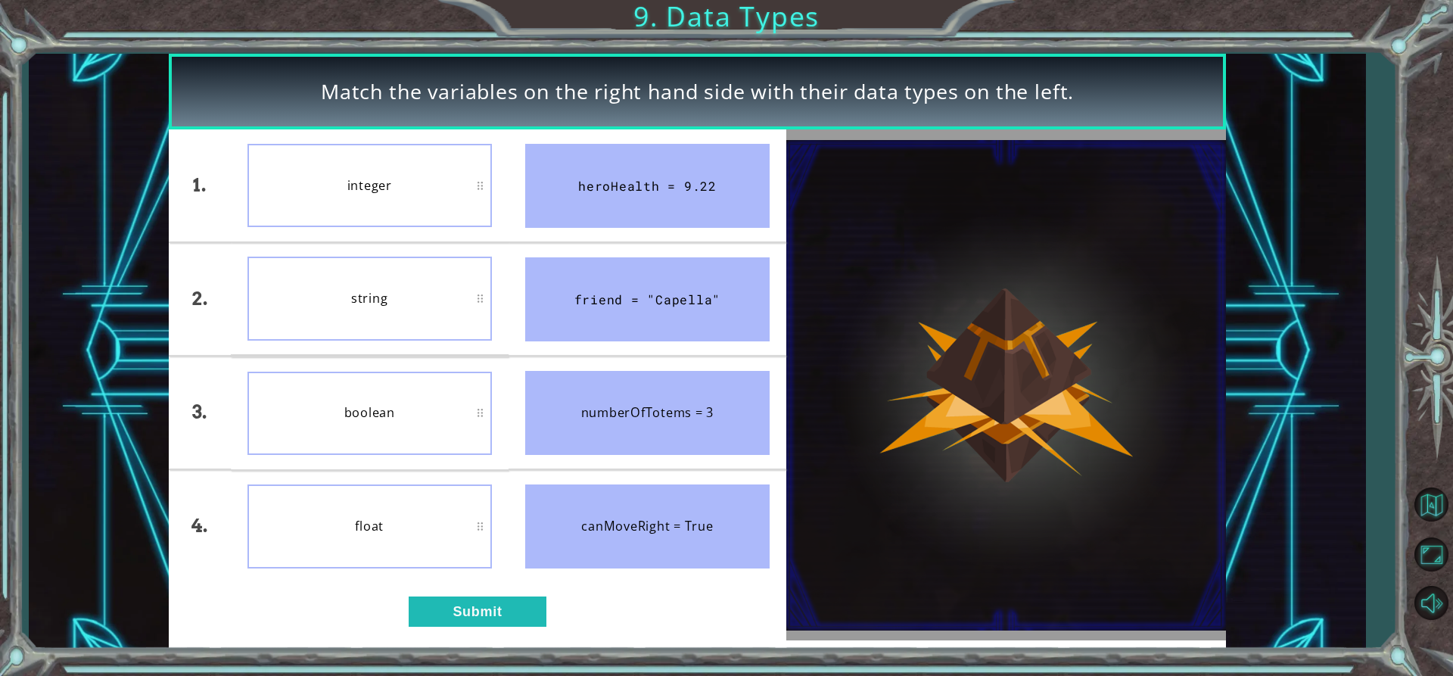
click at [507, 562] on li "float" at bounding box center [370, 526] width 278 height 111
click at [490, 590] on div "1. 2. 3. 4. integer string boolean float heroHealth = 9.22 friend = "Capella" n…" at bounding box center [478, 384] width 618 height 511
drag, startPoint x: 488, startPoint y: 593, endPoint x: 484, endPoint y: 602, distance: 9.1
click at [488, 594] on div "1. 2. 3. 4. integer string boolean float heroHealth = 9.22 friend = "Capella" n…" at bounding box center [478, 384] width 618 height 511
click at [484, 602] on button "Submit" at bounding box center [478, 611] width 138 height 30
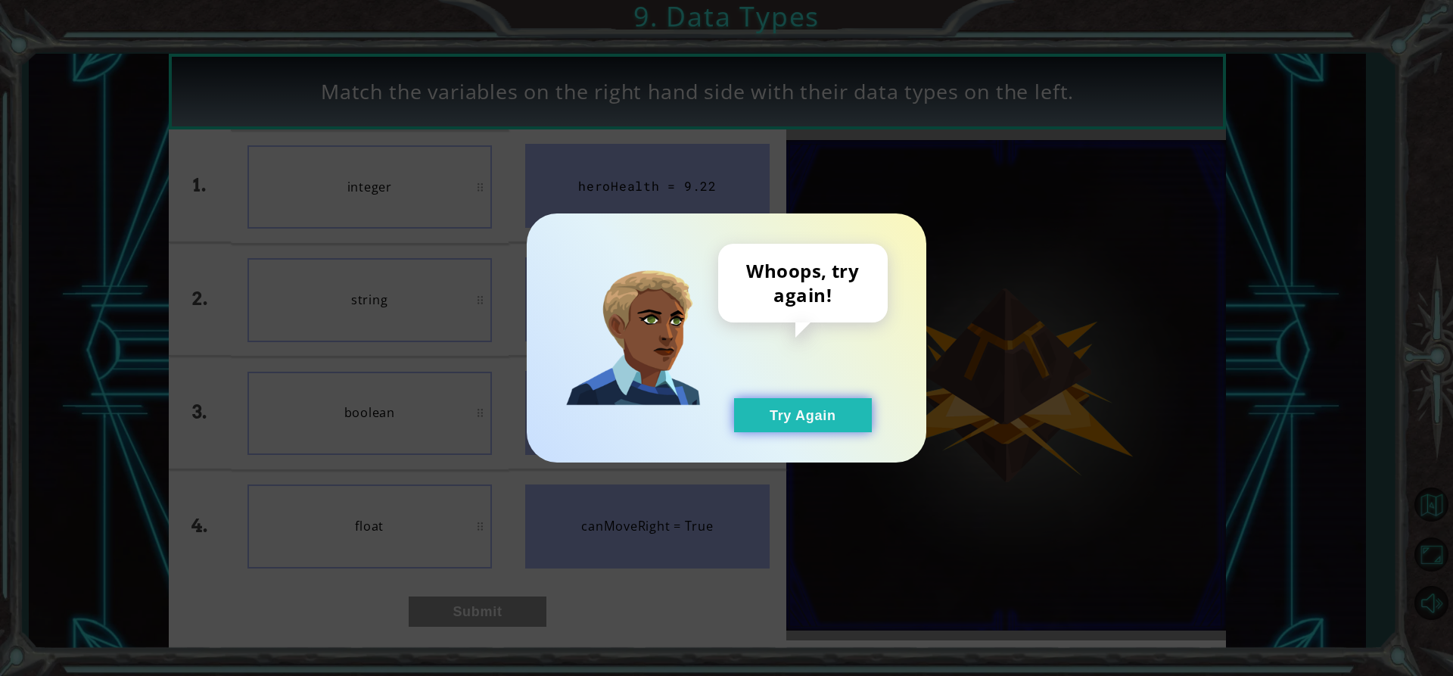
click at [819, 403] on button "Try Again" at bounding box center [803, 415] width 138 height 34
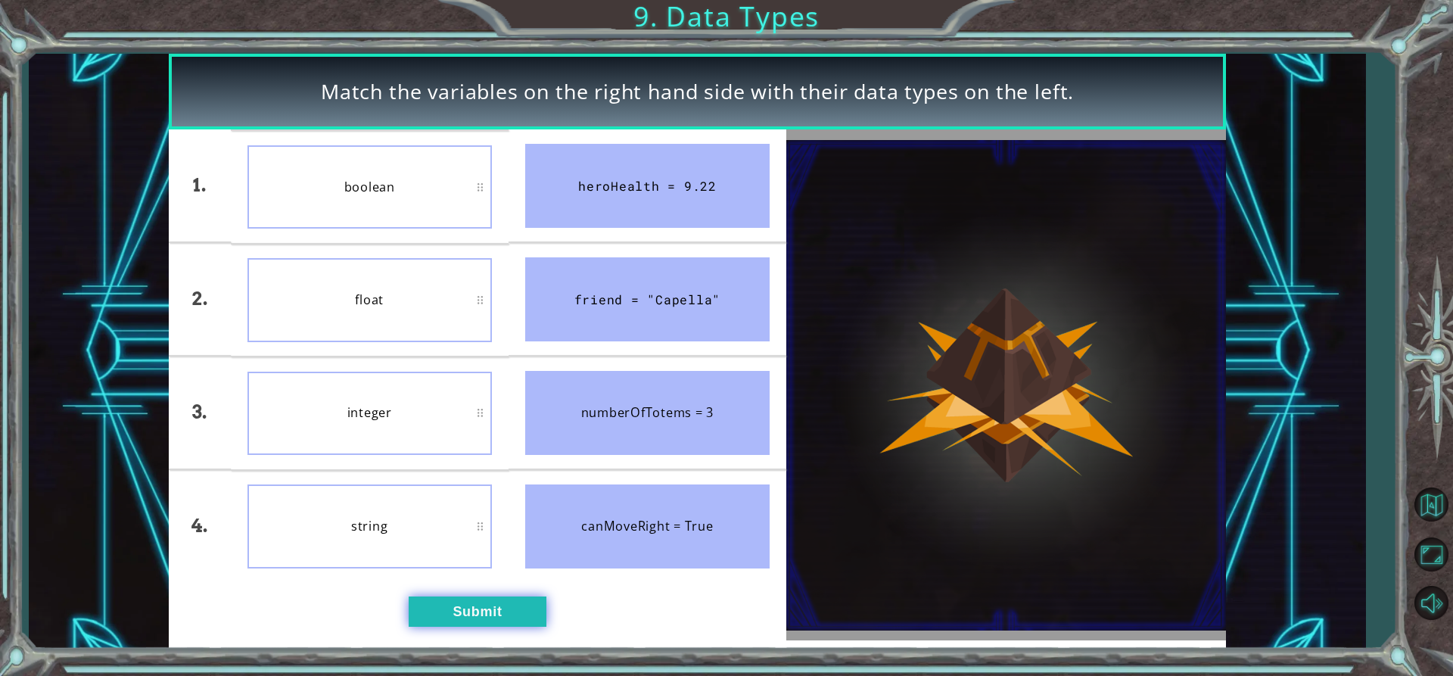
click at [507, 616] on button "Submit" at bounding box center [478, 611] width 138 height 30
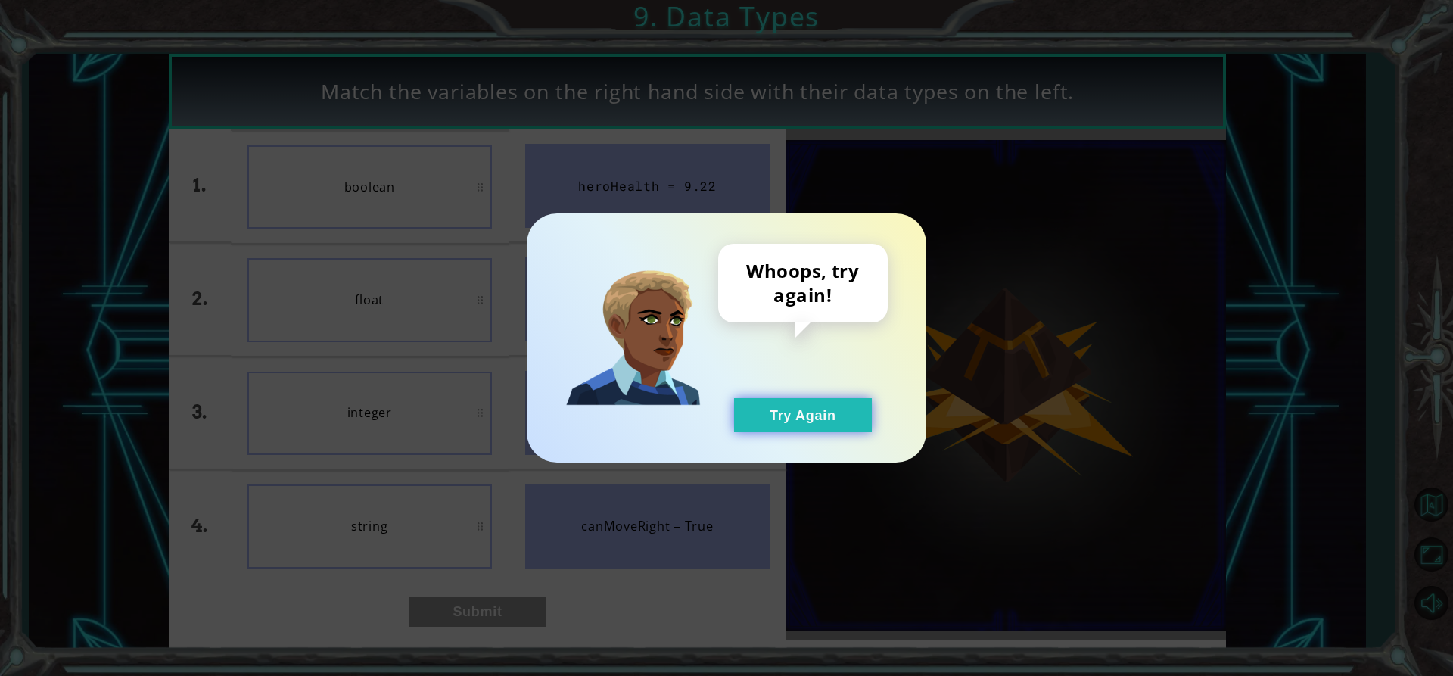
click at [834, 419] on button "Try Again" at bounding box center [803, 415] width 138 height 34
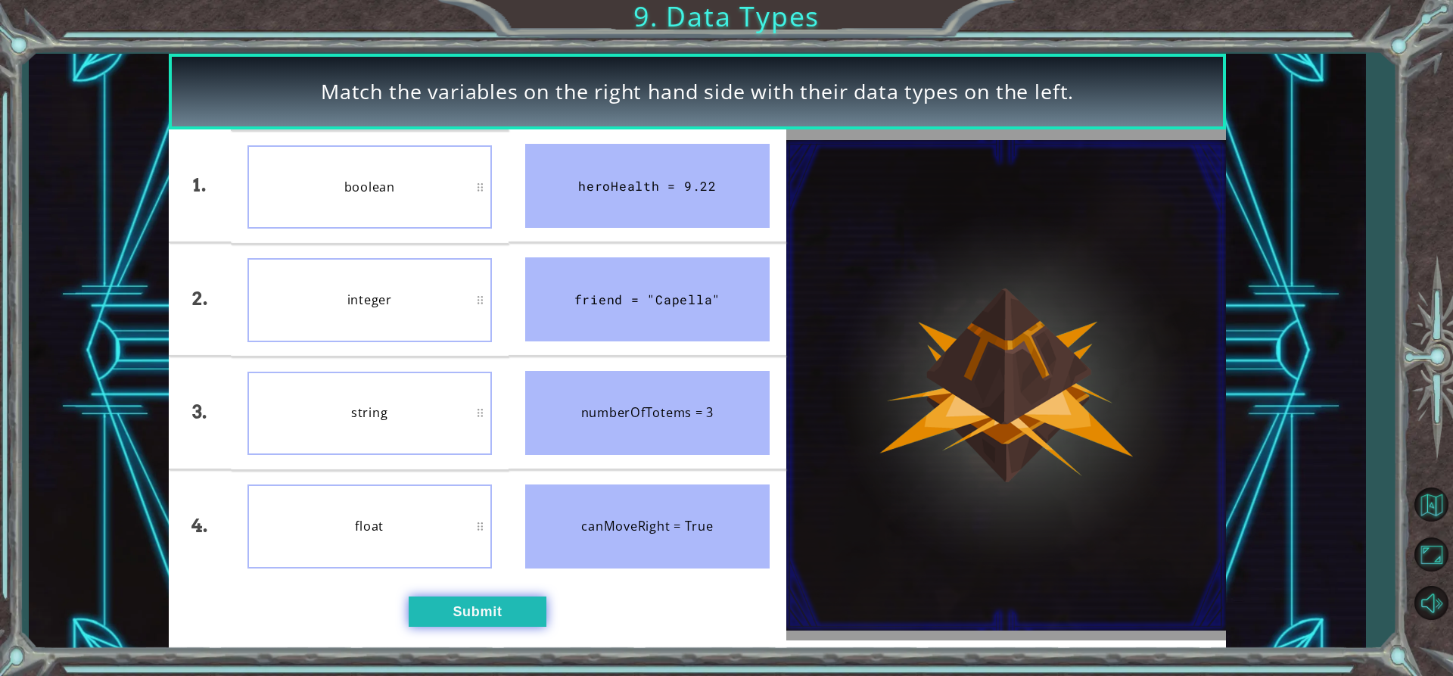
click at [467, 615] on button "Submit" at bounding box center [478, 611] width 138 height 30
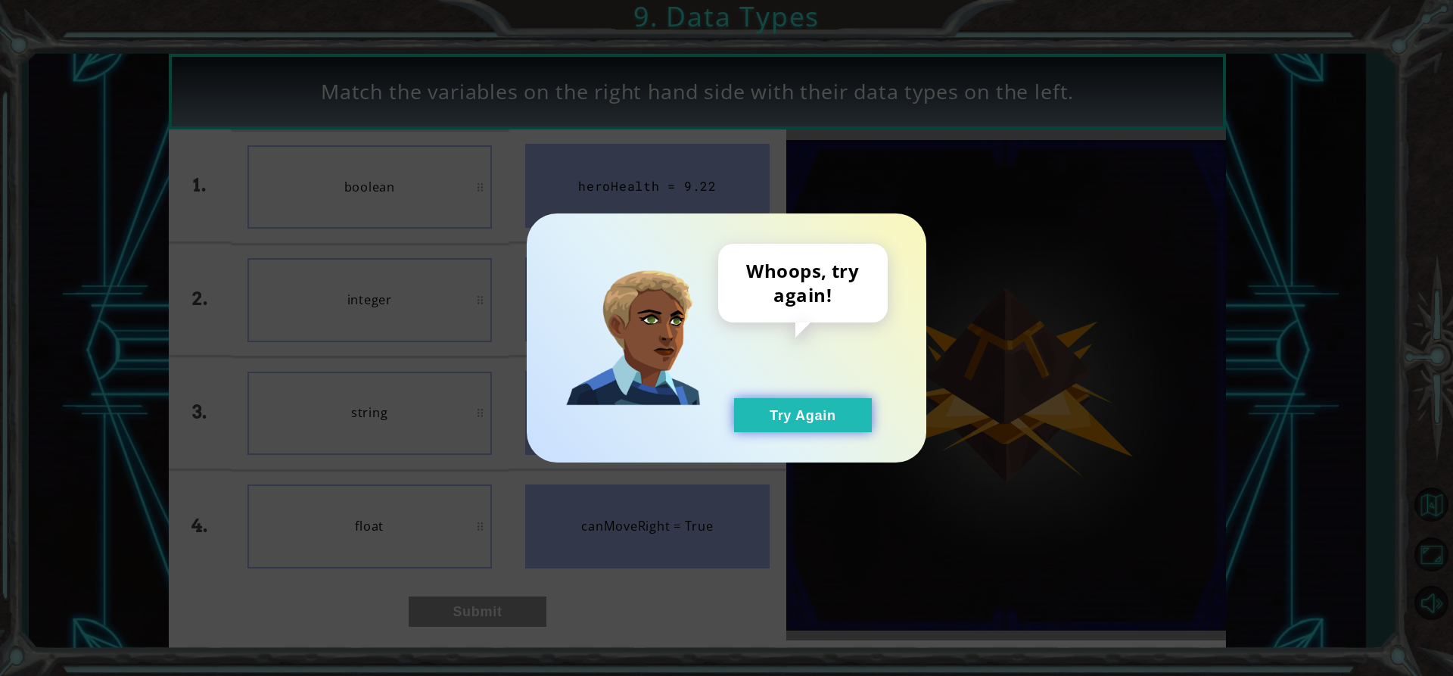
click at [774, 413] on button "Try Again" at bounding box center [803, 415] width 138 height 34
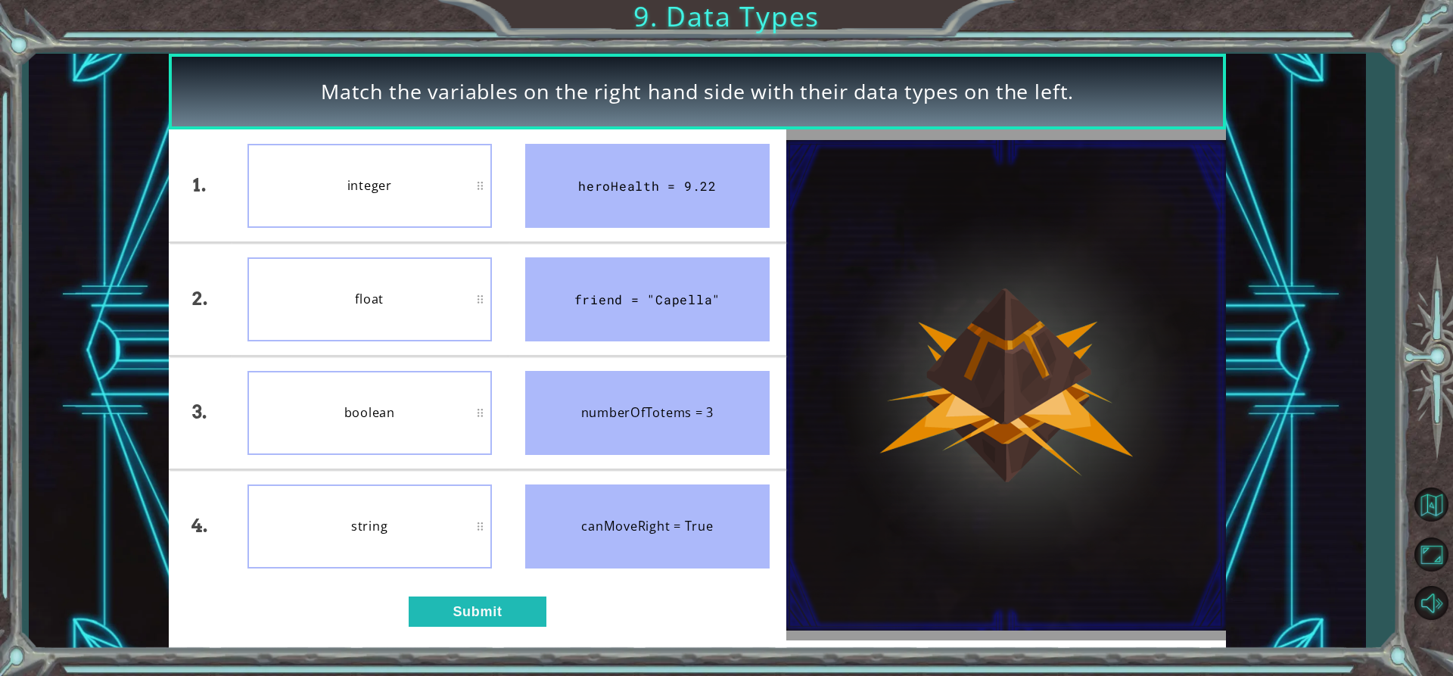
click at [497, 643] on div "Match the variables on the right hand side with their data types on the left. 1…" at bounding box center [697, 351] width 1057 height 595
click at [501, 627] on div "1. 2. 3. 4. integer float boolean string heroHealth = 9.22 friend = "Capella" n…" at bounding box center [478, 384] width 618 height 511
click at [511, 618] on button "Submit" at bounding box center [478, 611] width 138 height 30
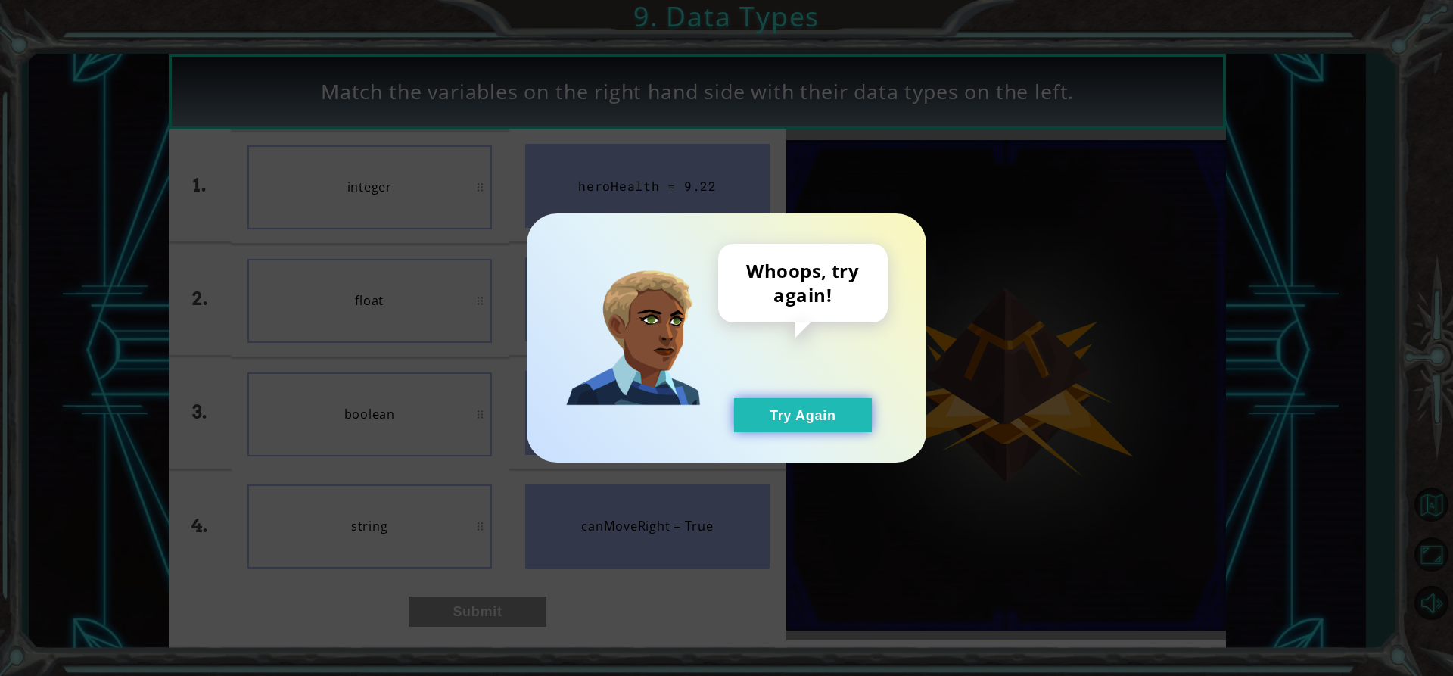
click at [799, 420] on button "Try Again" at bounding box center [803, 415] width 138 height 34
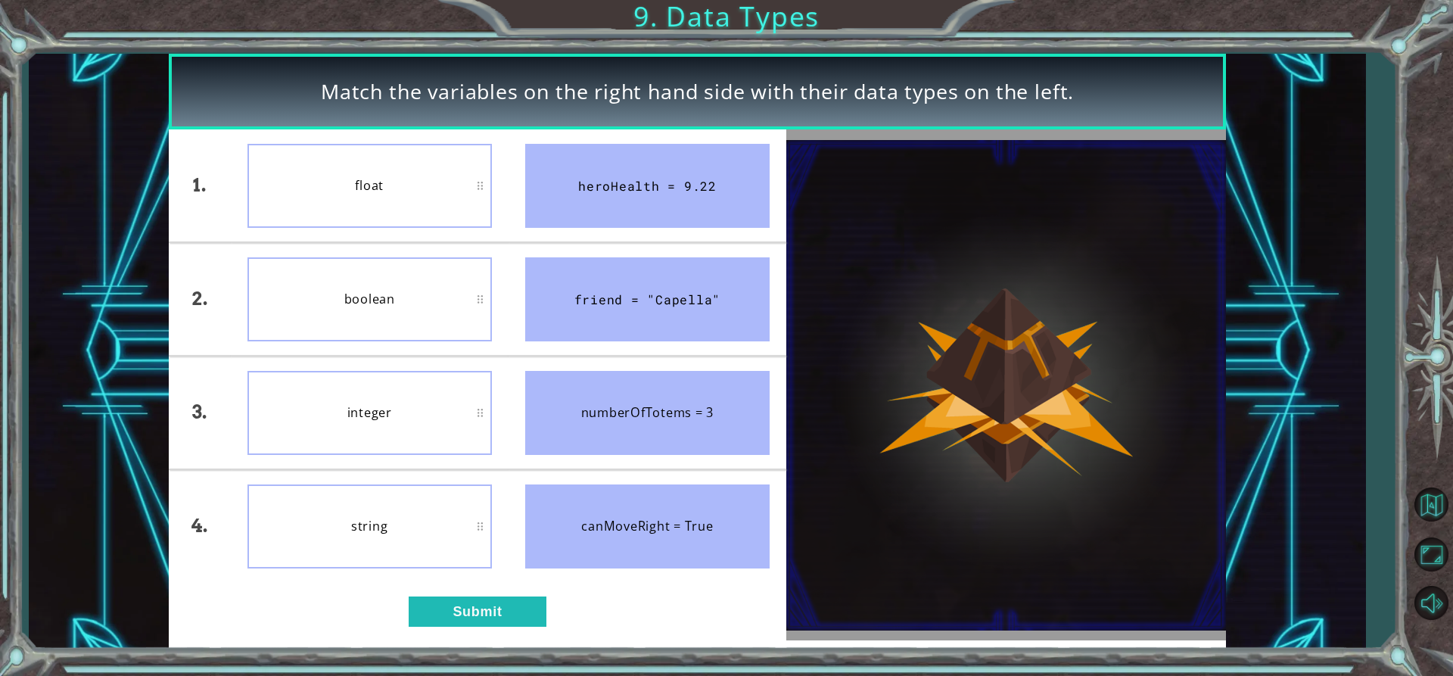
click at [418, 302] on div "boolean" at bounding box center [370, 299] width 244 height 84
click at [451, 598] on button "Submit" at bounding box center [478, 611] width 138 height 30
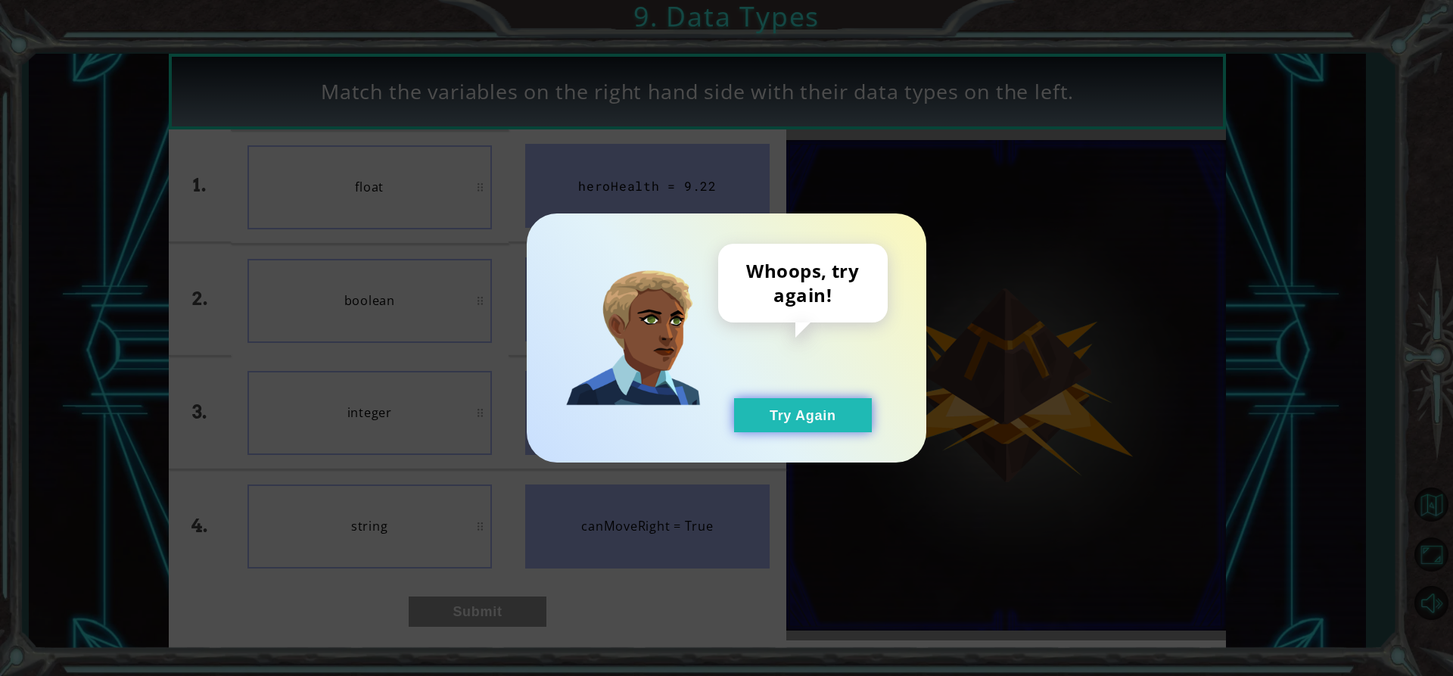
click at [799, 411] on button "Try Again" at bounding box center [803, 415] width 138 height 34
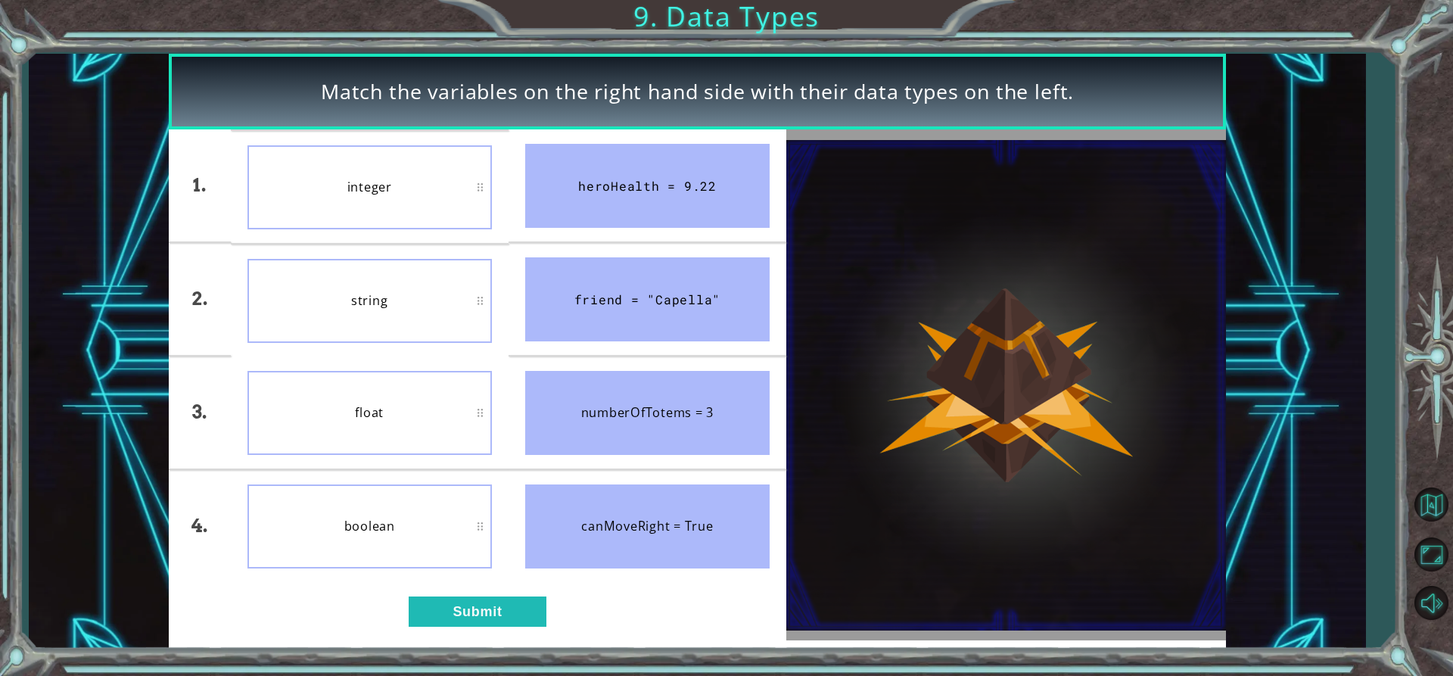
click at [420, 581] on li "boolean" at bounding box center [370, 526] width 278 height 112
drag, startPoint x: 424, startPoint y: 587, endPoint x: 437, endPoint y: 600, distance: 18.2
click at [427, 595] on div "1. 2. 3. 4. integer string float boolean heroHealth = 9.22 friend = "Capella" n…" at bounding box center [478, 384] width 618 height 511
click at [446, 607] on button "Submit" at bounding box center [478, 611] width 138 height 30
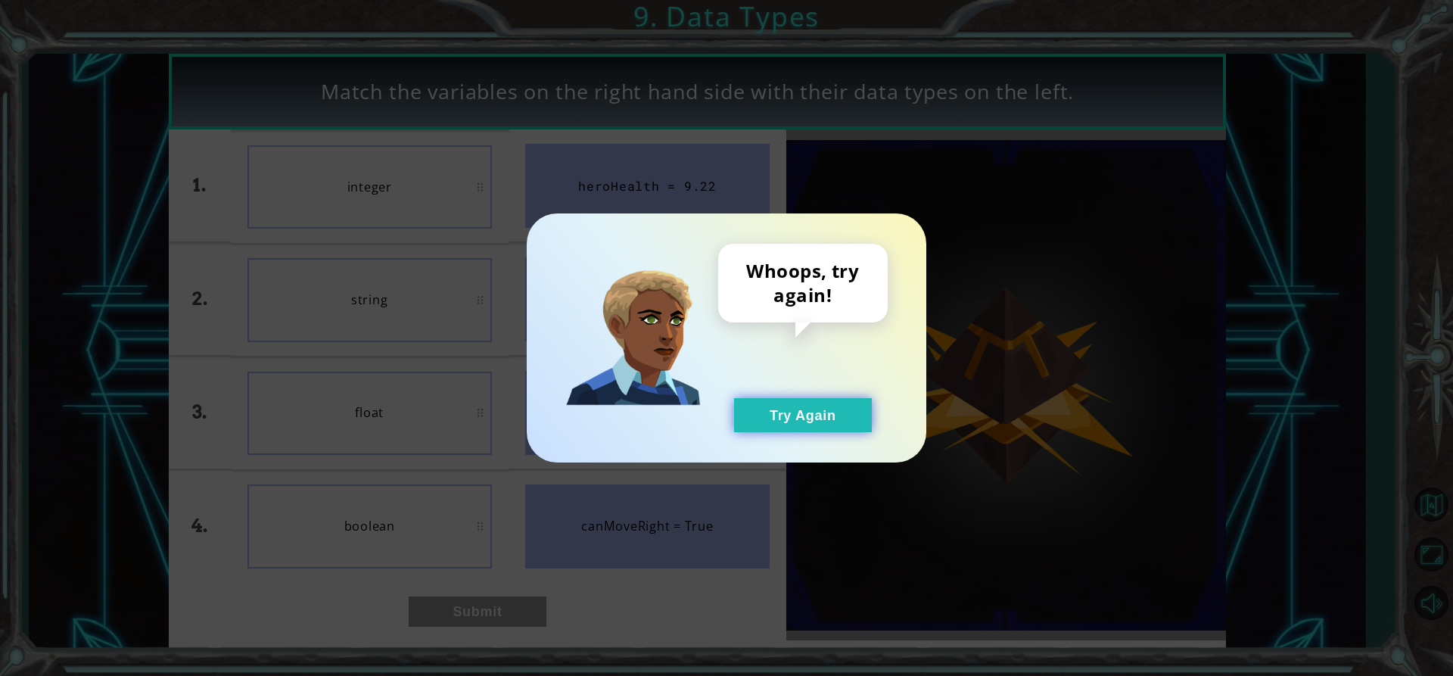
click at [801, 413] on button "Try Again" at bounding box center [803, 415] width 138 height 34
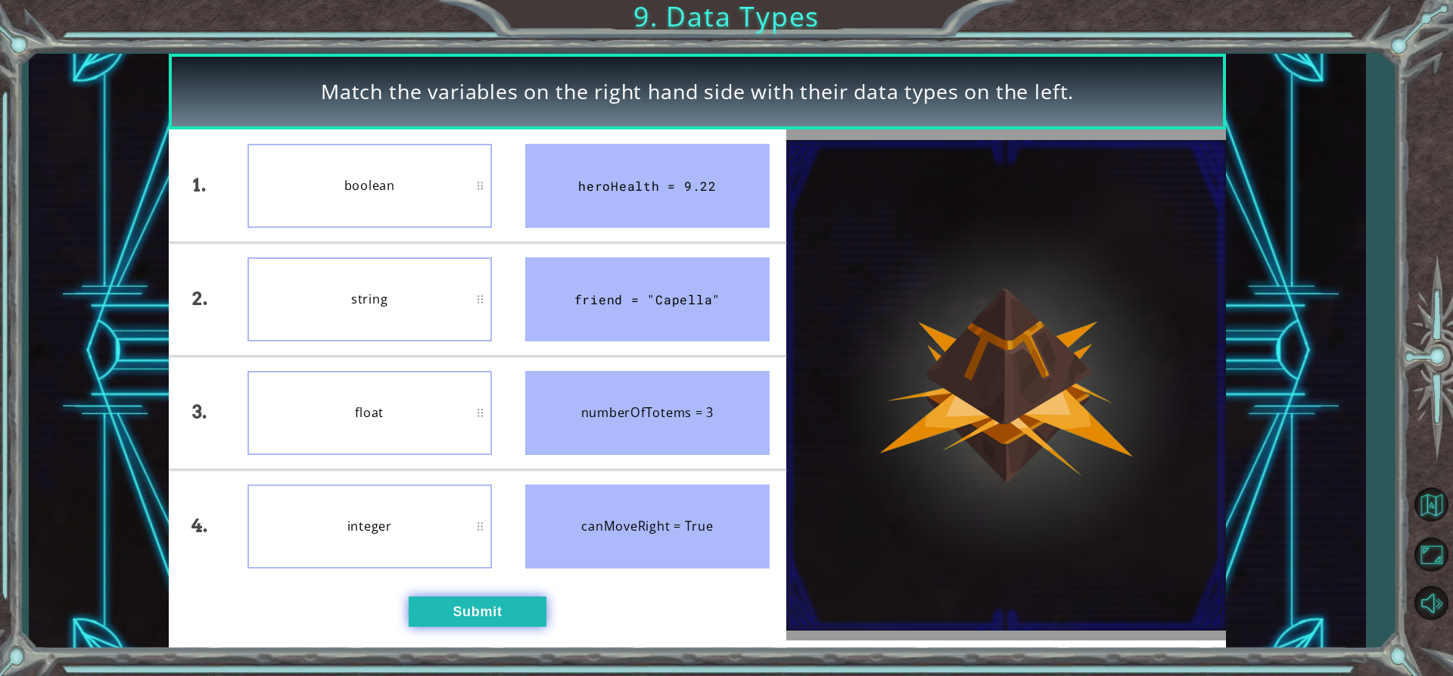
click at [473, 603] on button "Submit" at bounding box center [478, 611] width 138 height 30
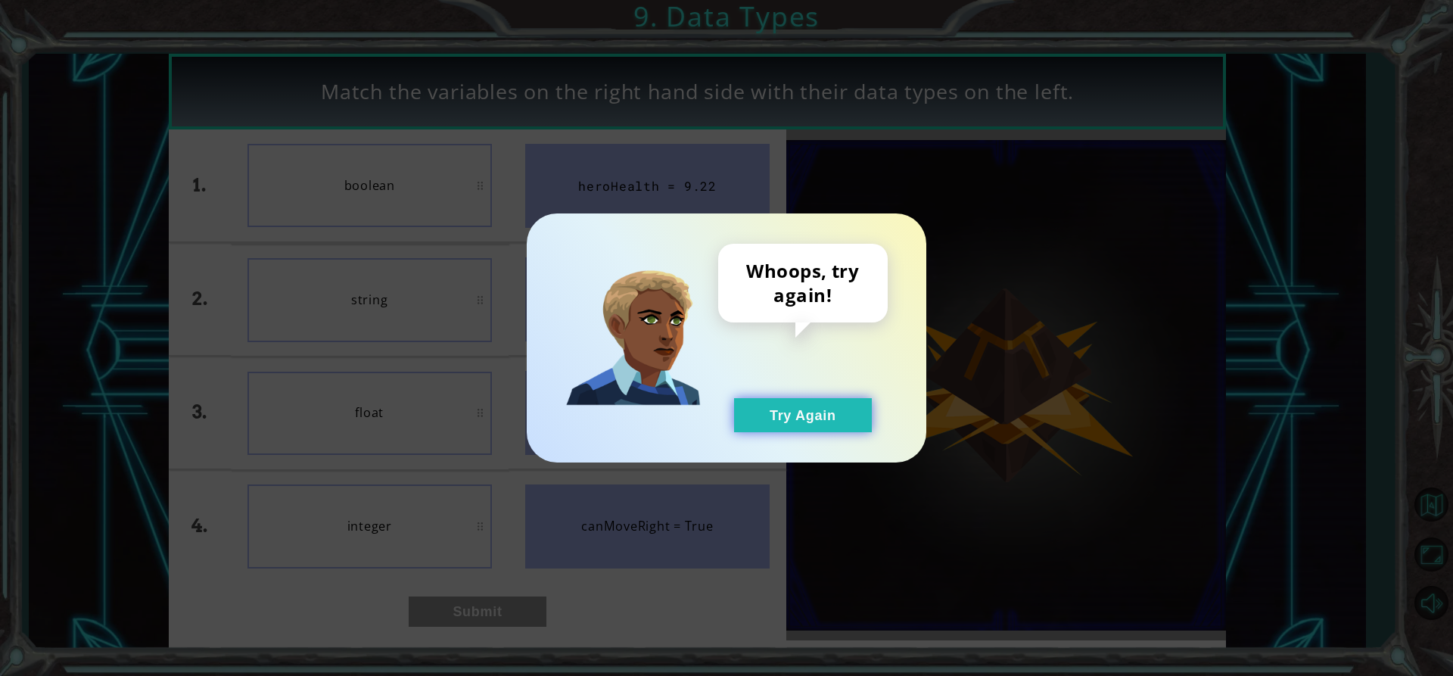
click at [814, 426] on button "Try Again" at bounding box center [803, 415] width 138 height 34
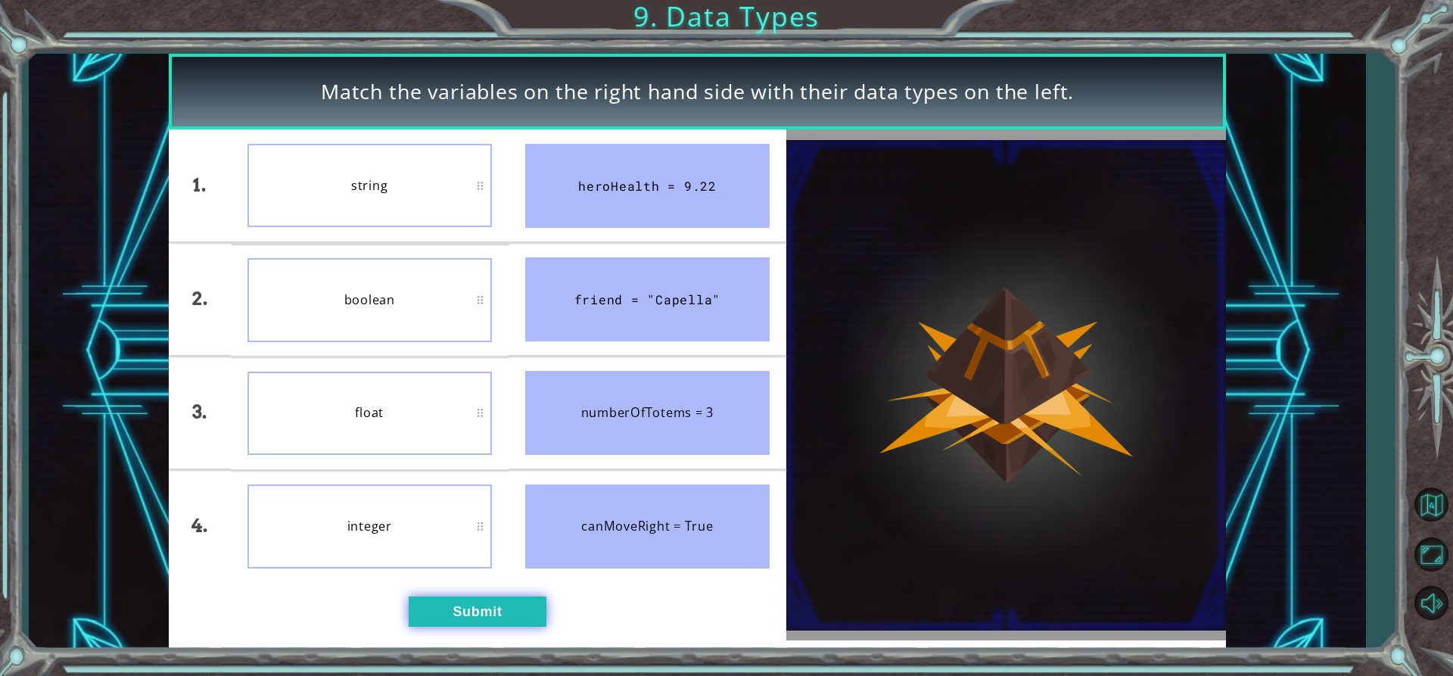
click at [468, 616] on button "Submit" at bounding box center [478, 611] width 138 height 30
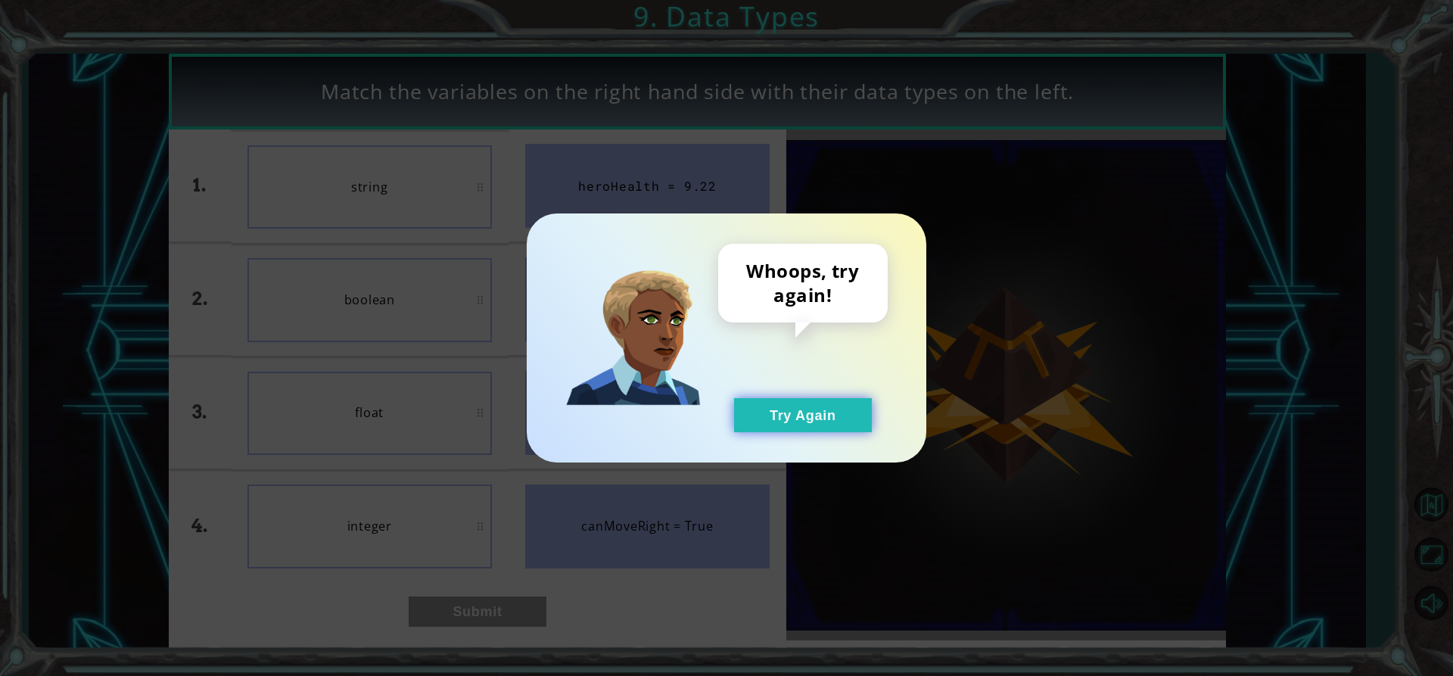
click at [868, 405] on button "Try Again" at bounding box center [803, 415] width 138 height 34
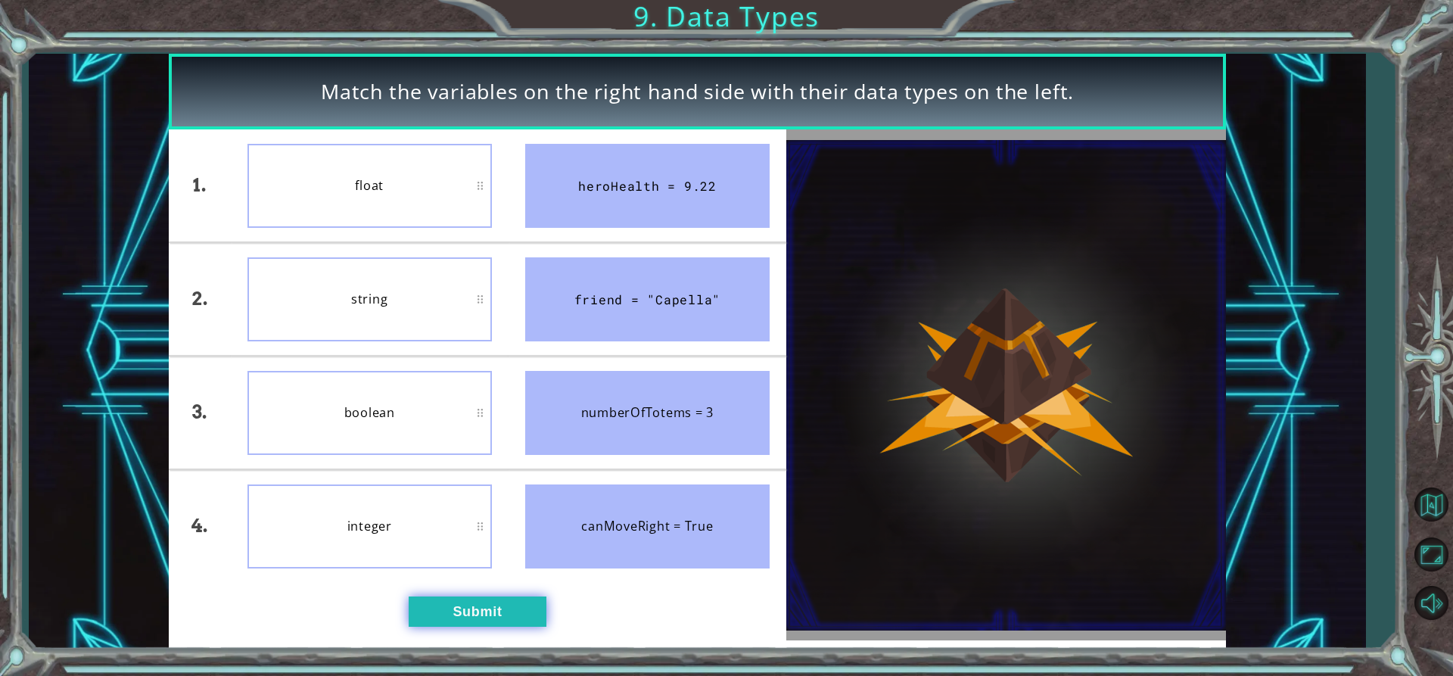
click at [467, 624] on button "Submit" at bounding box center [478, 611] width 138 height 30
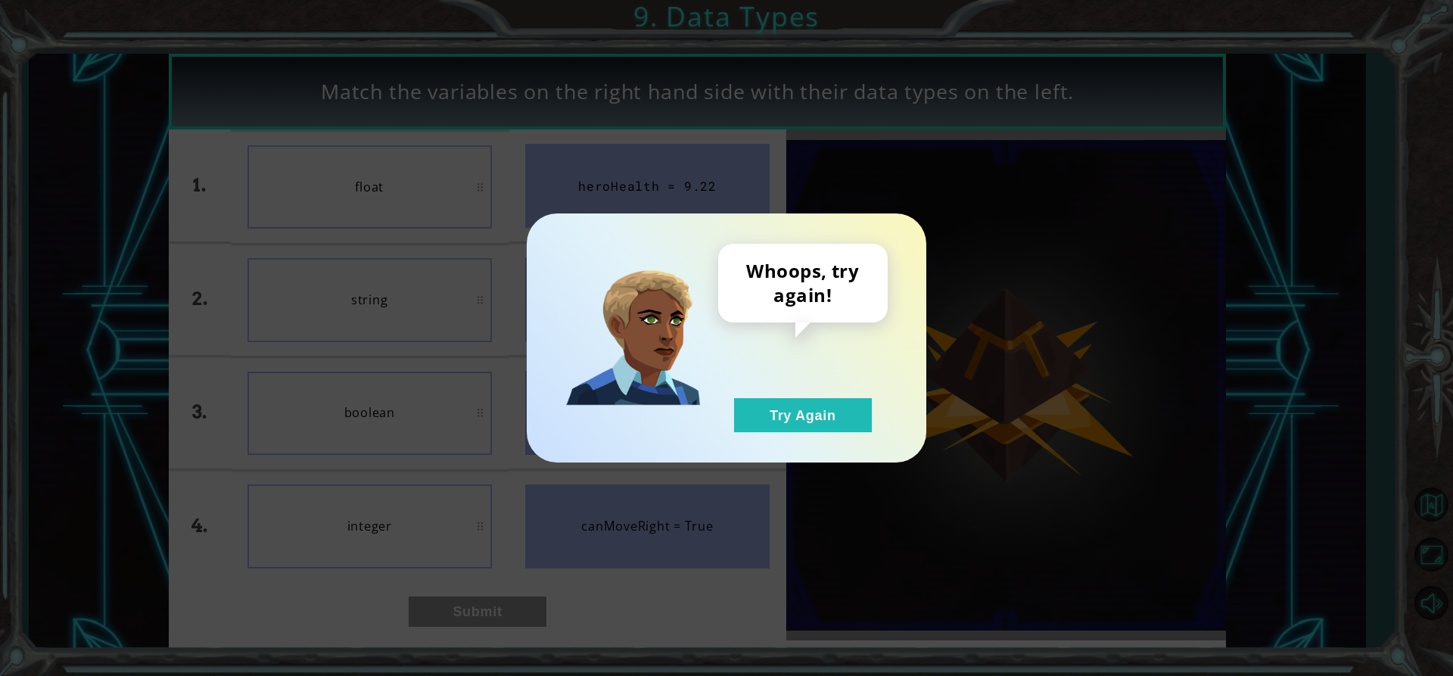
drag, startPoint x: 831, startPoint y: 423, endPoint x: 687, endPoint y: 408, distance: 144.6
click at [776, 419] on button "Try Again" at bounding box center [803, 415] width 138 height 34
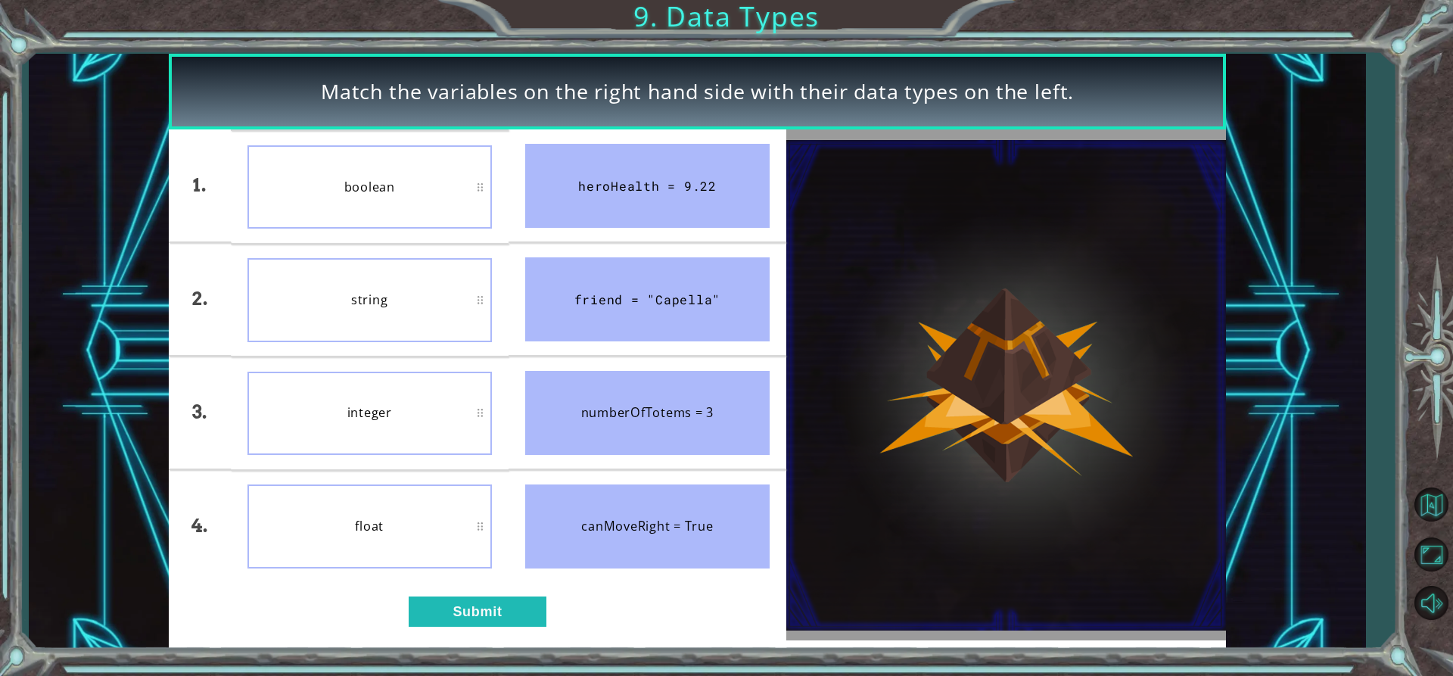
drag, startPoint x: 517, startPoint y: 645, endPoint x: 482, endPoint y: 577, distance: 76.5
click at [515, 643] on div "Match the variables on the right hand side with their data types on the left. 1…" at bounding box center [697, 351] width 1057 height 595
click at [482, 577] on li "float" at bounding box center [370, 526] width 278 height 111
click at [492, 607] on button "Submit" at bounding box center [478, 611] width 138 height 30
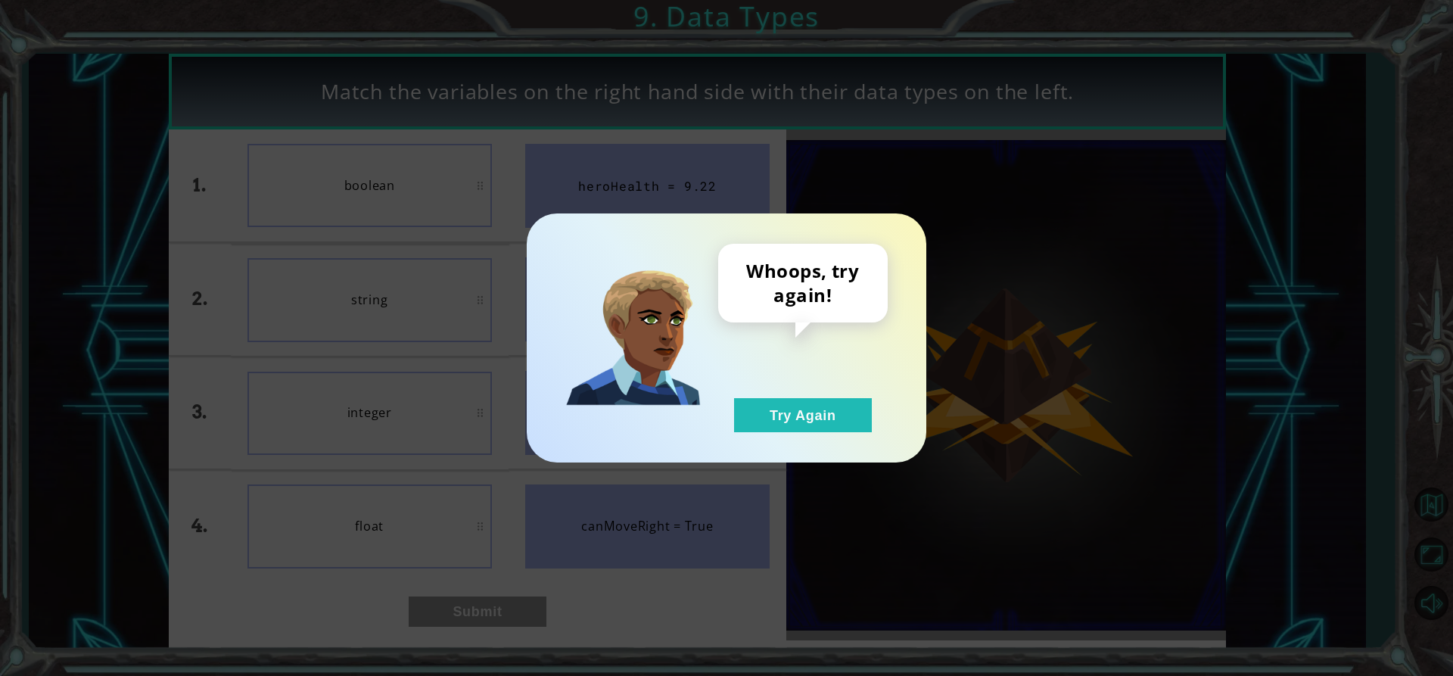
click at [769, 455] on div "Whoops, try again! Try Again" at bounding box center [727, 337] width 400 height 249
click at [785, 425] on button "Try Again" at bounding box center [803, 415] width 138 height 34
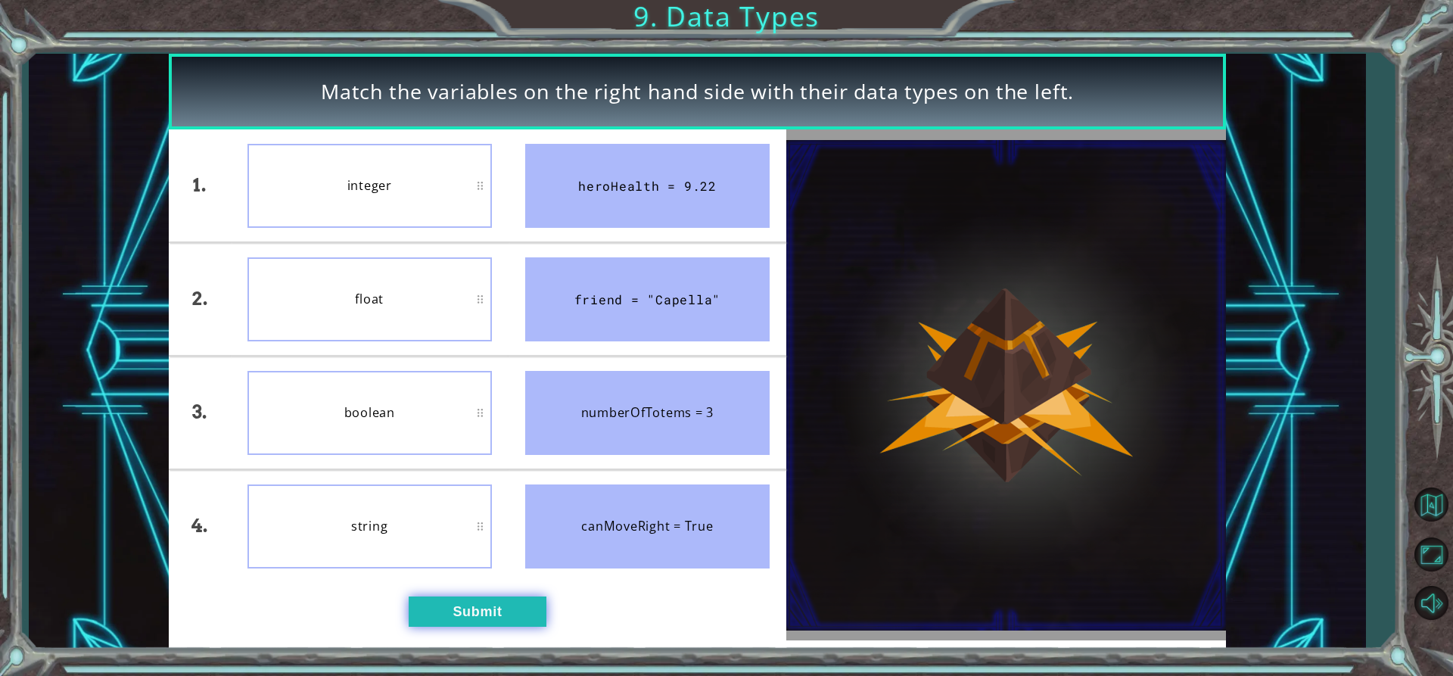
click at [448, 618] on button "Submit" at bounding box center [478, 611] width 138 height 30
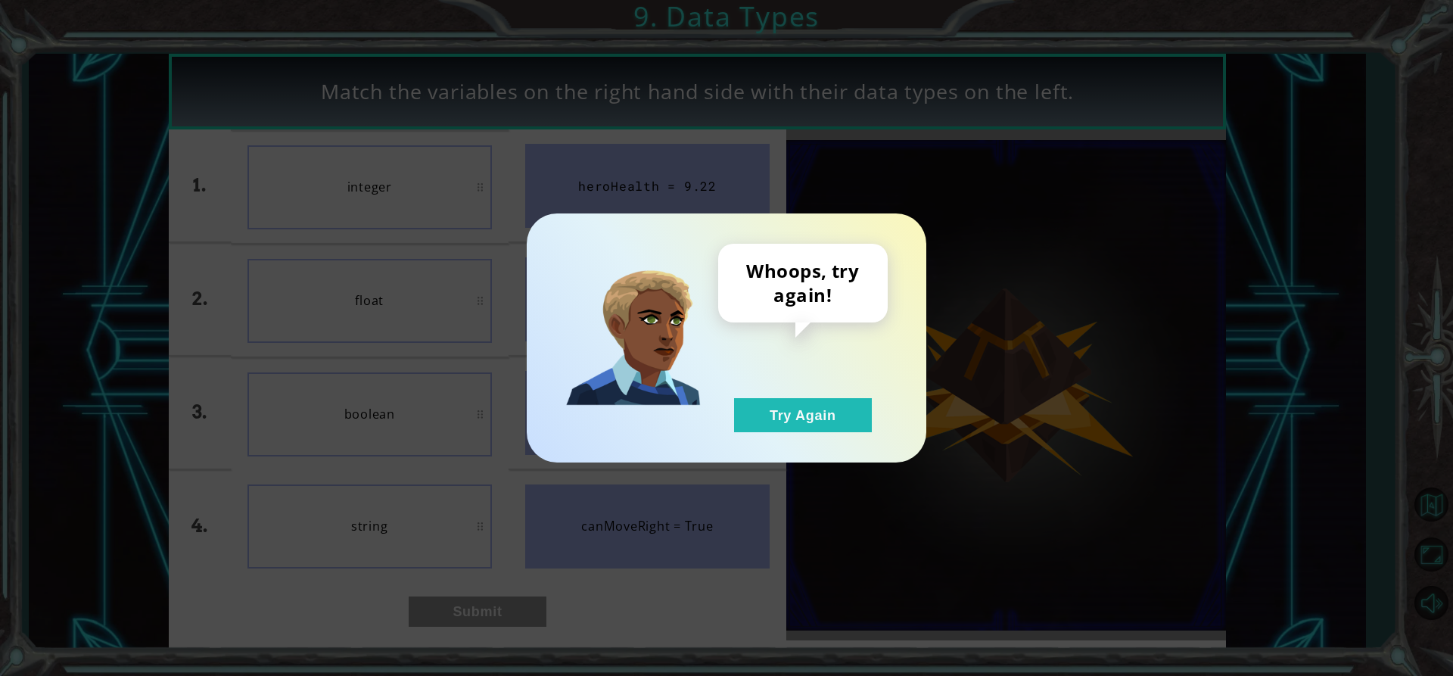
click at [839, 391] on div "Whoops, try again! Try Again" at bounding box center [803, 338] width 170 height 188
click at [809, 415] on button "Try Again" at bounding box center [803, 415] width 138 height 34
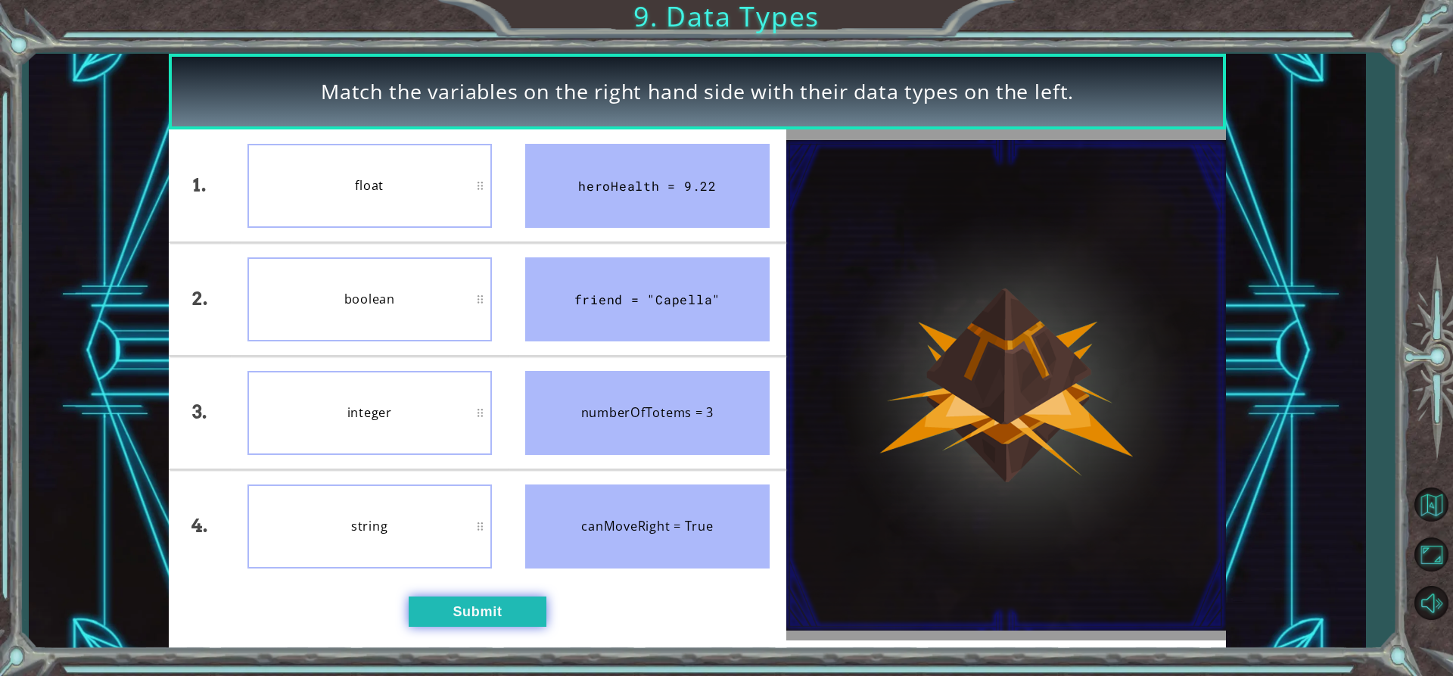
click at [475, 616] on button "Submit" at bounding box center [478, 611] width 138 height 30
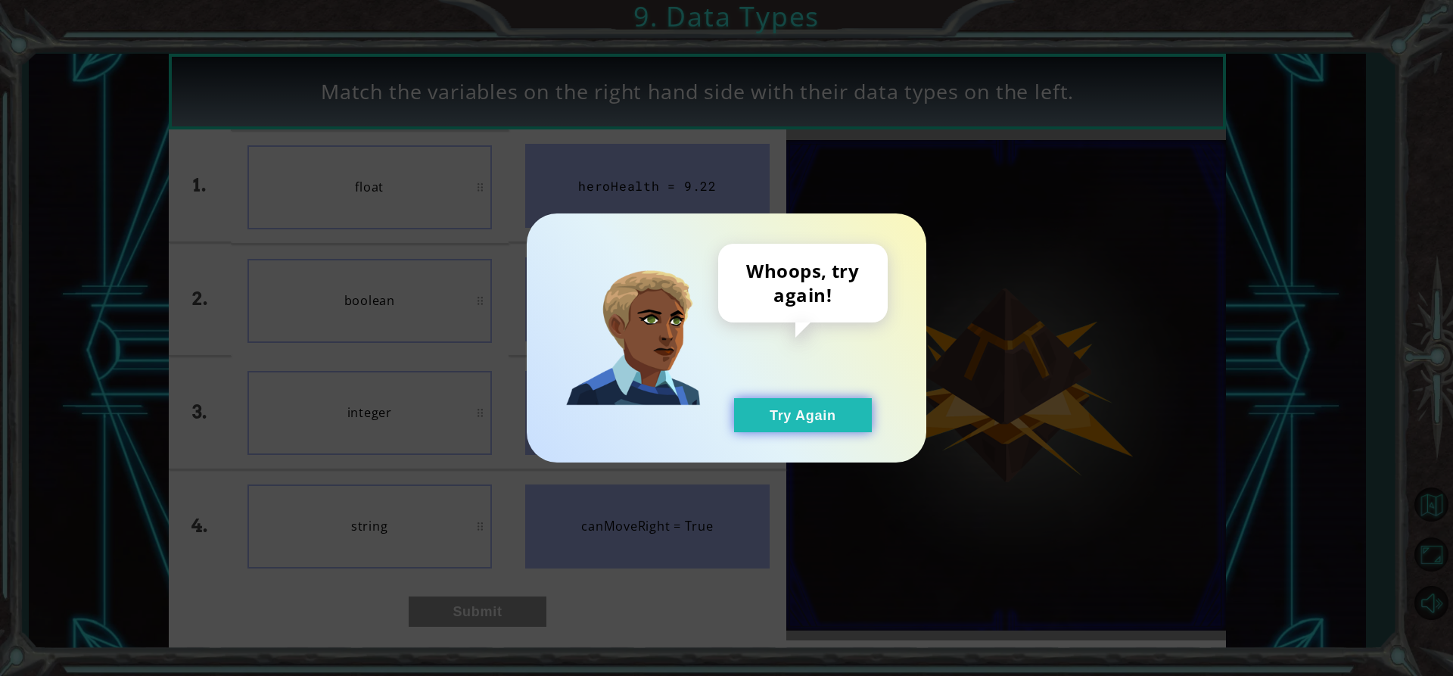
click at [809, 400] on button "Try Again" at bounding box center [803, 415] width 138 height 34
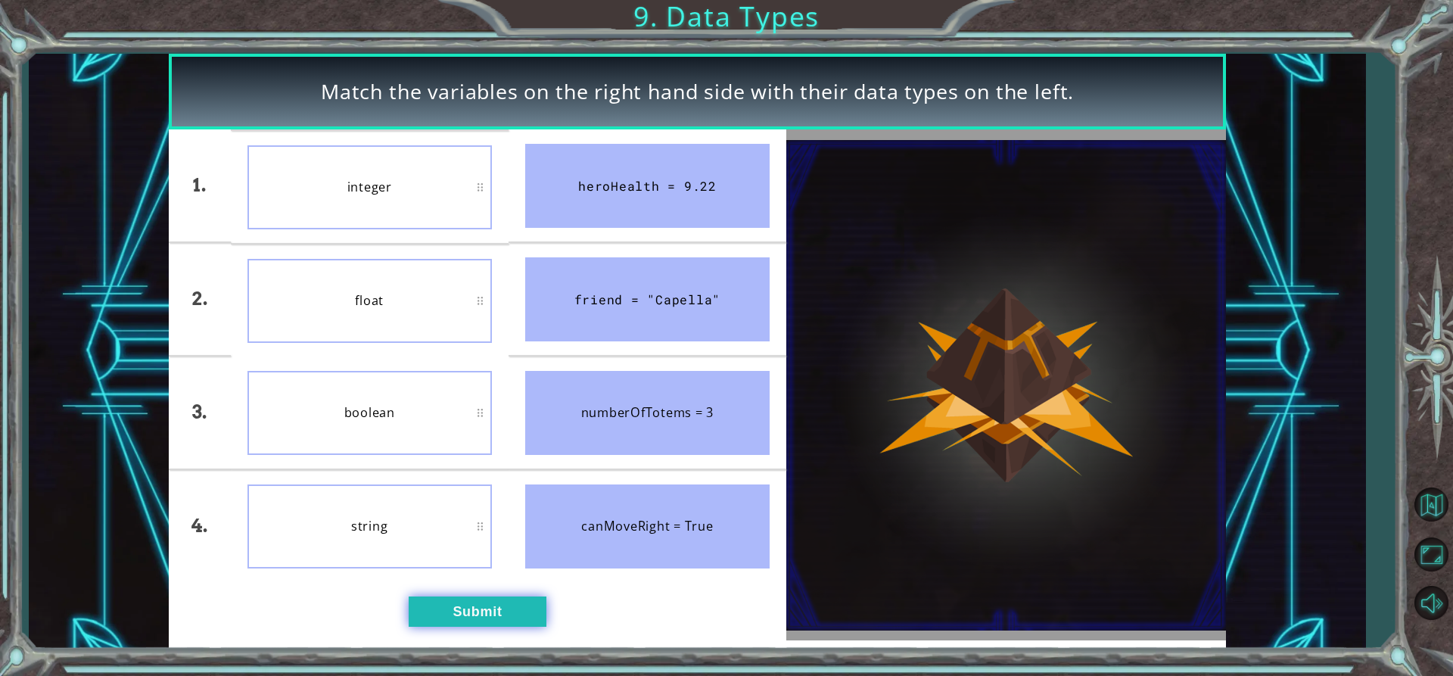
click at [467, 609] on button "Submit" at bounding box center [478, 611] width 138 height 30
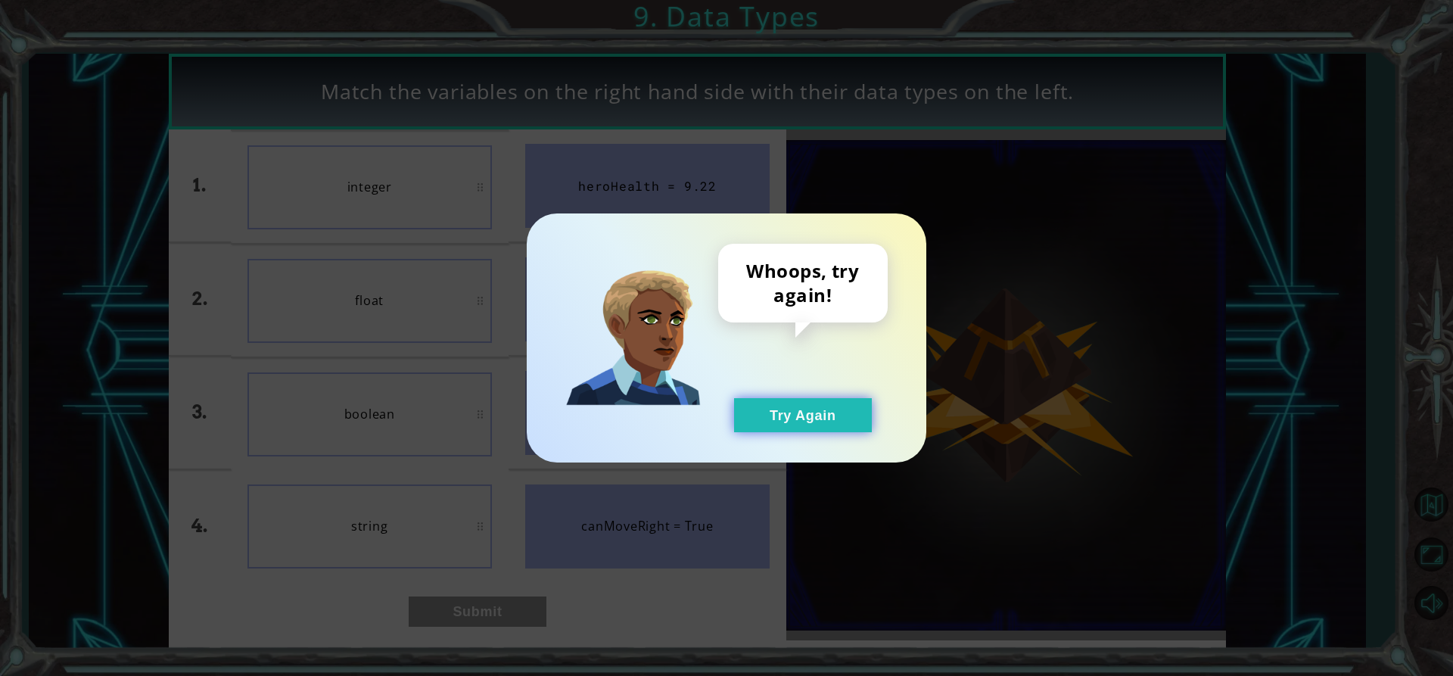
click at [799, 416] on button "Try Again" at bounding box center [803, 415] width 138 height 34
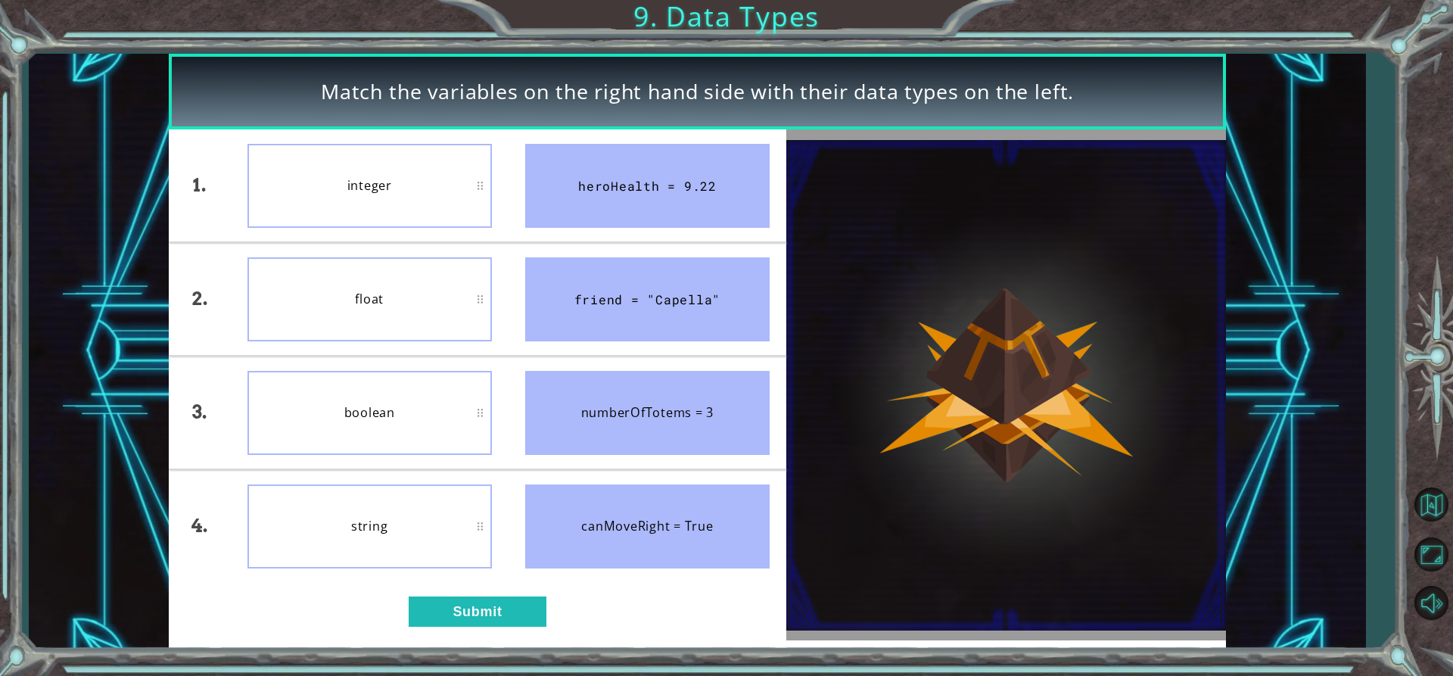
click at [479, 301] on div "float" at bounding box center [370, 299] width 244 height 84
click at [481, 618] on button "Submit" at bounding box center [478, 611] width 138 height 30
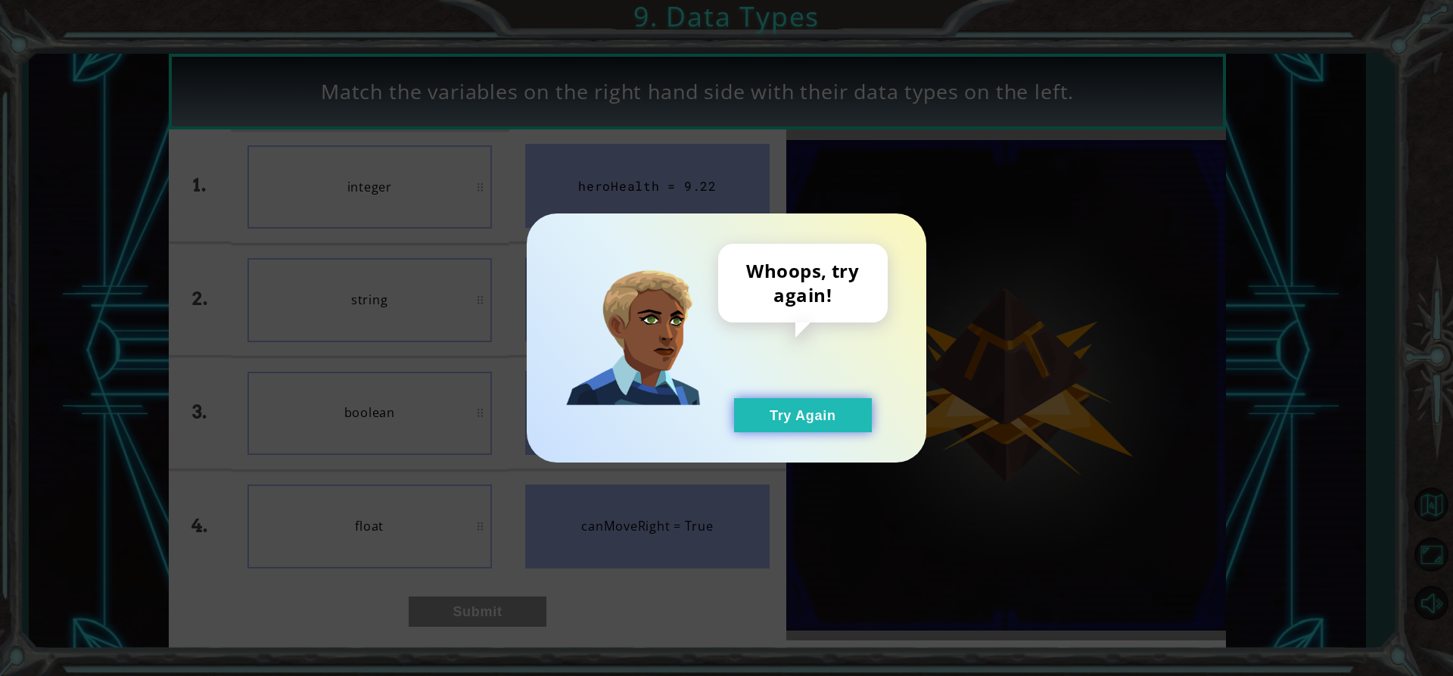
drag, startPoint x: 846, startPoint y: 434, endPoint x: 845, endPoint y: 422, distance: 12.2
click at [846, 429] on div "Whoops, try again! Try Again" at bounding box center [727, 337] width 400 height 249
click at [844, 419] on button "Try Again" at bounding box center [803, 415] width 138 height 34
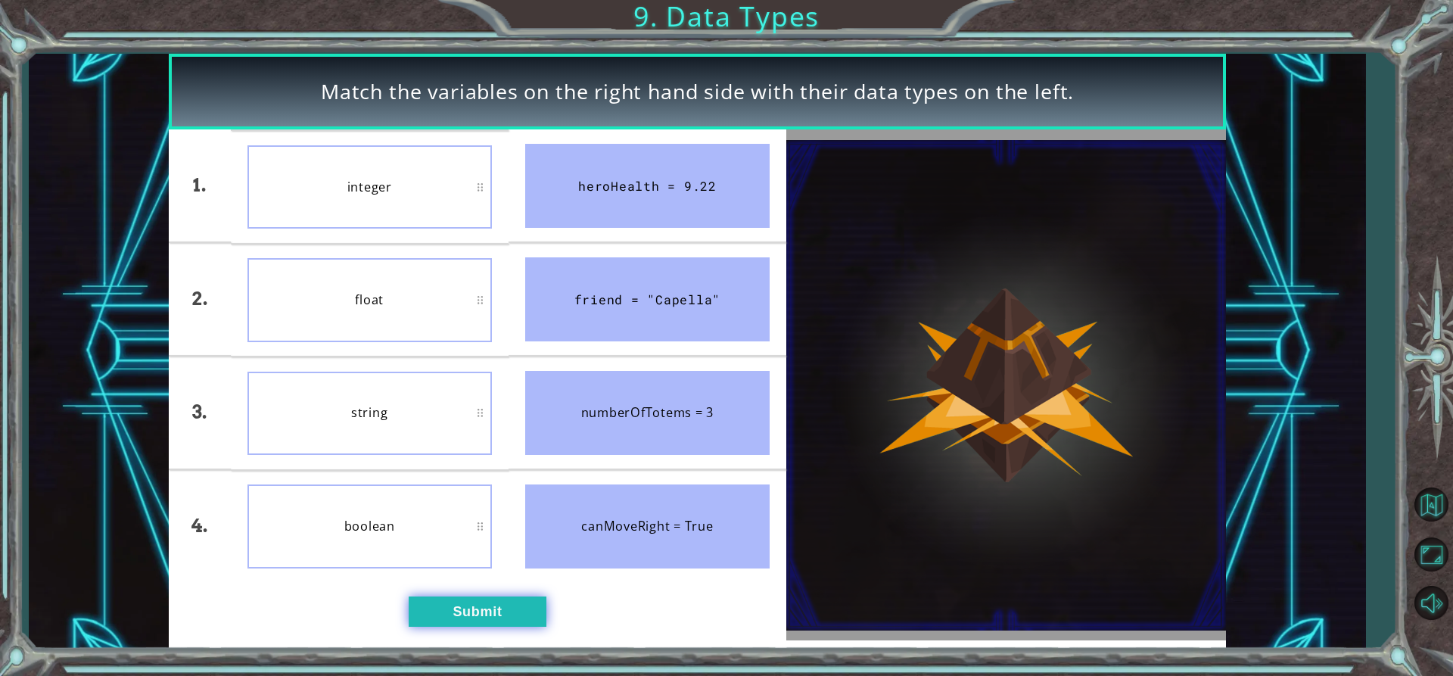
click at [506, 612] on button "Submit" at bounding box center [478, 611] width 138 height 30
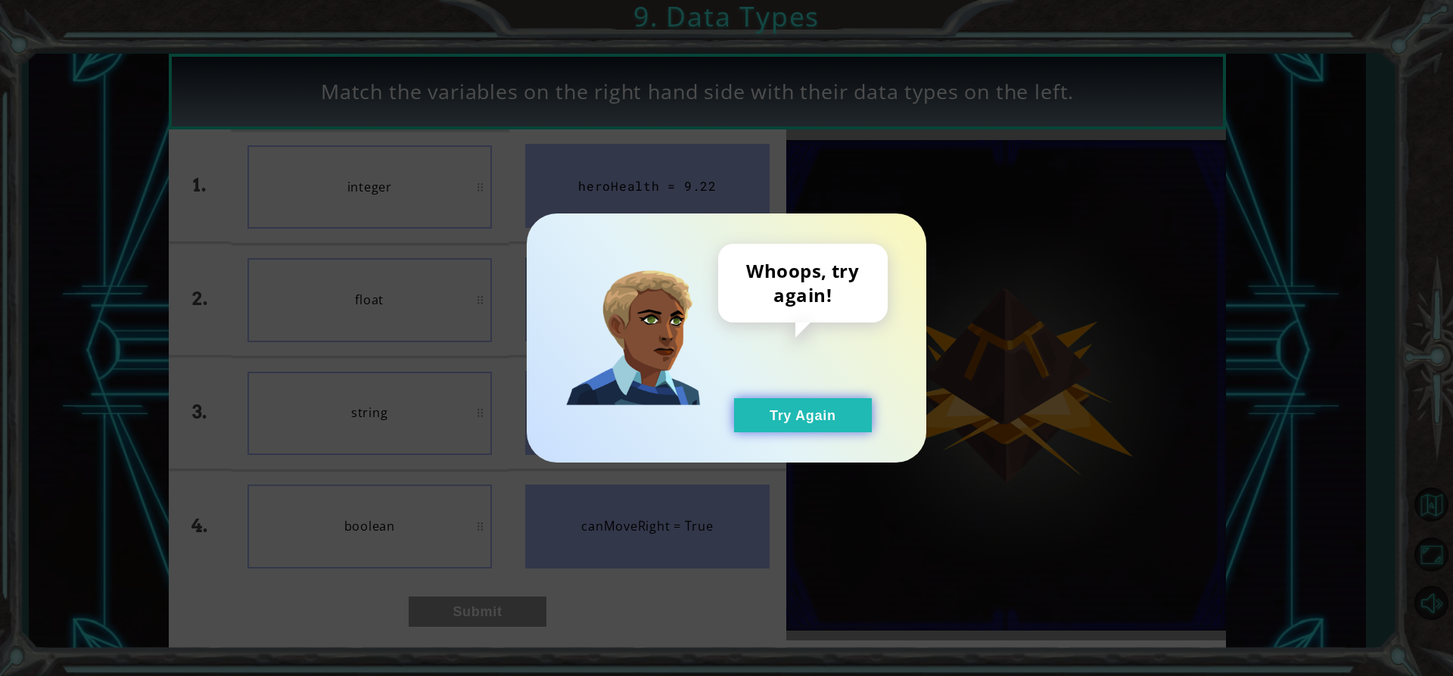
drag, startPoint x: 817, startPoint y: 405, endPoint x: 804, endPoint y: 406, distance: 13.7
click at [811, 405] on button "Try Again" at bounding box center [803, 415] width 138 height 34
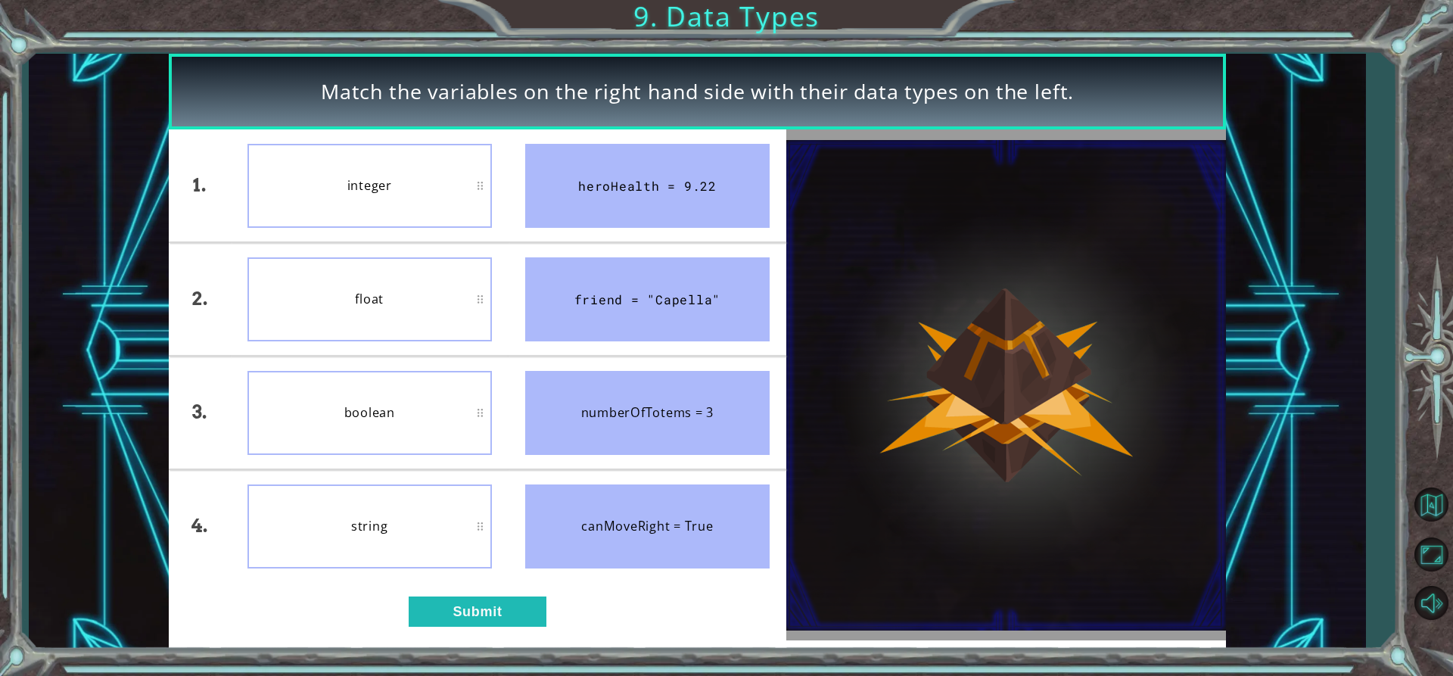
click at [501, 637] on div "1. 2. 3. 4. integer float boolean string heroHealth = 9.22 friend = "Capella" n…" at bounding box center [478, 384] width 618 height 511
click at [511, 606] on button "Submit" at bounding box center [478, 611] width 138 height 30
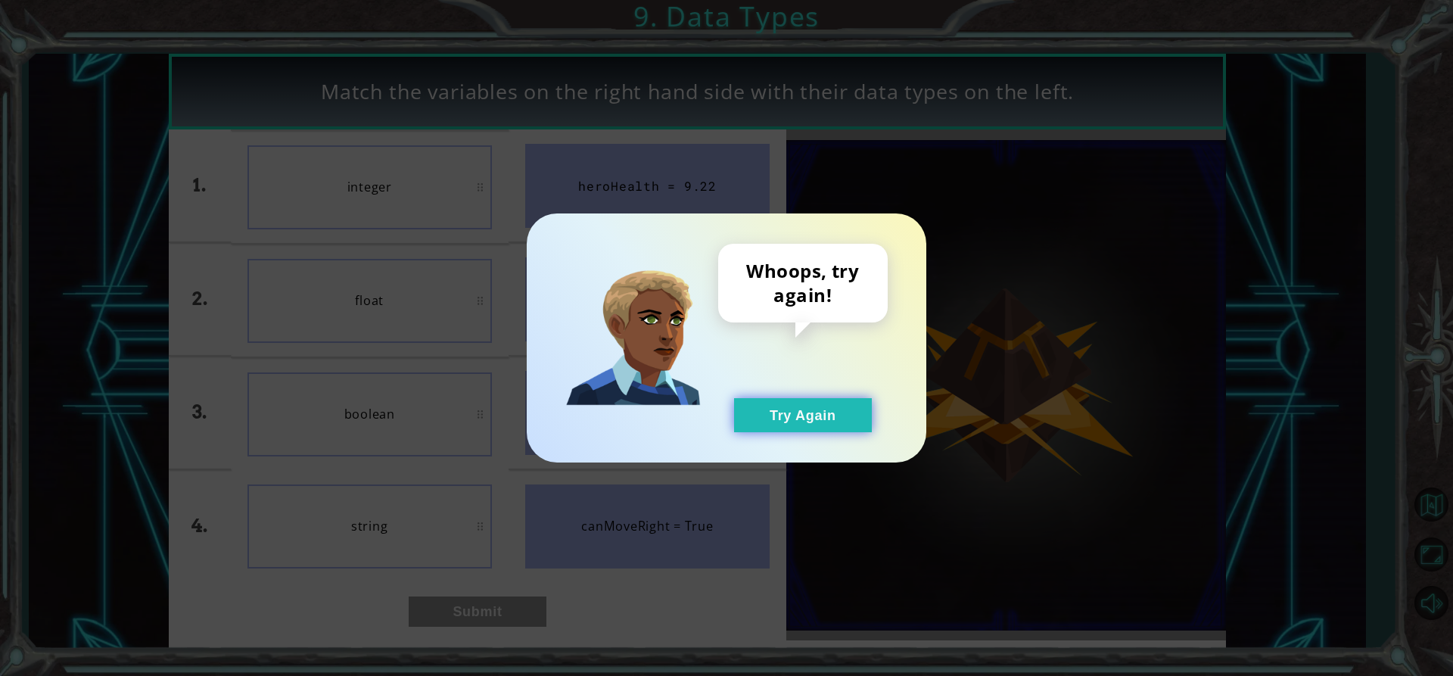
click at [822, 419] on button "Try Again" at bounding box center [803, 415] width 138 height 34
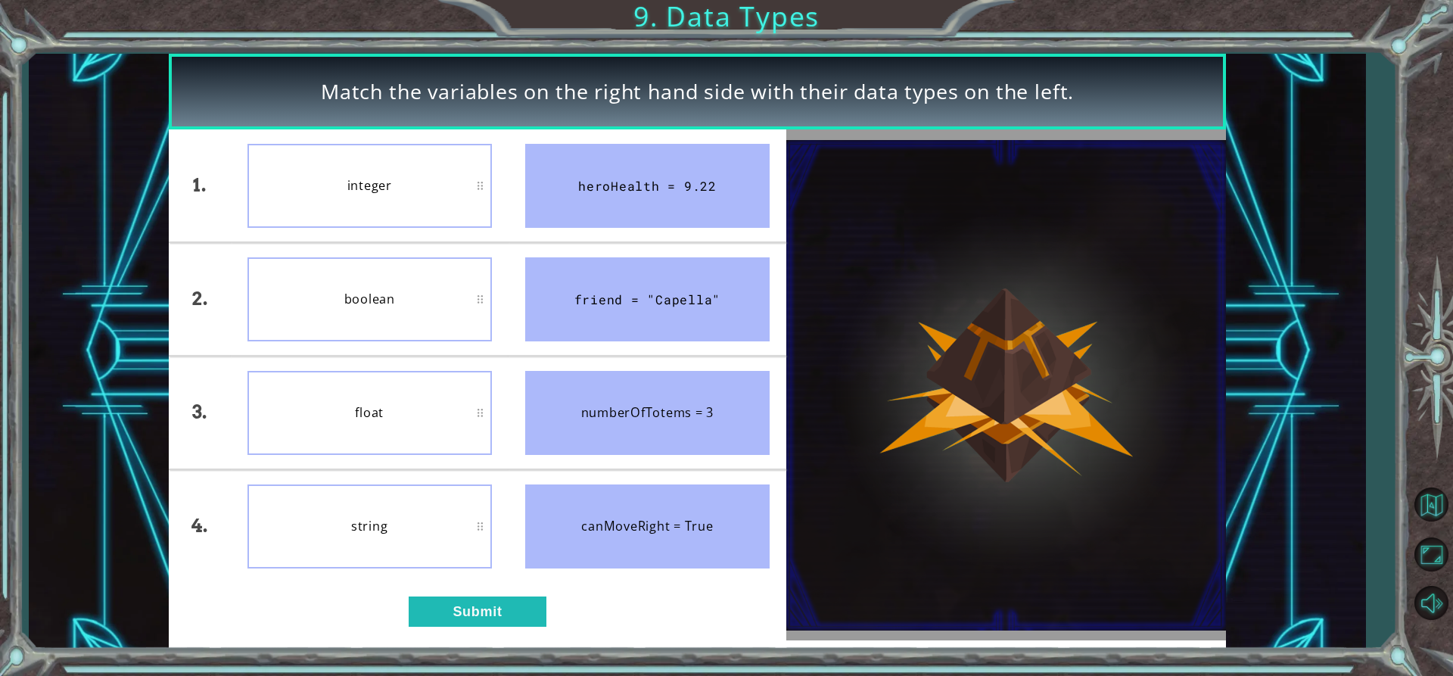
click at [460, 595] on div "1. 2. 3. 4. integer boolean float string heroHealth = 9.22 friend = "Capella" n…" at bounding box center [478, 384] width 618 height 511
click at [491, 602] on button "Submit" at bounding box center [478, 611] width 138 height 30
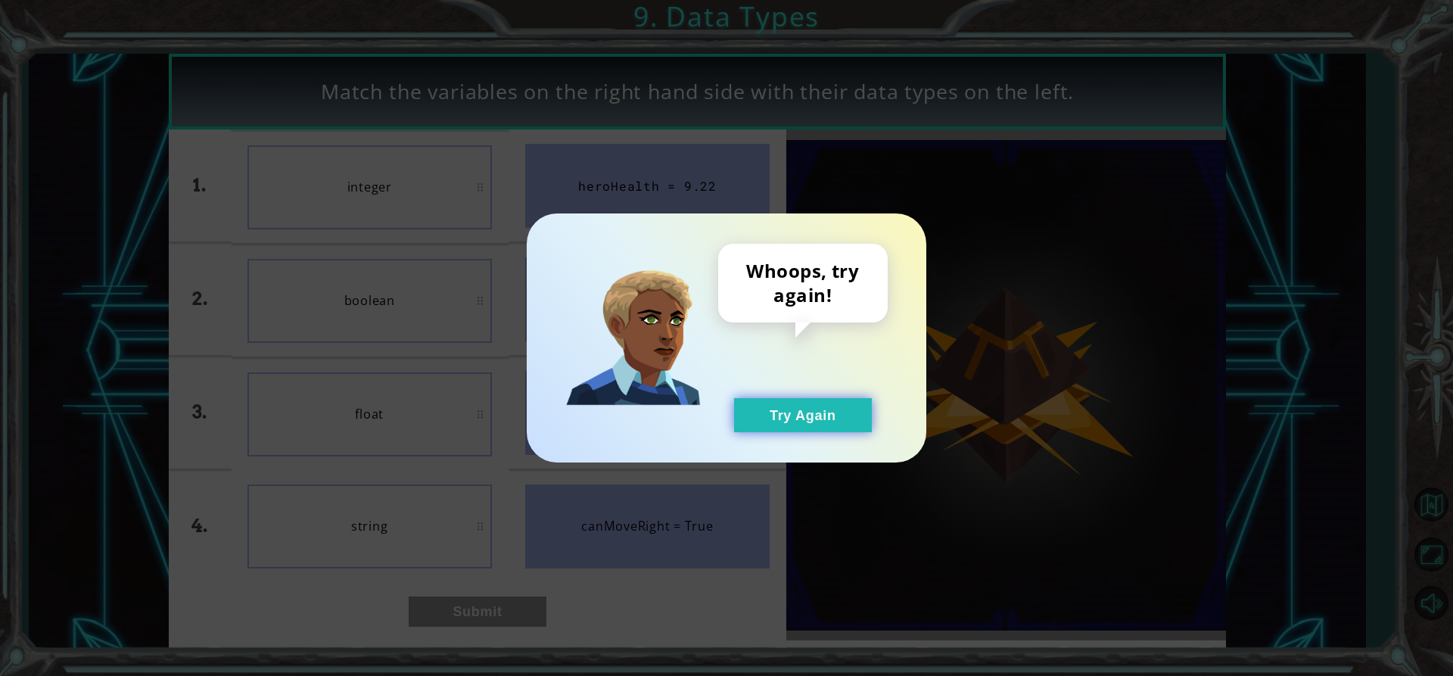
click at [817, 409] on button "Try Again" at bounding box center [803, 415] width 138 height 34
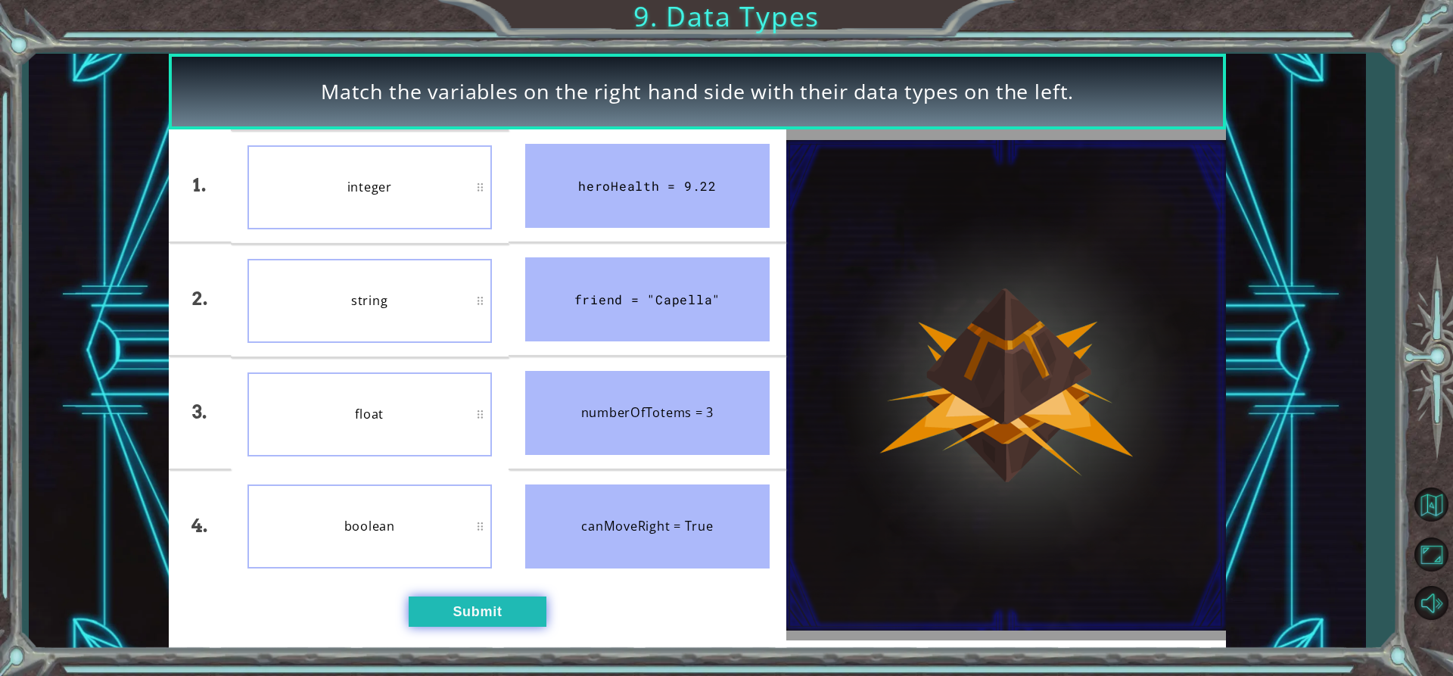
click at [499, 602] on button "Submit" at bounding box center [478, 611] width 138 height 30
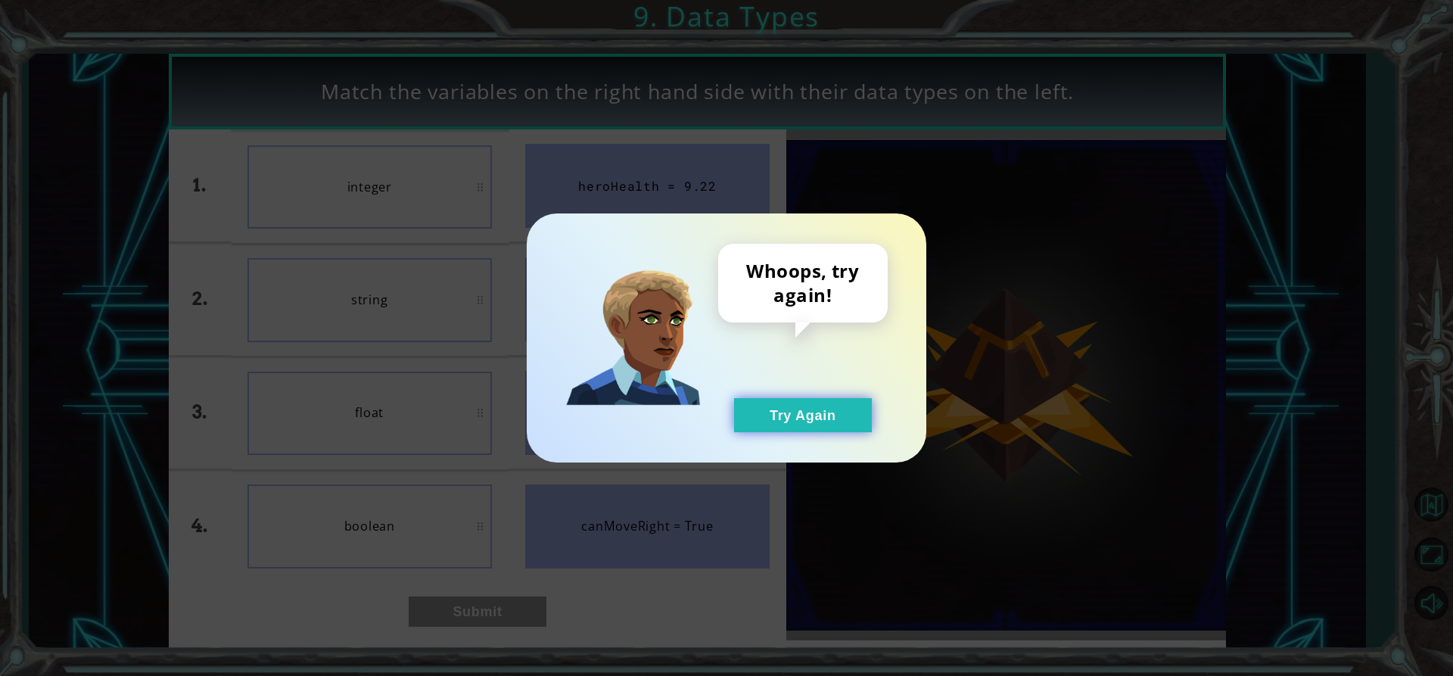
click at [768, 414] on button "Try Again" at bounding box center [803, 415] width 138 height 34
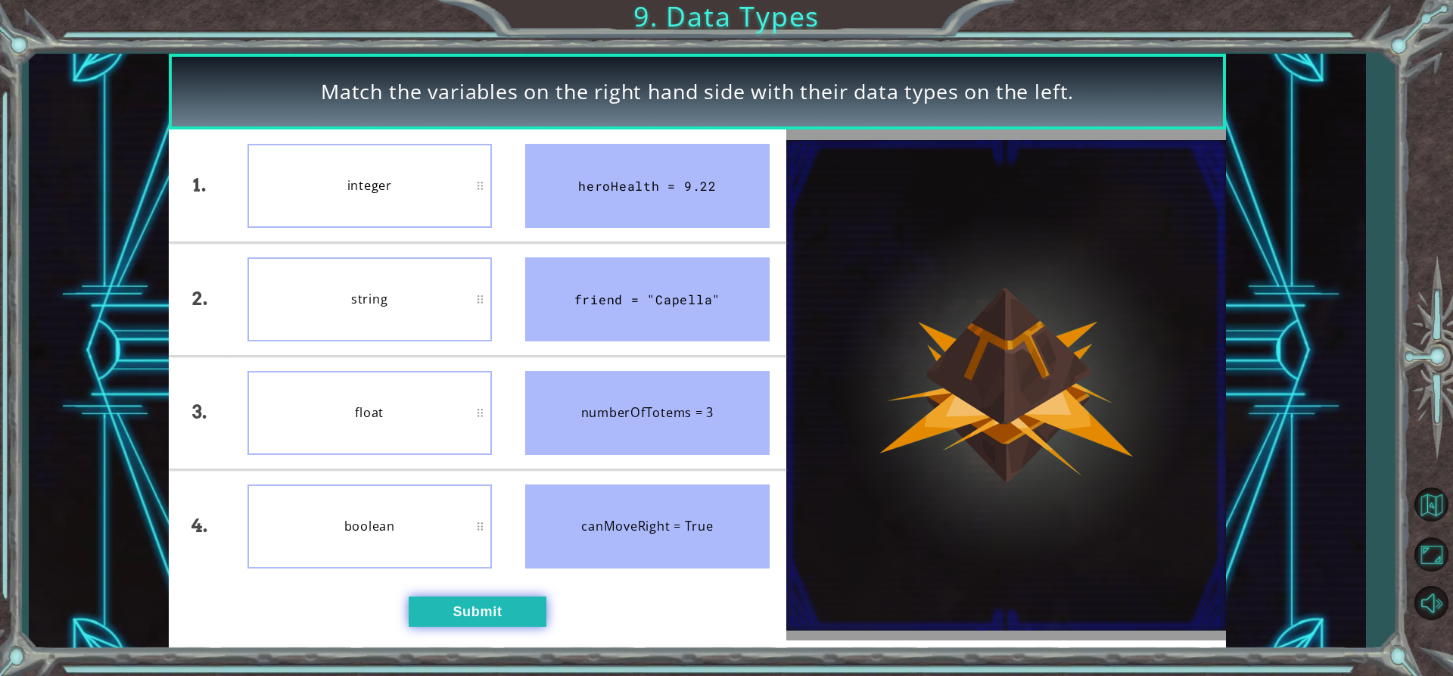
click at [441, 609] on button "Submit" at bounding box center [478, 611] width 138 height 30
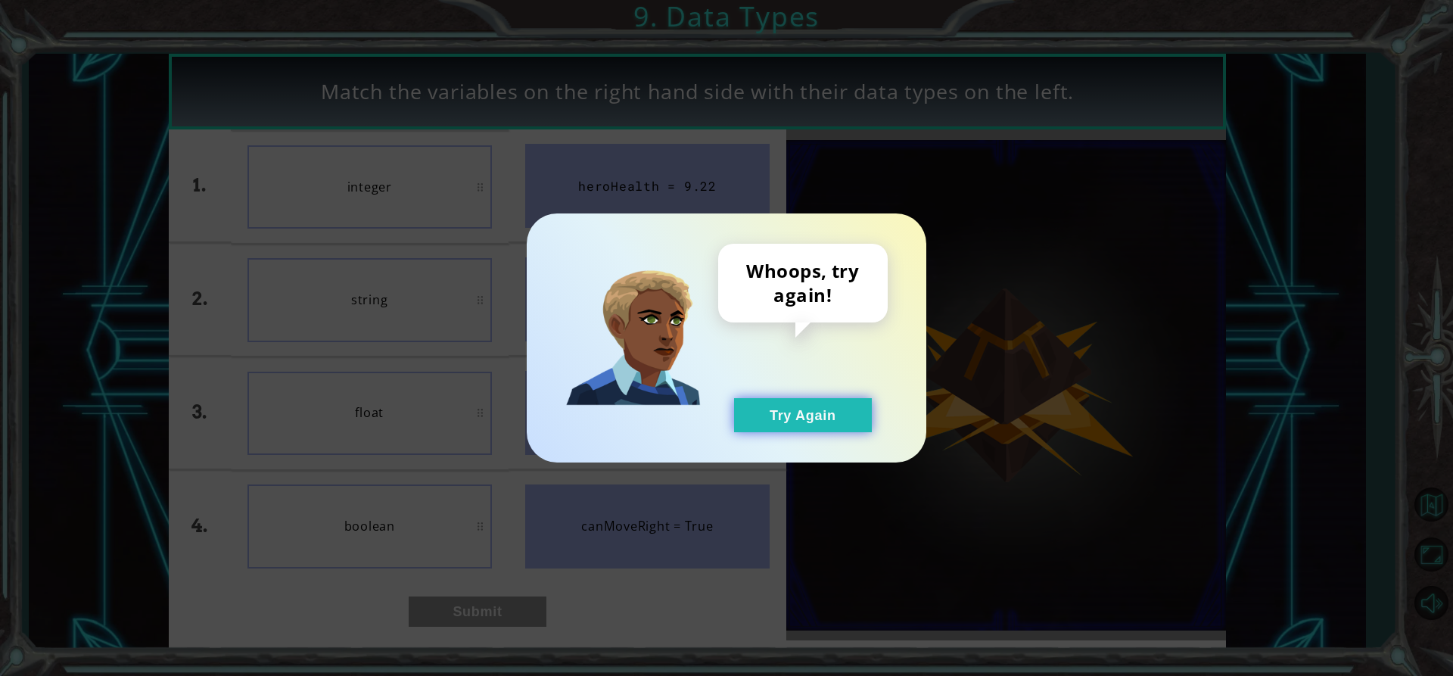
click at [853, 402] on button "Try Again" at bounding box center [803, 415] width 138 height 34
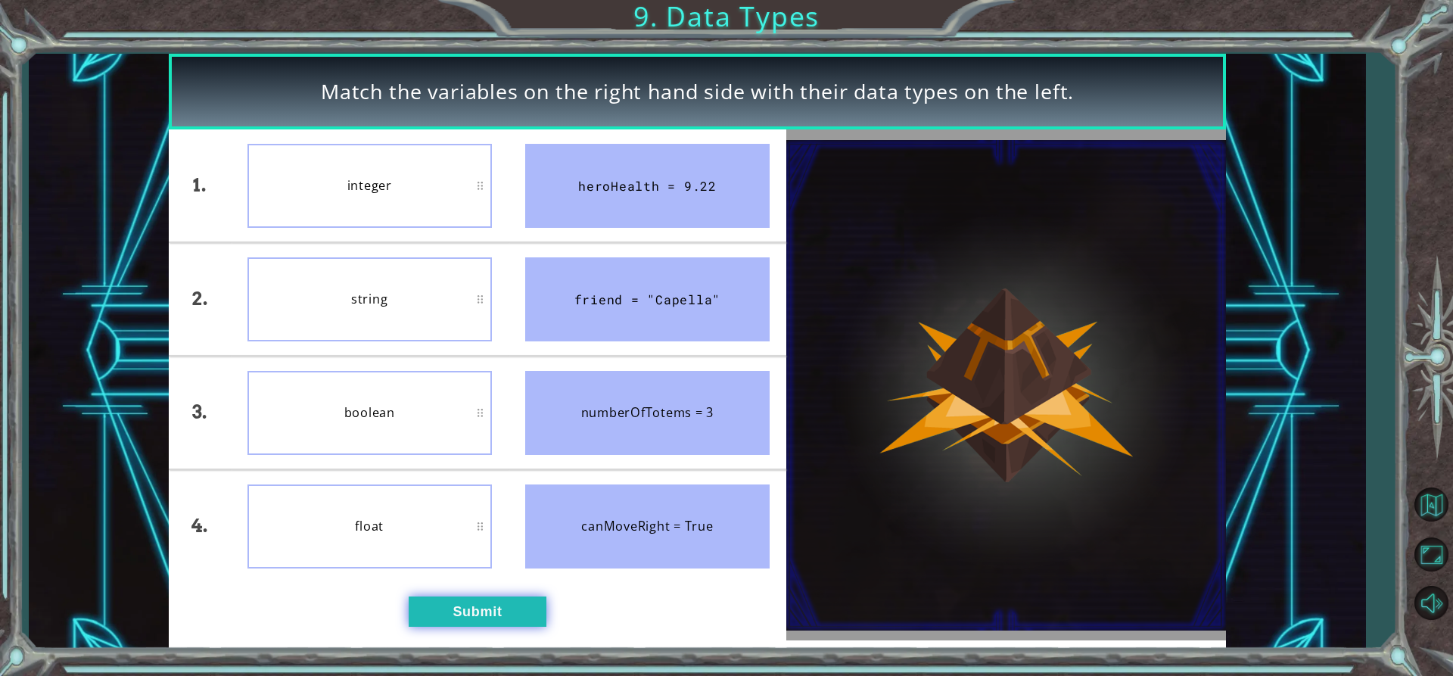
click at [455, 613] on button "Submit" at bounding box center [478, 611] width 138 height 30
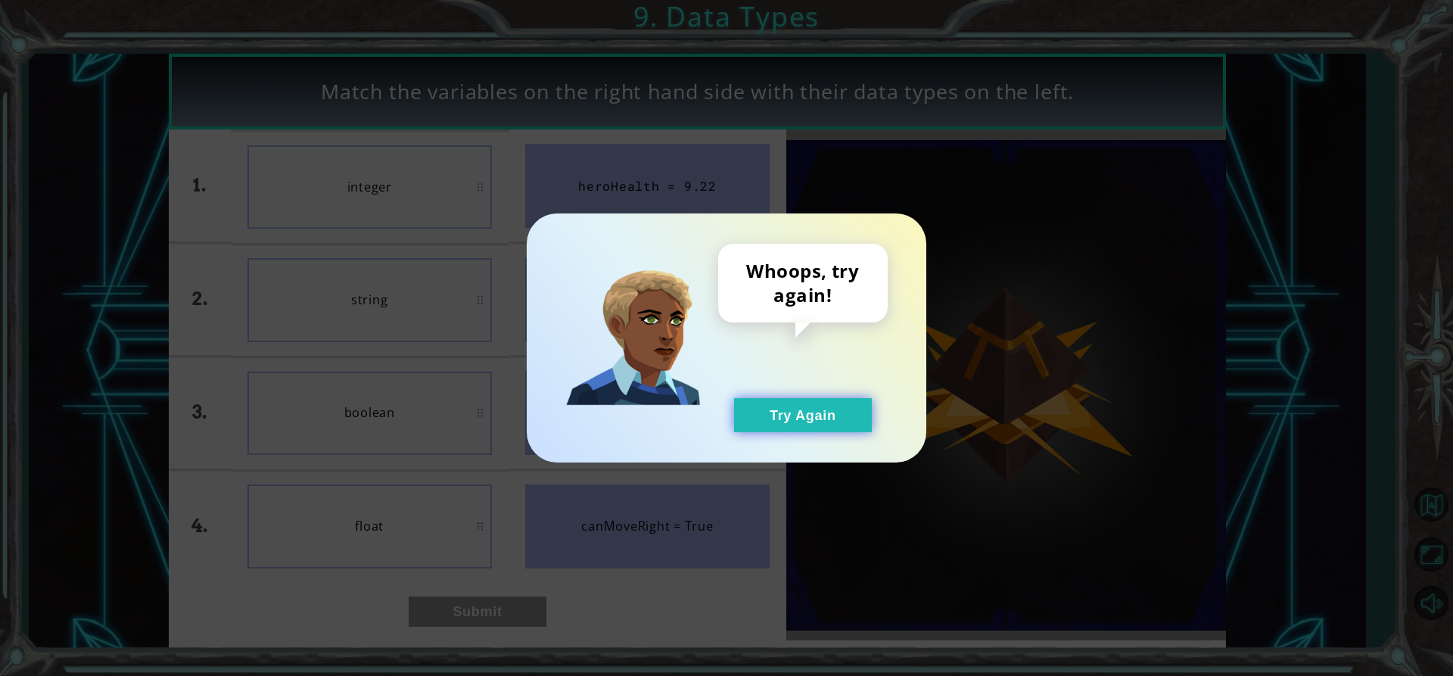
click at [827, 403] on button "Try Again" at bounding box center [803, 415] width 138 height 34
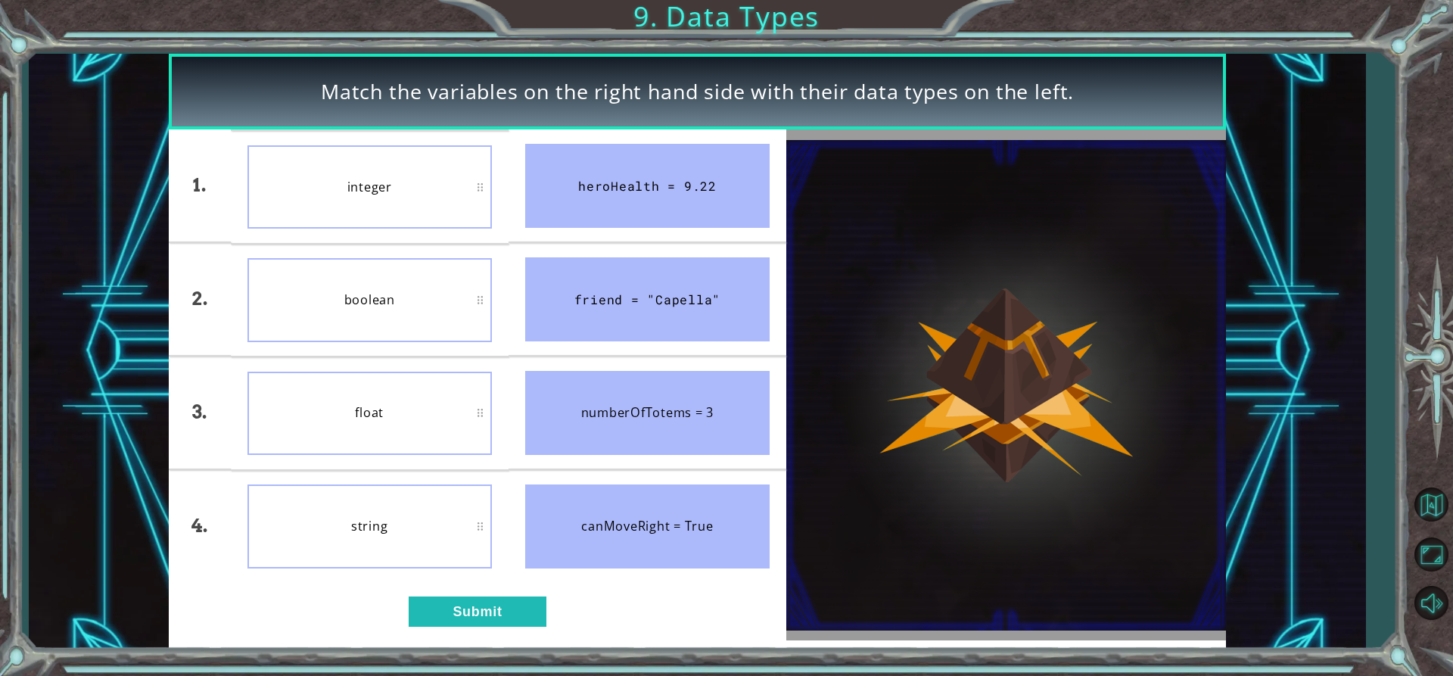
click at [465, 589] on div "1. 2. 3. 4. integer boolean float string heroHealth = 9.22 friend = "Capella" n…" at bounding box center [478, 384] width 618 height 511
click at [466, 592] on div "1. 2. 3. 4. integer boolean float string heroHealth = 9.22 friend = "Capella" n…" at bounding box center [478, 384] width 618 height 511
click at [469, 603] on button "Submit" at bounding box center [478, 611] width 138 height 30
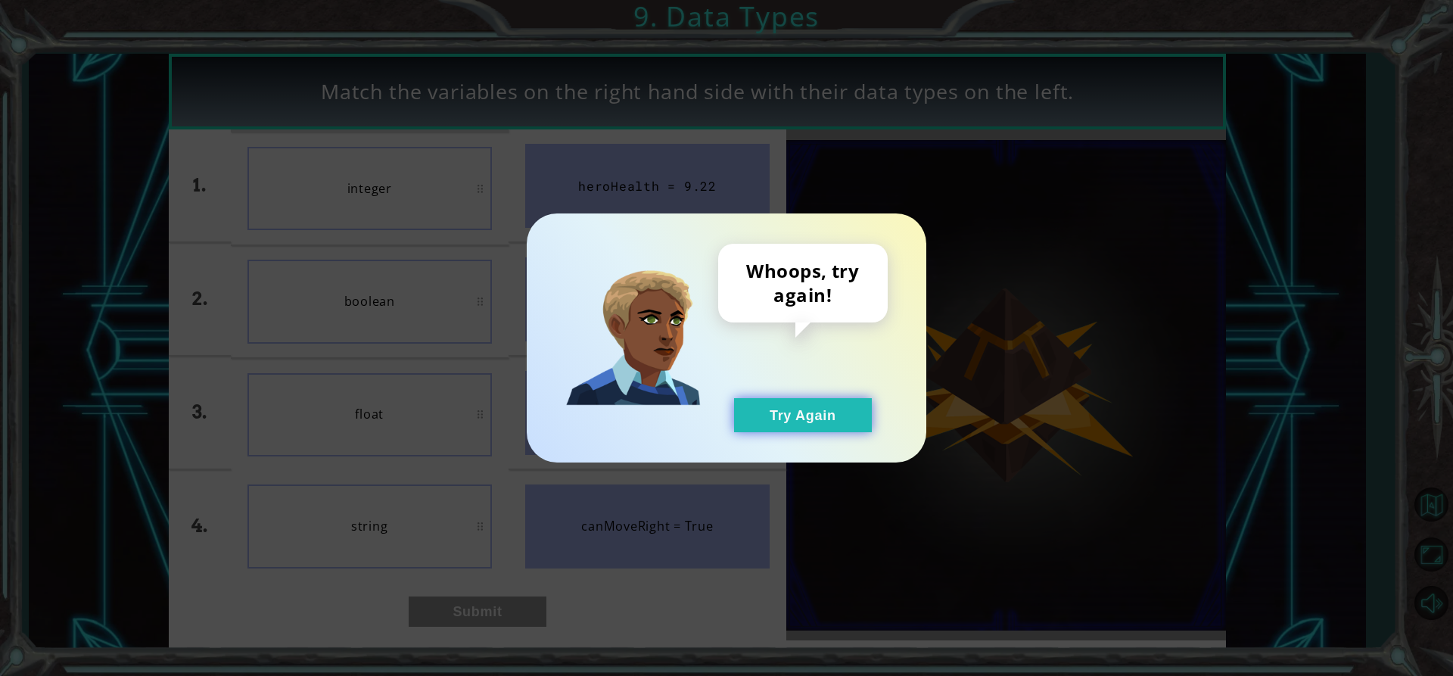
click at [805, 402] on button "Try Again" at bounding box center [803, 415] width 138 height 34
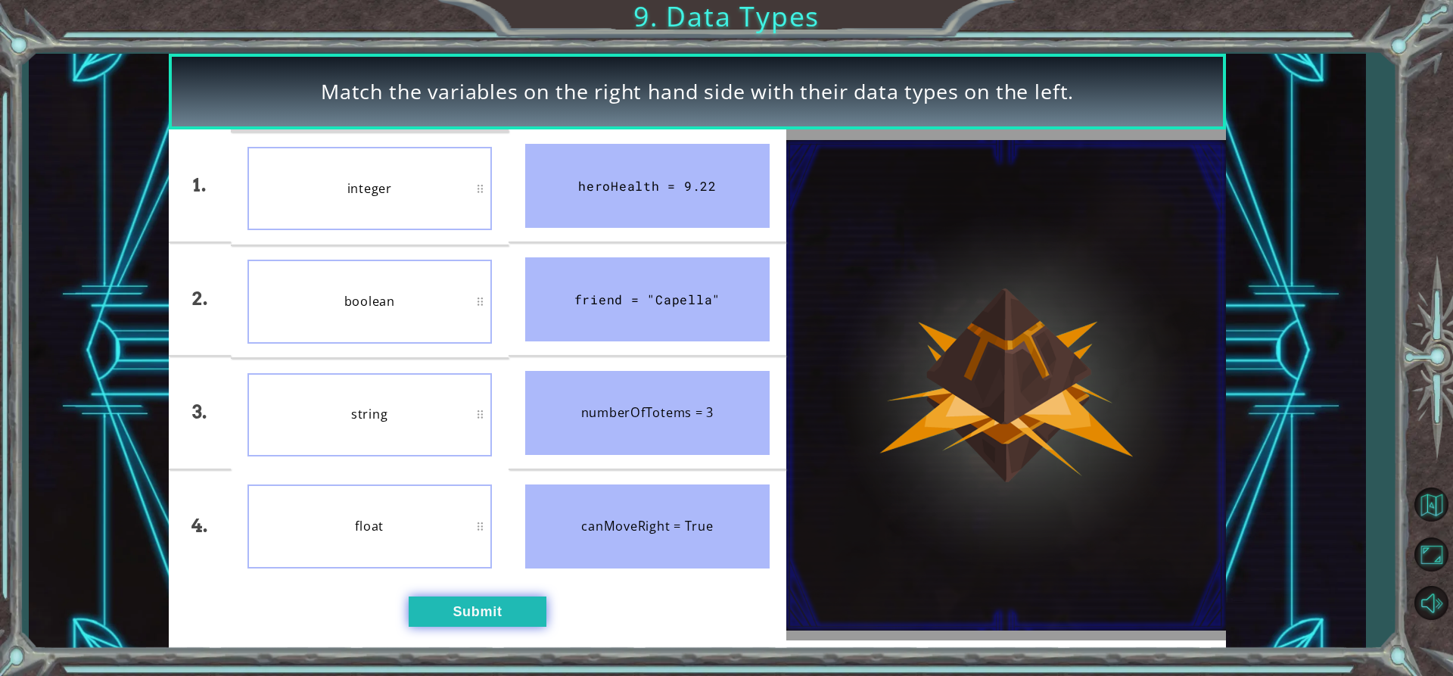
click at [459, 610] on button "Submit" at bounding box center [478, 611] width 138 height 30
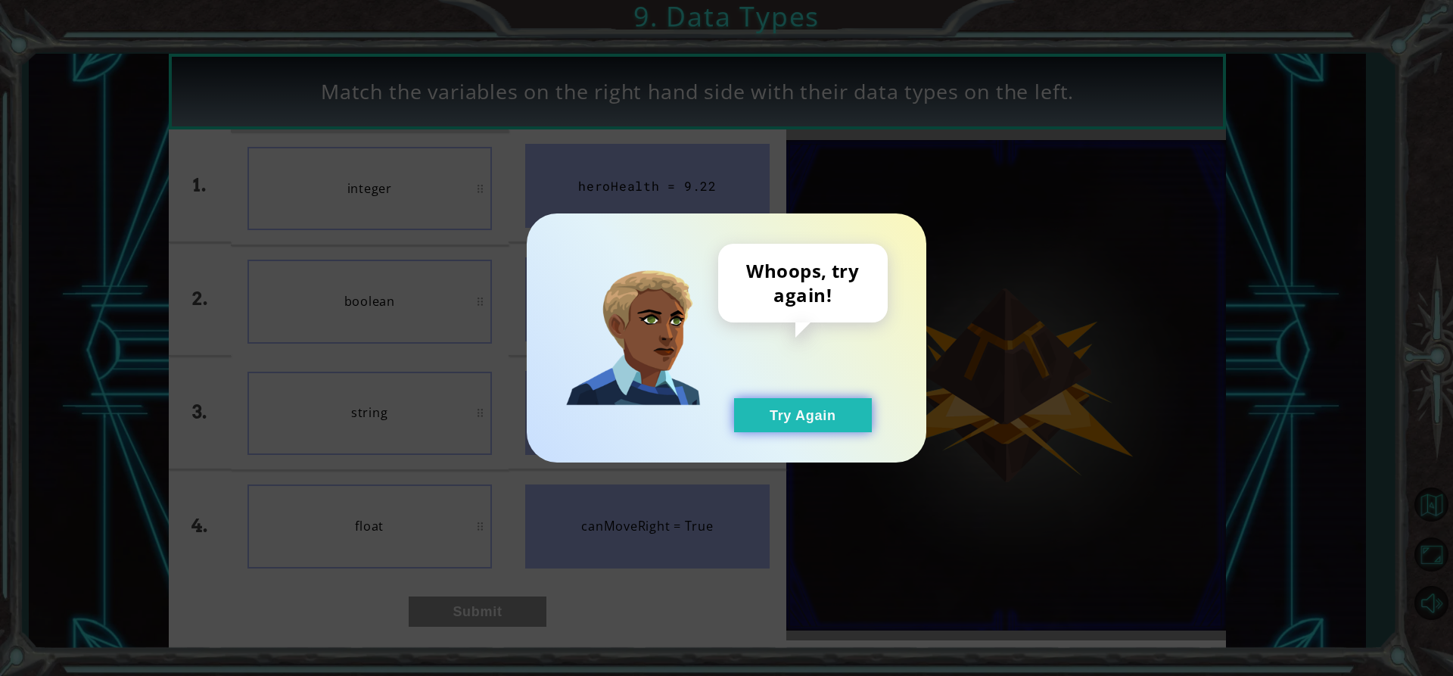
click at [792, 415] on button "Try Again" at bounding box center [803, 415] width 138 height 34
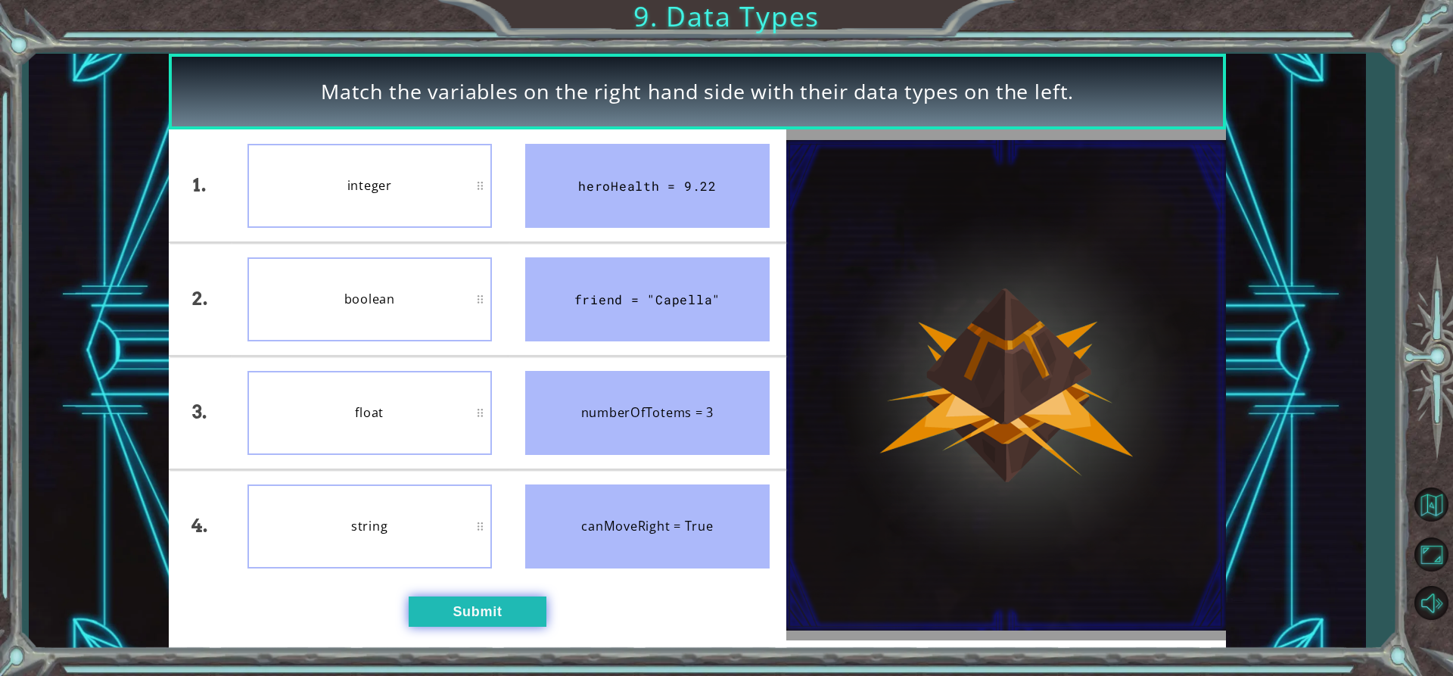
click at [458, 605] on button "Submit" at bounding box center [478, 611] width 138 height 30
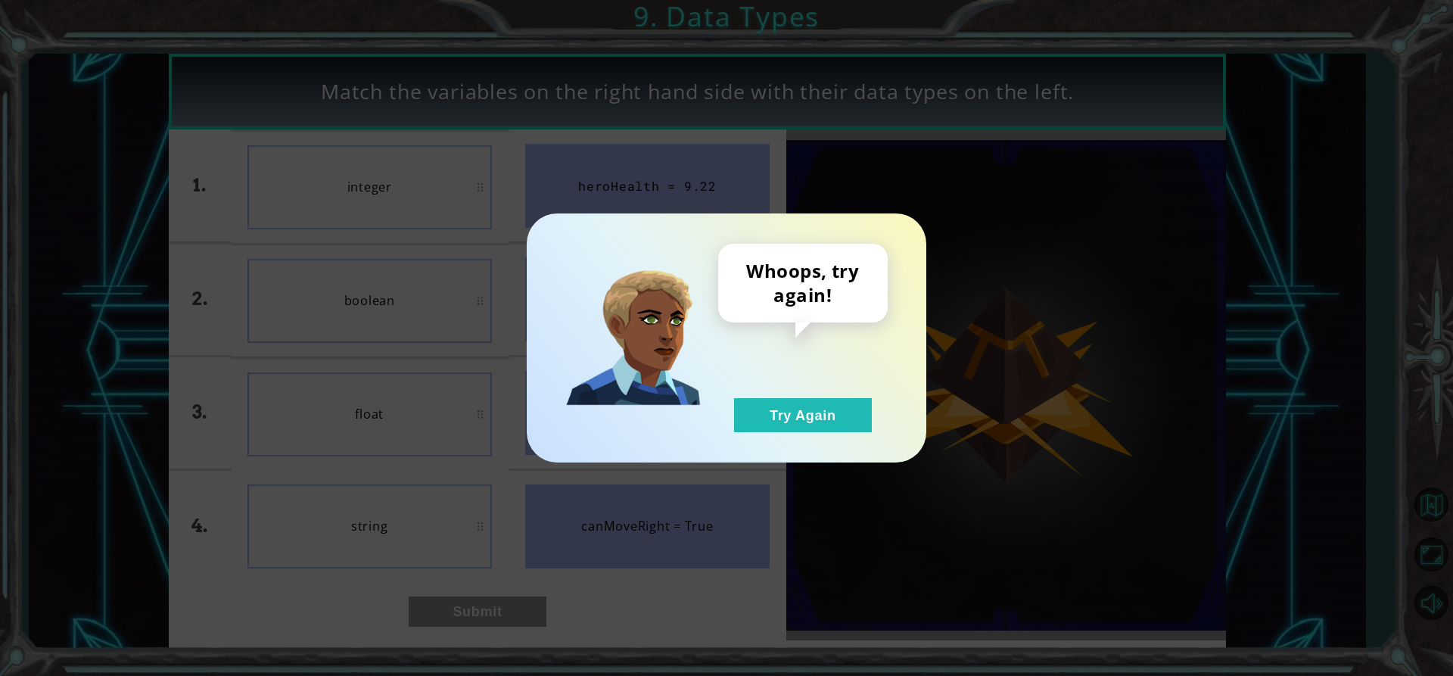
click at [793, 435] on div "Whoops, try again! Try Again" at bounding box center [727, 337] width 400 height 249
click at [796, 414] on button "Try Again" at bounding box center [803, 415] width 138 height 34
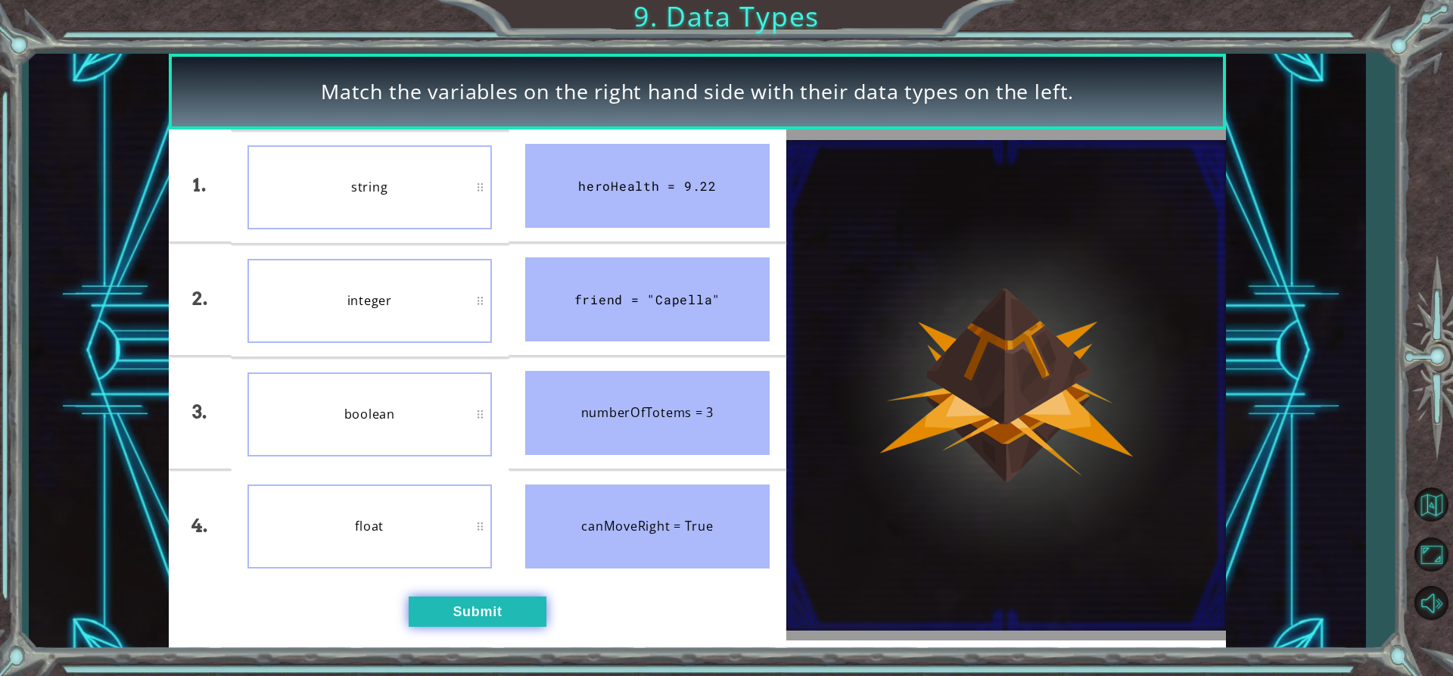
drag, startPoint x: 509, startPoint y: 640, endPoint x: 509, endPoint y: 618, distance: 22.0
click at [509, 633] on div "1. 2. 3. 4. string integer boolean float heroHealth = 9.22 friend = "Capella" n…" at bounding box center [478, 384] width 618 height 511
click at [509, 615] on button "Submit" at bounding box center [478, 611] width 138 height 30
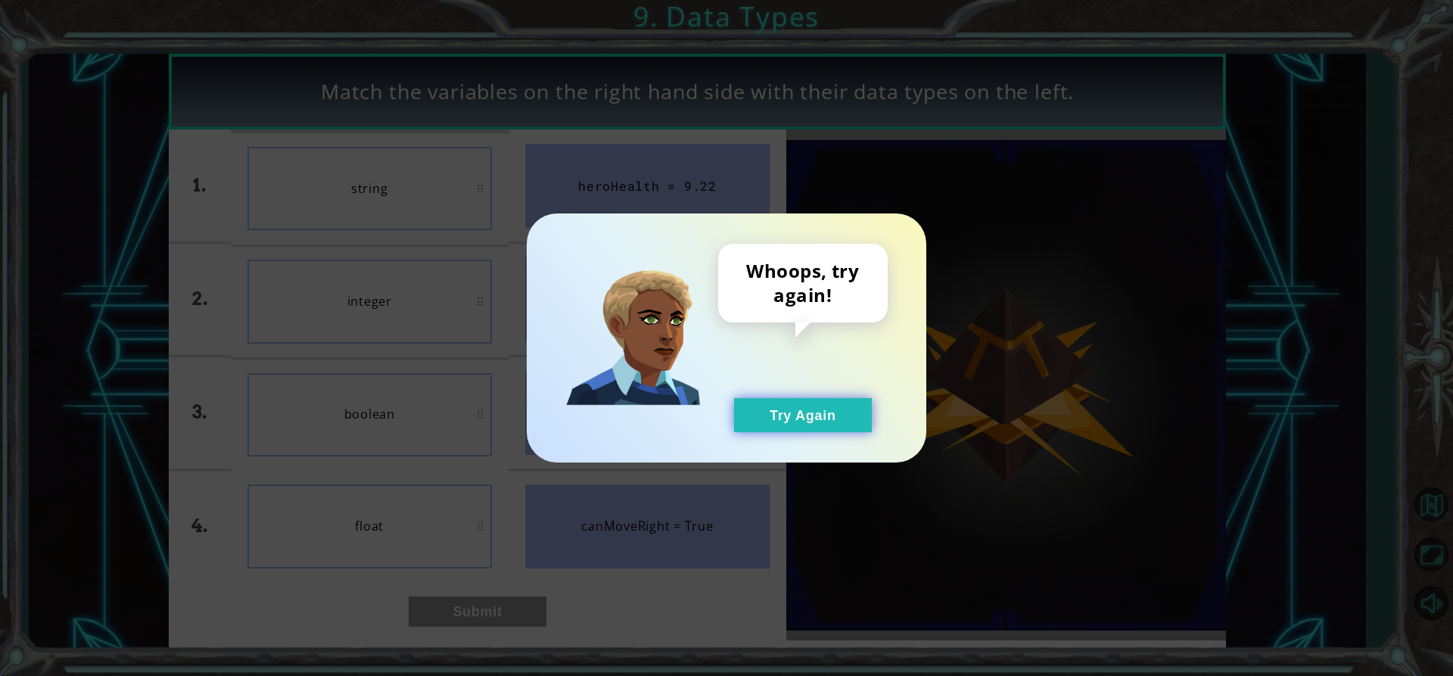
click at [802, 398] on button "Try Again" at bounding box center [803, 415] width 138 height 34
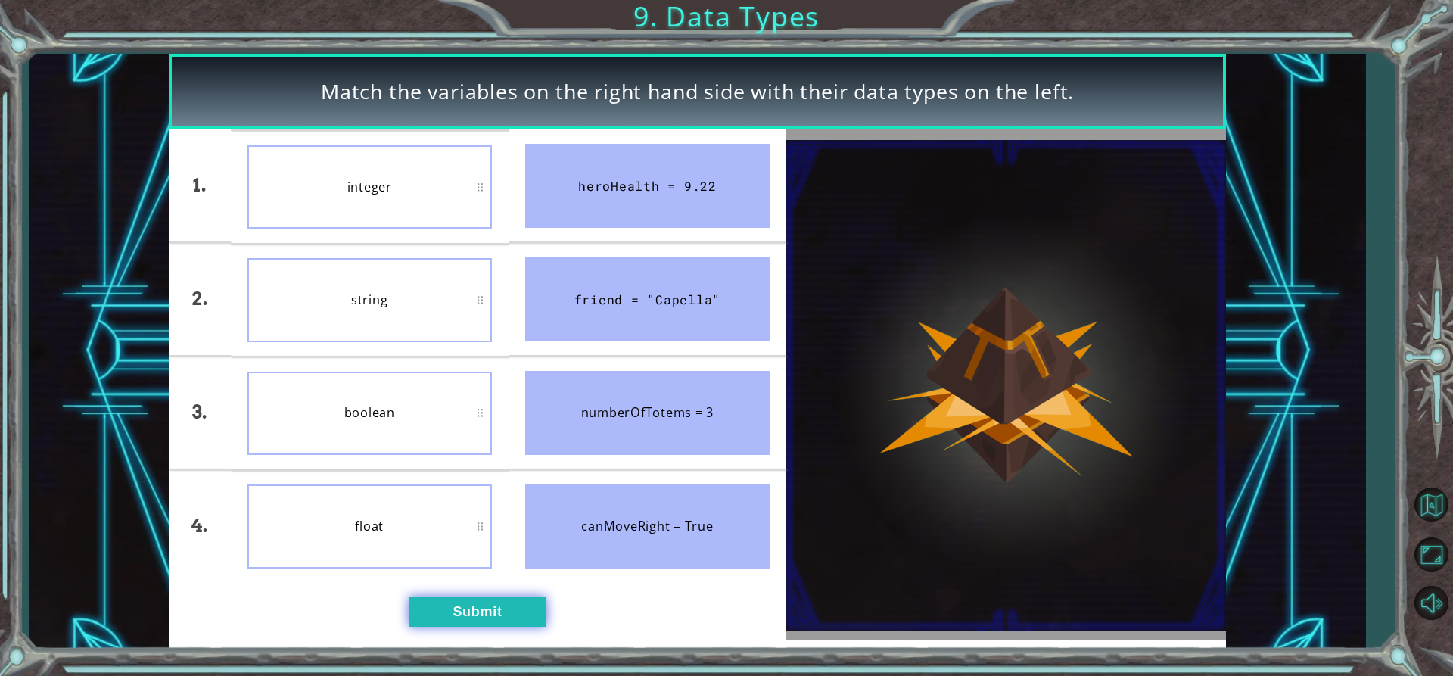
click at [489, 614] on button "Submit" at bounding box center [478, 611] width 138 height 30
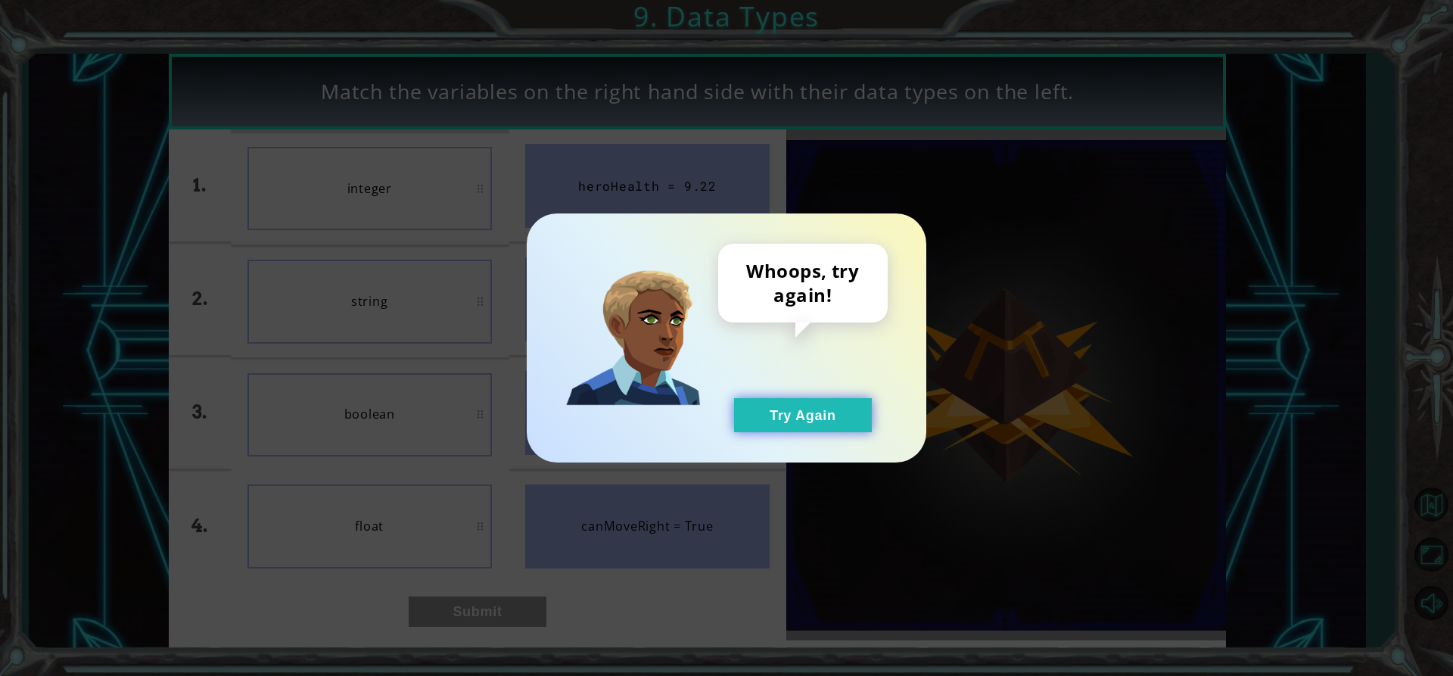
click at [763, 403] on button "Try Again" at bounding box center [803, 415] width 138 height 34
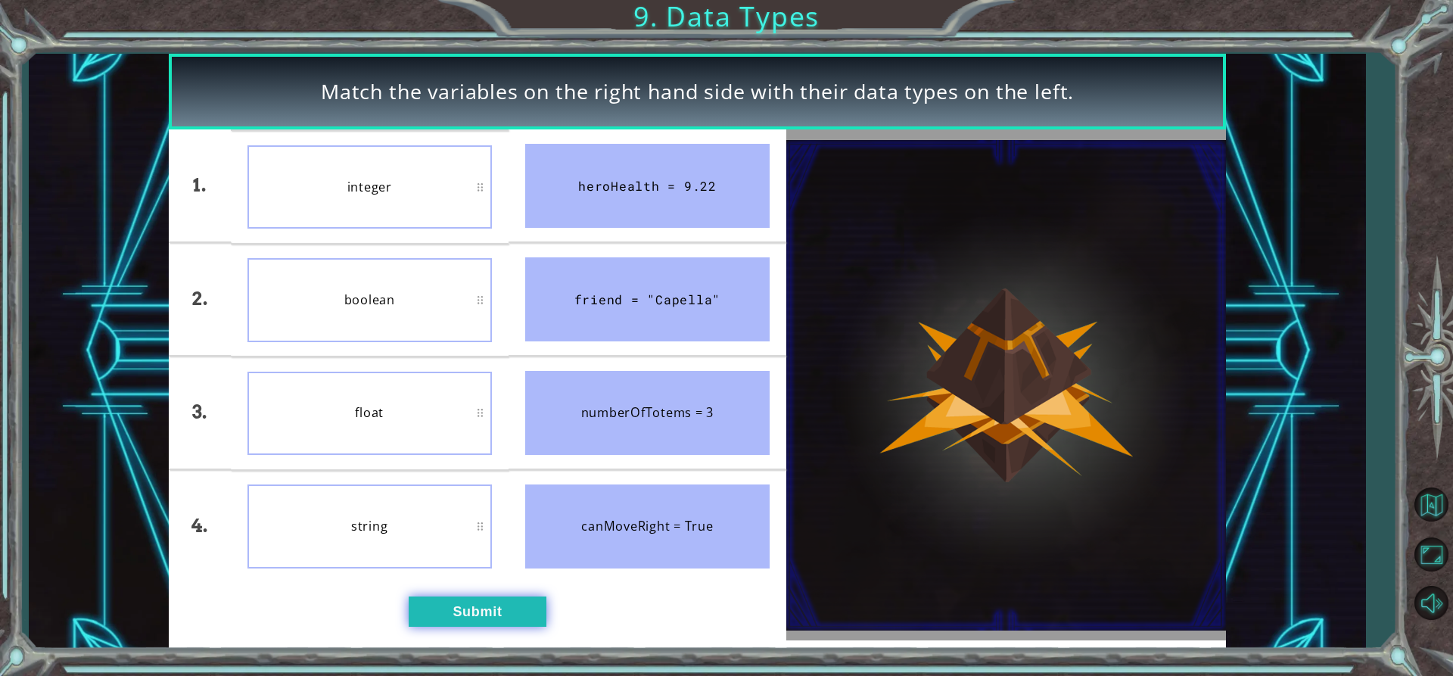
click at [492, 603] on button "Submit" at bounding box center [478, 611] width 138 height 30
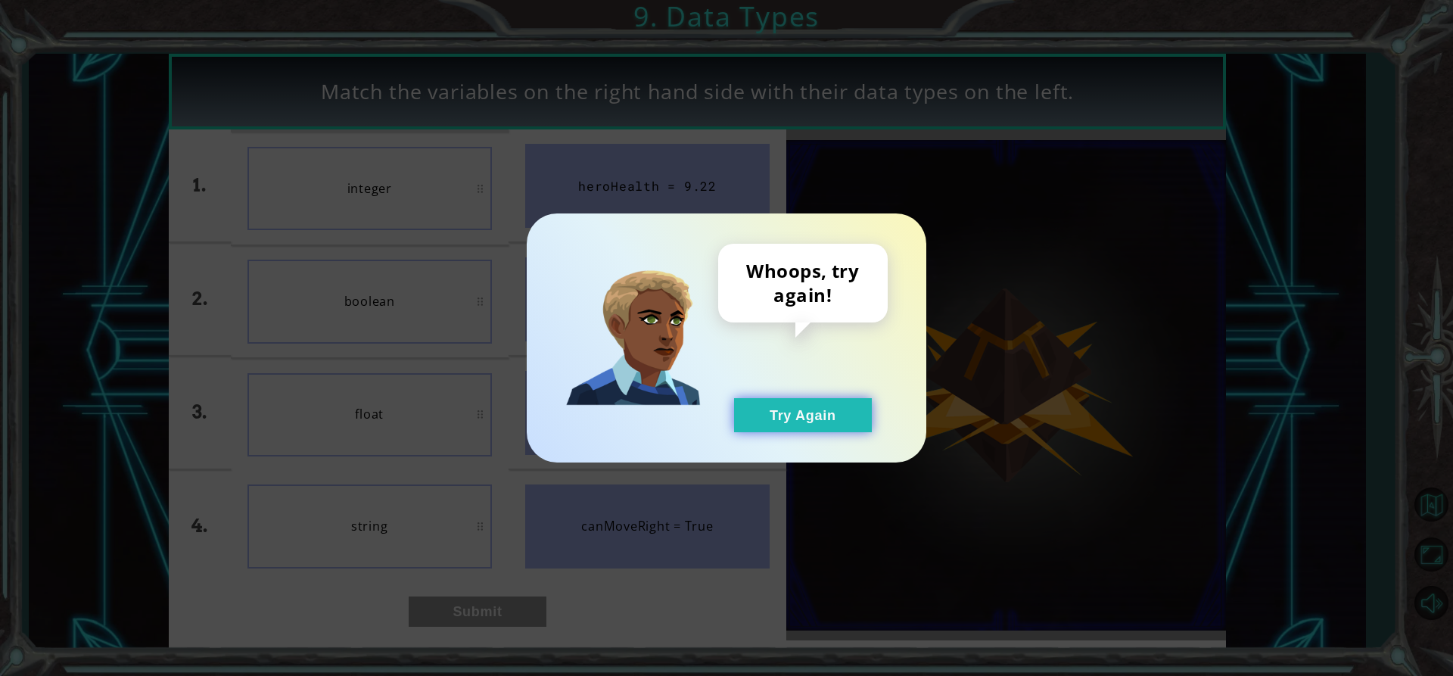
click at [828, 413] on button "Try Again" at bounding box center [803, 415] width 138 height 34
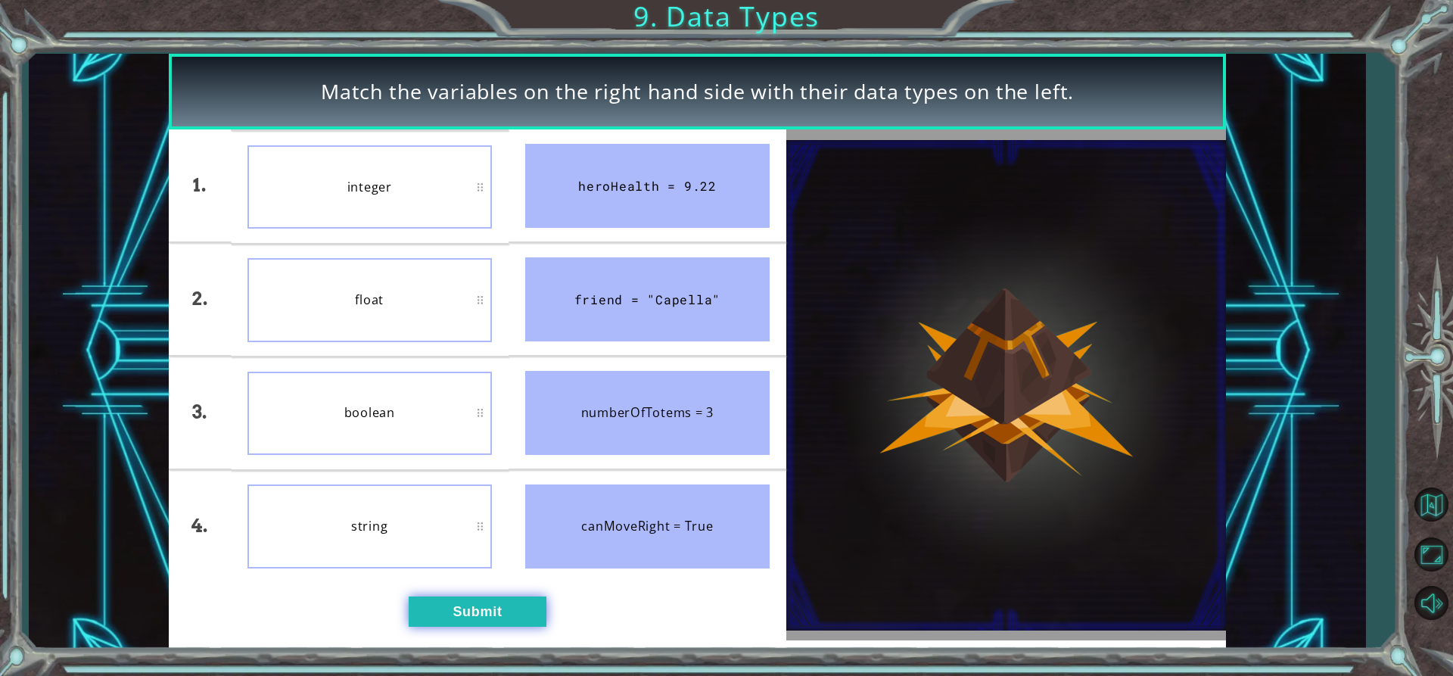
click at [468, 598] on button "Submit" at bounding box center [478, 611] width 138 height 30
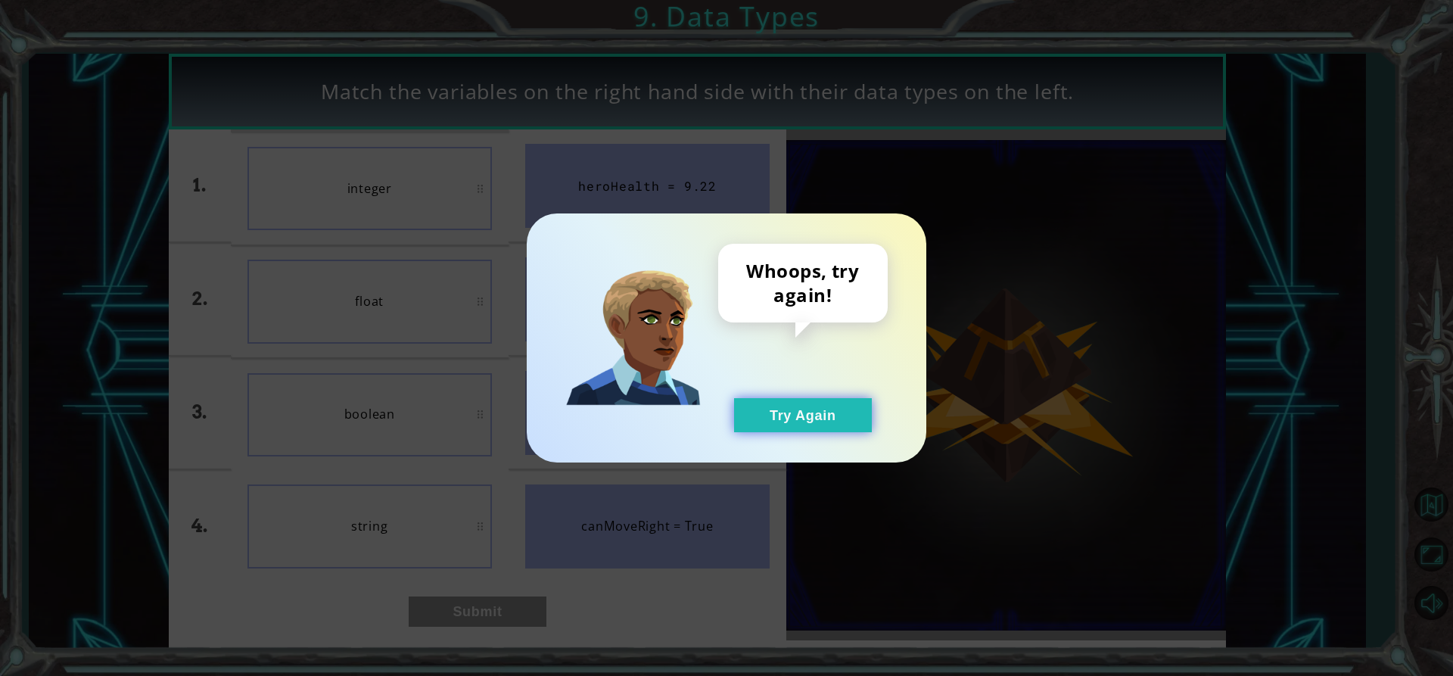
click at [827, 418] on button "Try Again" at bounding box center [803, 415] width 138 height 34
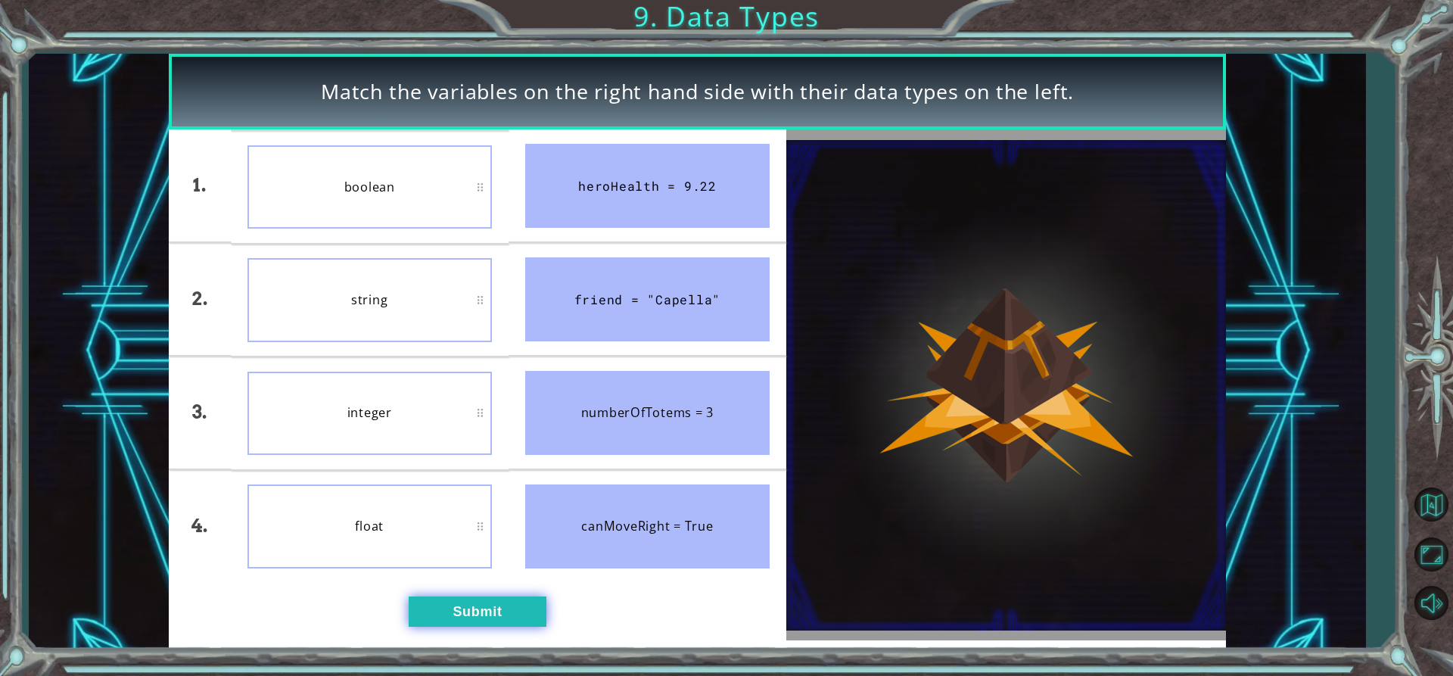
click at [472, 607] on button "Submit" at bounding box center [478, 611] width 138 height 30
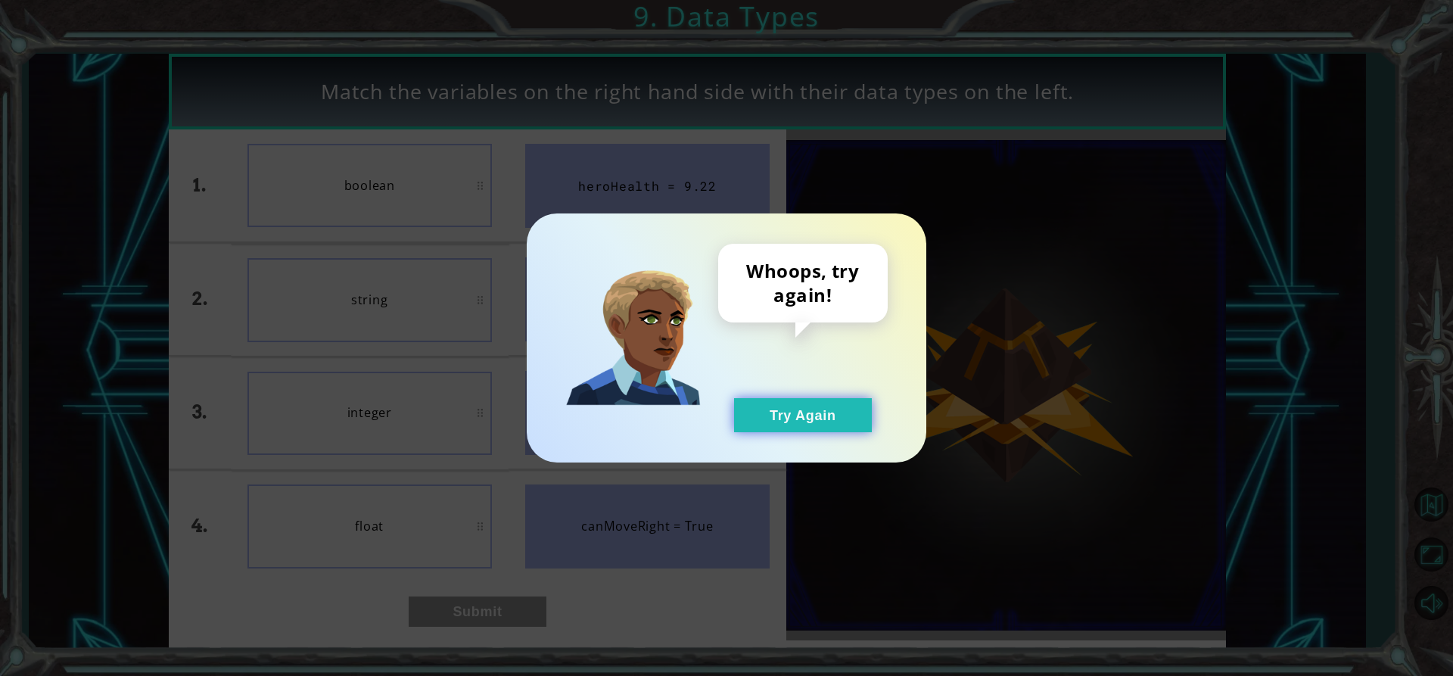
click at [762, 418] on button "Try Again" at bounding box center [803, 415] width 138 height 34
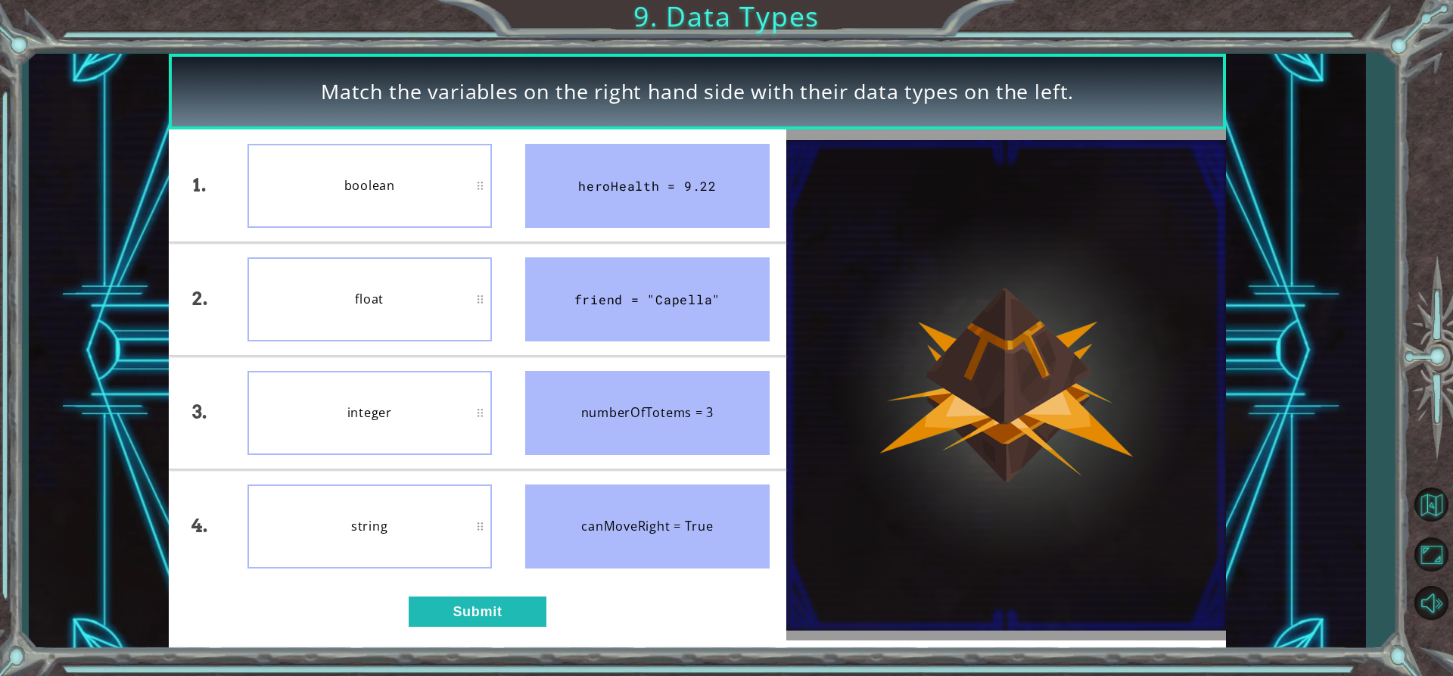
click at [385, 308] on div "float" at bounding box center [370, 299] width 244 height 84
click at [506, 613] on button "Submit" at bounding box center [478, 611] width 138 height 30
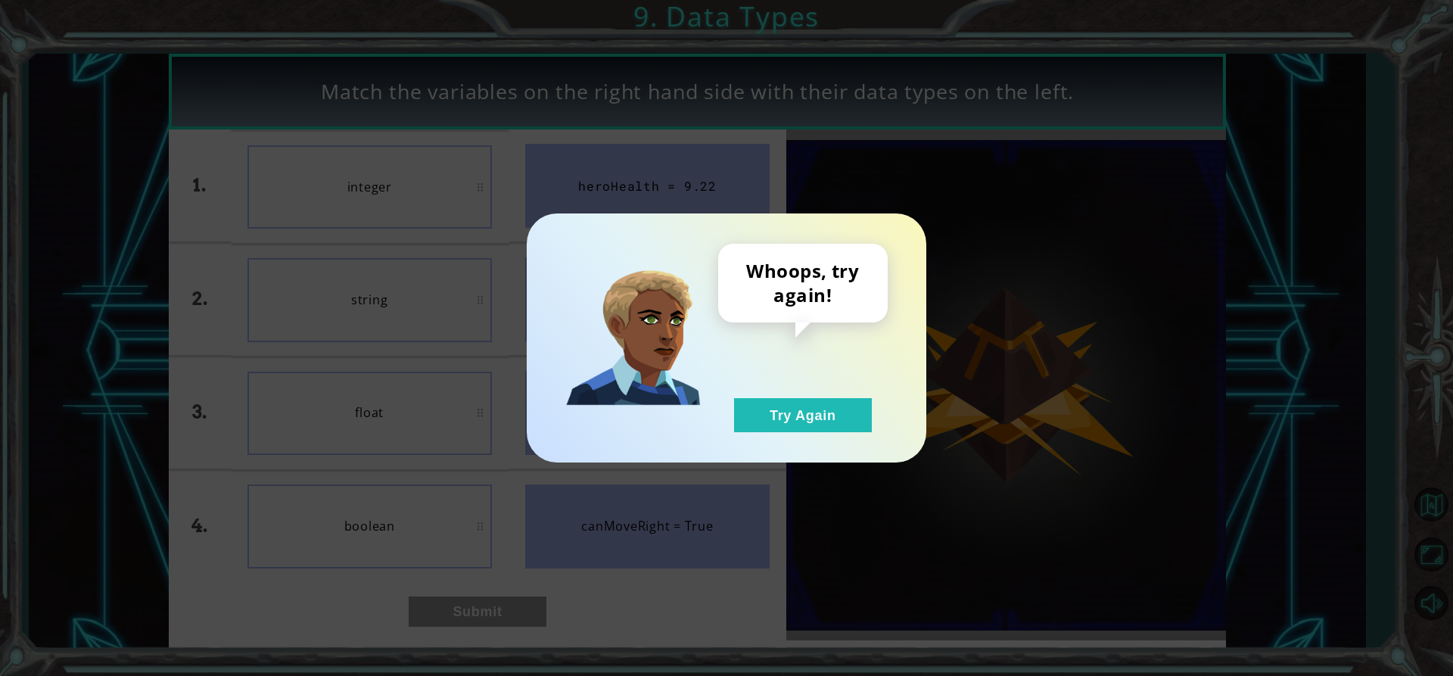
click at [722, 424] on div "Whoops, try again! Try Again" at bounding box center [803, 338] width 170 height 188
click at [764, 423] on button "Try Again" at bounding box center [803, 415] width 138 height 34
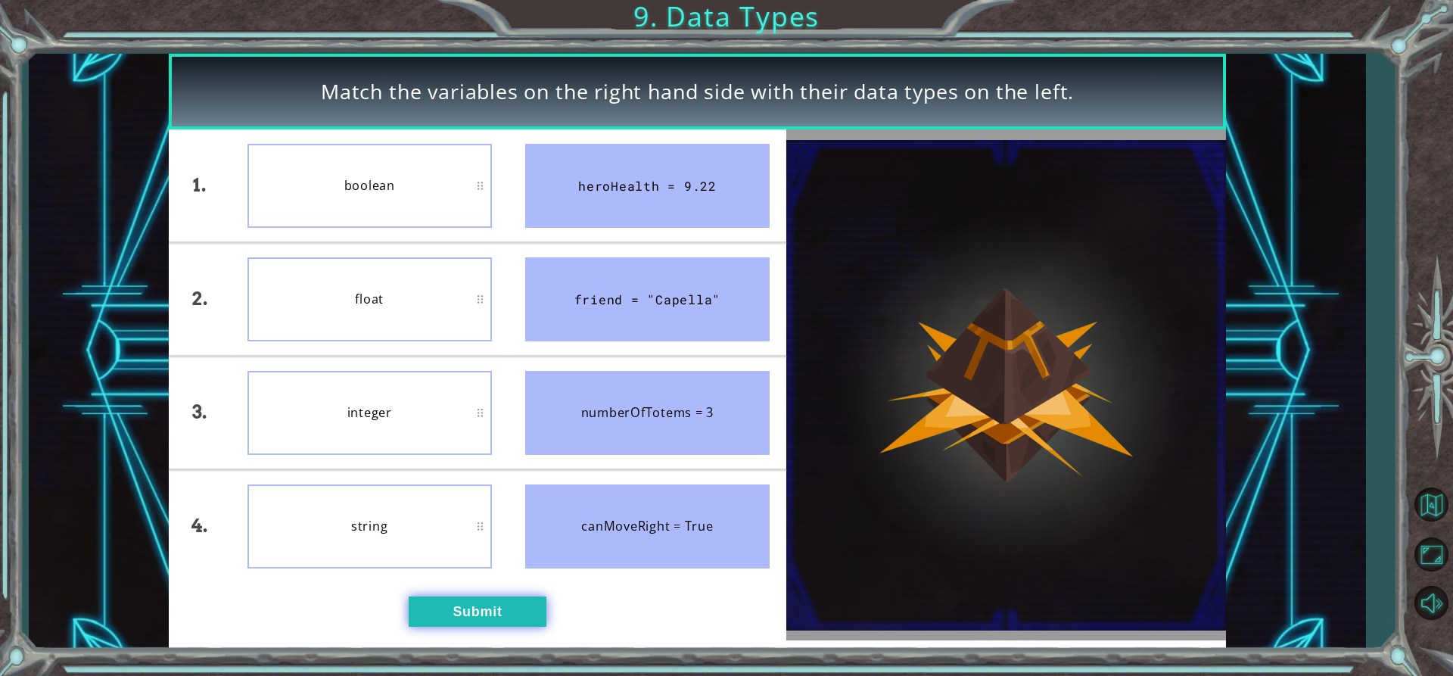
click at [484, 623] on button "Submit" at bounding box center [478, 611] width 138 height 30
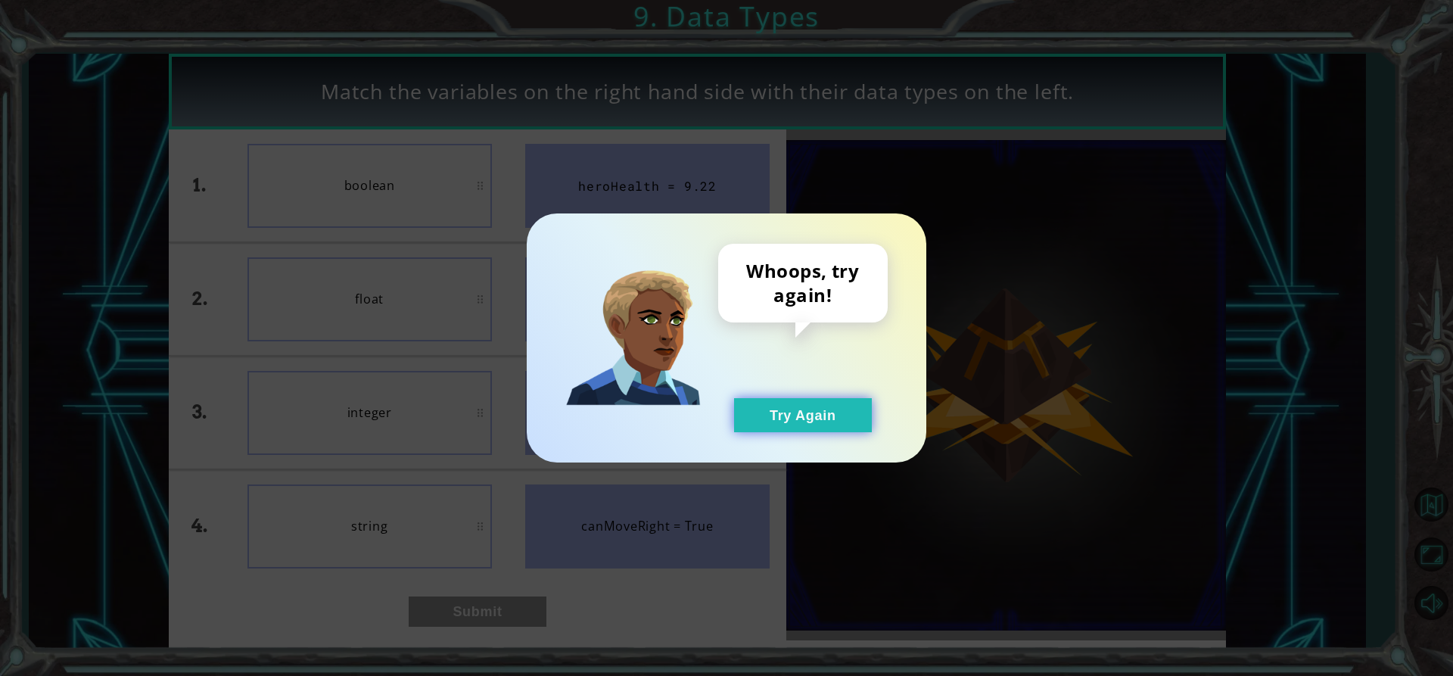
click at [803, 408] on button "Try Again" at bounding box center [803, 415] width 138 height 34
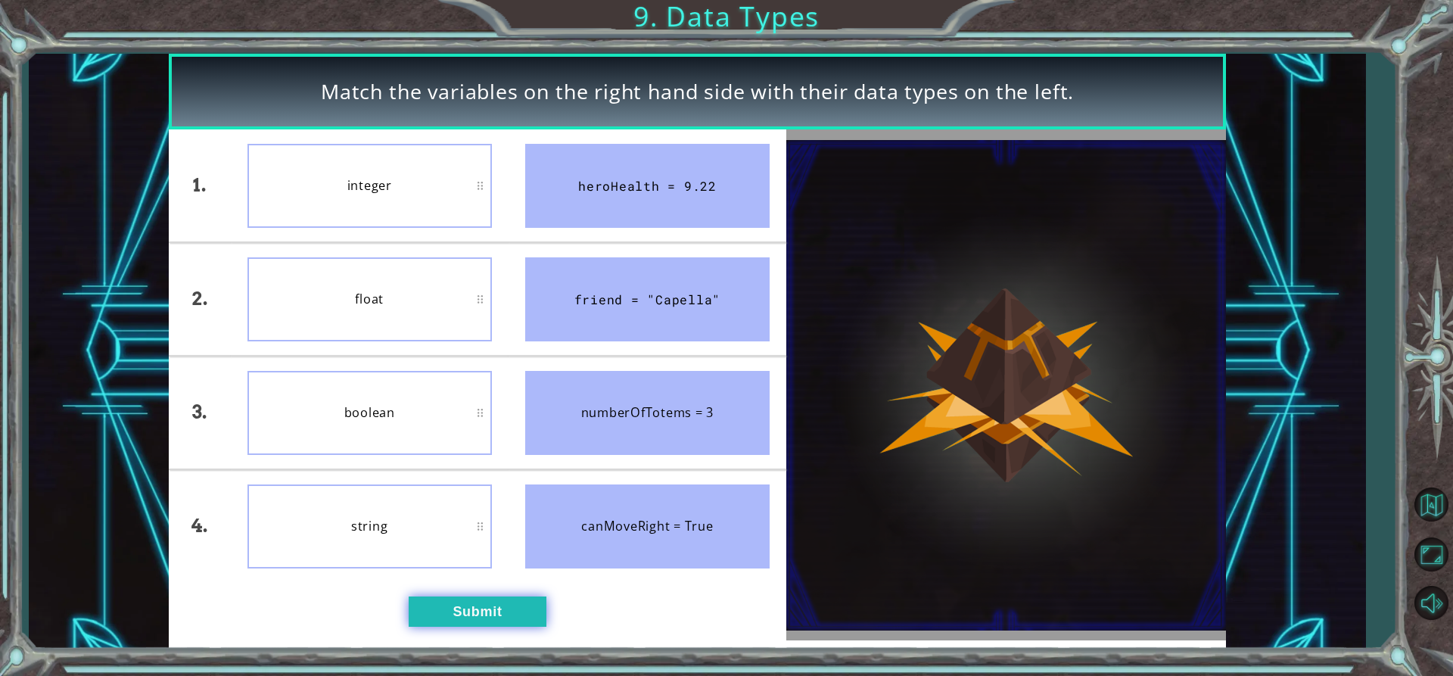
click at [446, 611] on button "Submit" at bounding box center [478, 611] width 138 height 30
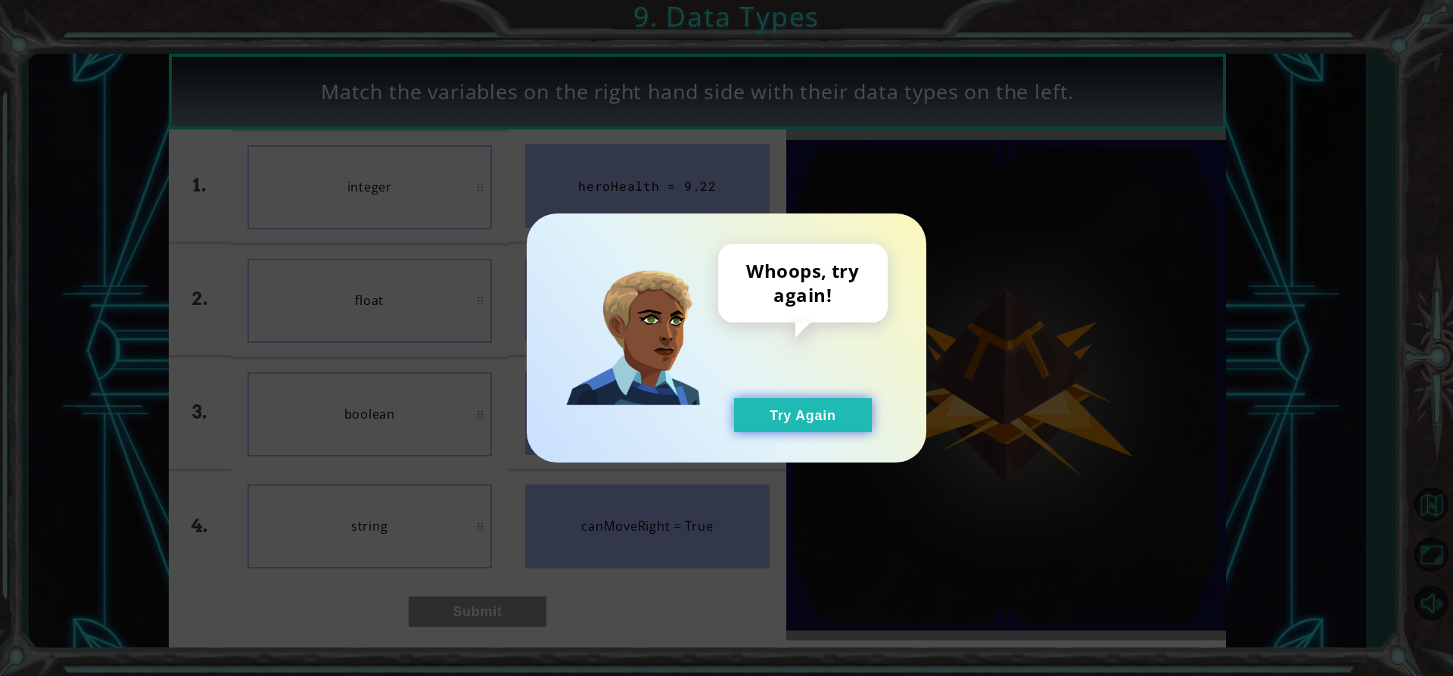
click at [814, 405] on button "Try Again" at bounding box center [803, 415] width 138 height 34
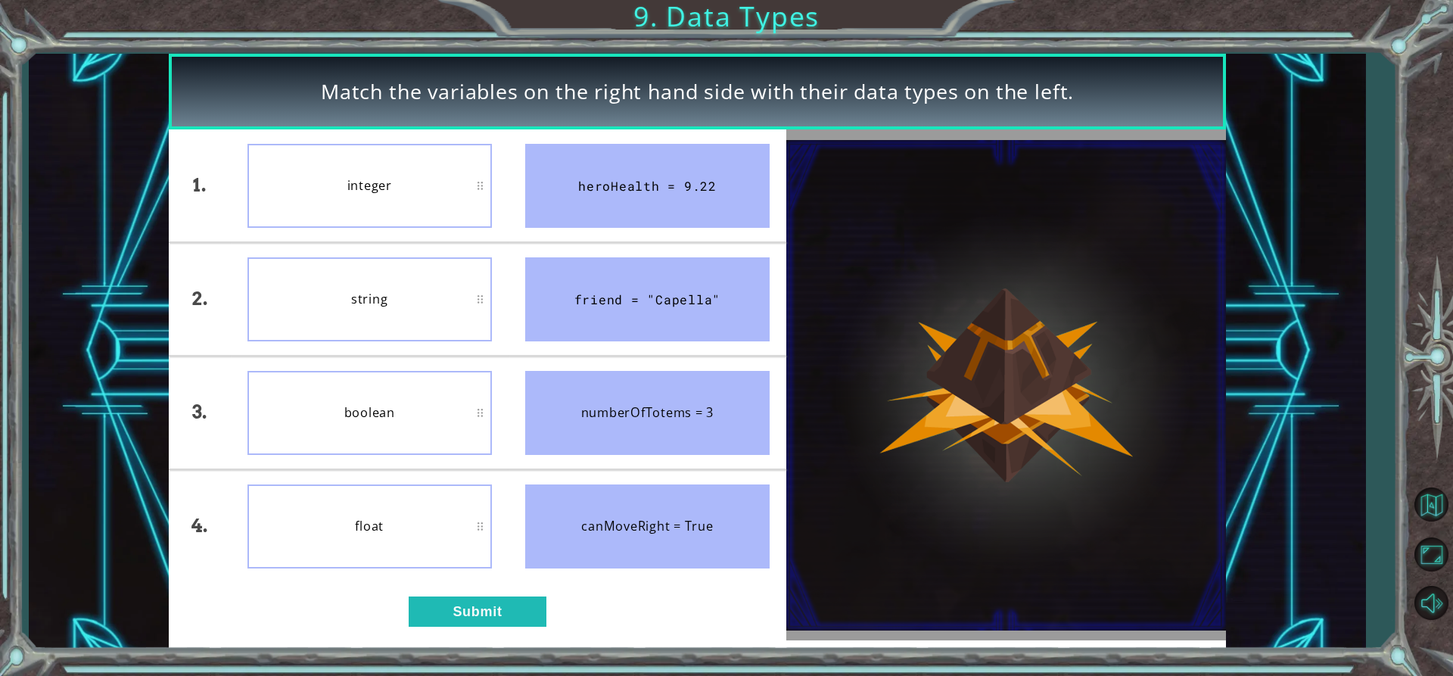
click at [478, 595] on div "1. 2. 3. 4. integer string boolean float heroHealth = 9.22 friend = "Capella" n…" at bounding box center [478, 384] width 618 height 511
click at [483, 613] on button "Submit" at bounding box center [478, 611] width 138 height 30
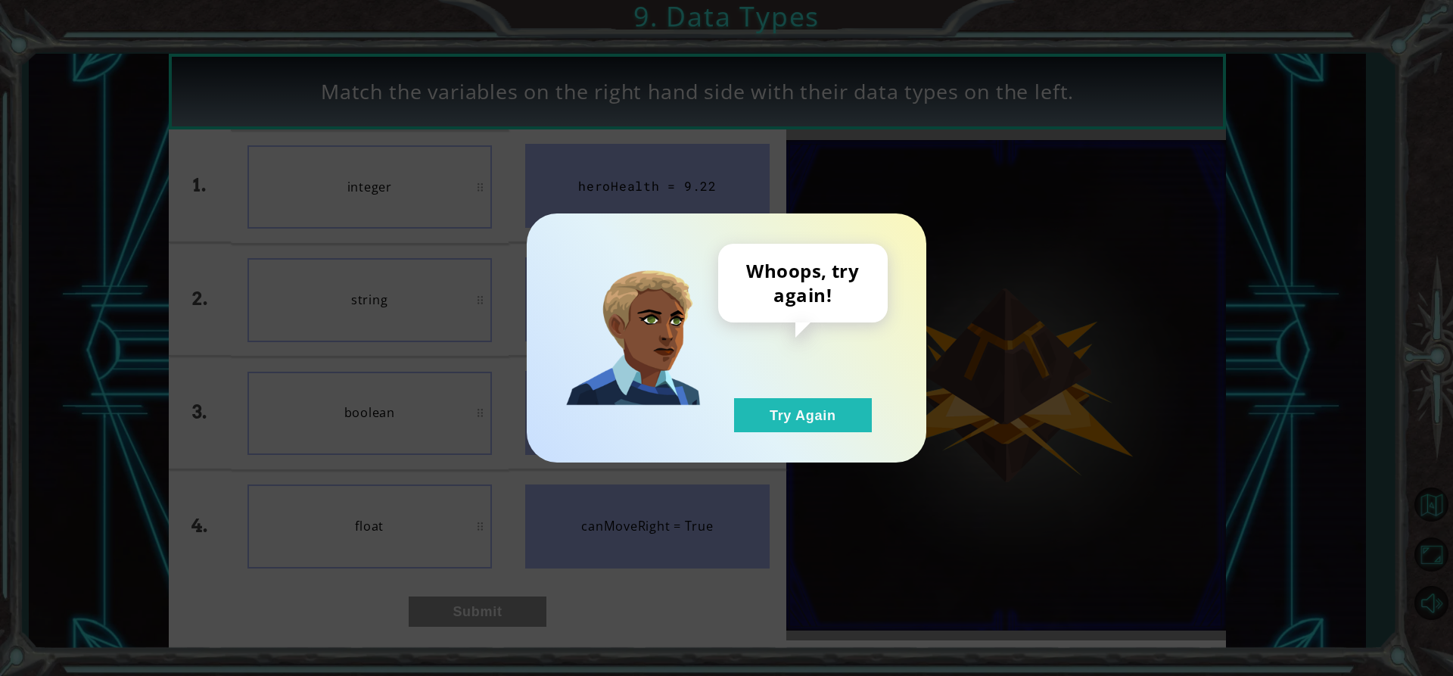
click at [785, 394] on div "Whoops, try again! Try Again" at bounding box center [803, 338] width 170 height 188
click at [786, 400] on button "Try Again" at bounding box center [803, 415] width 138 height 34
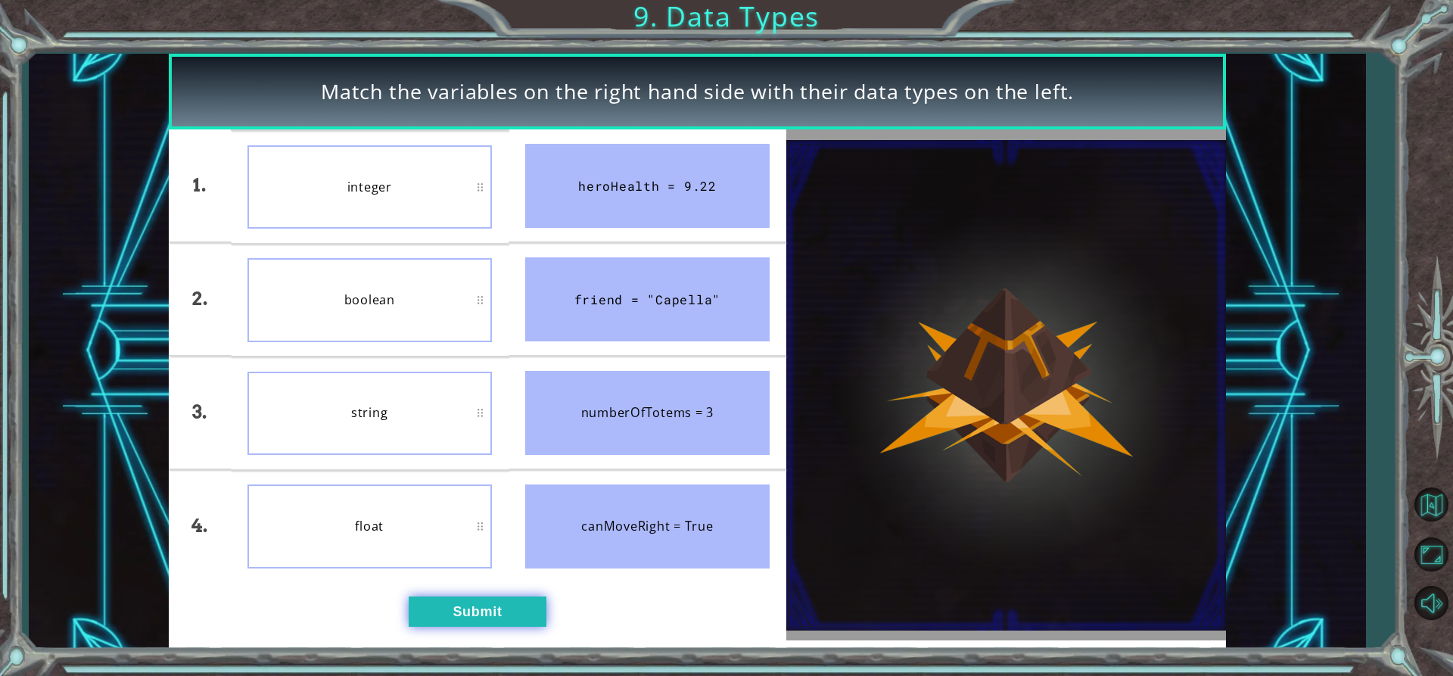
click at [494, 605] on button "Submit" at bounding box center [478, 611] width 138 height 30
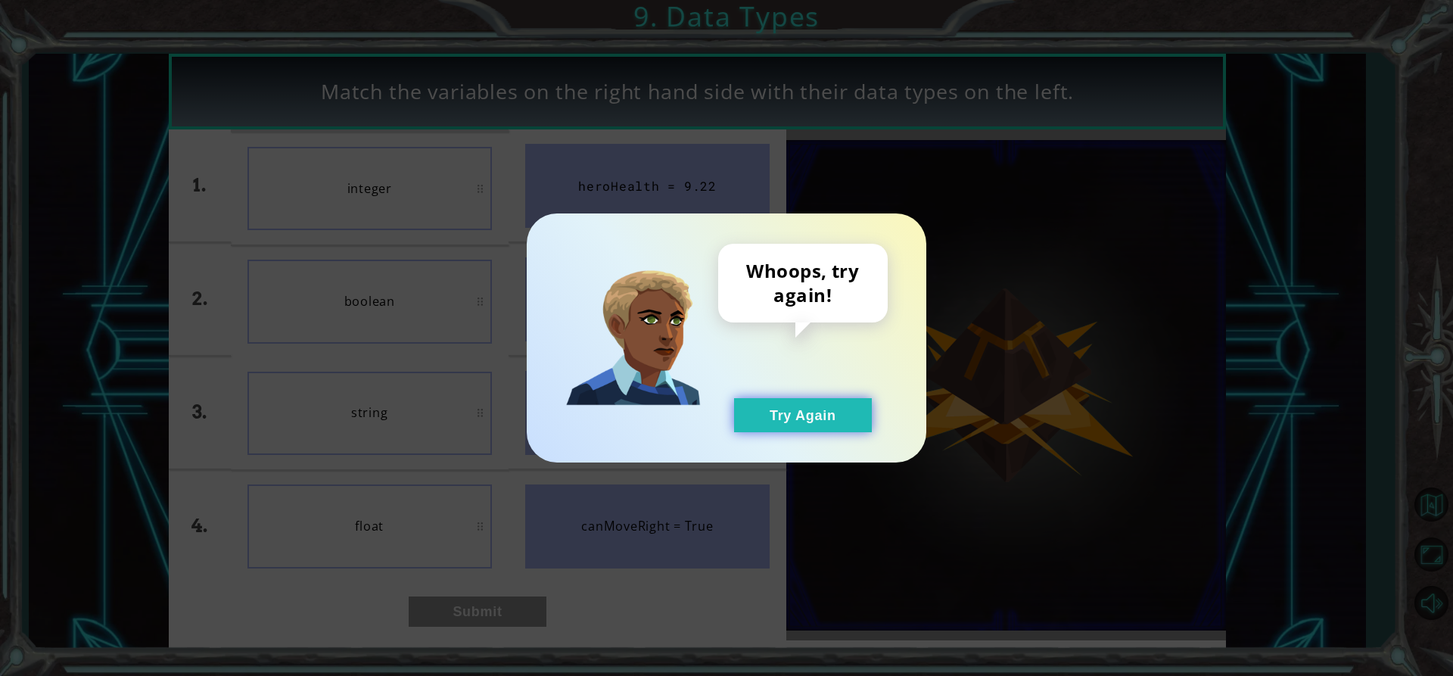
click at [755, 421] on button "Try Again" at bounding box center [803, 415] width 138 height 34
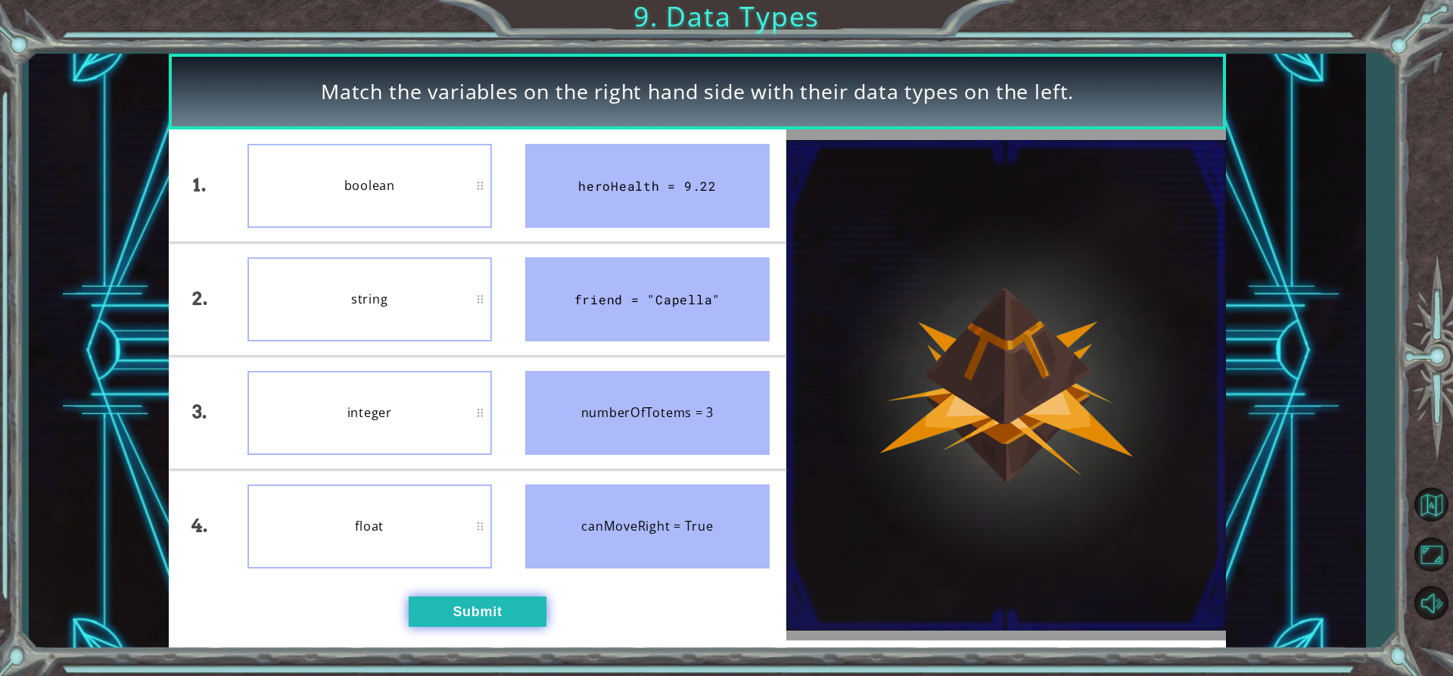
click at [497, 612] on button "Submit" at bounding box center [478, 611] width 138 height 30
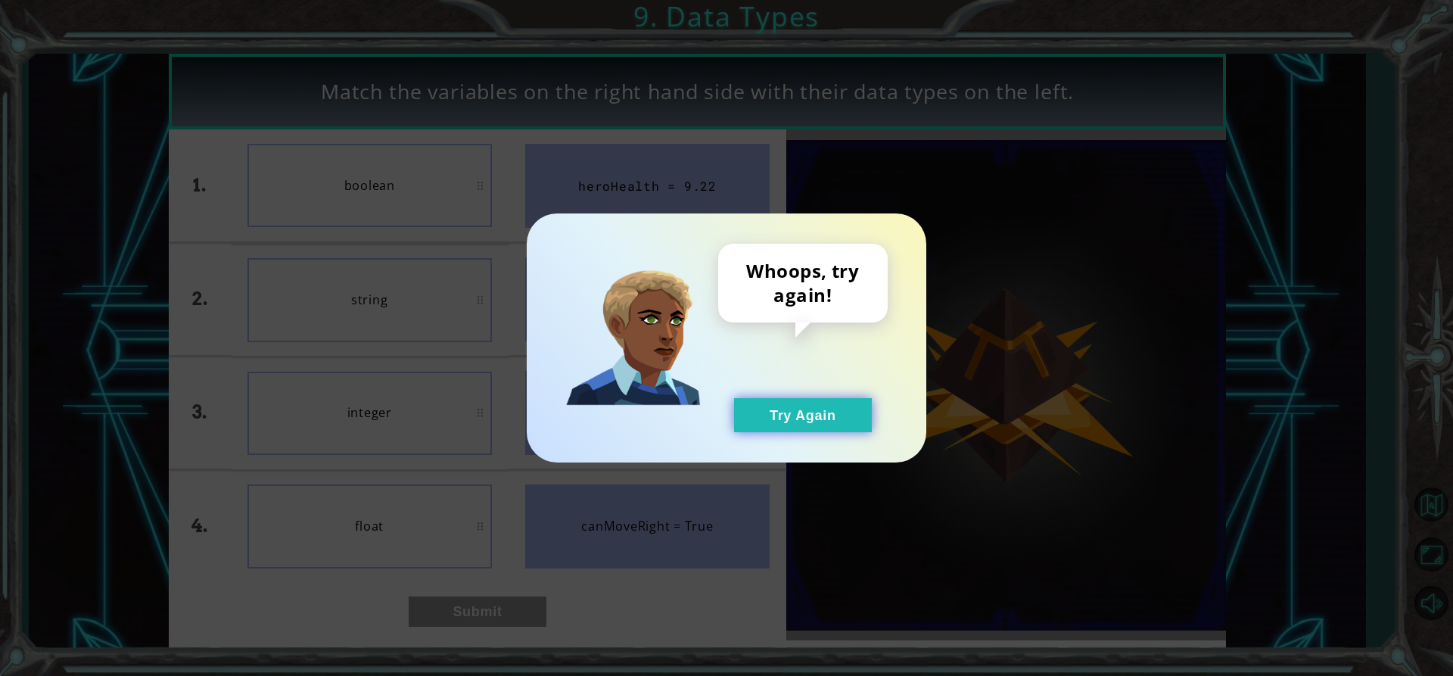
click at [814, 414] on button "Try Again" at bounding box center [803, 415] width 138 height 34
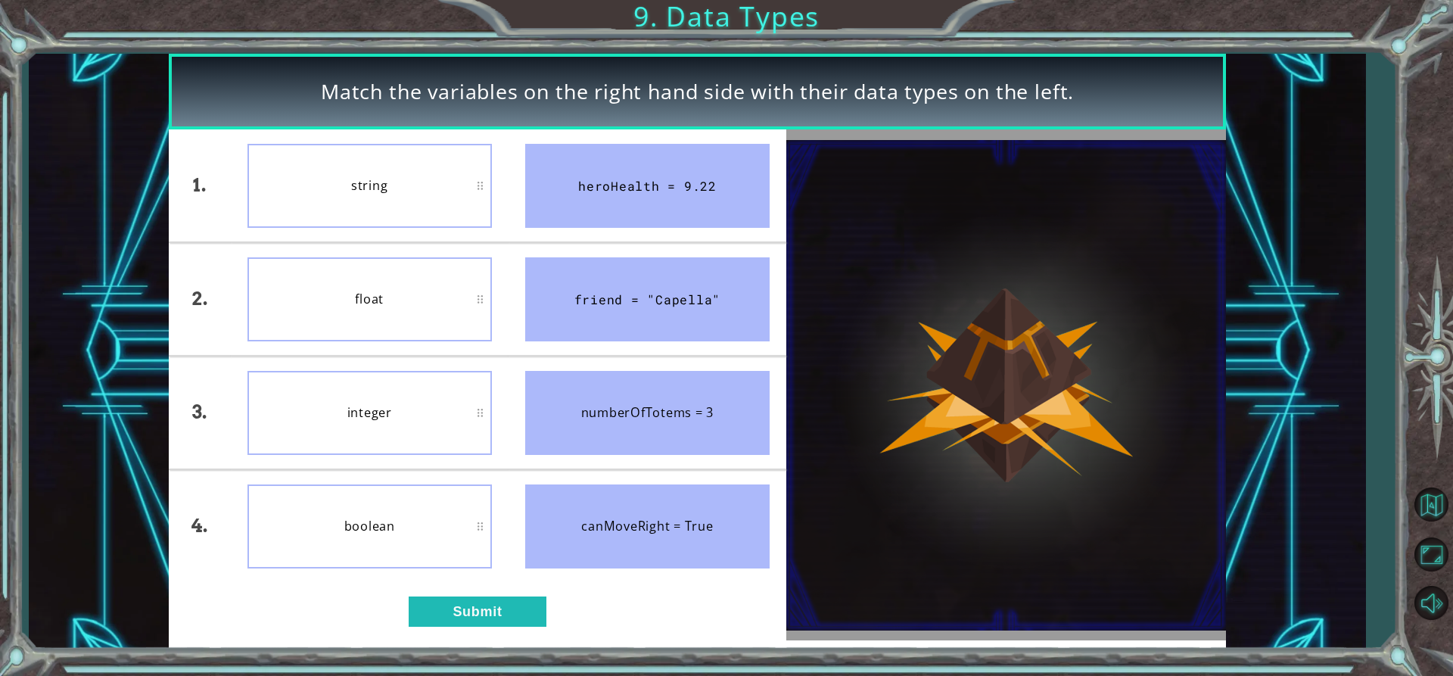
drag, startPoint x: 420, startPoint y: 583, endPoint x: 425, endPoint y: 512, distance: 70.6
click at [425, 512] on div "1. 2. 3. 4. string float integer boolean heroHealth = 9.22 friend = "Capella" n…" at bounding box center [478, 384] width 618 height 511
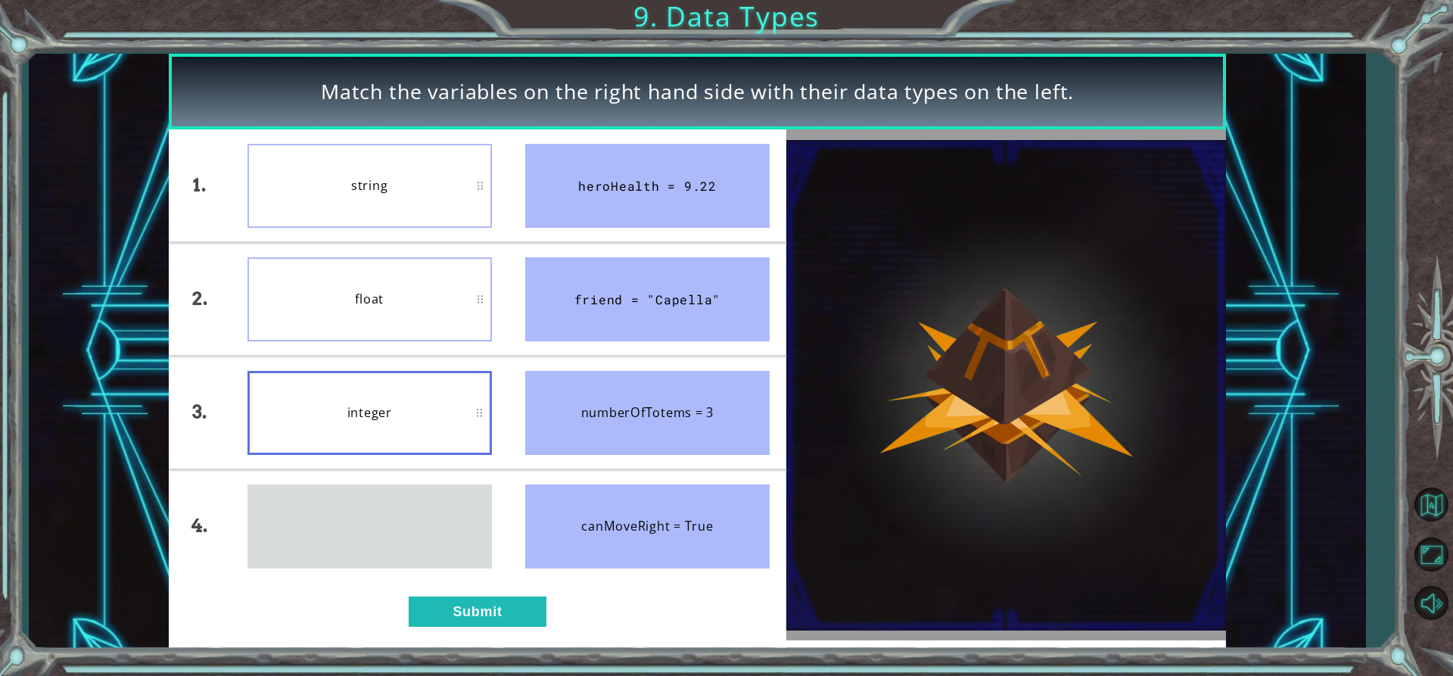
click at [403, 484] on div "boolean" at bounding box center [370, 526] width 244 height 84
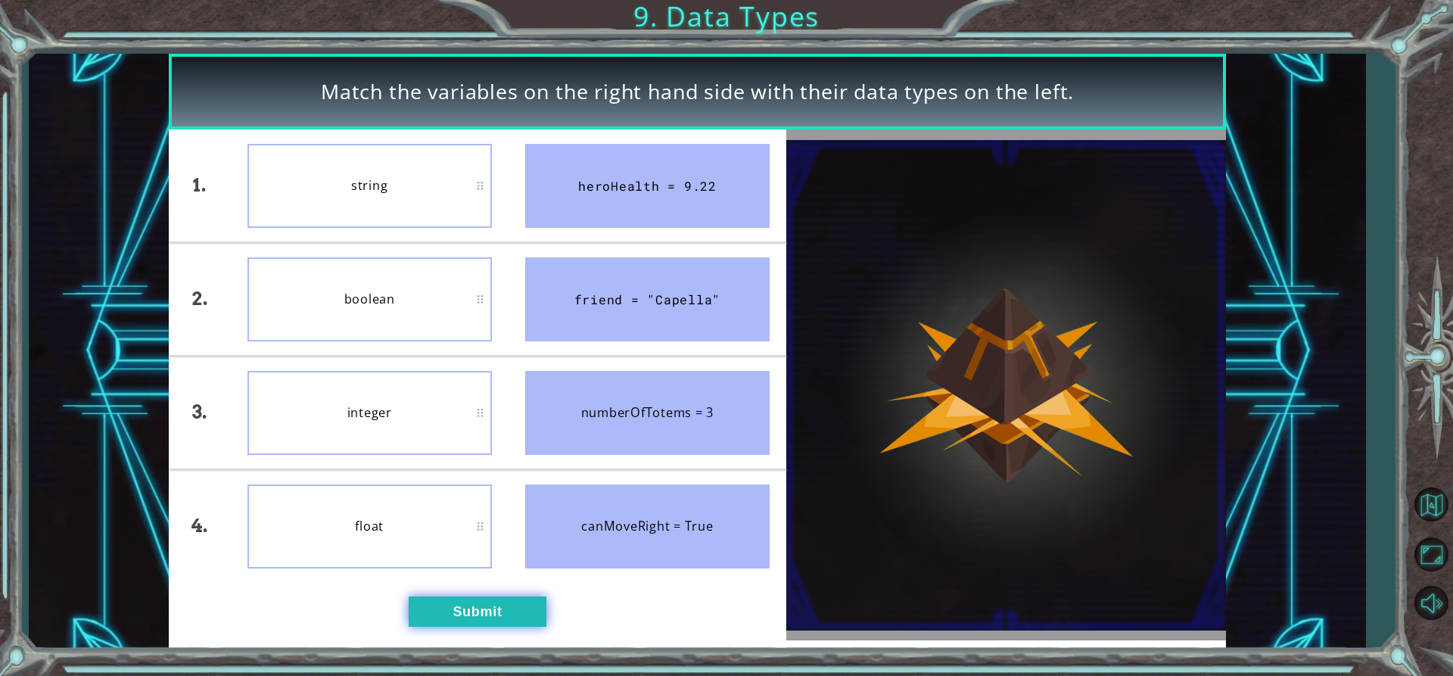
click at [455, 621] on button "Submit" at bounding box center [478, 611] width 138 height 30
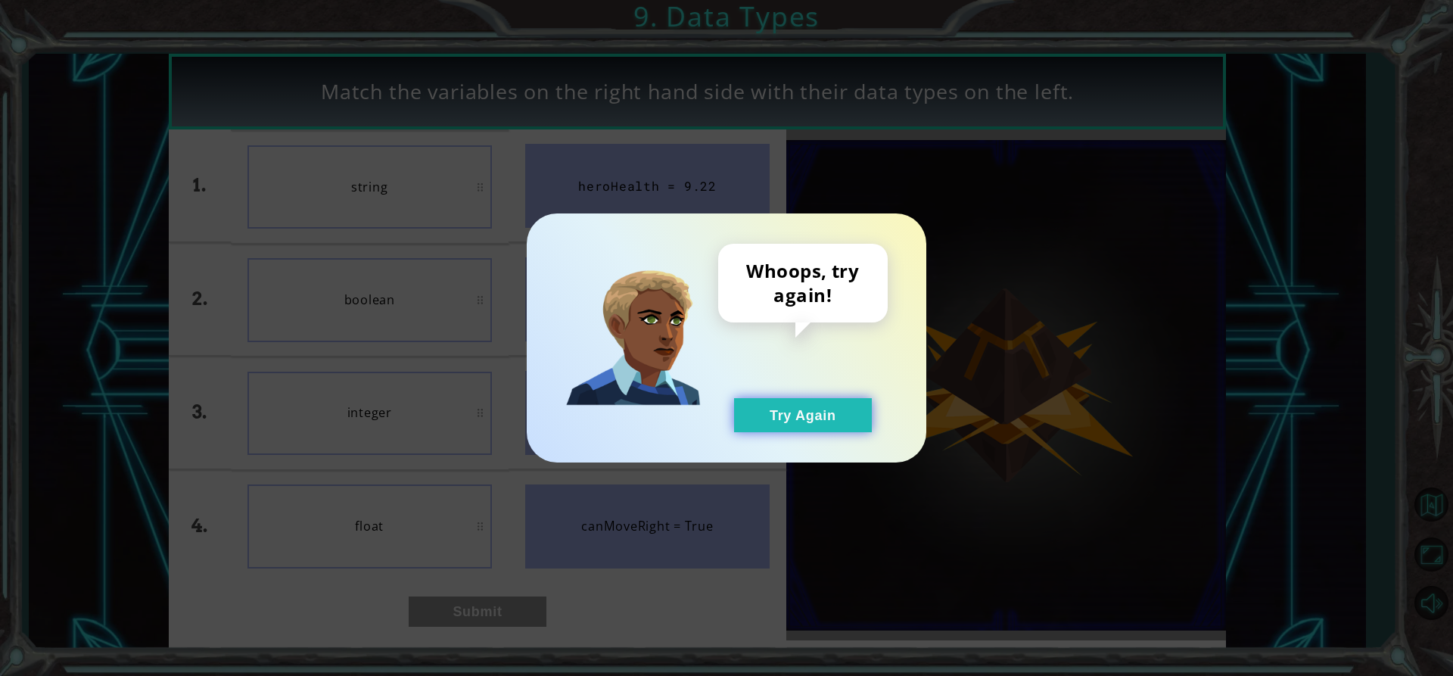
click at [824, 402] on button "Try Again" at bounding box center [803, 415] width 138 height 34
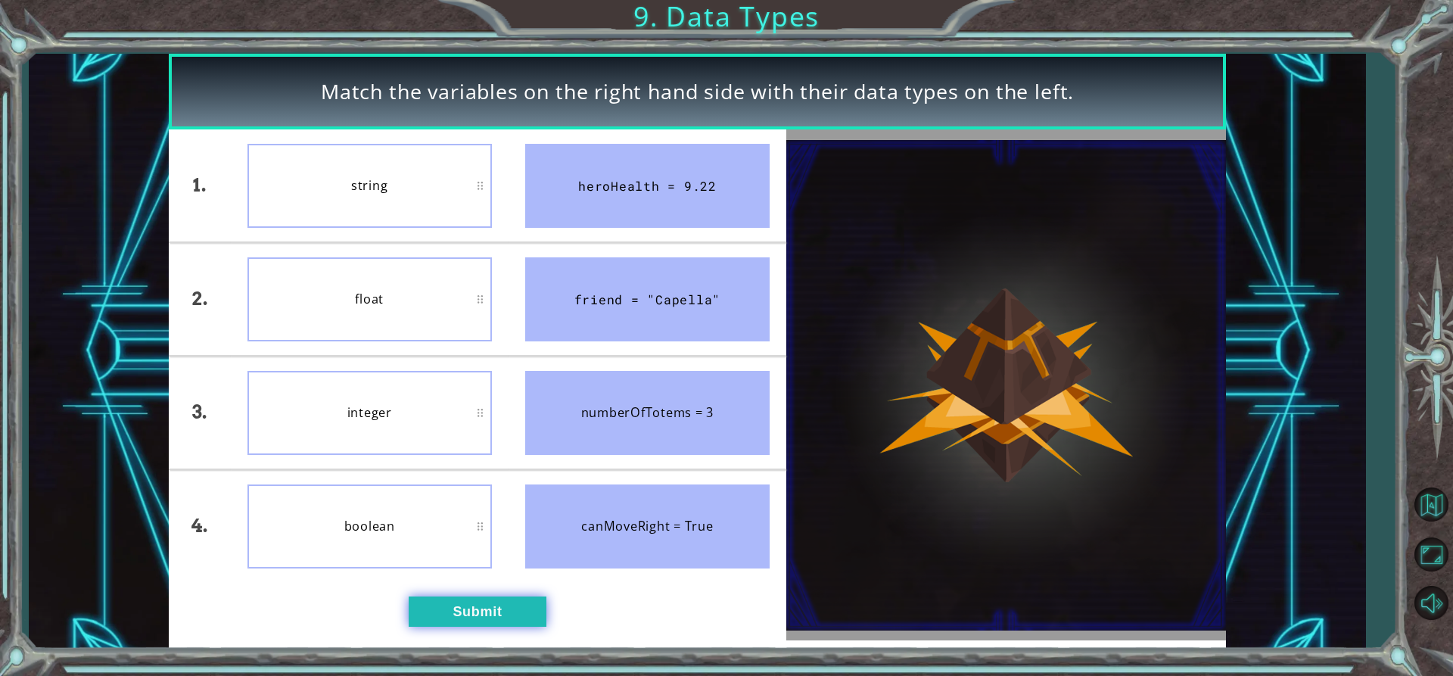
click at [474, 617] on button "Submit" at bounding box center [478, 611] width 138 height 30
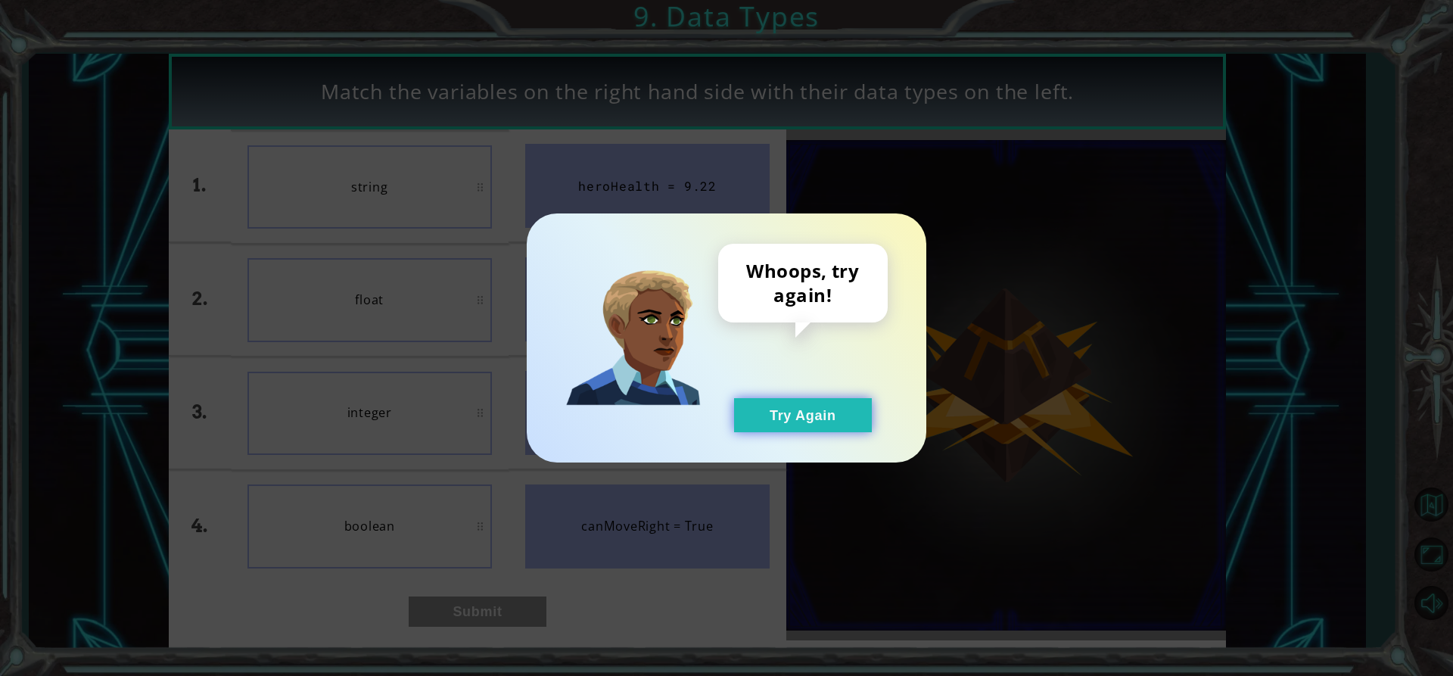
click at [805, 412] on button "Try Again" at bounding box center [803, 415] width 138 height 34
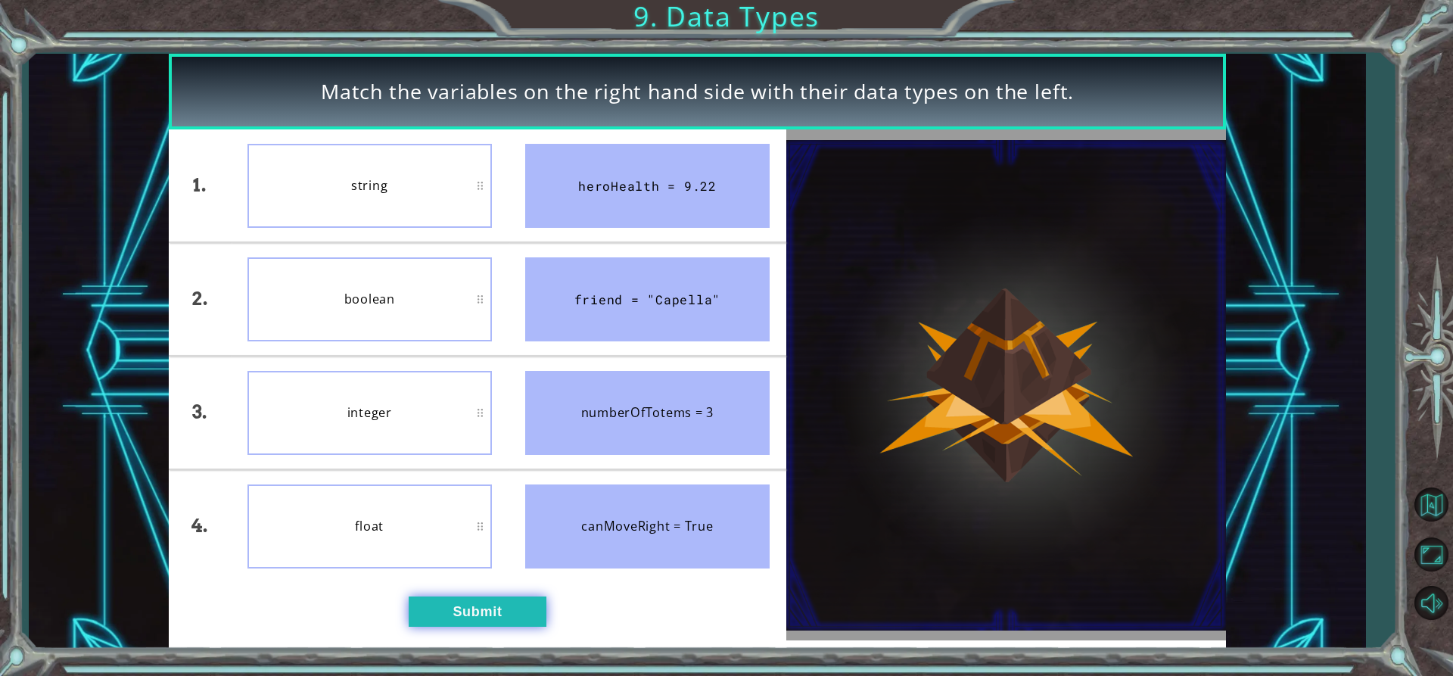
click at [446, 621] on button "Submit" at bounding box center [478, 611] width 138 height 30
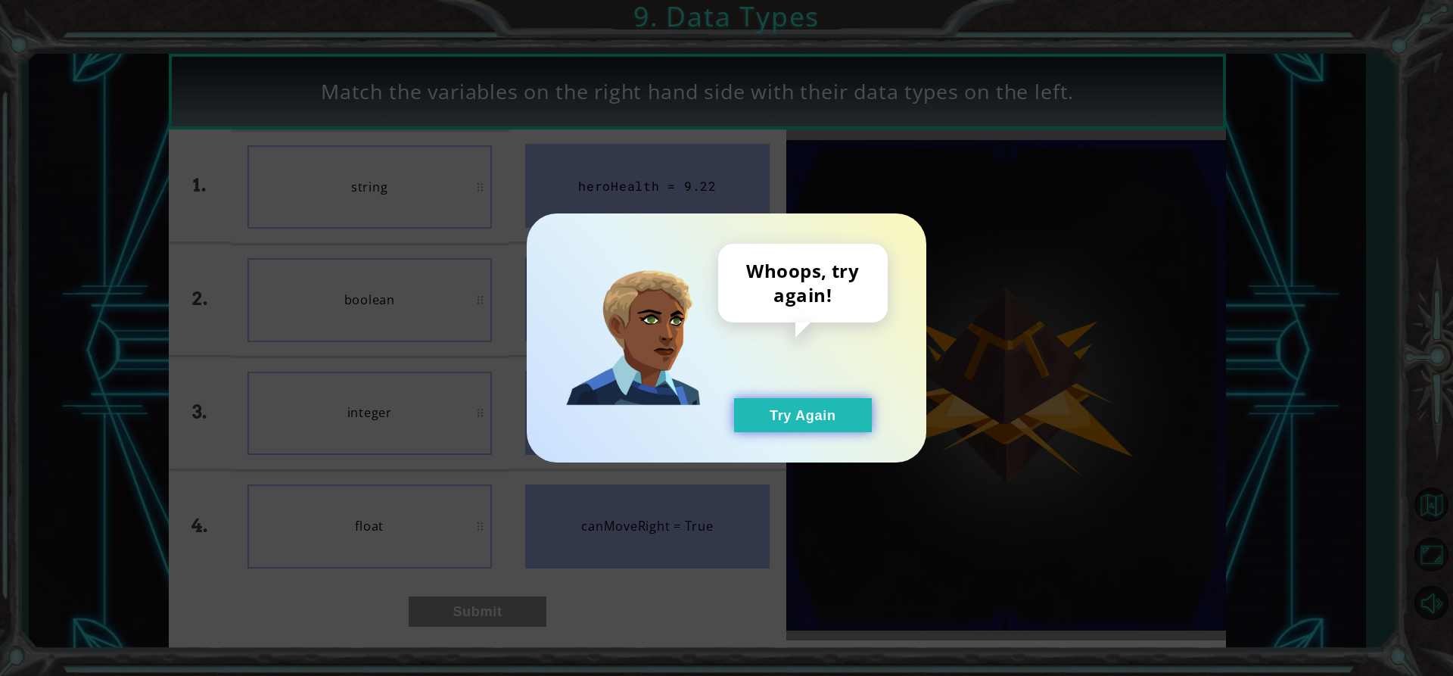
click at [837, 411] on button "Try Again" at bounding box center [803, 415] width 138 height 34
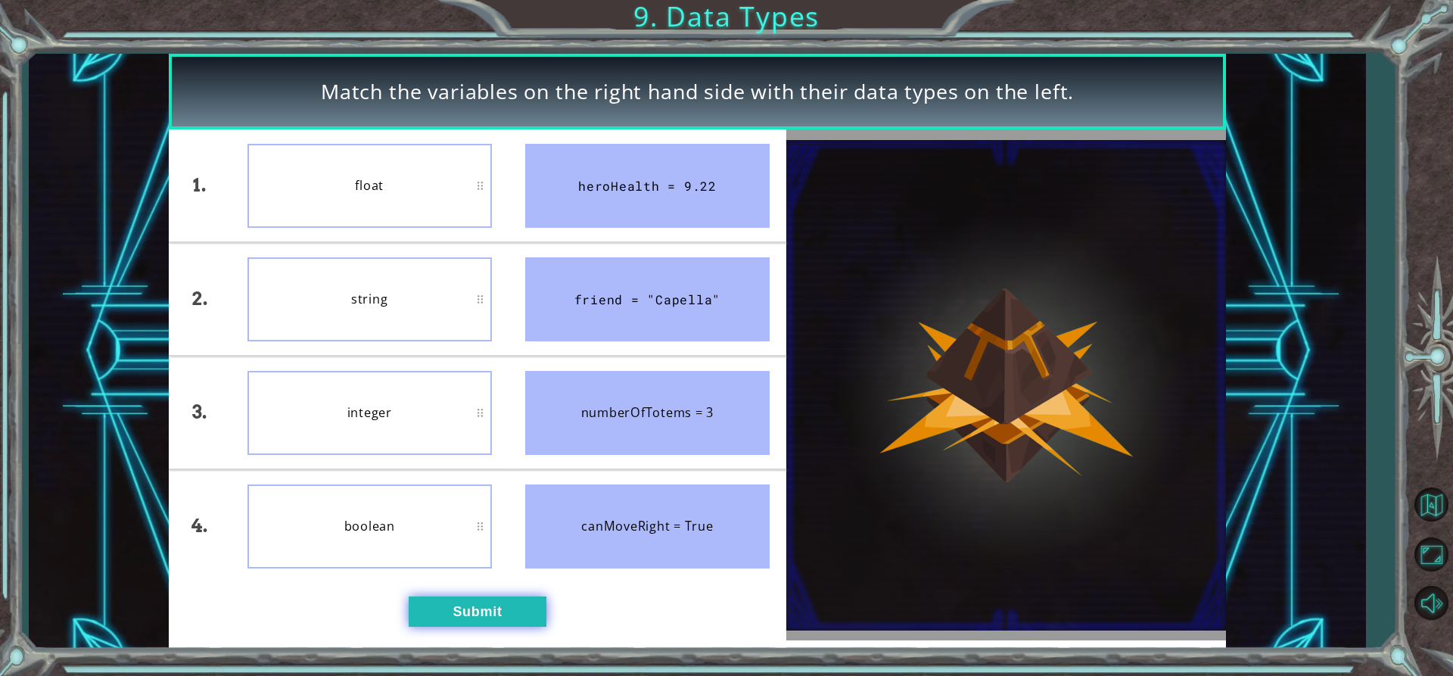
click at [447, 599] on button "Submit" at bounding box center [478, 611] width 138 height 30
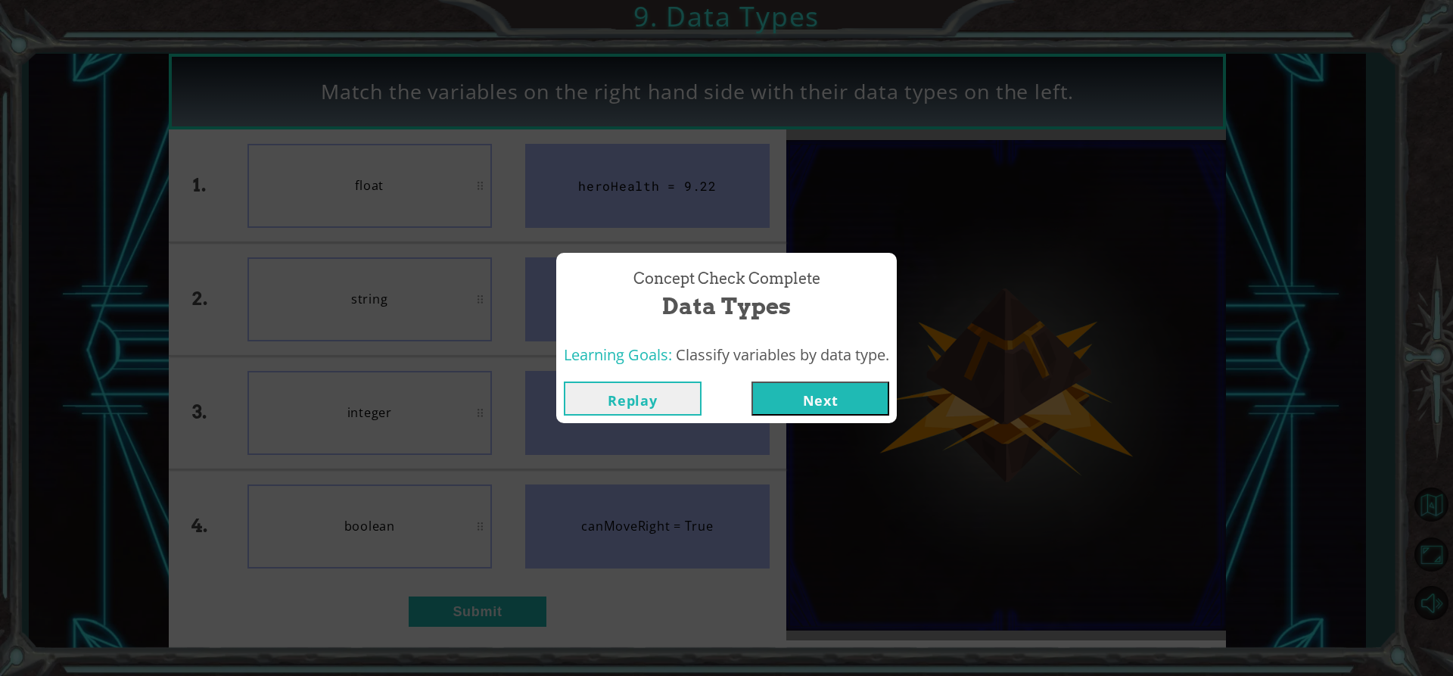
click at [809, 390] on button "Next" at bounding box center [821, 398] width 138 height 34
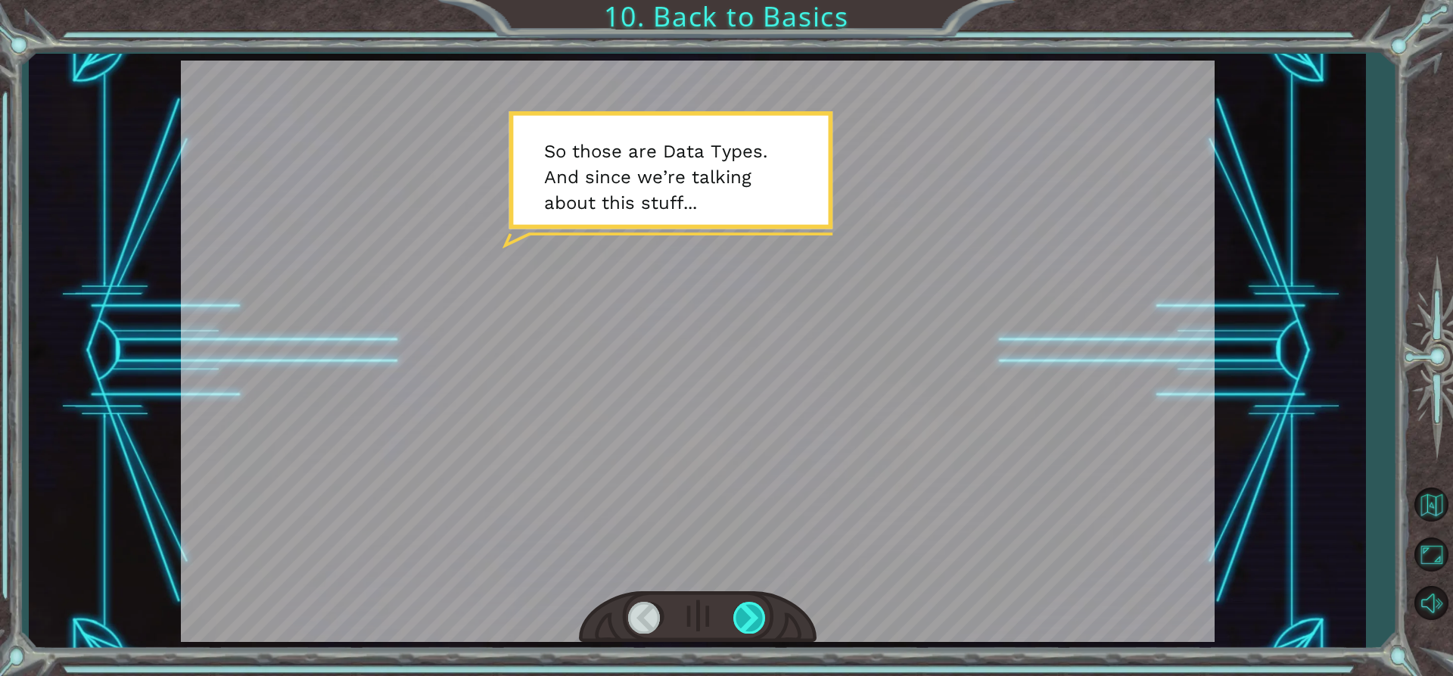
click at [761, 621] on div at bounding box center [750, 617] width 34 height 31
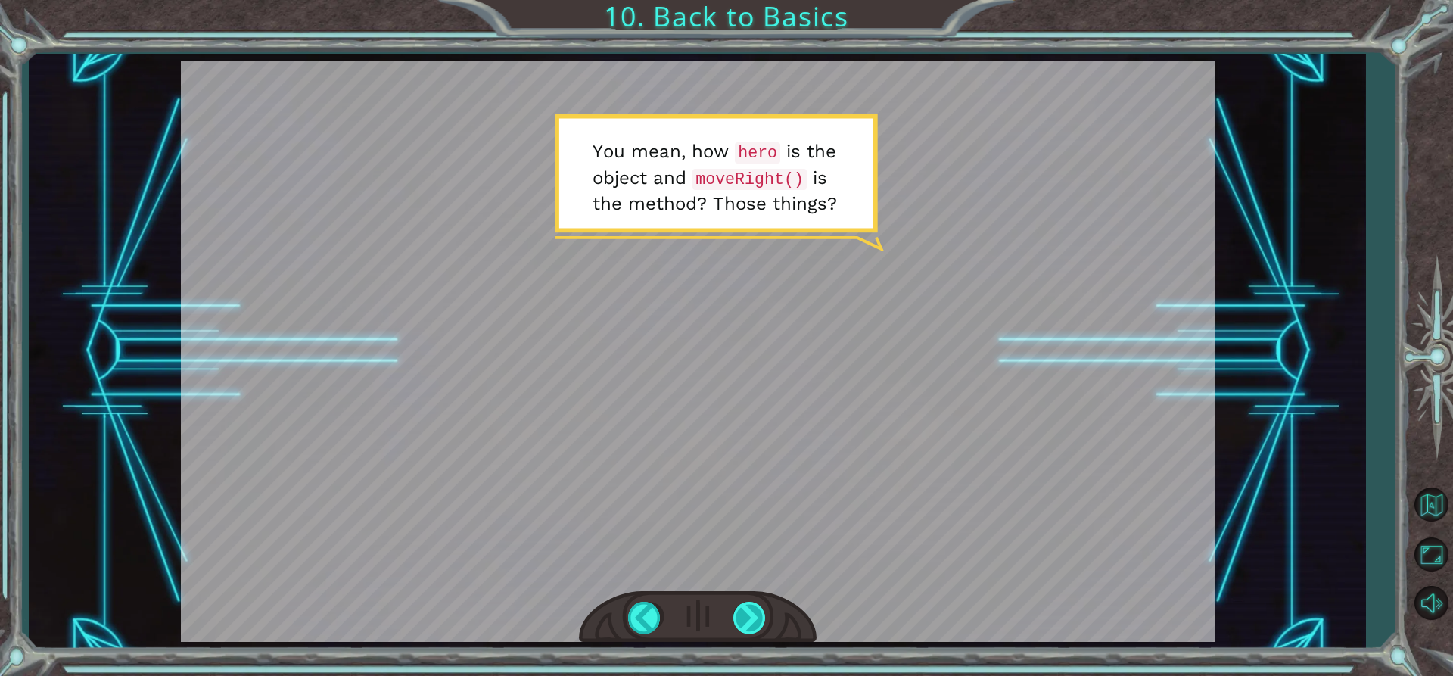
click at [758, 612] on div at bounding box center [750, 617] width 34 height 31
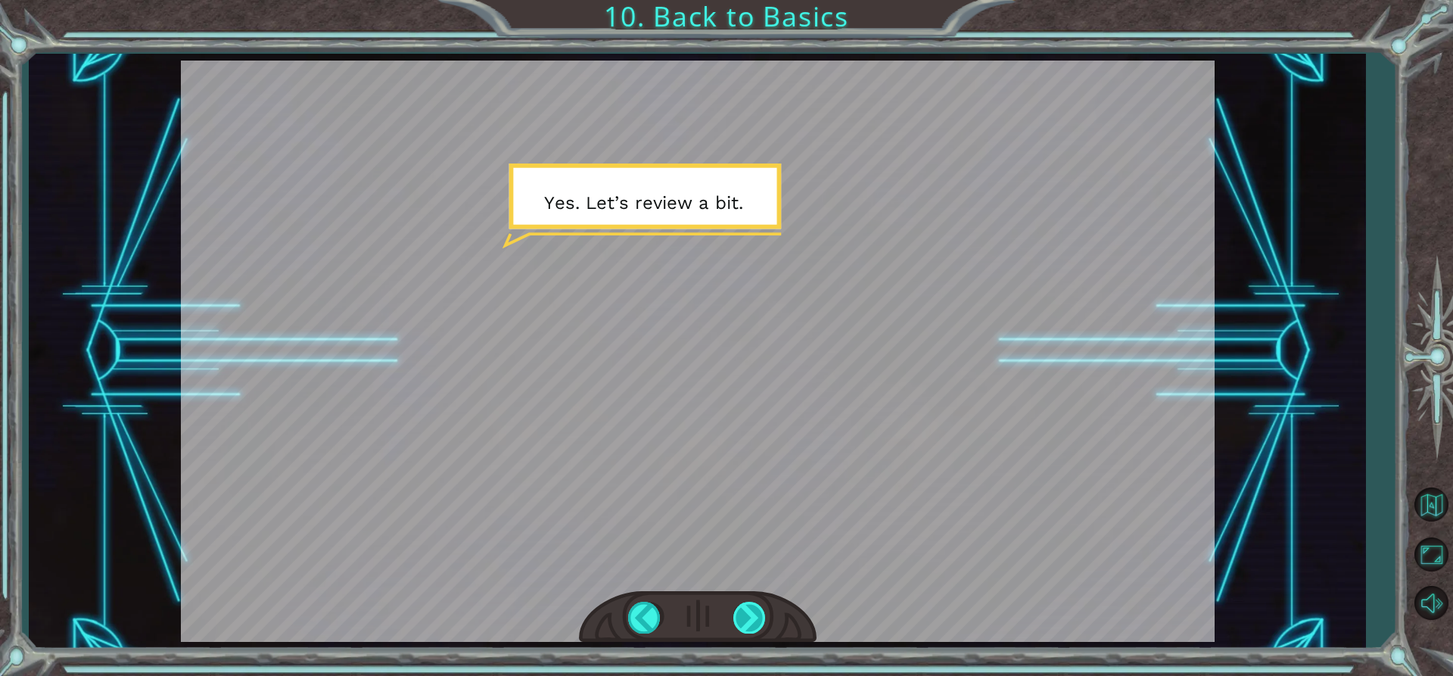
click at [758, 612] on div at bounding box center [750, 617] width 34 height 31
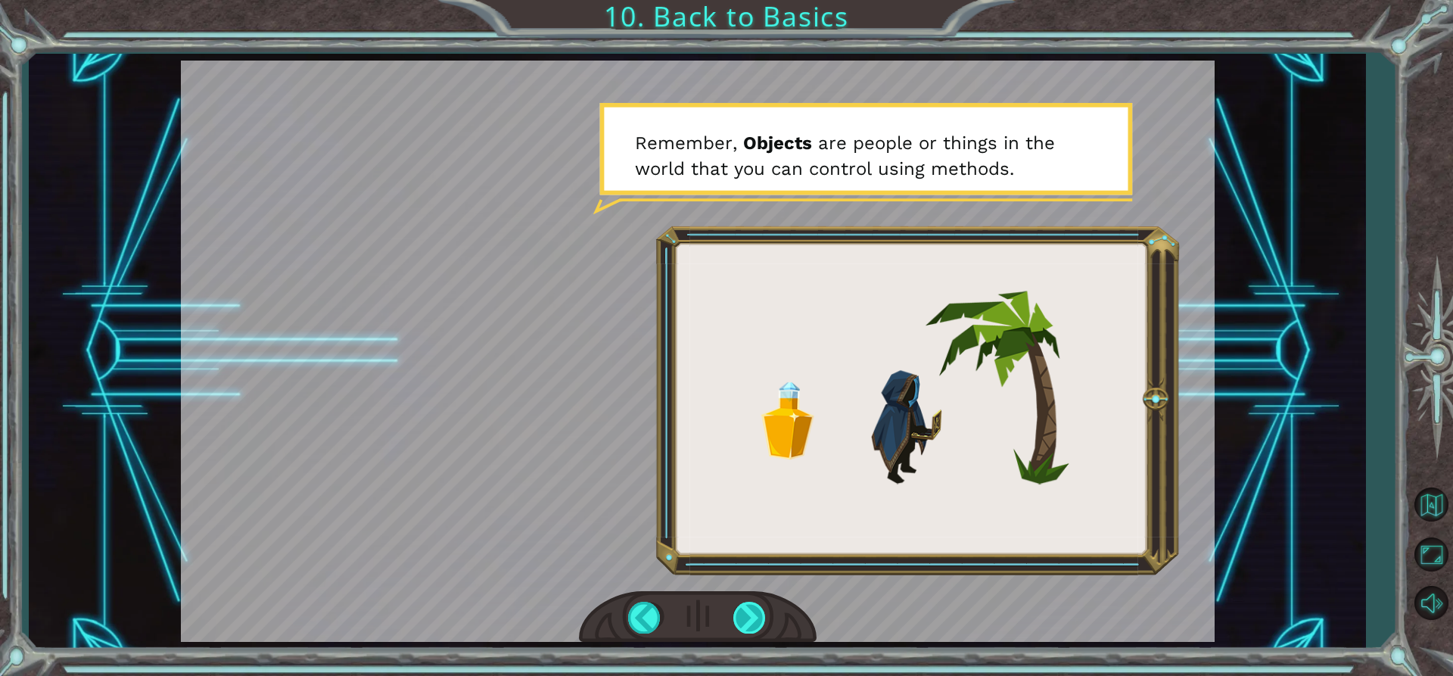
click at [758, 612] on div at bounding box center [750, 617] width 34 height 31
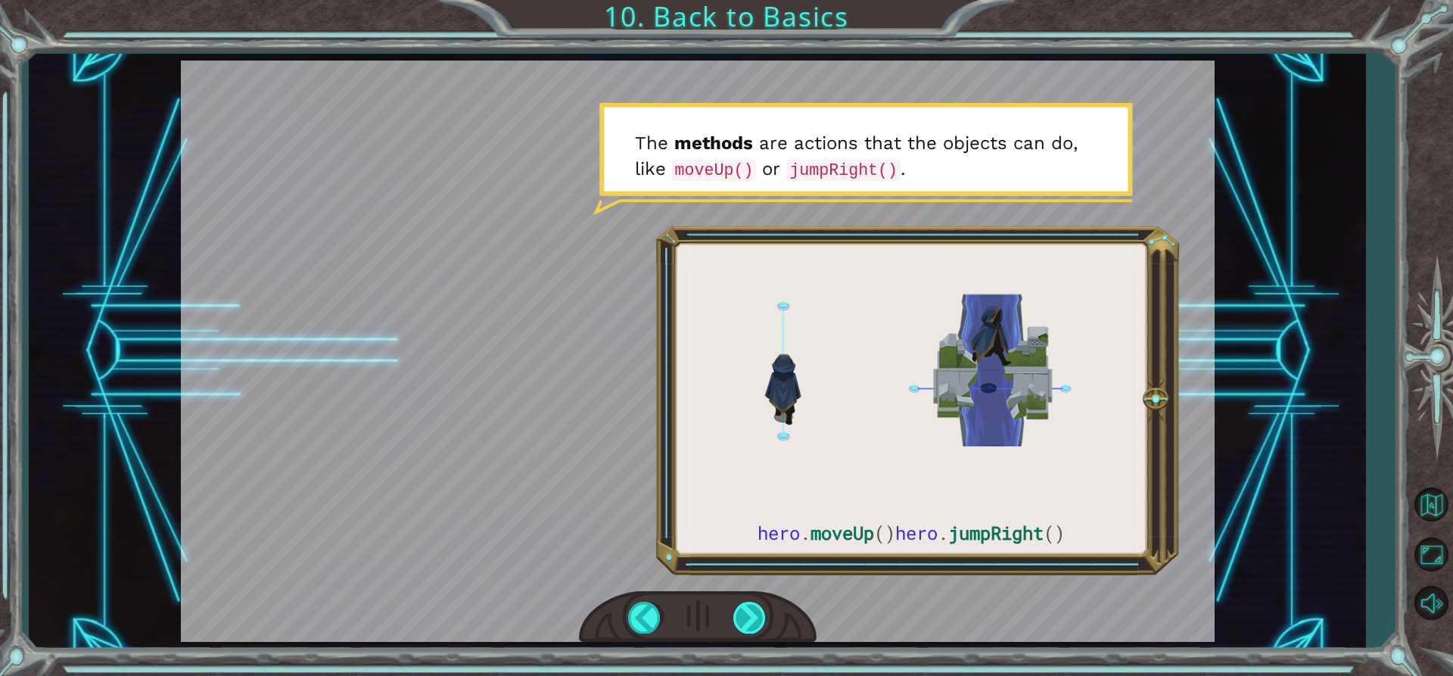
click at [758, 612] on div at bounding box center [750, 617] width 34 height 31
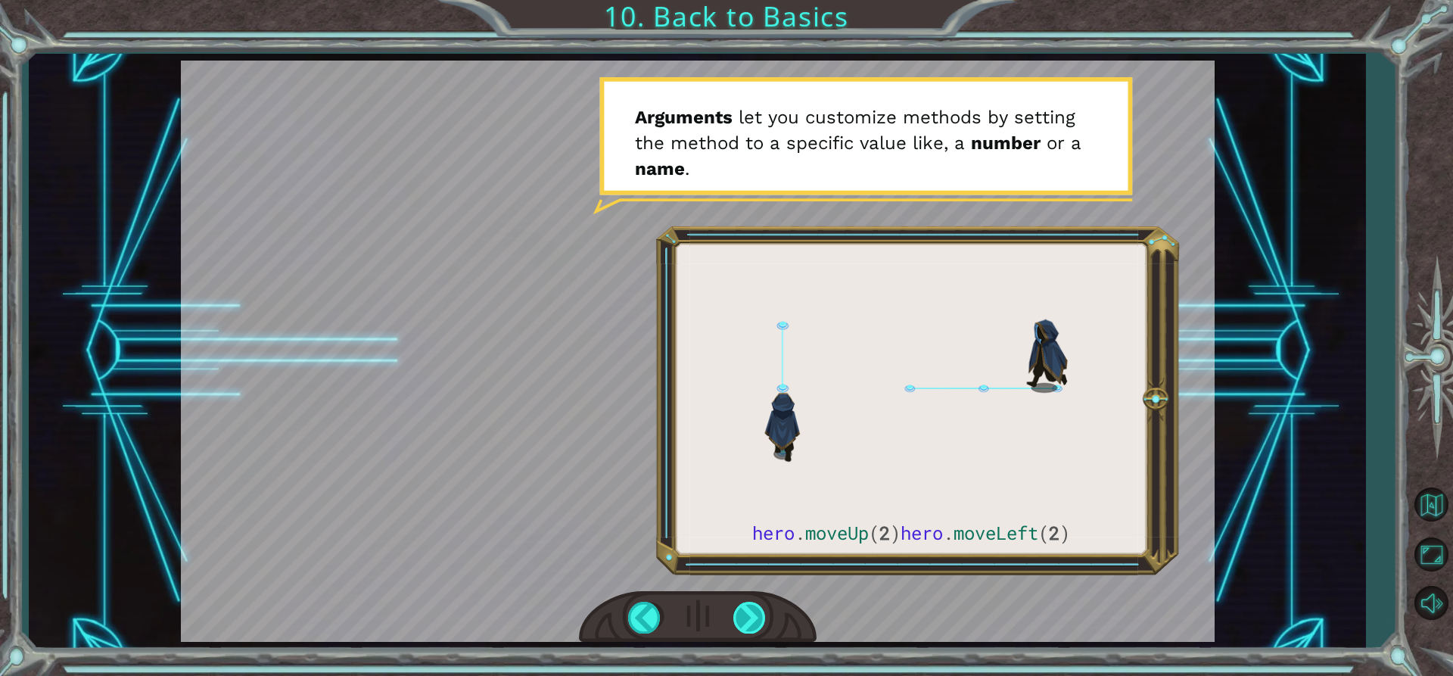
click at [758, 612] on div at bounding box center [750, 617] width 34 height 31
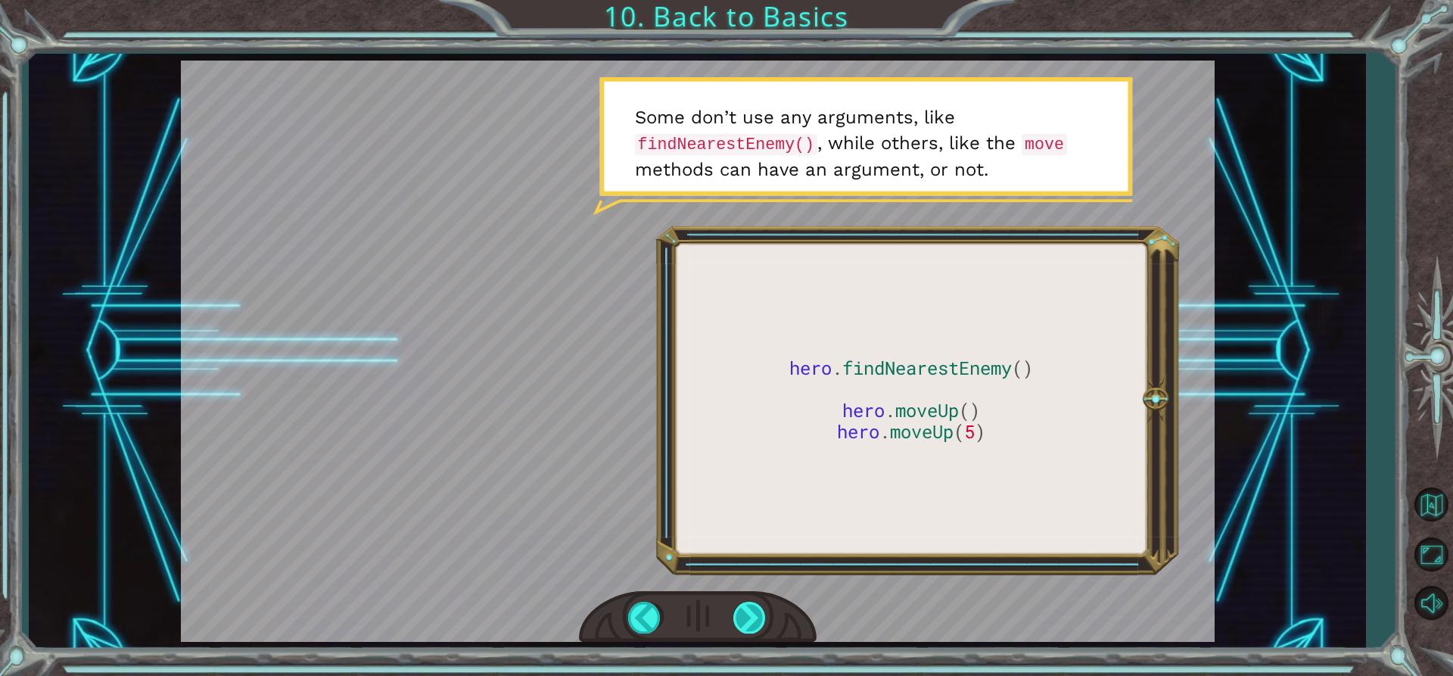
click at [761, 612] on div at bounding box center [750, 617] width 34 height 31
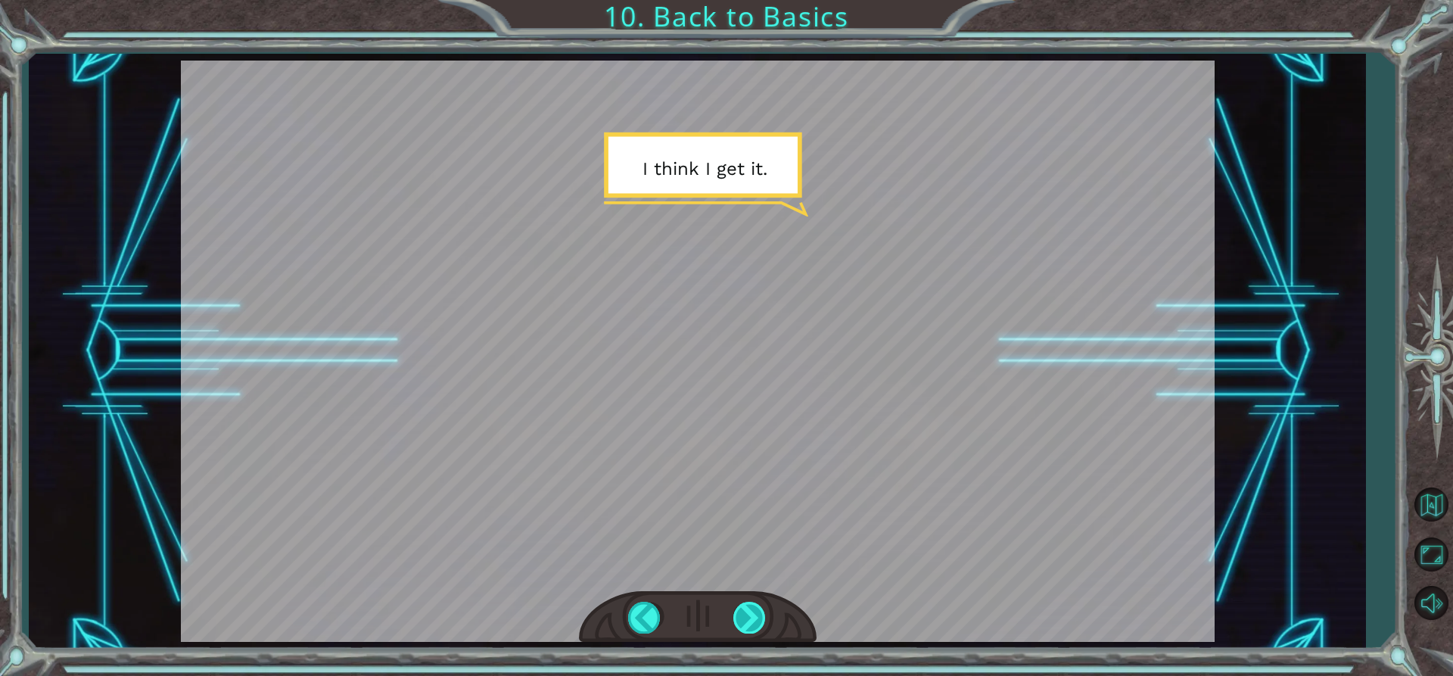
click at [761, 612] on div at bounding box center [750, 617] width 34 height 31
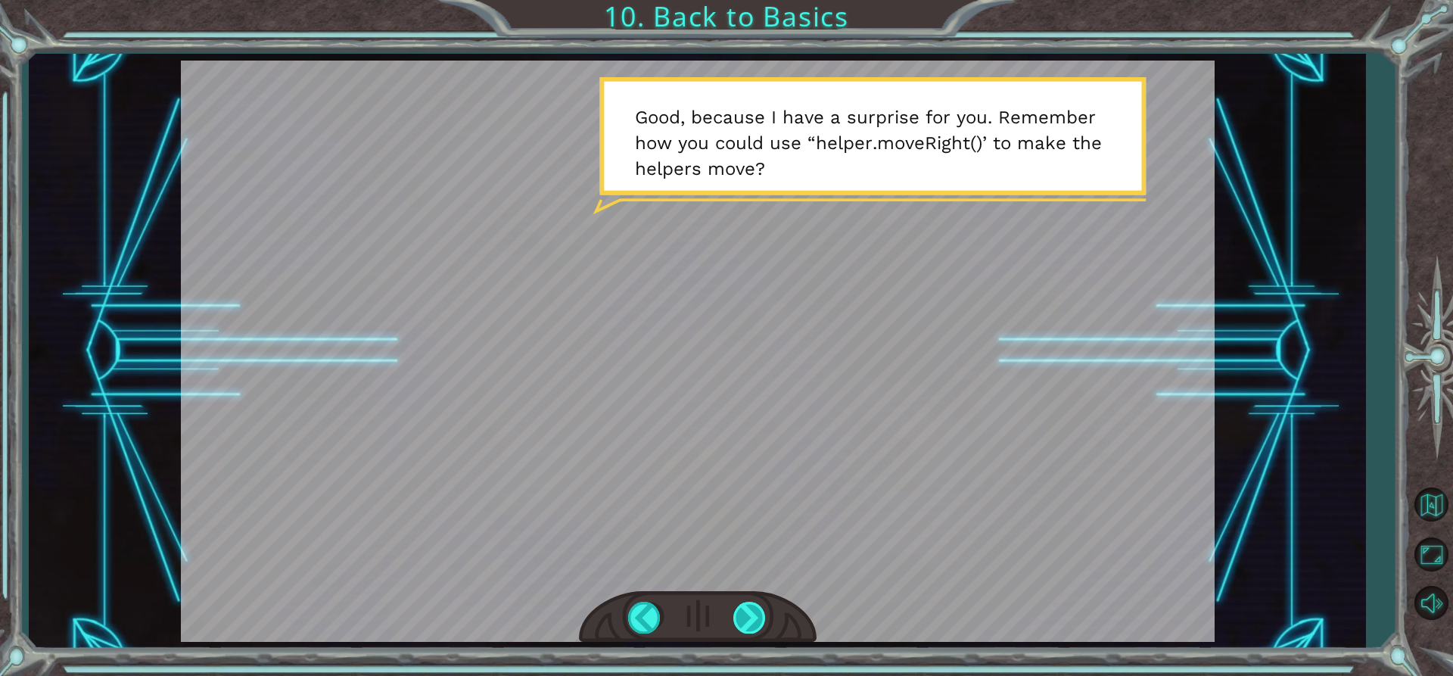
click at [761, 612] on div at bounding box center [750, 617] width 34 height 31
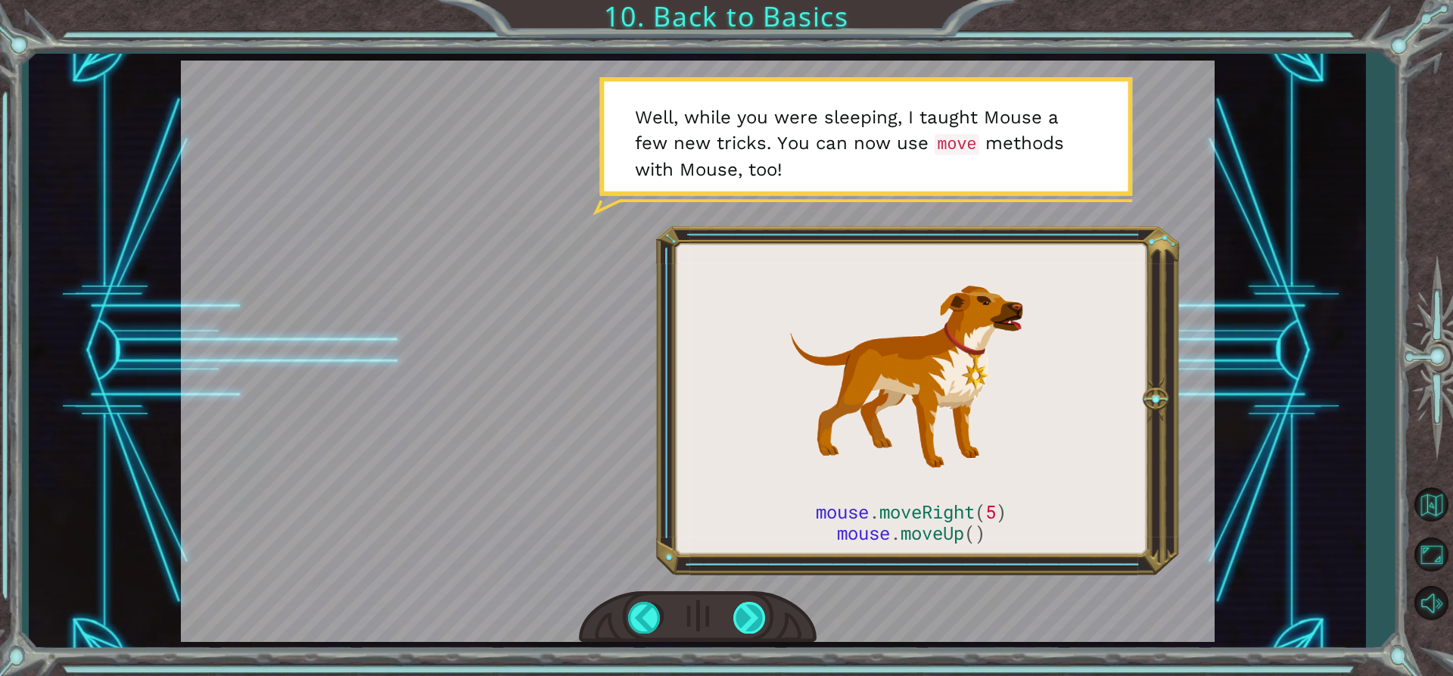
click at [761, 612] on div at bounding box center [750, 617] width 34 height 31
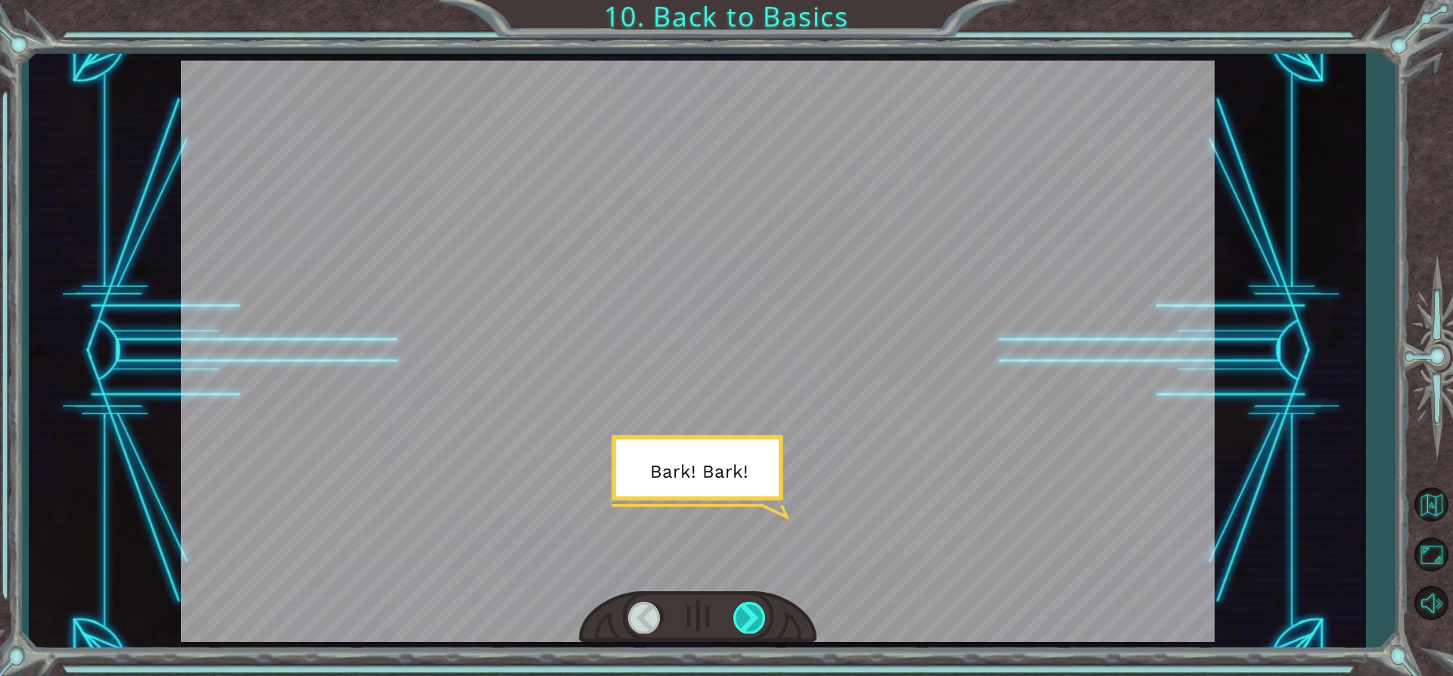
click at [761, 612] on div at bounding box center [750, 617] width 34 height 31
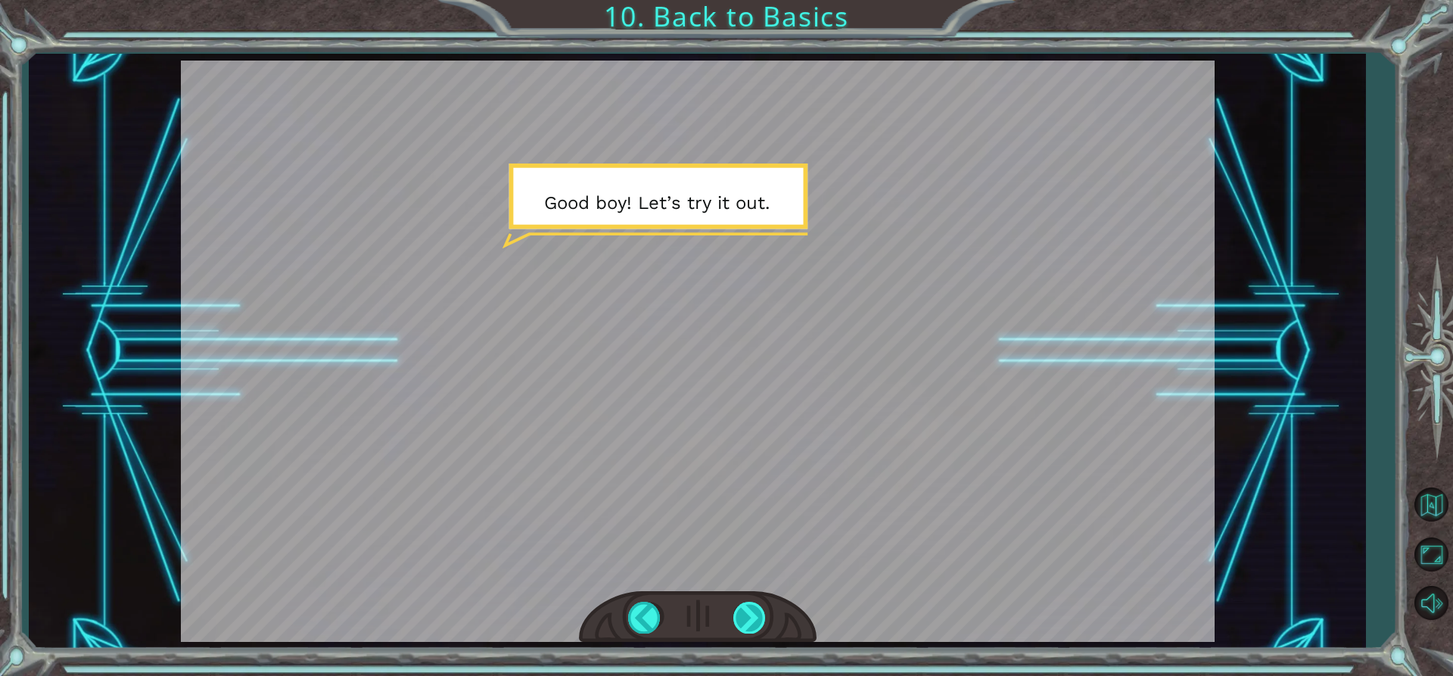
click at [761, 612] on div at bounding box center [750, 617] width 34 height 31
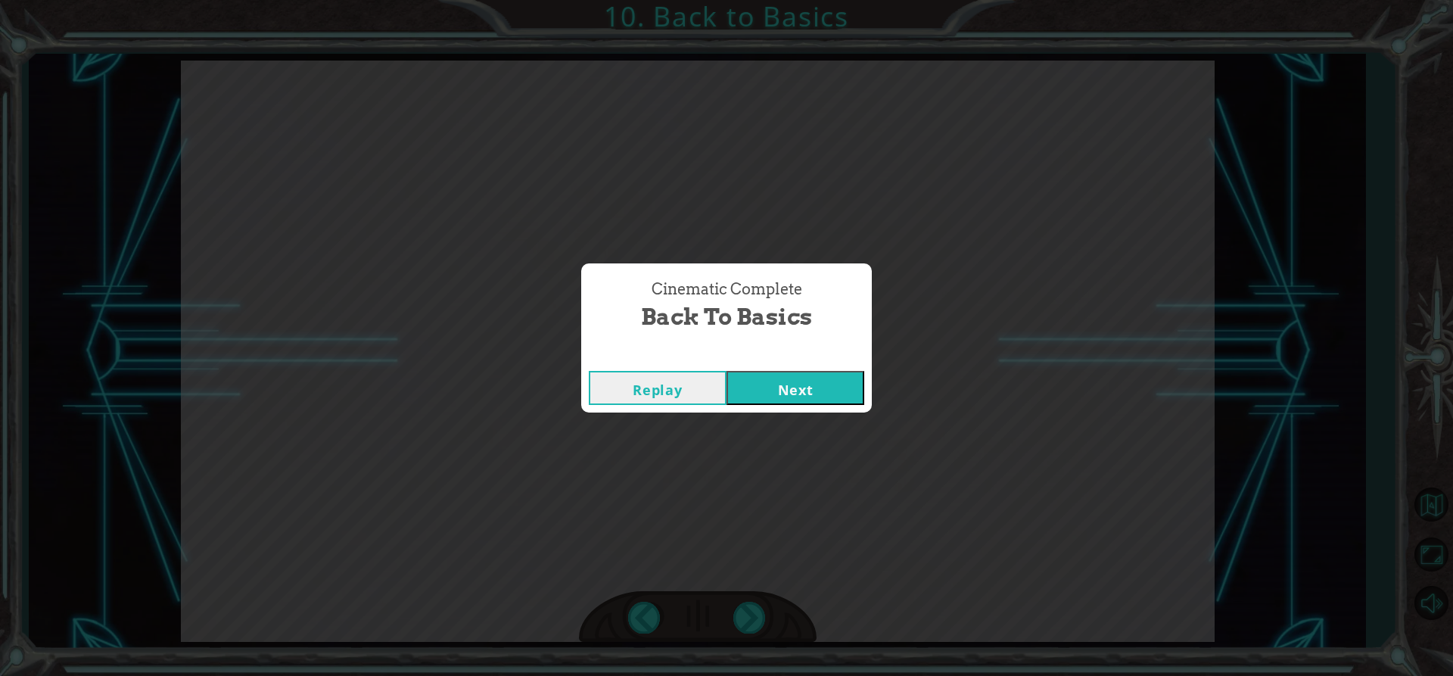
click at [768, 371] on button "Next" at bounding box center [796, 388] width 138 height 34
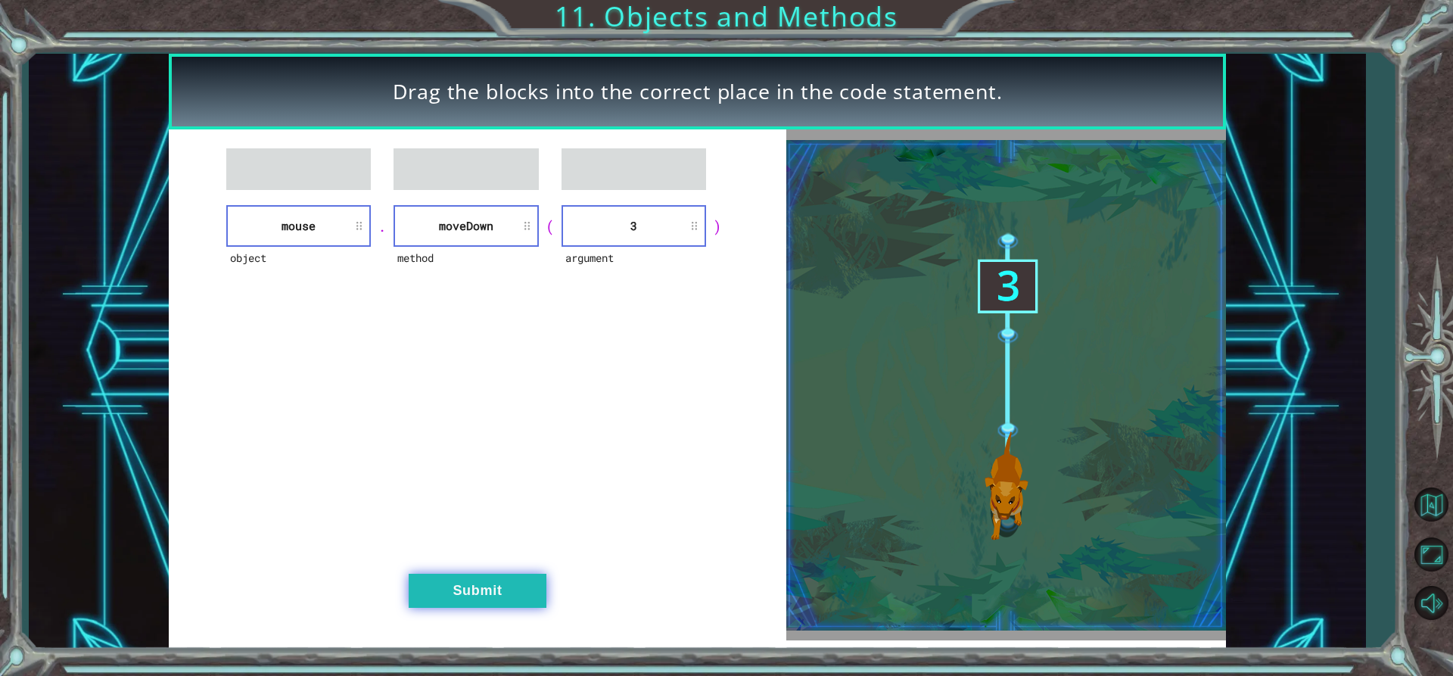
click at [506, 586] on button "Submit" at bounding box center [478, 591] width 138 height 34
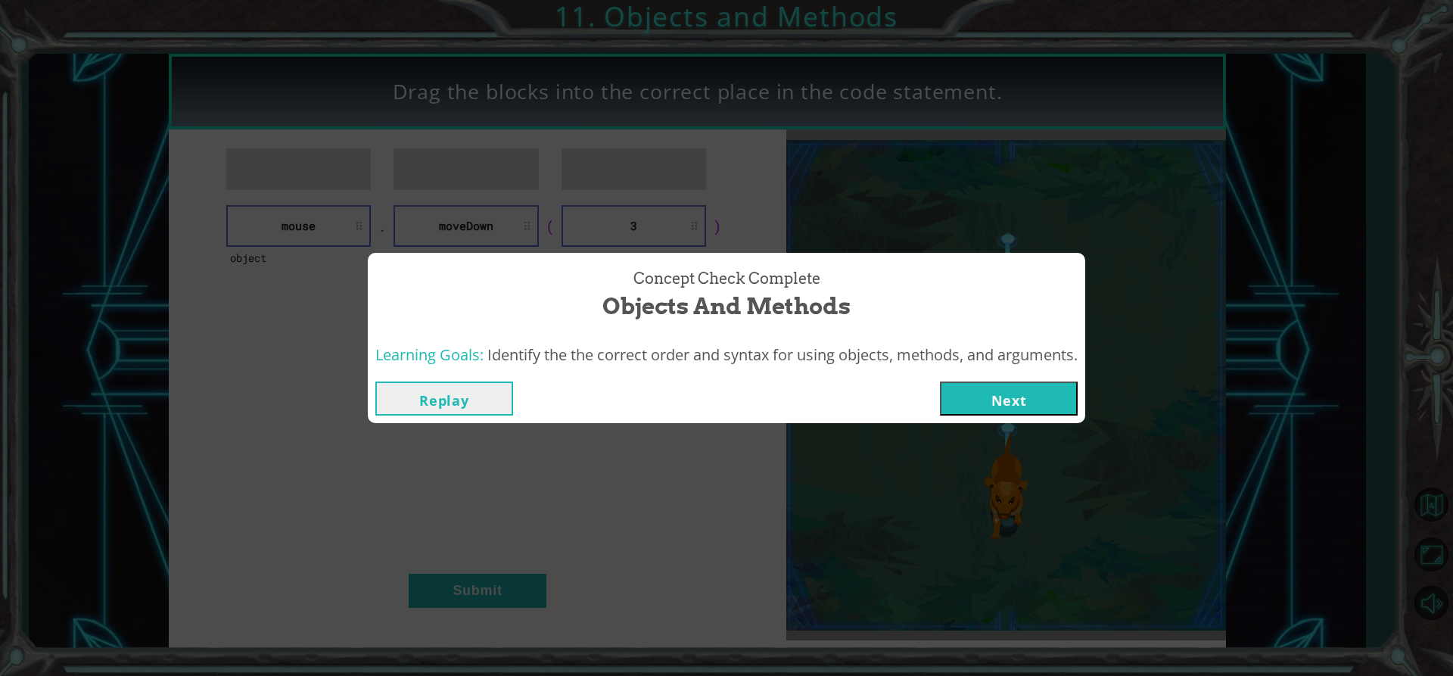
click at [1060, 382] on button "Next" at bounding box center [1009, 398] width 138 height 34
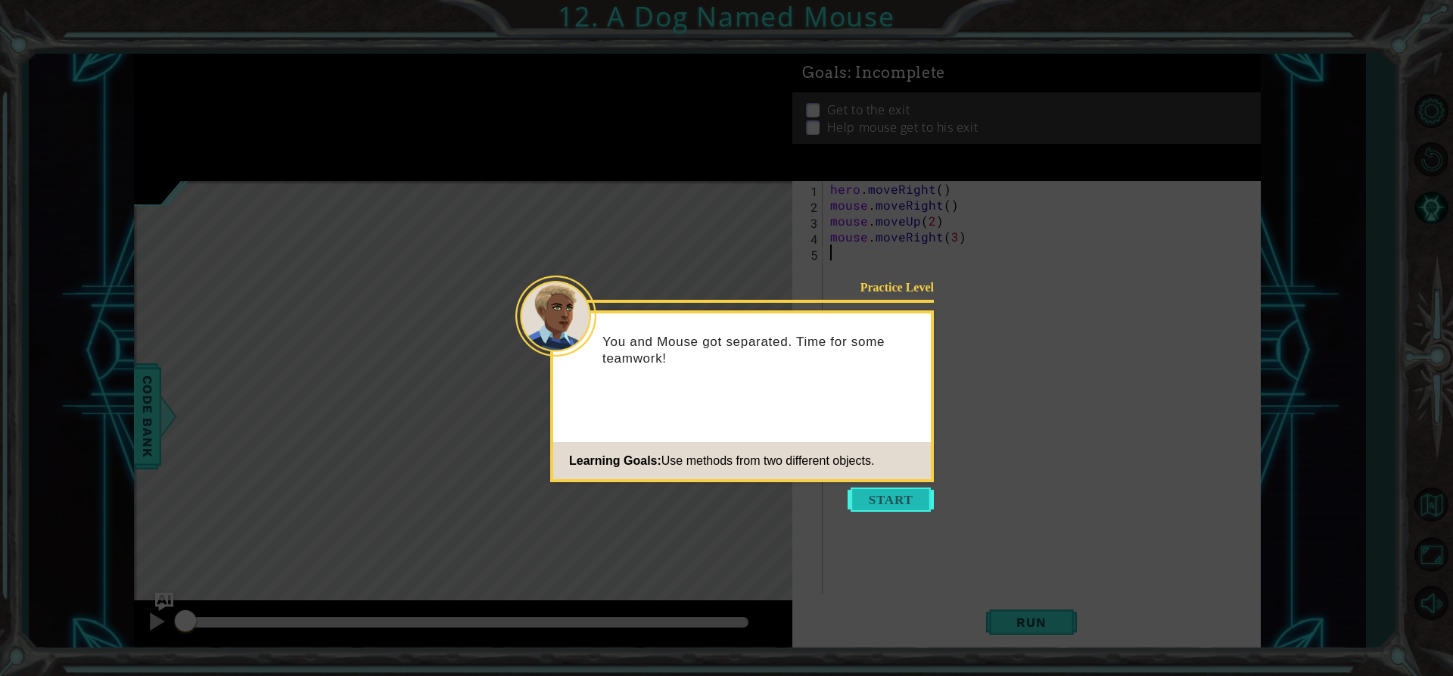
click at [893, 502] on button "Start" at bounding box center [891, 499] width 86 height 24
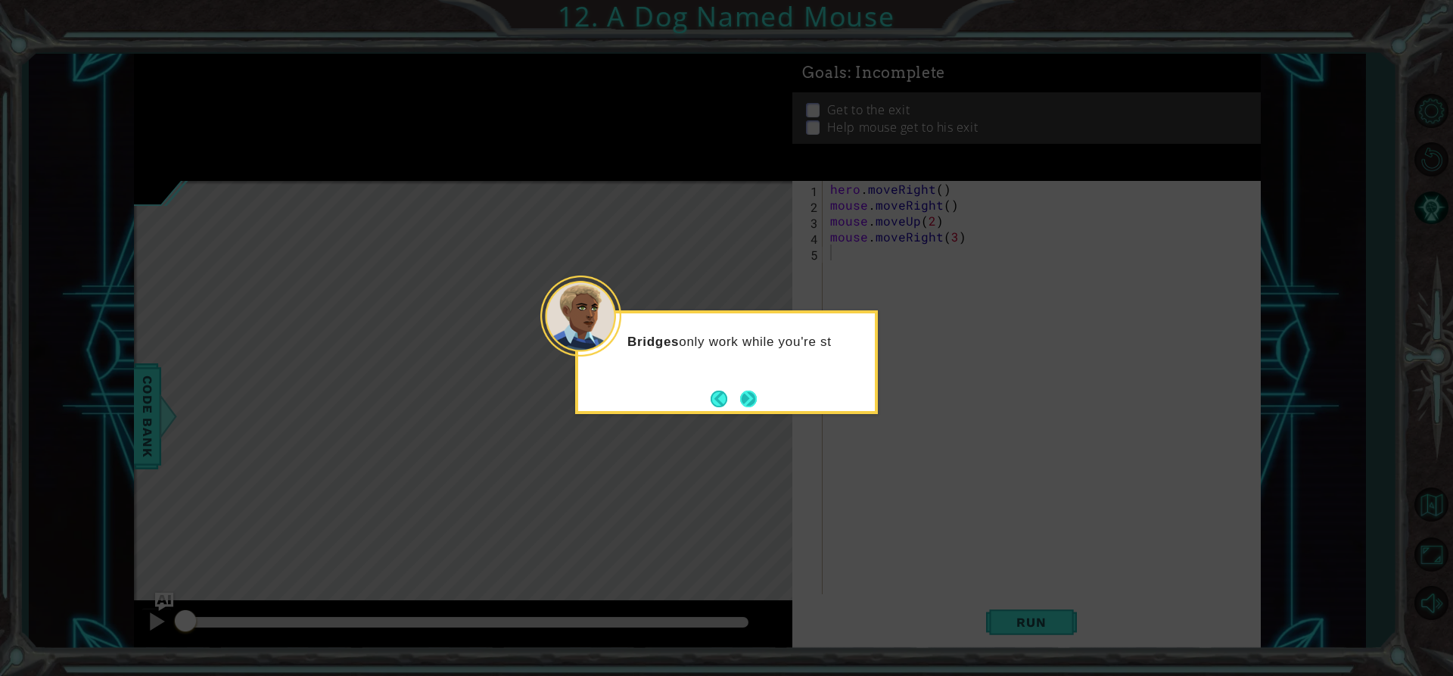
click at [743, 391] on button "Next" at bounding box center [748, 399] width 17 height 17
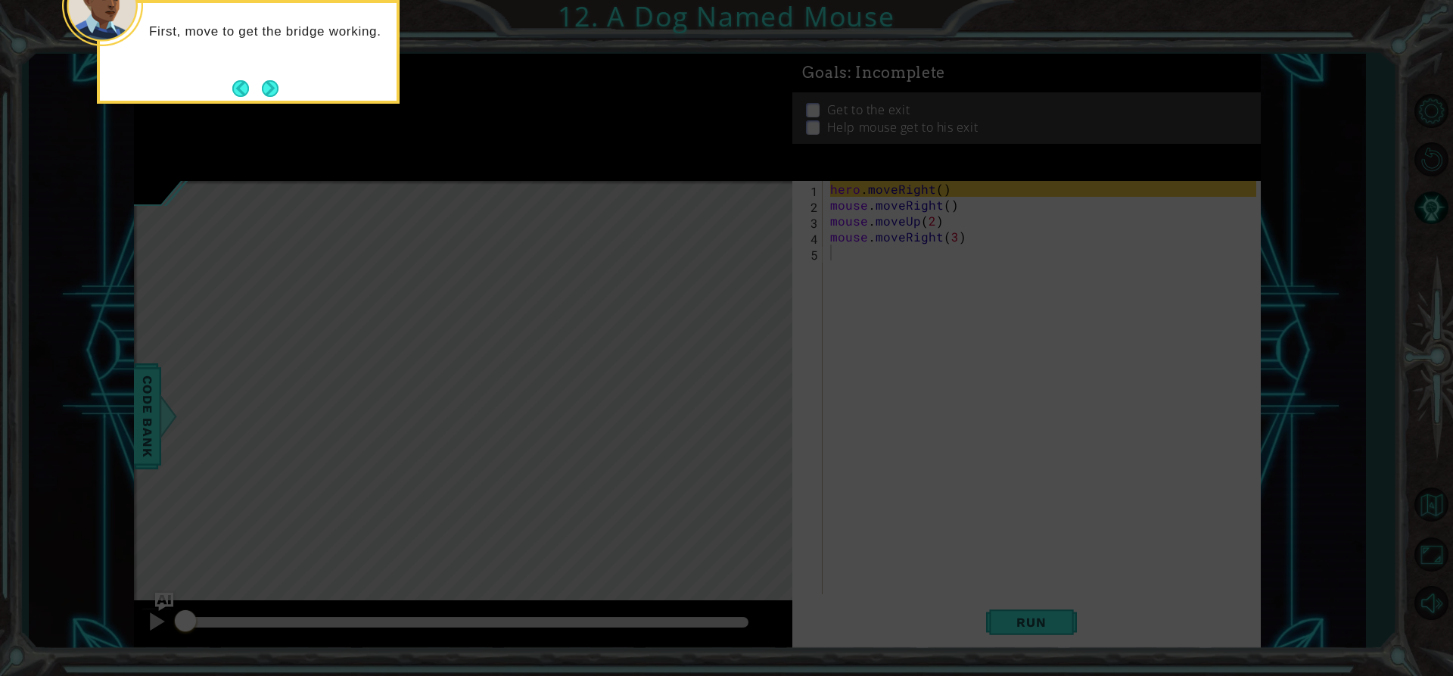
click at [279, 72] on div "First, move to get the bridge working." at bounding box center [248, 52] width 303 height 104
click at [267, 104] on icon at bounding box center [726, 101] width 1453 height 1150
click at [268, 92] on button "Next" at bounding box center [270, 88] width 17 height 17
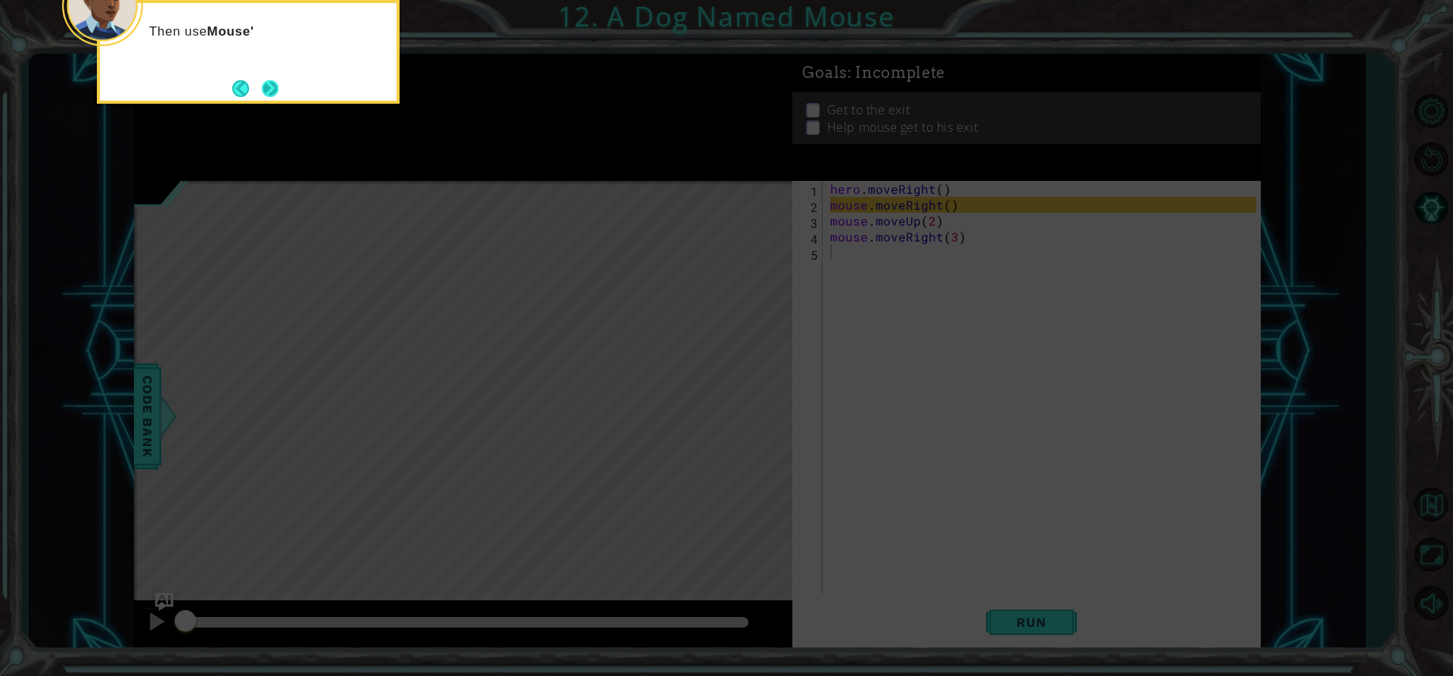
click at [277, 89] on button "Next" at bounding box center [270, 88] width 17 height 17
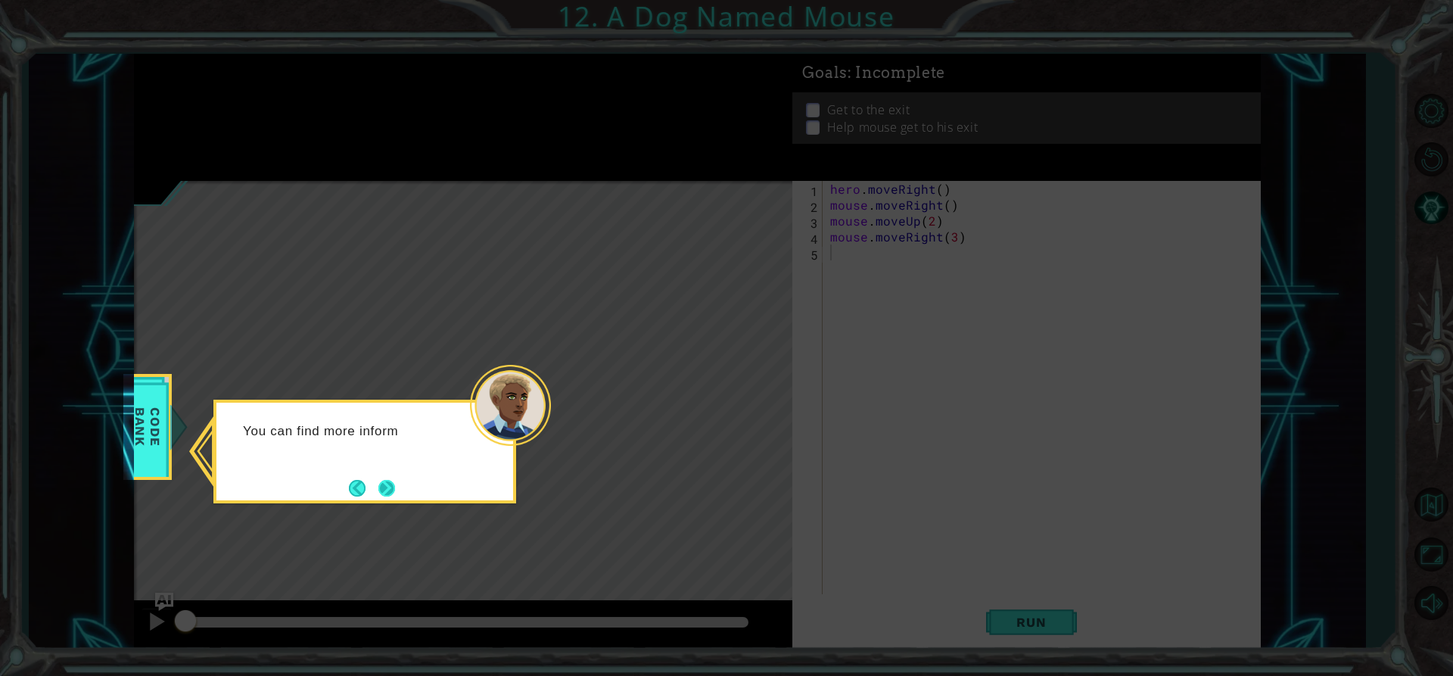
click at [385, 480] on button "Next" at bounding box center [386, 488] width 17 height 17
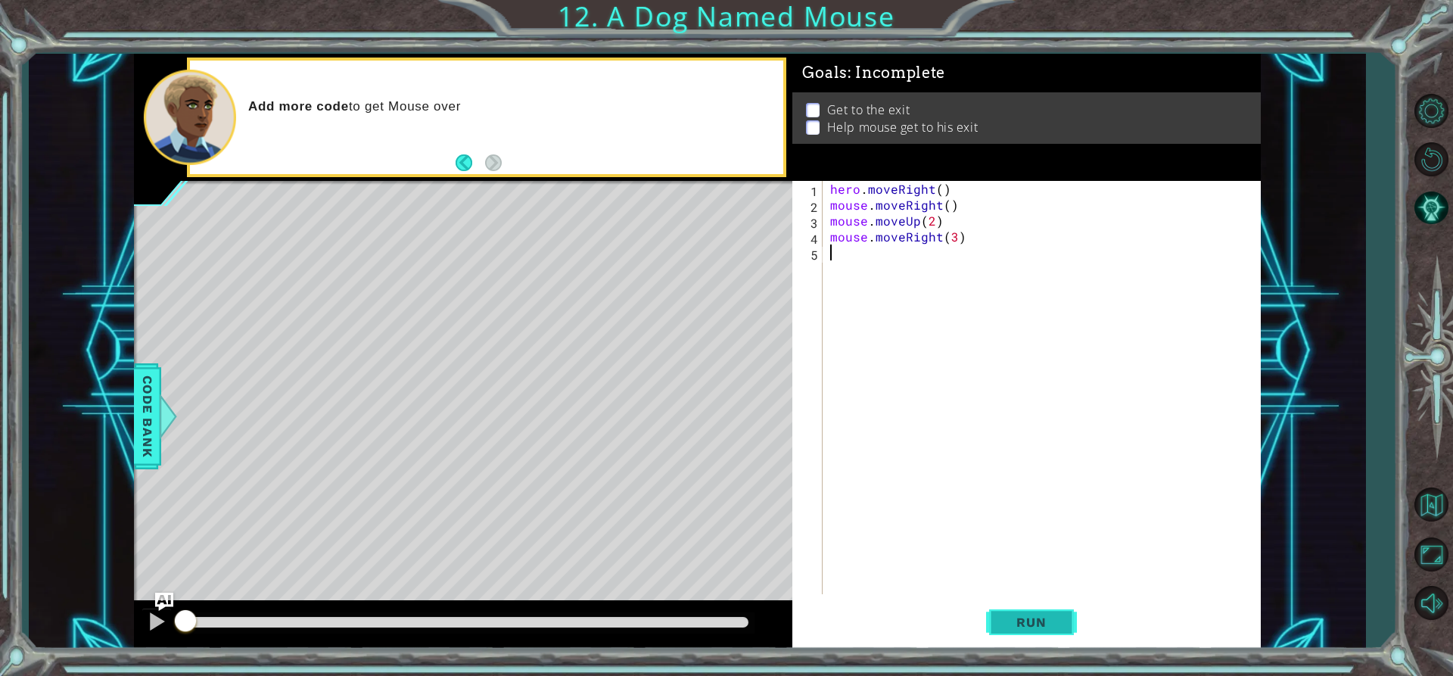
drag, startPoint x: 973, startPoint y: 612, endPoint x: 1026, endPoint y: 622, distance: 54.8
click at [1014, 618] on div "Run" at bounding box center [1032, 622] width 469 height 47
click at [1032, 624] on span "Run" at bounding box center [1031, 622] width 60 height 15
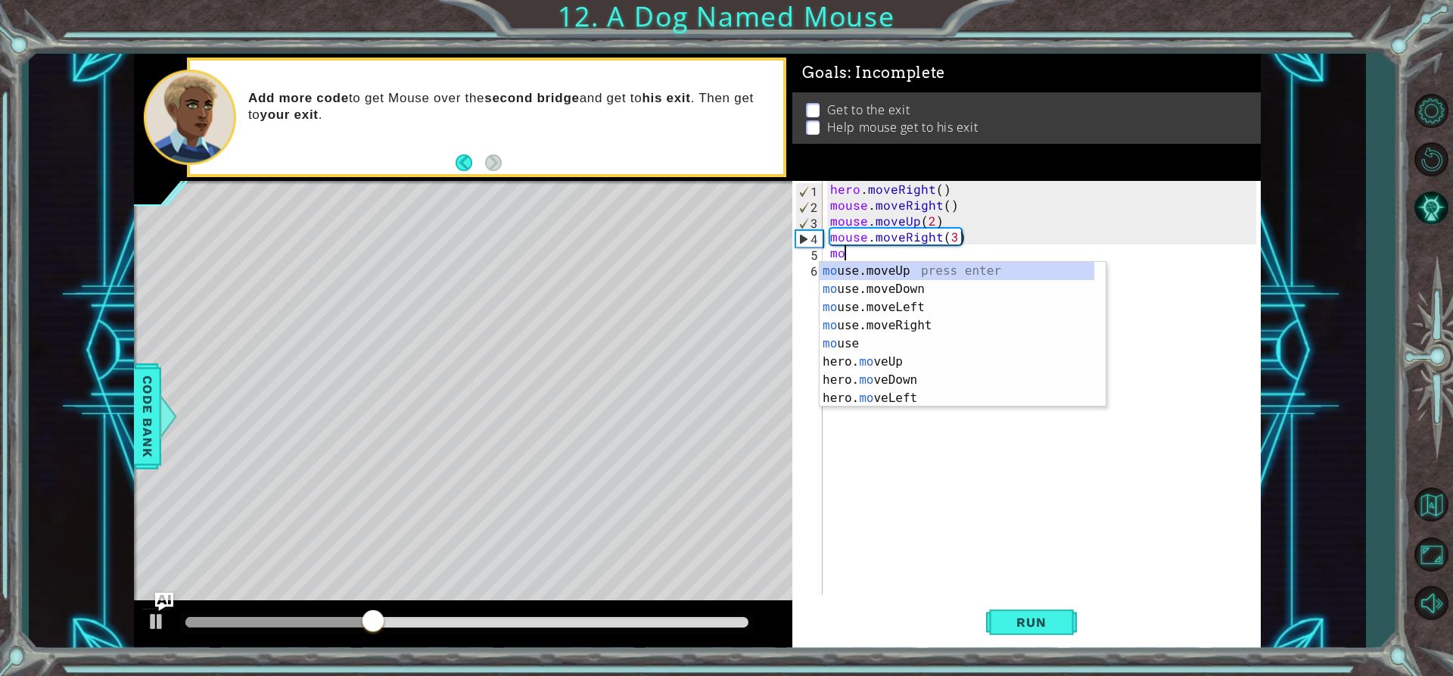
scroll to position [0, 1]
type textarea "[PERSON_NAME]"
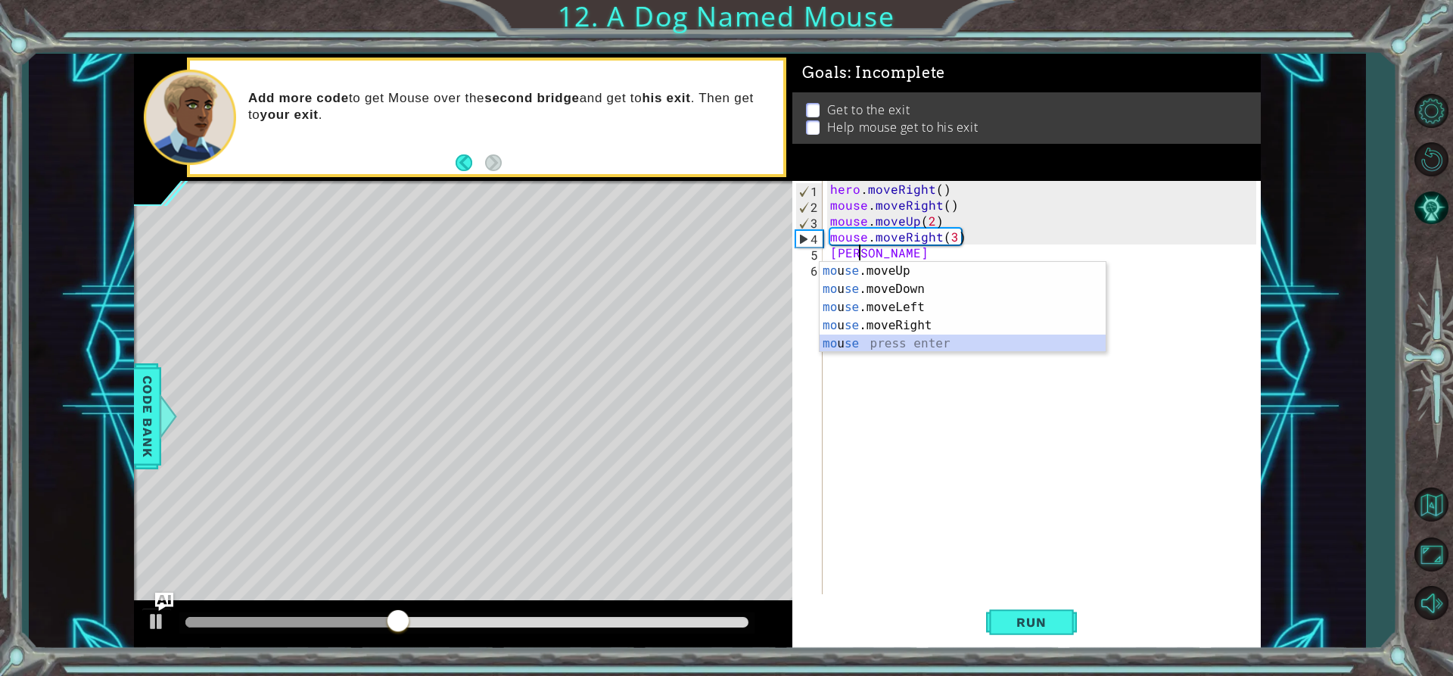
click at [836, 346] on div "mo u se .moveUp press enter mo u se .moveDown press enter mo u se .moveLeft pre…" at bounding box center [963, 325] width 286 height 127
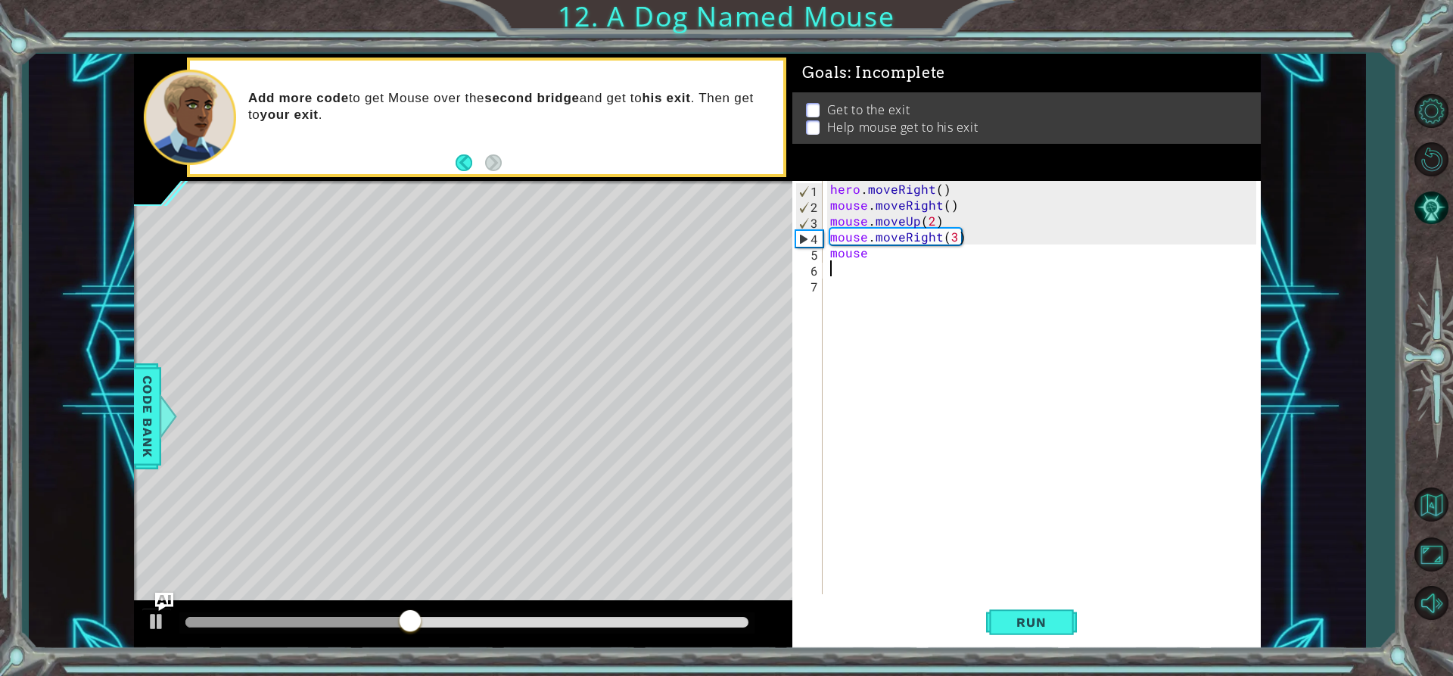
click at [880, 256] on div "hero . moveRight ( ) mouse . moveRight ( ) mouse . moveUp ( 2 ) mouse . moveRig…" at bounding box center [1045, 403] width 437 height 445
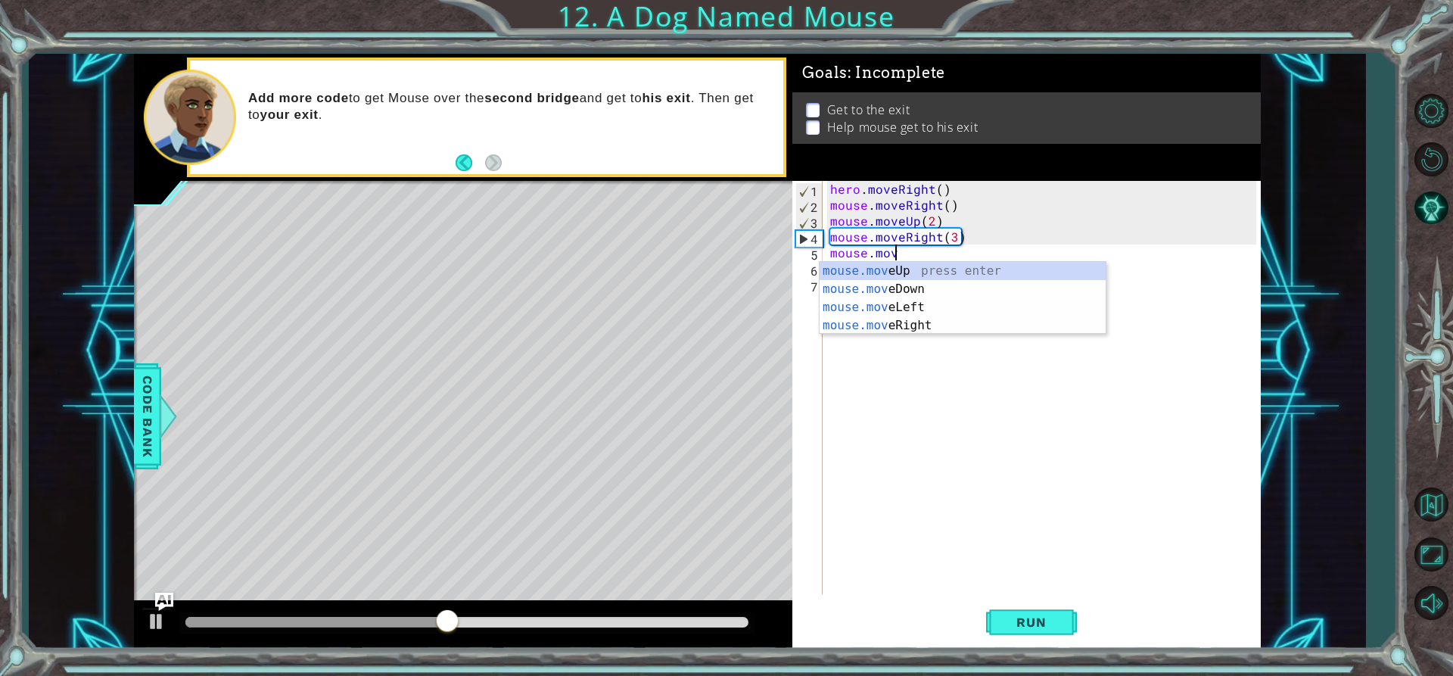
scroll to position [0, 4]
click at [939, 293] on div "mouse.move Up press enter mouse.move Down press enter mouse.move Left press ent…" at bounding box center [963, 316] width 286 height 109
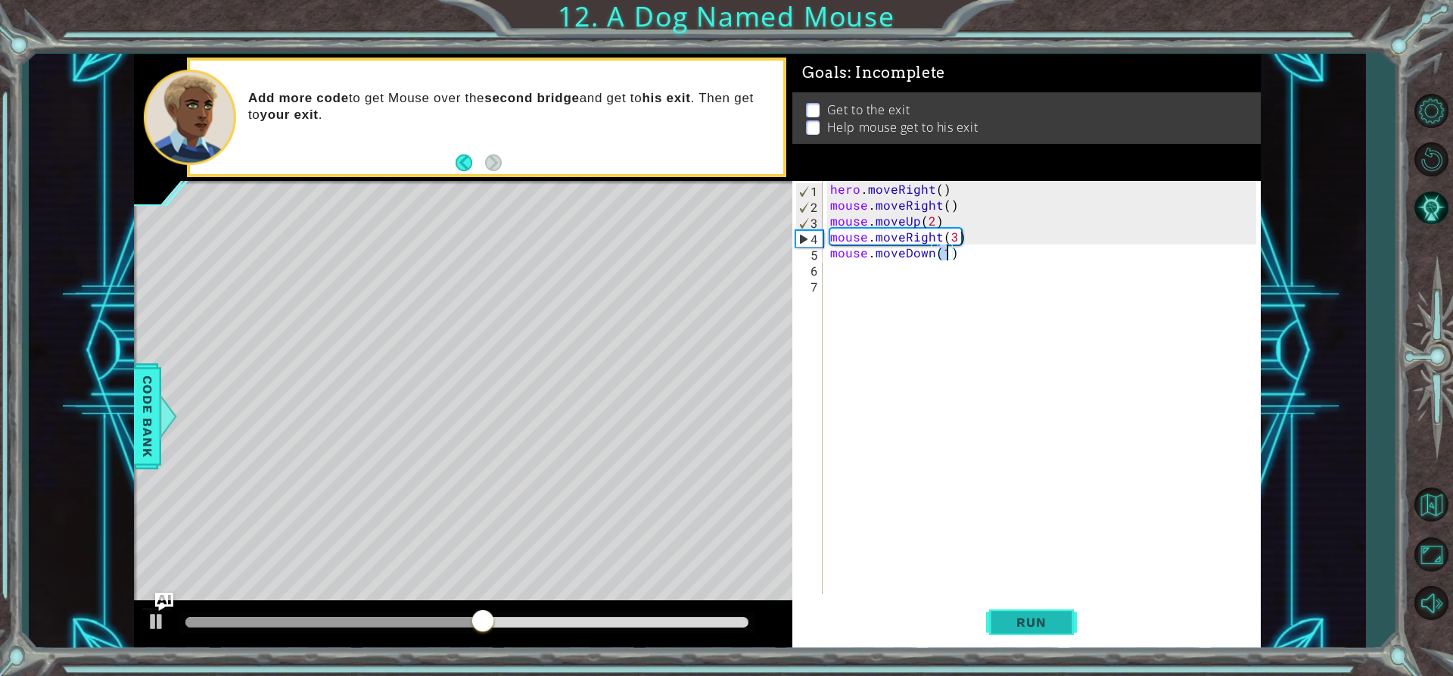
click at [1042, 615] on span "Run" at bounding box center [1031, 622] width 60 height 15
click at [987, 258] on div "hero . moveRight ( ) mouse . moveRight ( ) mouse . moveUp ( 2 ) mouse . moveRig…" at bounding box center [1045, 403] width 437 height 445
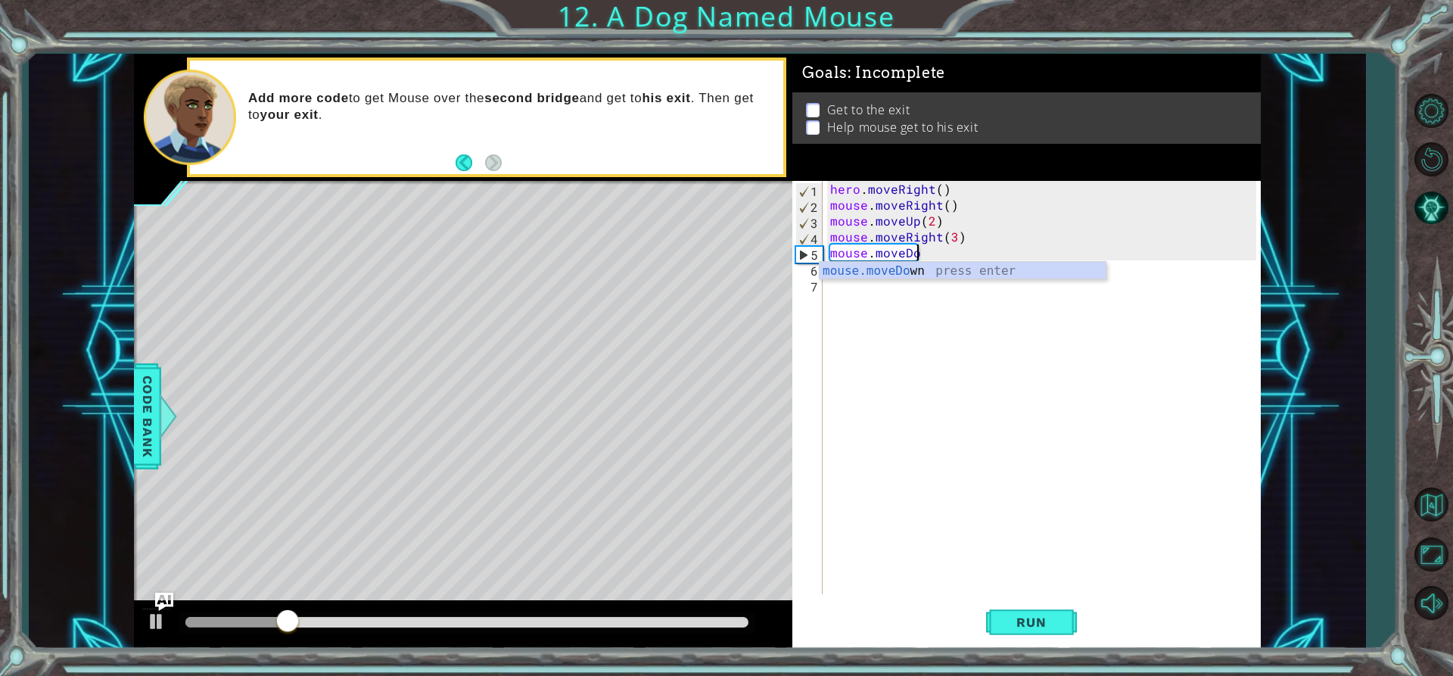
scroll to position [0, 2]
type textarea "m"
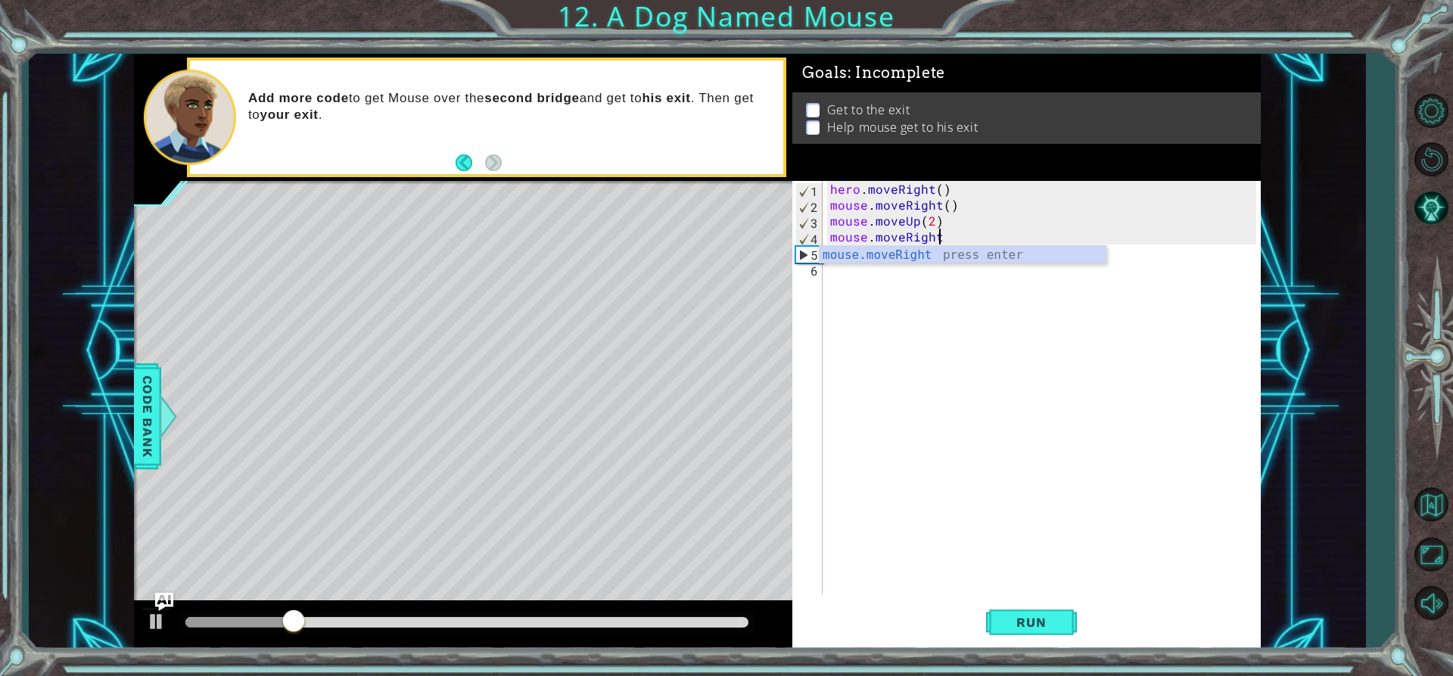
type textarea "mouse.moveRi"
